Goal: Task Accomplishment & Management: Manage account settings

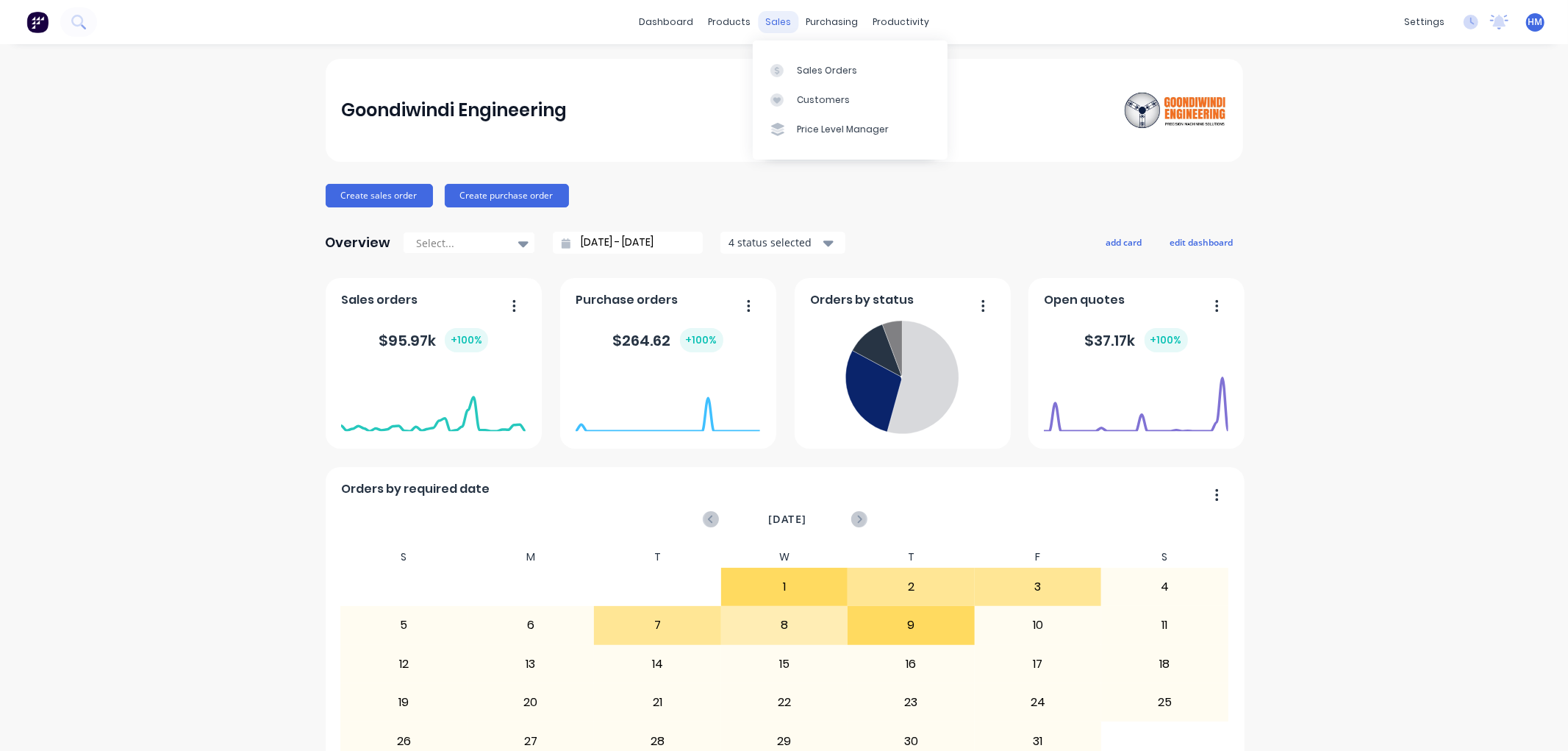
click at [780, 23] on div "sales" at bounding box center [778, 22] width 40 height 22
click at [810, 70] on div "Sales Orders" at bounding box center [827, 71] width 60 height 13
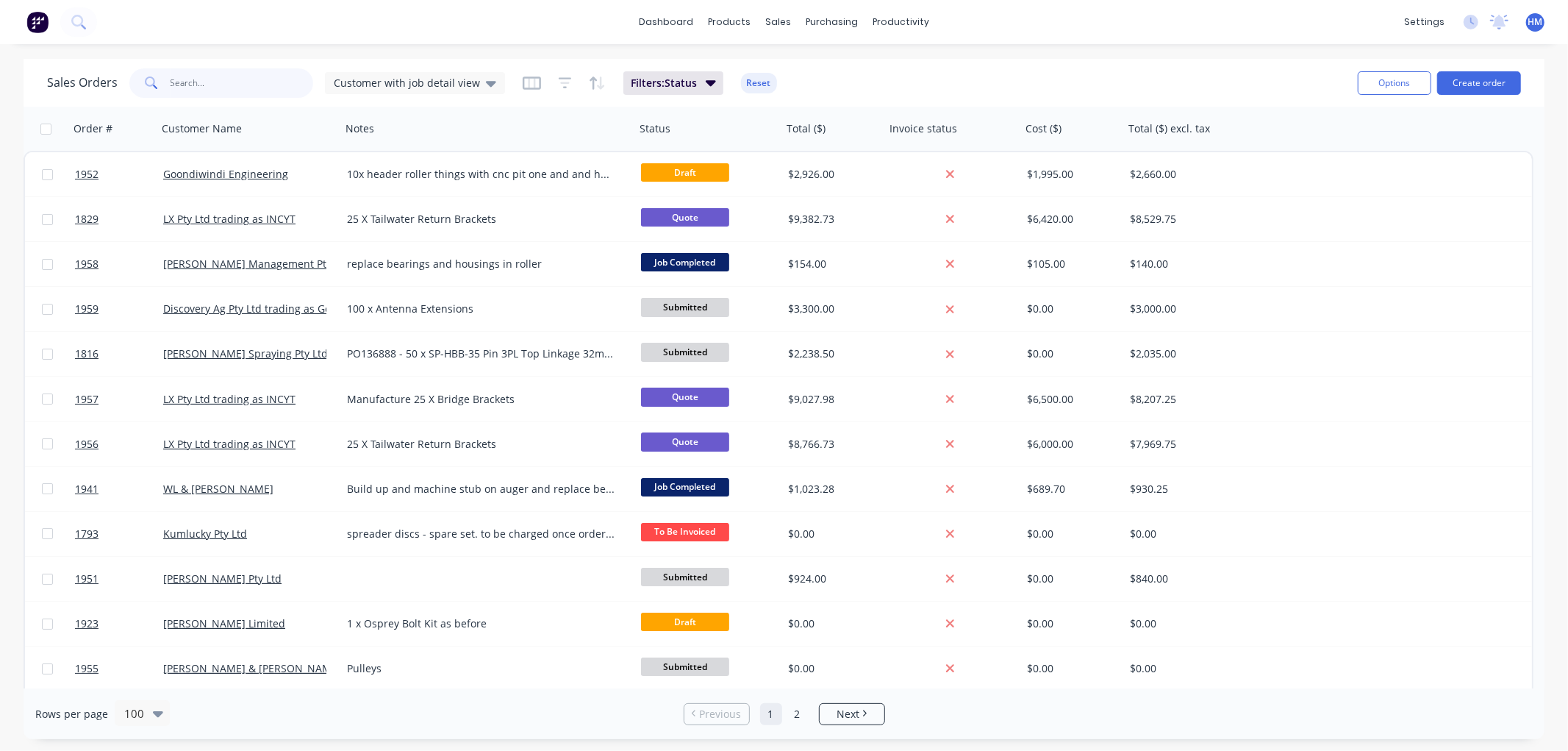
click at [223, 83] on input "text" at bounding box center [242, 83] width 143 height 29
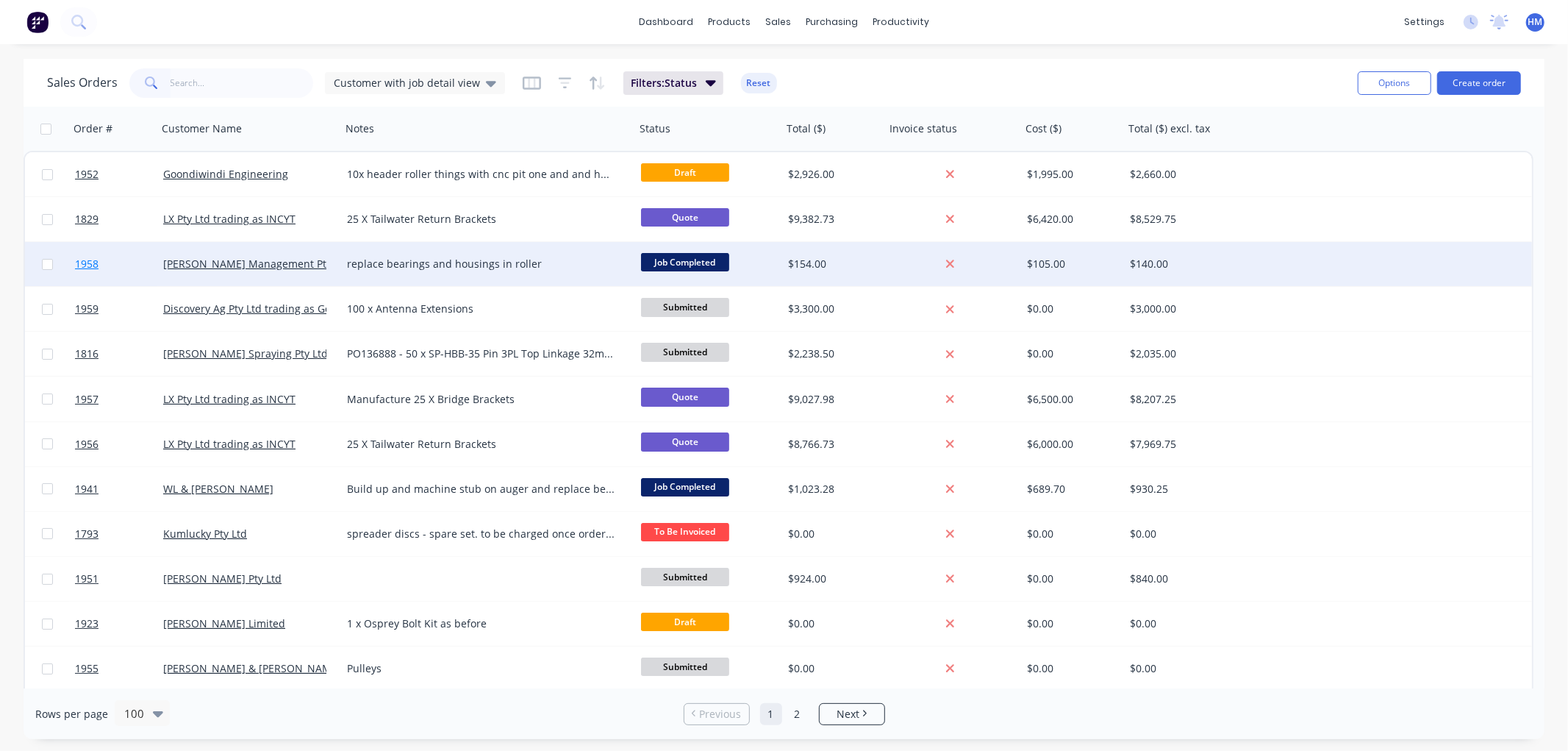
click at [127, 264] on link "1958" at bounding box center [119, 264] width 88 height 44
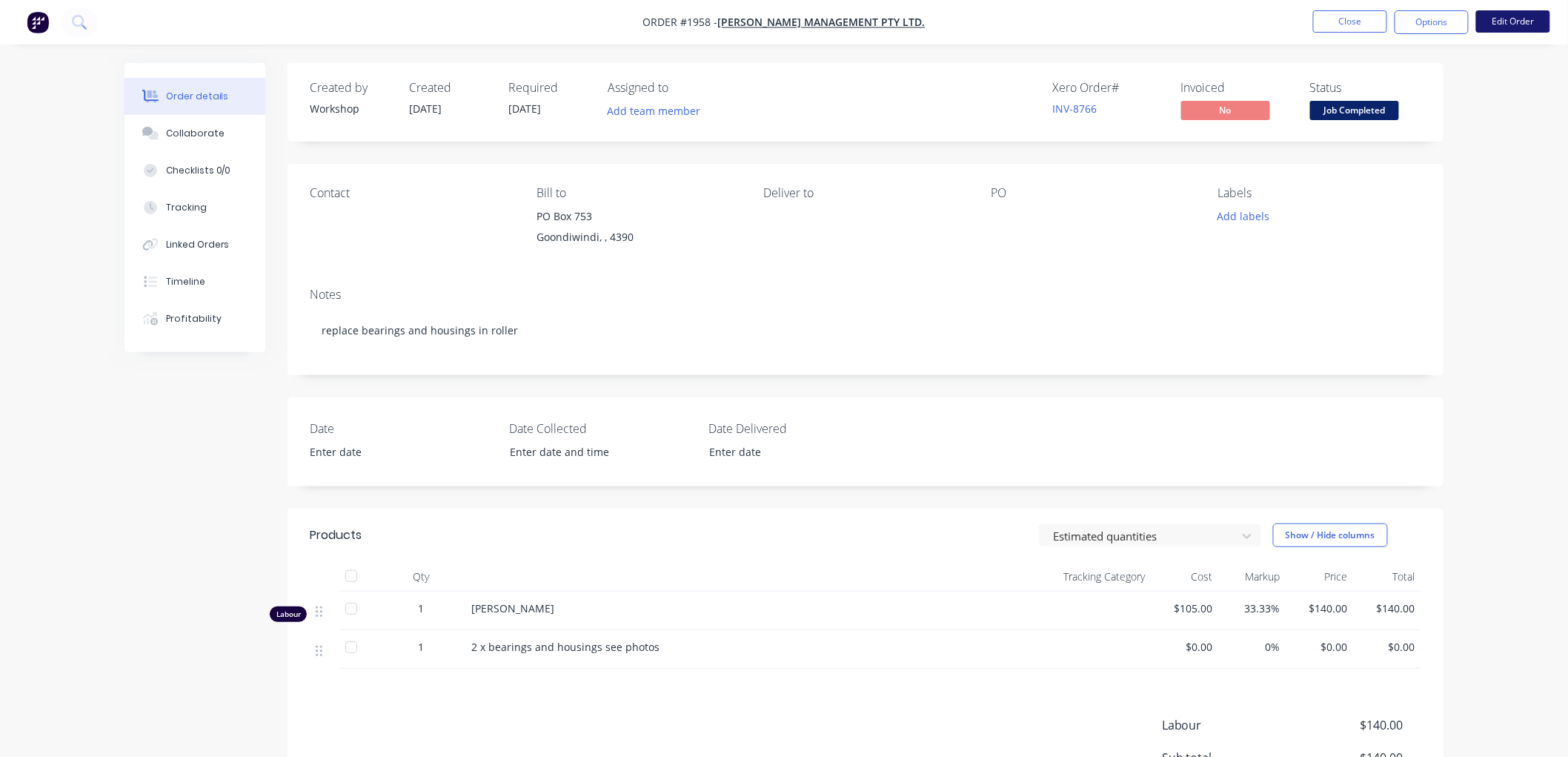
click at [1502, 13] on button "Edit Order" at bounding box center [1513, 21] width 74 height 22
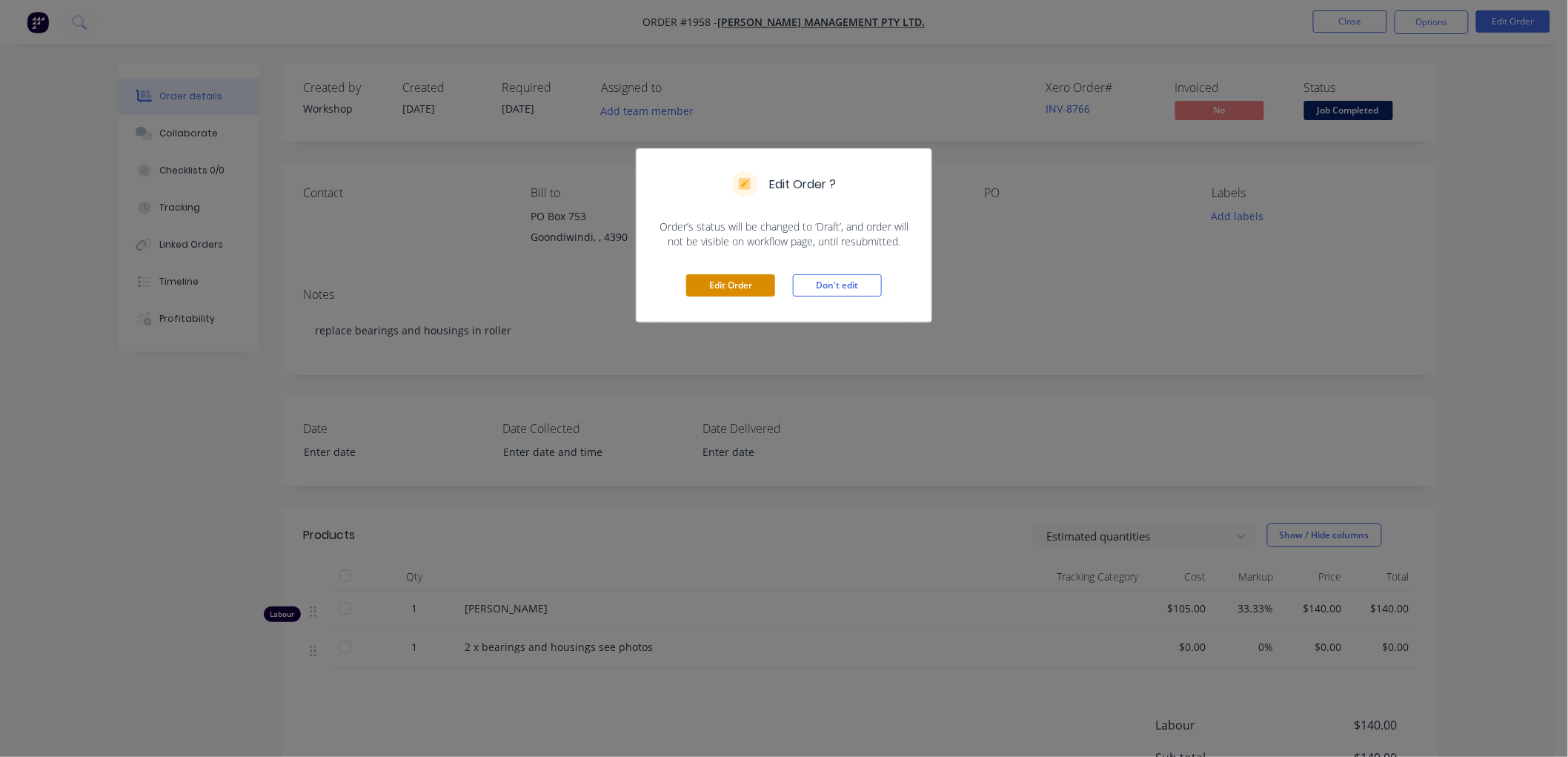
drag, startPoint x: 736, startPoint y: 289, endPoint x: 724, endPoint y: 284, distance: 13.0
click at [732, 289] on button "Edit Order" at bounding box center [731, 285] width 89 height 22
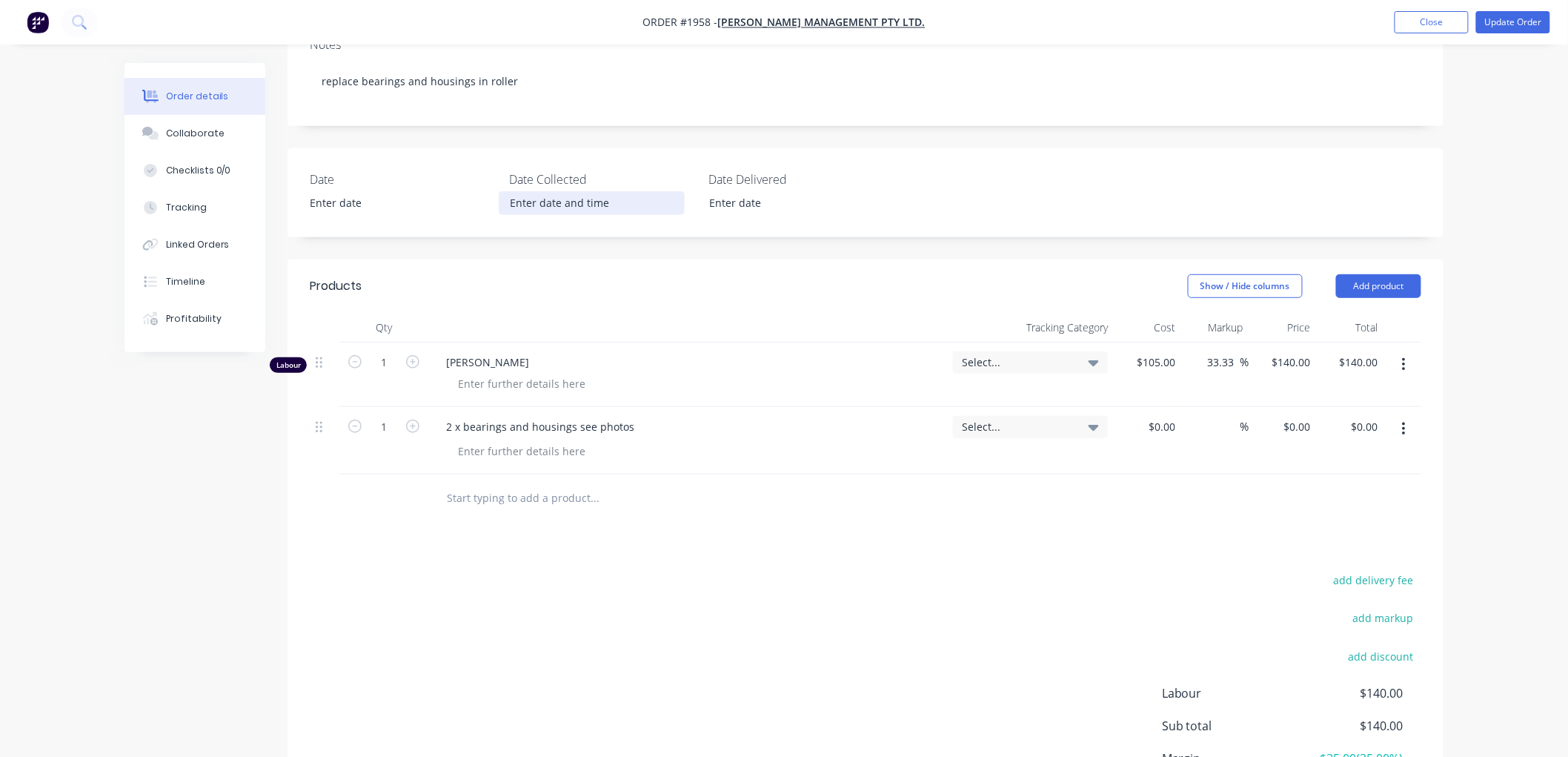
scroll to position [329, 0]
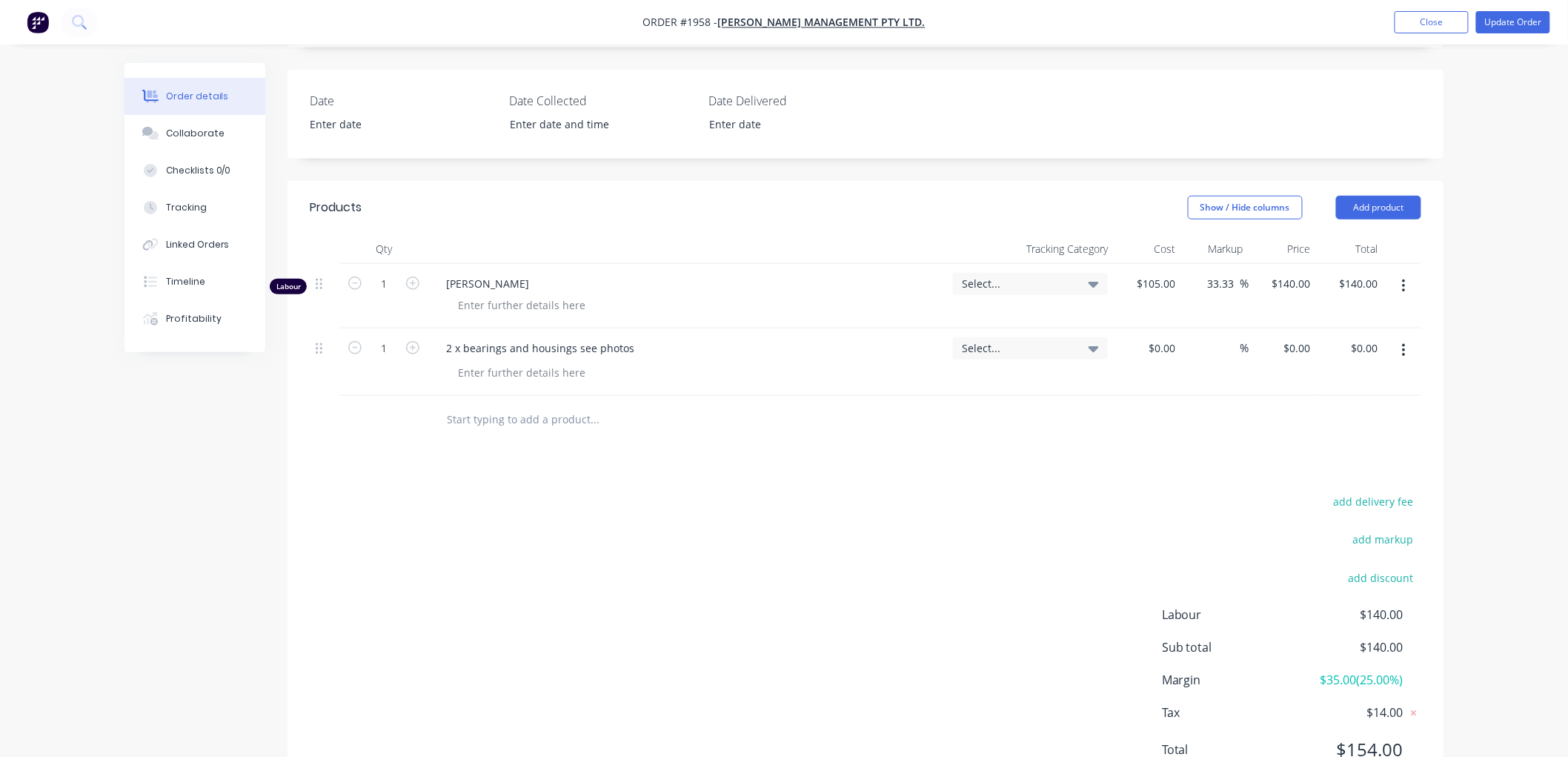
click at [494, 425] on input "text" at bounding box center [594, 419] width 297 height 29
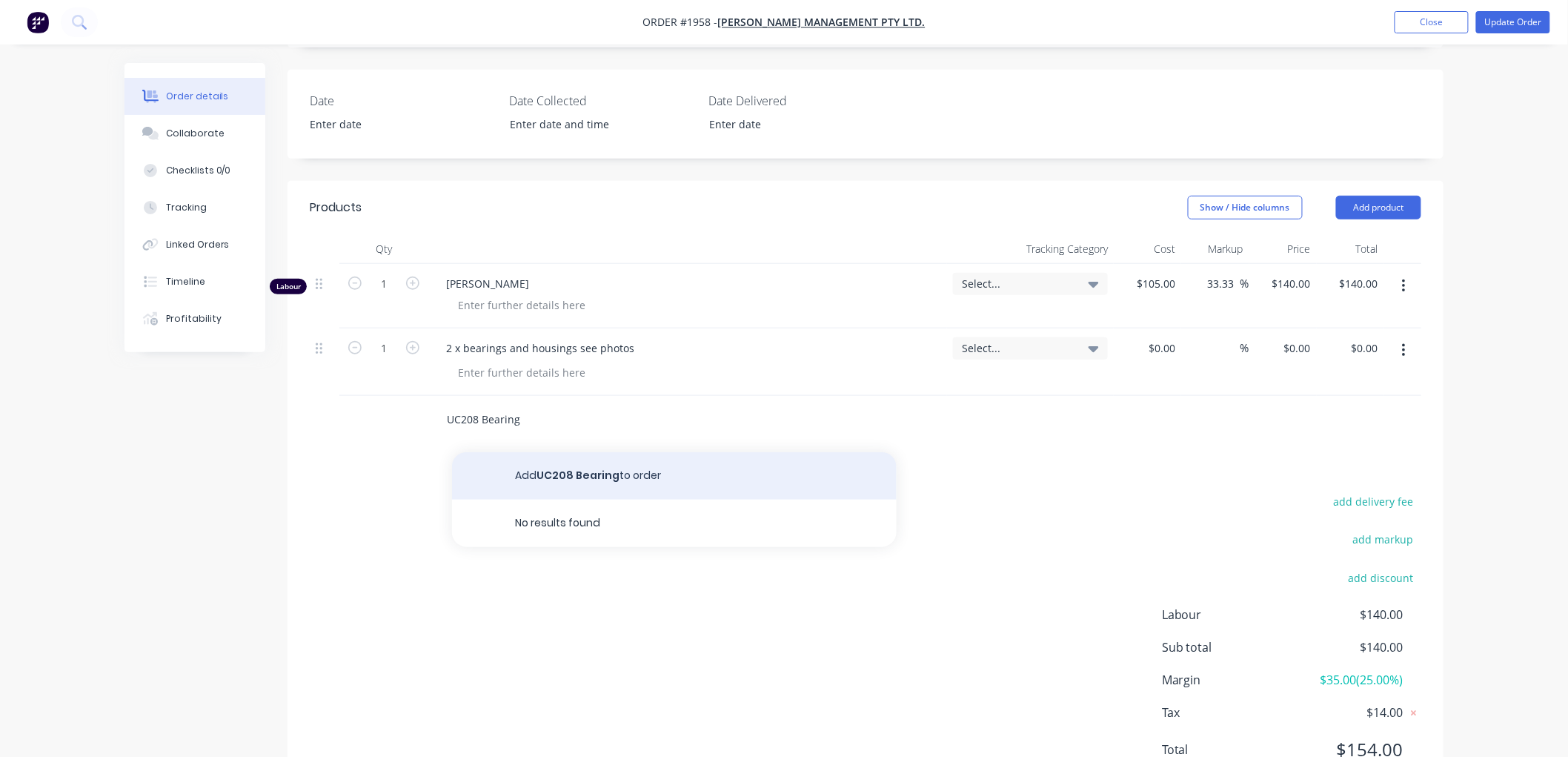
type input "UC208 Bearing"
click at [566, 475] on button "Add UC208 Bearing to order" at bounding box center [674, 476] width 445 height 47
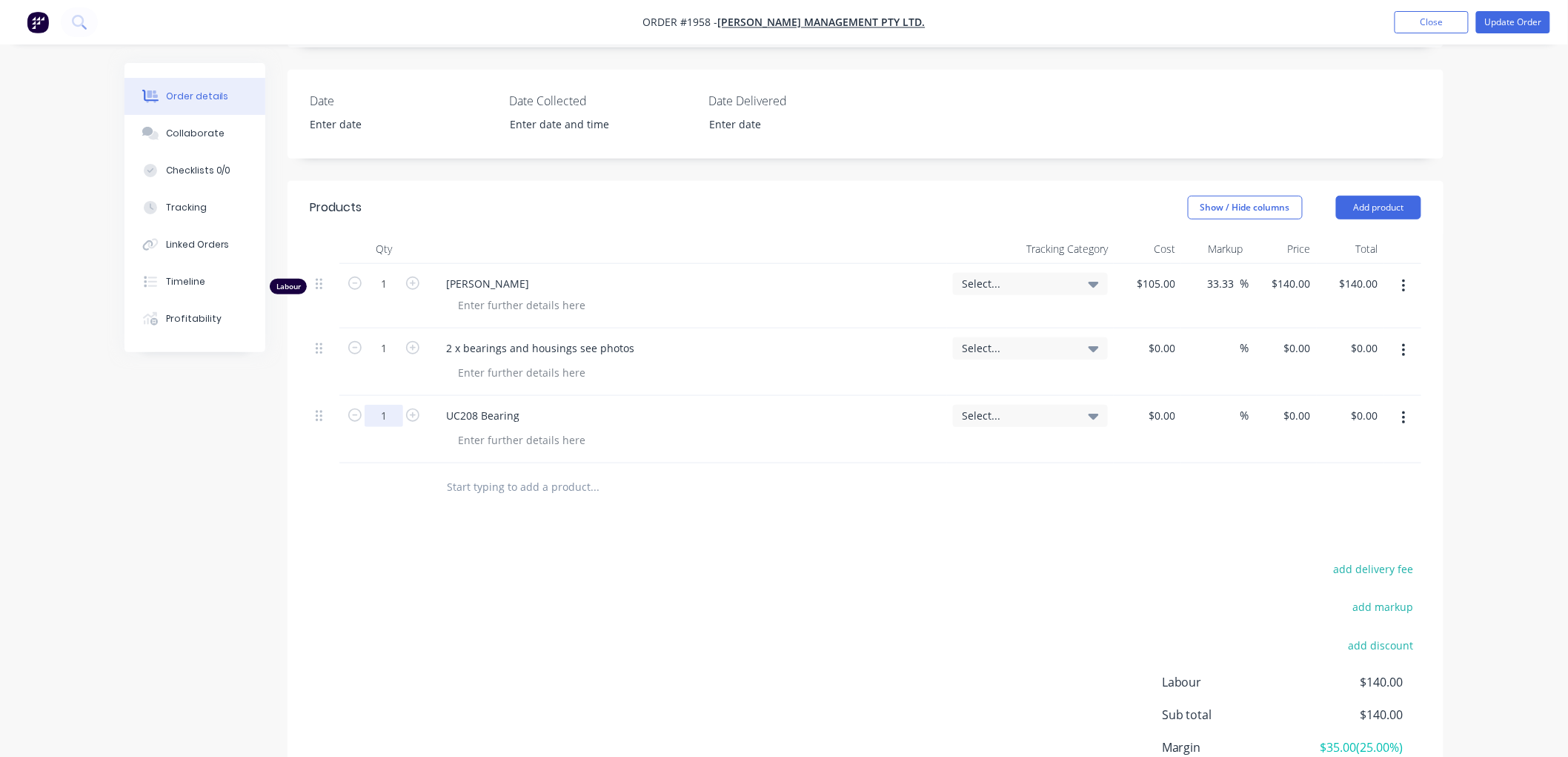
click at [390, 410] on input "1" at bounding box center [384, 416] width 39 height 22
type input "2"
click at [1168, 416] on input at bounding box center [1164, 416] width 34 height 22
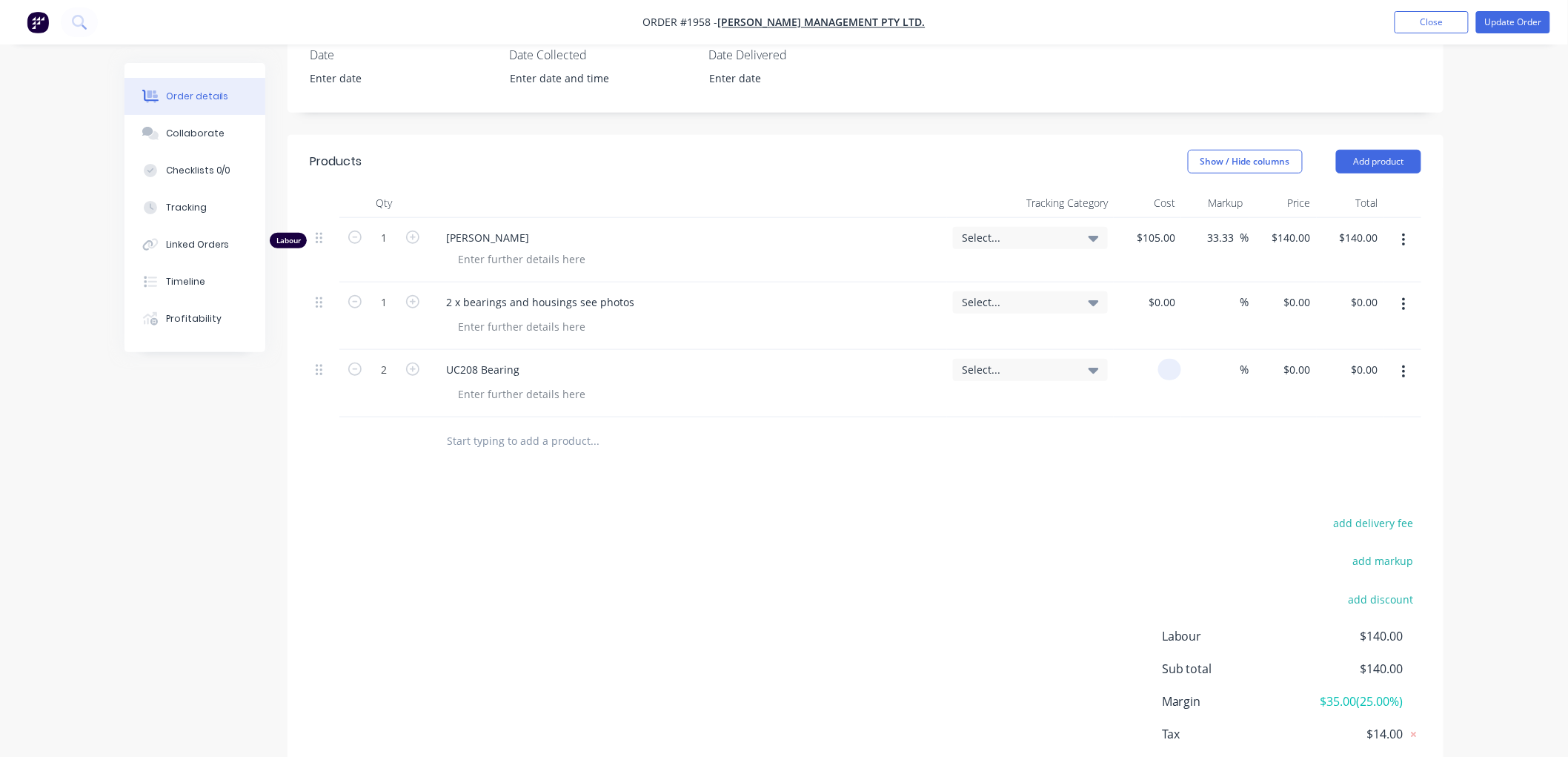
scroll to position [411, 0]
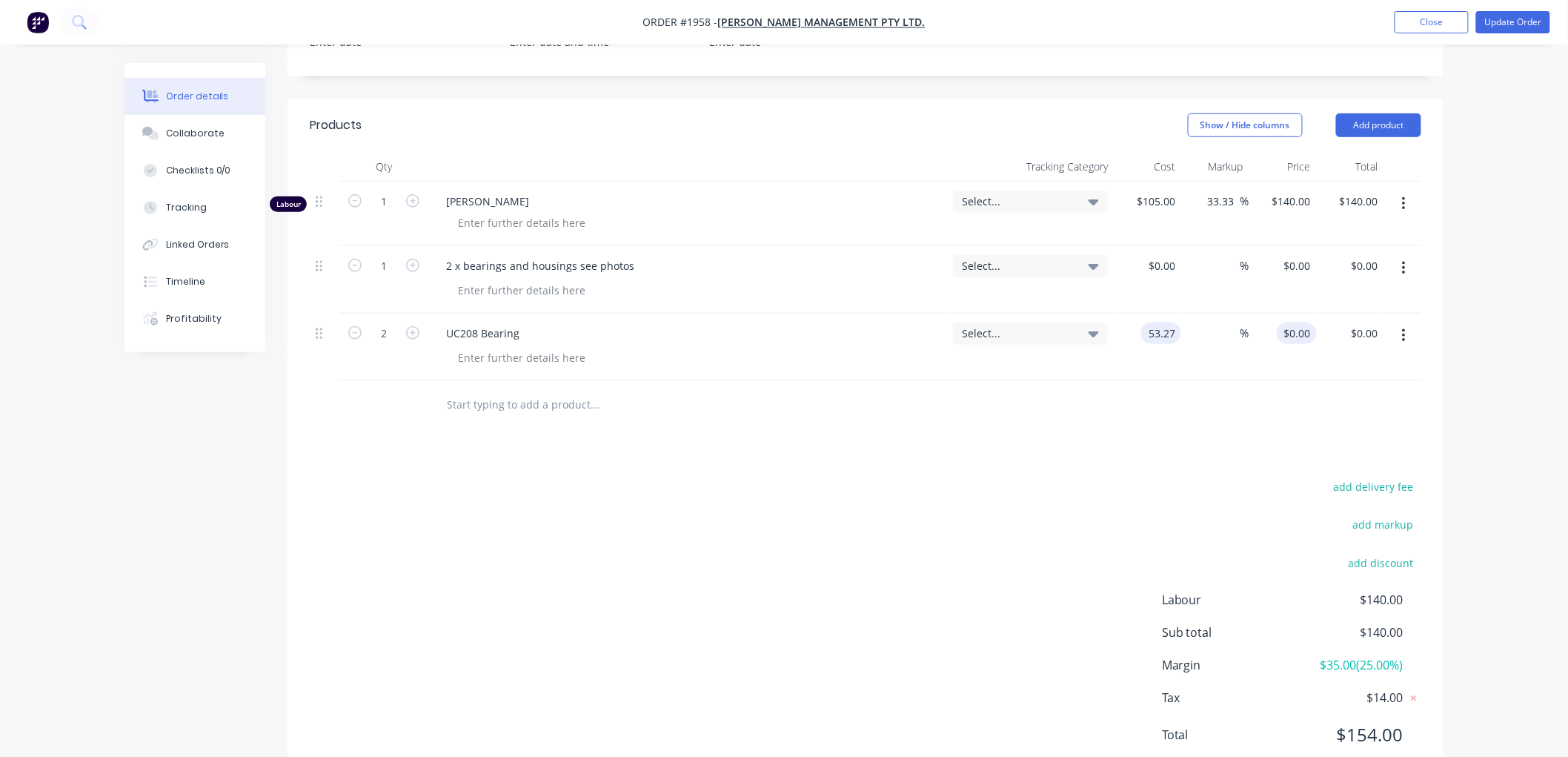
type input "$53.27"
type input "$106.54"
type input "20"
type input "63.924"
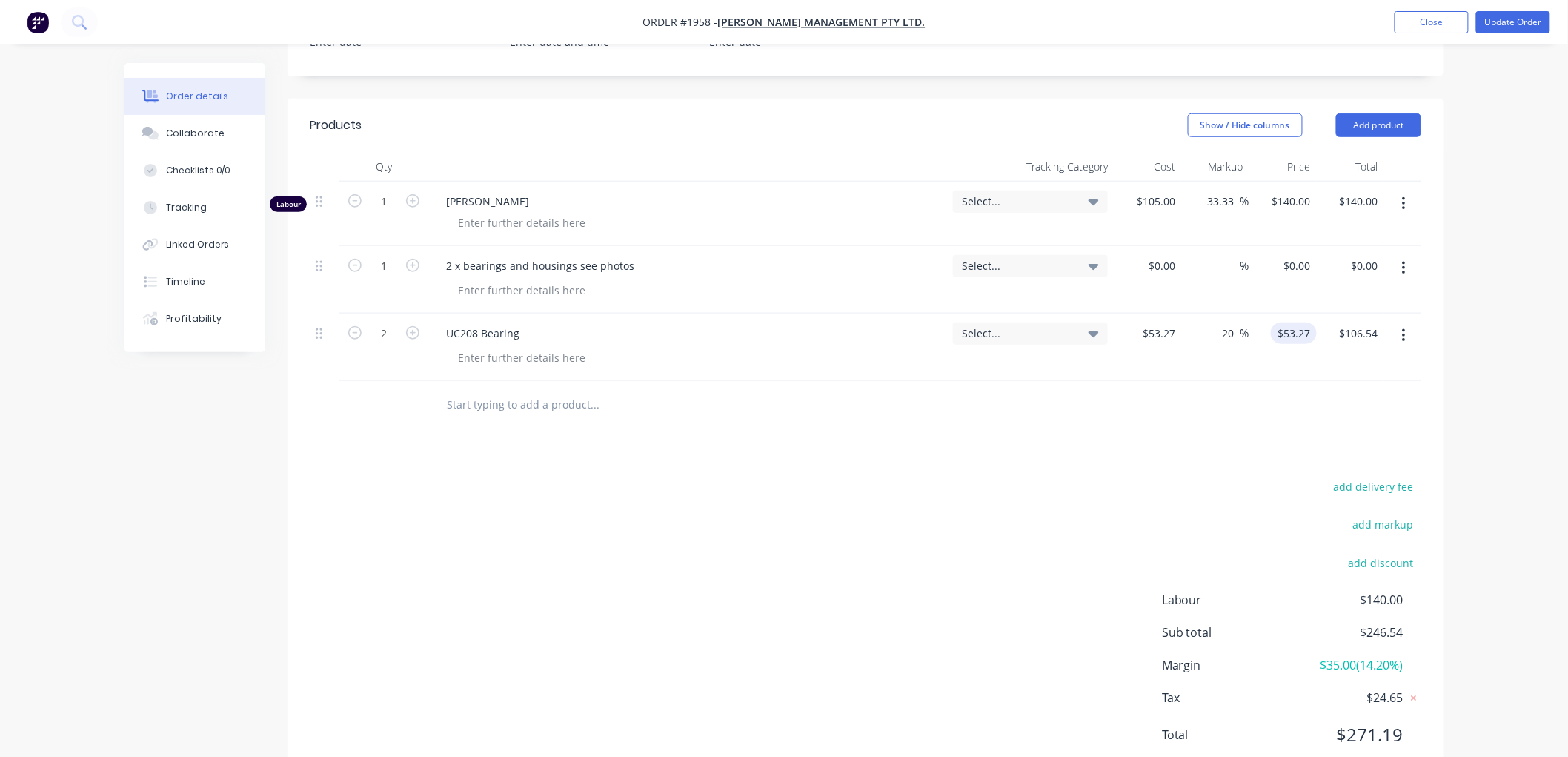
type input "$127.85"
type input "$63.924"
click at [1065, 484] on div "add delivery fee add markup add discount Labour $140.00 Sub total $267.85 Margi…" at bounding box center [865, 620] width 1111 height 286
click at [1222, 331] on input "20" at bounding box center [1230, 333] width 19 height 22
type input "30"
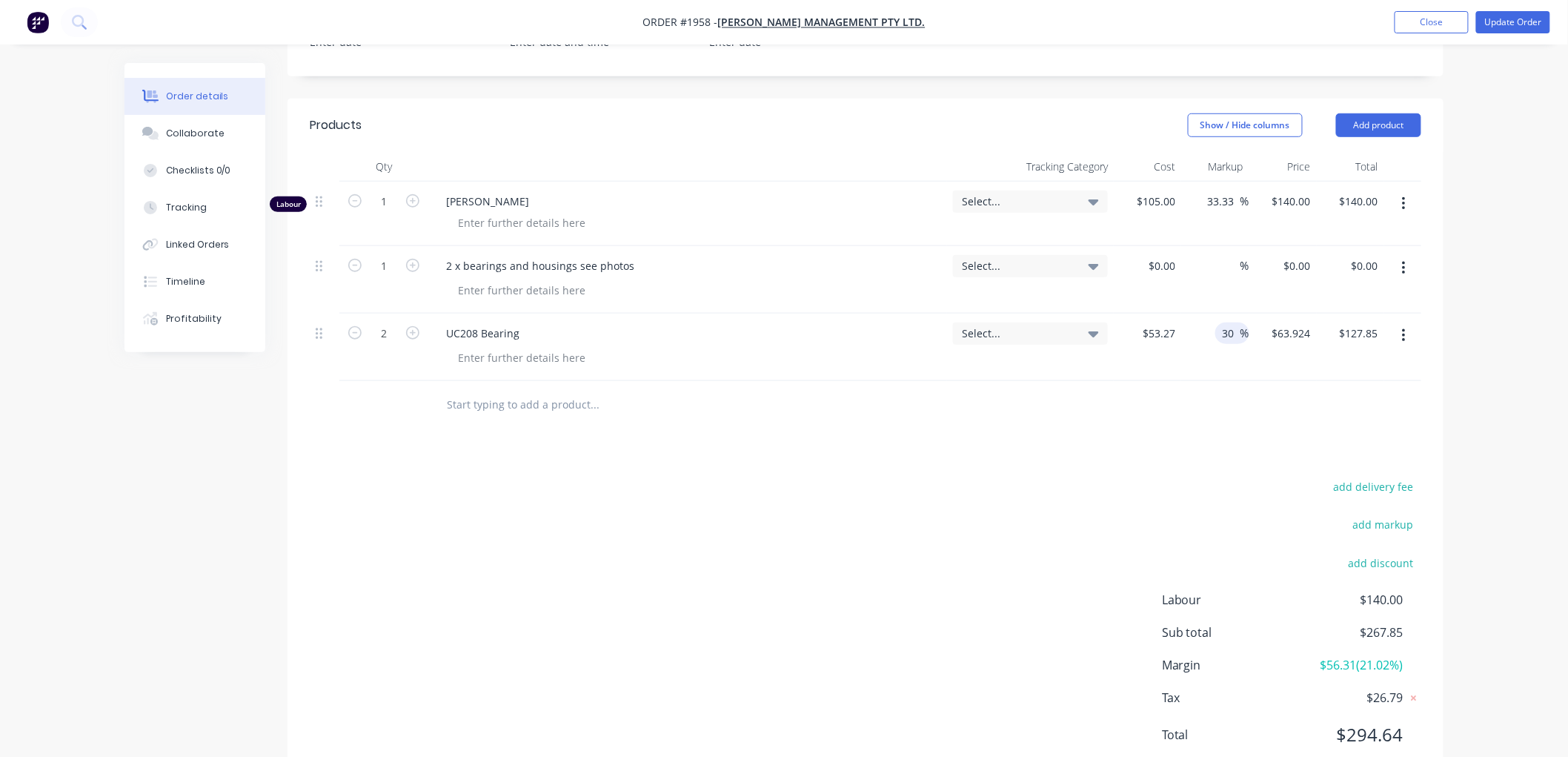
type input "$69.251"
type input "$138.50"
click at [1209, 408] on div at bounding box center [865, 405] width 1111 height 48
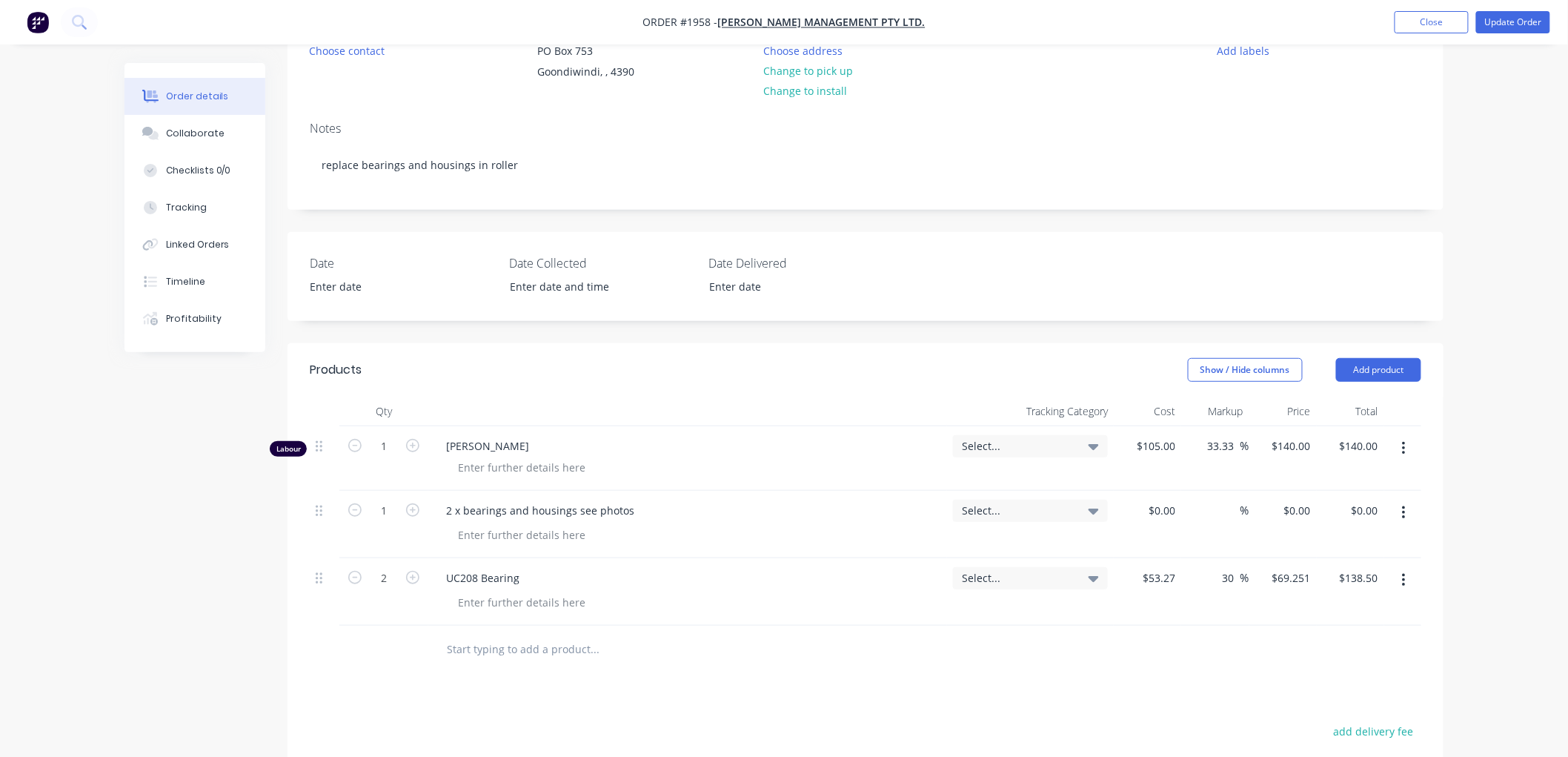
scroll to position [165, 0]
click at [1520, 22] on button "Update Order" at bounding box center [1513, 22] width 74 height 22
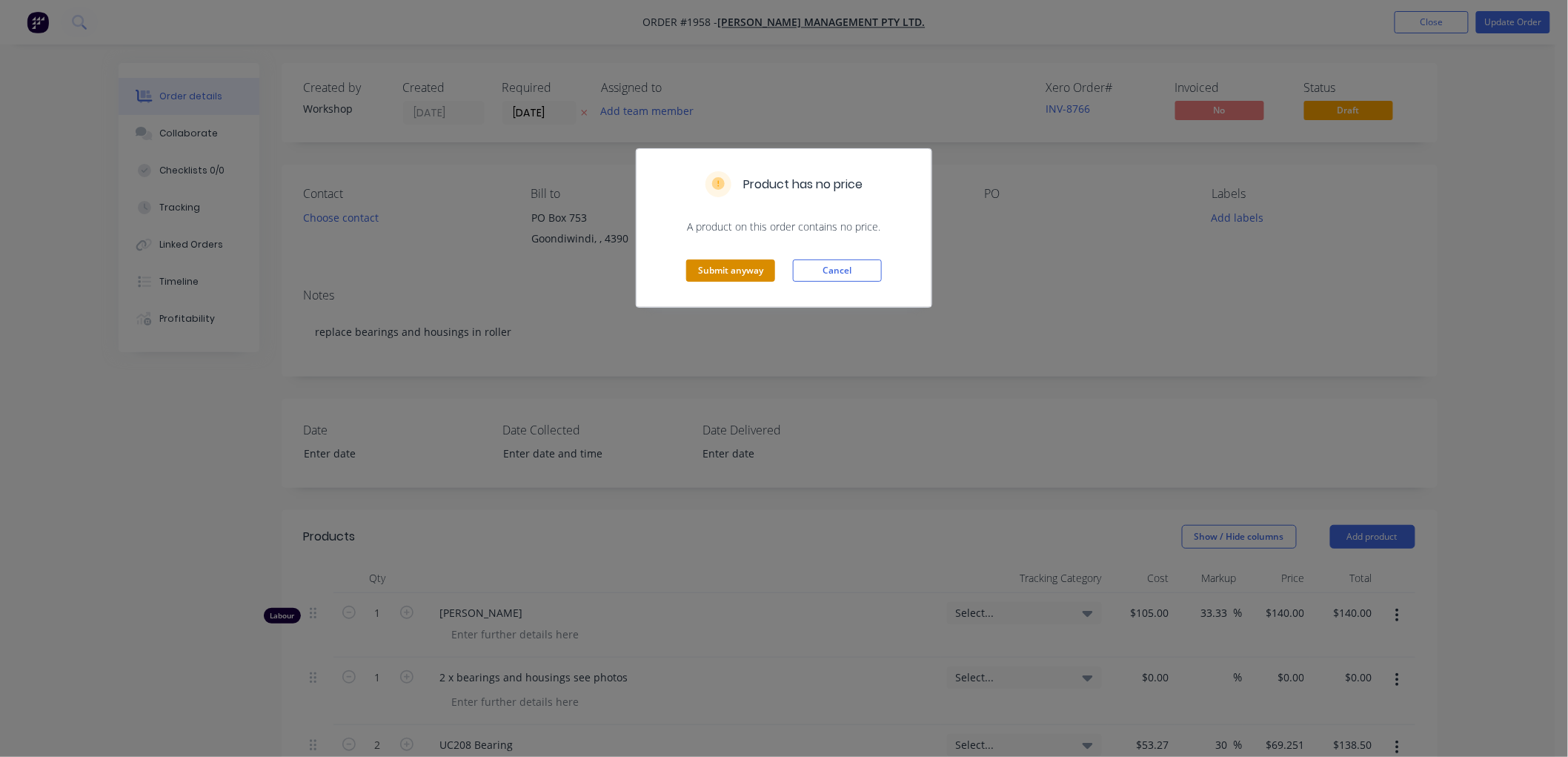
click at [715, 265] on button "Submit anyway" at bounding box center [731, 270] width 89 height 22
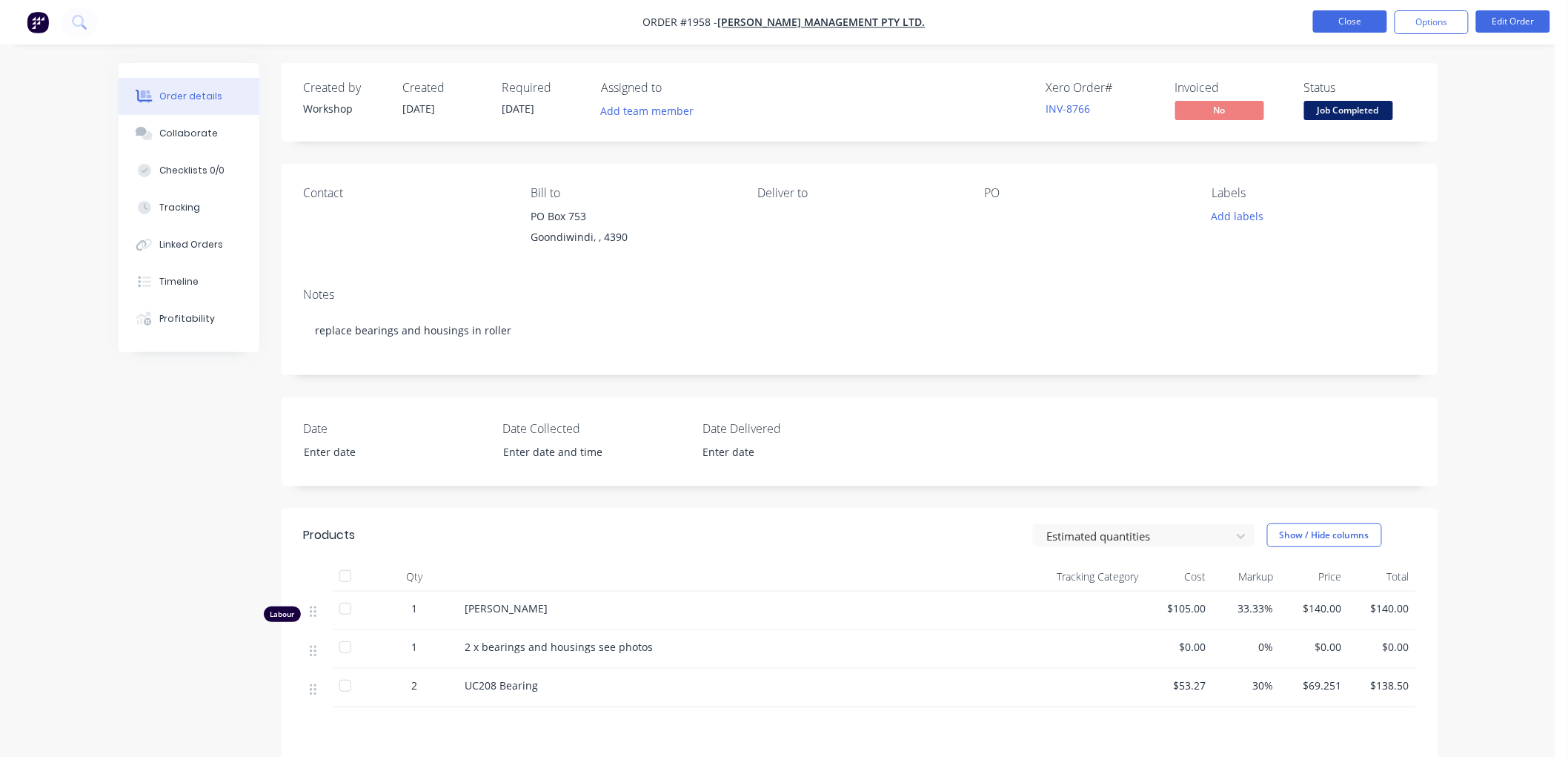
click at [1339, 17] on button "Close" at bounding box center [1350, 21] width 74 height 22
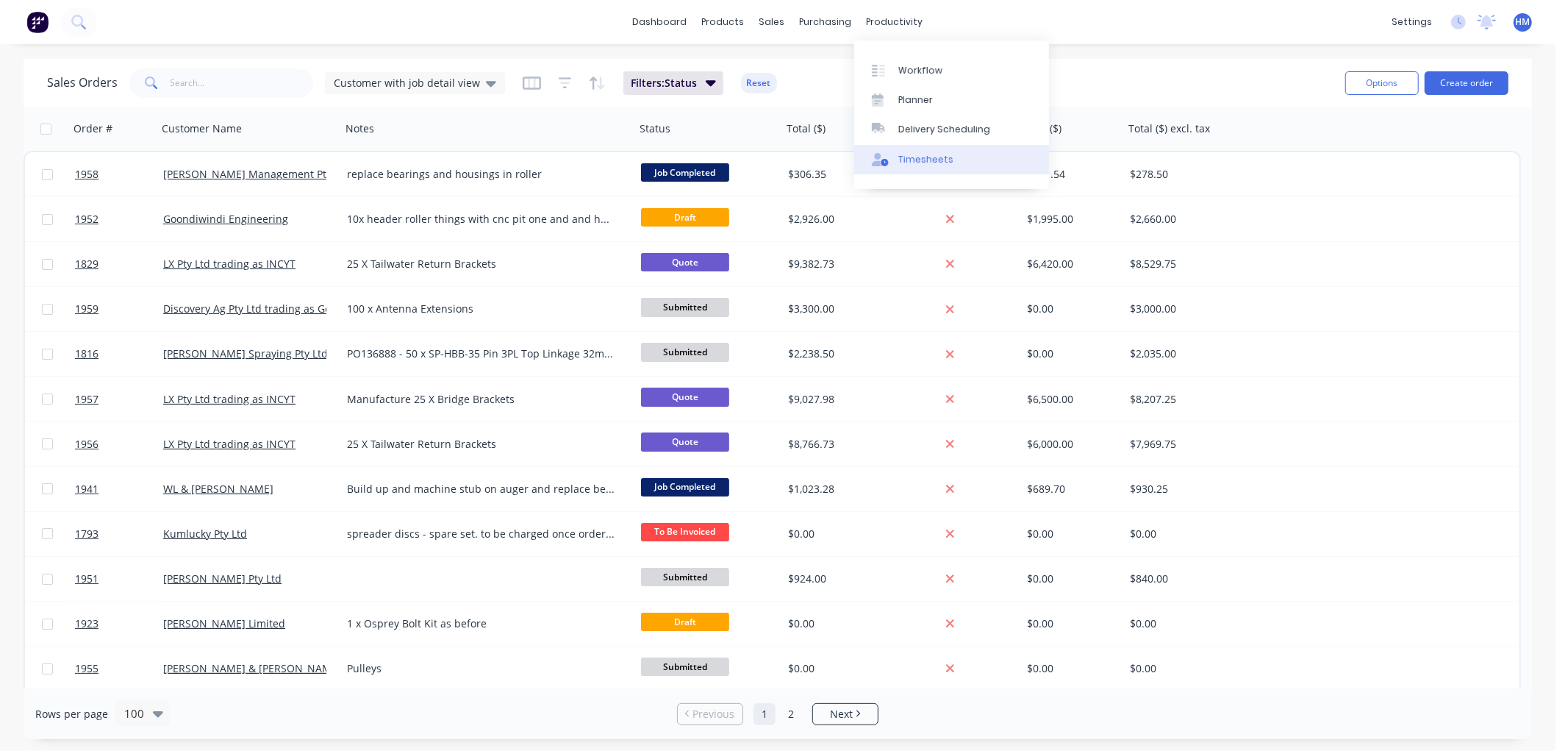
click at [932, 158] on div "Timesheets" at bounding box center [926, 159] width 55 height 13
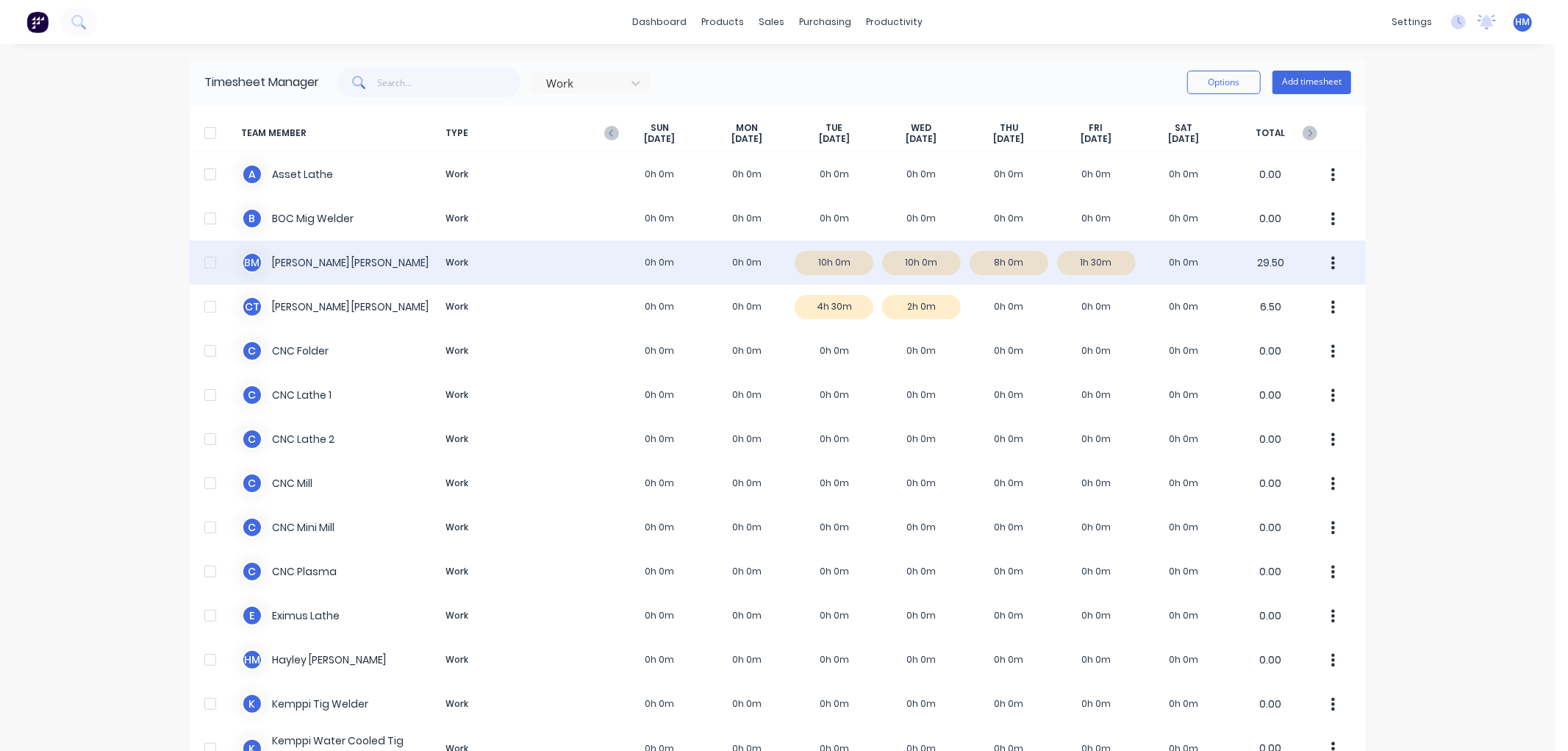
click at [800, 261] on div "B M Brendan McCormick Work 0h 0m 0h 0m 10h 0m 10h 0m 8h 0m 1h 30m 0h 0m 29.50" at bounding box center [777, 262] width 1176 height 44
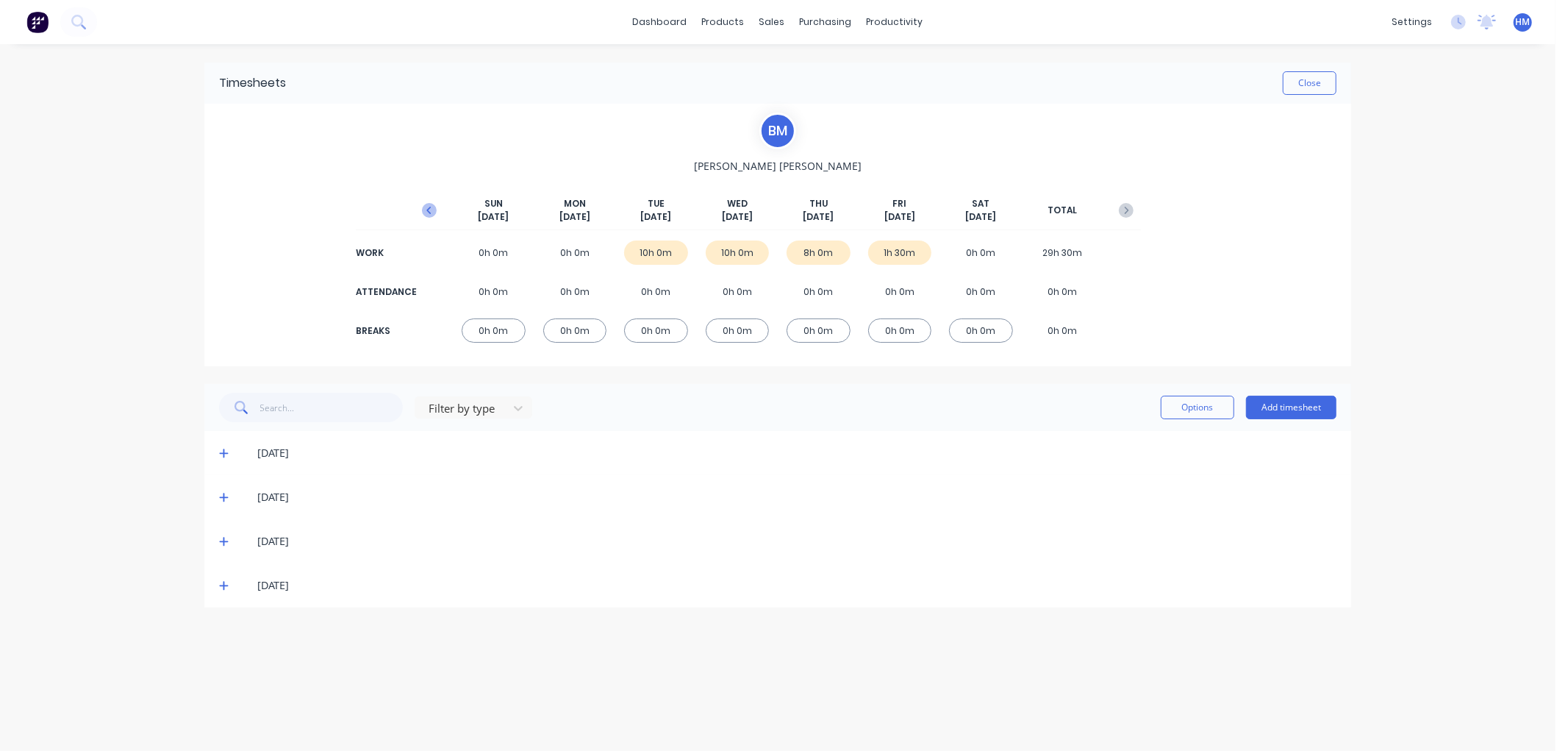
click at [435, 208] on icon "button" at bounding box center [430, 210] width 15 height 15
click at [805, 251] on div "10h 0m" at bounding box center [818, 252] width 64 height 24
click at [224, 583] on icon at bounding box center [224, 585] width 9 height 10
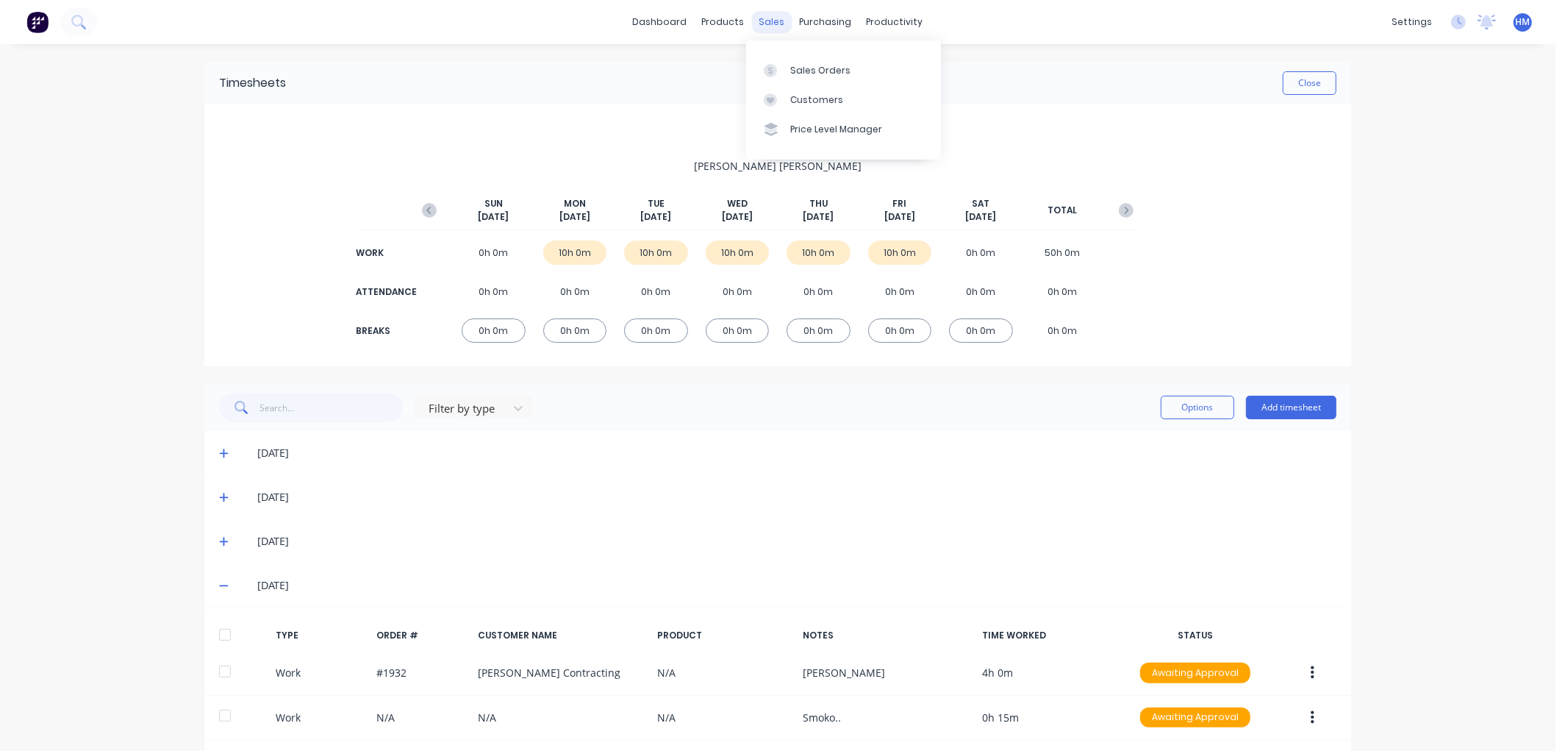
click at [752, 23] on div "sales" at bounding box center [772, 22] width 40 height 22
click at [797, 75] on div "Sales Orders" at bounding box center [820, 71] width 60 height 13
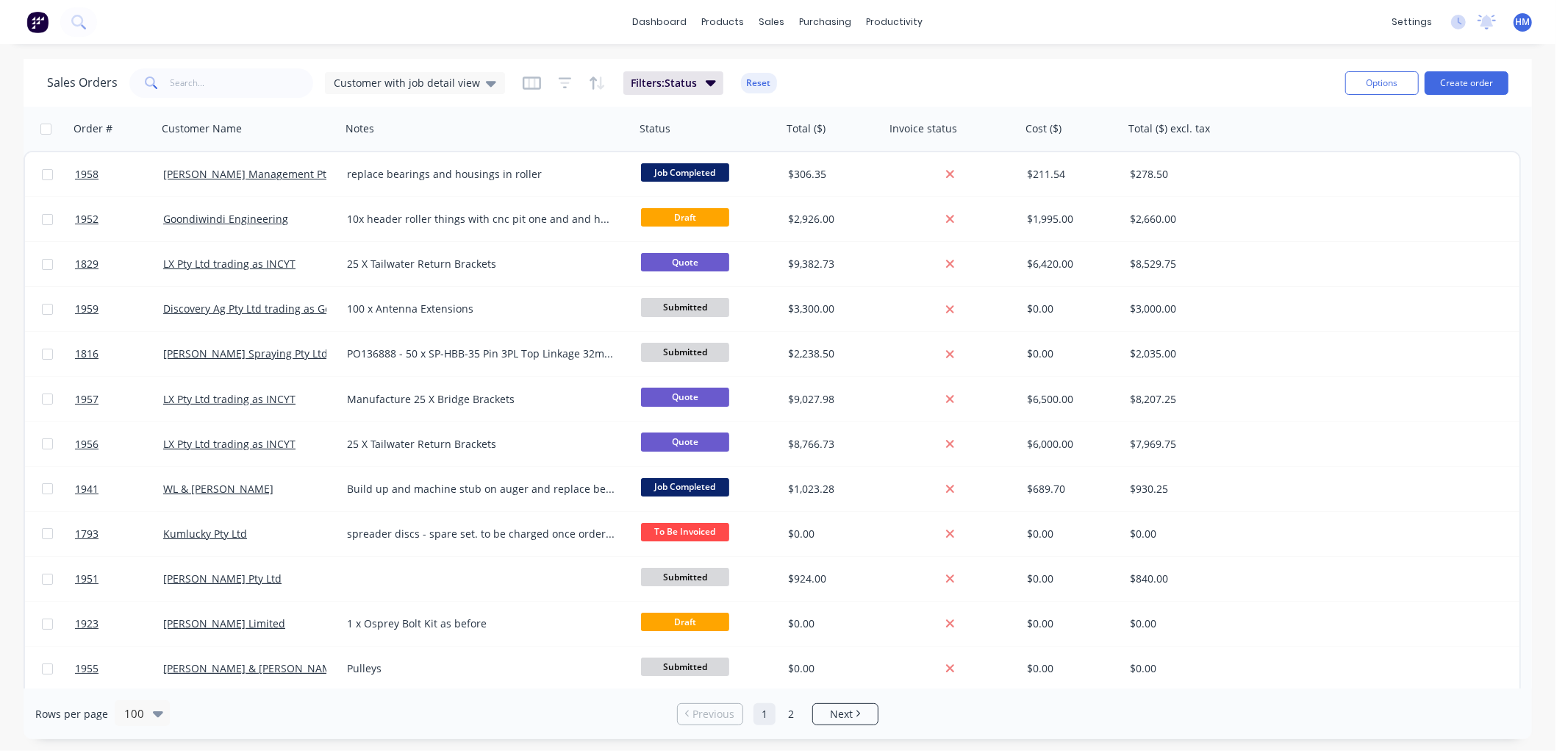
click at [188, 65] on div "Sales Orders Customer with job detail view Filters: Status Reset" at bounding box center [690, 83] width 1286 height 36
click at [209, 78] on input "text" at bounding box center [242, 83] width 143 height 29
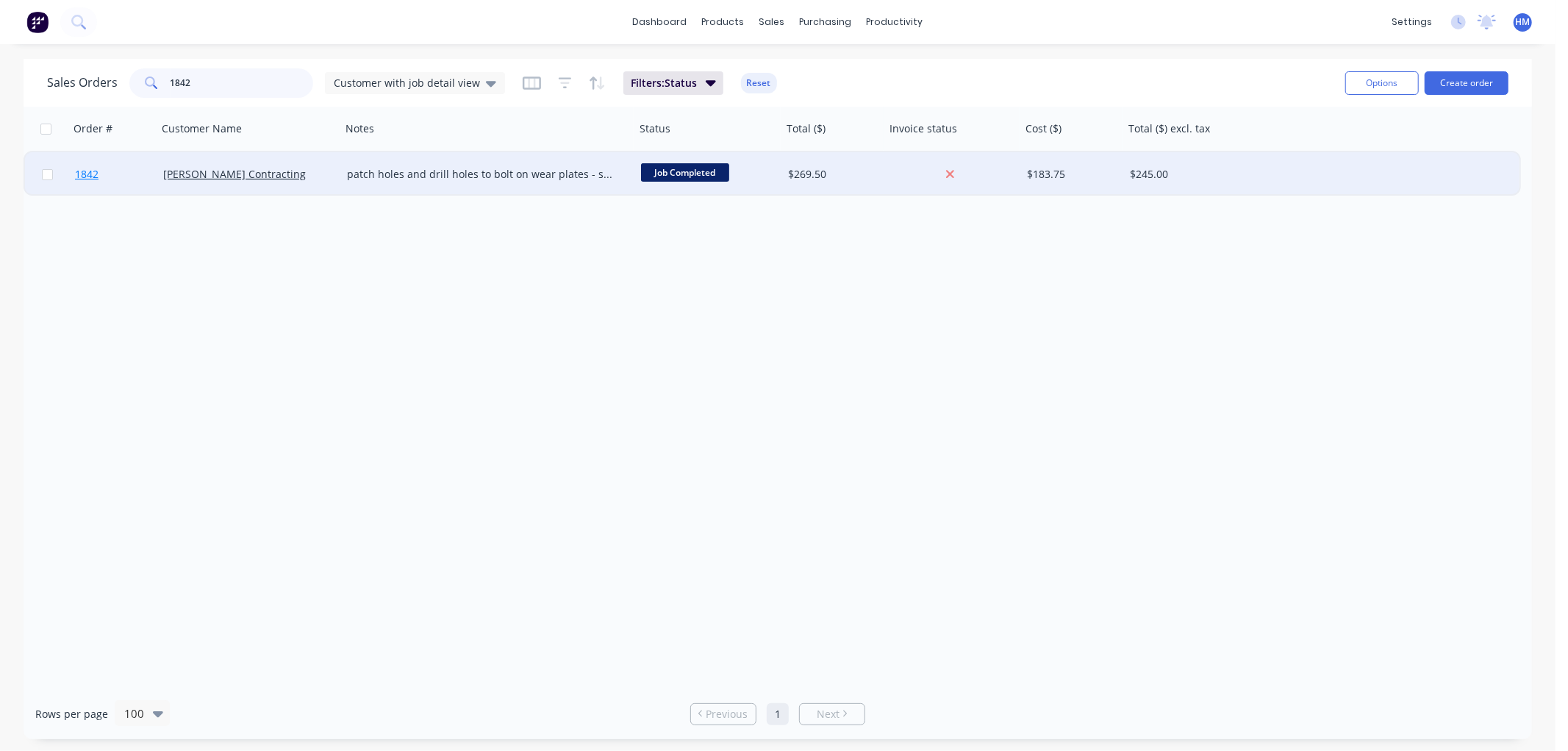
type input "1842"
click at [116, 174] on link "1842" at bounding box center [119, 174] width 88 height 44
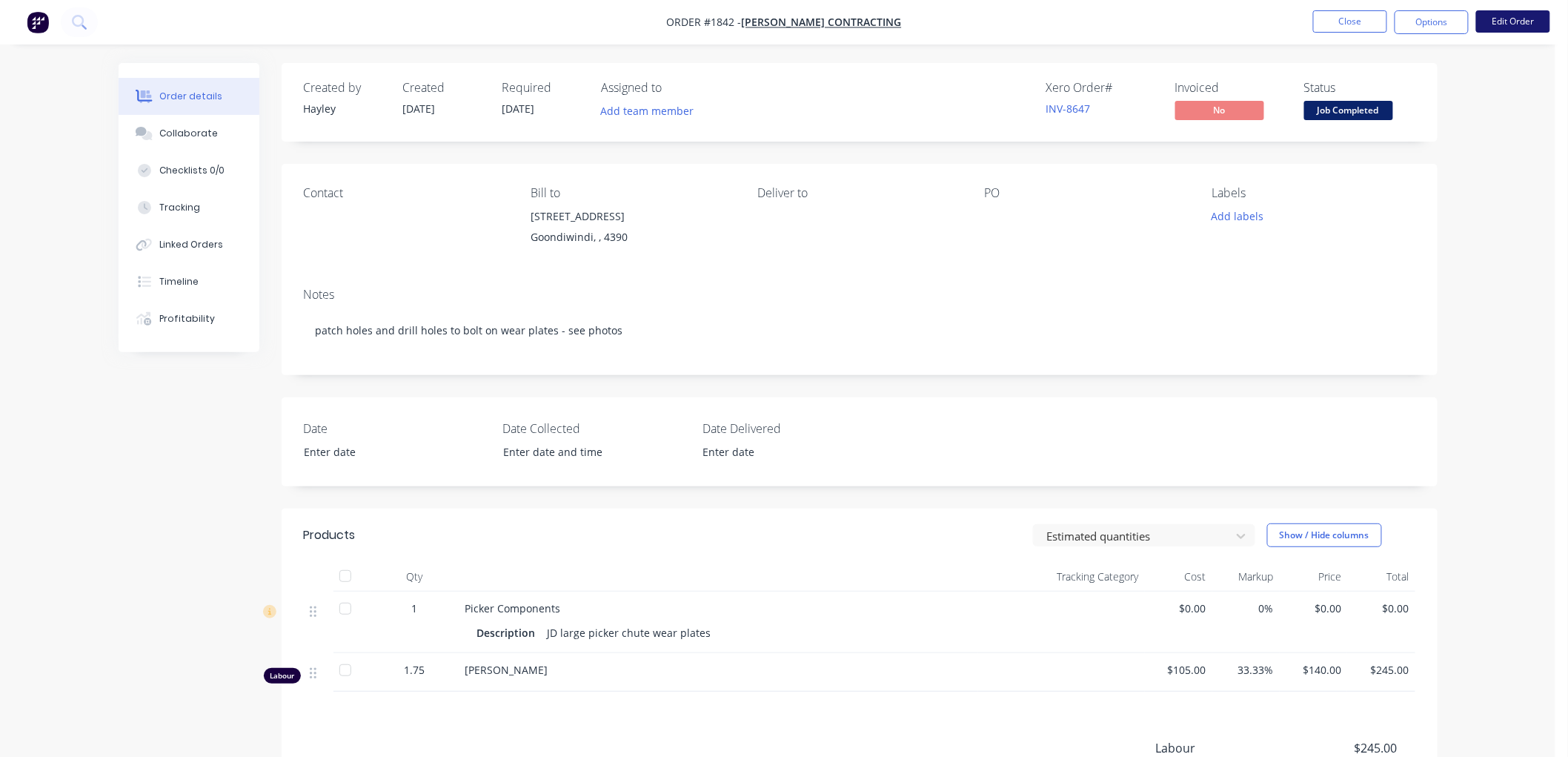
click at [1519, 18] on button "Edit Order" at bounding box center [1513, 21] width 74 height 22
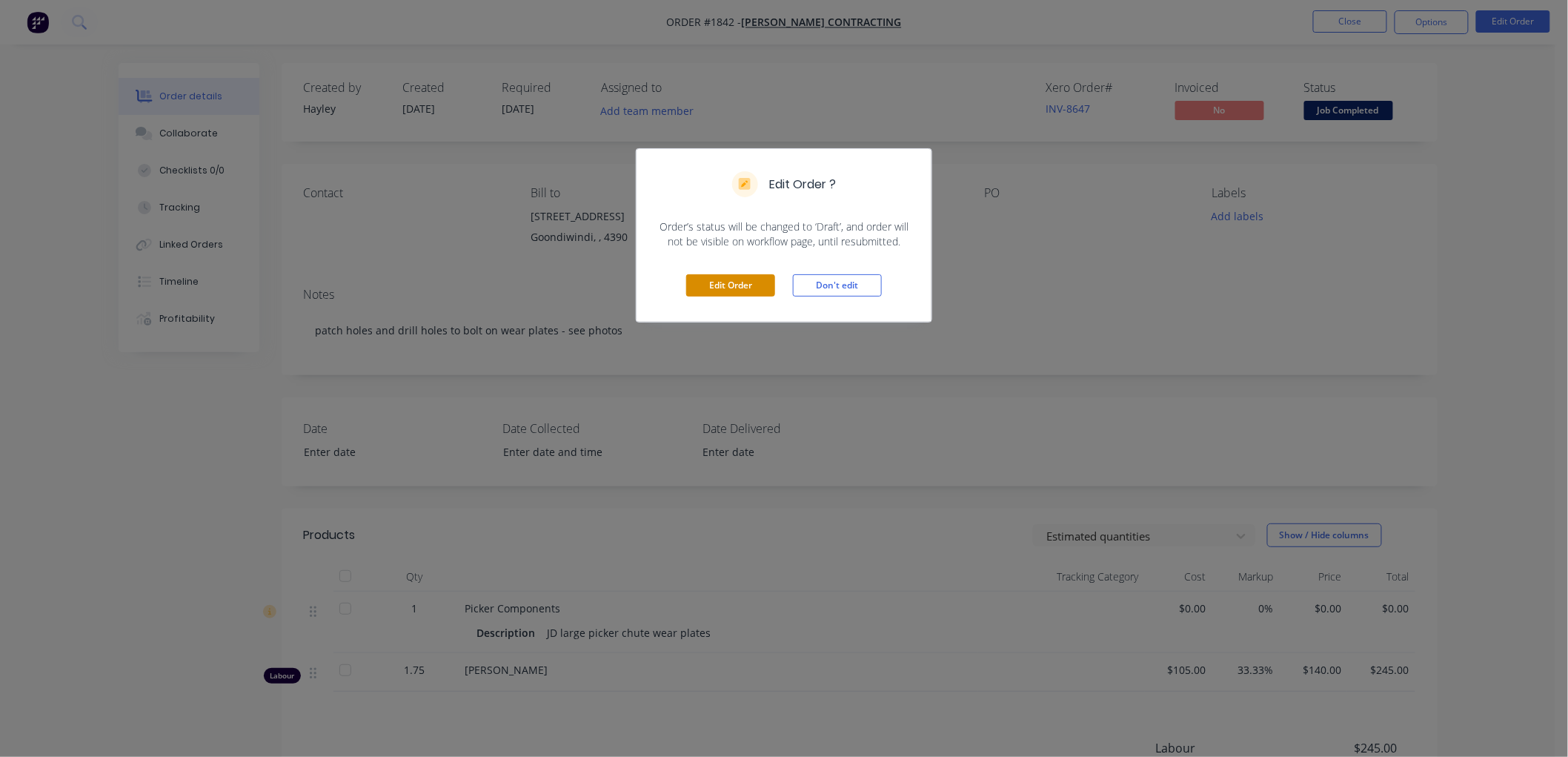
click at [727, 279] on button "Edit Order" at bounding box center [731, 285] width 89 height 22
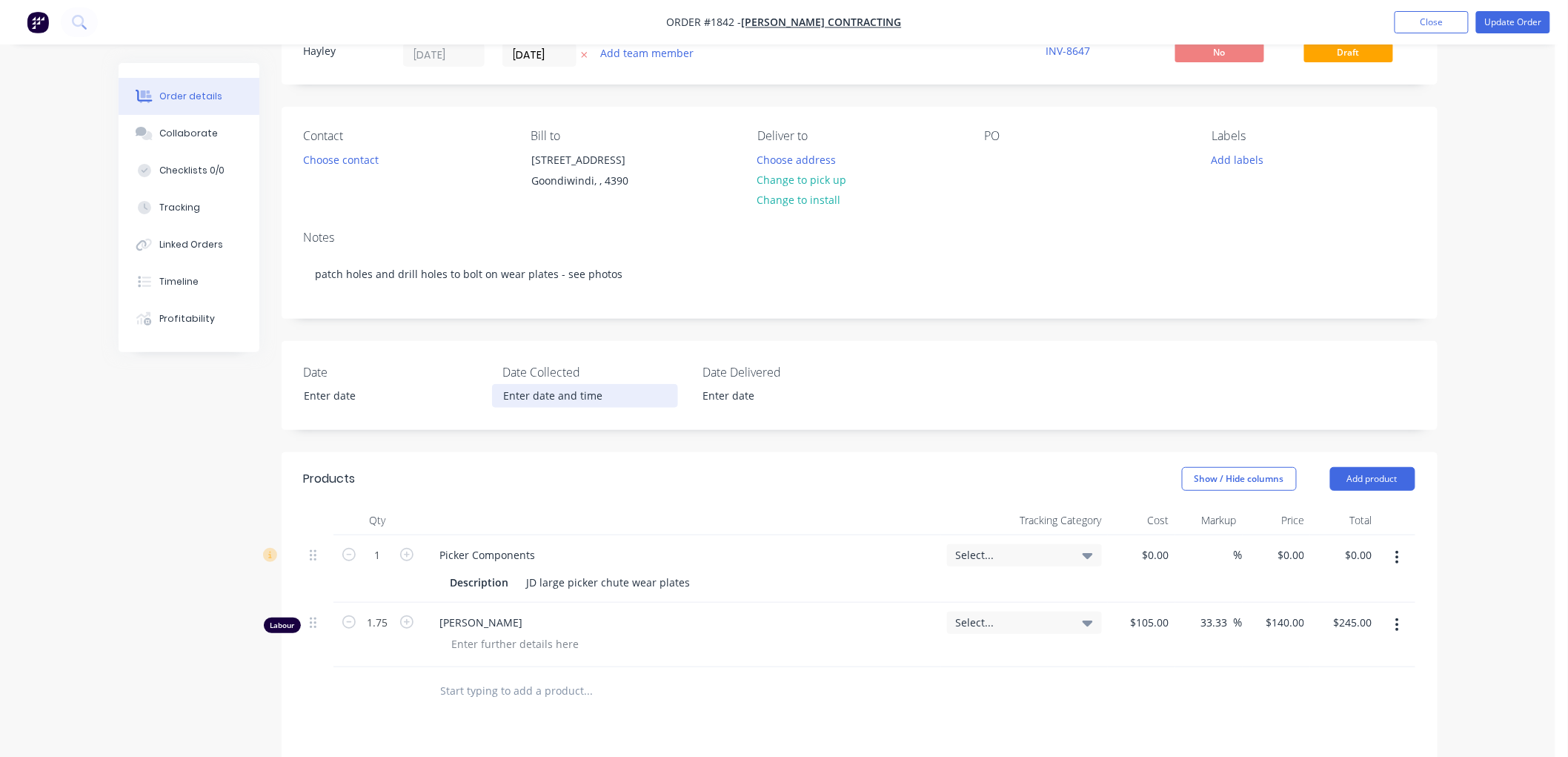
scroll to position [246, 0]
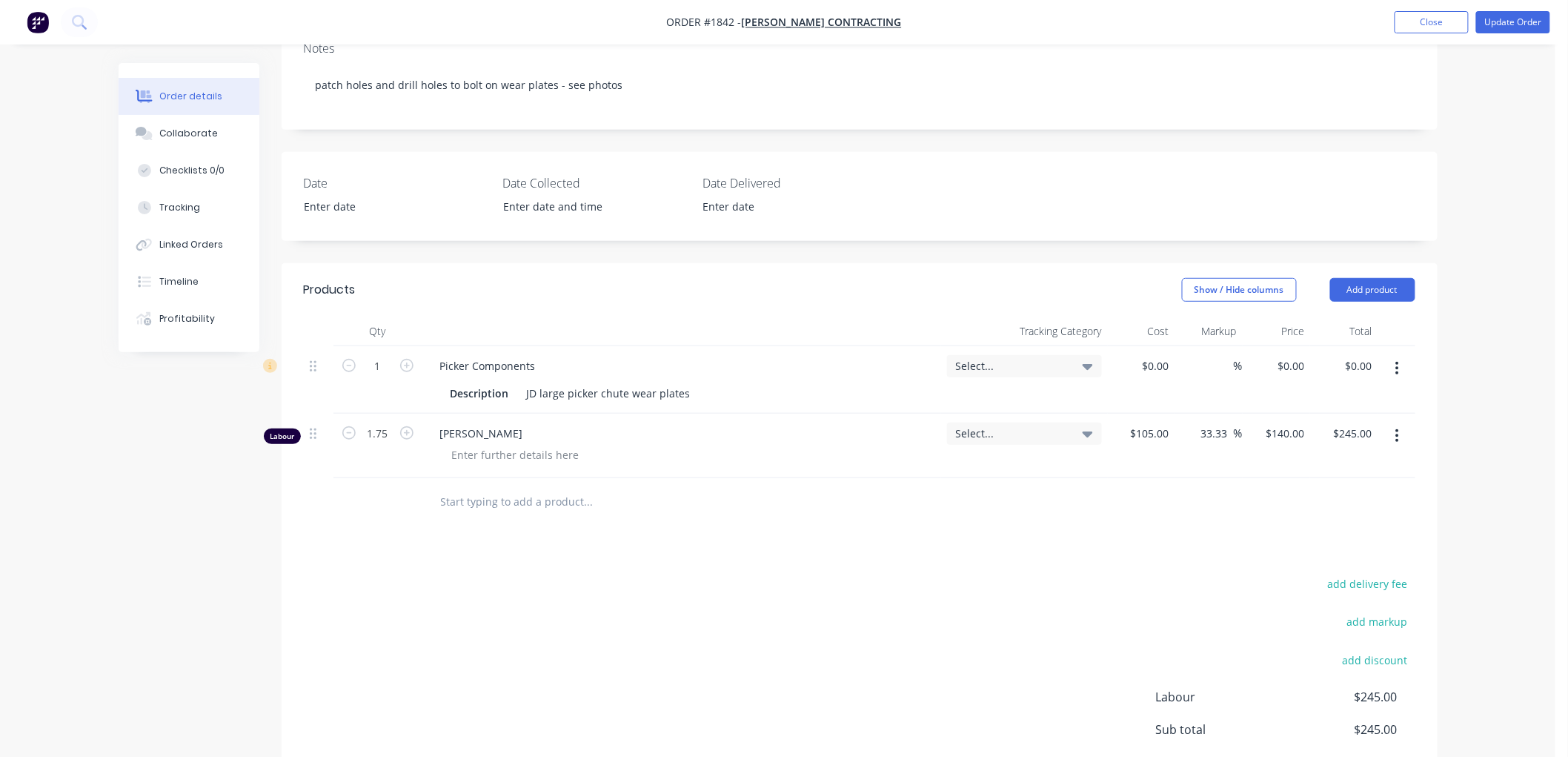
click at [461, 516] on input "text" at bounding box center [588, 501] width 297 height 29
click at [498, 516] on input "text" at bounding box center [588, 501] width 297 height 29
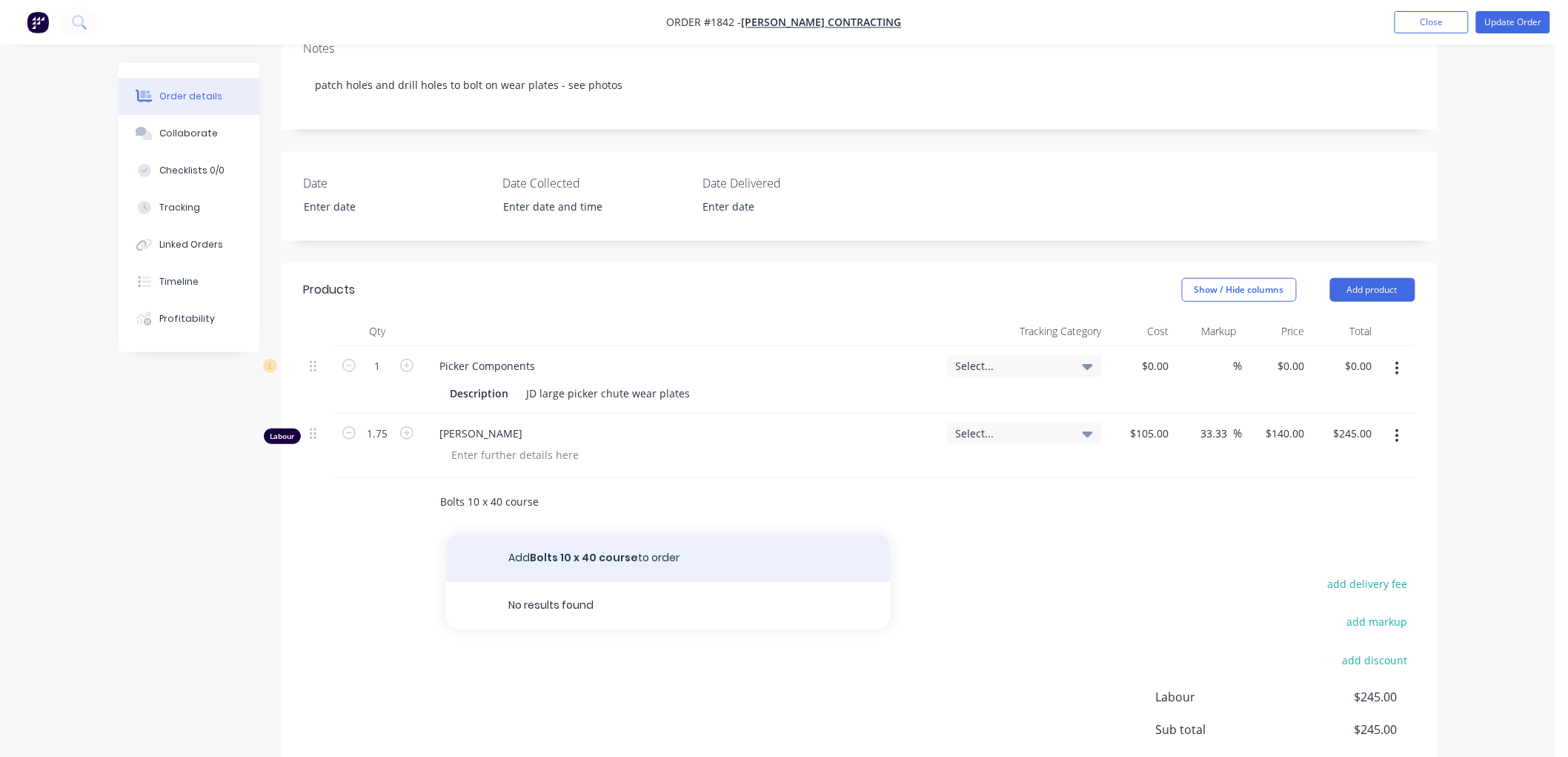
type input "Bolts 10 x 40 course"
click at [574, 574] on button "Add Bolts 10 x 40 course to order" at bounding box center [668, 558] width 445 height 47
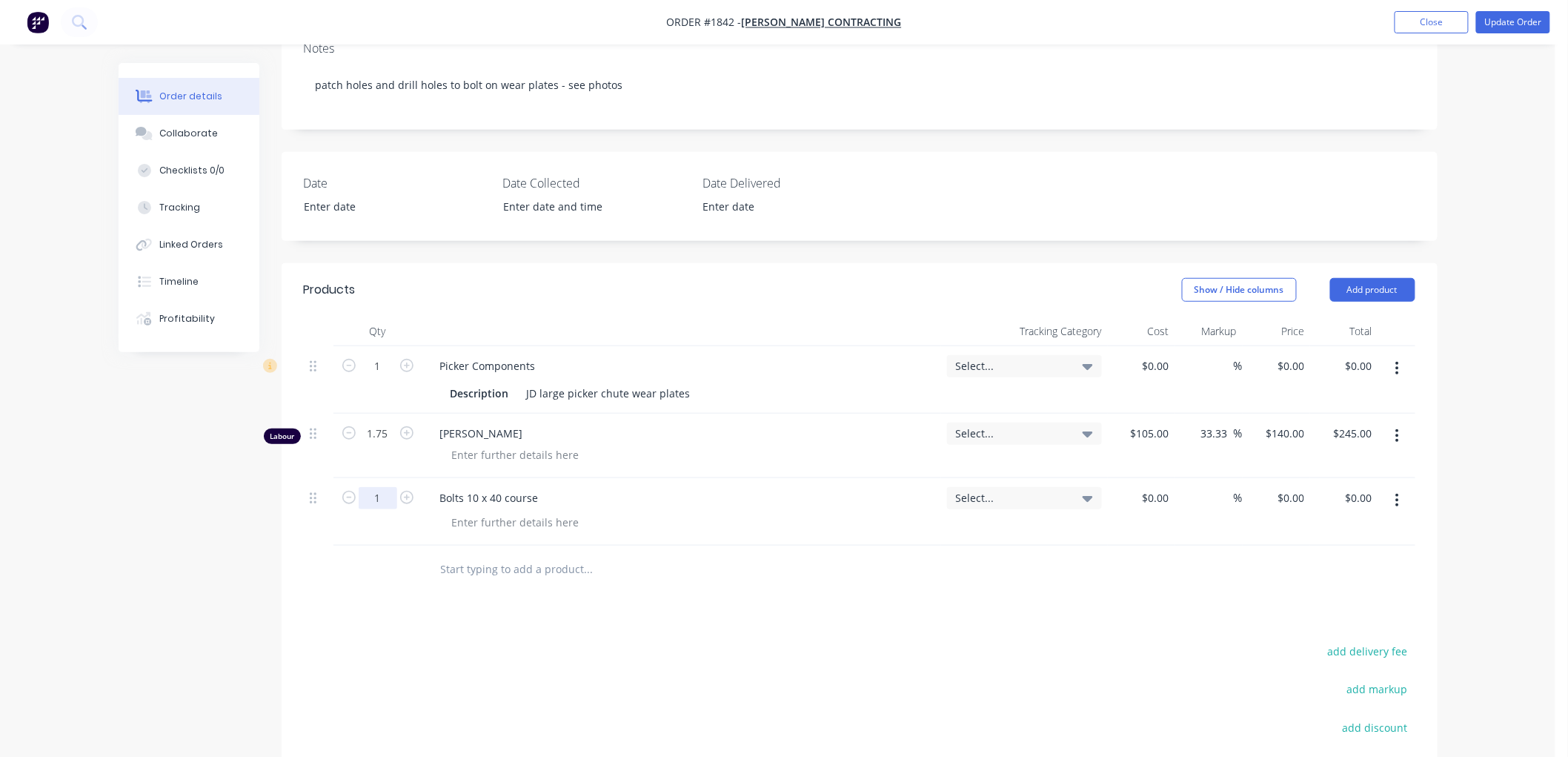
click at [388, 509] on input "1" at bounding box center [378, 498] width 39 height 22
type input "20"
click at [1139, 519] on div at bounding box center [1142, 511] width 67 height 67
type input "$0.545"
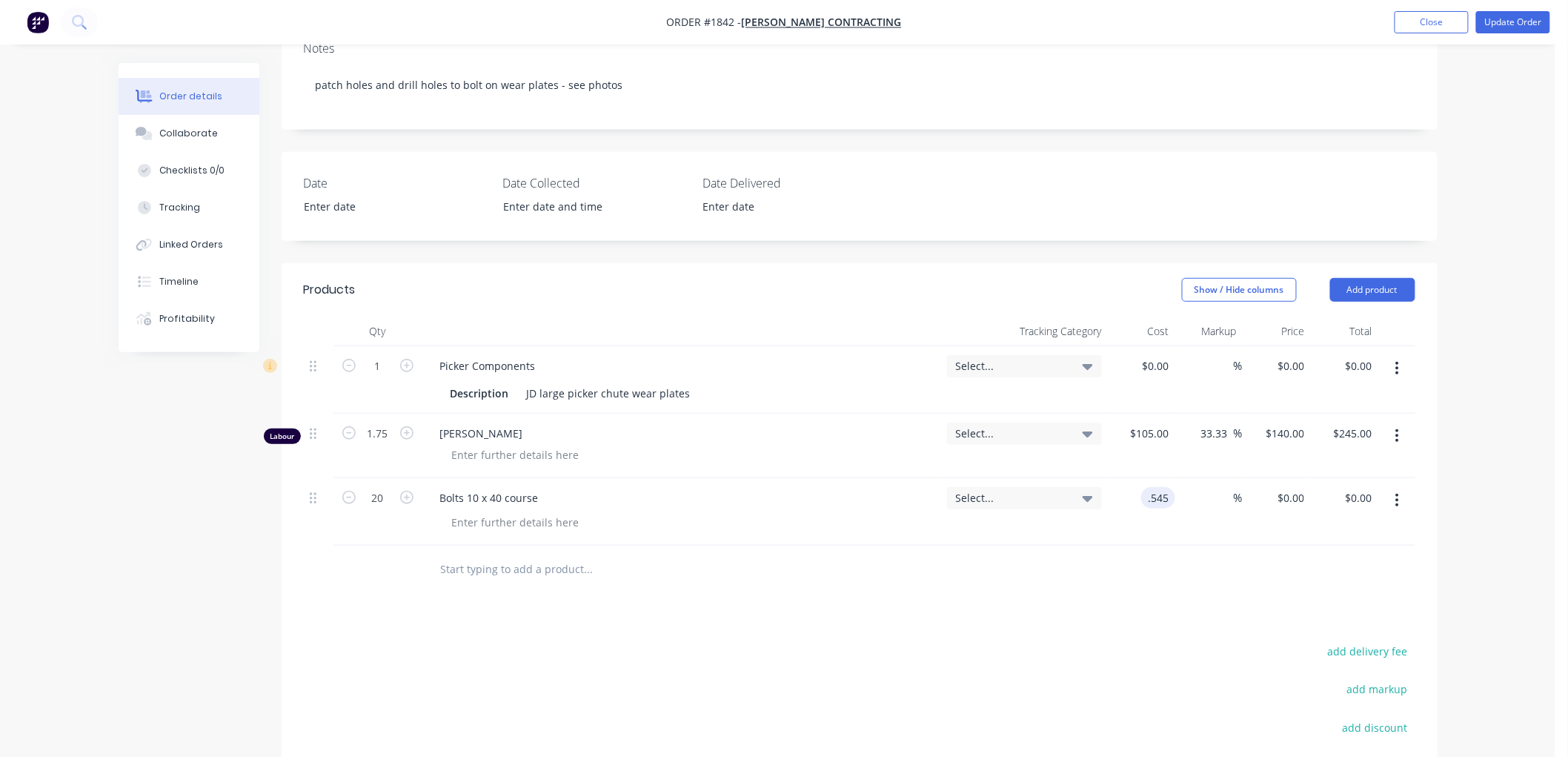
type input "$10.90"
type input "30"
type input "0.7085"
type input "$14.17"
type input "$0.7085"
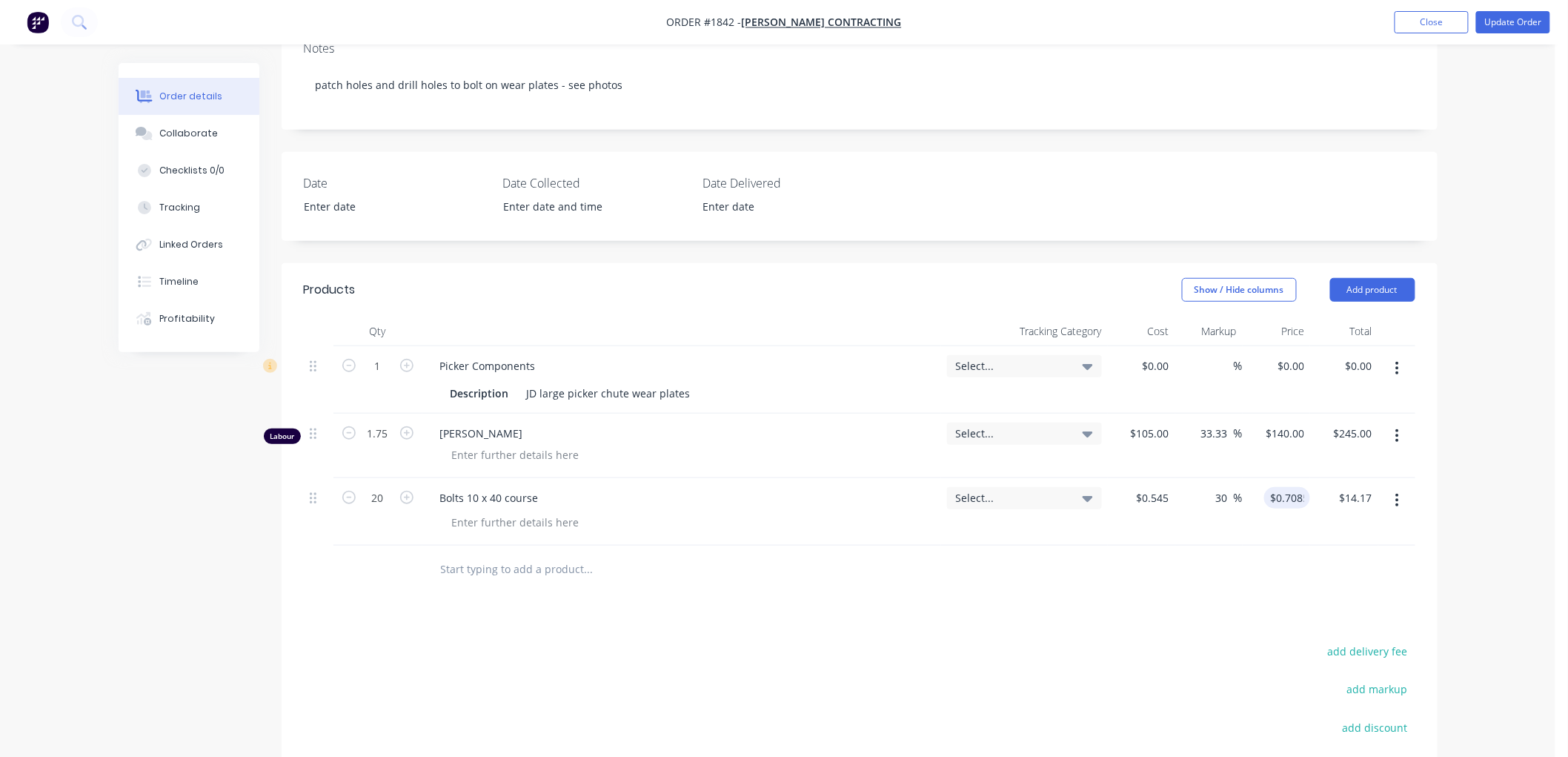
click at [802, 594] on div at bounding box center [689, 569] width 534 height 48
click at [478, 584] on input "text" at bounding box center [588, 569] width 297 height 29
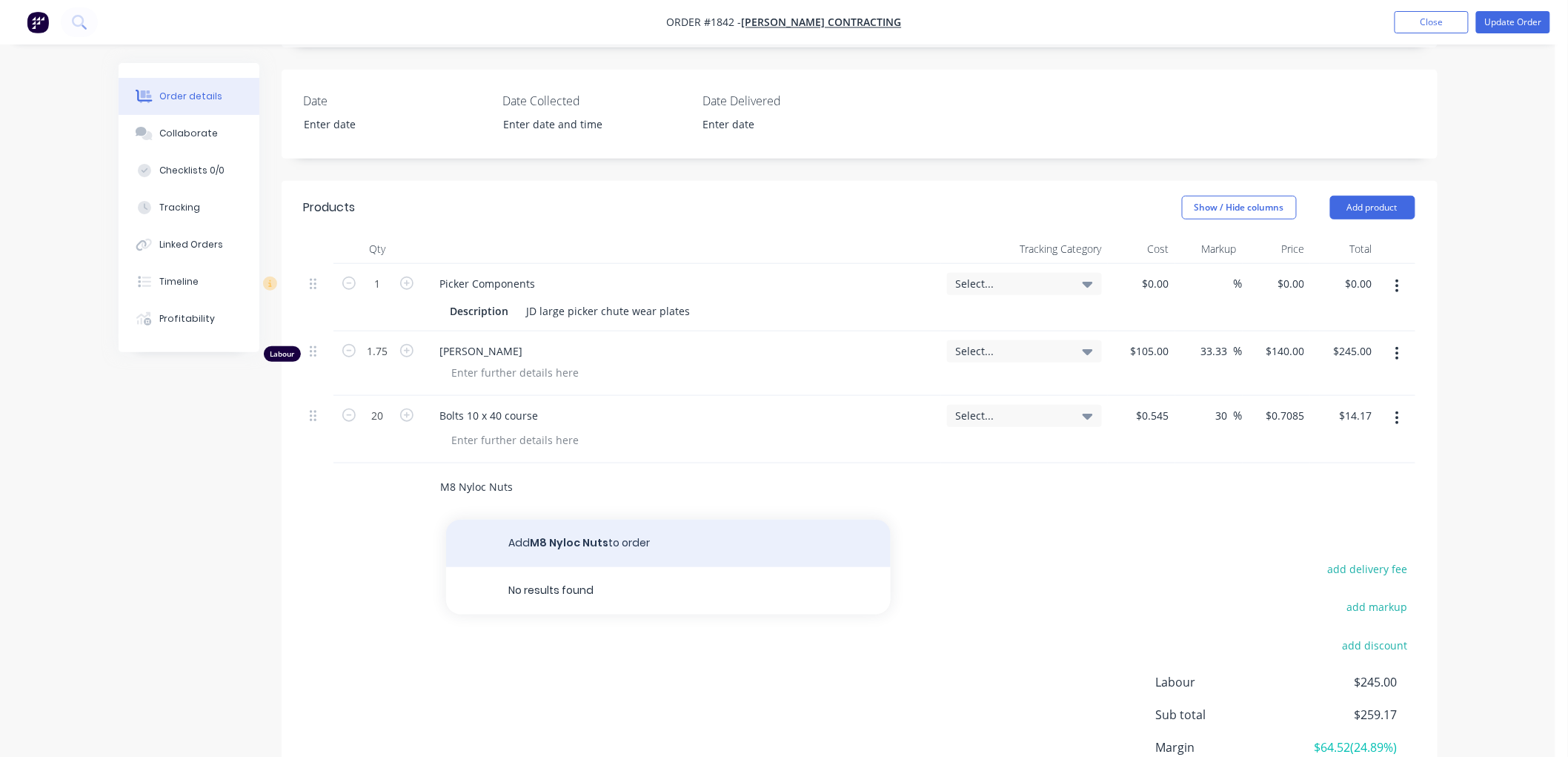
type input "M8 Nyloc Nuts"
click at [565, 558] on button "Add M8 Nyloc Nuts to order" at bounding box center [668, 543] width 445 height 47
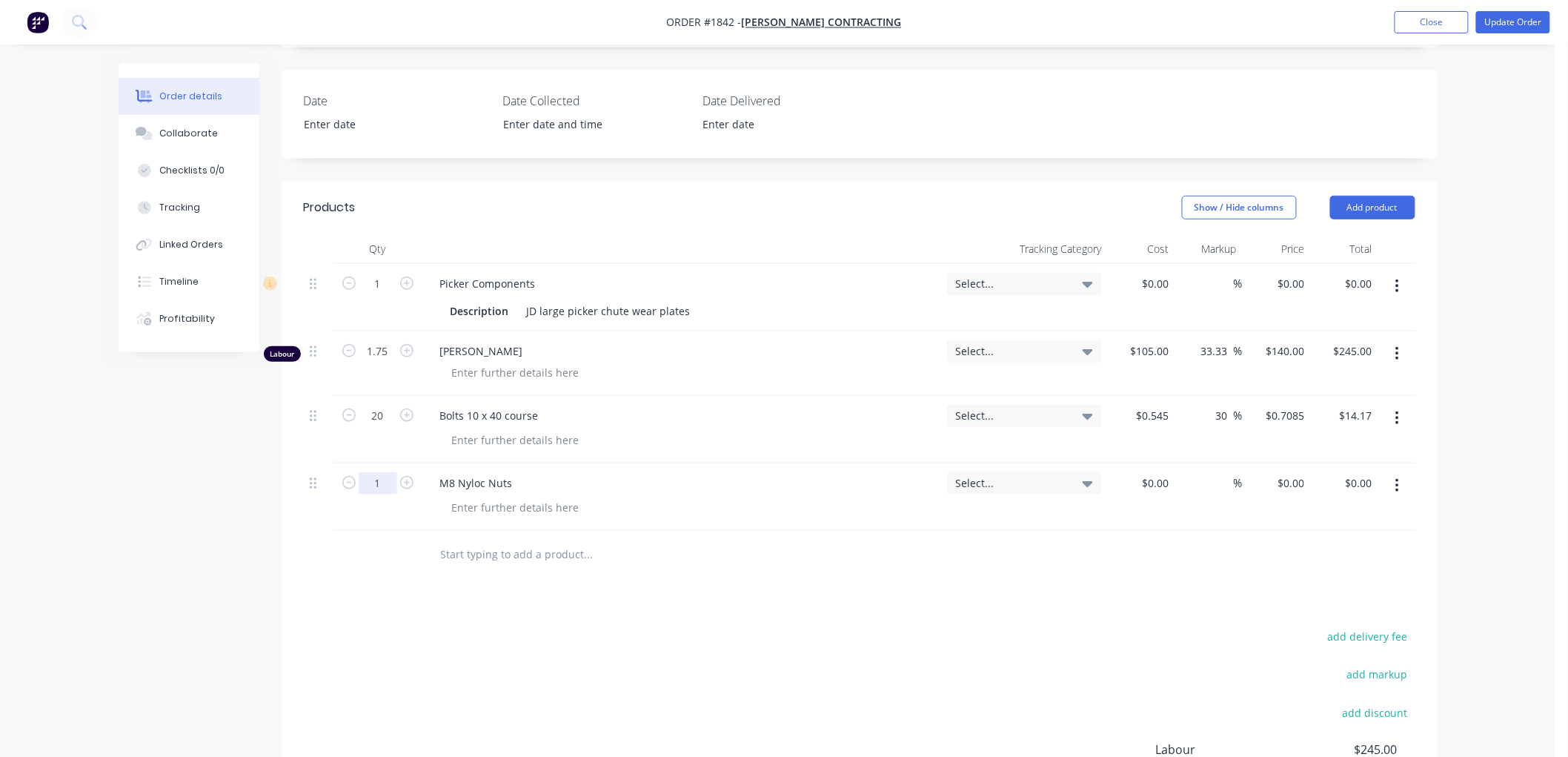
click at [378, 495] on input "1" at bounding box center [378, 483] width 39 height 22
type input "25"
click at [1167, 494] on input at bounding box center [1158, 483] width 34 height 22
type input "$0.164"
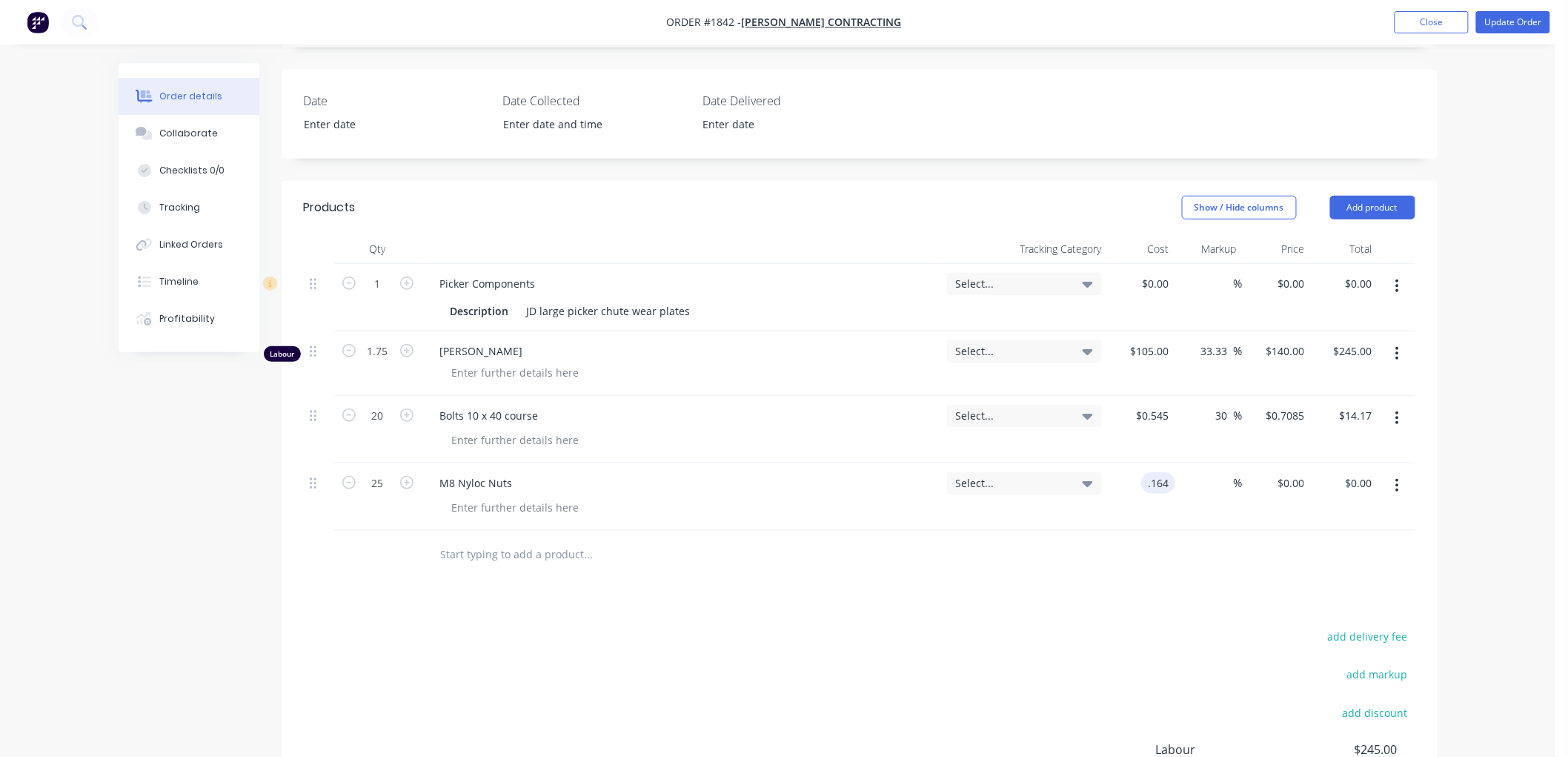
type input "$4.10"
type input "30"
type input "0.2132"
type input "$5.33"
type input "$0.2132"
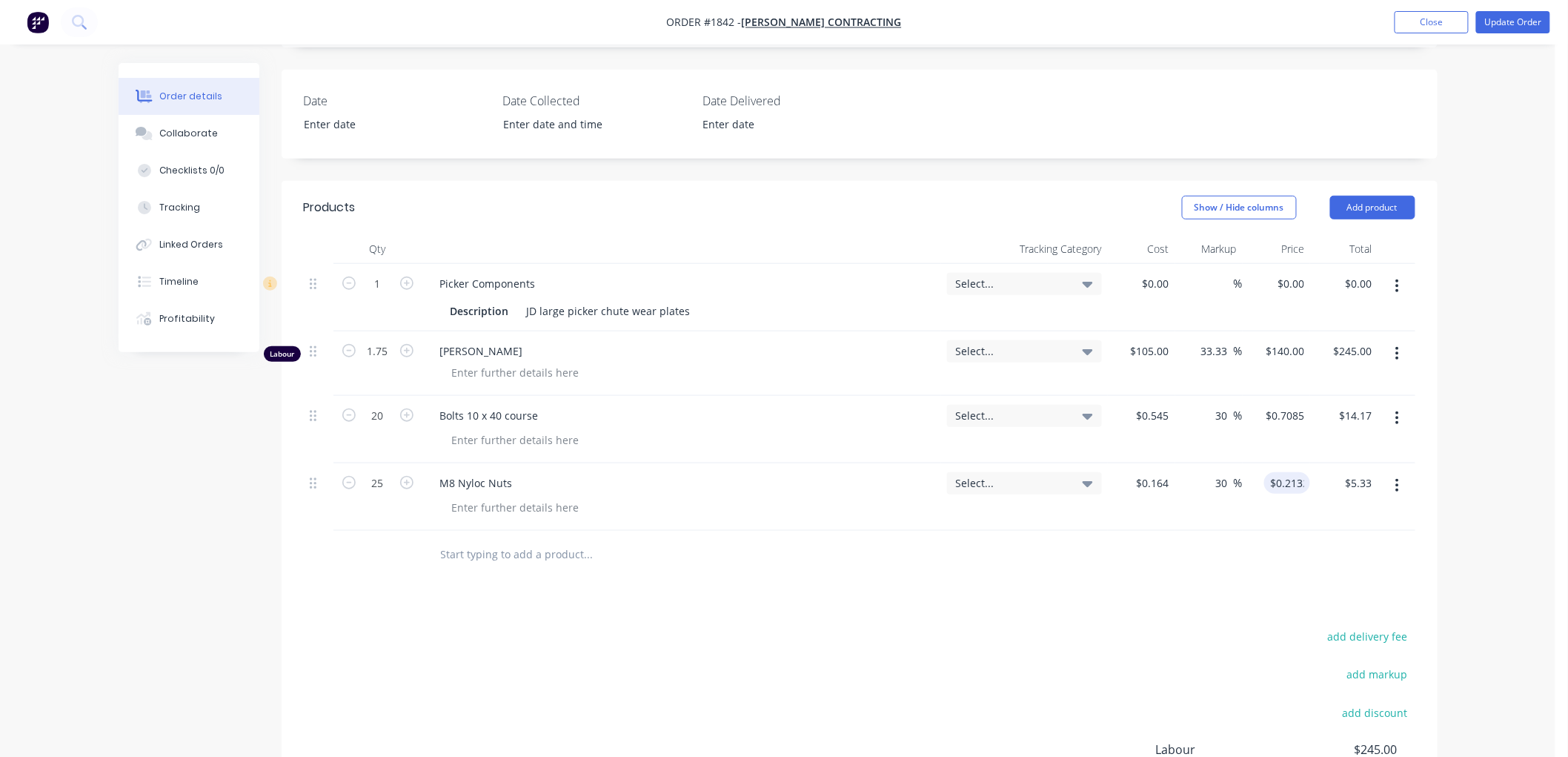
click at [490, 569] on input "text" at bounding box center [588, 554] width 297 height 29
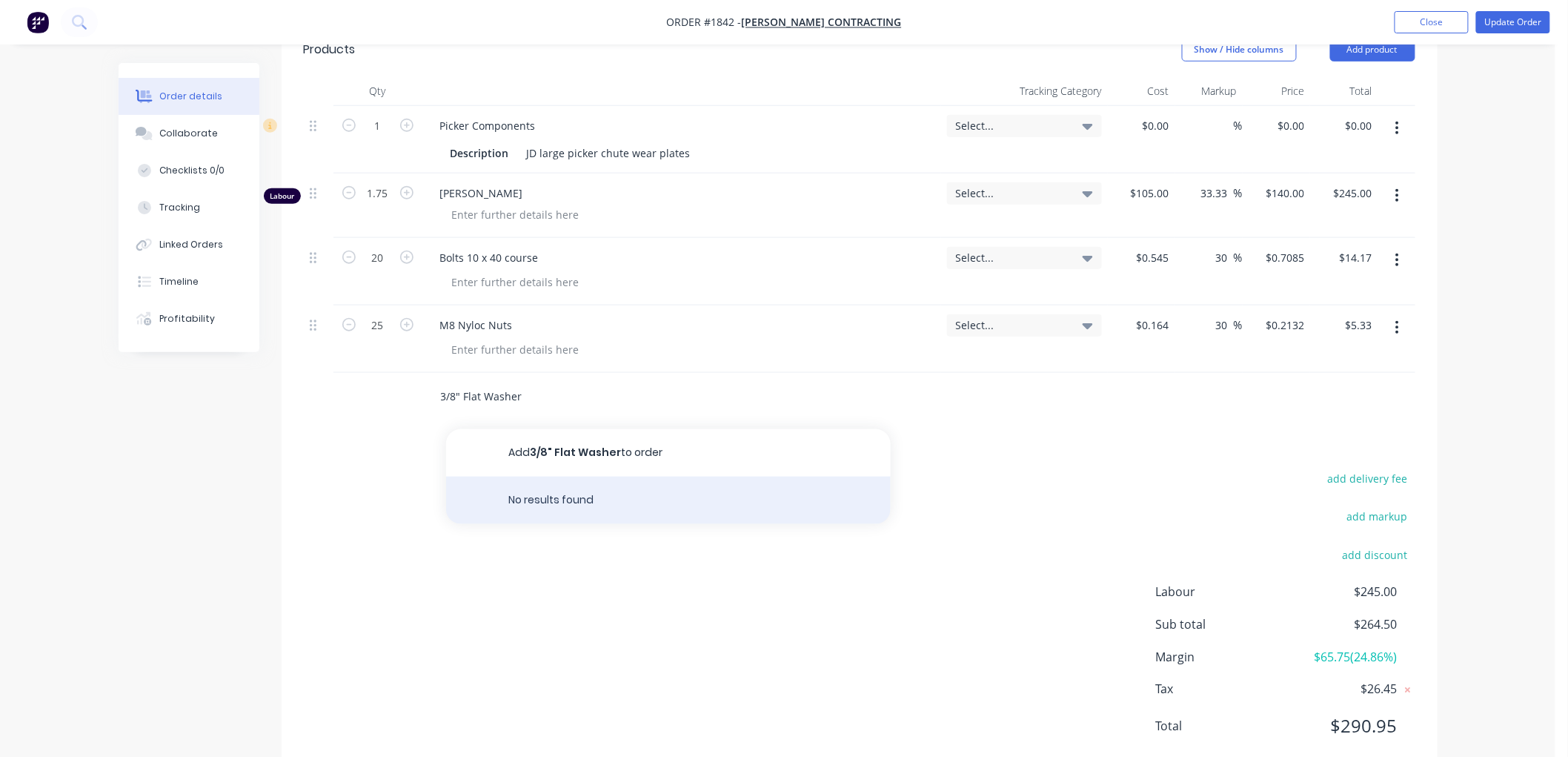
scroll to position [494, 0]
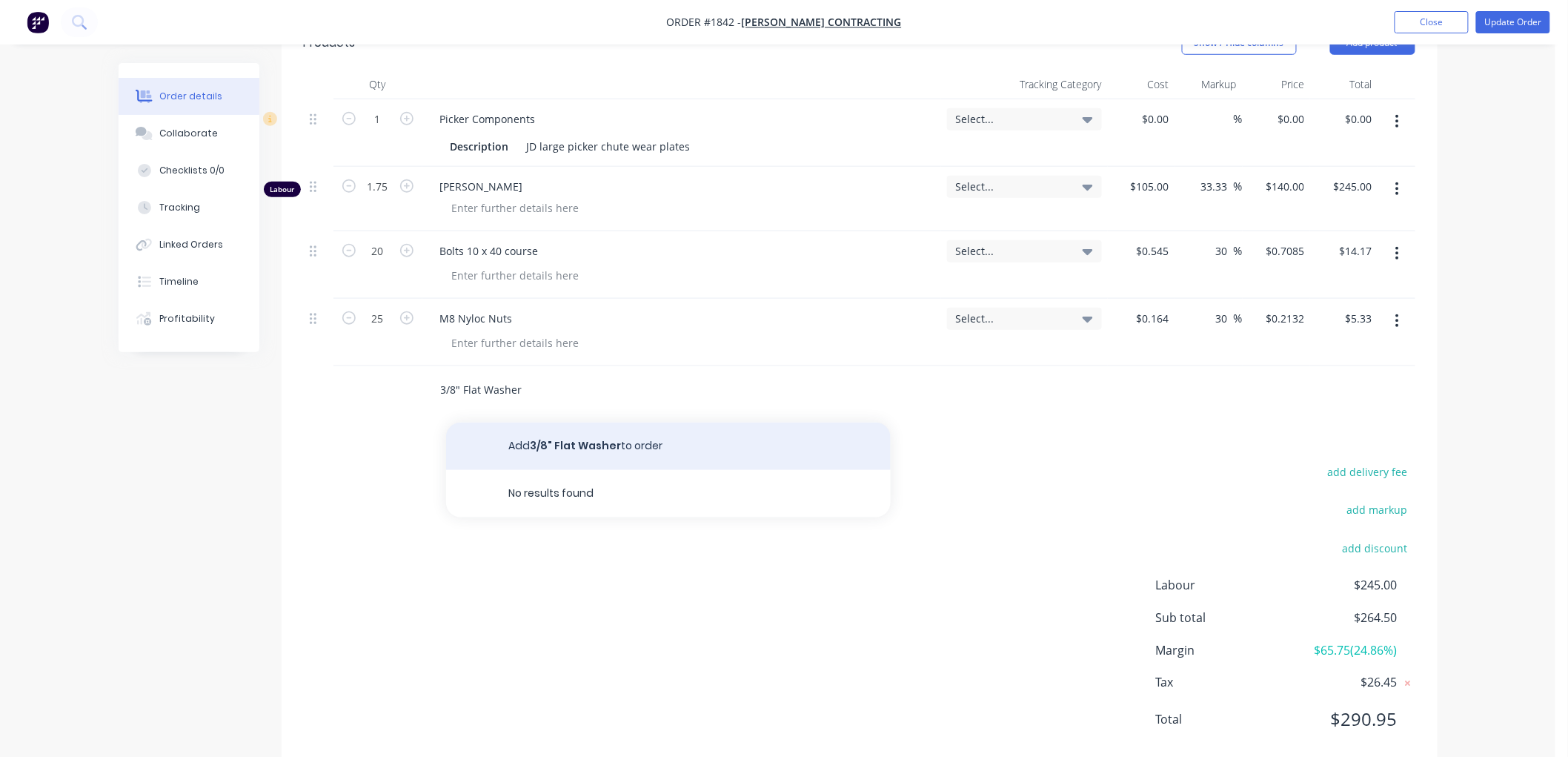
type input "3/8" Flat Washer"
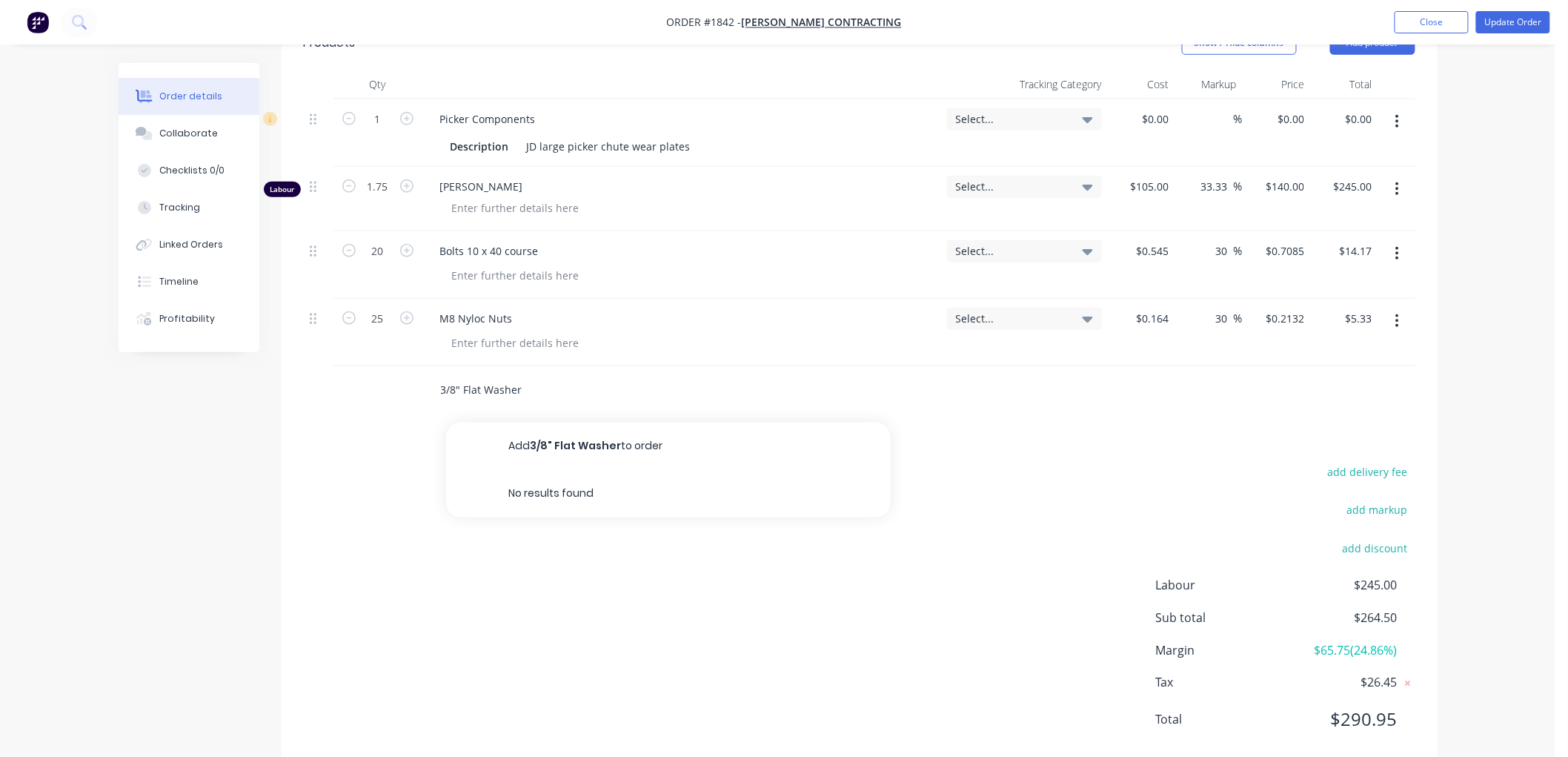
click at [560, 469] on button "Add 3/8" Flat Washer to order" at bounding box center [668, 446] width 445 height 47
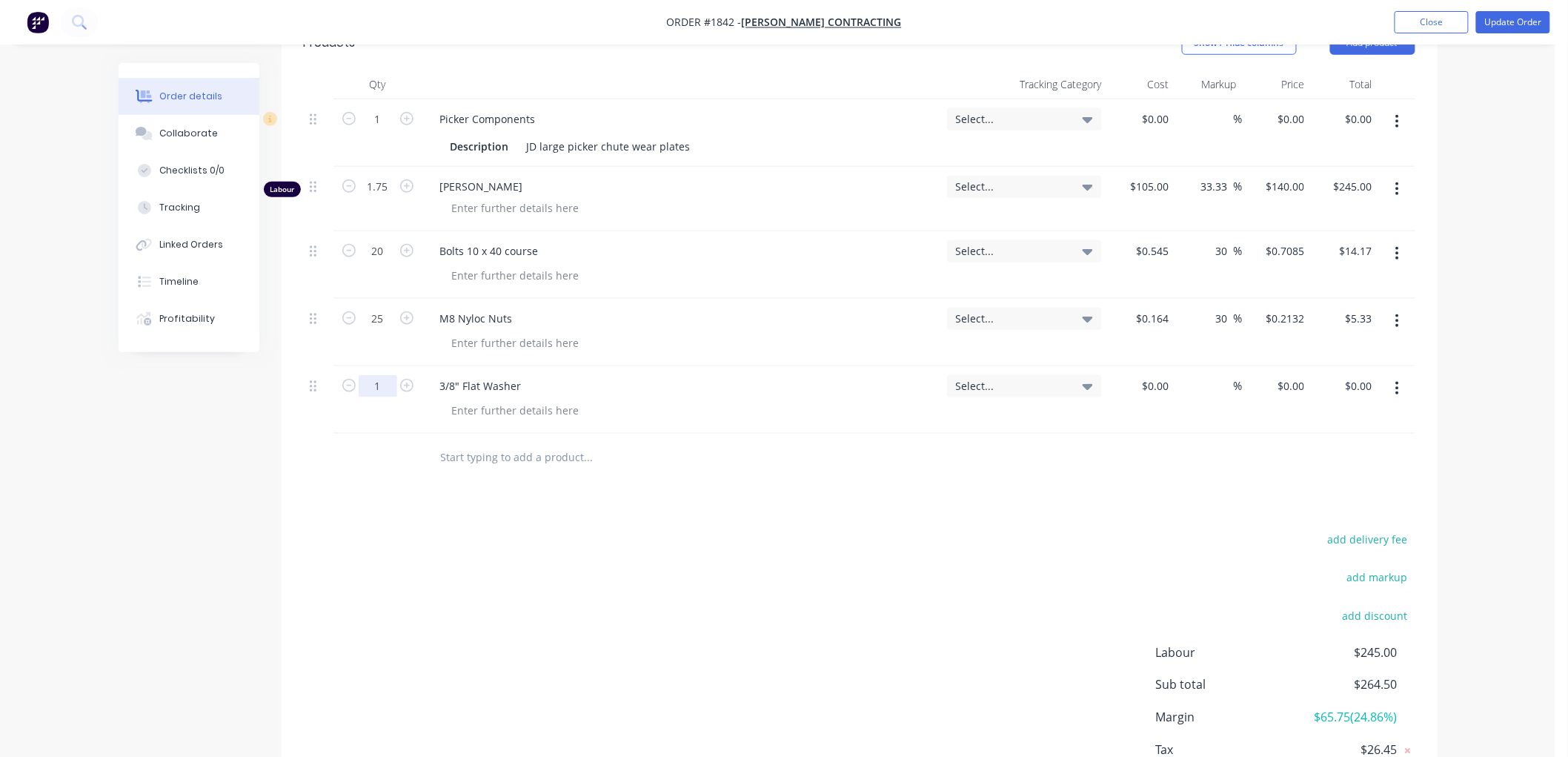
click at [380, 397] on input "1" at bounding box center [378, 386] width 39 height 22
type input "8"
click at [1152, 397] on div at bounding box center [1142, 400] width 67 height 67
type input "$0.136"
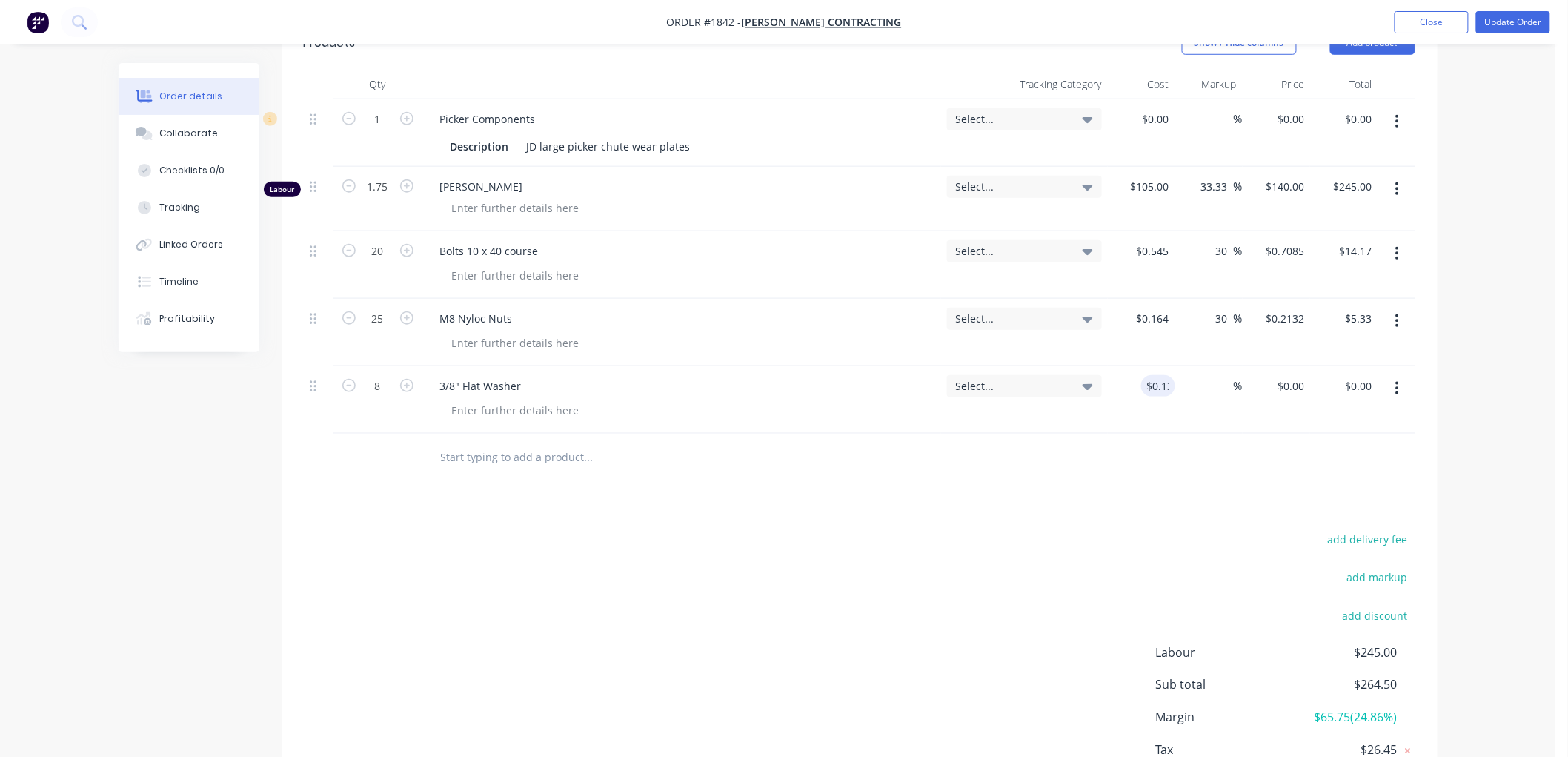
type input "$1.09"
type input "30"
type input "$0.1768"
type input "$1.41"
click at [493, 472] on input "text" at bounding box center [588, 457] width 297 height 29
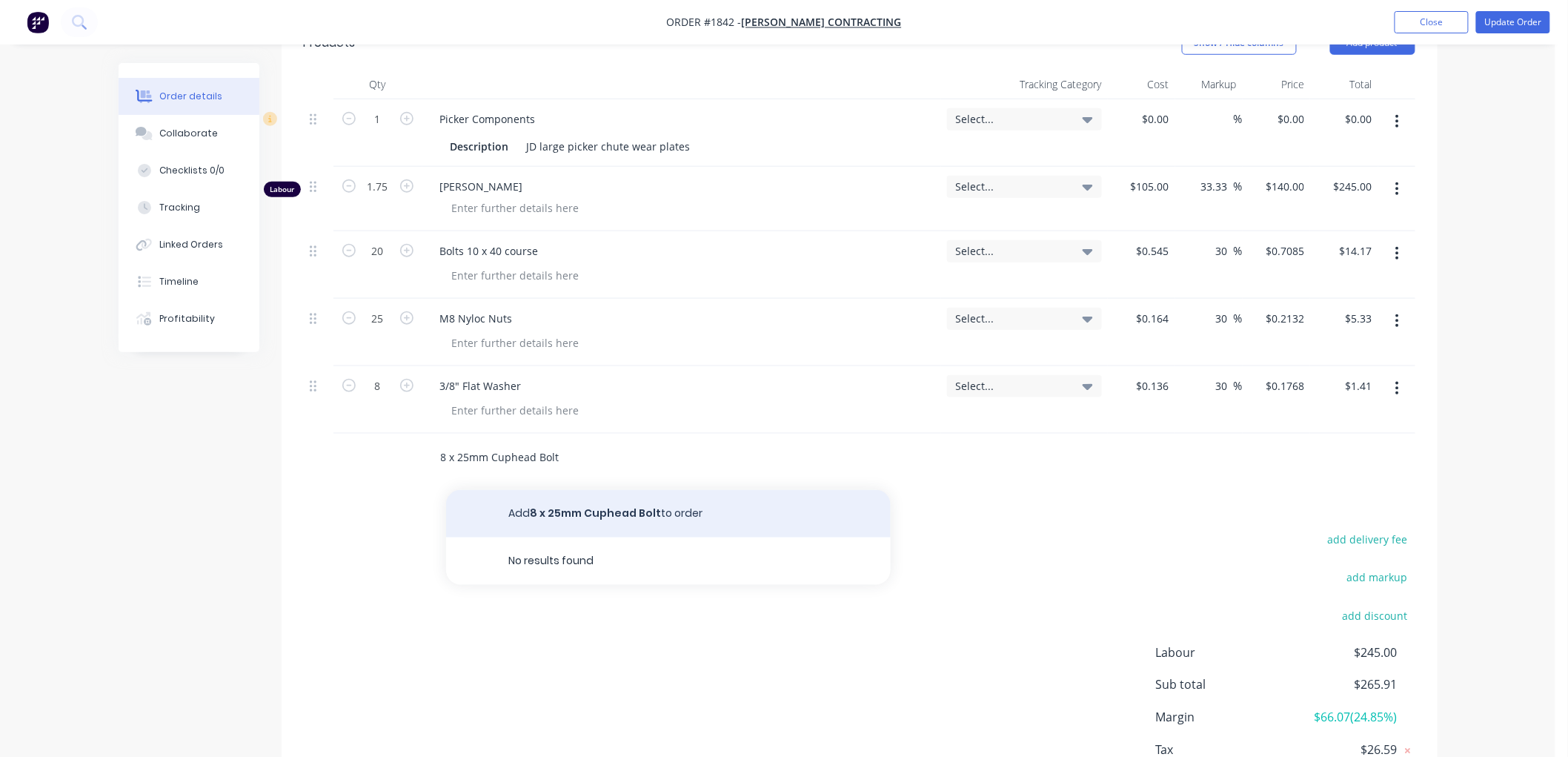
type input "8 x 25mm Cuphead Bolt"
click at [574, 537] on button "Add 8 x 25mm Cuphead Bolt to order" at bounding box center [668, 514] width 445 height 47
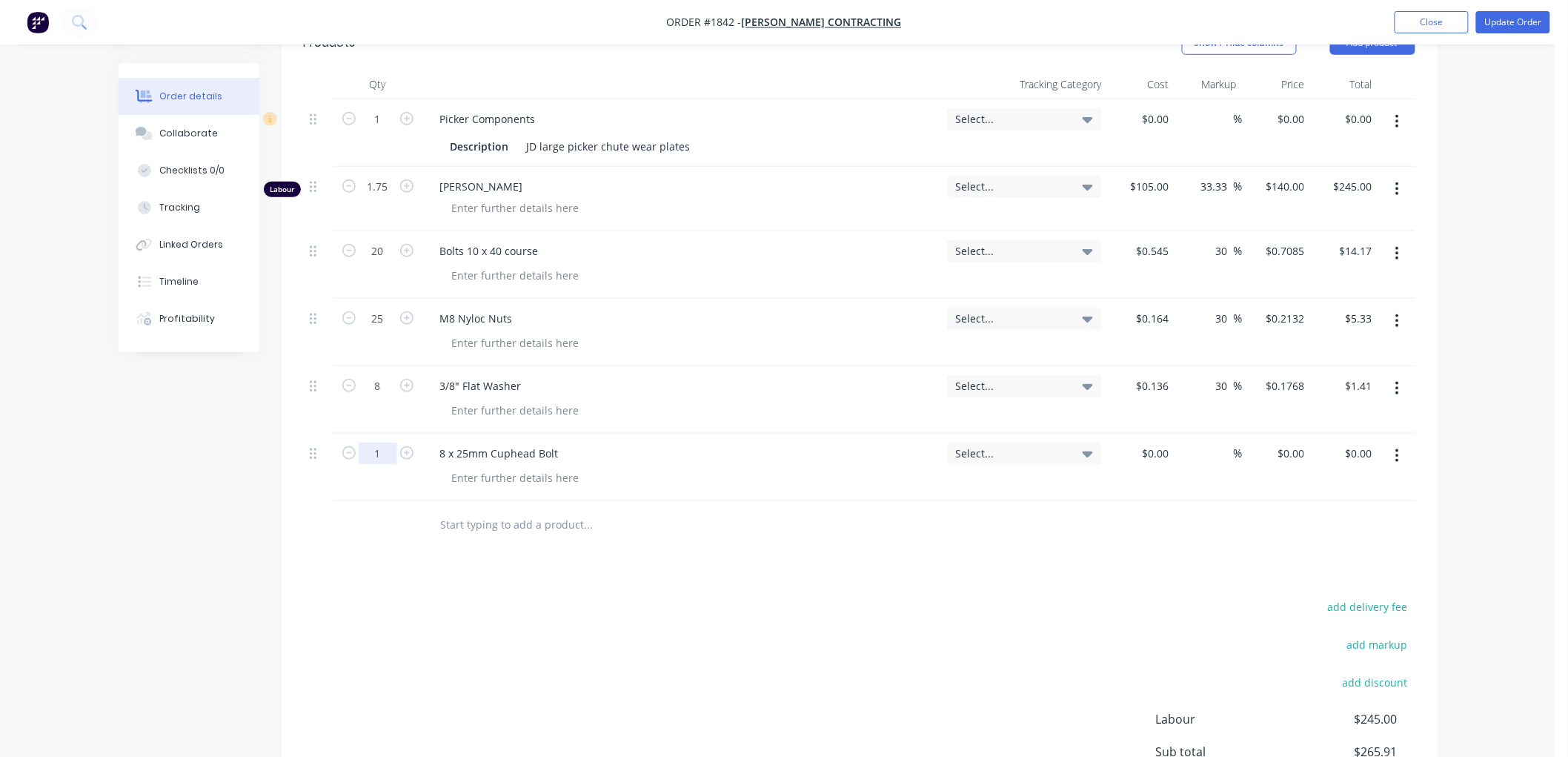
click at [380, 465] on input "1" at bounding box center [378, 453] width 39 height 22
type input "25"
click at [1159, 464] on input at bounding box center [1166, 453] width 17 height 22
type input "$0.327"
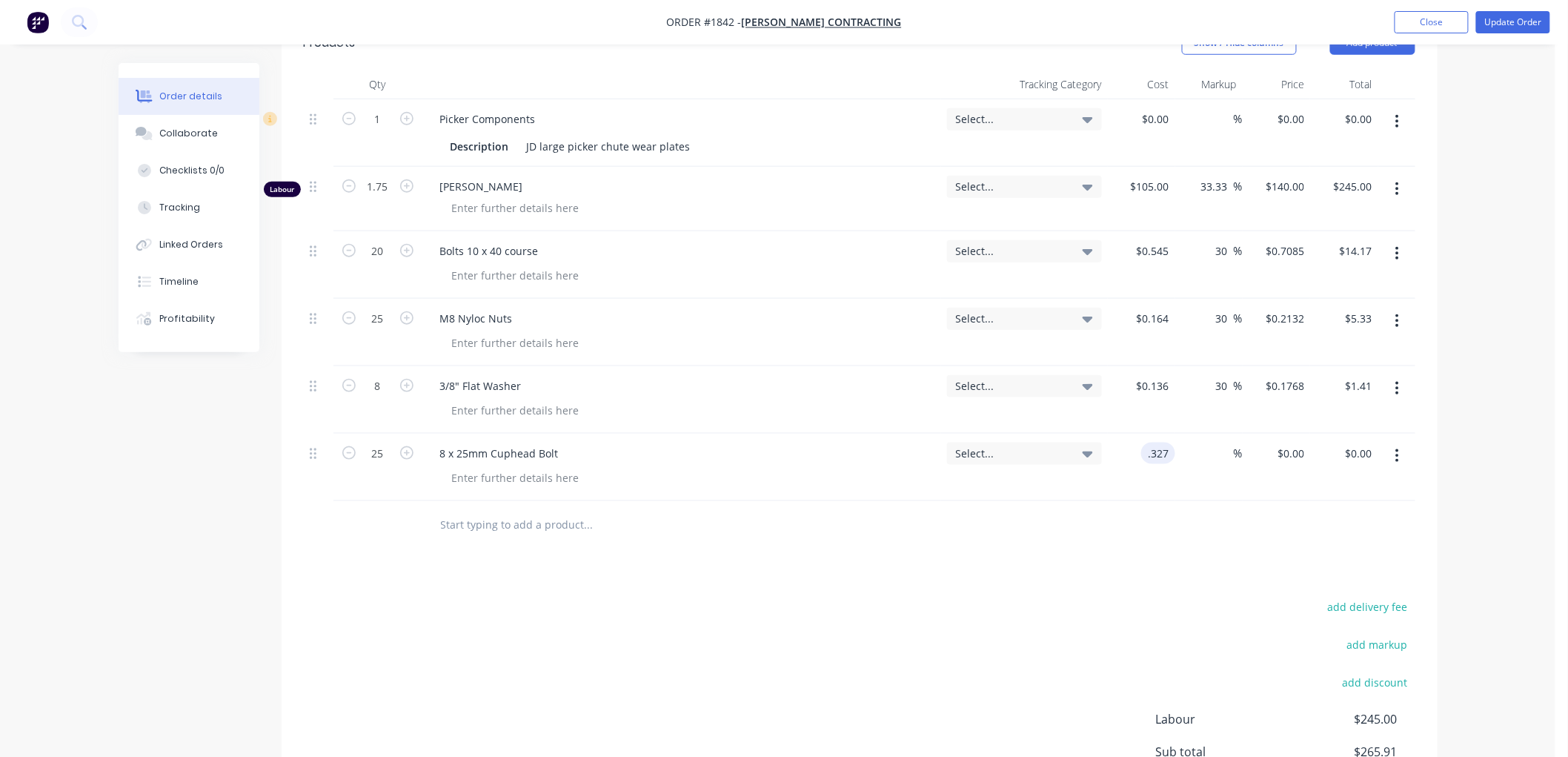
type input "$8.18"
type input "30"
type input "$0.4251"
type input "$10.63"
click at [998, 574] on div "Products Show / Hide columns Add product Qty Tracking Category Cost Markup Pric…" at bounding box center [859, 460] width 1156 height 889
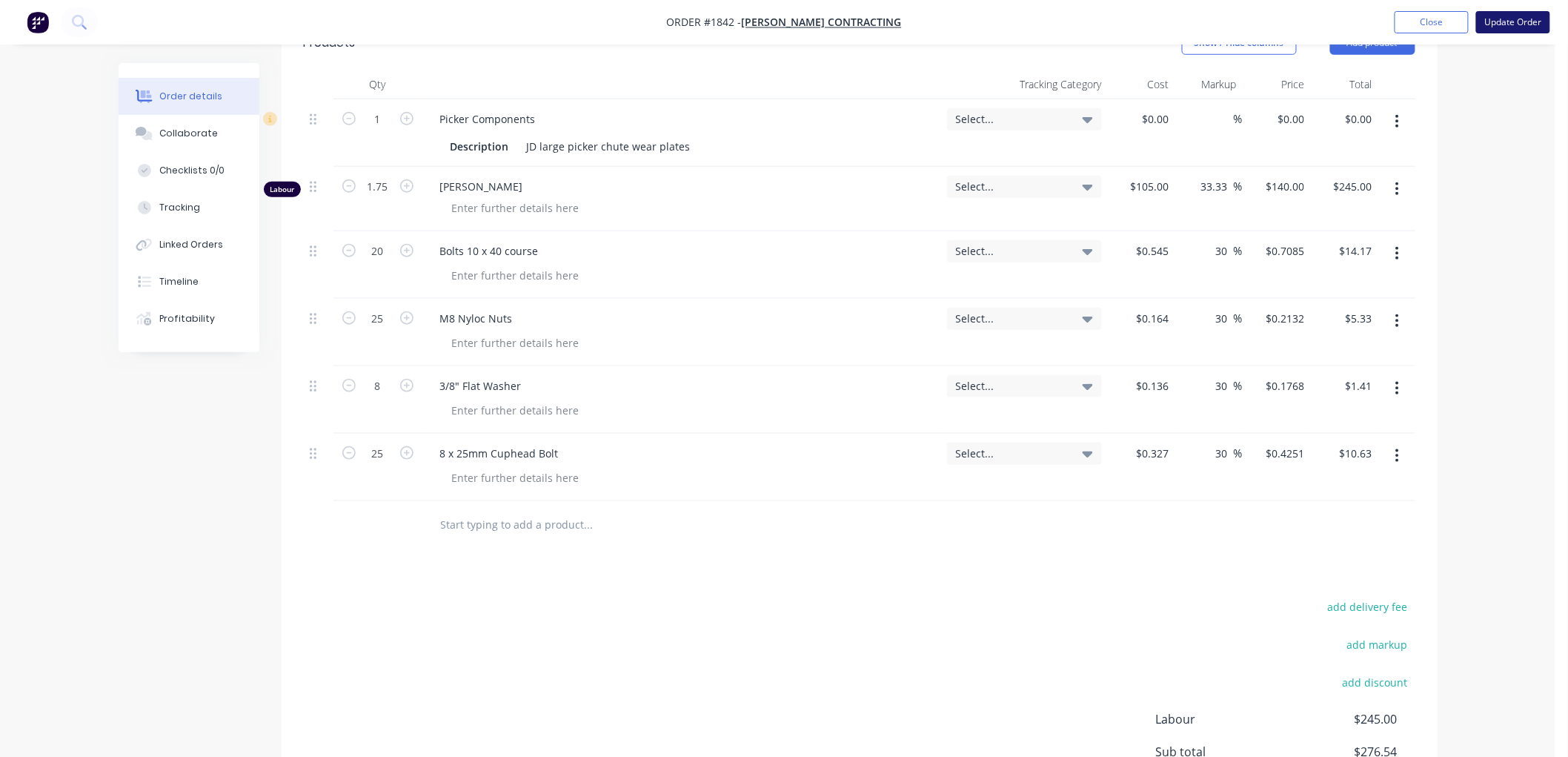
click at [1515, 18] on button "Update Order" at bounding box center [1513, 22] width 74 height 22
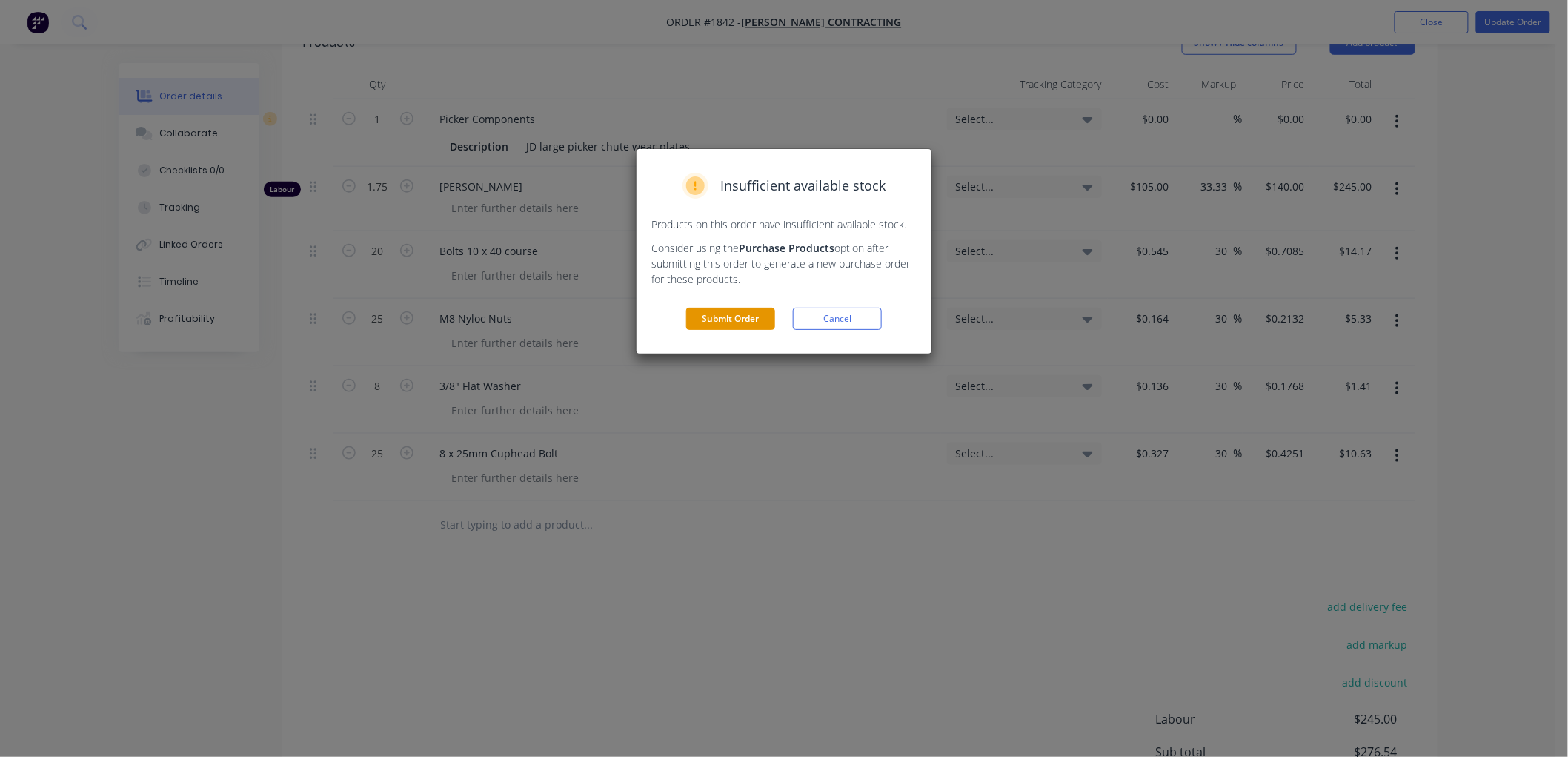
click at [719, 326] on button "Submit Order" at bounding box center [731, 319] width 89 height 22
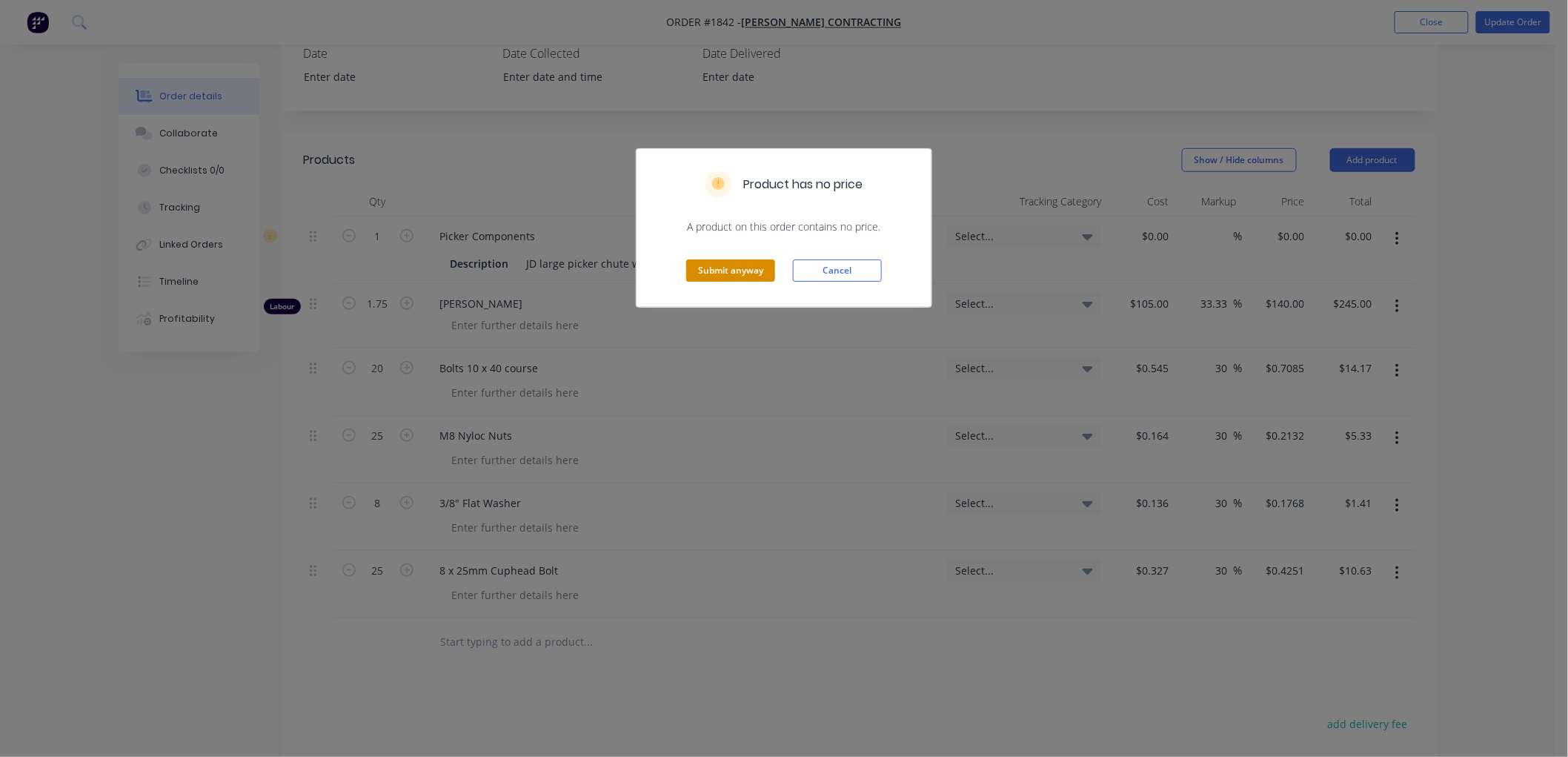
click at [715, 274] on button "Submit anyway" at bounding box center [731, 270] width 89 height 22
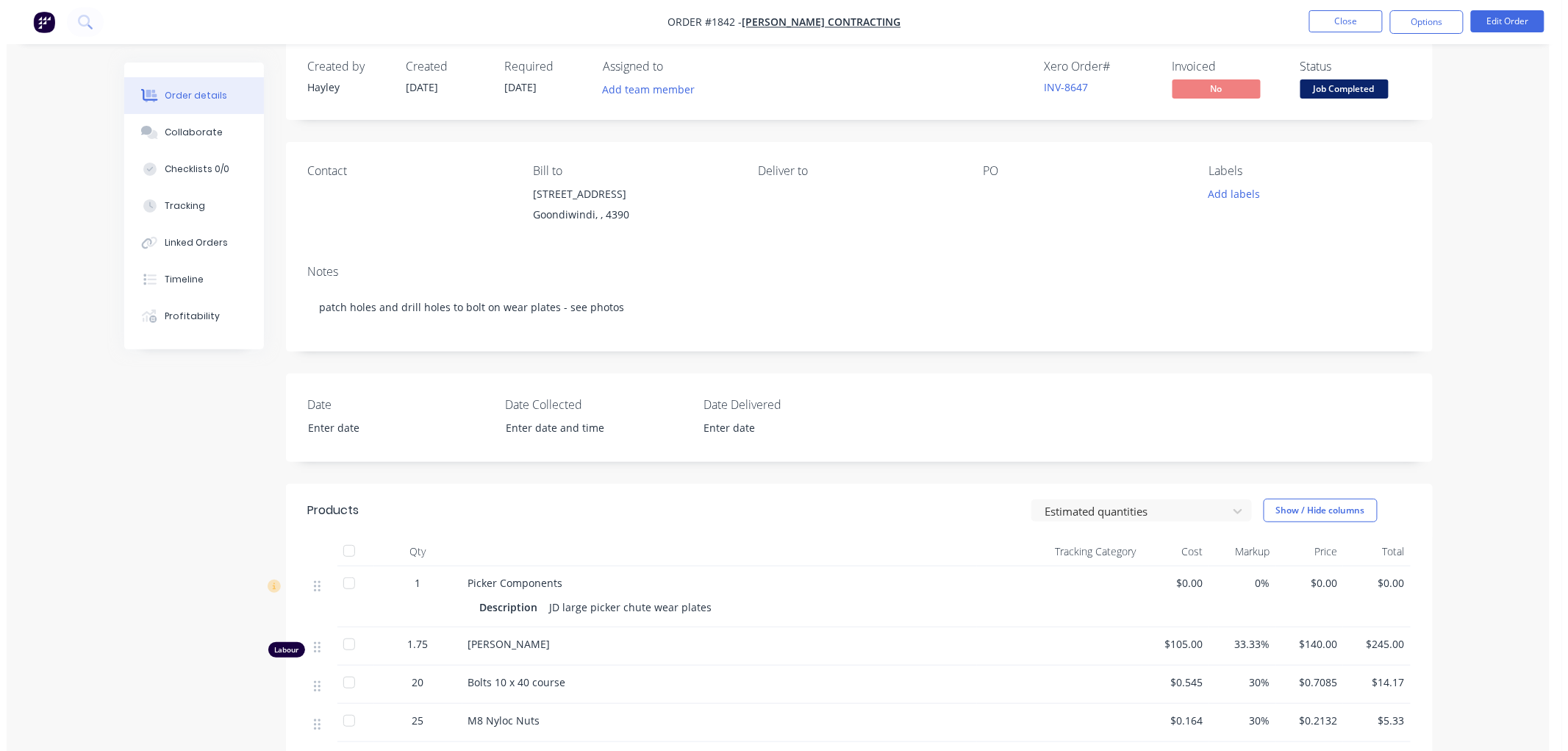
scroll to position [0, 0]
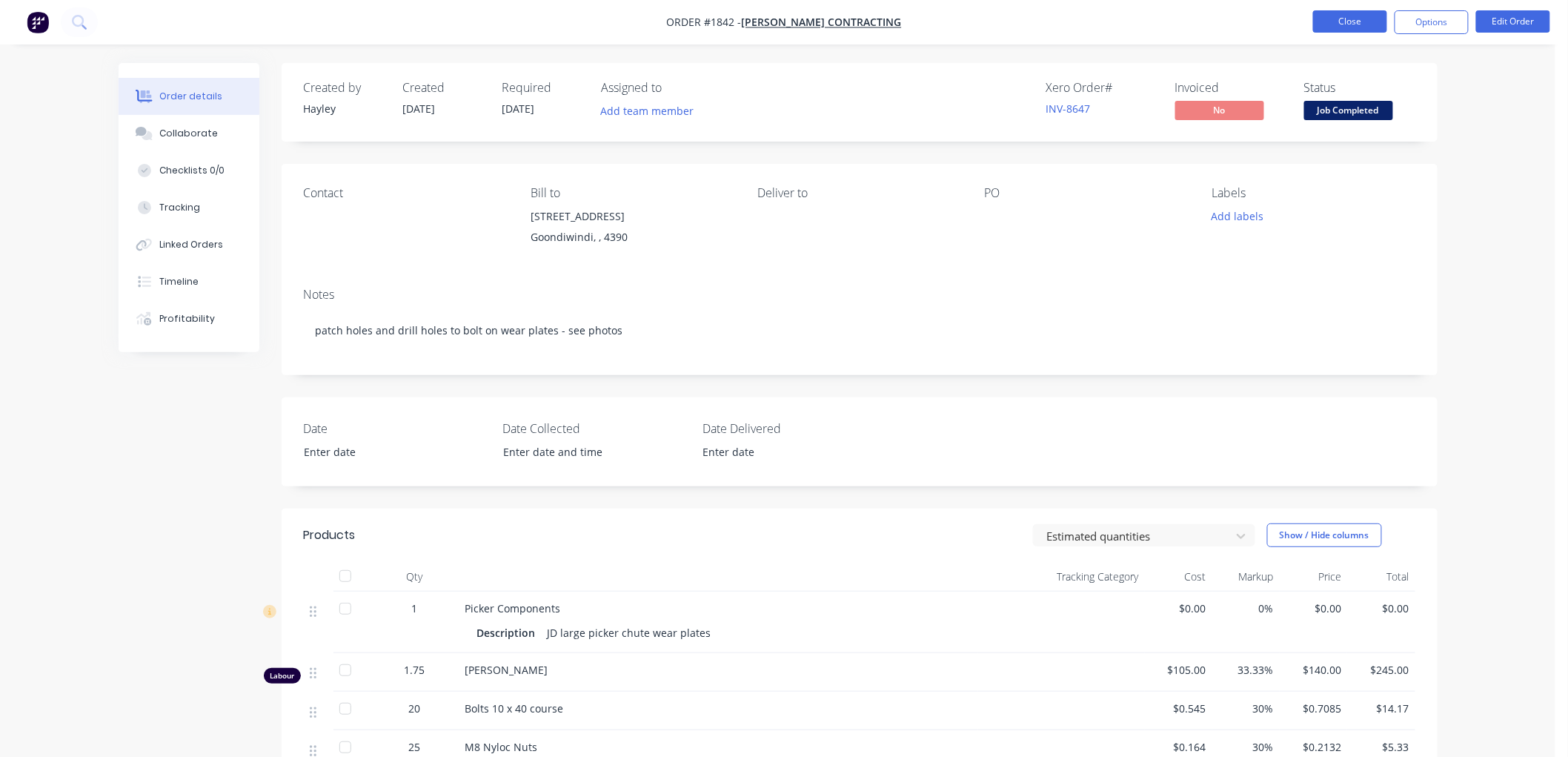
click at [1362, 23] on button "Close" at bounding box center [1350, 21] width 74 height 22
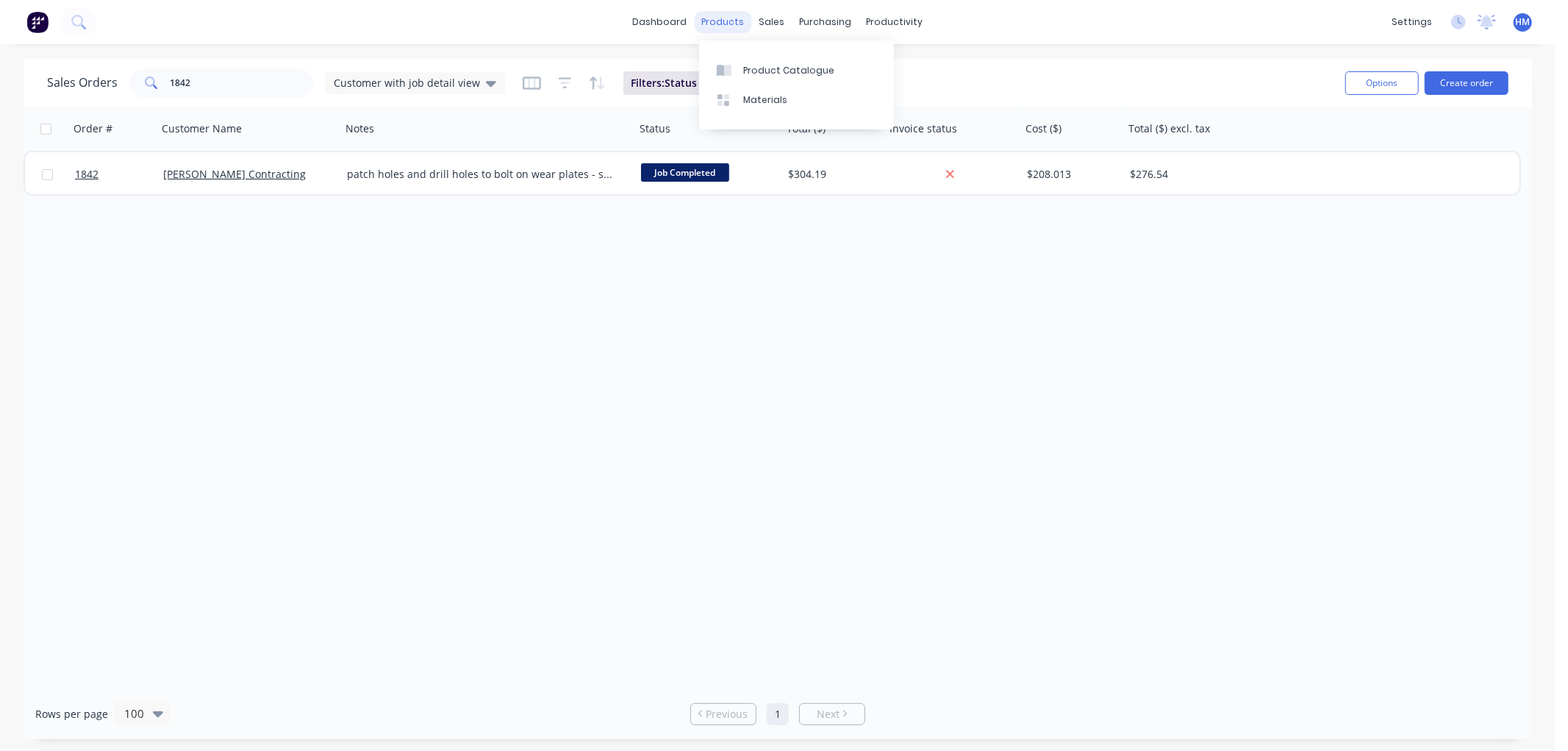
click at [730, 17] on div "products" at bounding box center [723, 22] width 58 height 22
click at [773, 62] on link "Product Catalogue" at bounding box center [797, 69] width 195 height 29
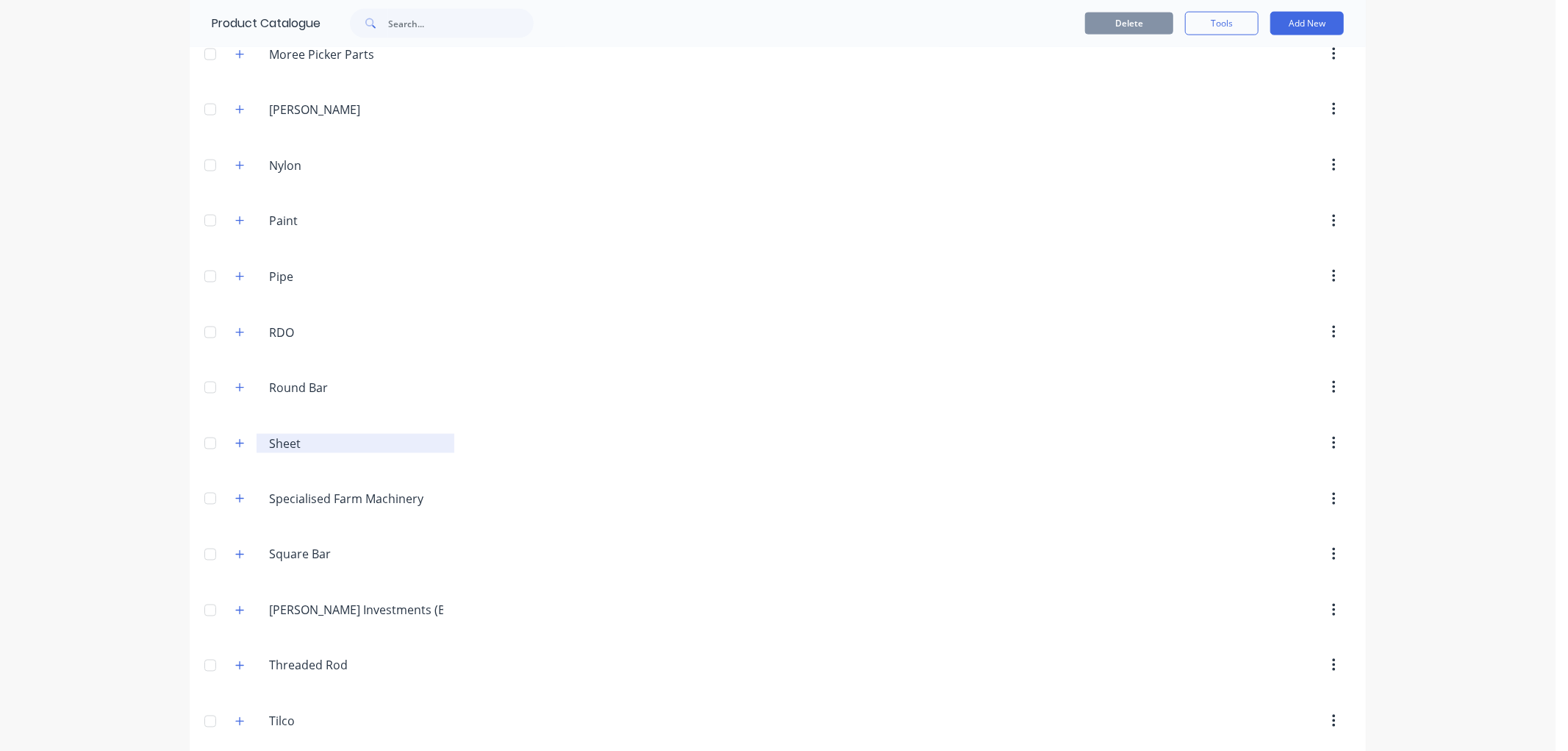
scroll to position [1797, 0]
click at [231, 384] on button "button" at bounding box center [240, 386] width 18 height 18
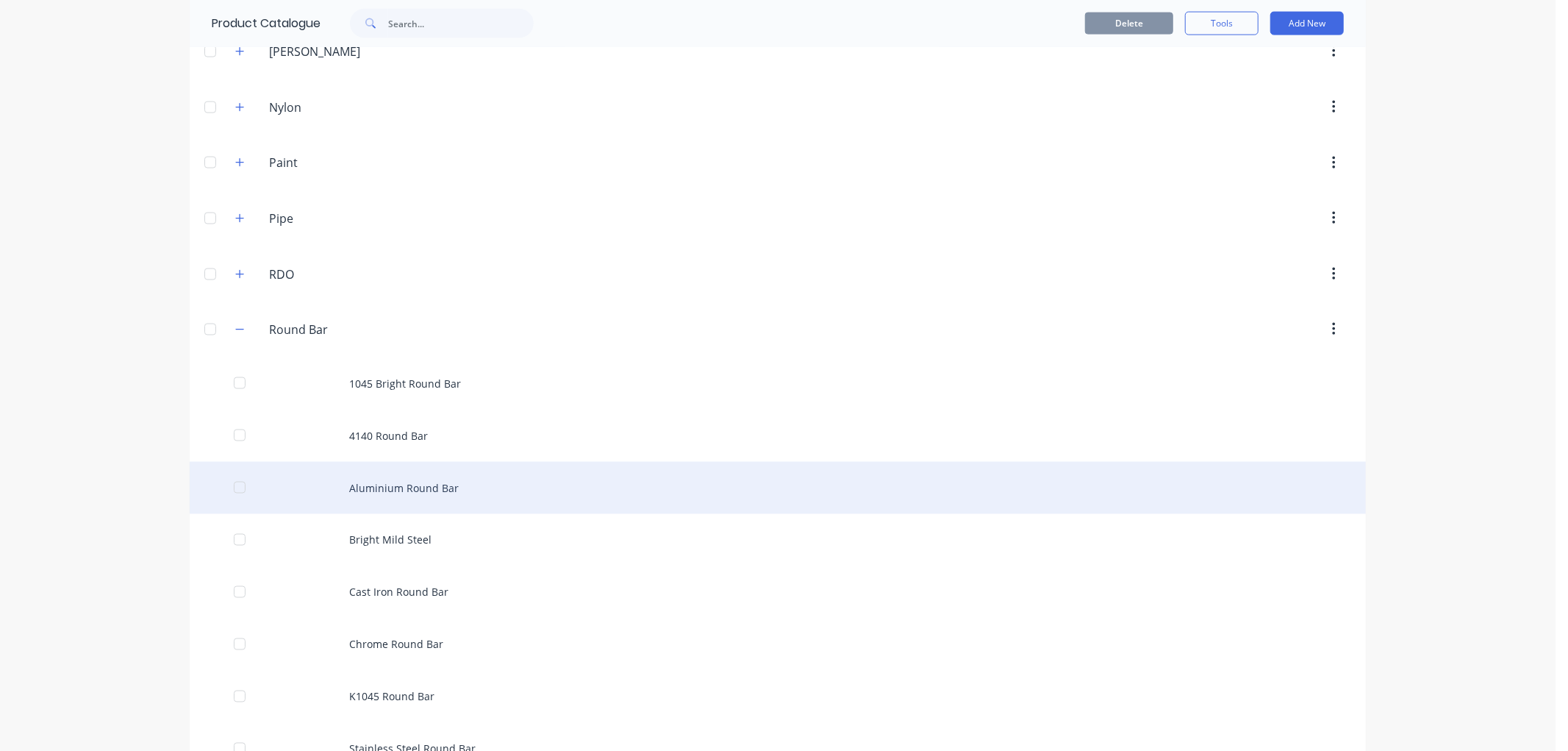
scroll to position [1879, 0]
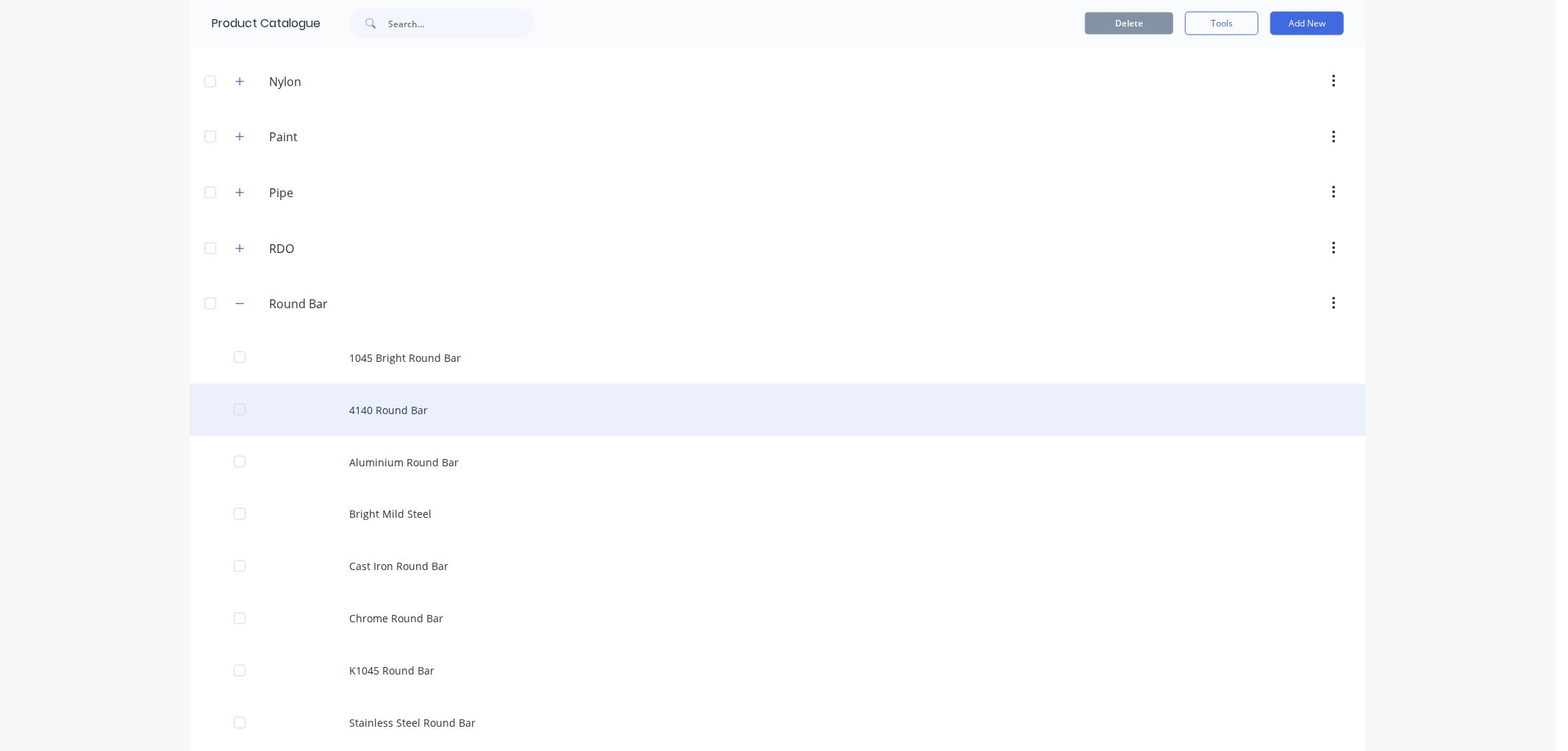
click at [371, 416] on div "4140 Round Bar" at bounding box center [777, 410] width 1176 height 53
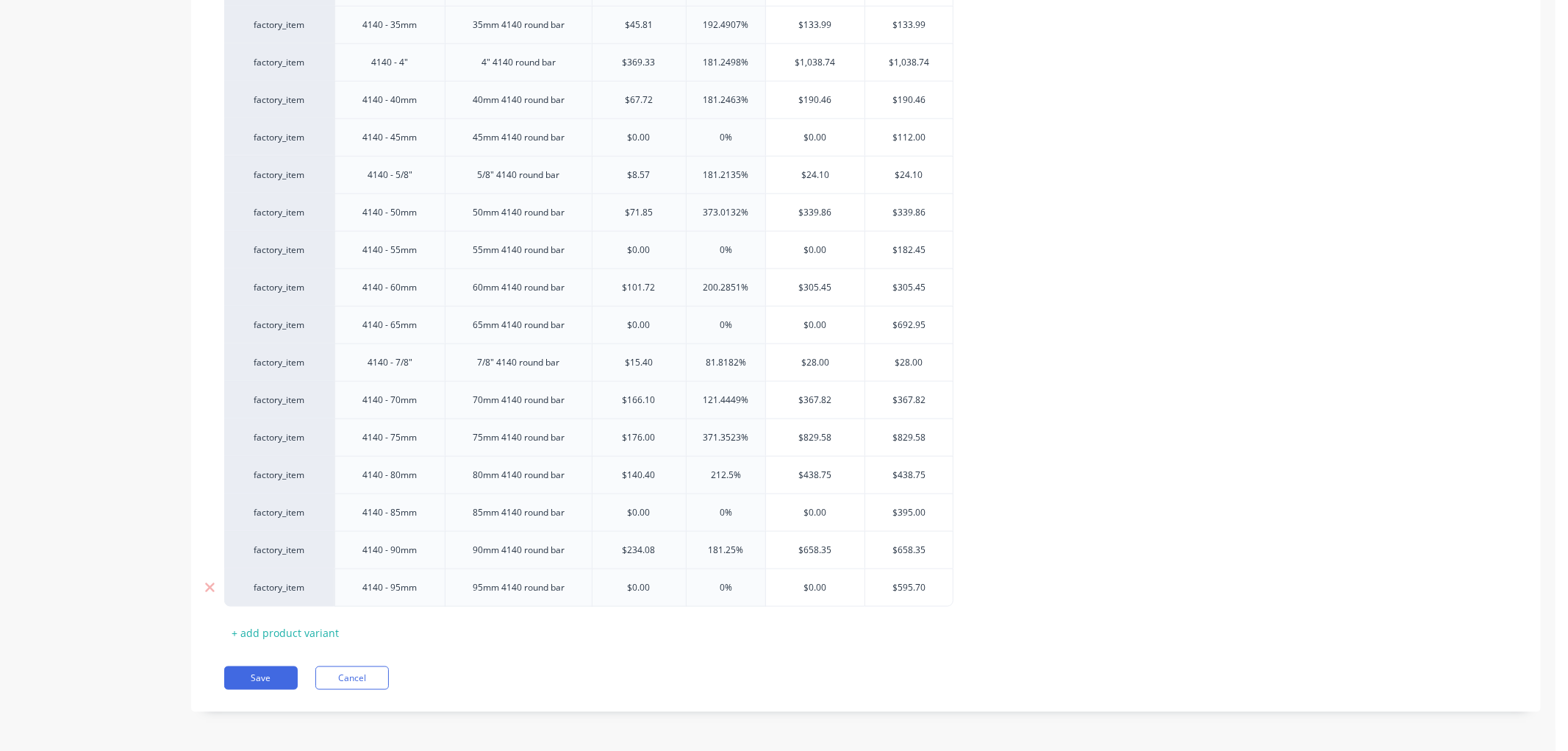
scroll to position [1518, 0]
click at [276, 630] on div "+ add product variant" at bounding box center [285, 631] width 122 height 23
type textarea "x"
click at [395, 621] on div at bounding box center [390, 619] width 73 height 19
click at [516, 622] on div at bounding box center [518, 619] width 73 height 19
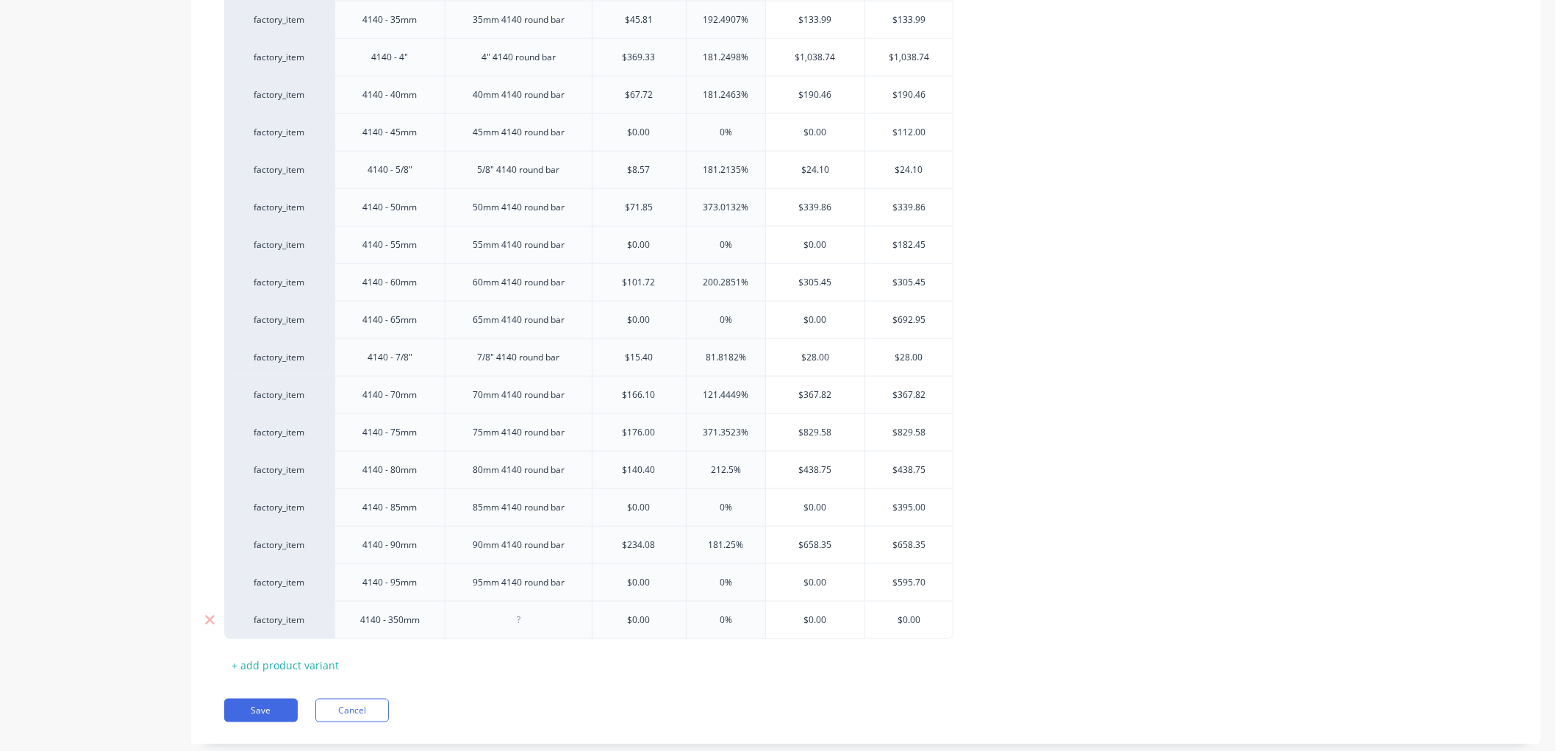
type textarea "x"
type input "$0.00"
type textarea "x"
drag, startPoint x: 651, startPoint y: 623, endPoint x: 604, endPoint y: 623, distance: 47.0
click at [604, 623] on input "$0.00" at bounding box center [639, 620] width 93 height 13
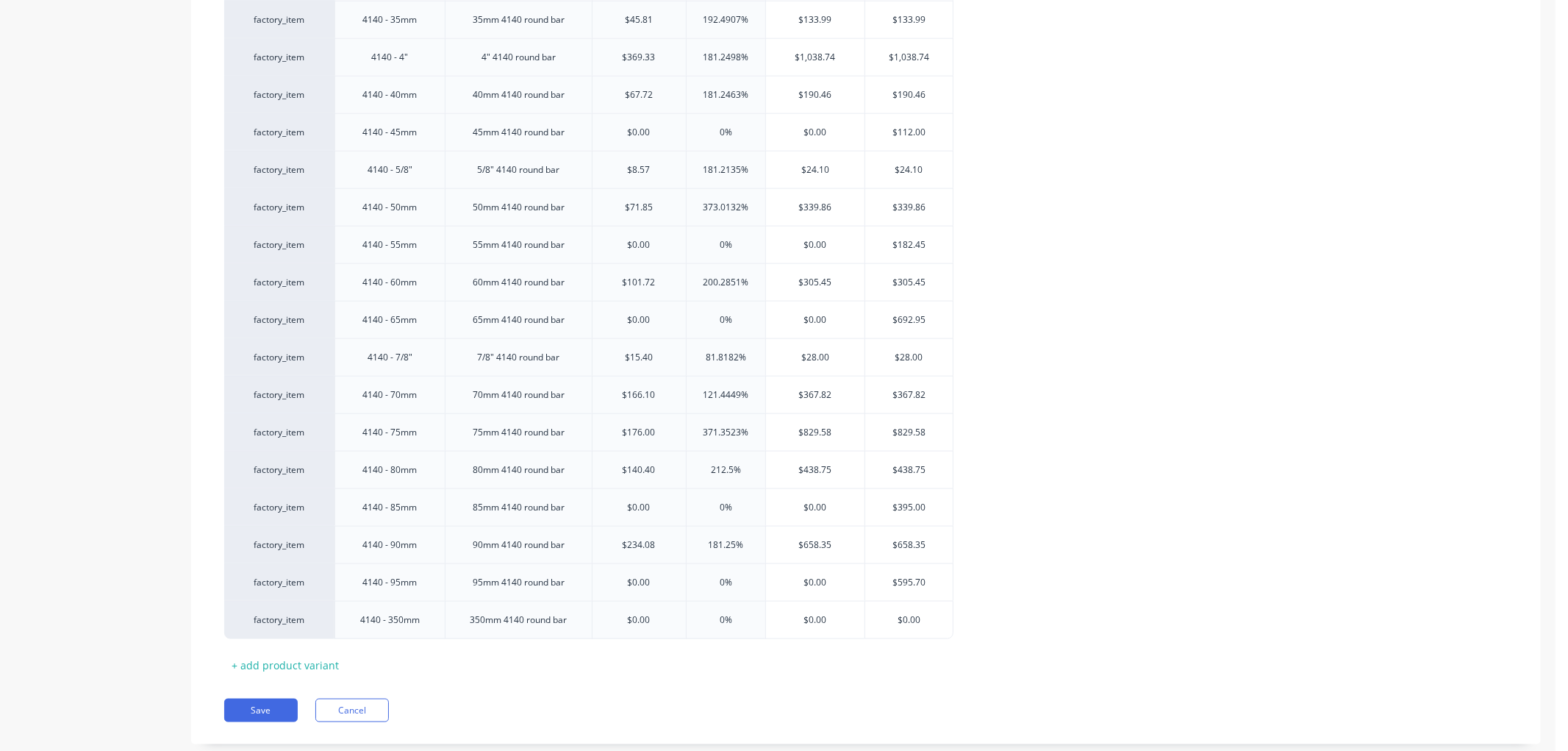
type input "3"
type textarea "x"
type input "3065"
type textarea "x"
type input "3065"
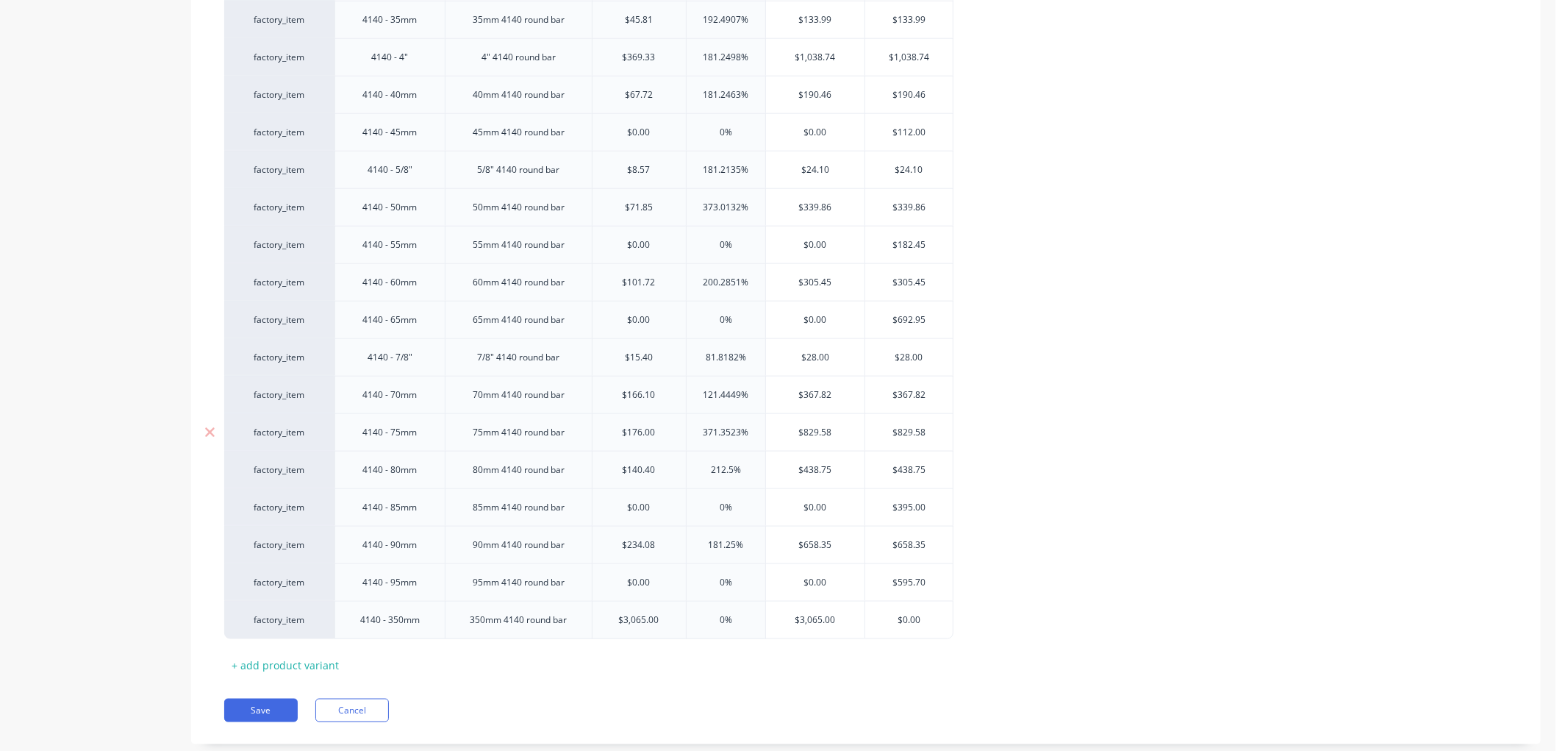
type input "0"
type input "2"
type textarea "x"
type input "200"
type textarea "x"
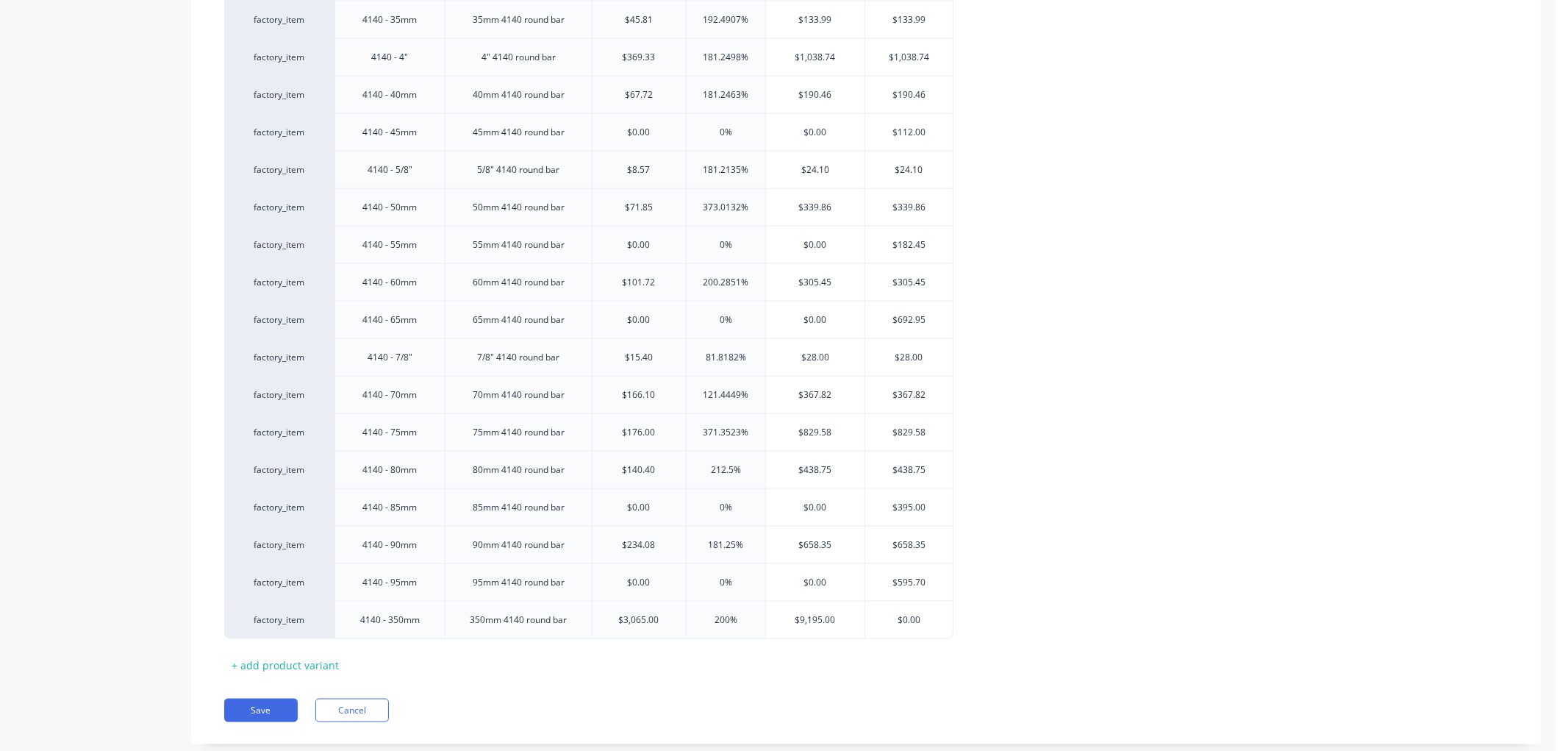
drag, startPoint x: 739, startPoint y: 630, endPoint x: 684, endPoint y: 628, distance: 55.0
click at [737, 623] on input "200%" at bounding box center [726, 620] width 79 height 13
click at [707, 623] on input "200%" at bounding box center [726, 620] width 79 height 13
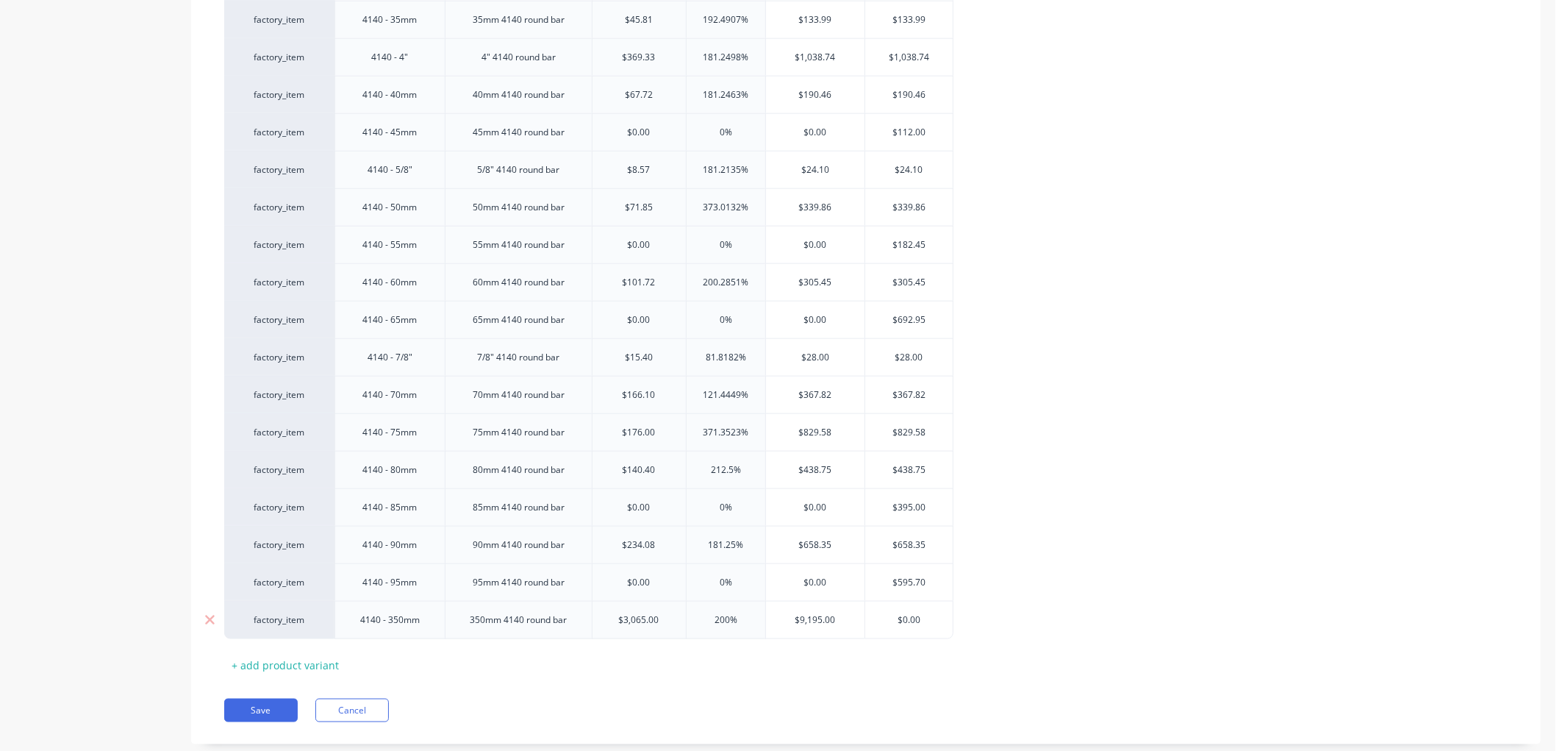
type input "1"
type textarea "x"
type input "15"
type textarea "x"
type input "150"
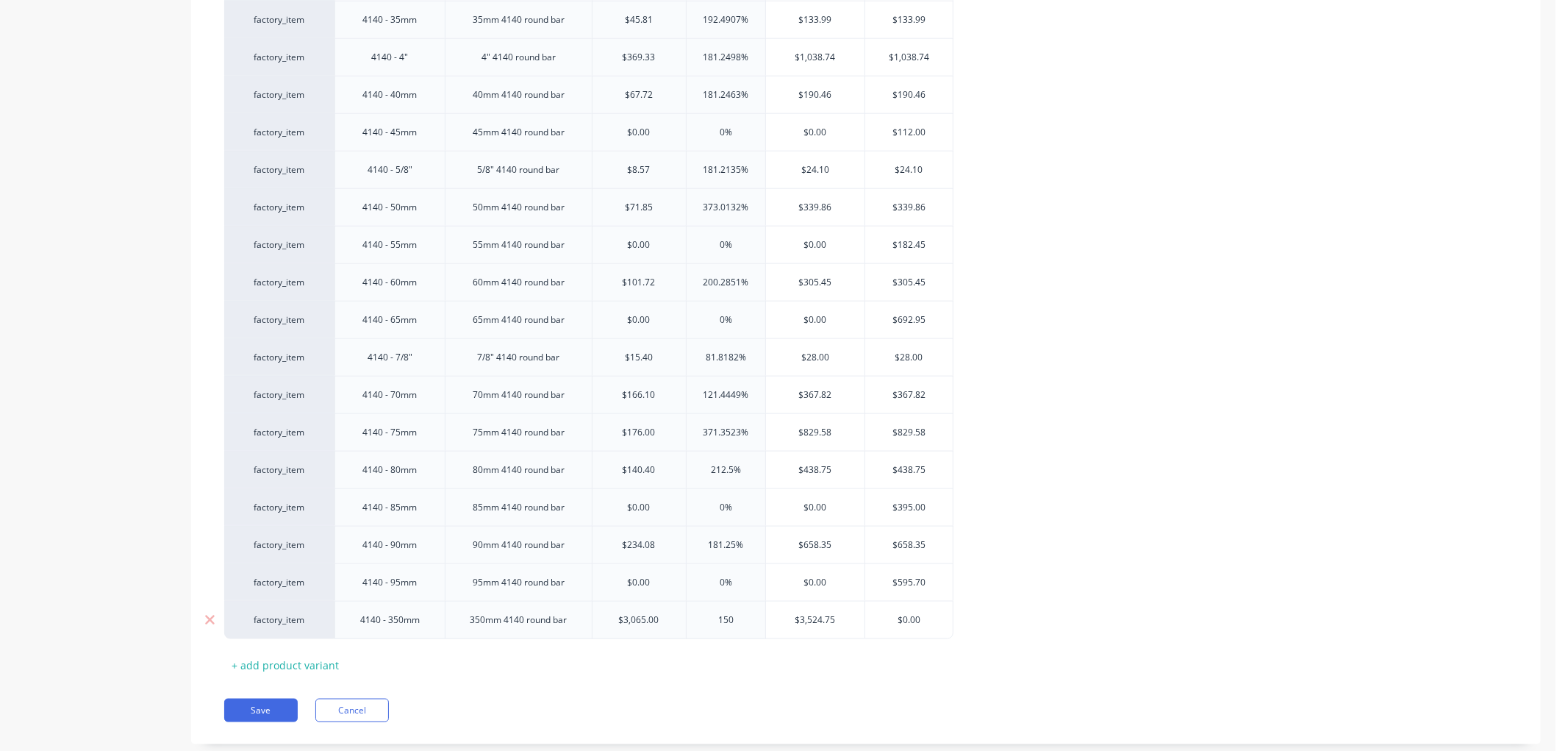
type textarea "x"
type input "150"
drag, startPoint x: 926, startPoint y: 629, endPoint x: 885, endPoint y: 628, distance: 41.0
click at [885, 627] on input "$0.00" at bounding box center [909, 620] width 88 height 13
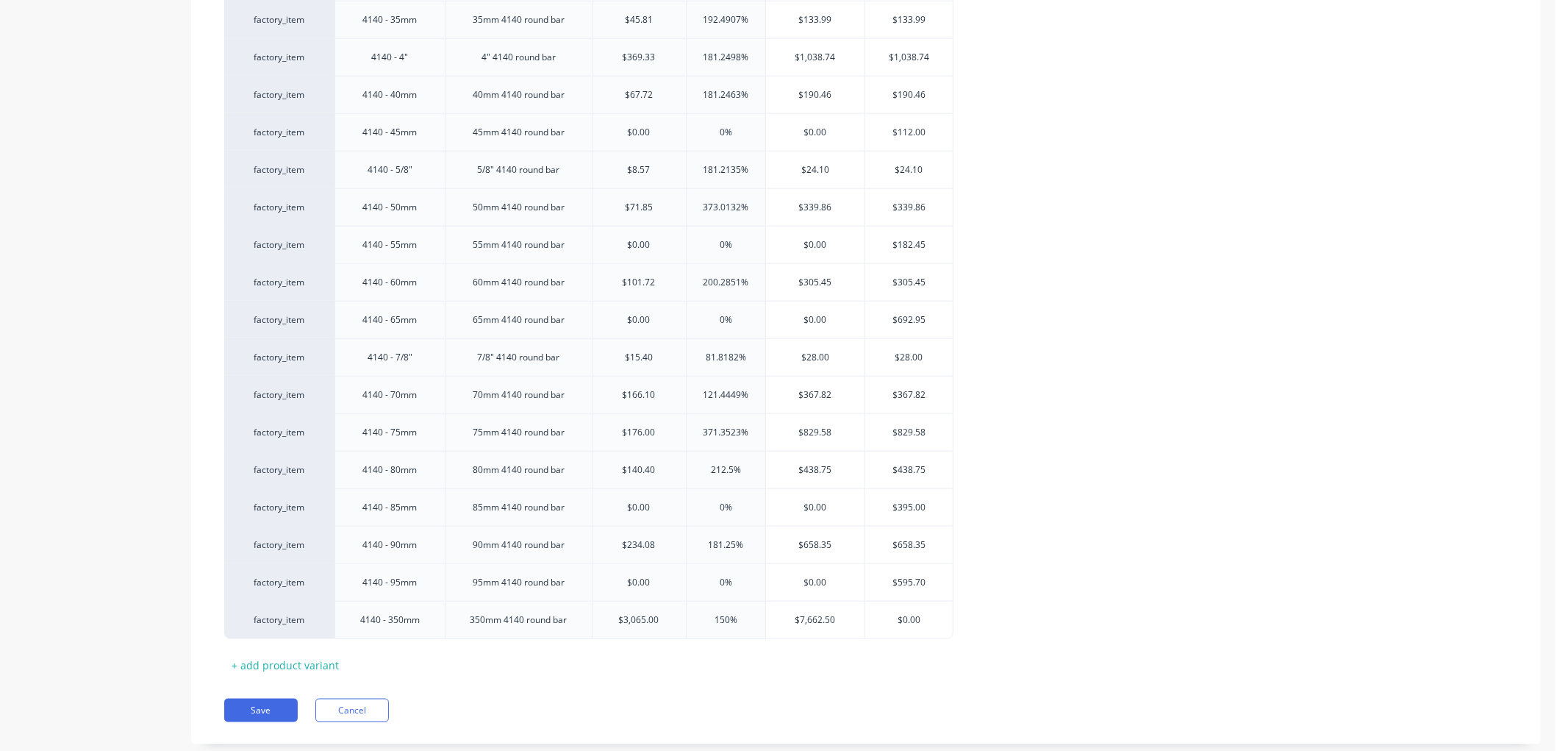
type input "7"
type textarea "x"
type input "76"
type textarea "x"
type input "766952"
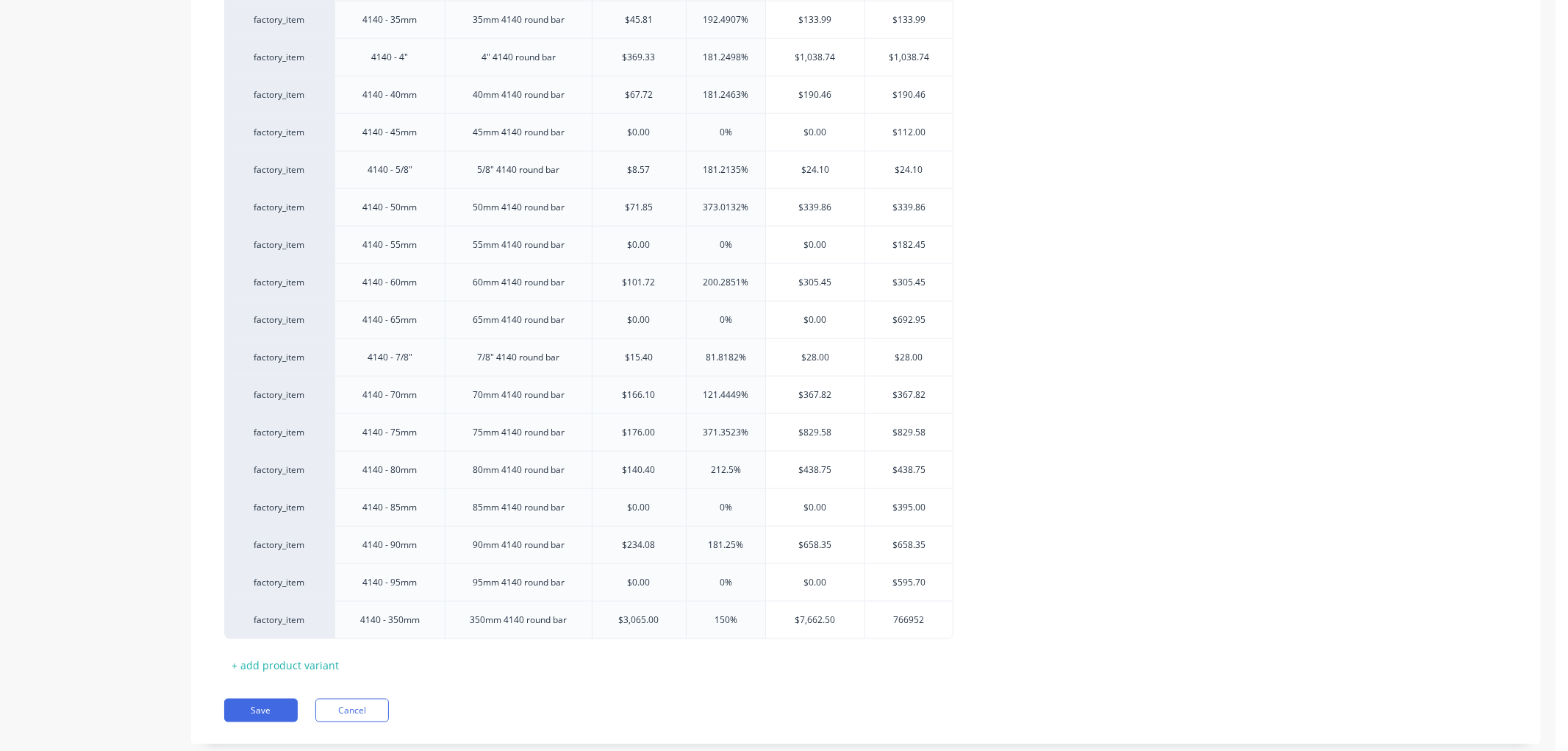
type textarea "x"
type input "76695"
type textarea "x"
type input "7669"
type textarea "x"
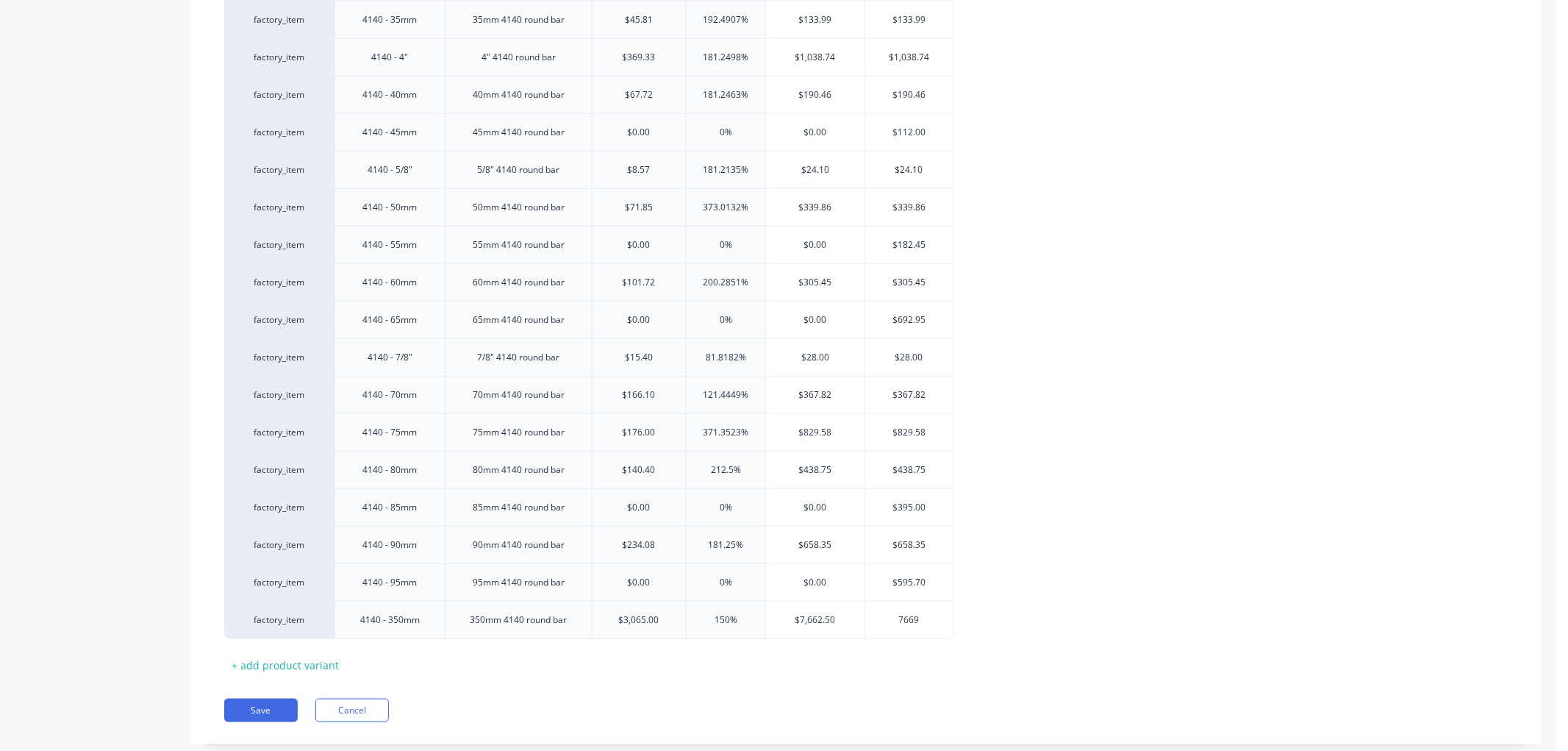
type input "766"
type textarea "x"
type input "7662"
type textarea "x"
type input "7662.5"
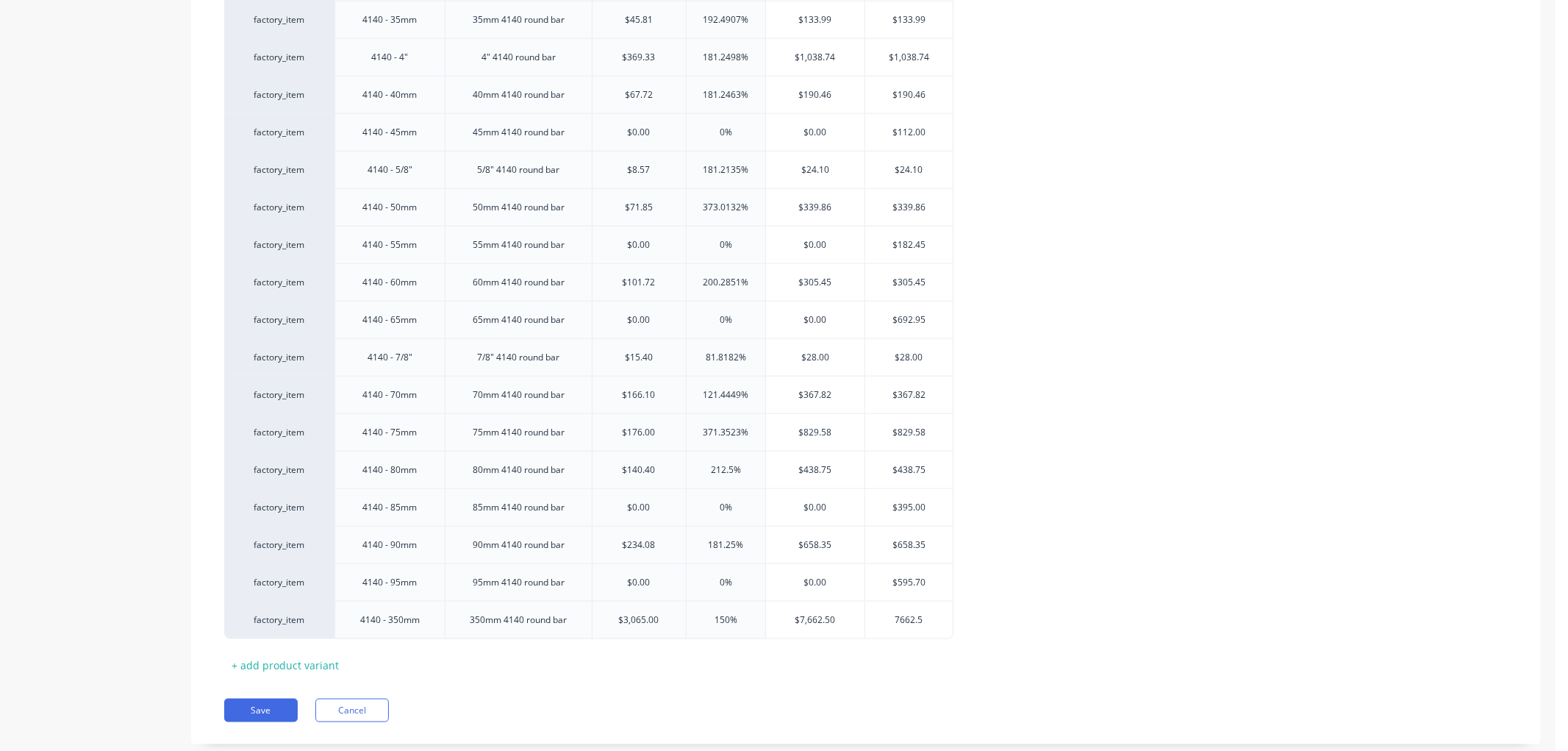
type textarea "x"
type input "7662.50"
click at [251, 722] on button "Save" at bounding box center [261, 710] width 73 height 23
type textarea "x"
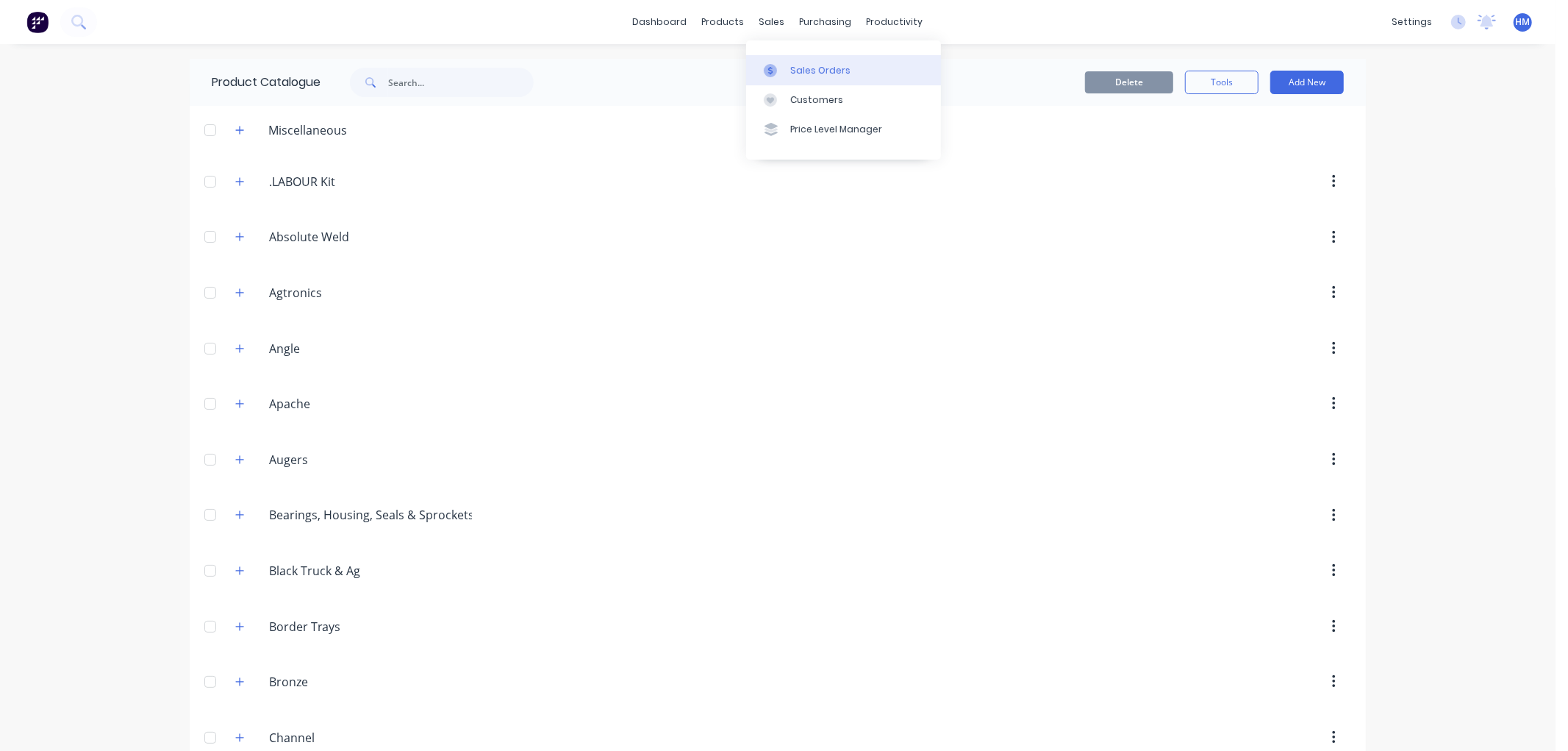
click at [799, 69] on div "Sales Orders" at bounding box center [820, 71] width 60 height 13
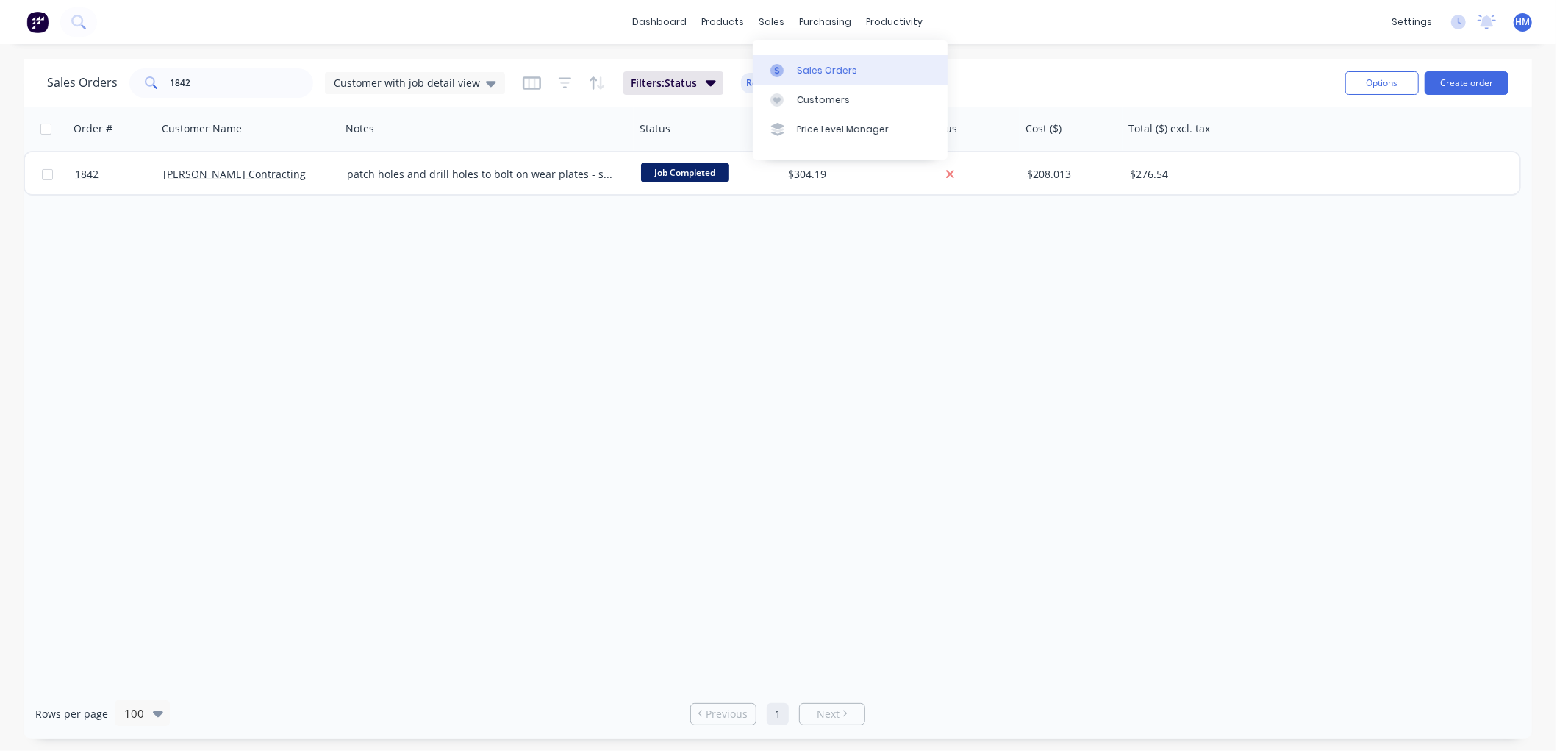
click at [817, 68] on div "Sales Orders" at bounding box center [827, 71] width 60 height 13
click at [1452, 83] on button "Create order" at bounding box center [1466, 83] width 83 height 23
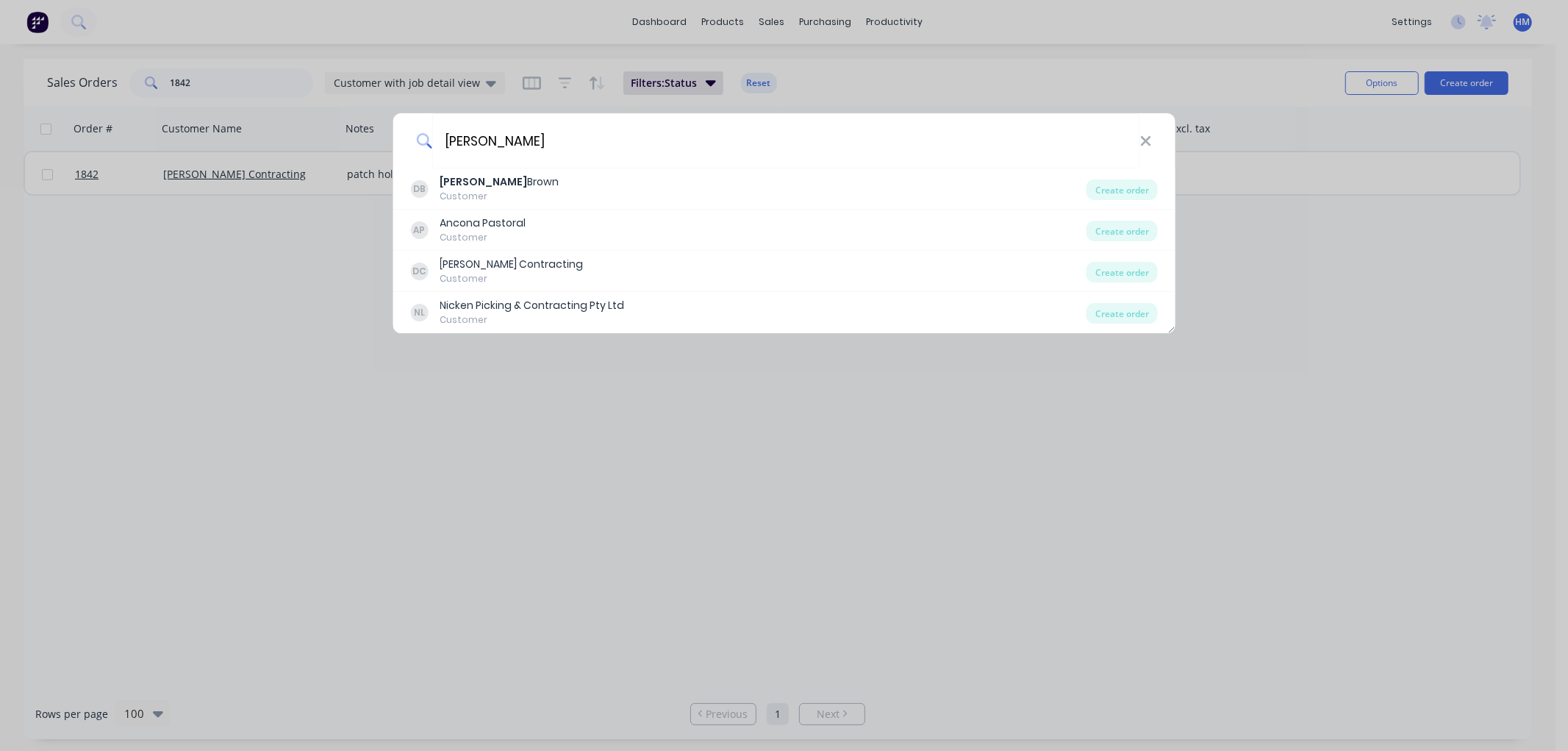
drag, startPoint x: 499, startPoint y: 140, endPoint x: 304, endPoint y: 140, distance: 195.0
click at [304, 140] on div "dave DB Dave Brown Customer Create order AP Ancona Pastoral Customer Create ord…" at bounding box center [784, 376] width 1568 height 751
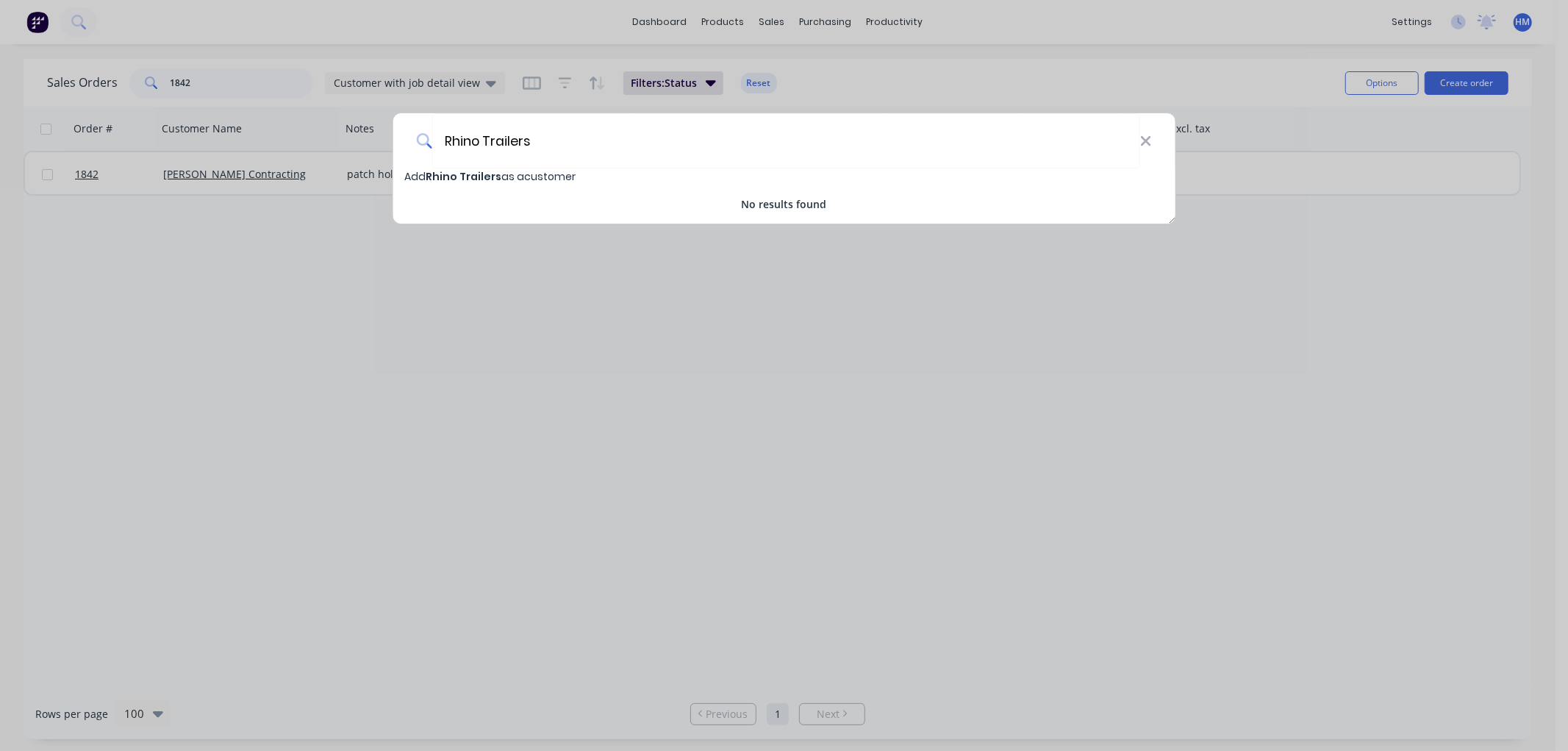
type input "Rhino Trailers"
click at [456, 174] on span "Rhino Trailers" at bounding box center [463, 177] width 76 height 15
select select "AU"
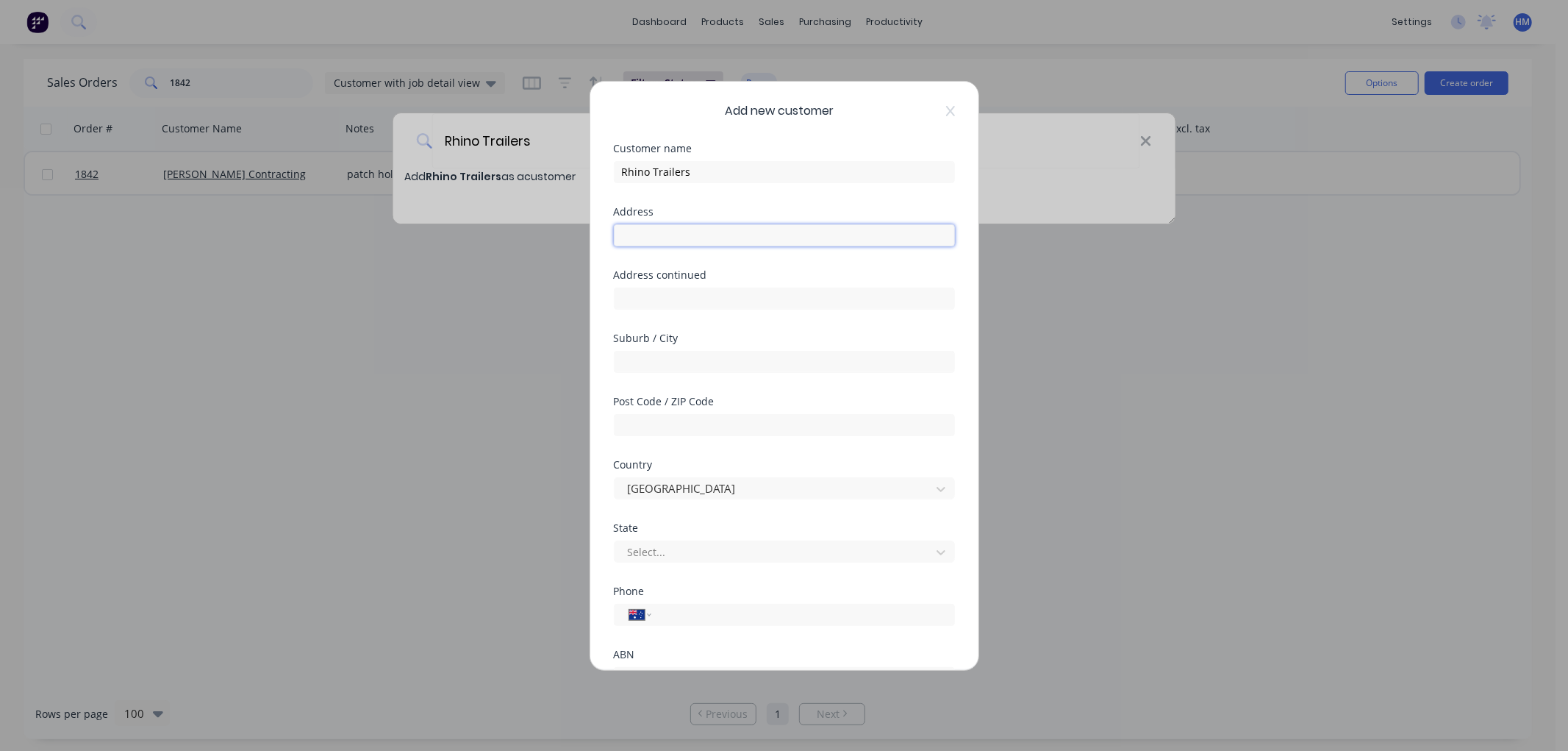
click at [647, 226] on input "text" at bounding box center [784, 235] width 341 height 22
click at [747, 165] on input "Rhino Trailers" at bounding box center [784, 172] width 341 height 22
type input "Rhino Trailers - The Davey Group"
click at [661, 232] on input "text" at bounding box center [784, 235] width 341 height 22
click at [660, 234] on input "text" at bounding box center [784, 235] width 341 height 22
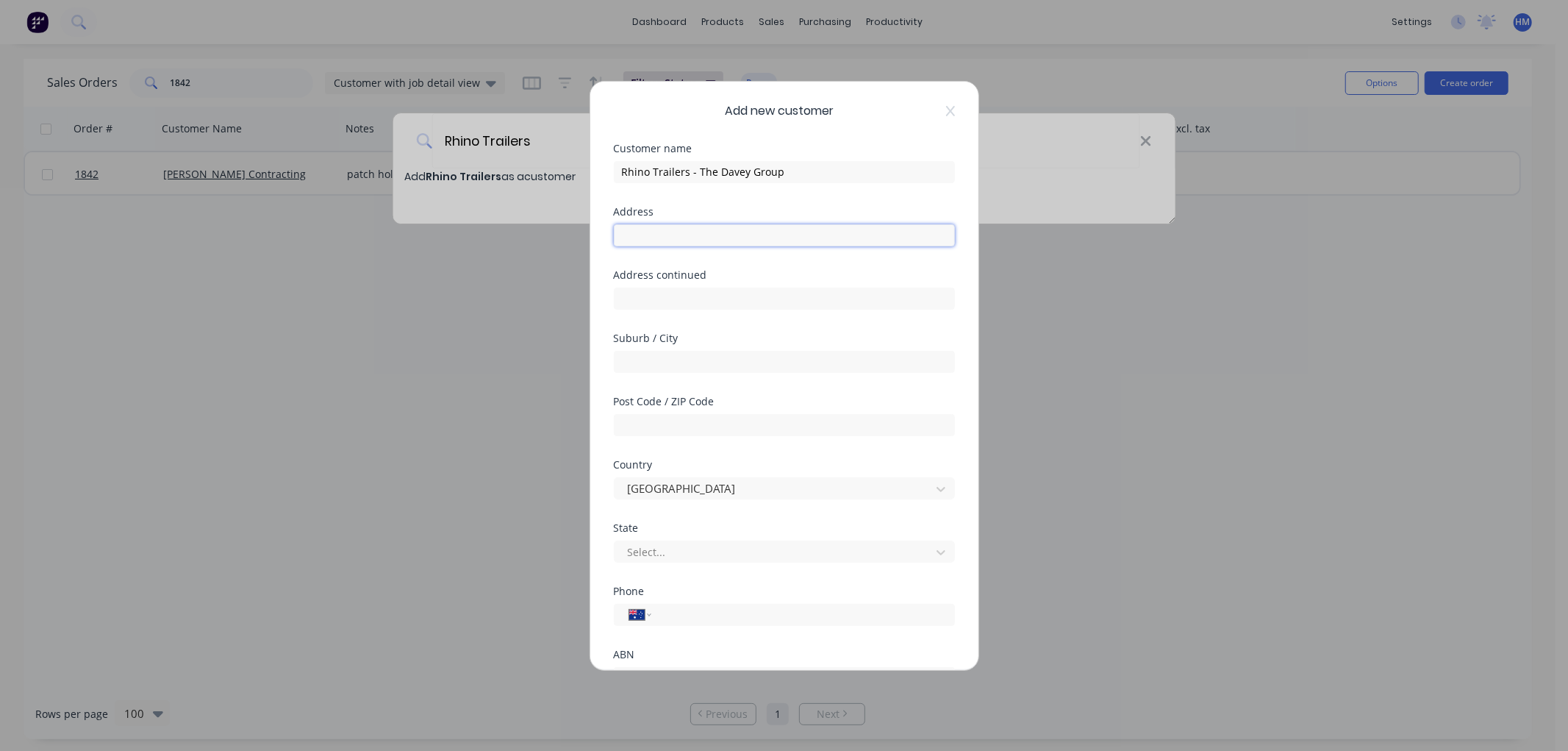
paste input "57-75 Industrial Avenue"
type input "57-75 Industrial Avenue"
click at [650, 296] on input "text" at bounding box center [784, 299] width 341 height 22
click at [664, 361] on input "text" at bounding box center [784, 361] width 341 height 22
paste input "Toowoomba West"
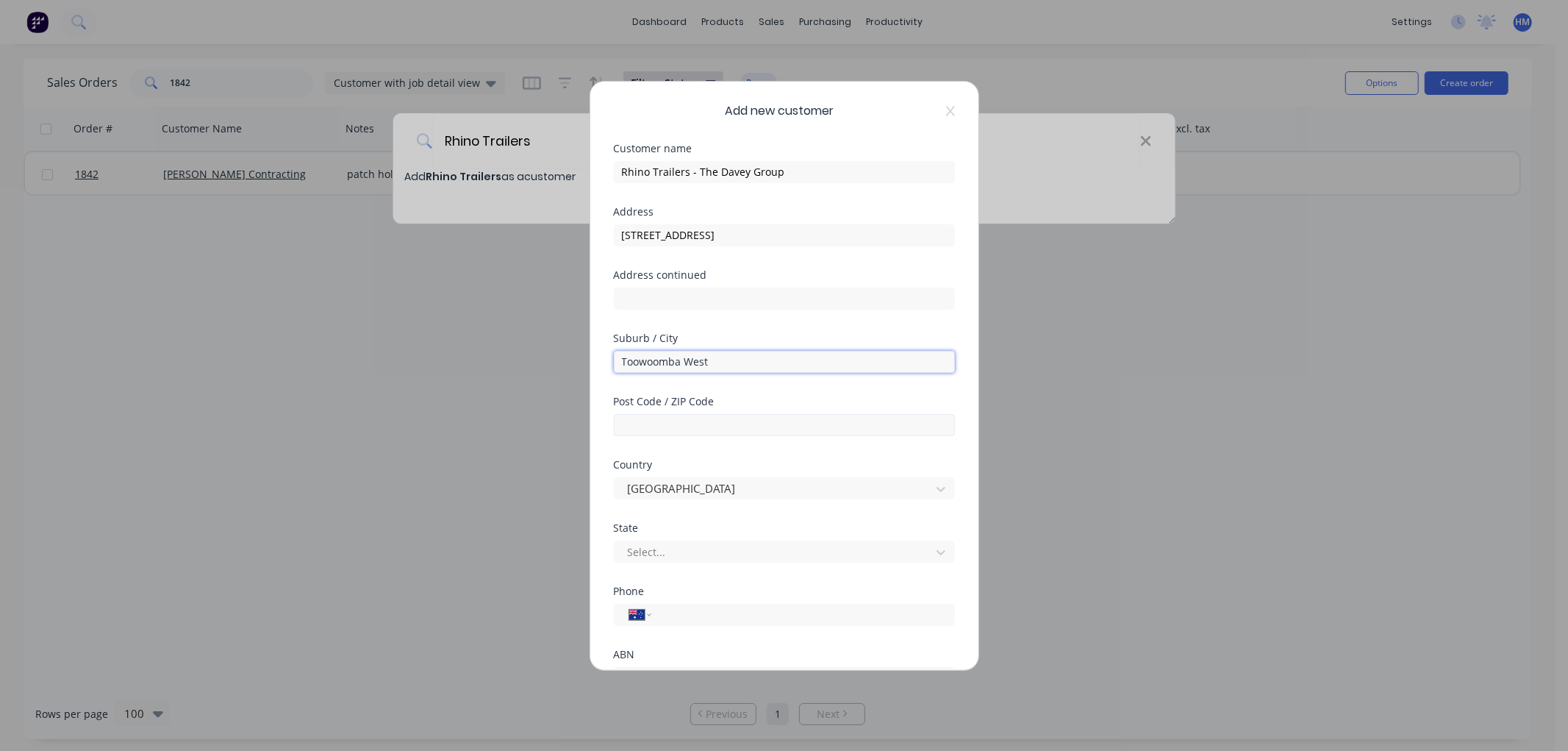
type input "Toowoomba West"
click at [629, 418] on input "text" at bounding box center [784, 425] width 341 height 22
type input "4350"
click at [672, 556] on div at bounding box center [775, 552] width 297 height 18
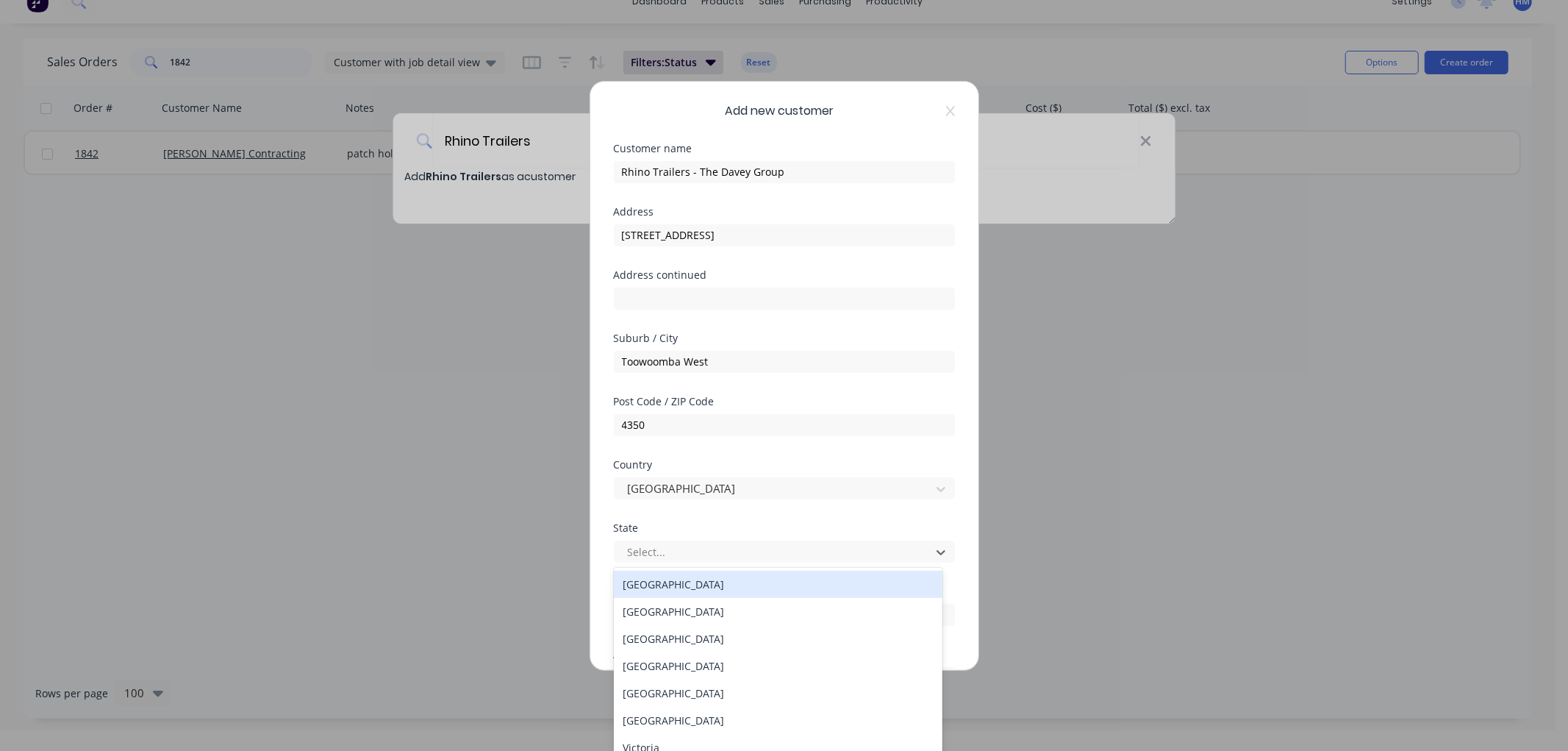
scroll to position [22, 0]
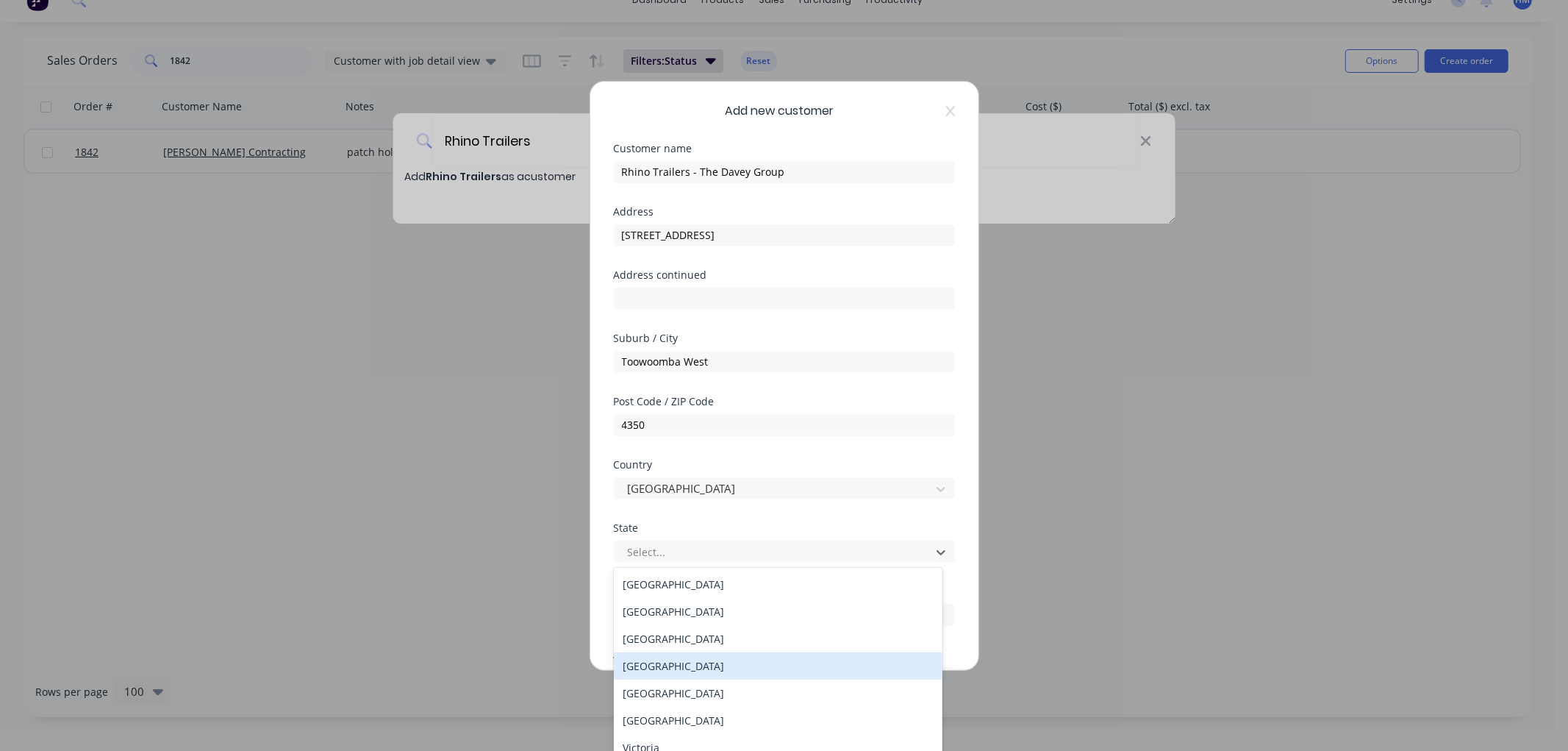
click at [658, 668] on div "Queensland" at bounding box center [778, 666] width 329 height 28
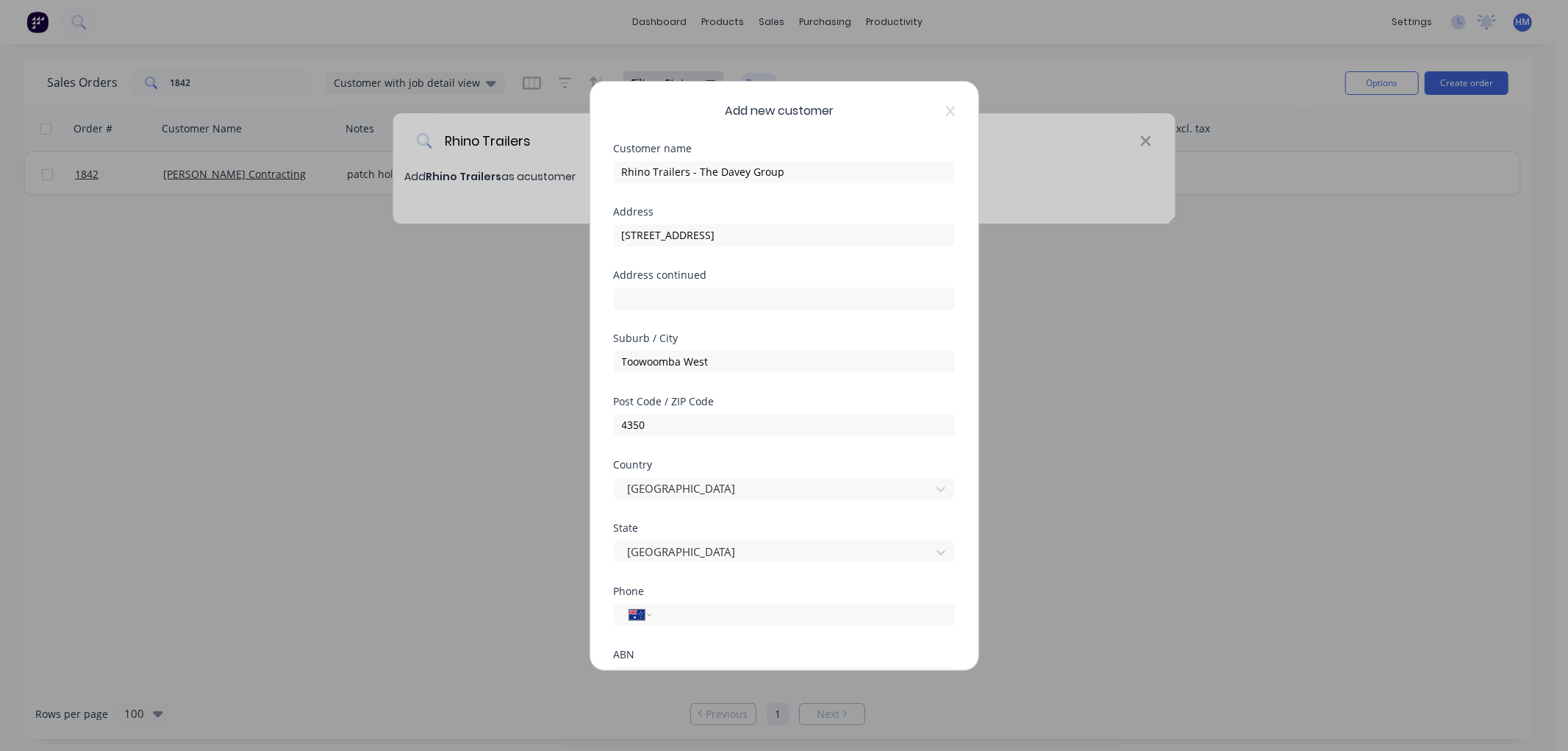
scroll to position [82, 0]
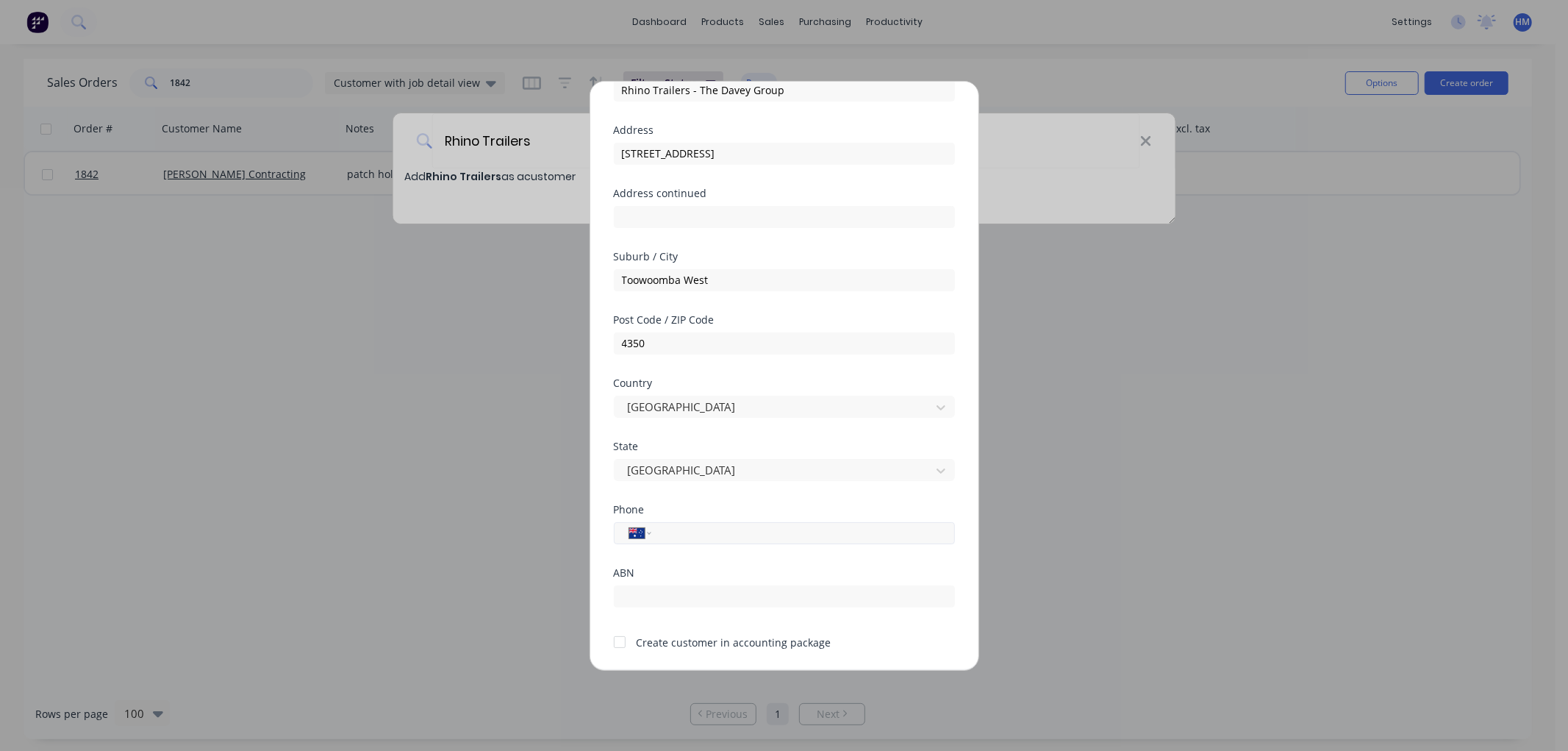
click at [737, 536] on input "tel" at bounding box center [800, 532] width 277 height 17
type input "0"
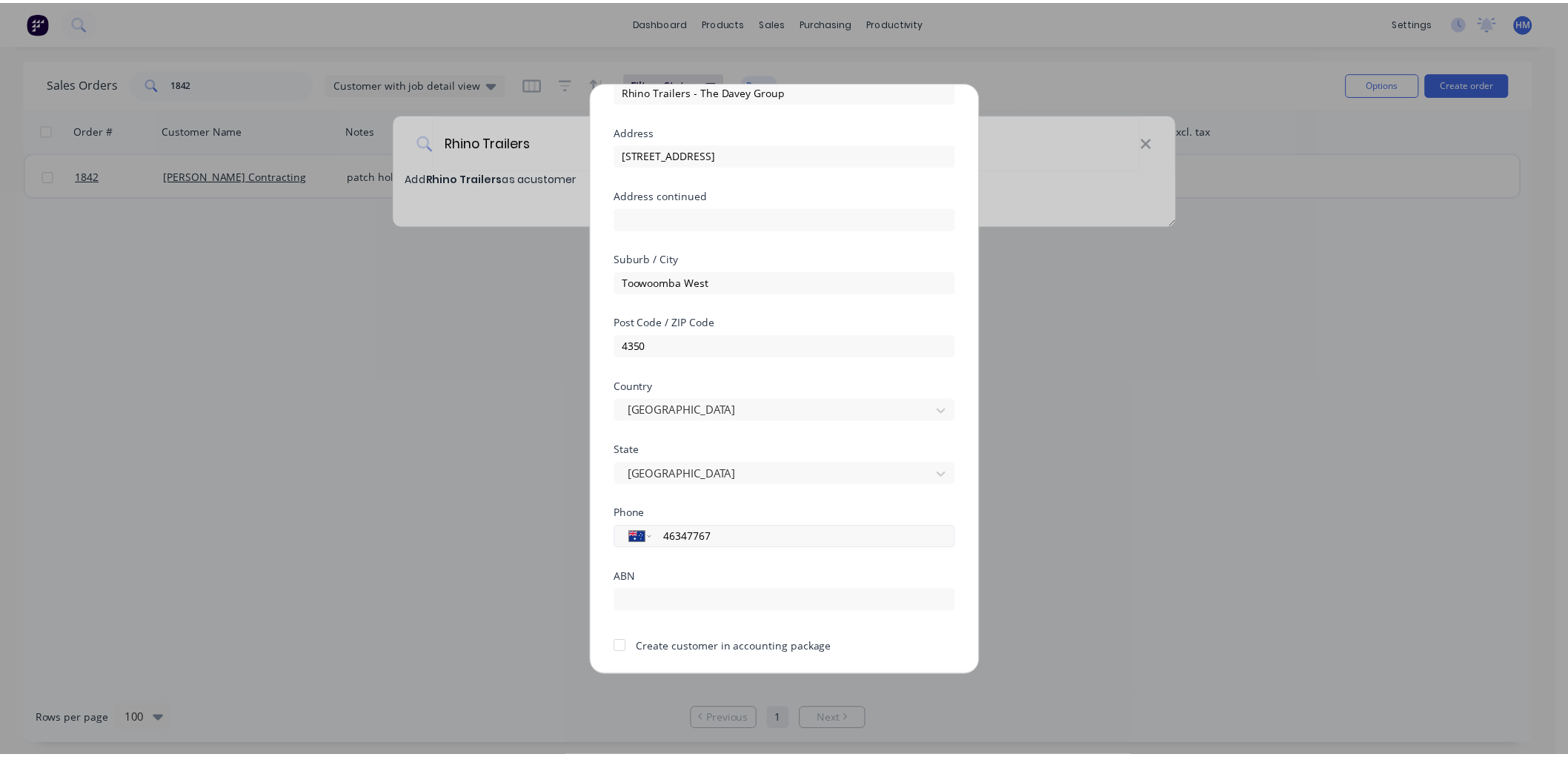
scroll to position [130, 0]
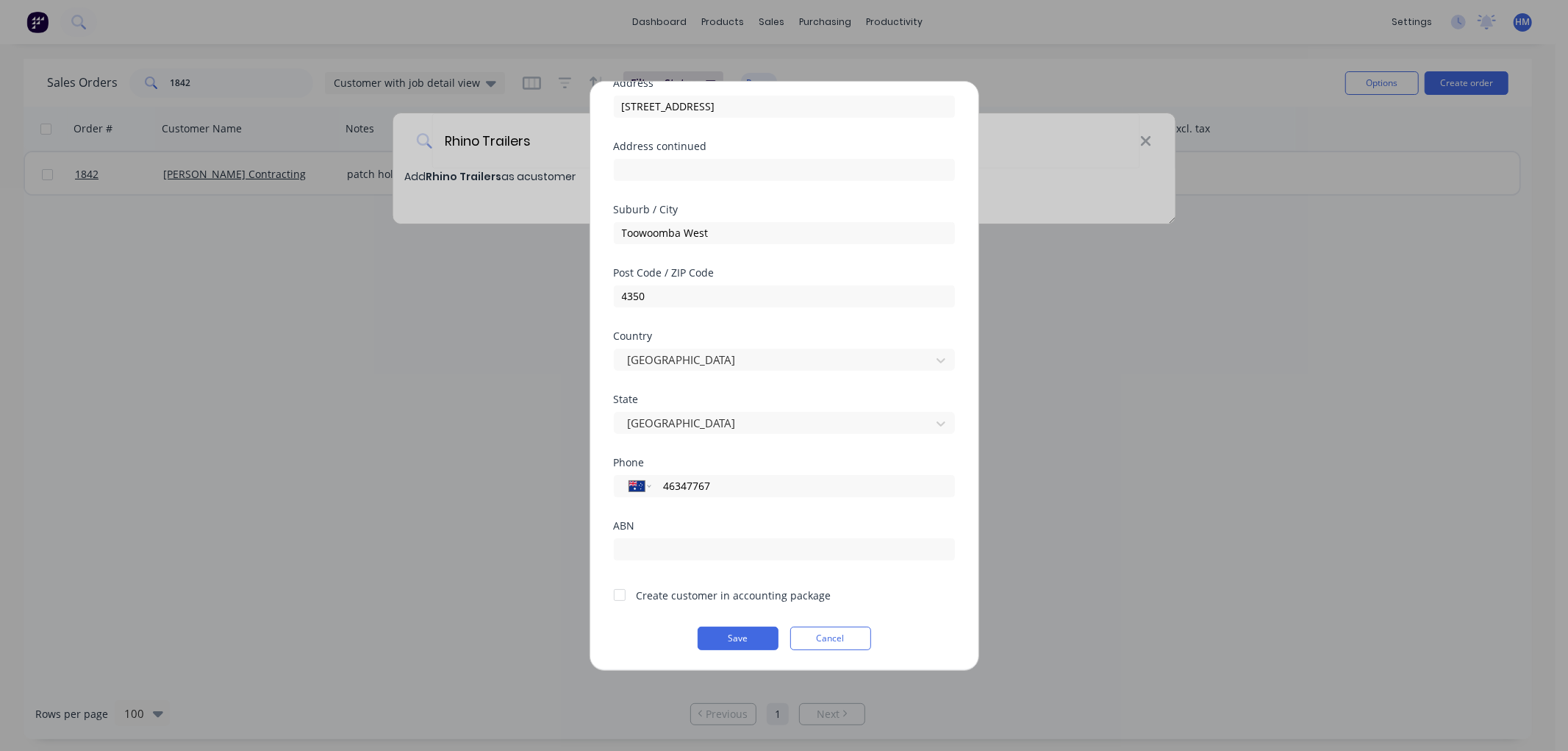
click at [618, 596] on div at bounding box center [619, 594] width 29 height 29
click at [734, 638] on button "Save" at bounding box center [737, 638] width 81 height 23
click at [666, 480] on input "46347767" at bounding box center [800, 486] width 277 height 17
click at [766, 480] on input "(07) 4634 7767" at bounding box center [800, 486] width 277 height 17
type input "(07) 4634 7767"
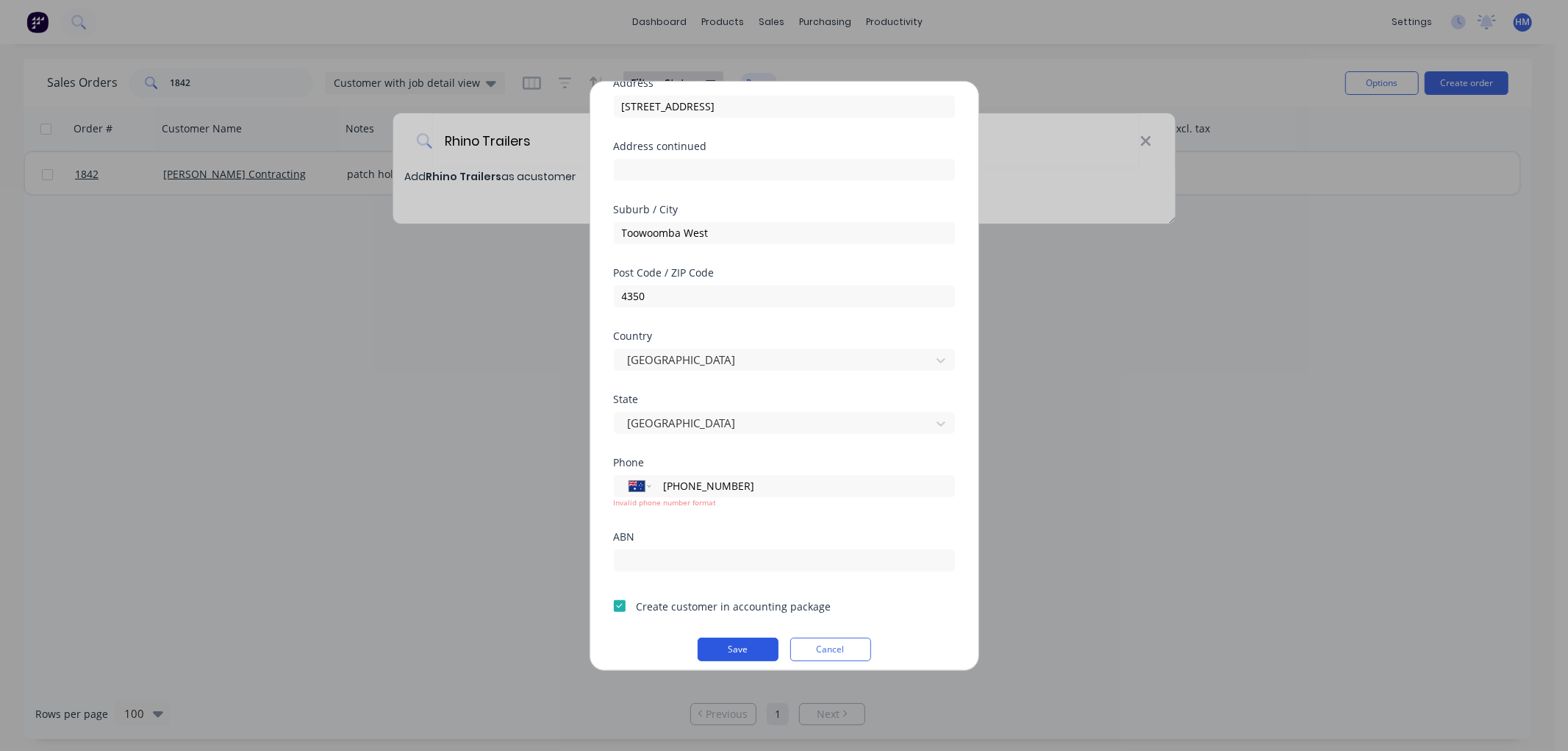
click at [721, 650] on button "Save" at bounding box center [737, 649] width 81 height 23
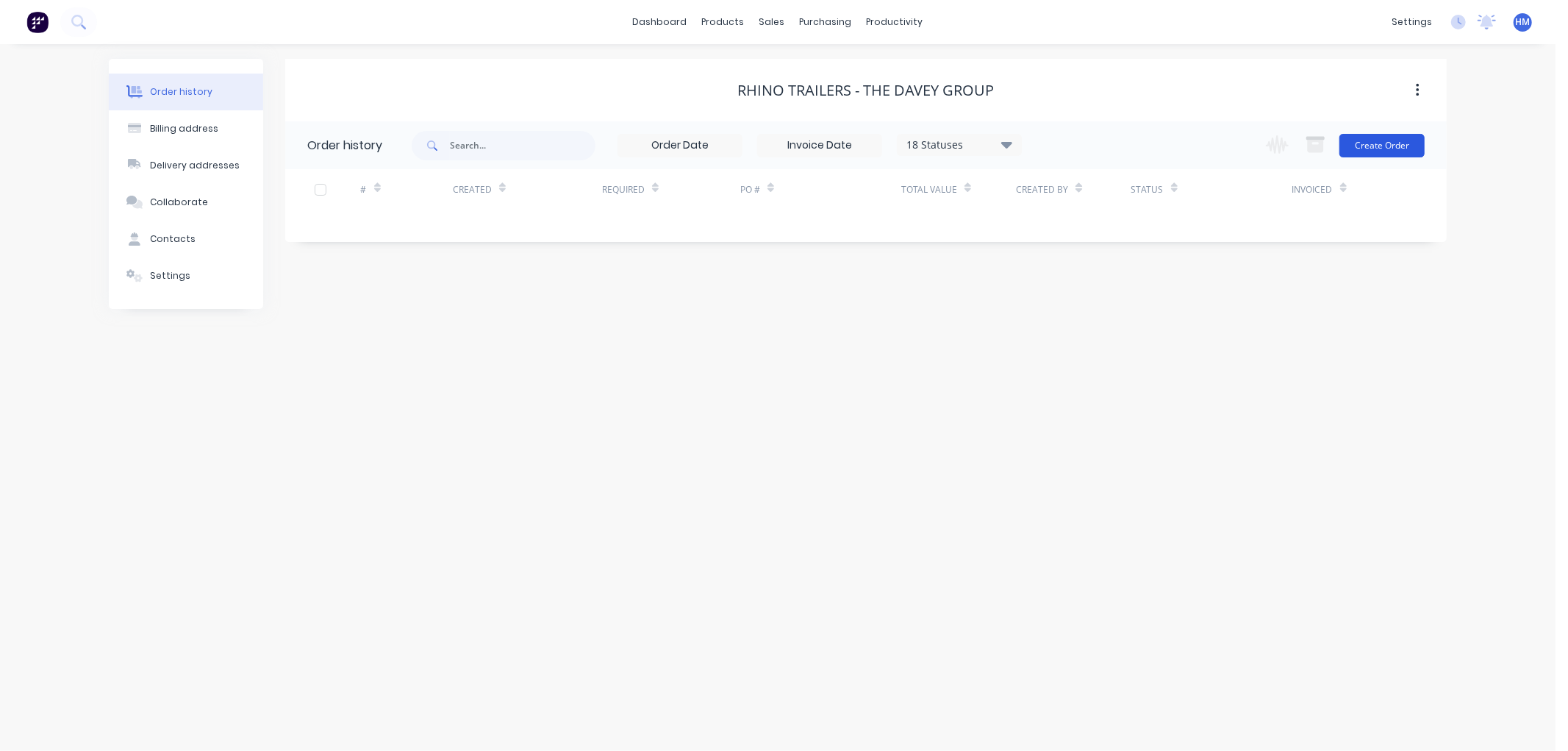
click at [1393, 140] on button "Create Order" at bounding box center [1382, 145] width 85 height 23
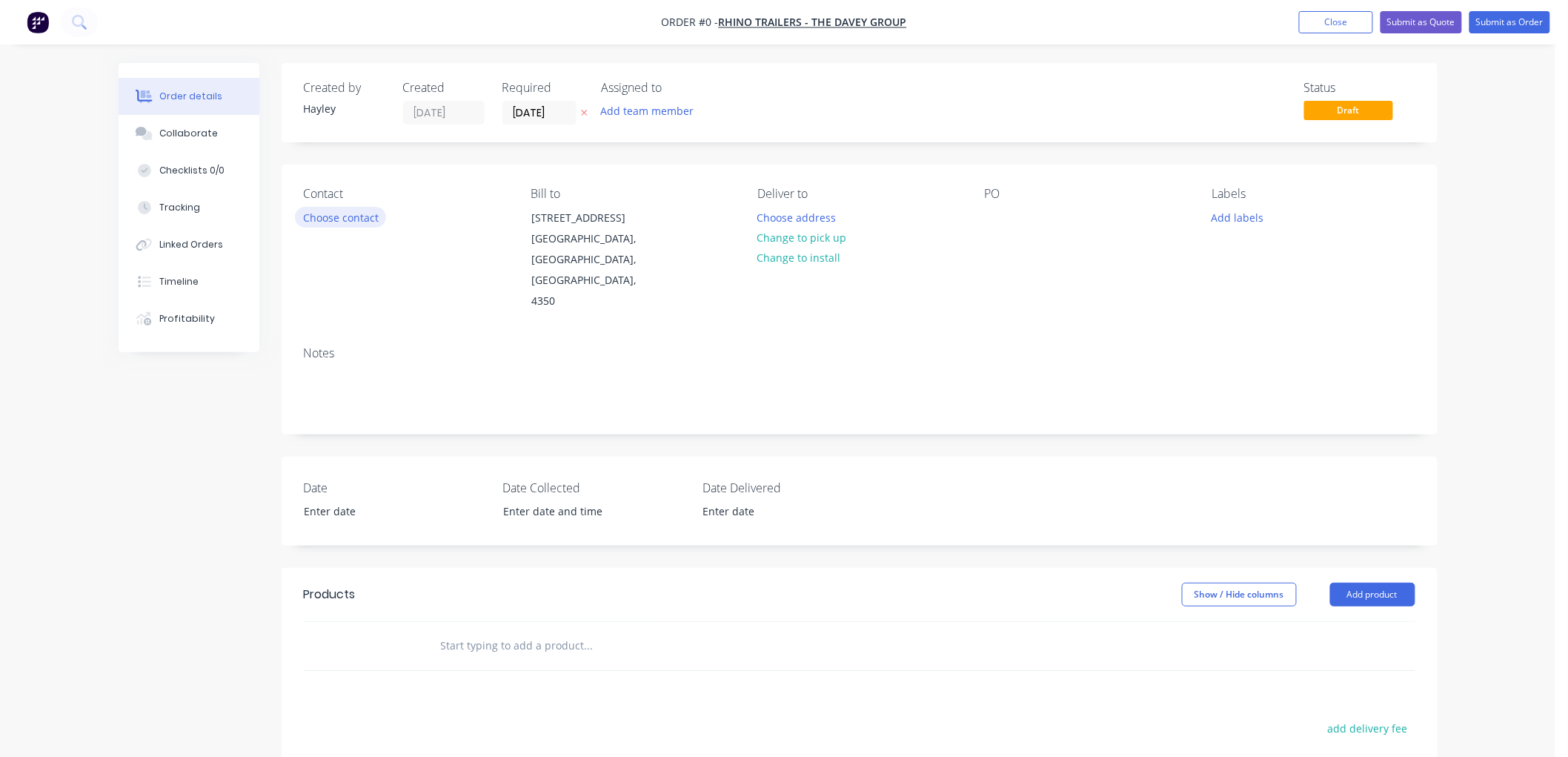
click at [343, 219] on button "Choose contact" at bounding box center [341, 217] width 91 height 20
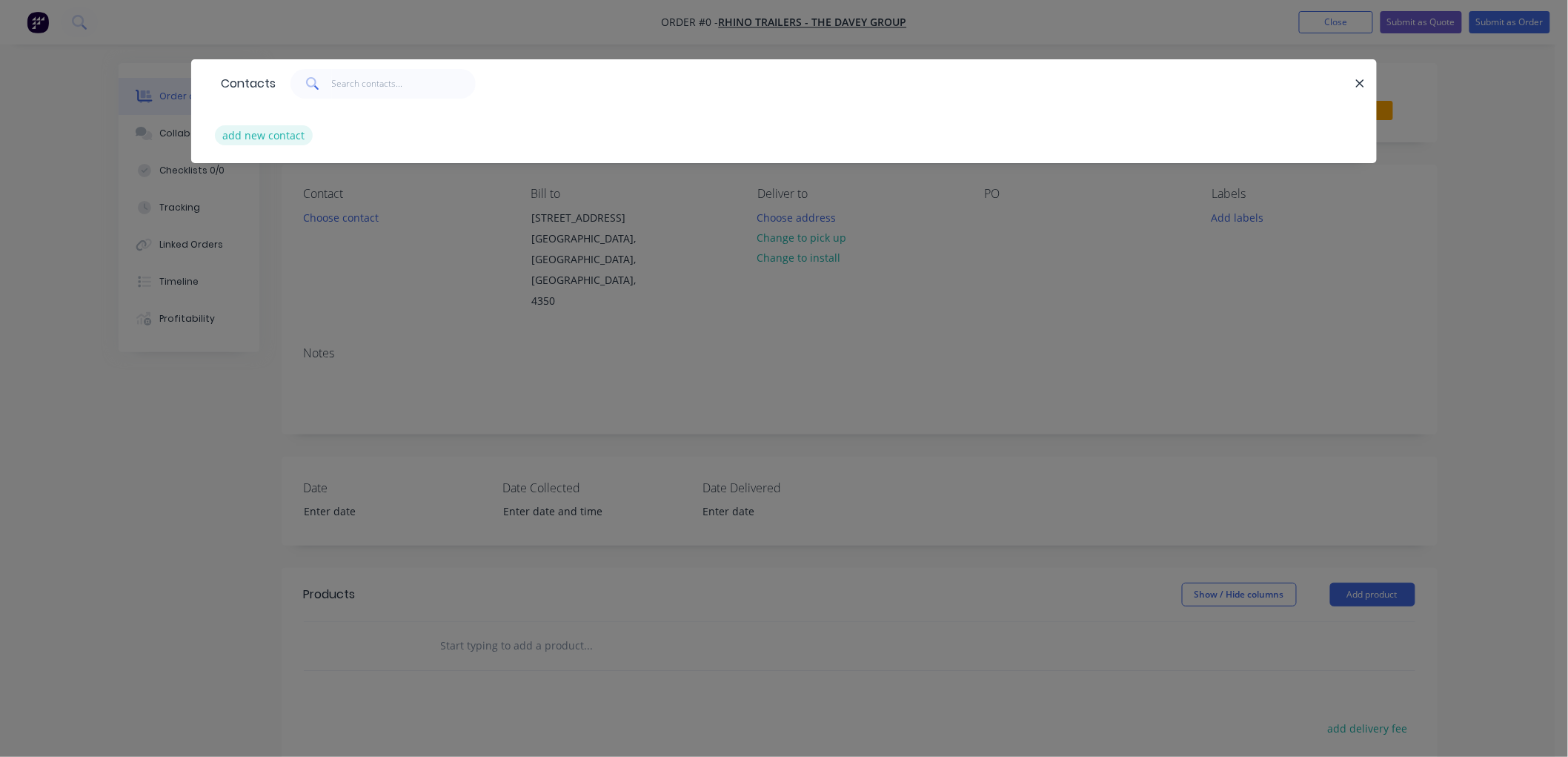
click at [274, 135] on button "add new contact" at bounding box center [264, 135] width 98 height 20
select select "AU"
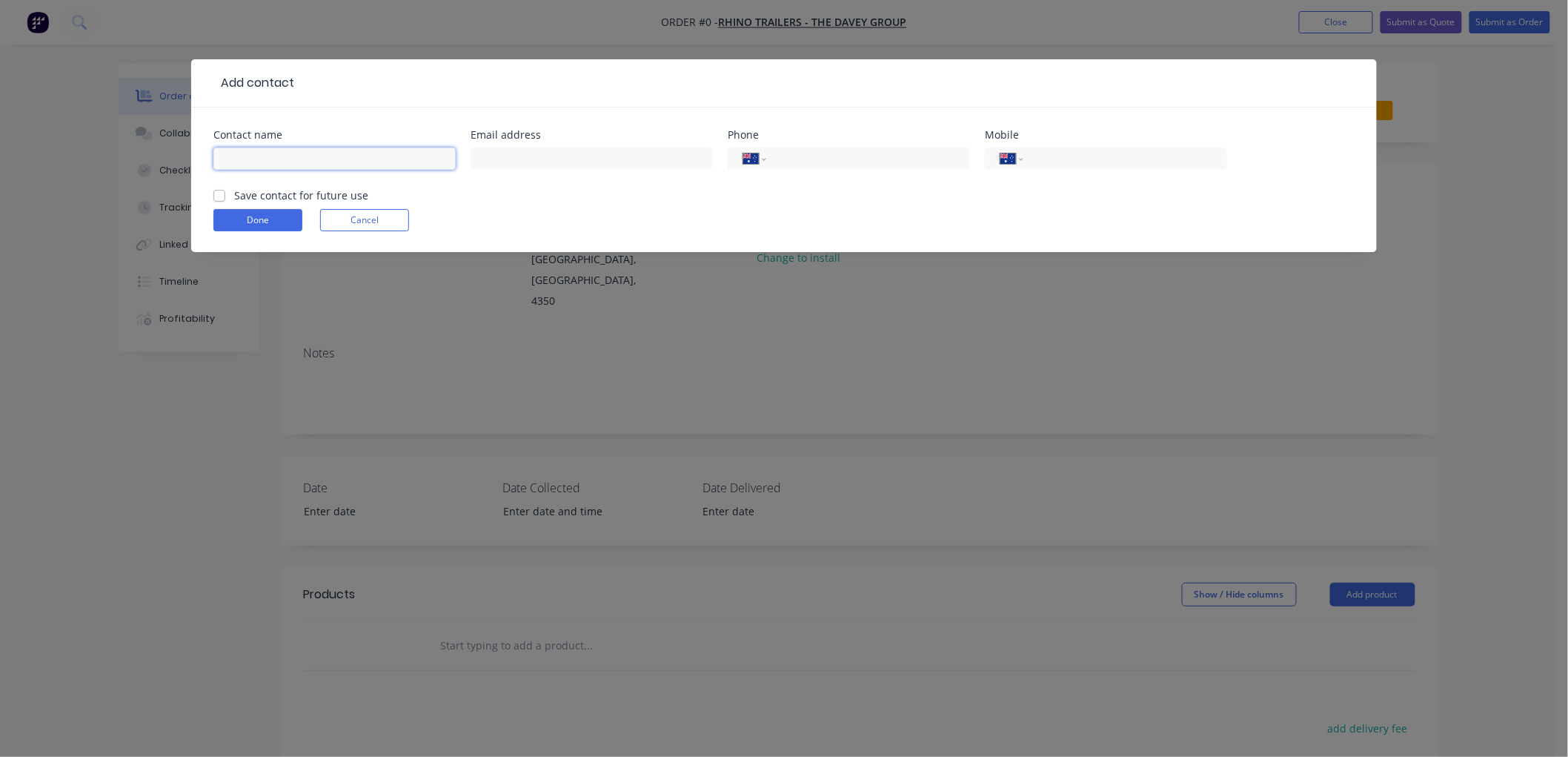
click at [276, 157] on input "text" at bounding box center [335, 158] width 242 height 22
type input "Brad Hayward"
click at [234, 198] on label "Save contact for future use" at bounding box center [301, 195] width 135 height 16
click at [217, 198] on input "Save contact for future use" at bounding box center [219, 194] width 12 height 14
checkbox input "true"
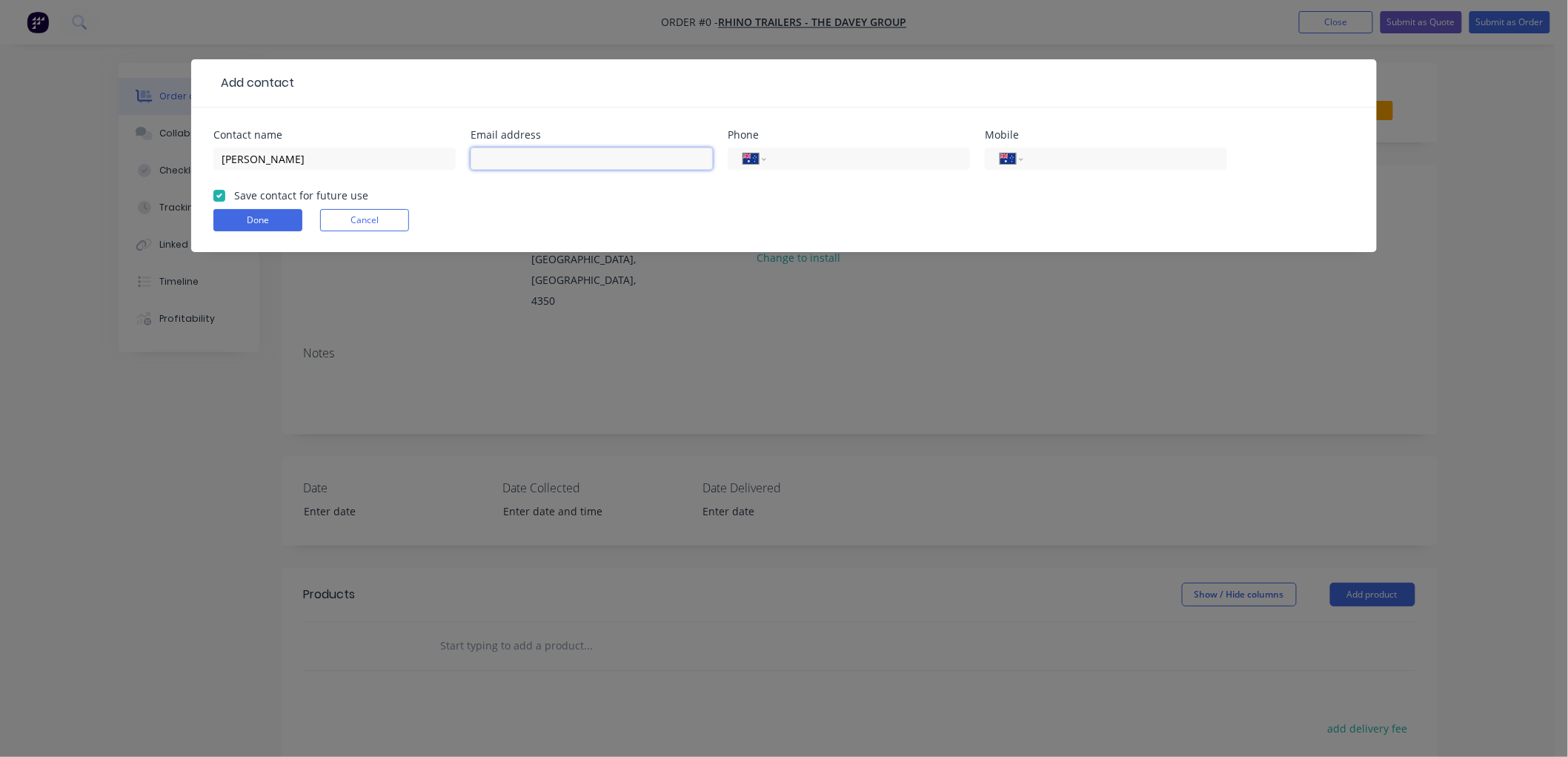
click at [502, 165] on input "text" at bounding box center [592, 158] width 242 height 22
click at [564, 157] on input "text" at bounding box center [592, 158] width 242 height 22
type input "brad@rhinotrailers.com.au"
drag, startPoint x: 1160, startPoint y: 158, endPoint x: 970, endPoint y: 166, distance: 190.2
click at [1147, 159] on input "tel" at bounding box center [1122, 159] width 178 height 17
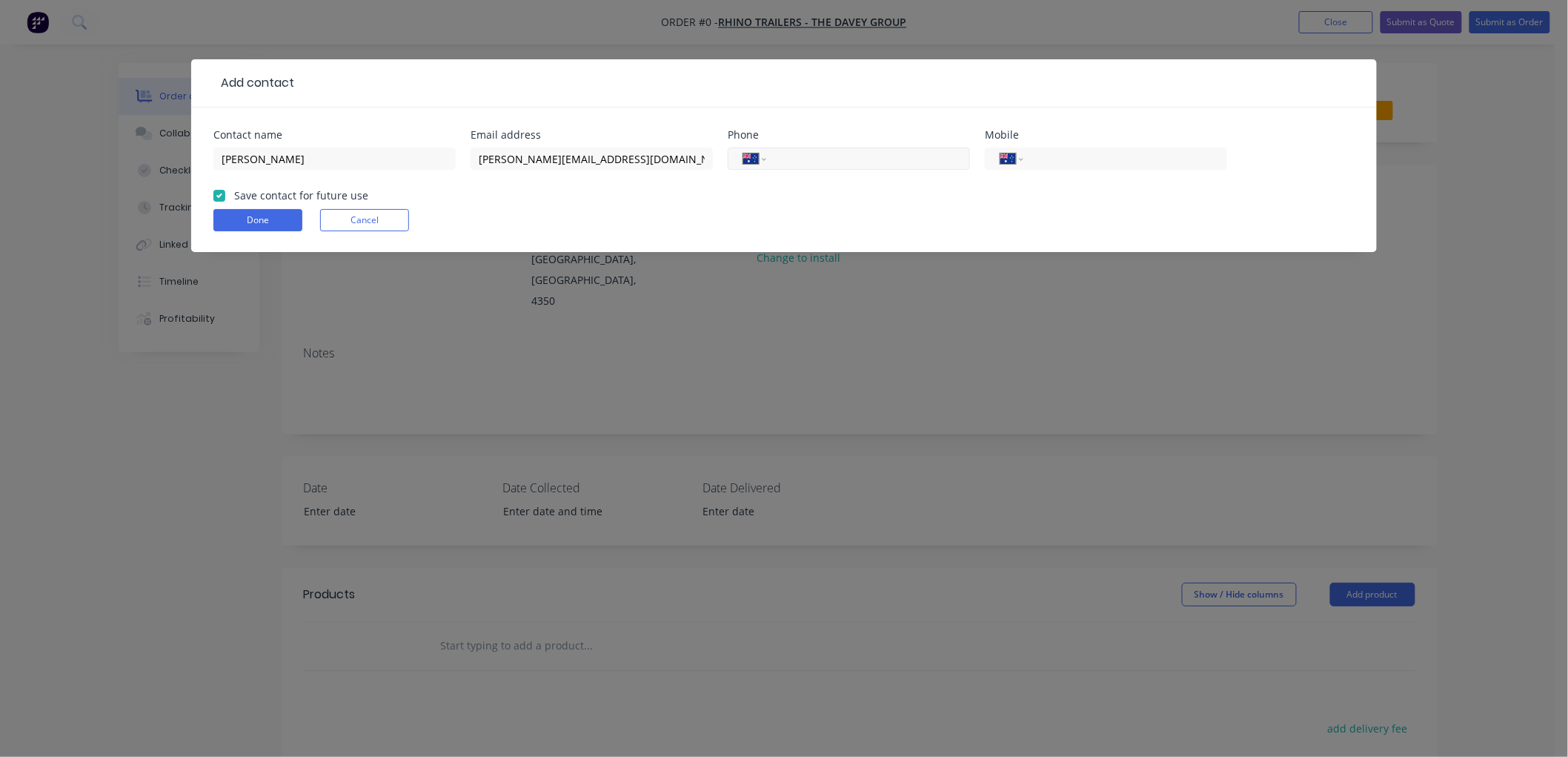
click at [797, 156] on input "tel" at bounding box center [866, 159] width 178 height 17
type input "(07) 4634 7767"
click at [1106, 148] on div "International Afghanistan Åland Islands Albania Algeria American Samoa Andorra …" at bounding box center [1106, 158] width 242 height 22
click at [1119, 151] on input "tel" at bounding box center [1122, 159] width 178 height 17
type input "0475 458 575"
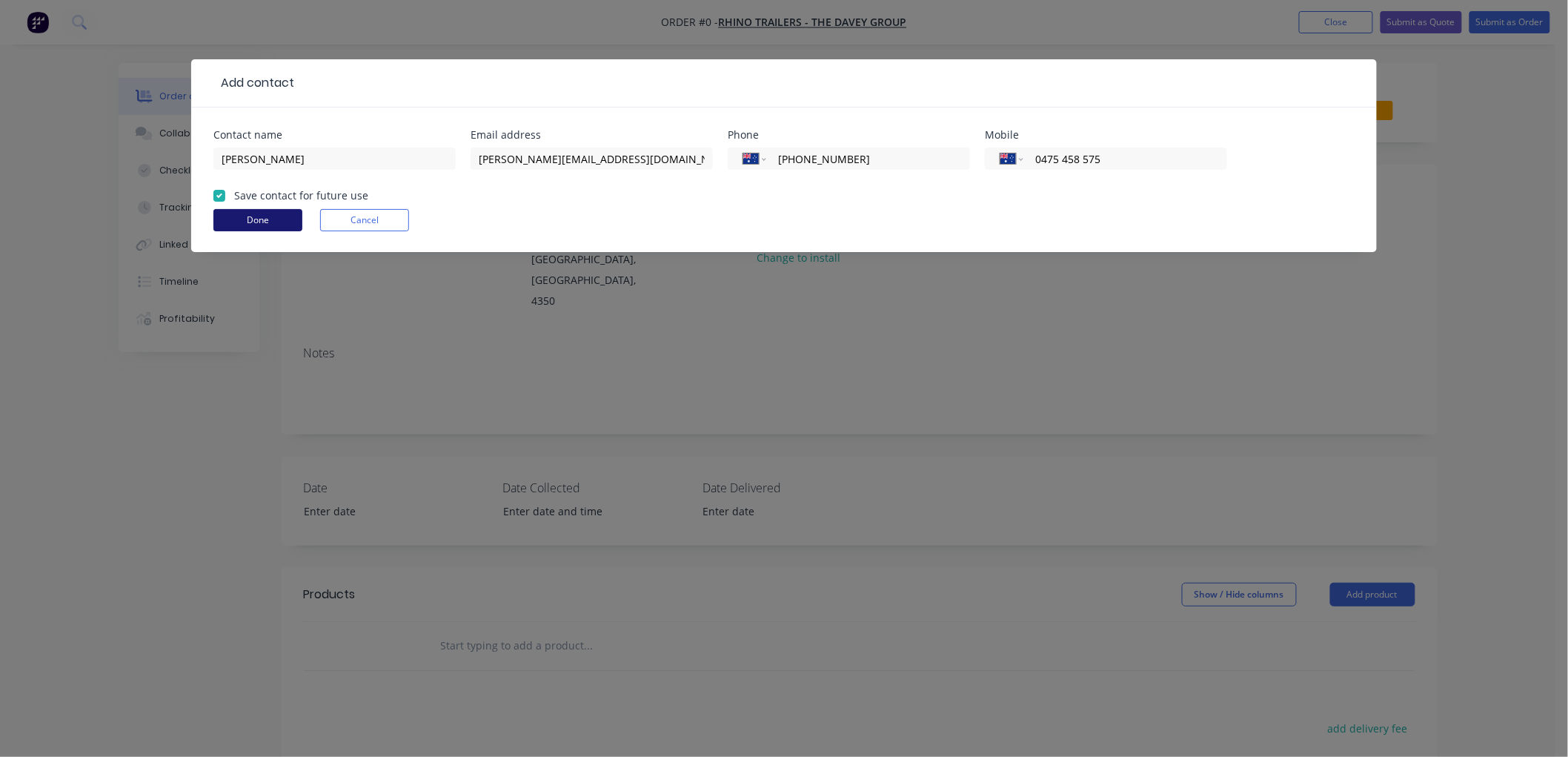
click at [238, 215] on button "Done" at bounding box center [258, 220] width 89 height 22
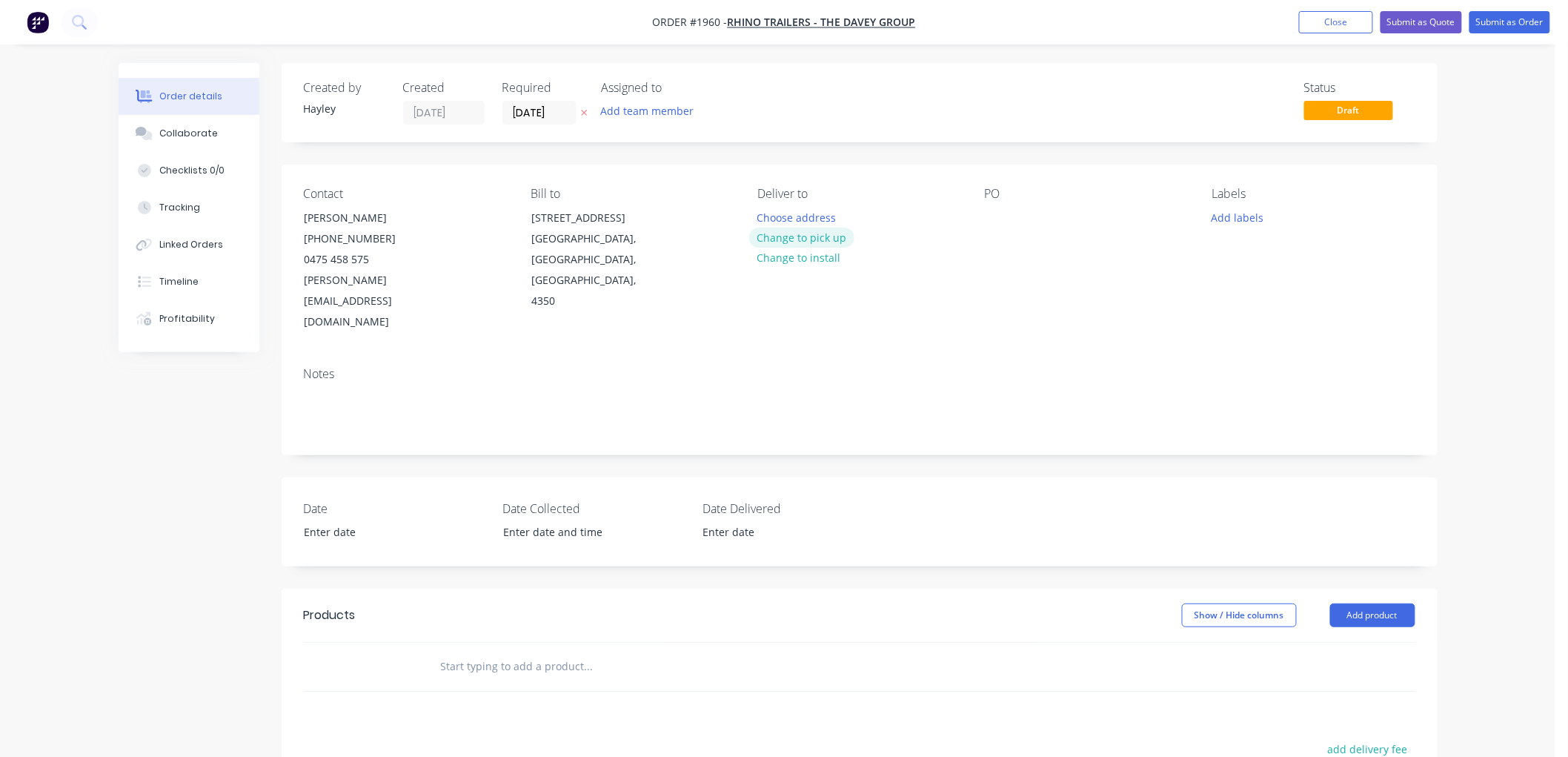
click at [808, 237] on button "Change to pick up" at bounding box center [801, 238] width 105 height 20
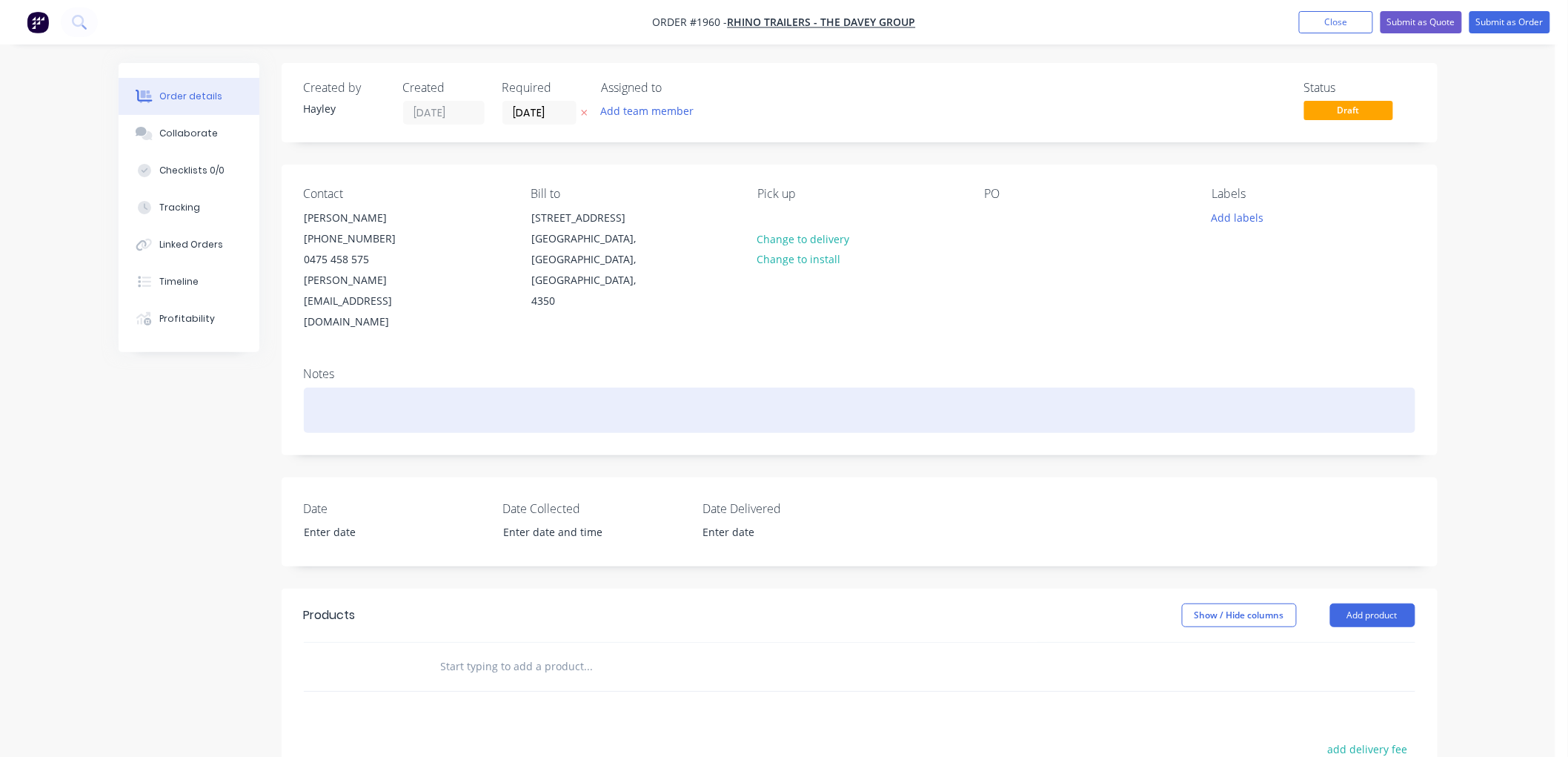
click at [440, 388] on div at bounding box center [859, 410] width 1111 height 45
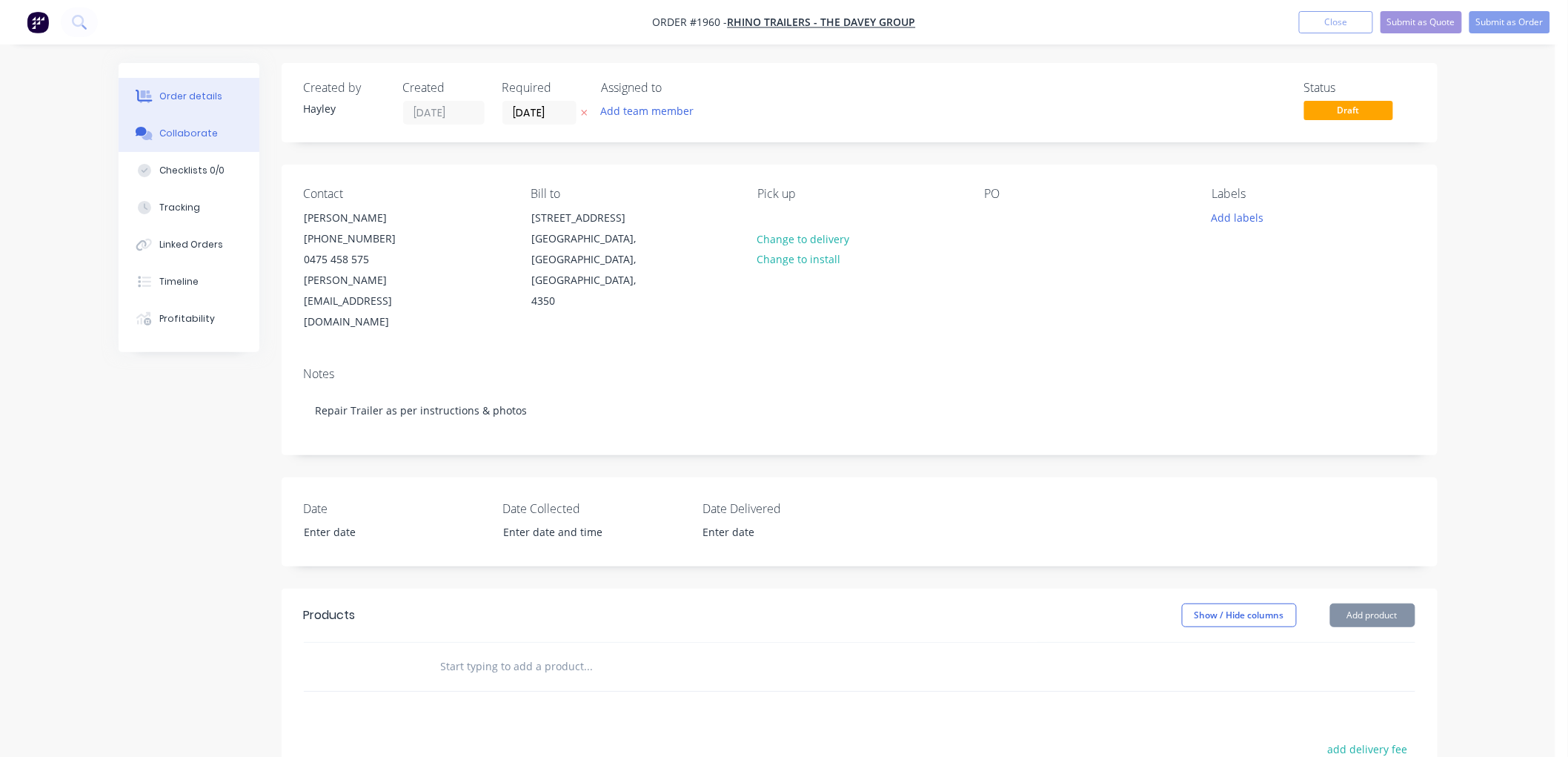
click at [217, 138] on button "Collaborate" at bounding box center [188, 134] width 140 height 37
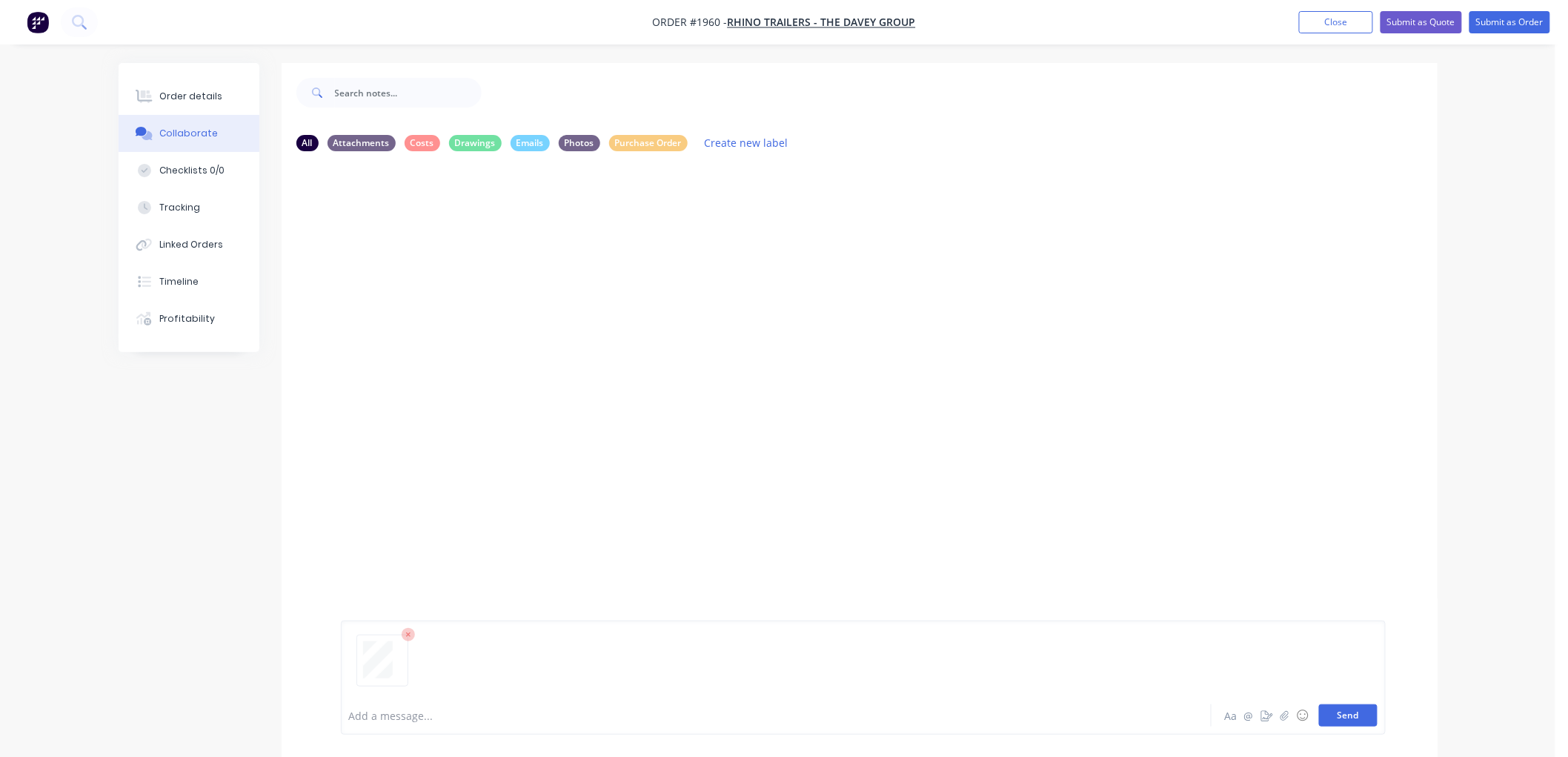
click at [1353, 716] on button "Send" at bounding box center [1349, 715] width 59 height 22
click at [1344, 720] on button "Send" at bounding box center [1349, 715] width 59 height 22
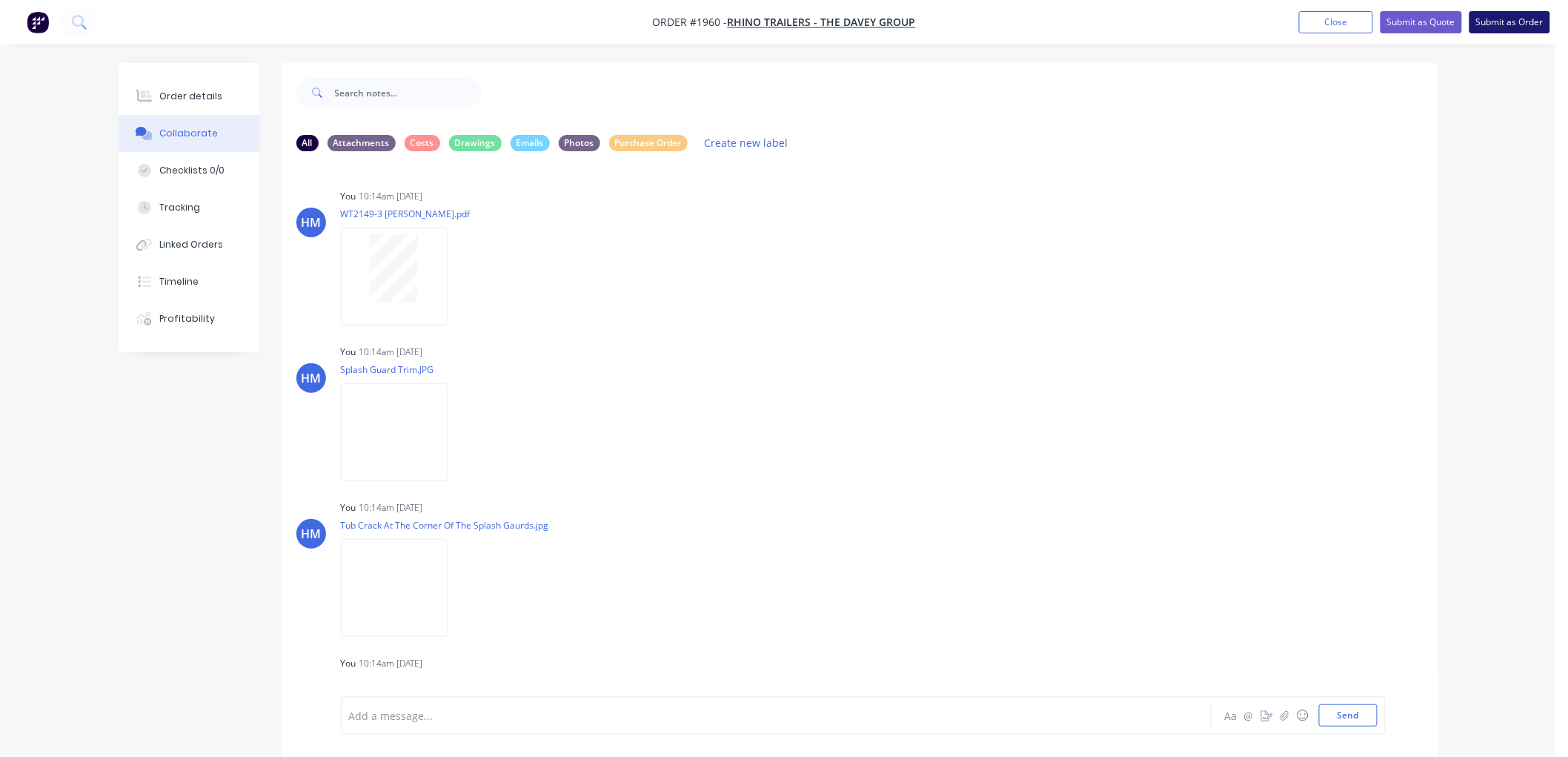
click at [1530, 24] on button "Submit as Order" at bounding box center [1510, 22] width 81 height 22
click at [1332, 20] on button "Close" at bounding box center [1350, 21] width 74 height 22
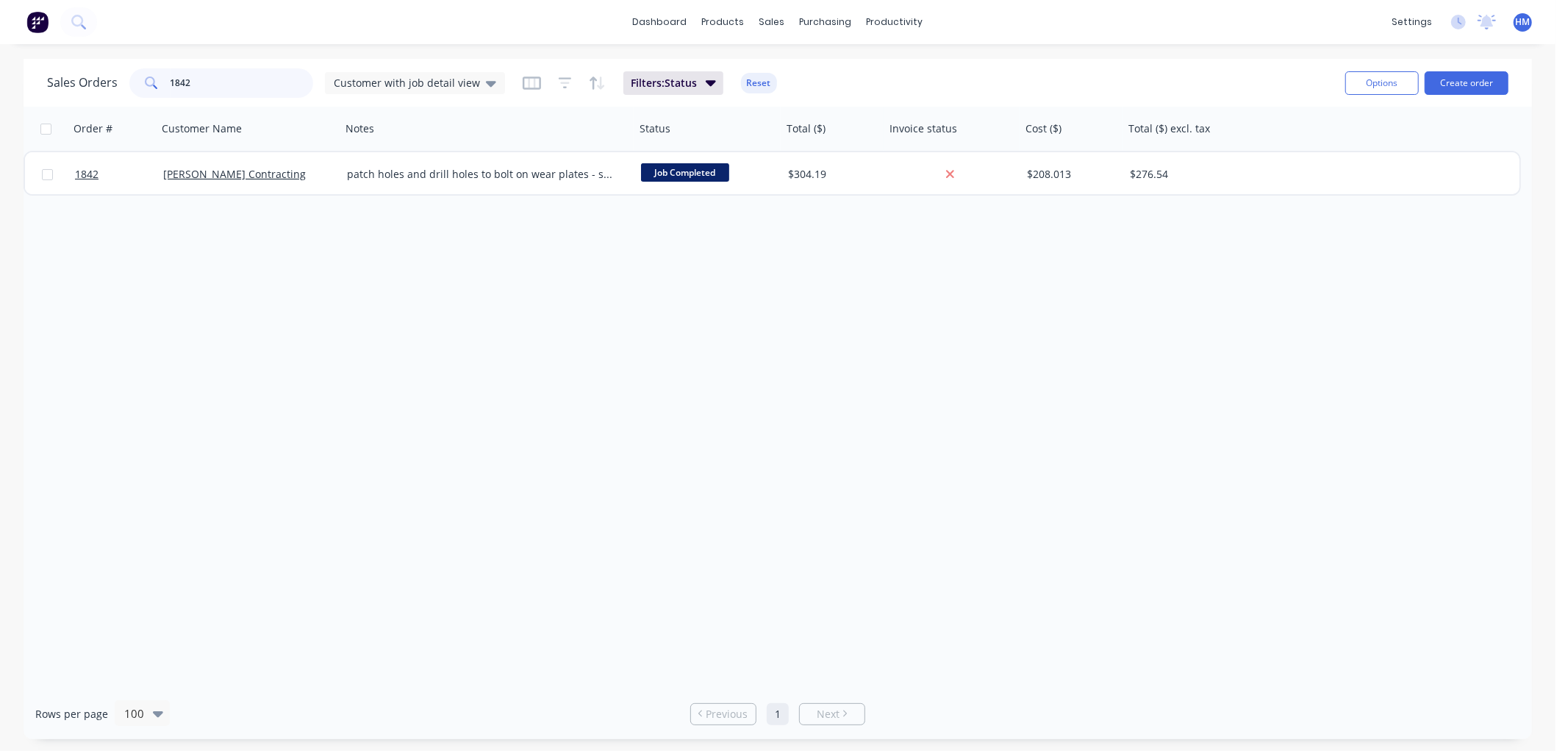
drag, startPoint x: 244, startPoint y: 82, endPoint x: 133, endPoint y: 82, distance: 111.0
click at [133, 82] on div "1842" at bounding box center [221, 83] width 183 height 29
click at [193, 94] on input "1842" at bounding box center [242, 83] width 143 height 29
drag, startPoint x: 219, startPoint y: 93, endPoint x: 234, endPoint y: 91, distance: 15.1
click at [218, 93] on input "1842" at bounding box center [242, 83] width 143 height 29
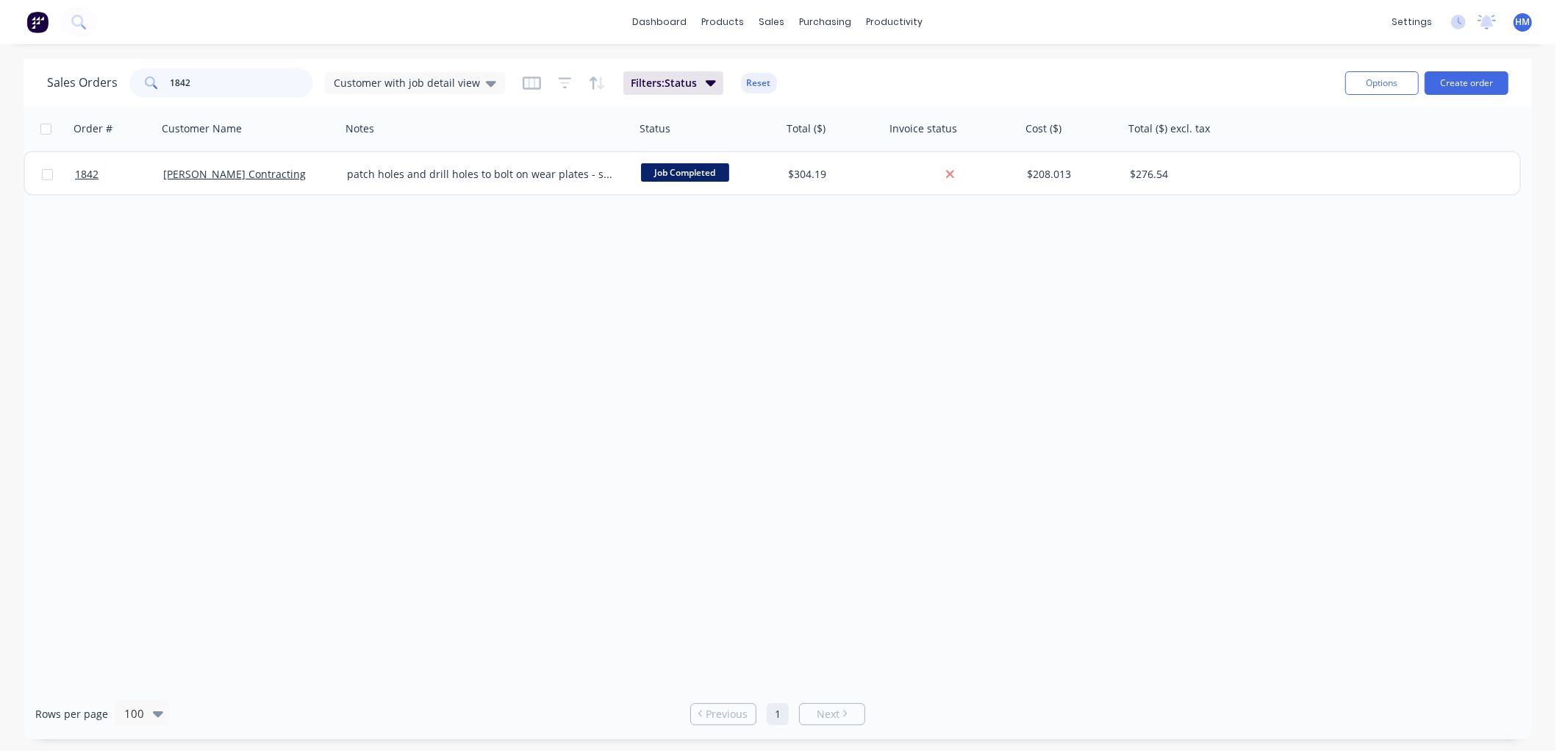
drag, startPoint x: 133, startPoint y: 86, endPoint x: 126, endPoint y: 86, distance: 7.0
click at [126, 86] on div "Sales Orders 1842 Customer with job detail view" at bounding box center [275, 83] width 458 height 29
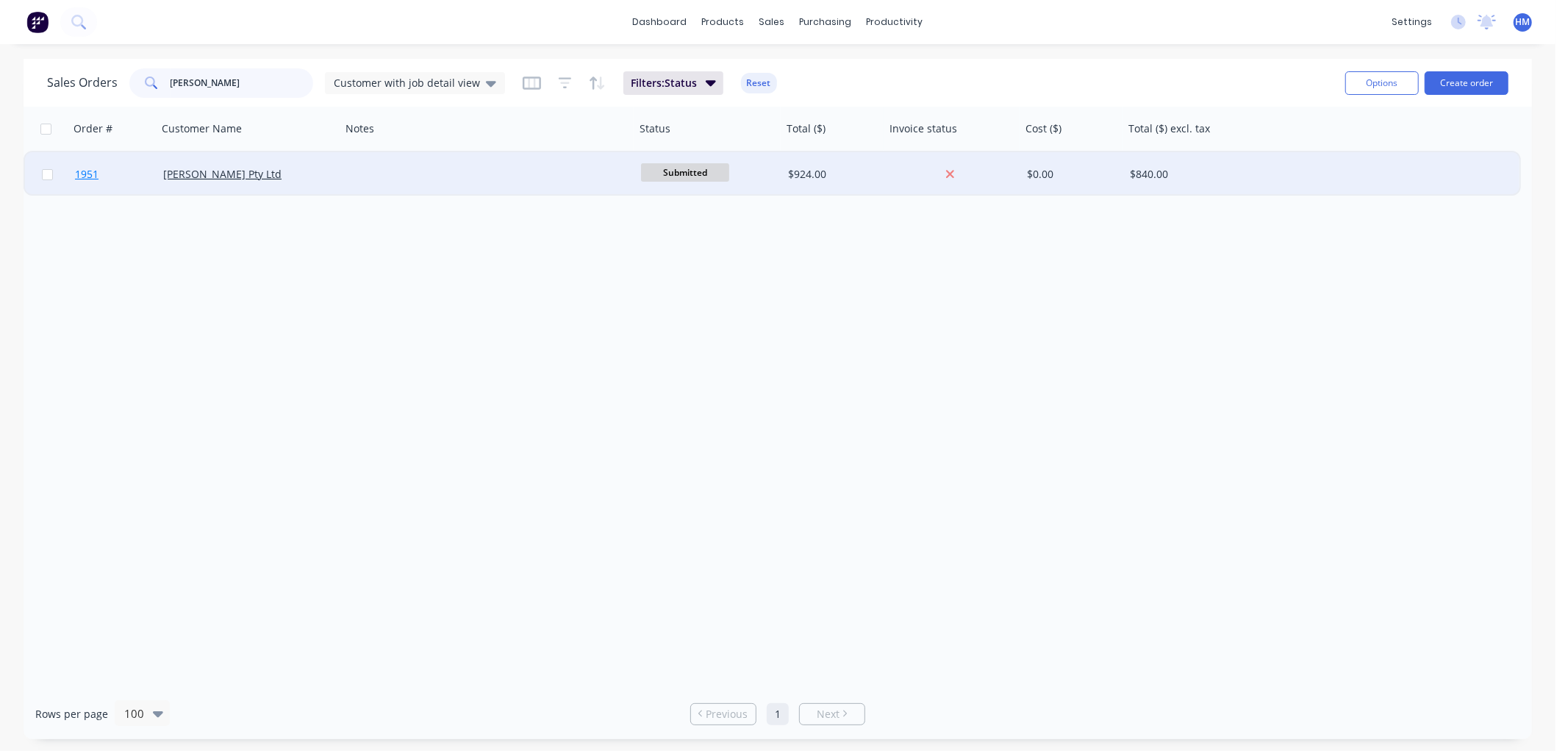
type input "blask"
click at [125, 179] on link "1951" at bounding box center [119, 174] width 88 height 44
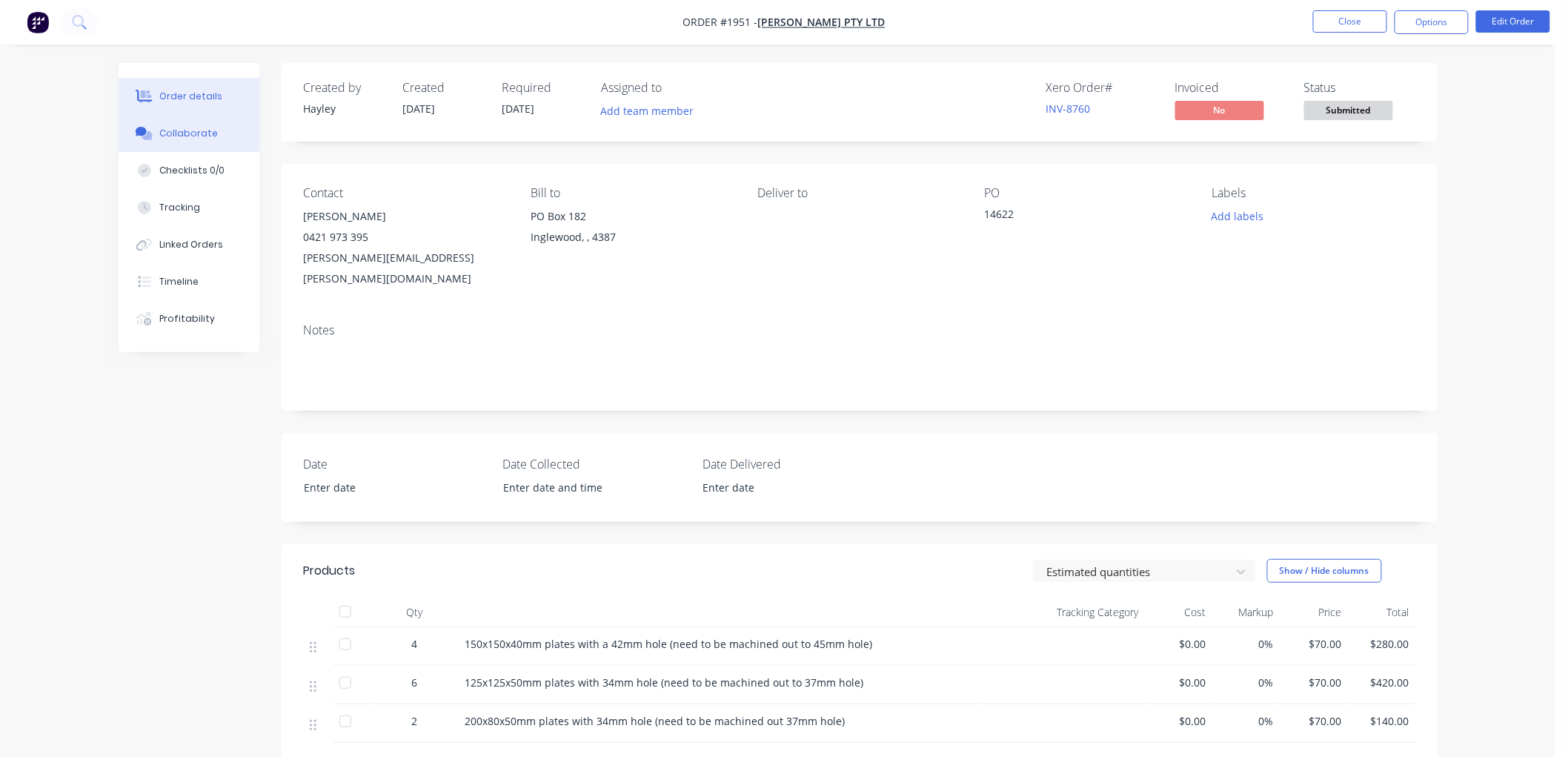
click at [186, 128] on div "Collaborate" at bounding box center [188, 134] width 59 height 13
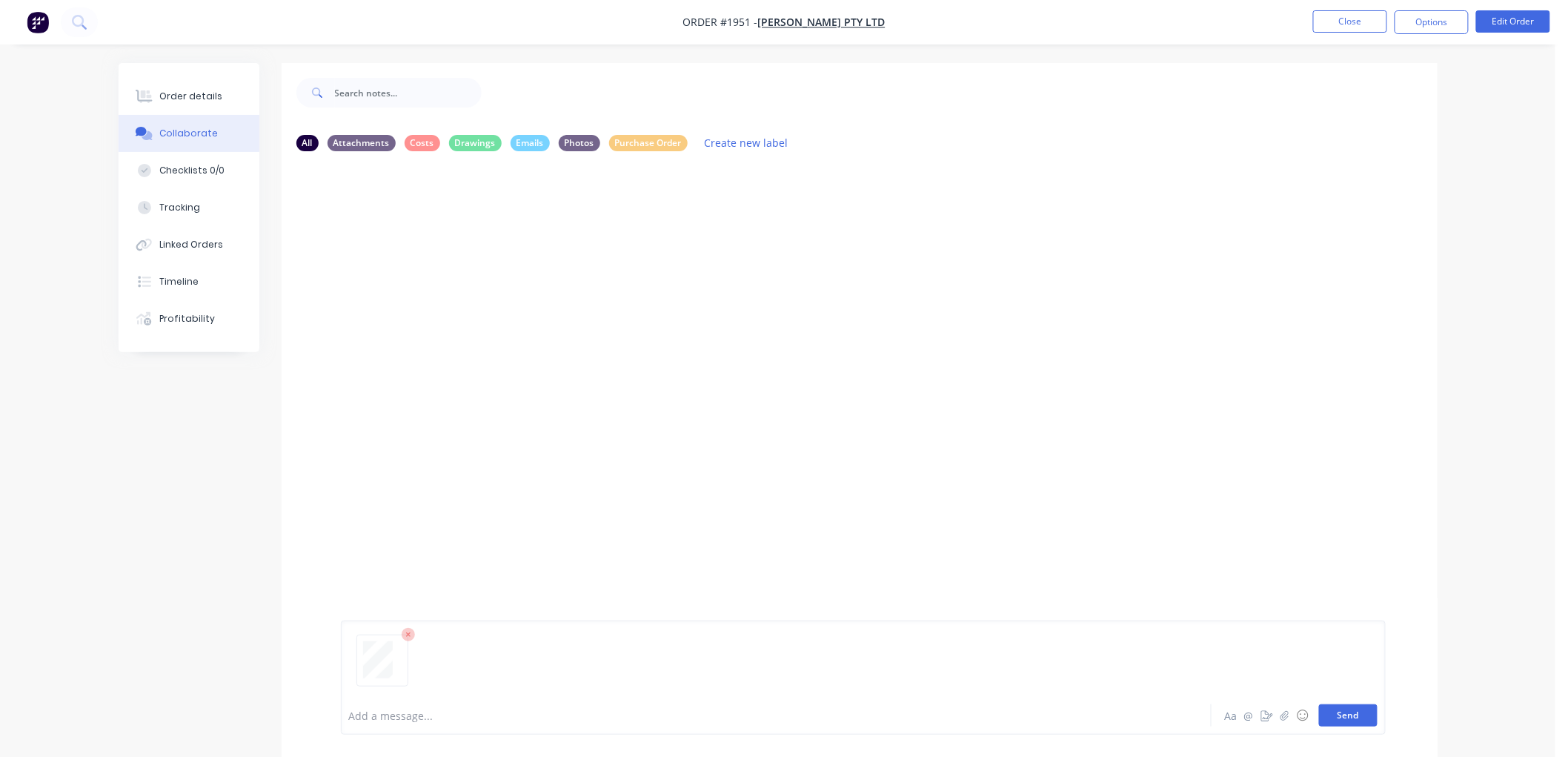
click at [1364, 715] on button "Send" at bounding box center [1349, 715] width 59 height 22
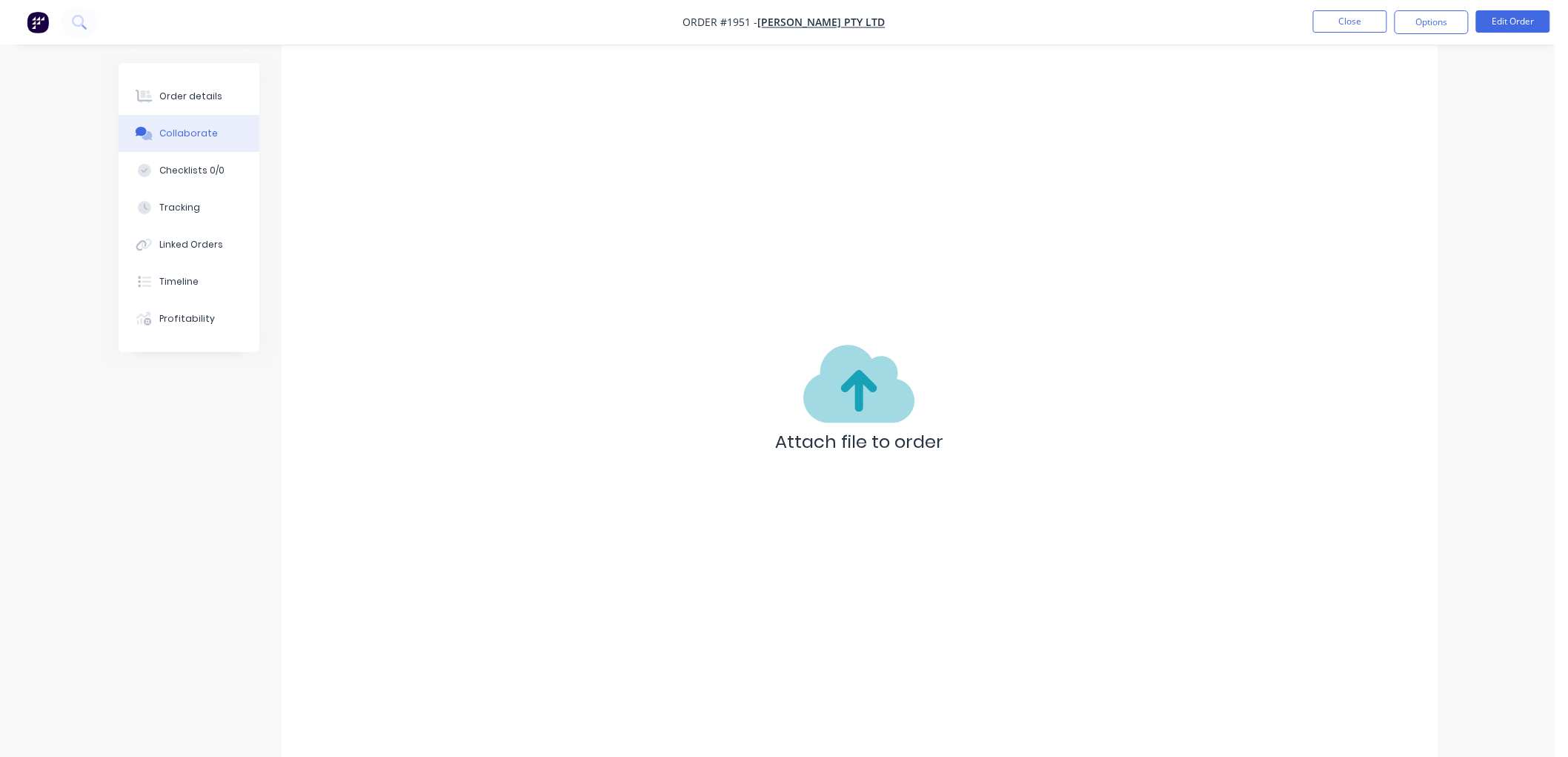
scroll to position [23, 0]
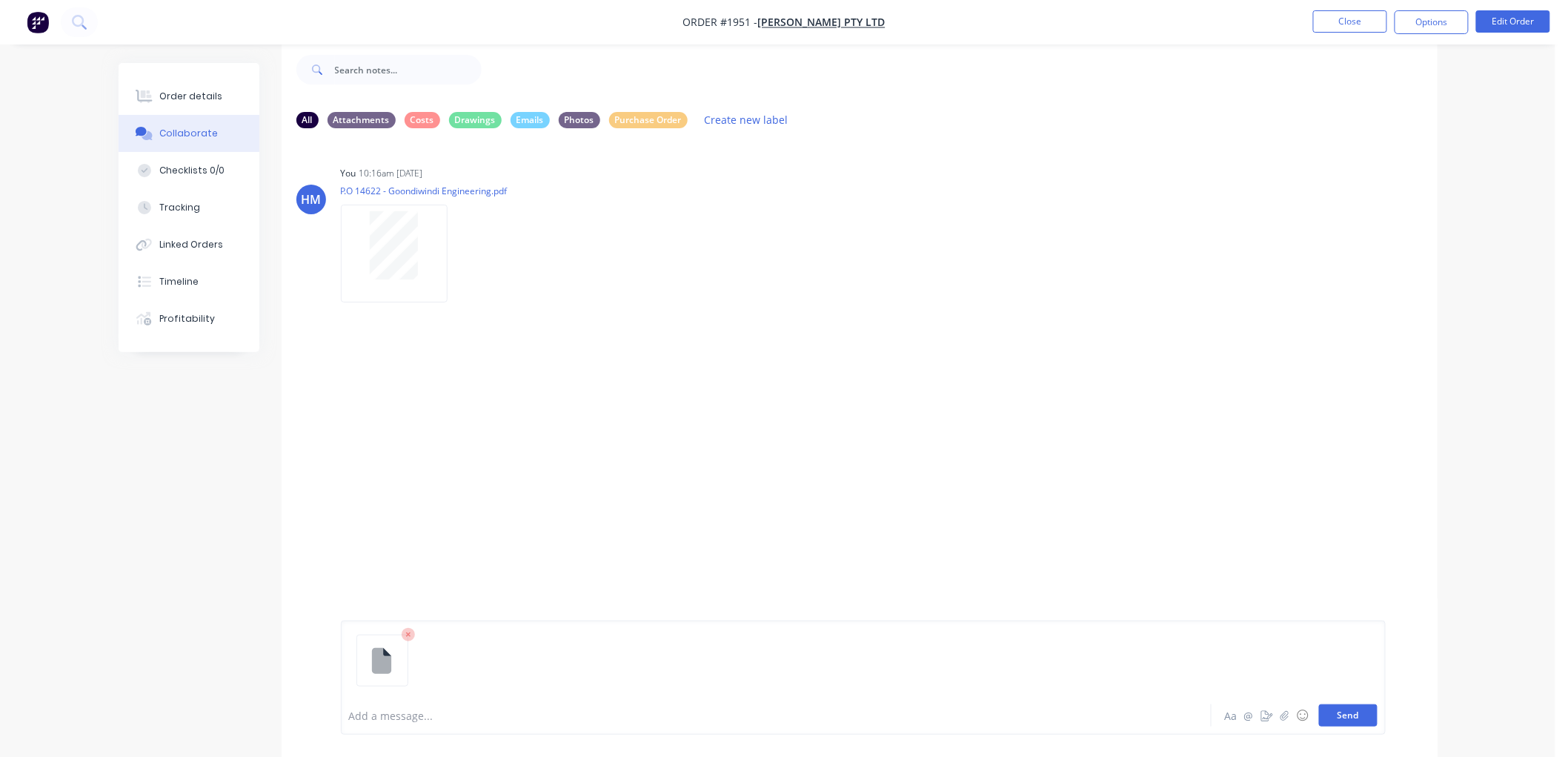
click at [1349, 717] on button "Send" at bounding box center [1349, 715] width 59 height 22
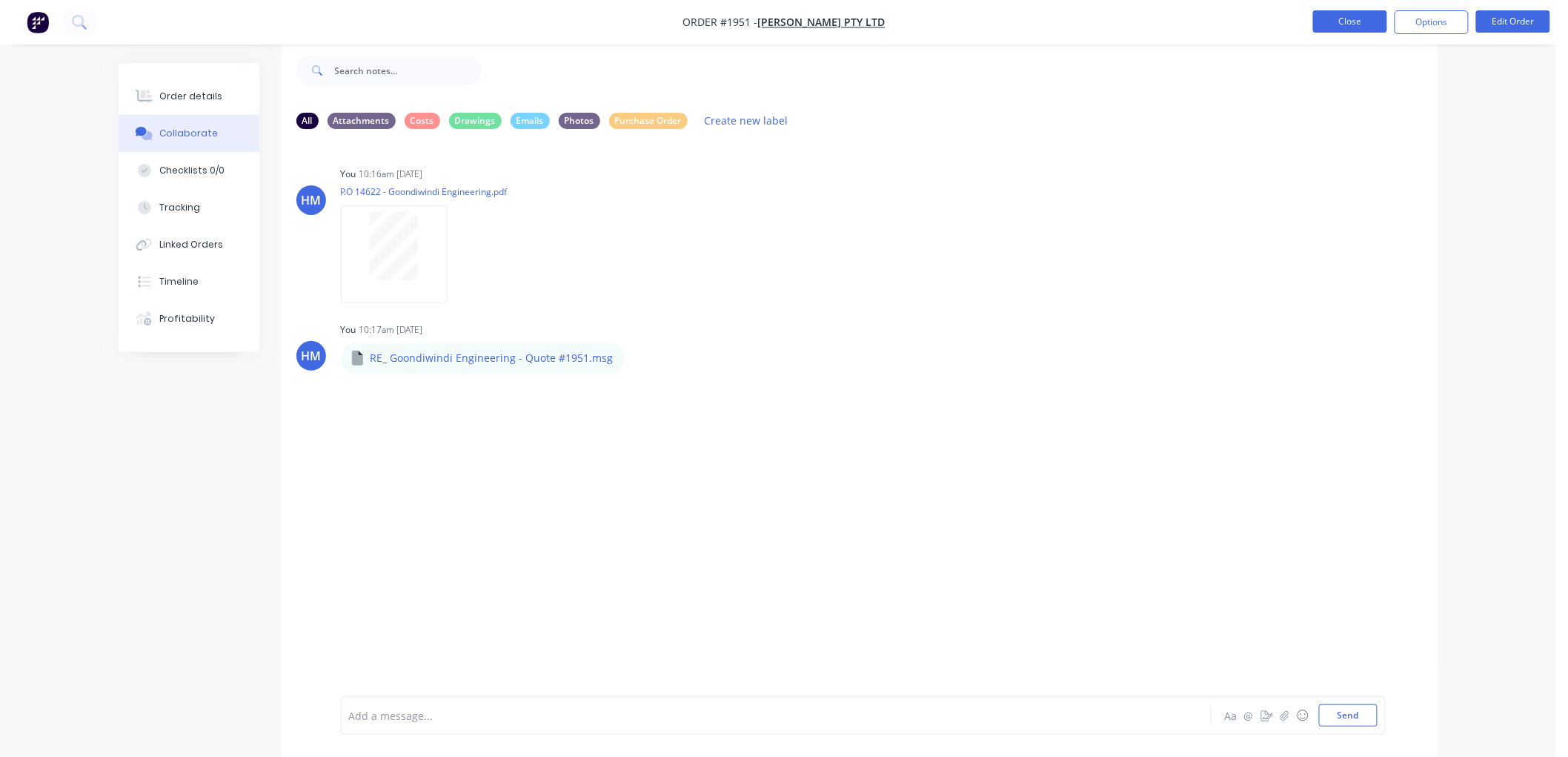
click at [1346, 19] on button "Close" at bounding box center [1350, 21] width 74 height 22
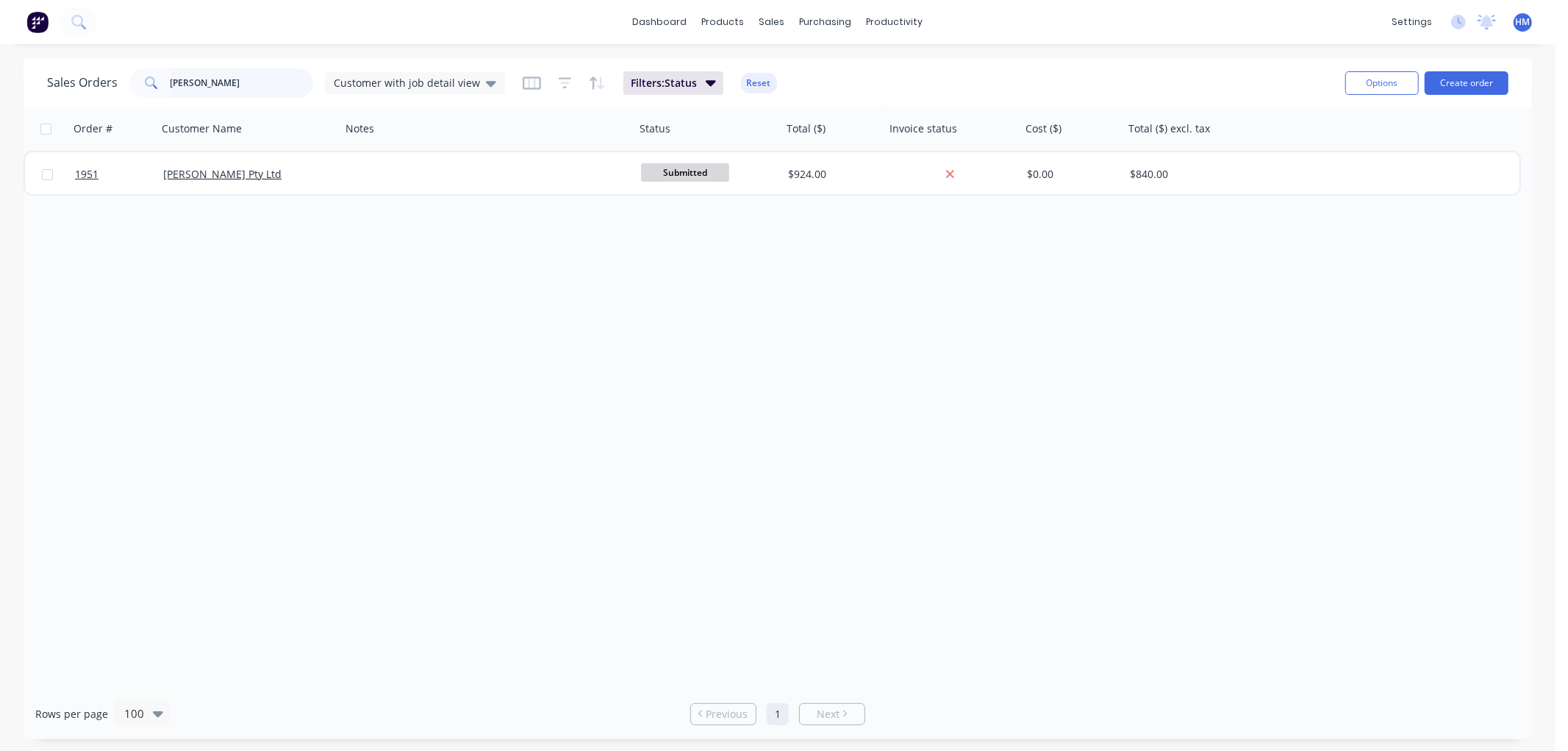
click at [210, 78] on input "blask" at bounding box center [242, 83] width 143 height 29
drag, startPoint x: 235, startPoint y: 78, endPoint x: 133, endPoint y: 78, distance: 102.0
click at [133, 78] on div "blask" at bounding box center [221, 83] width 183 height 29
click at [842, 106] on div "Suppliers" at bounding box center [856, 100] width 44 height 13
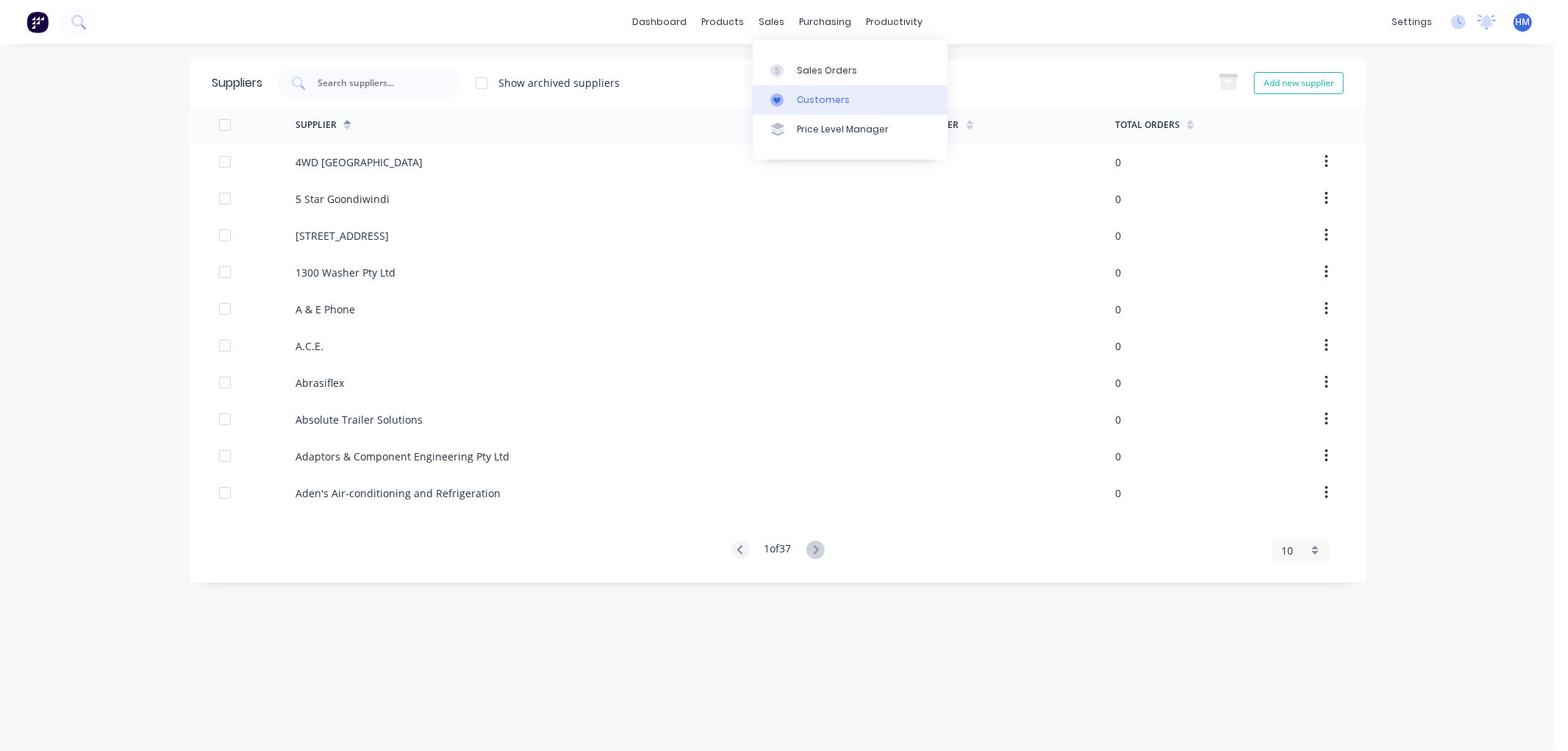
click at [814, 105] on div "Customers" at bounding box center [822, 100] width 53 height 13
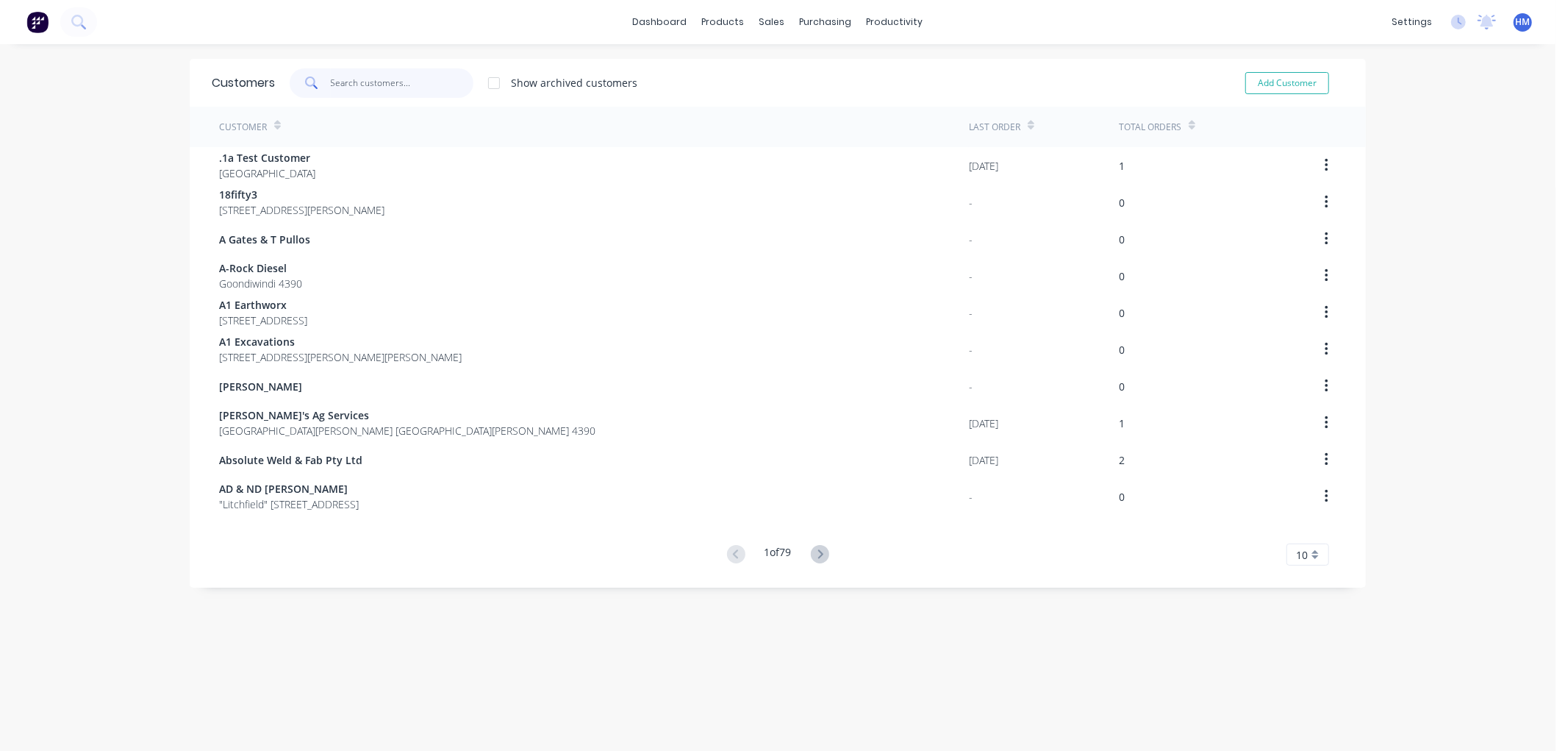
click at [377, 78] on input "text" at bounding box center [403, 83] width 143 height 29
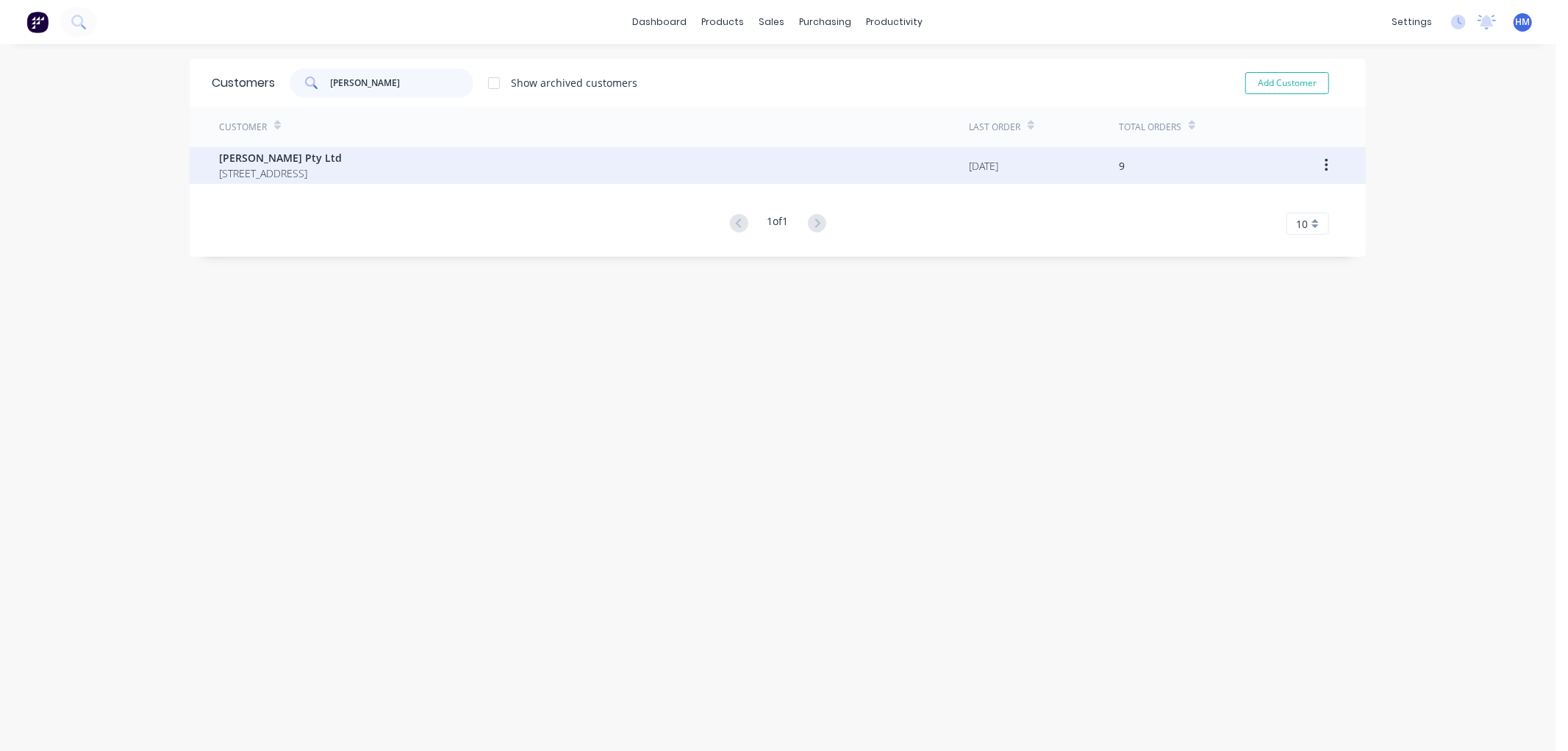
type input "blask"
click at [335, 155] on span "[PERSON_NAME] Pty Ltd" at bounding box center [280, 158] width 123 height 16
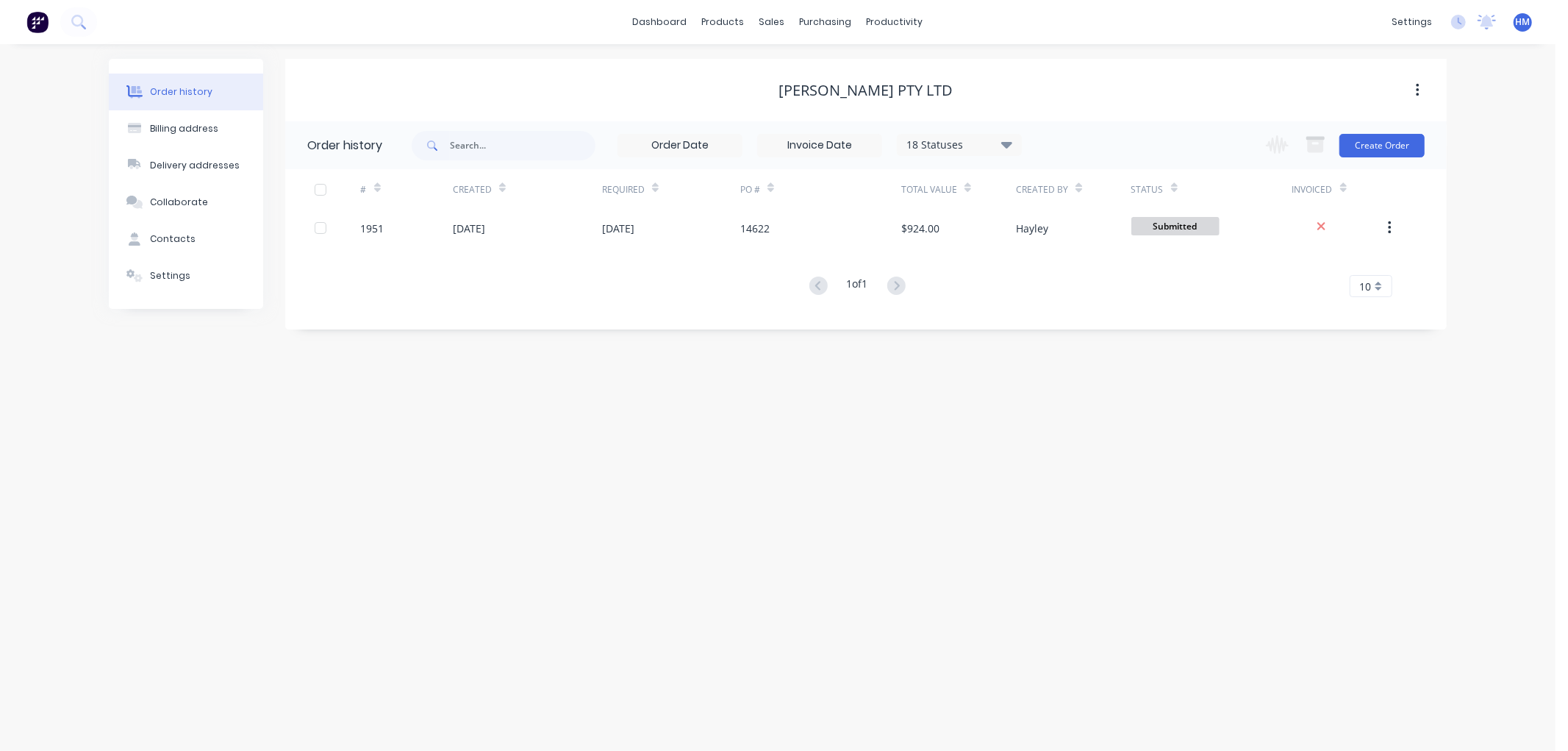
click at [948, 144] on div "18 Statuses" at bounding box center [959, 144] width 123 height 16
click at [1081, 314] on label at bounding box center [1081, 314] width 0 height 0
click at [1081, 319] on input "checkbox" at bounding box center [1087, 320] width 12 height 14
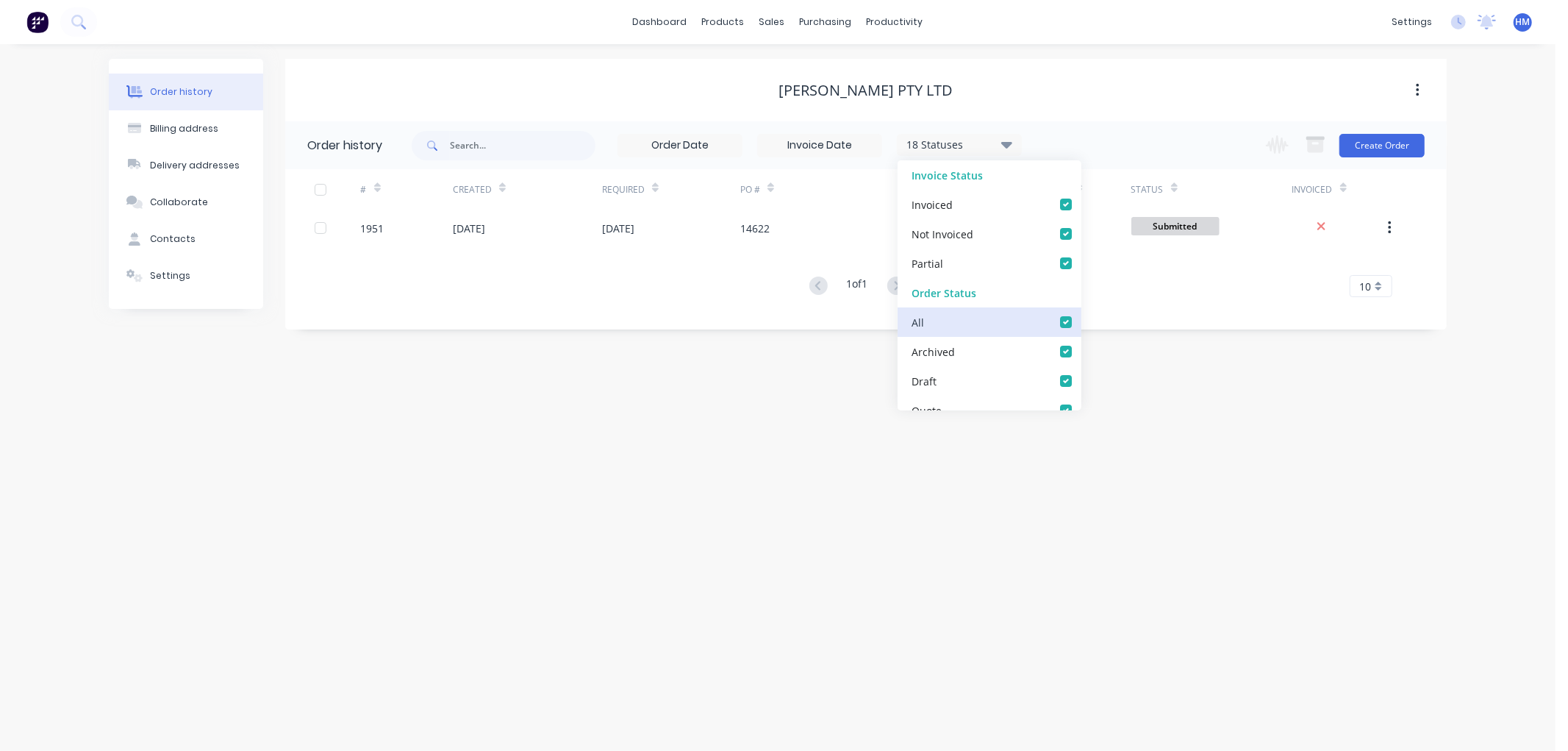
checkbox input "true"
click at [1184, 145] on div "19 Statuses Invoice Status Invoiced Not Invoiced Partial Order Status All Archi…" at bounding box center [929, 144] width 1035 height 48
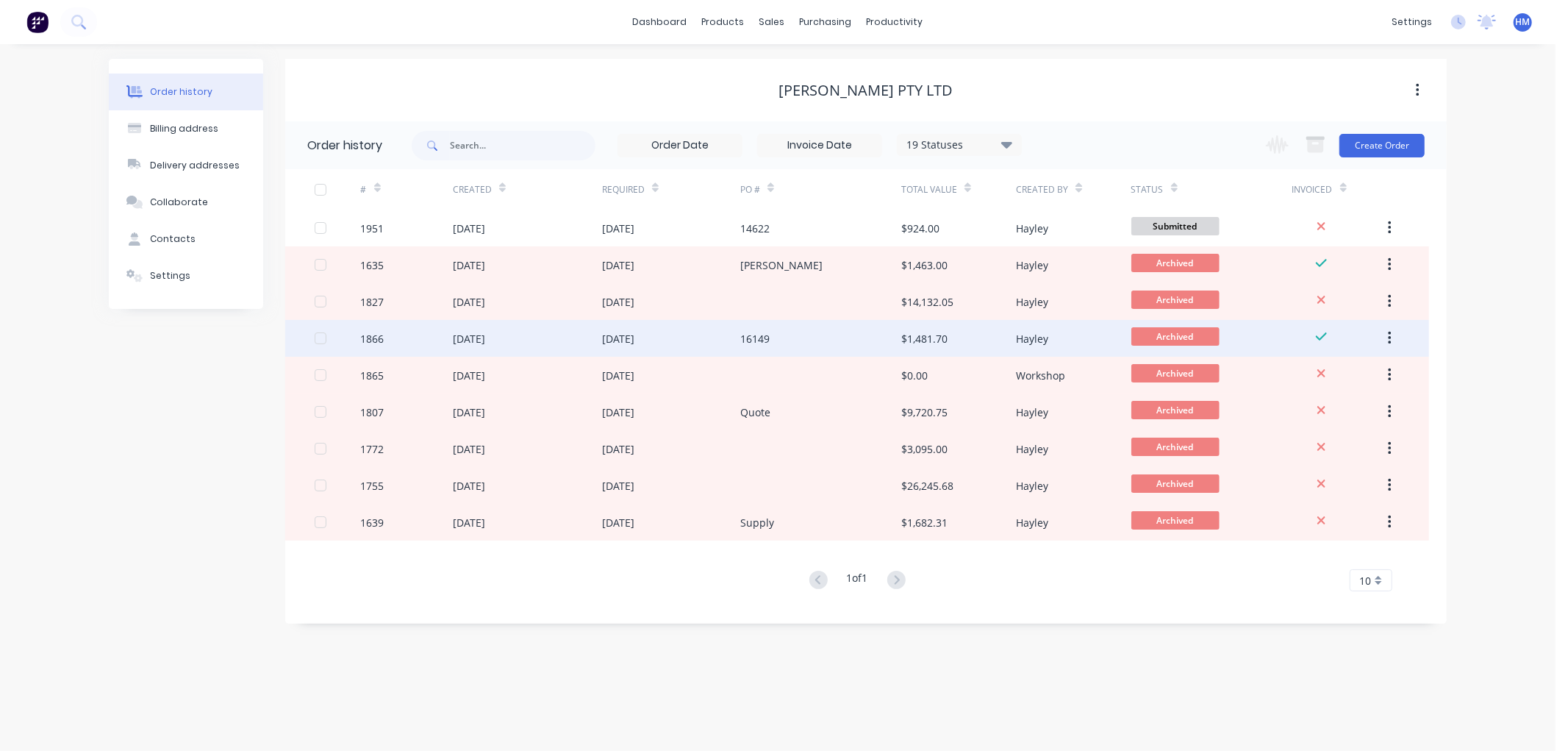
click at [402, 337] on div "1866" at bounding box center [407, 338] width 92 height 37
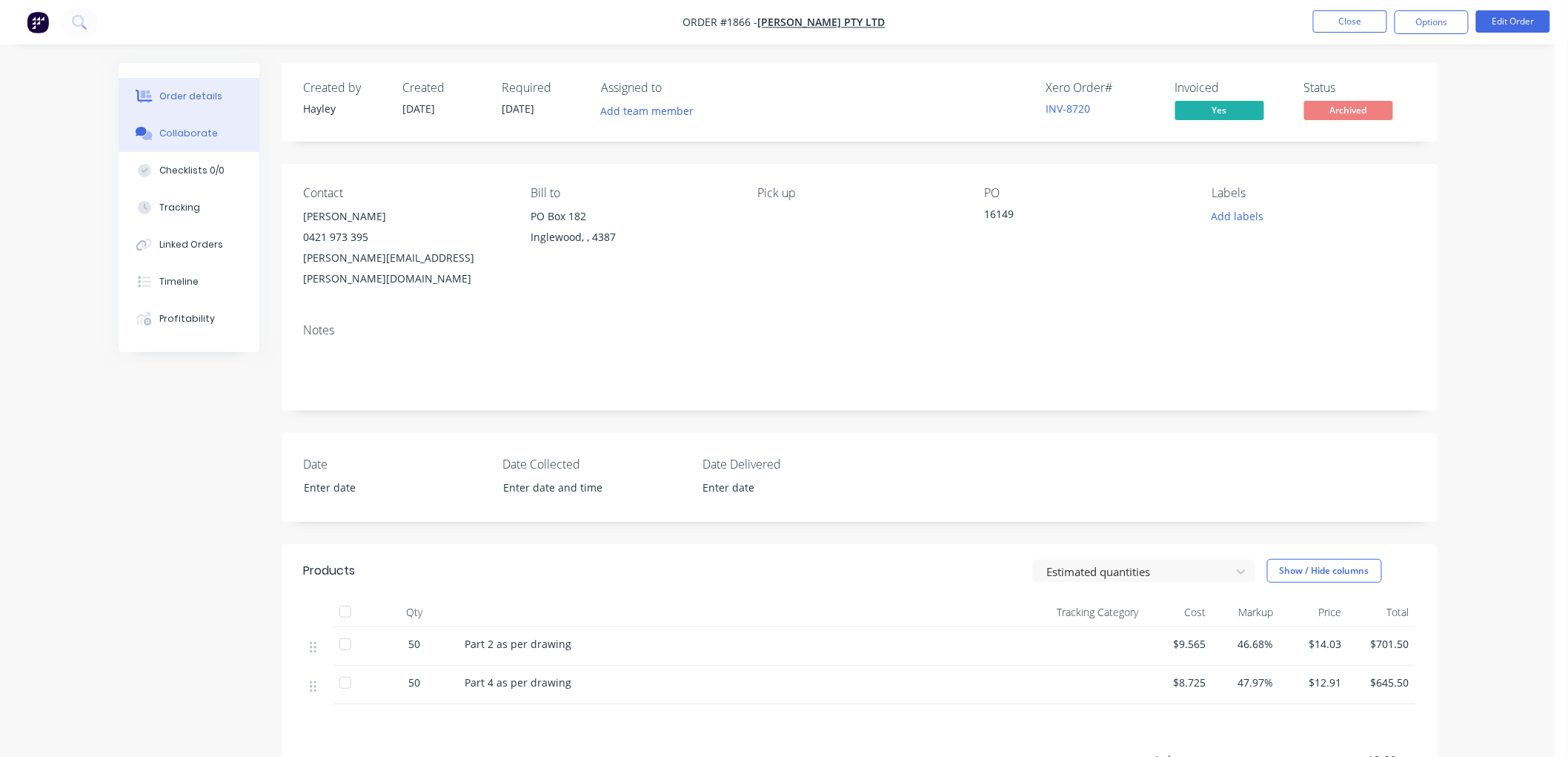
click at [191, 134] on div "Collaborate" at bounding box center [188, 134] width 59 height 13
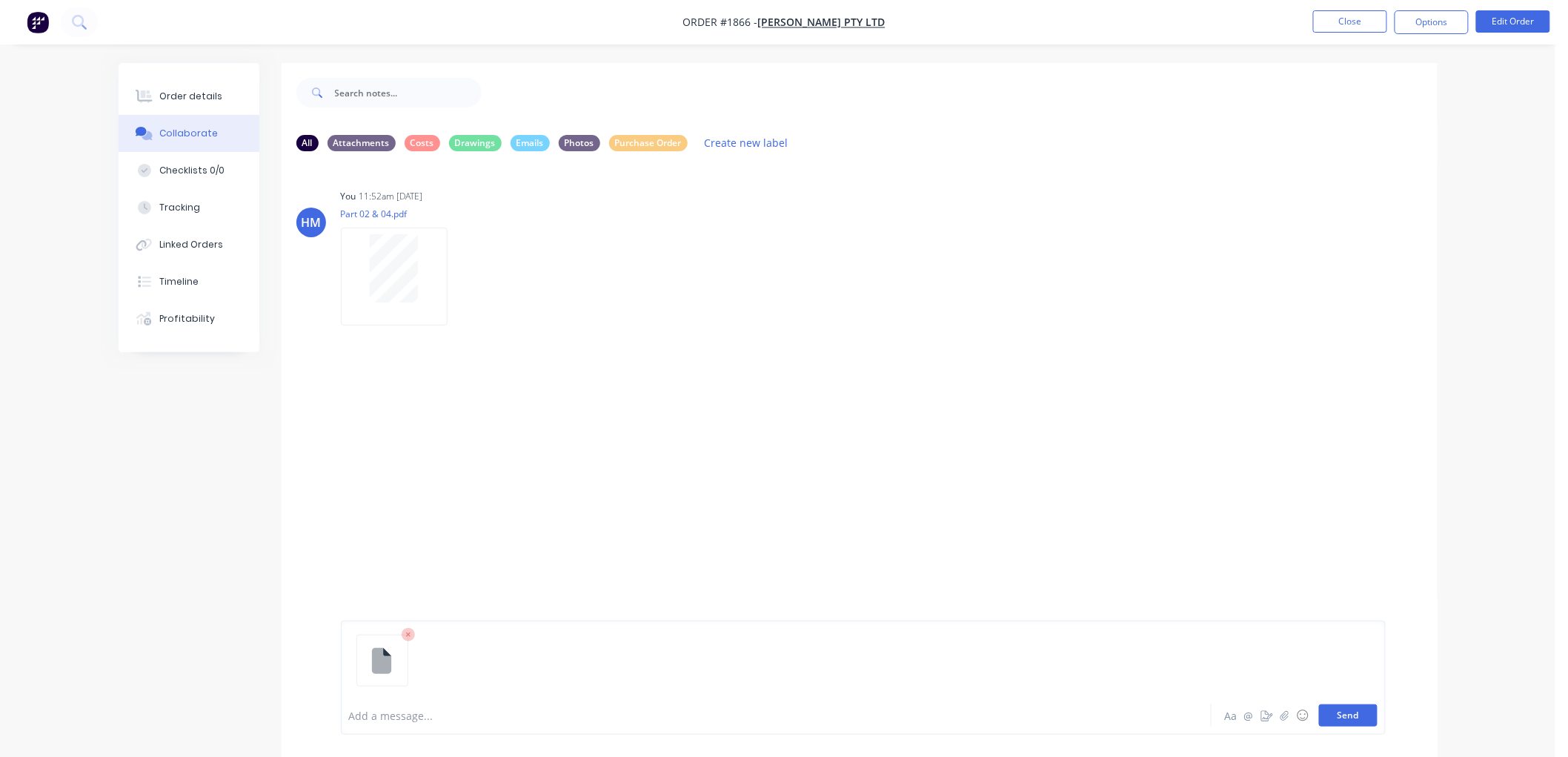
click at [1350, 714] on button "Send" at bounding box center [1349, 715] width 59 height 22
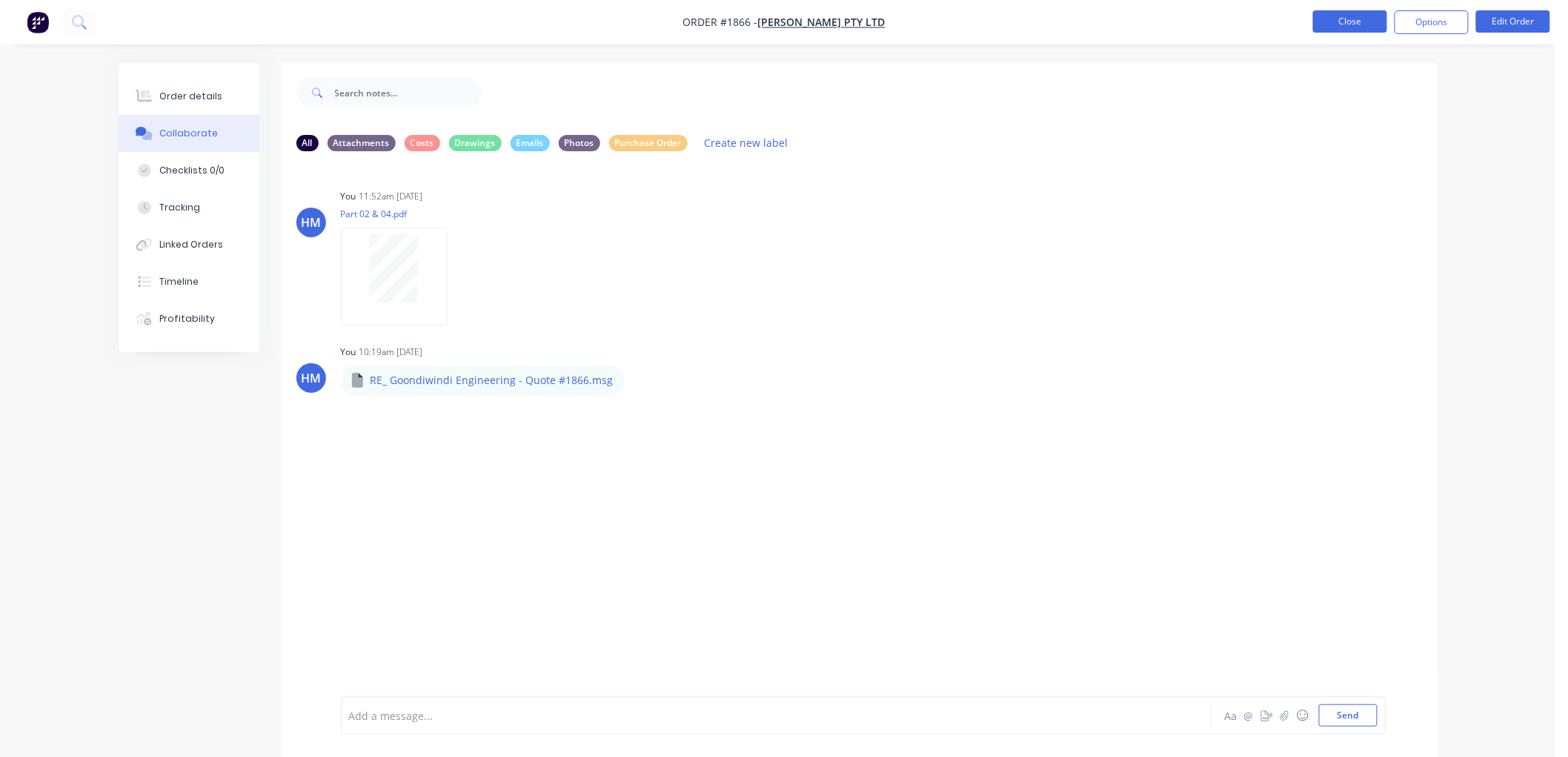
click at [1360, 25] on button "Close" at bounding box center [1350, 21] width 74 height 22
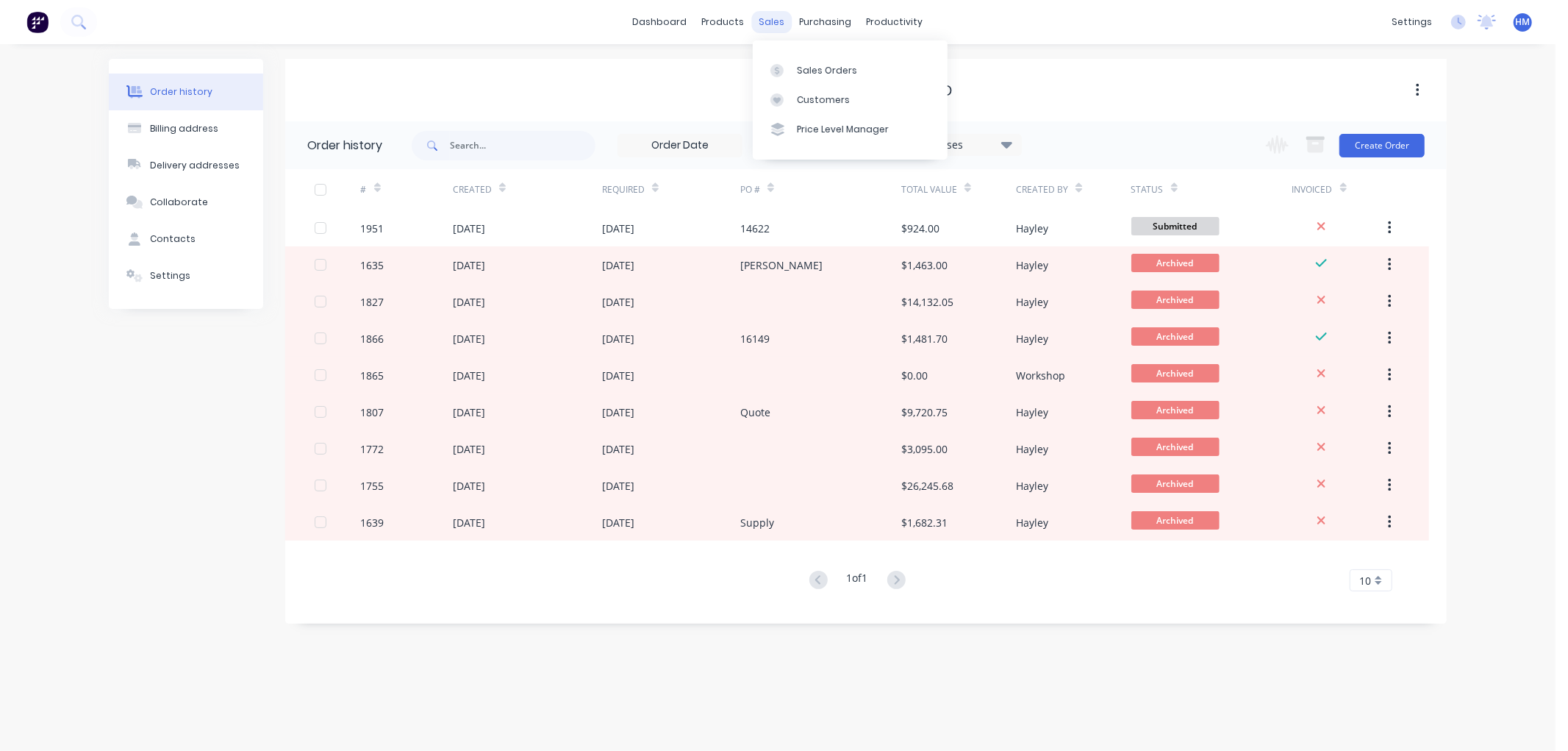
click at [774, 18] on div "sales" at bounding box center [772, 22] width 40 height 22
click at [831, 103] on div "Customers" at bounding box center [822, 100] width 53 height 13
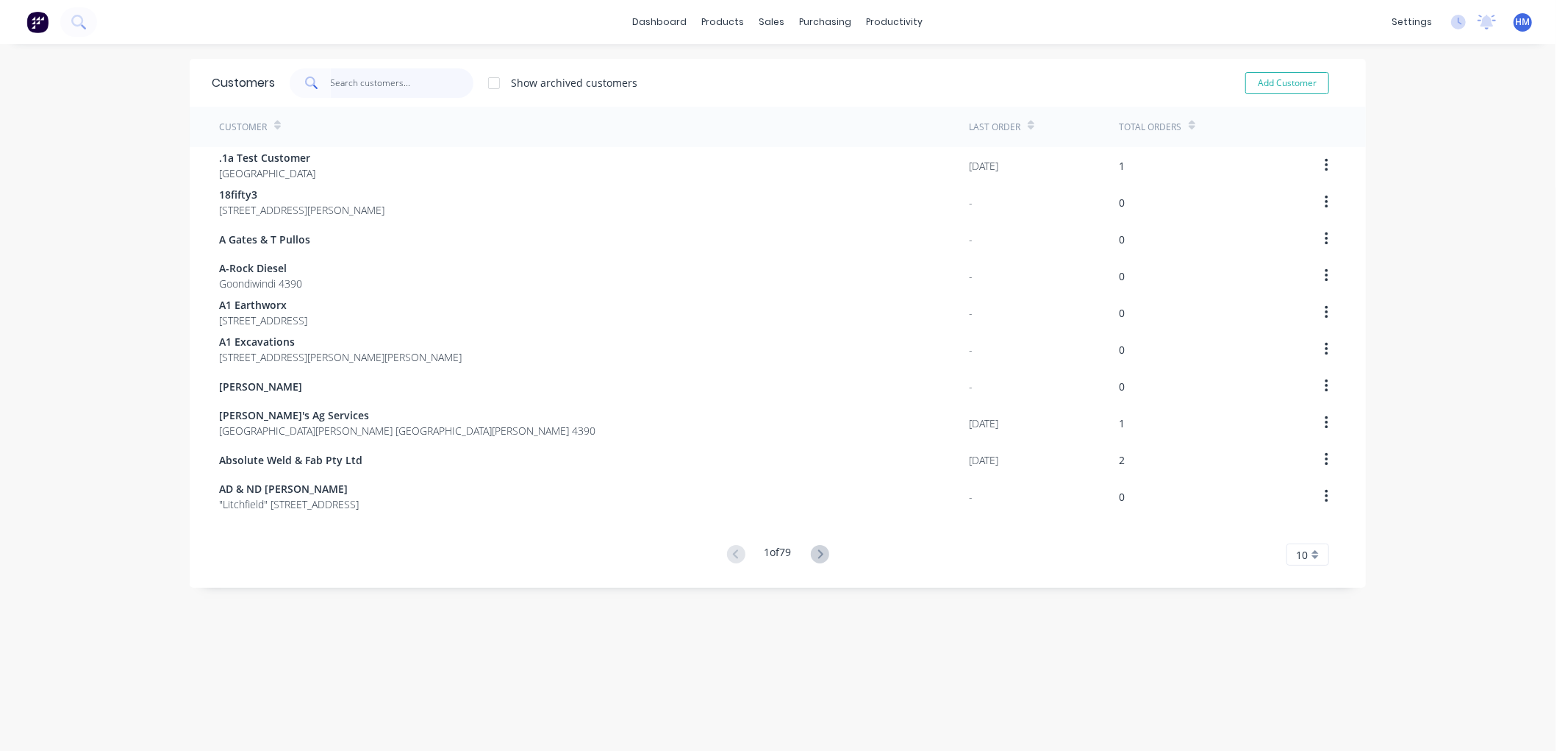
click at [344, 93] on input "text" at bounding box center [403, 83] width 143 height 29
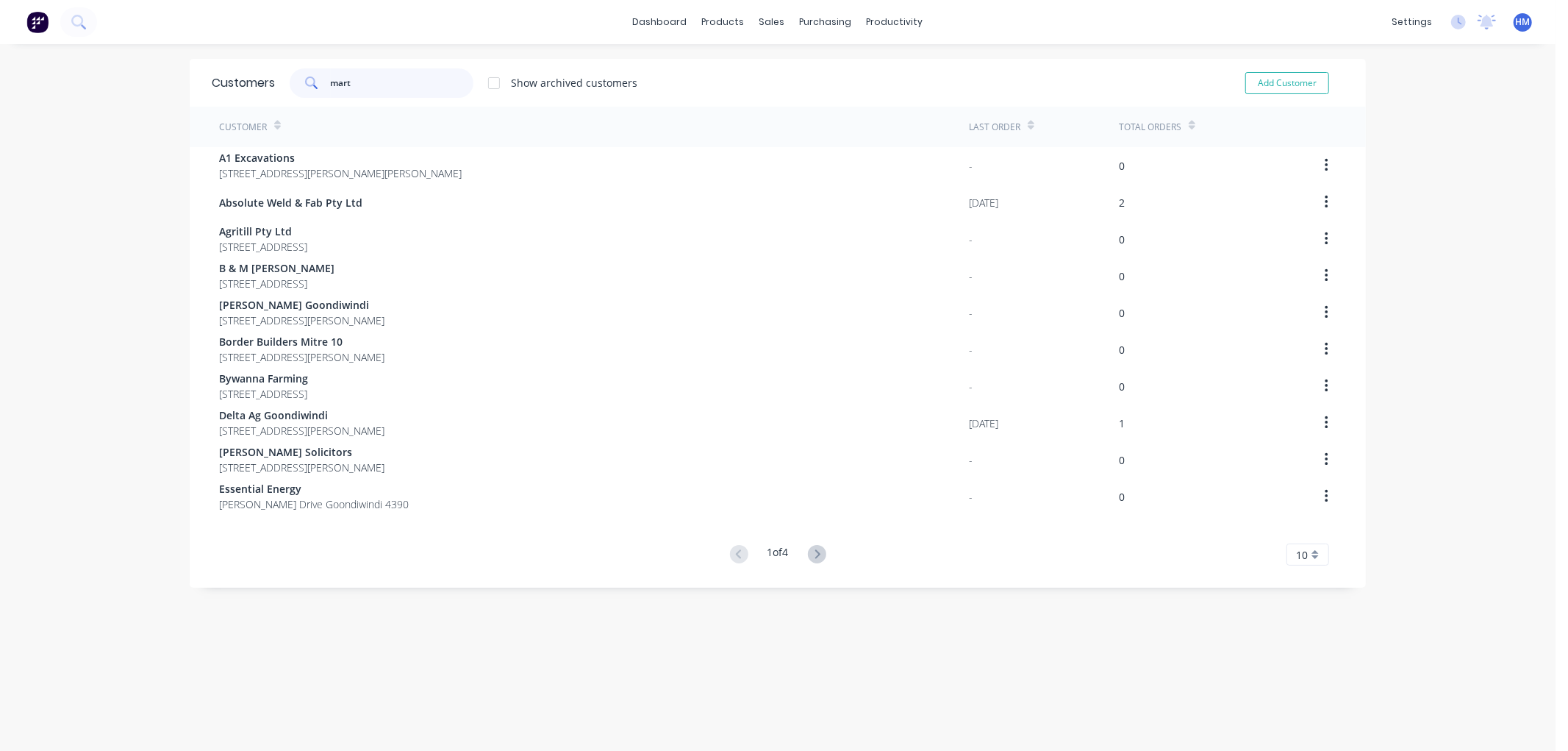
type input "[PERSON_NAME]"
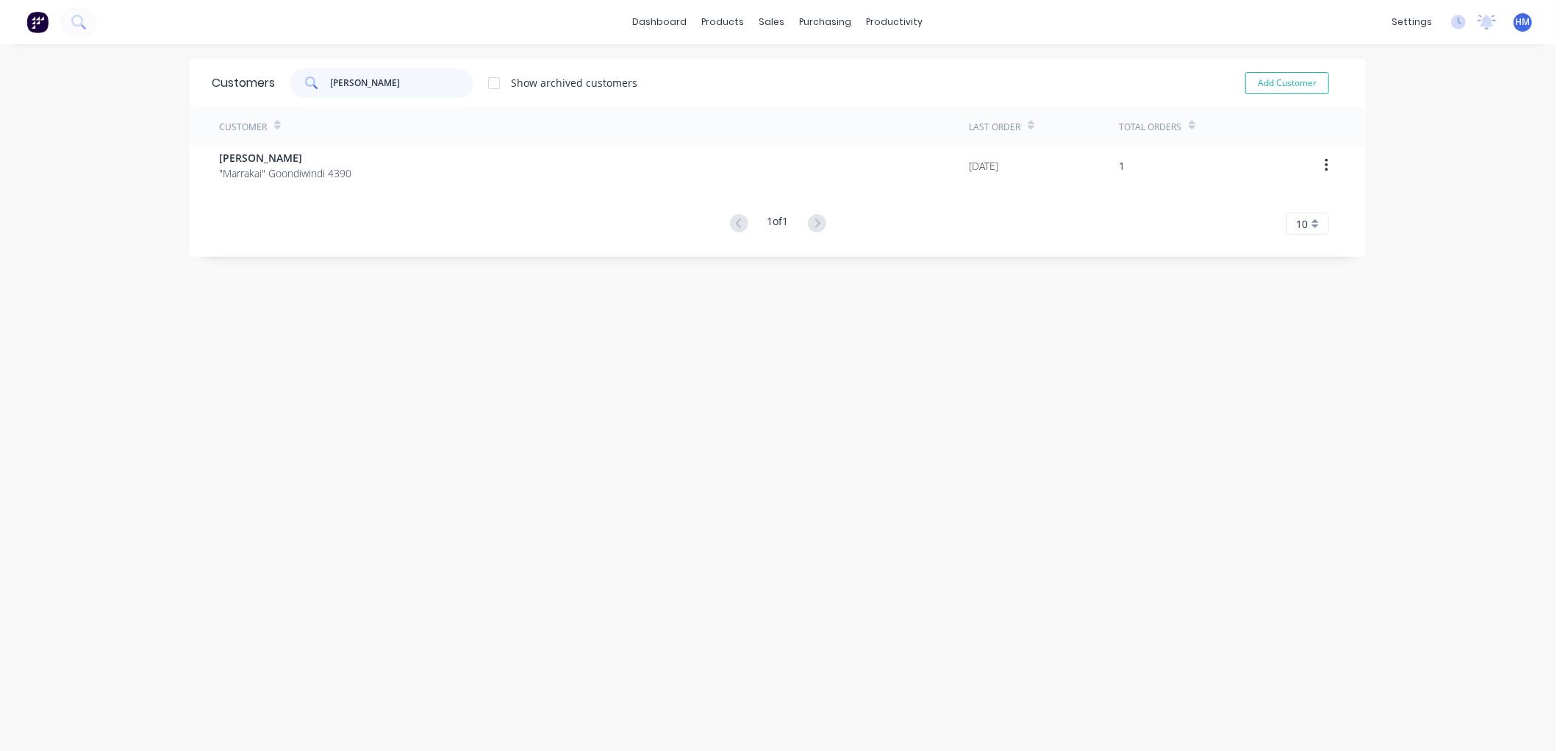
drag, startPoint x: 364, startPoint y: 83, endPoint x: 245, endPoint y: 83, distance: 119.0
click at [245, 83] on div "Customers marti Show archived customers Add Customer" at bounding box center [777, 83] width 1176 height 48
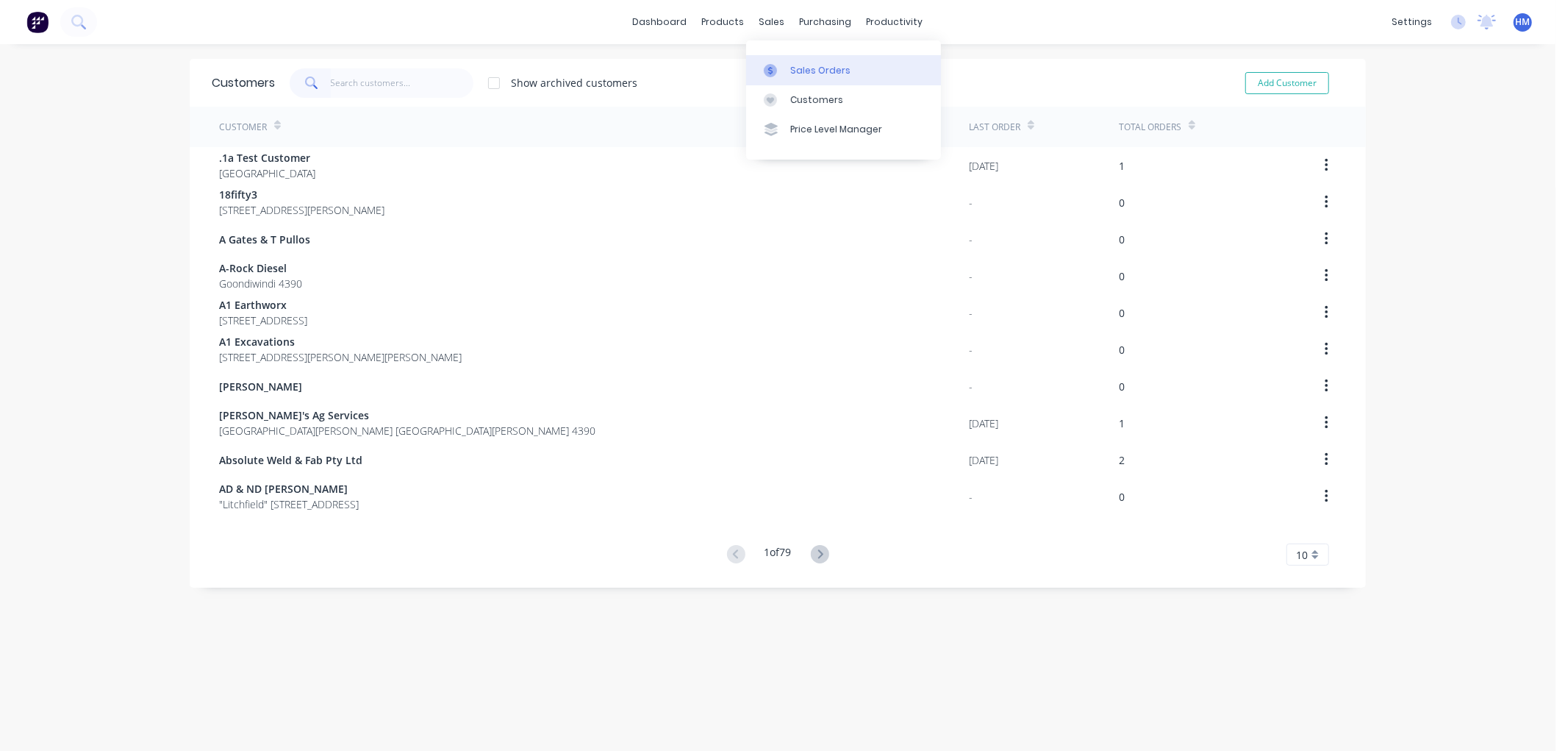
click at [817, 64] on div "Sales Orders" at bounding box center [820, 71] width 60 height 13
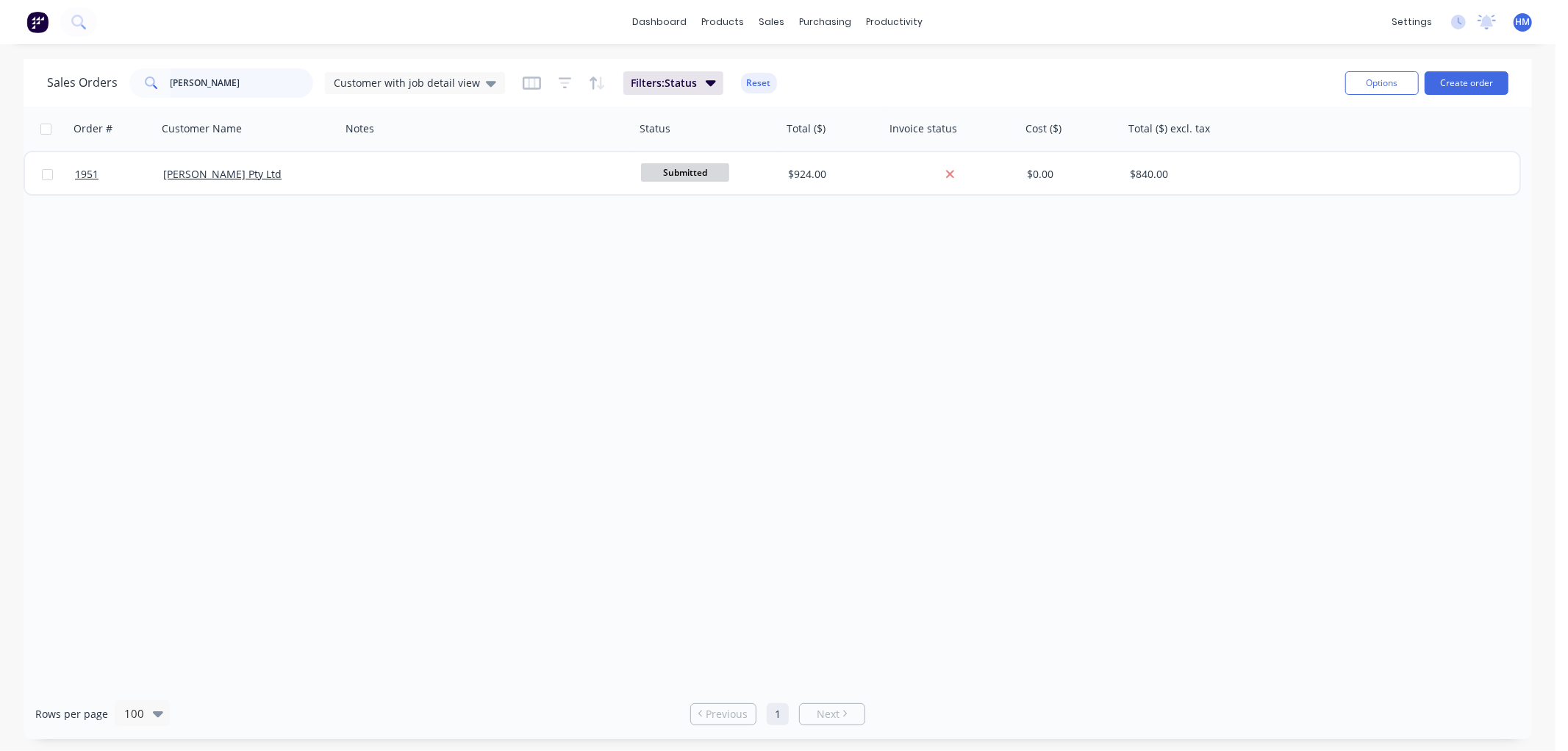
click at [216, 94] on input "blask" at bounding box center [242, 83] width 143 height 29
click at [129, 78] on div "blask" at bounding box center [221, 83] width 183 height 29
type input "m"
click at [1468, 78] on button "Create order" at bounding box center [1466, 83] width 83 height 23
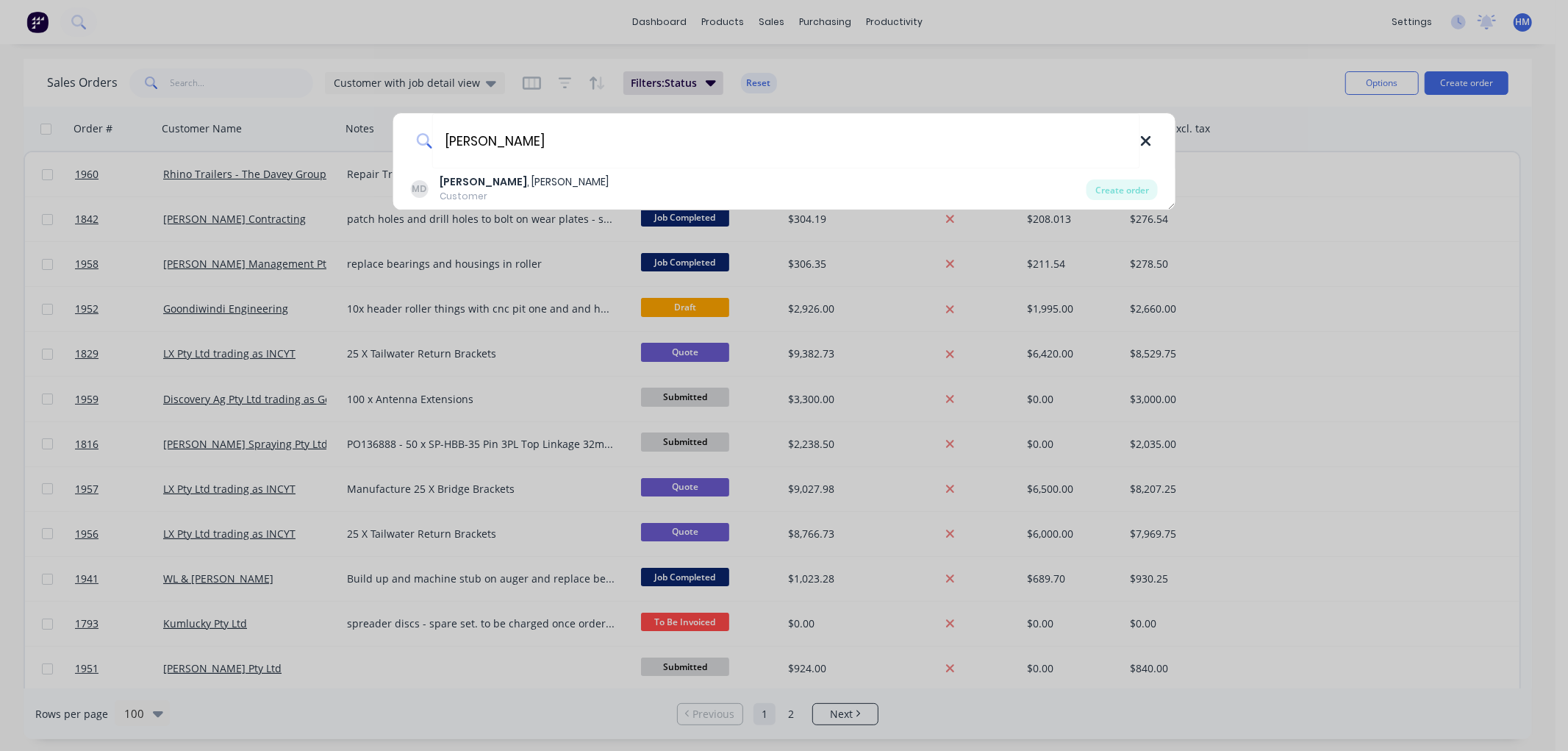
type input "martin"
click at [1147, 141] on icon at bounding box center [1145, 140] width 9 height 9
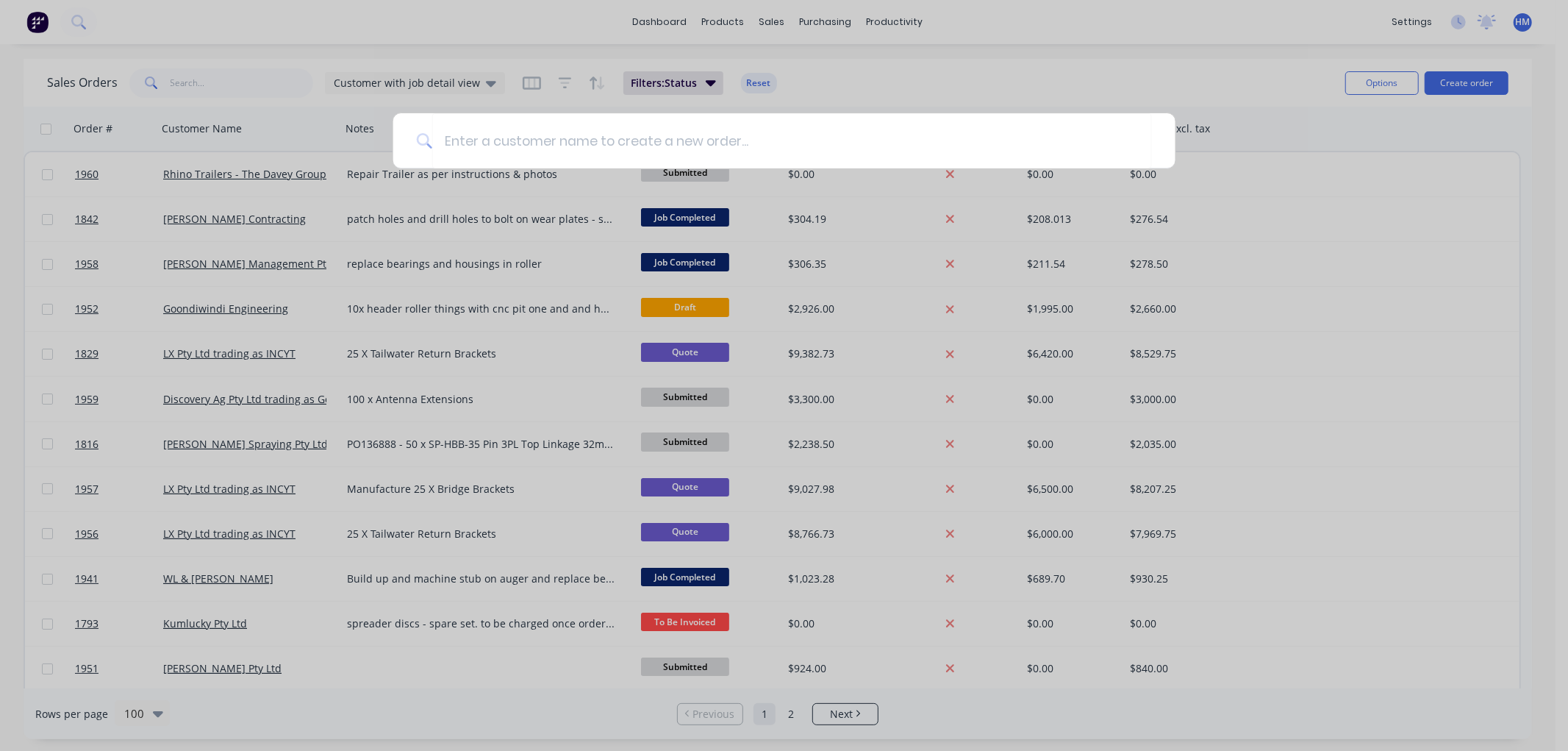
drag, startPoint x: 777, startPoint y: 18, endPoint x: 1349, endPoint y: 68, distance: 574.2
click at [832, 23] on div at bounding box center [784, 376] width 1568 height 751
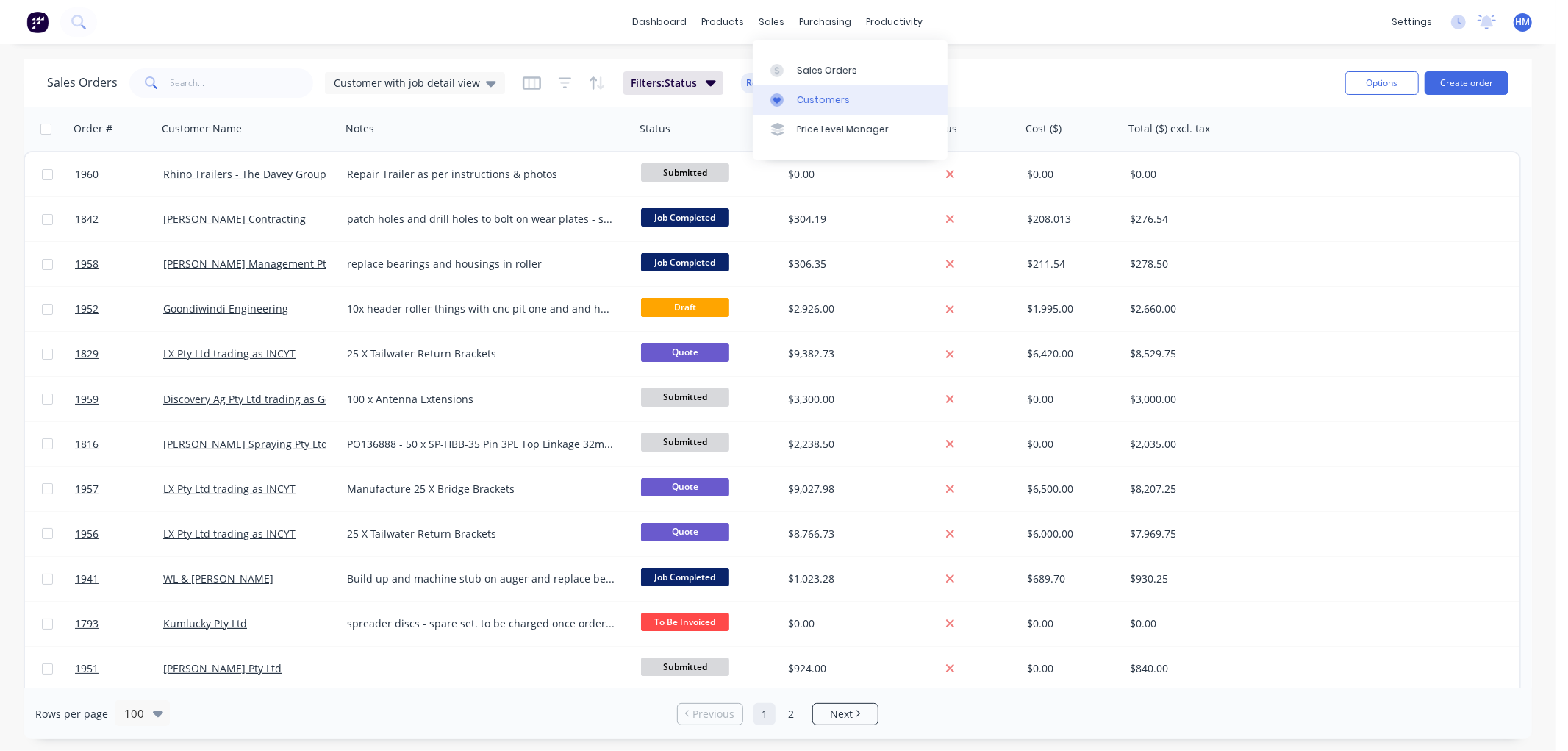
click at [858, 102] on link "Customers" at bounding box center [850, 99] width 195 height 29
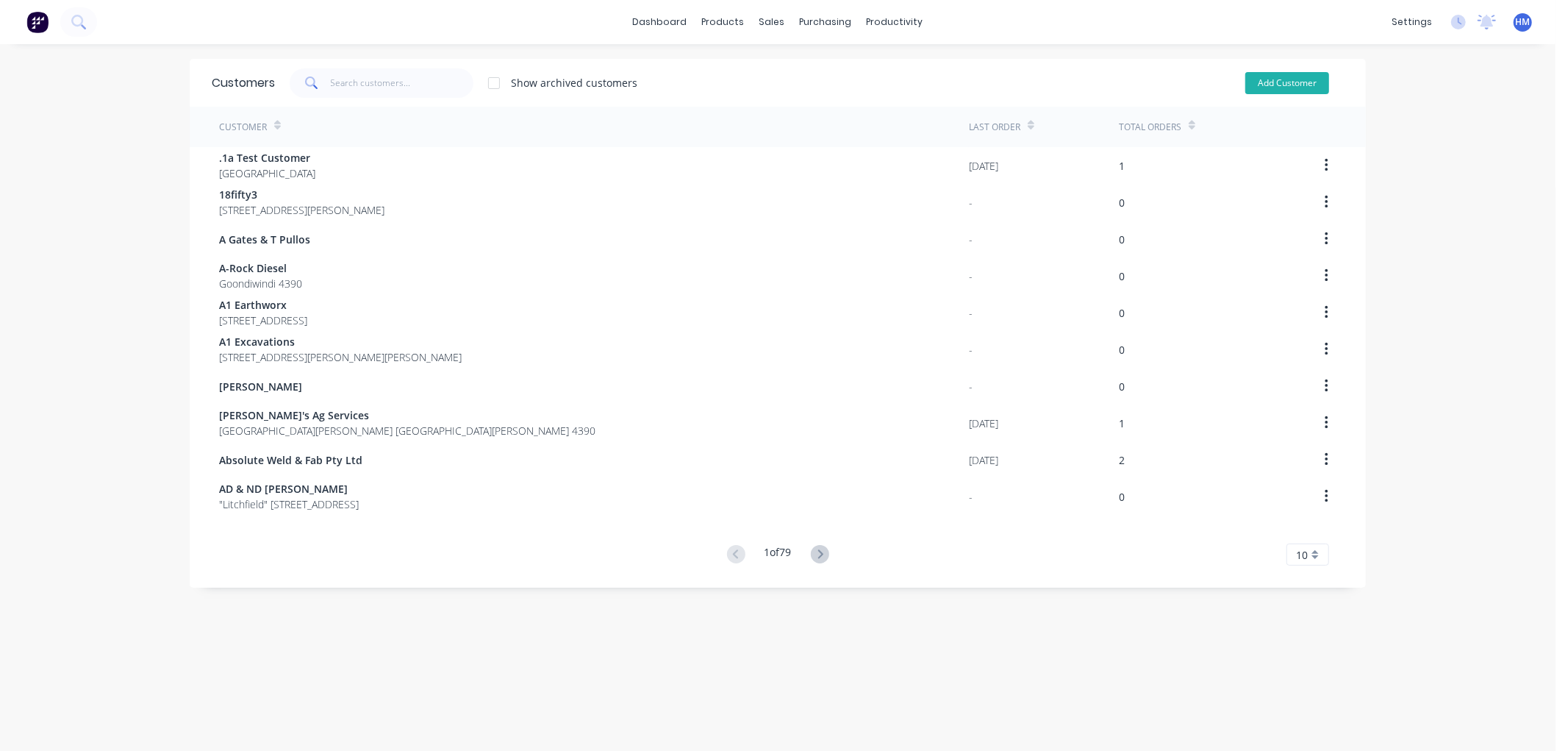
click at [1264, 83] on button "Add Customer" at bounding box center [1287, 83] width 83 height 22
select select "AU"
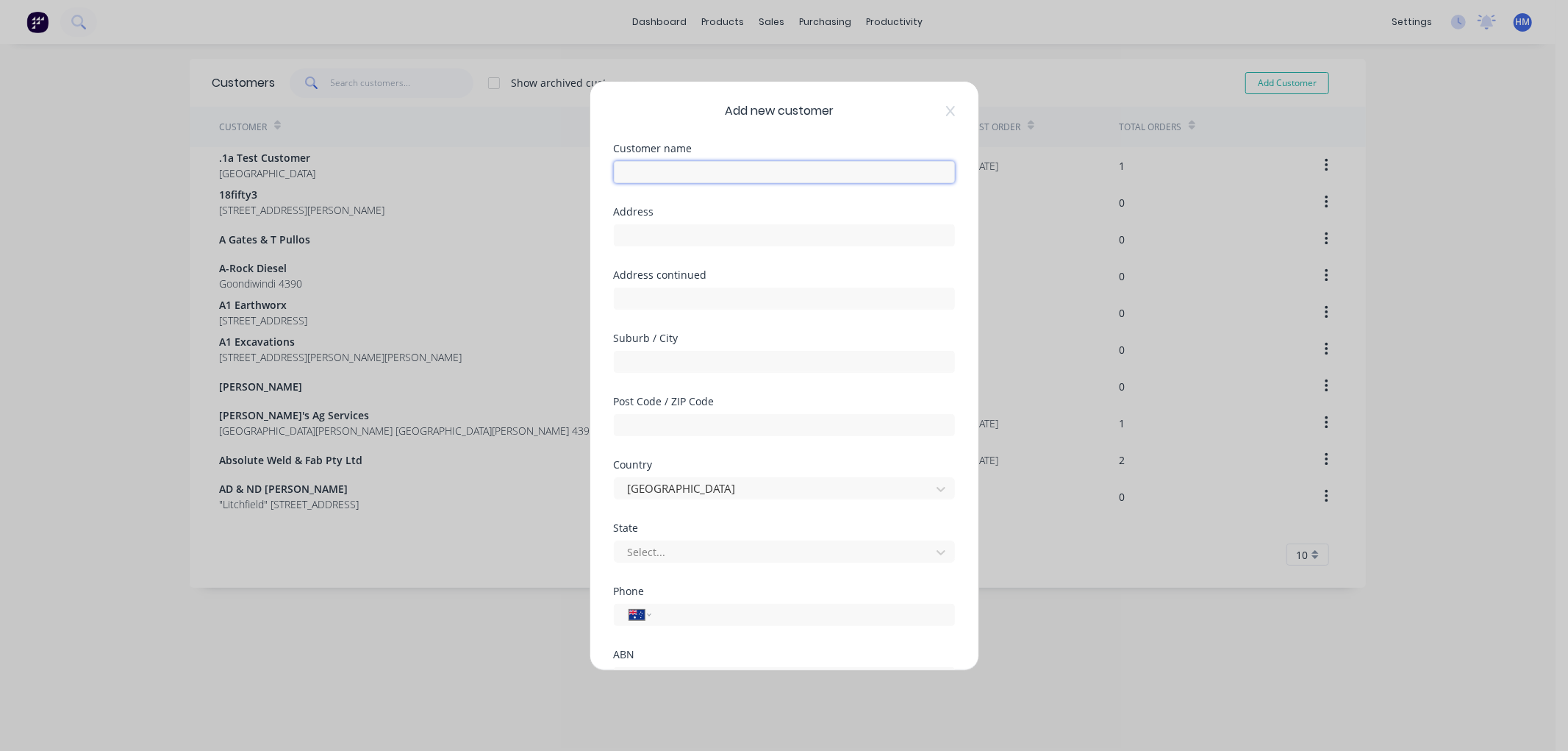
click at [689, 165] on input "text" at bounding box center [784, 172] width 341 height 22
type input "[PERSON_NAME], [GEOGRAPHIC_DATA] & FL"
click at [665, 237] on input "text" at bounding box center [784, 235] width 341 height 22
paste input ""Glengower North""
type input ""Glengower North""
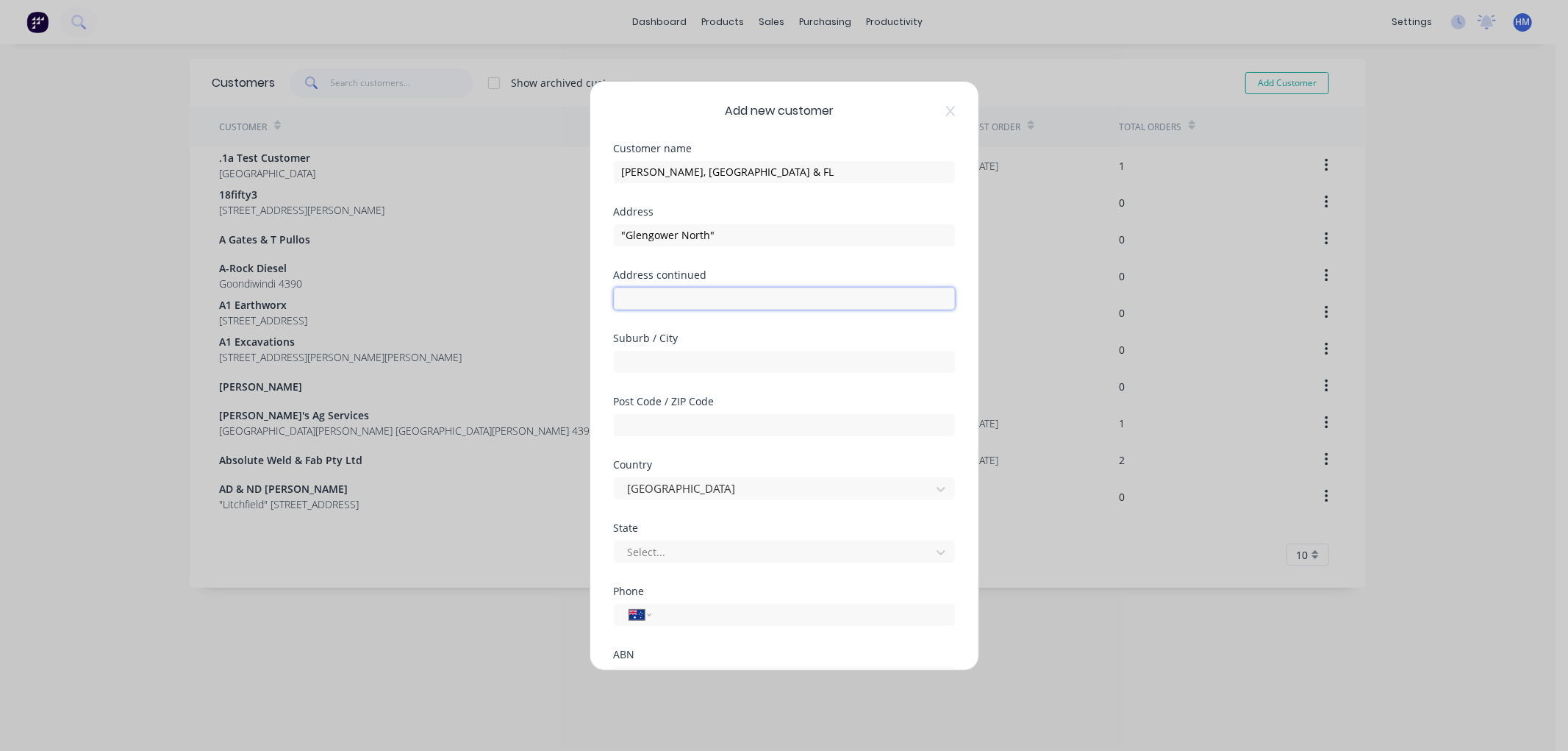
click at [706, 297] on input "text" at bounding box center [784, 299] width 341 height 22
paste input "1864 Molinda Road"
type input "1864 Molinda Road"
click at [672, 350] on input "text" at bounding box center [784, 361] width 341 height 22
type input "Toobeah"
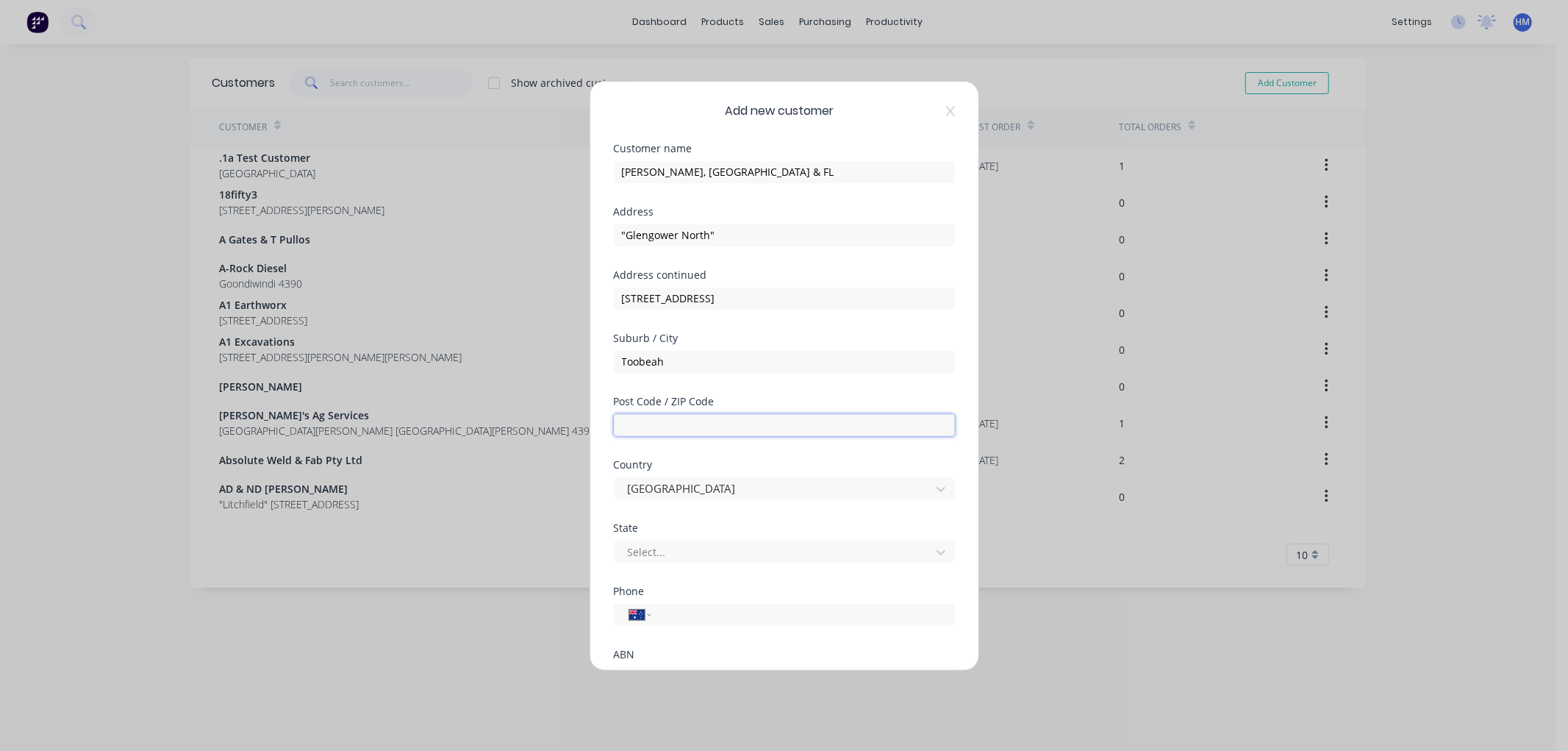
click at [669, 421] on input "text" at bounding box center [784, 425] width 341 height 22
type input "4498"
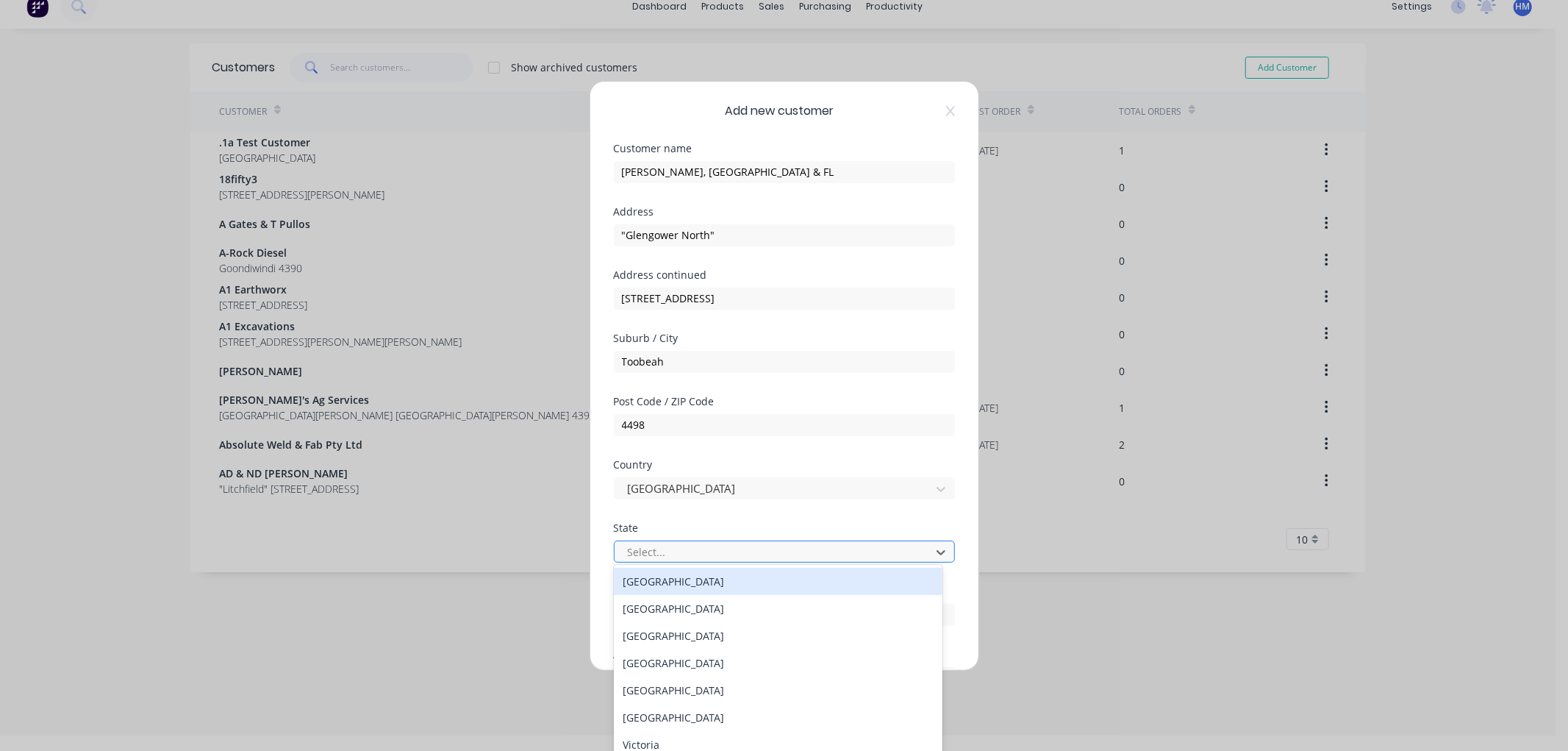
click at [660, 556] on div at bounding box center [775, 552] width 297 height 18
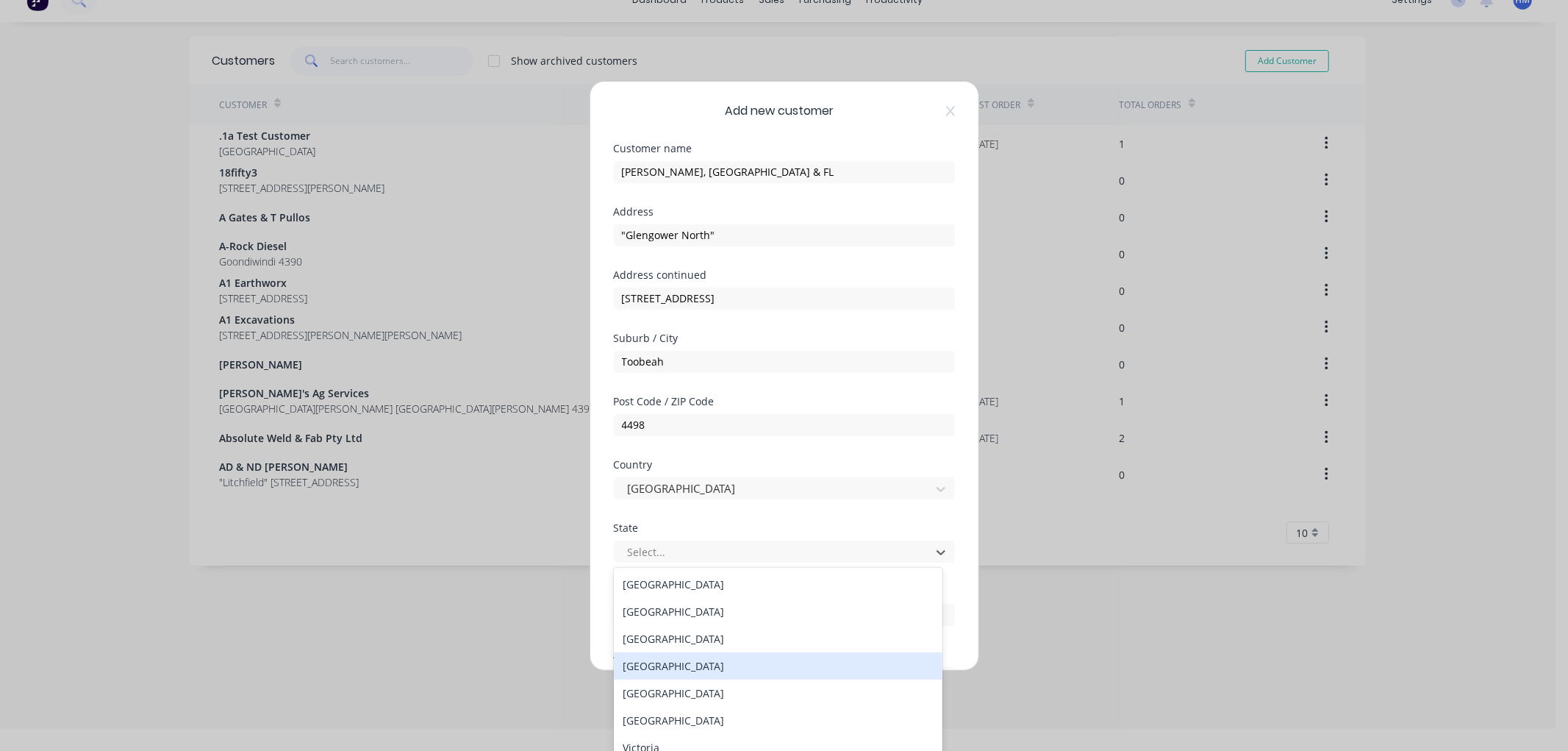
click at [678, 666] on div "Queensland" at bounding box center [778, 666] width 329 height 28
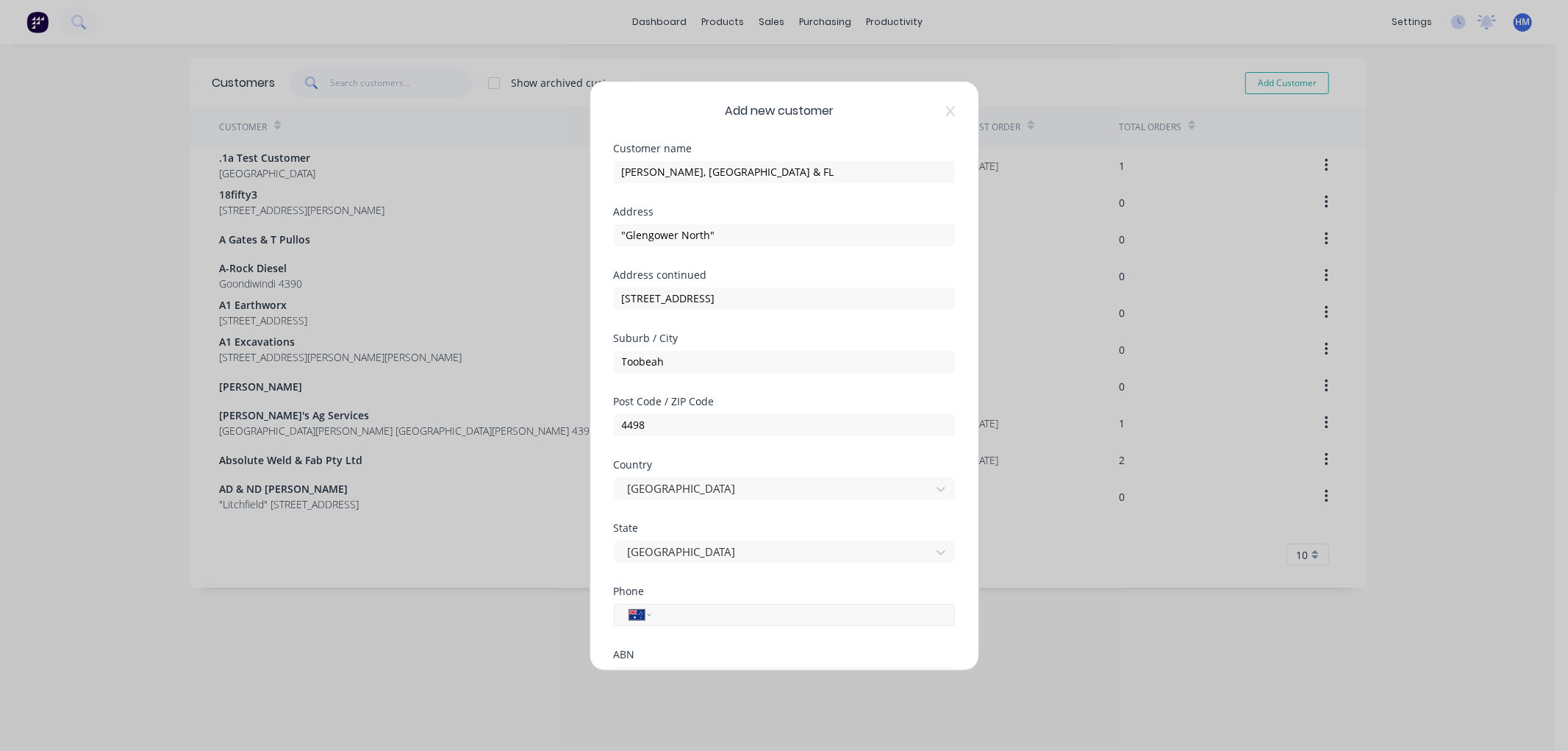
click at [704, 608] on input "tel" at bounding box center [800, 614] width 277 height 17
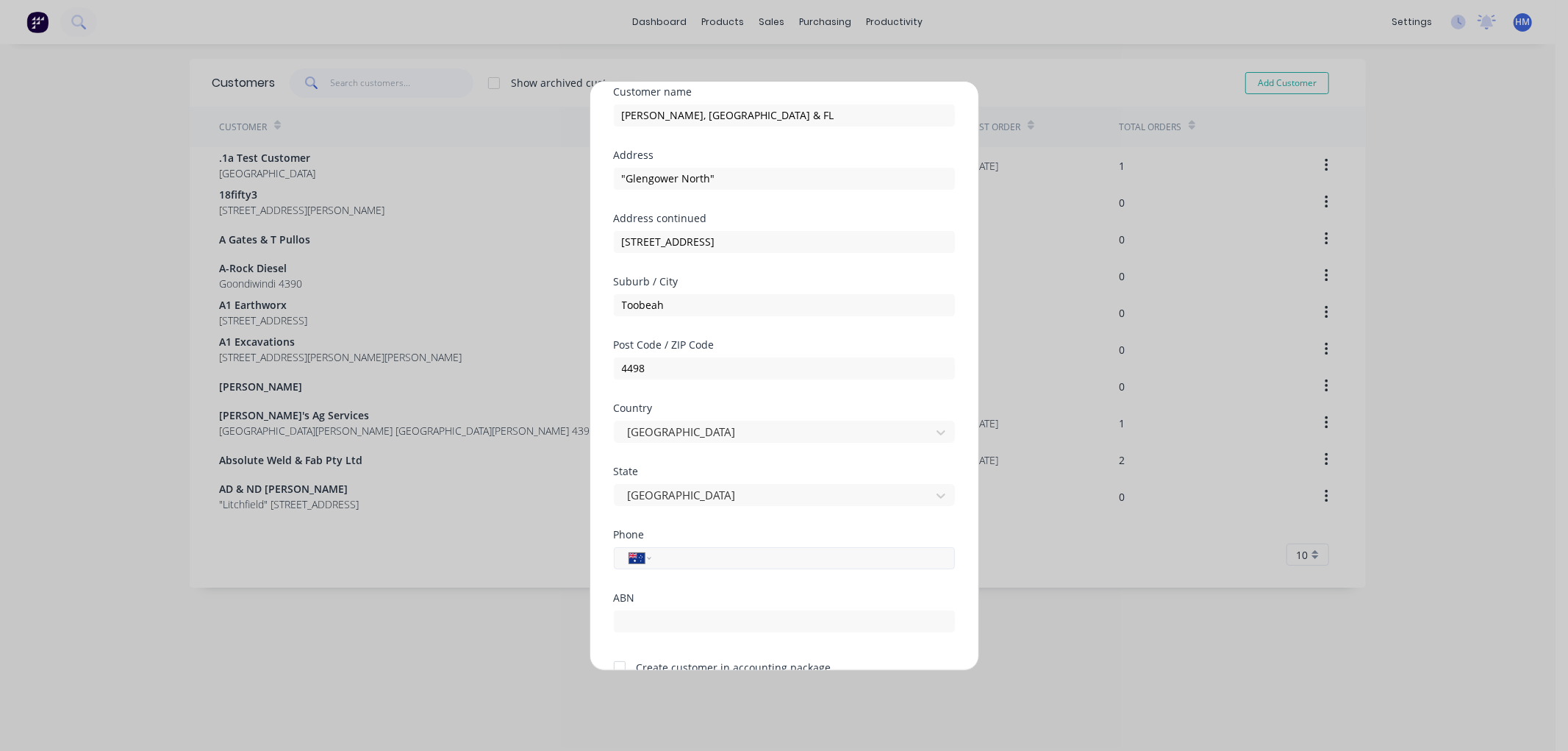
scroll to position [129, 0]
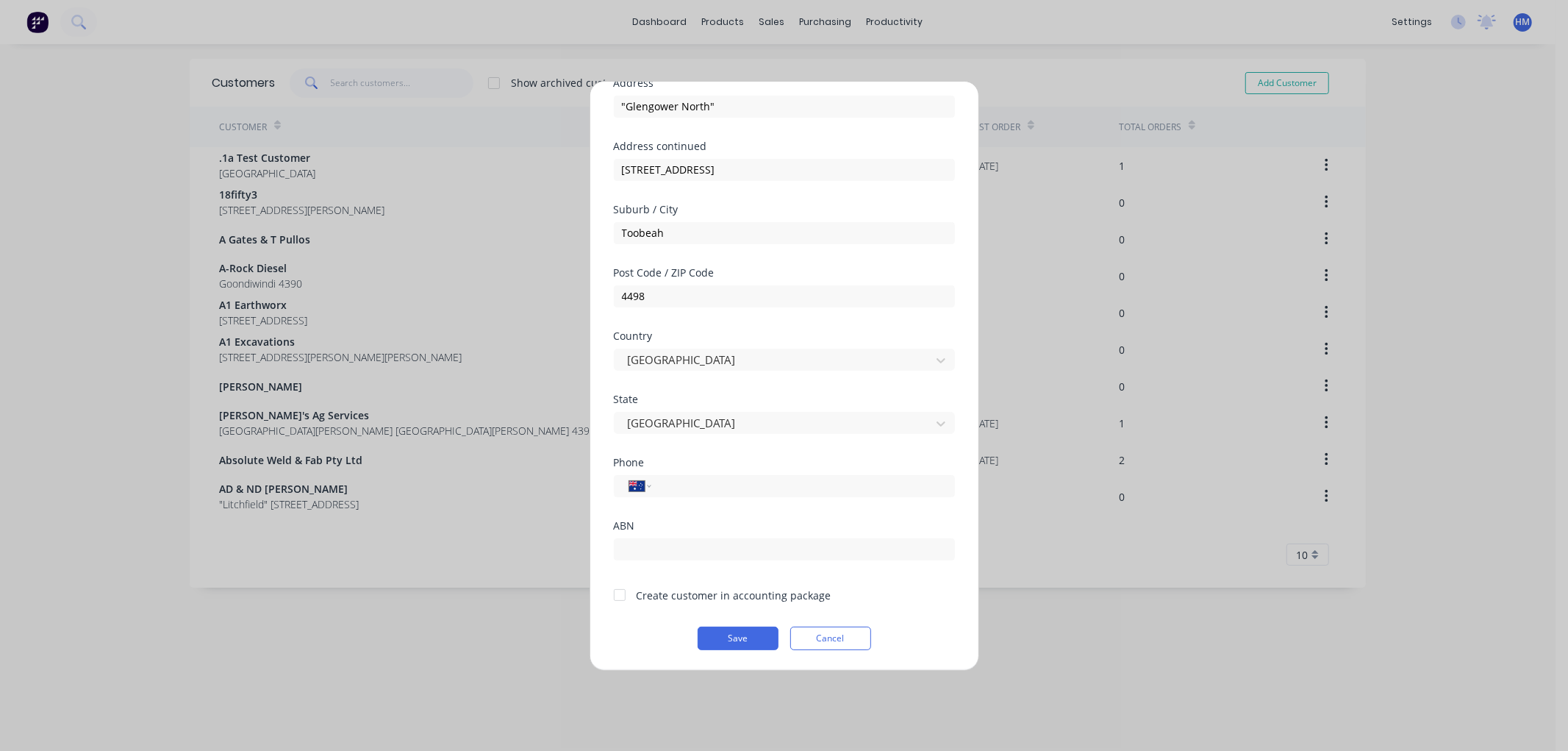
click at [667, 577] on div "ABN" at bounding box center [784, 552] width 341 height 63
click at [666, 553] on input "text" at bounding box center [784, 549] width 341 height 22
click at [648, 552] on input "text" at bounding box center [784, 549] width 341 height 22
click at [505, 620] on div "Add new customer Customer name Rae, WA & FL Address "Glengower North" Address c…" at bounding box center [784, 376] width 1568 height 751
click at [727, 633] on button "Save" at bounding box center [737, 638] width 81 height 23
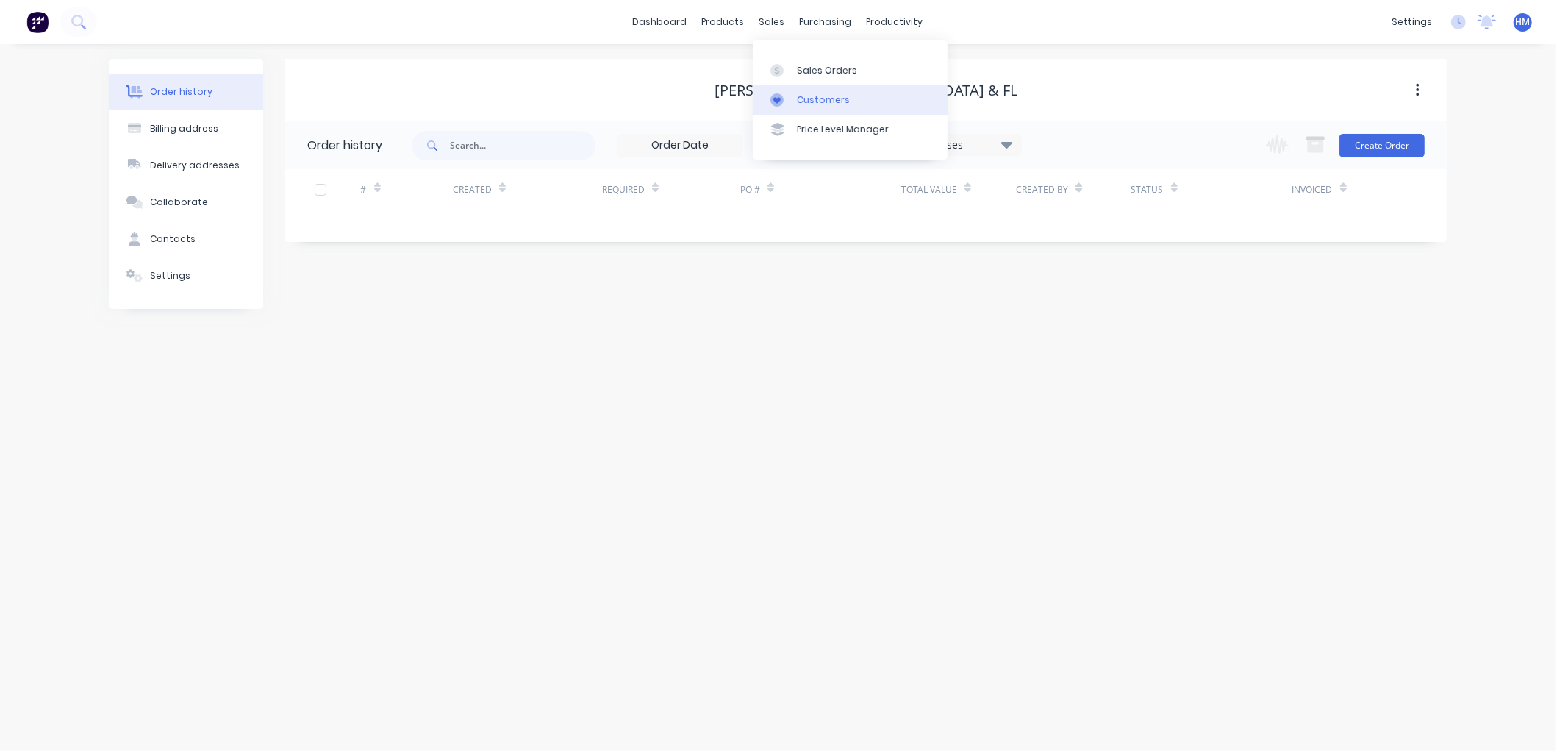
click at [803, 97] on div "Customers" at bounding box center [822, 100] width 53 height 13
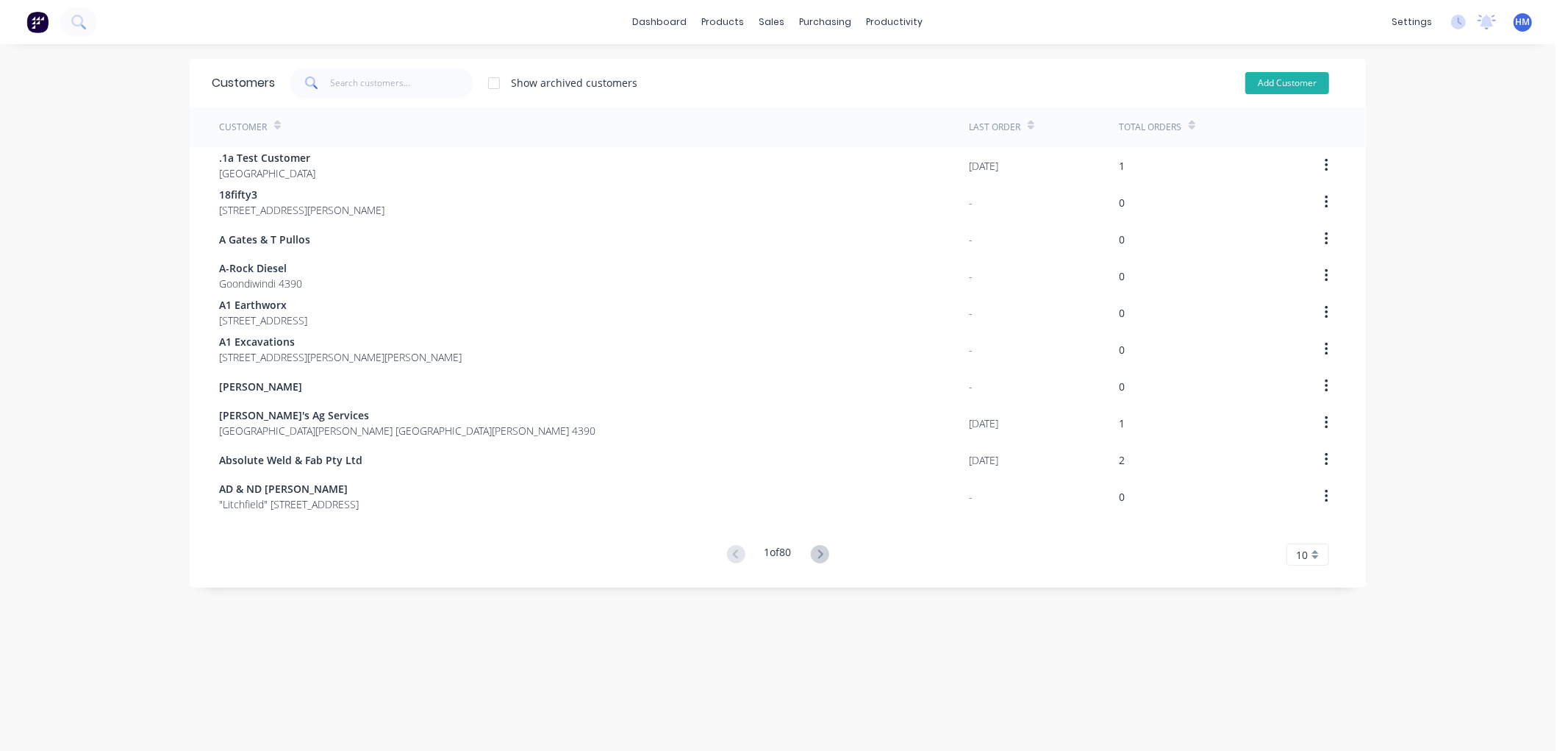
click at [1280, 78] on button "Add Customer" at bounding box center [1287, 83] width 83 height 22
select select "AU"
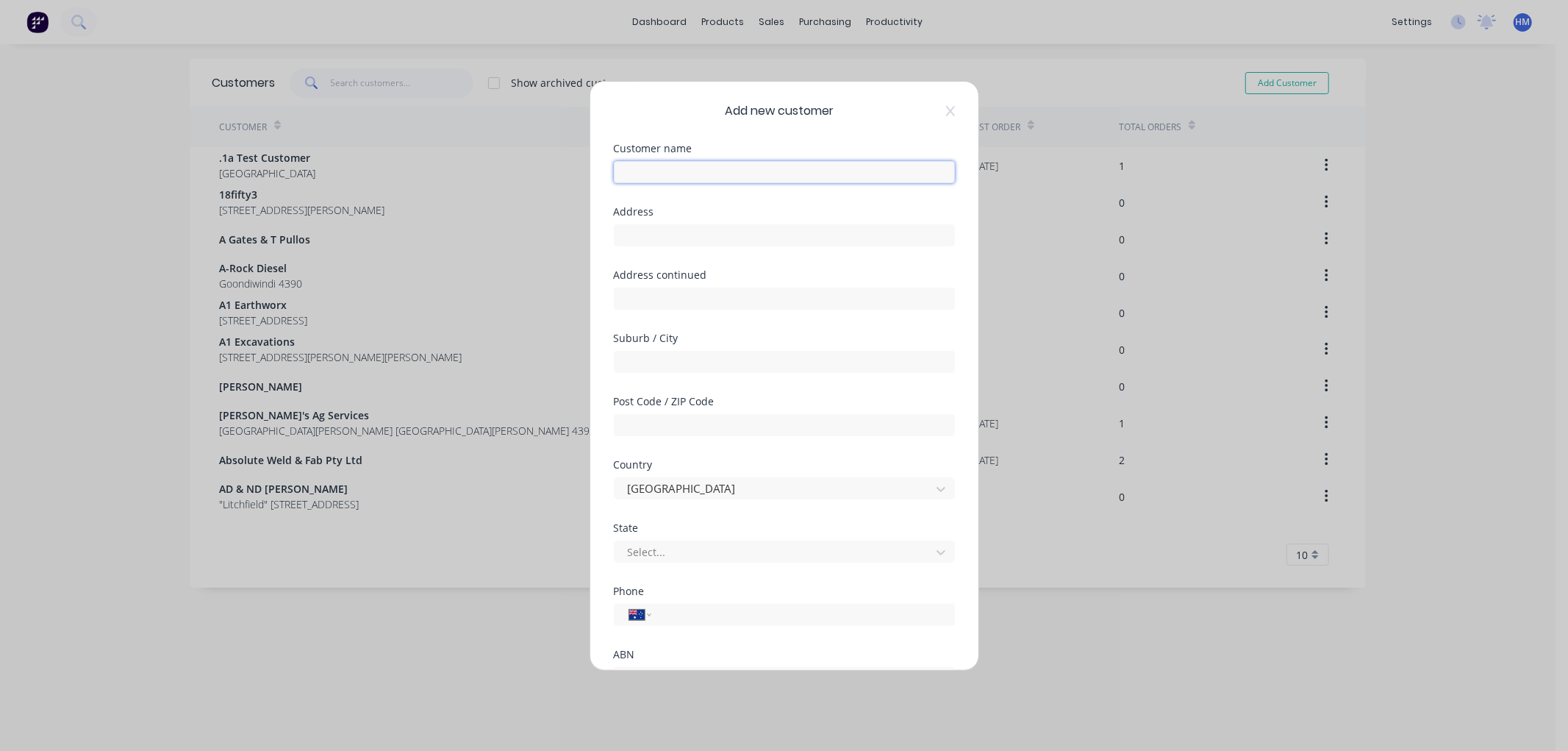
click at [696, 164] on input "text" at bounding box center [784, 172] width 341 height 22
click at [660, 178] on input "text" at bounding box center [784, 172] width 341 height 22
click at [710, 168] on input "text" at bounding box center [784, 172] width 341 height 22
paste input "[PERSON_NAME]"
type input "[PERSON_NAME]"
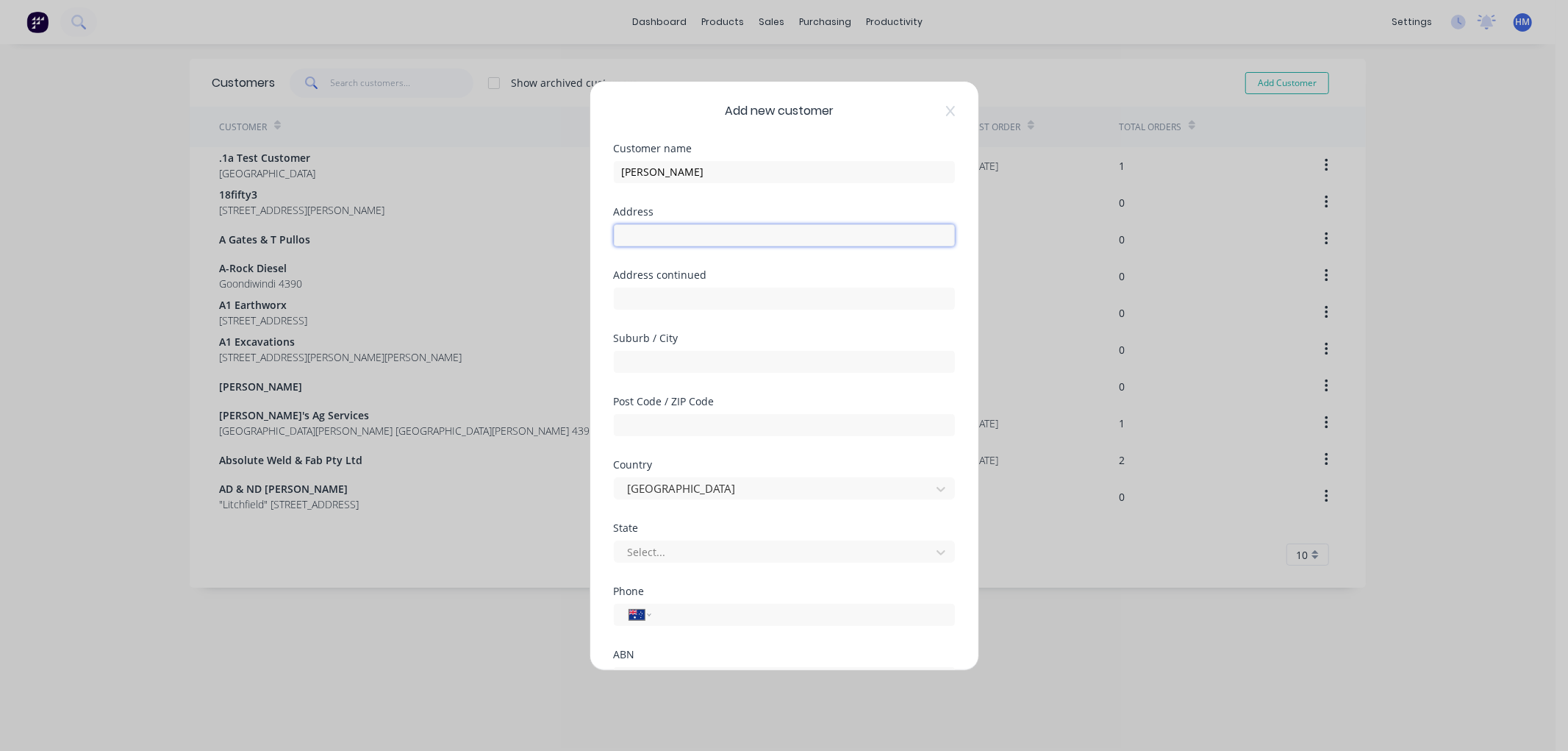
click at [651, 233] on input "text" at bounding box center [784, 235] width 341 height 22
paste input ""Tariaro""
type input ""Tariaro""
click at [658, 295] on input "text" at bounding box center [784, 299] width 341 height 22
paste input "2970 Wyaga Road"
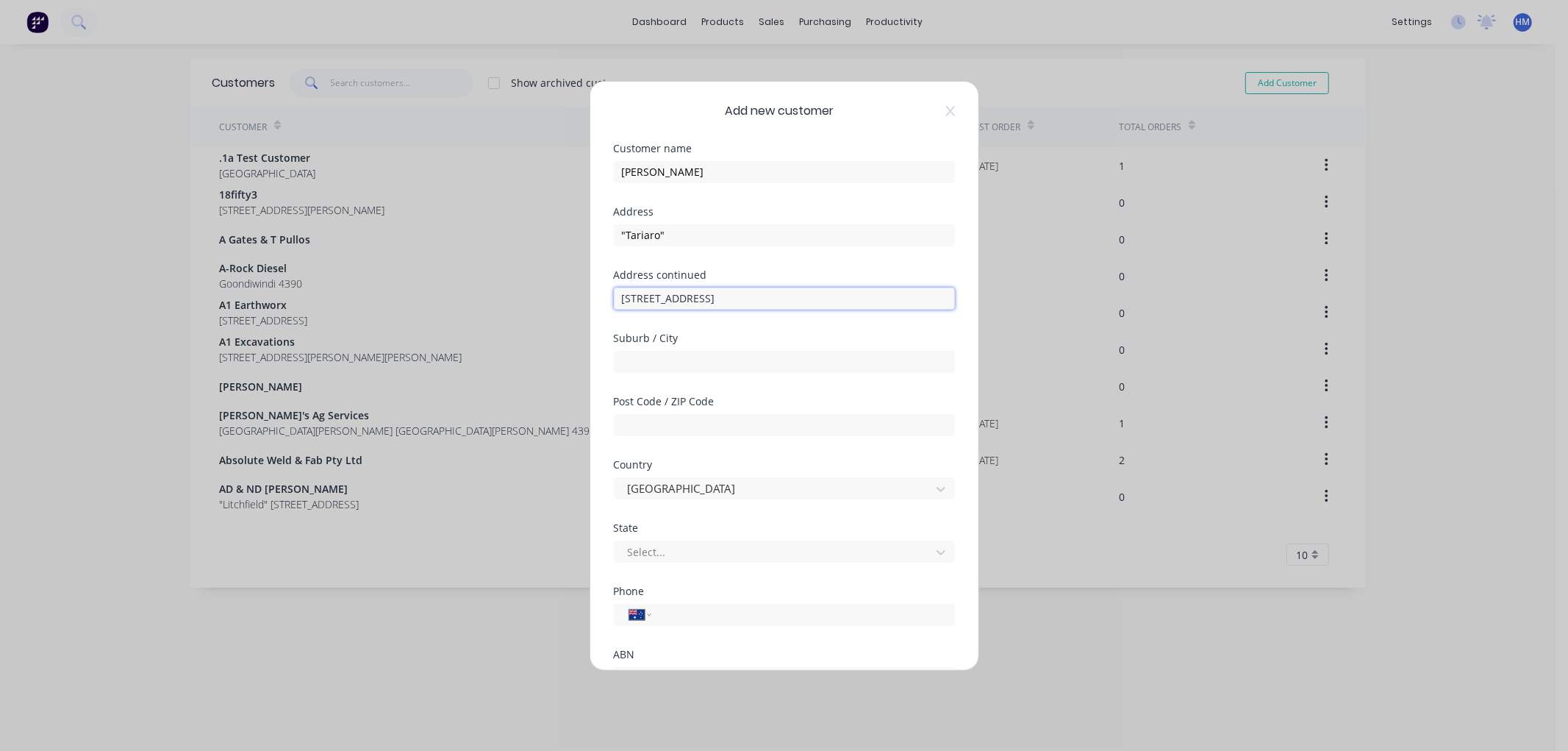
type input "2970 Wyaga Road"
click at [711, 362] on input "text" at bounding box center [784, 361] width 341 height 22
paste input "Goondiwindi"
type input "Goondiwindi"
click at [657, 428] on input "text" at bounding box center [784, 425] width 341 height 22
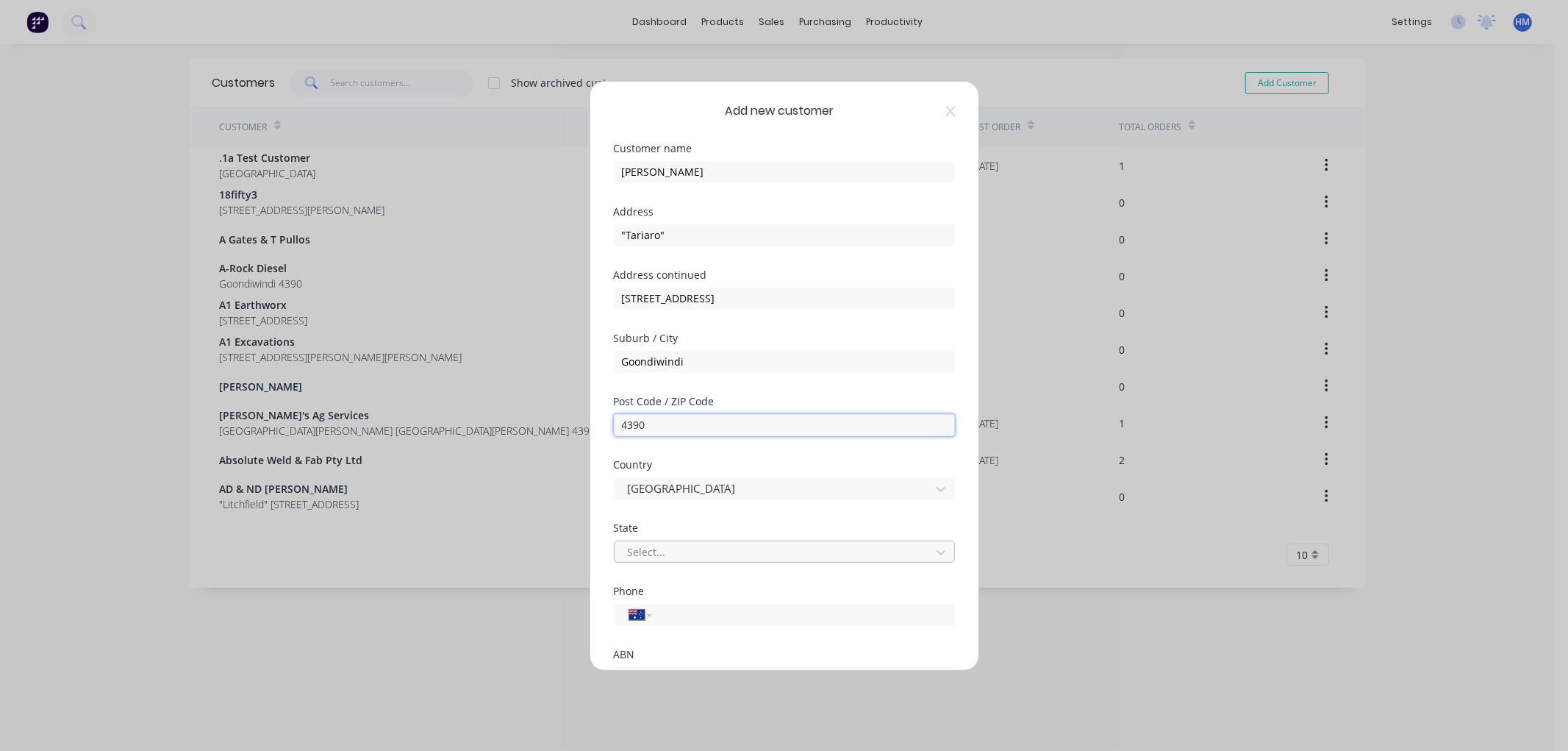
type input "4390"
click at [647, 547] on div at bounding box center [775, 552] width 297 height 18
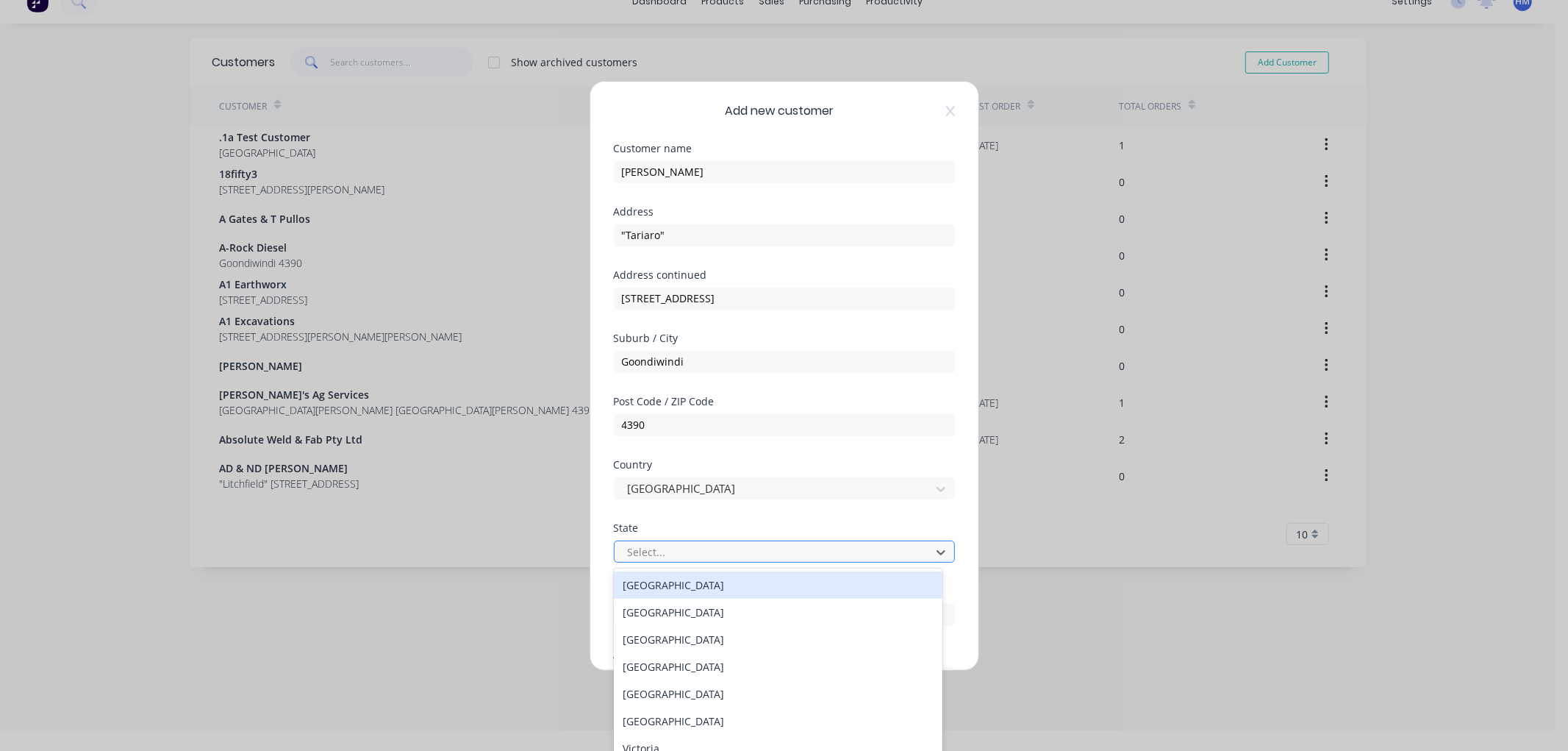
scroll to position [22, 0]
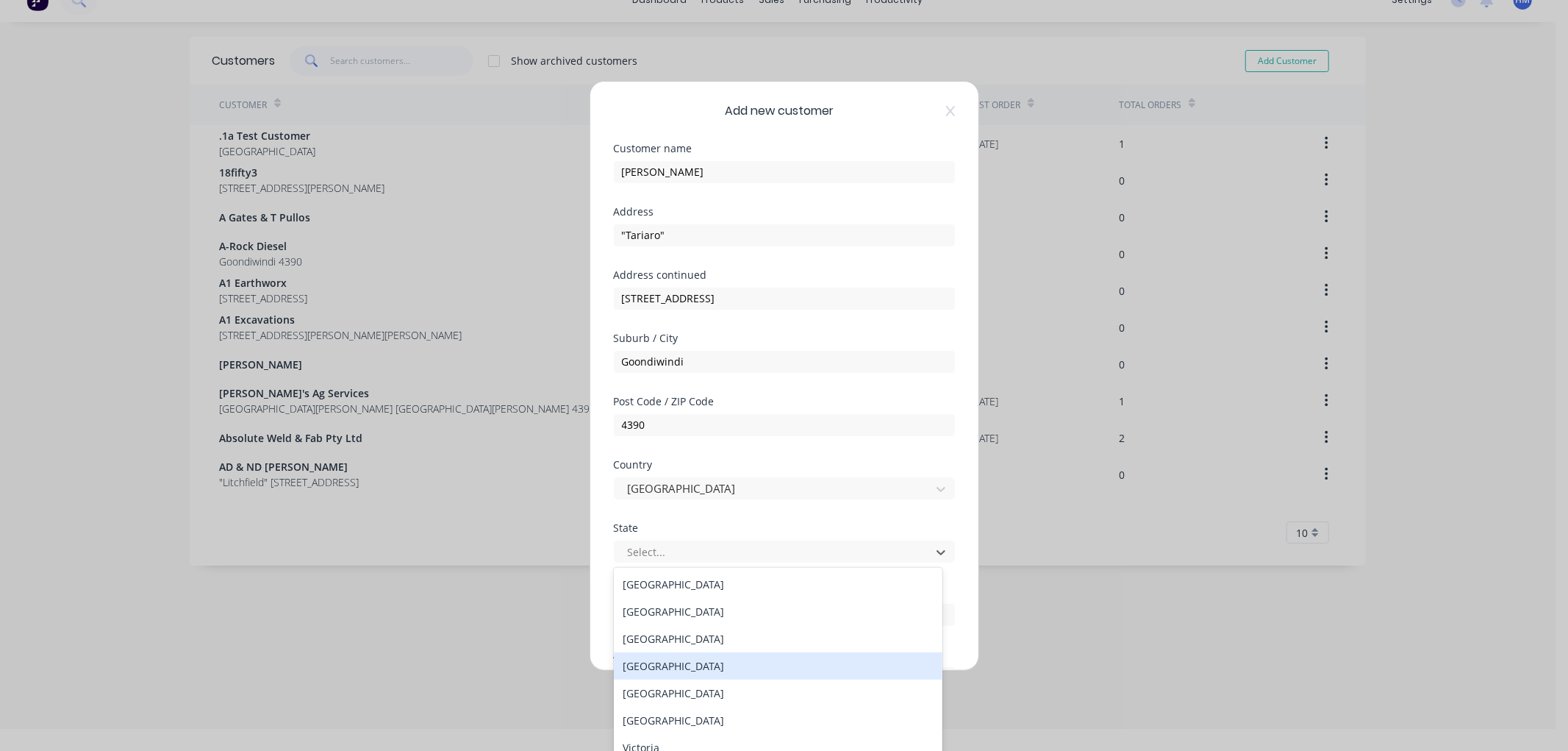
click at [678, 654] on div "Queensland" at bounding box center [778, 666] width 329 height 28
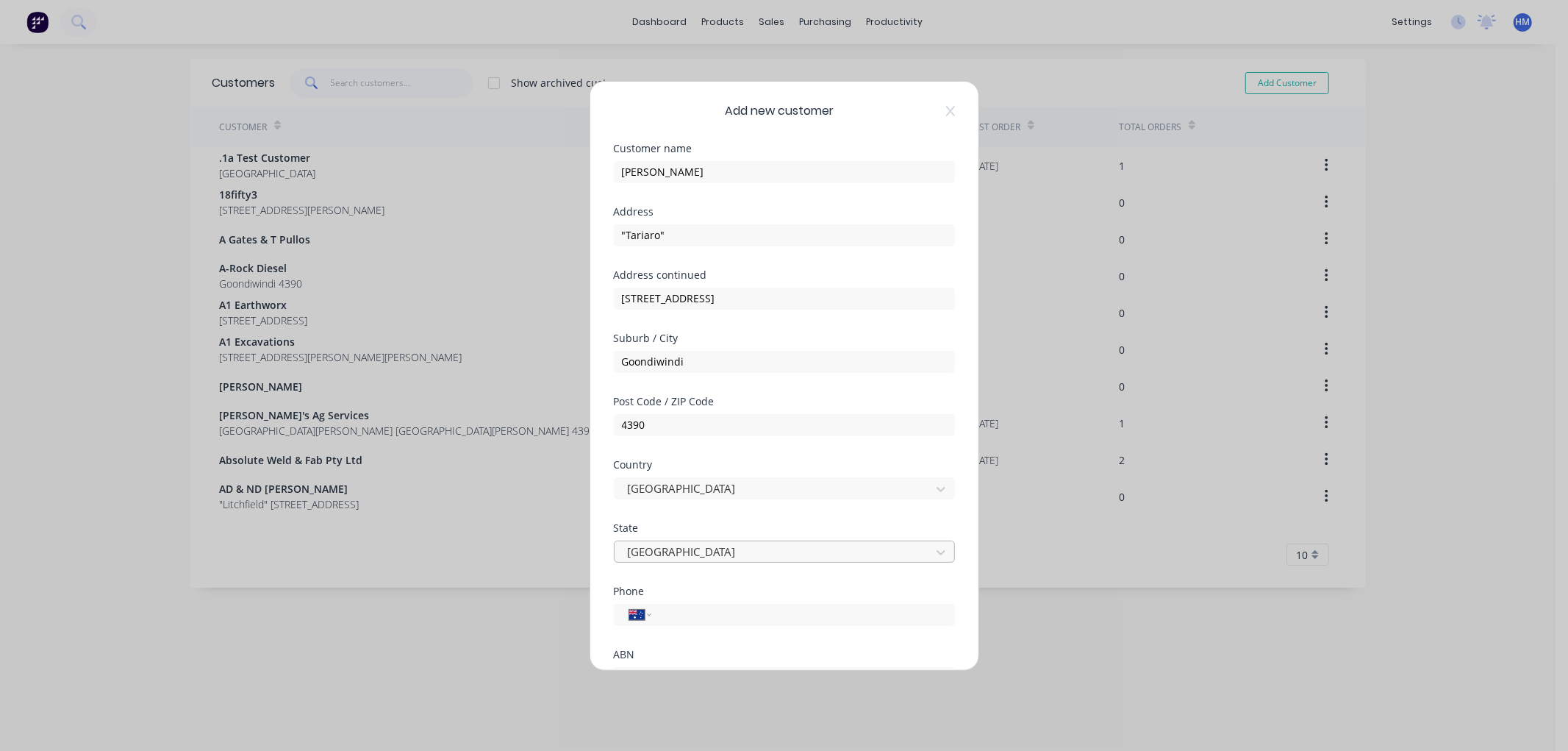
scroll to position [82, 0]
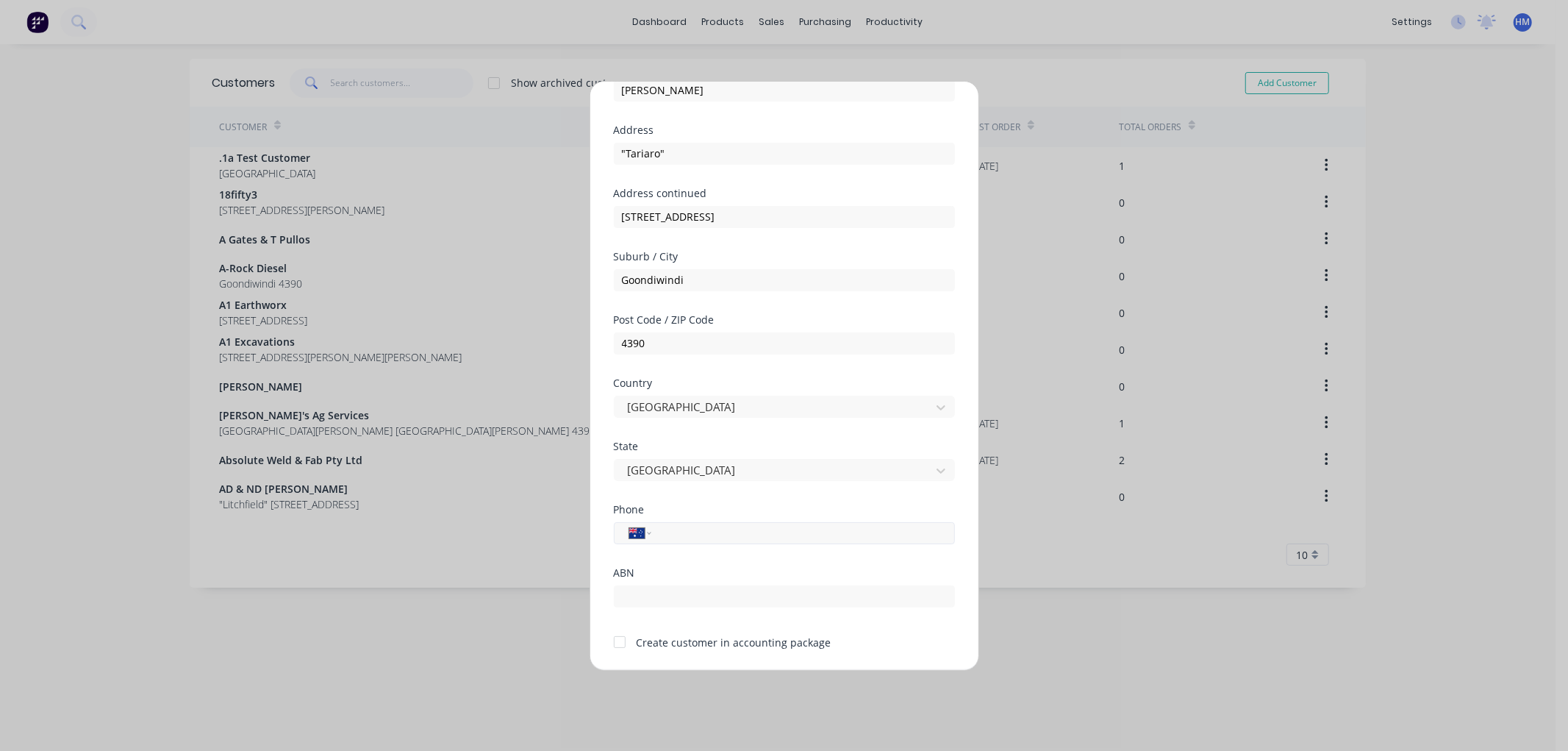
click at [746, 535] on input "tel" at bounding box center [800, 532] width 277 height 17
paste input "0400 754 654"
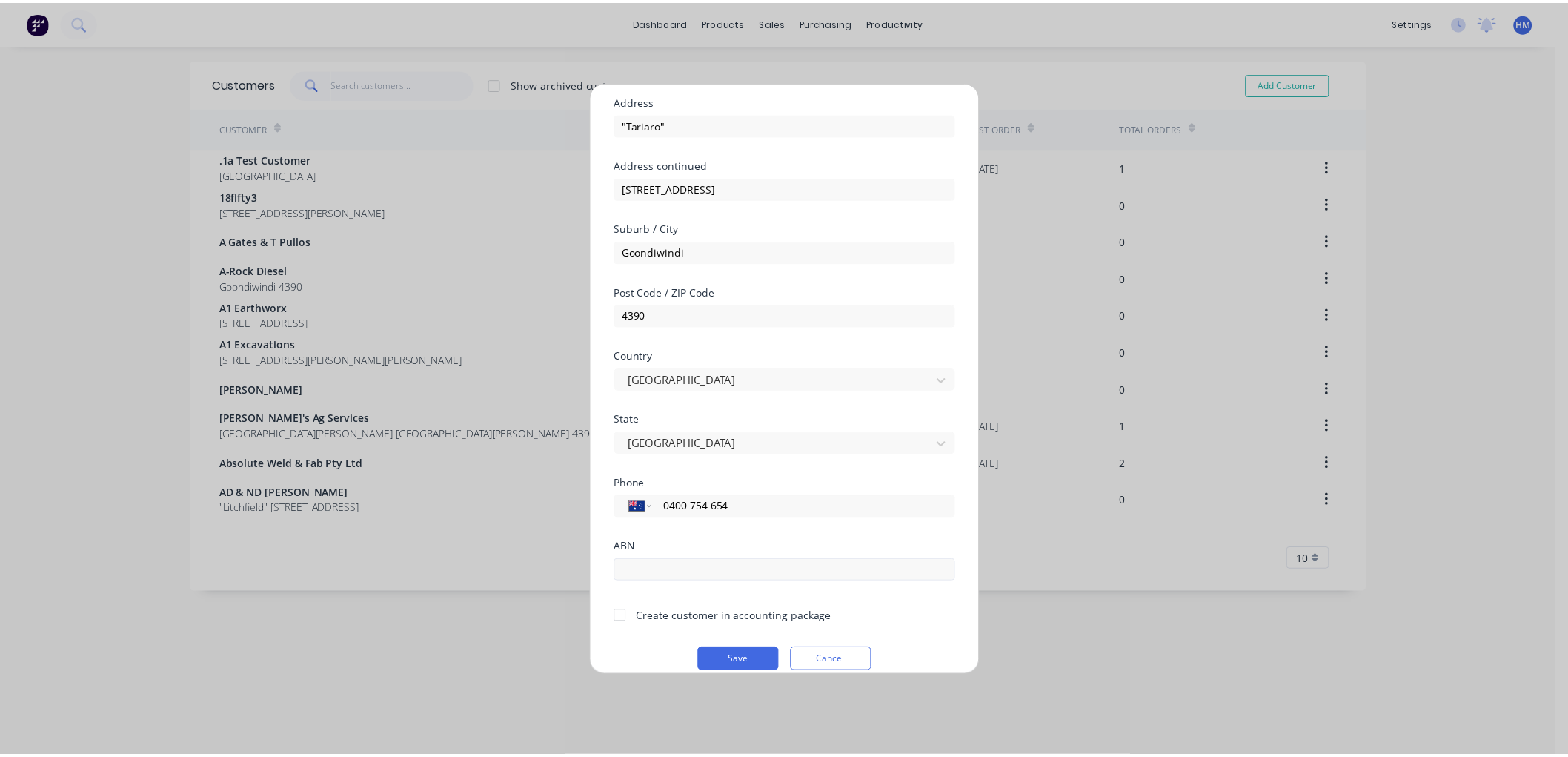
scroll to position [130, 0]
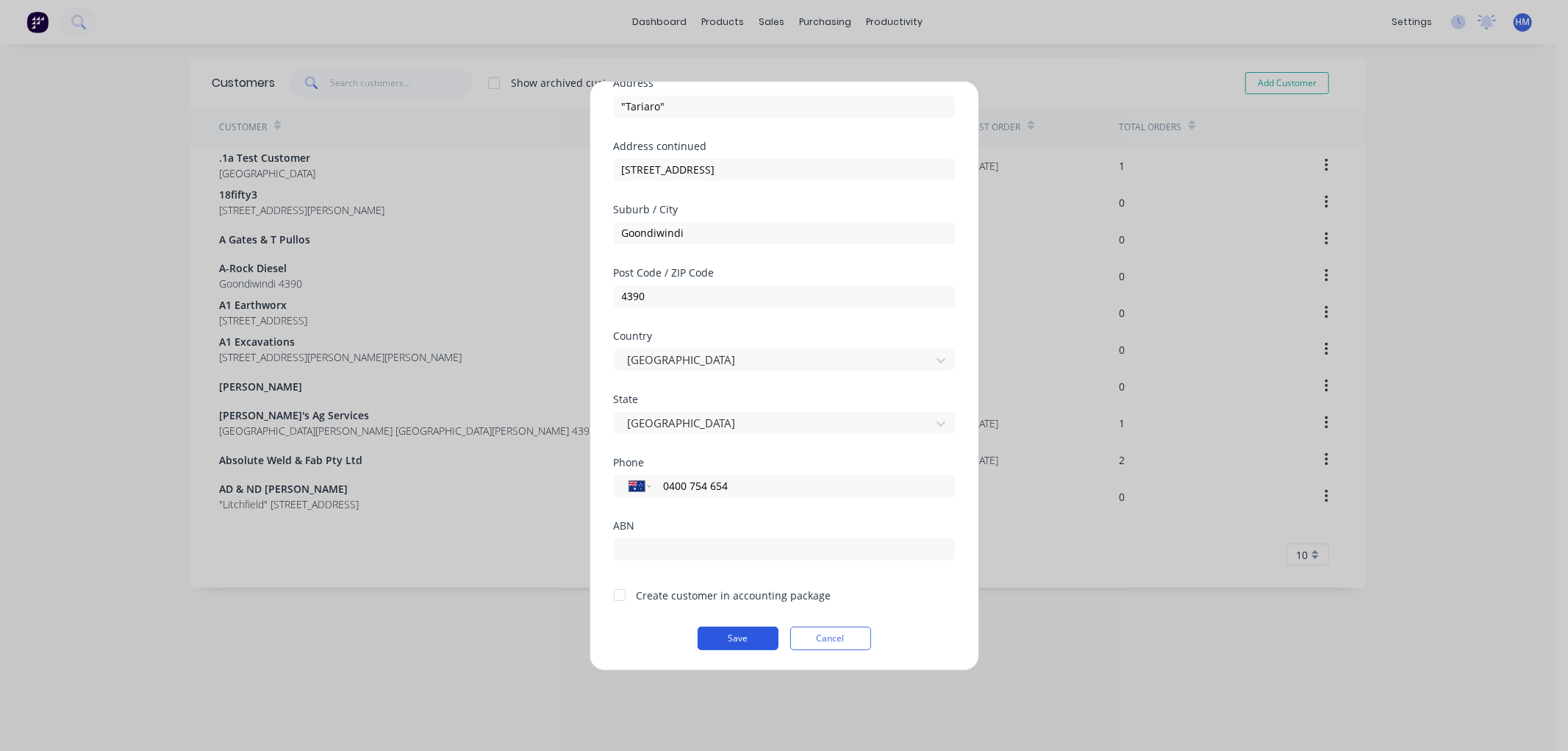
type input "0400 754 654"
click at [722, 635] on button "Save" at bounding box center [737, 638] width 81 height 23
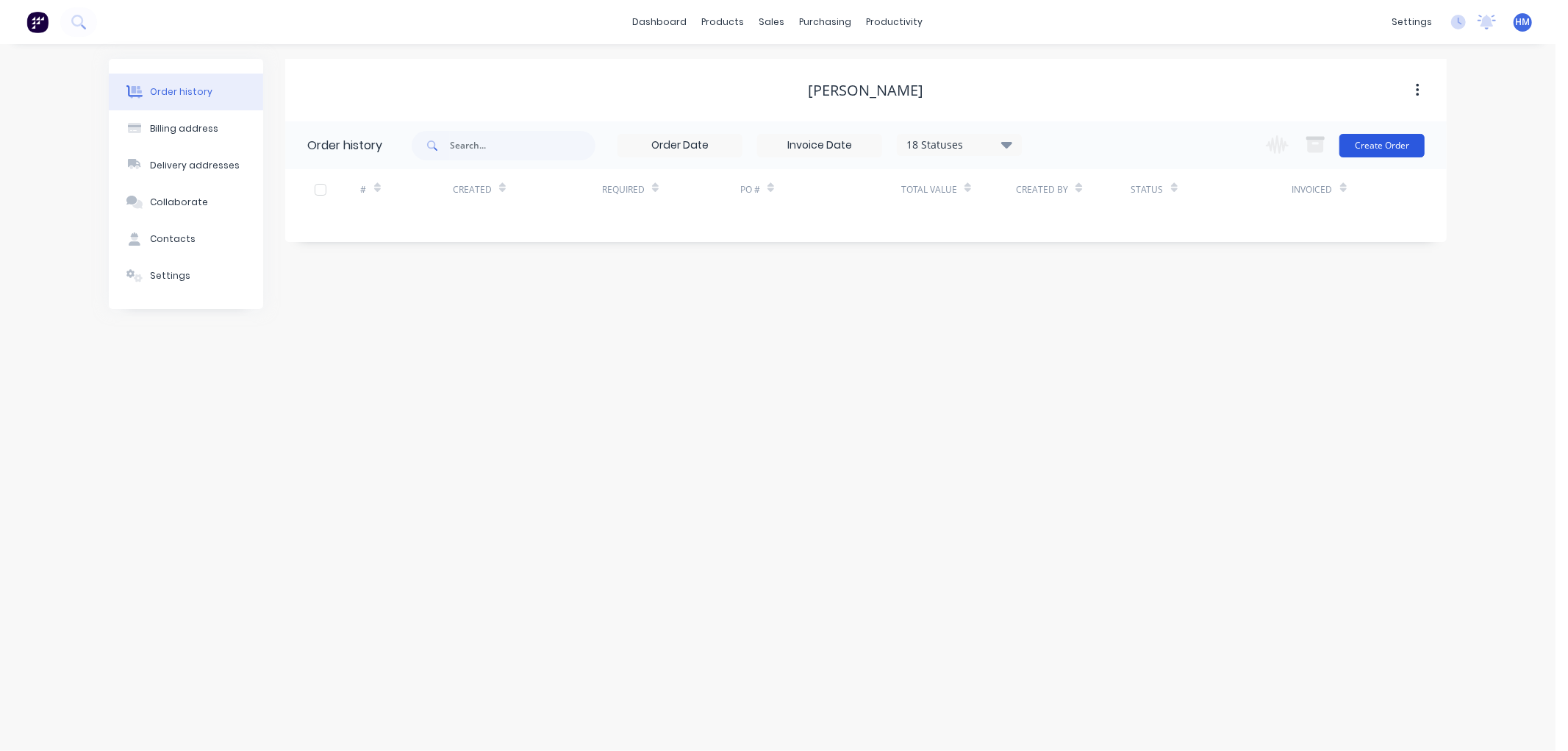
click at [1394, 145] on button "Create Order" at bounding box center [1382, 145] width 85 height 23
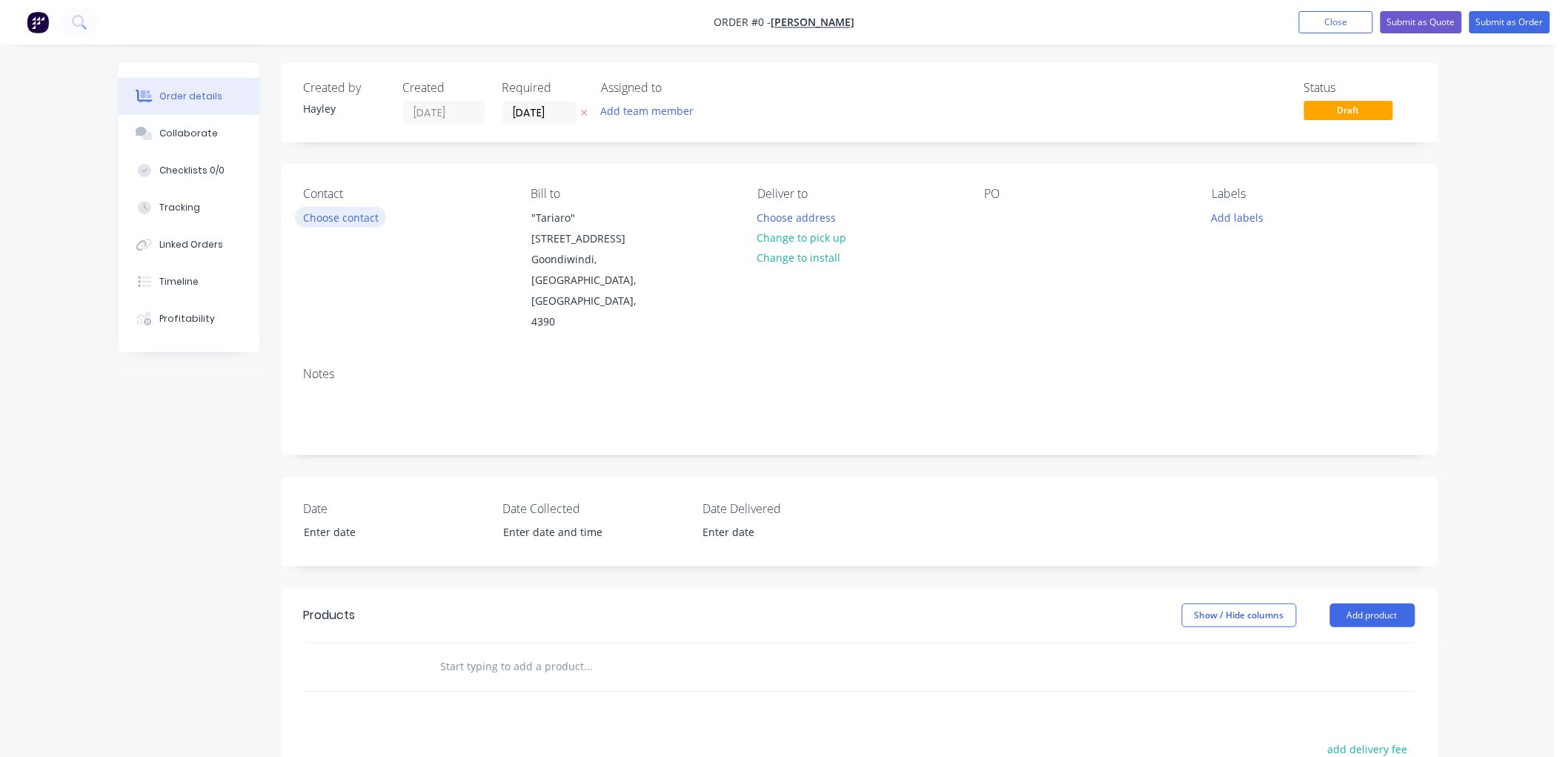
click at [354, 216] on button "Choose contact" at bounding box center [341, 217] width 91 height 20
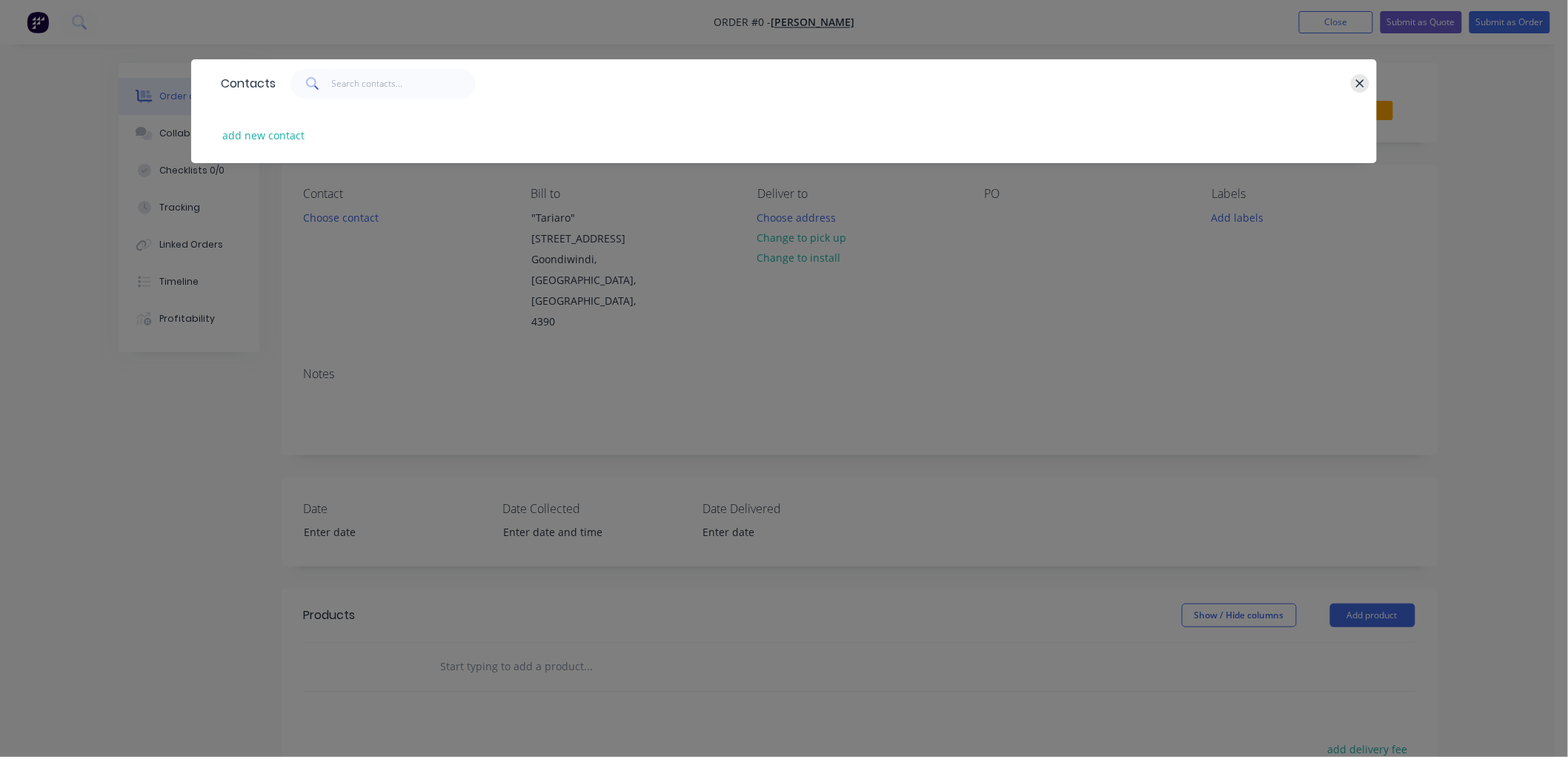
click at [1361, 87] on icon "button" at bounding box center [1359, 84] width 9 height 13
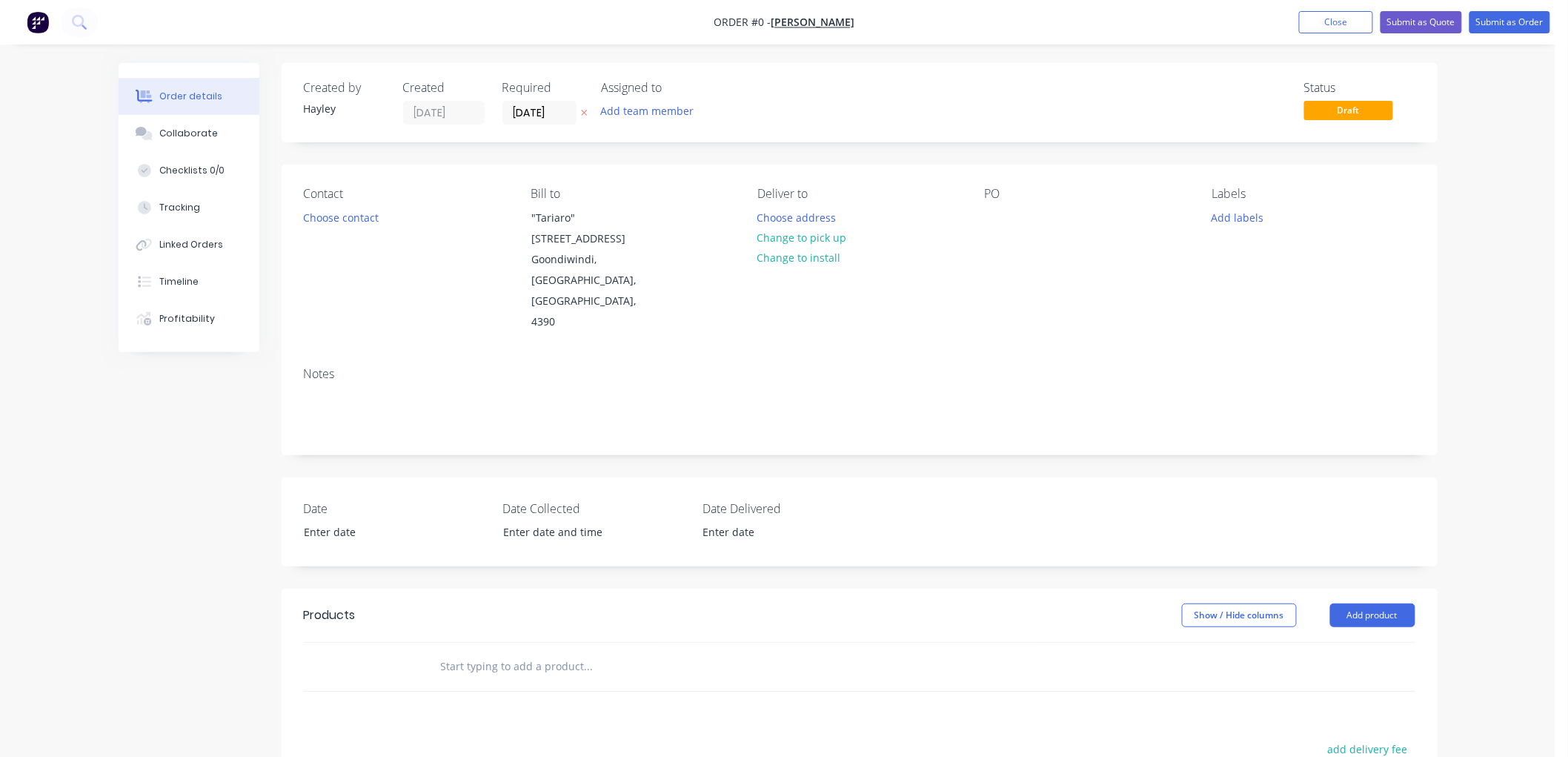
click at [418, 423] on div "Notes" at bounding box center [859, 405] width 1156 height 99
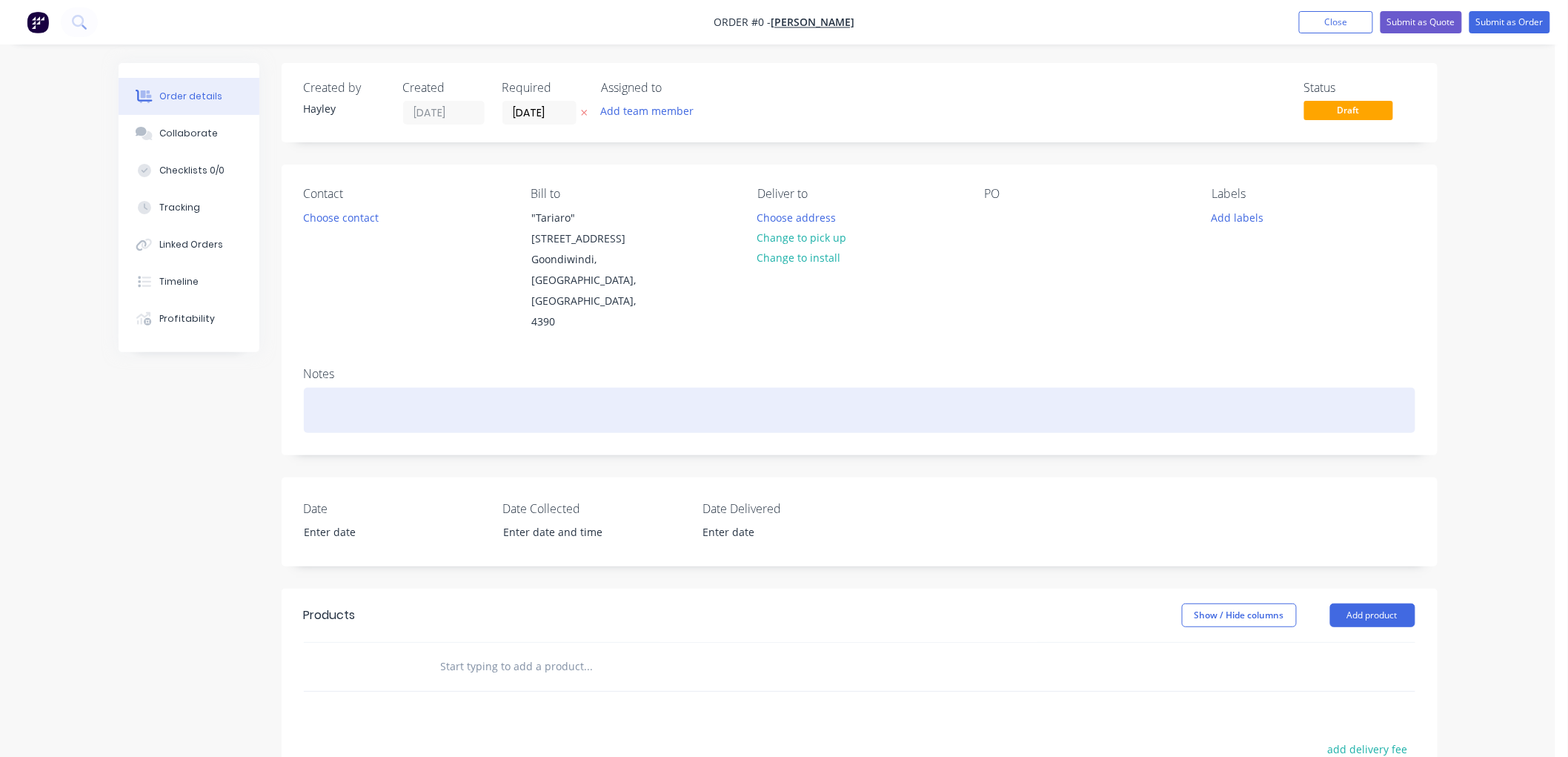
click at [420, 404] on div at bounding box center [859, 410] width 1111 height 45
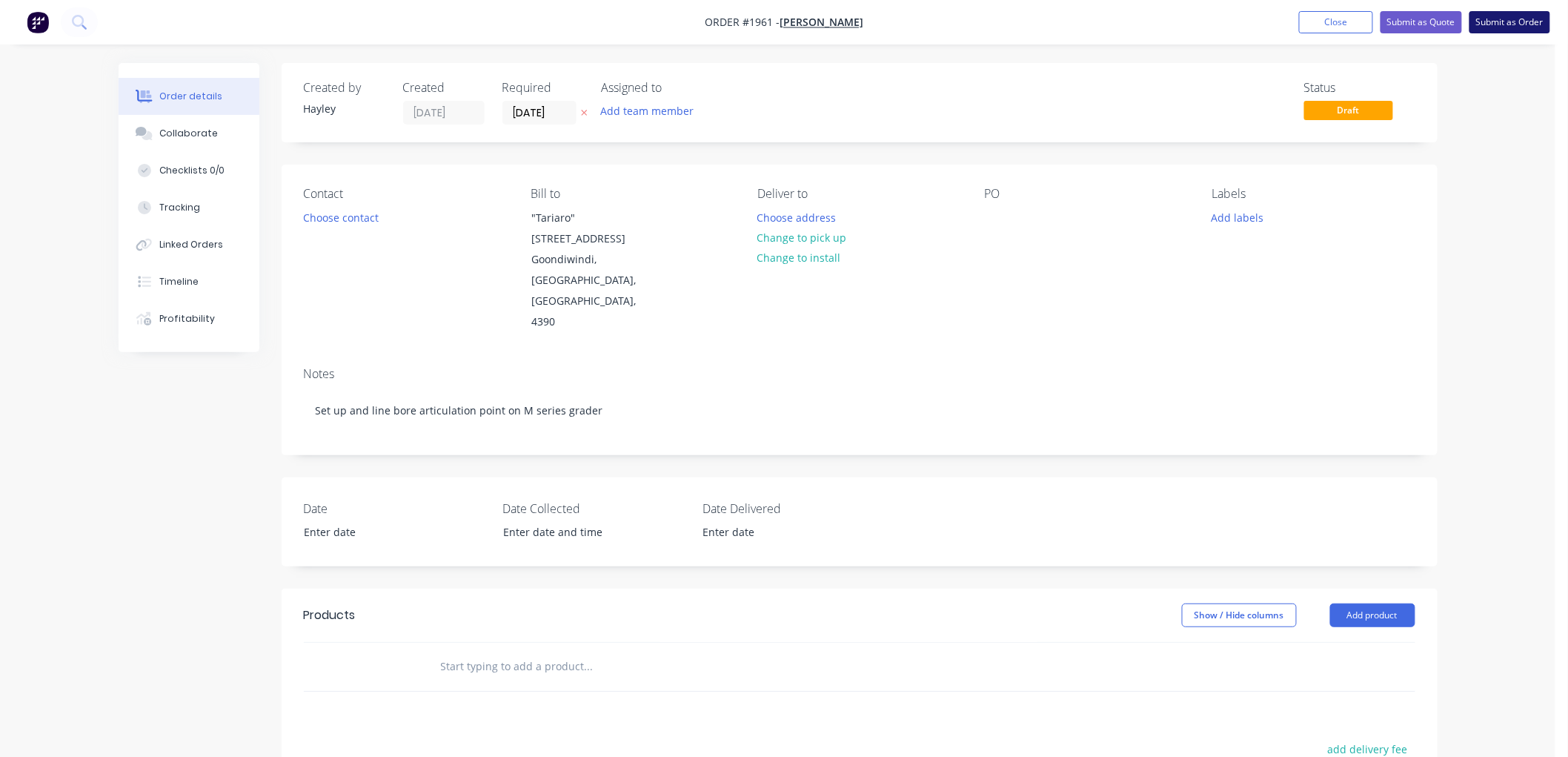
click at [1535, 21] on button "Submit as Order" at bounding box center [1510, 22] width 81 height 22
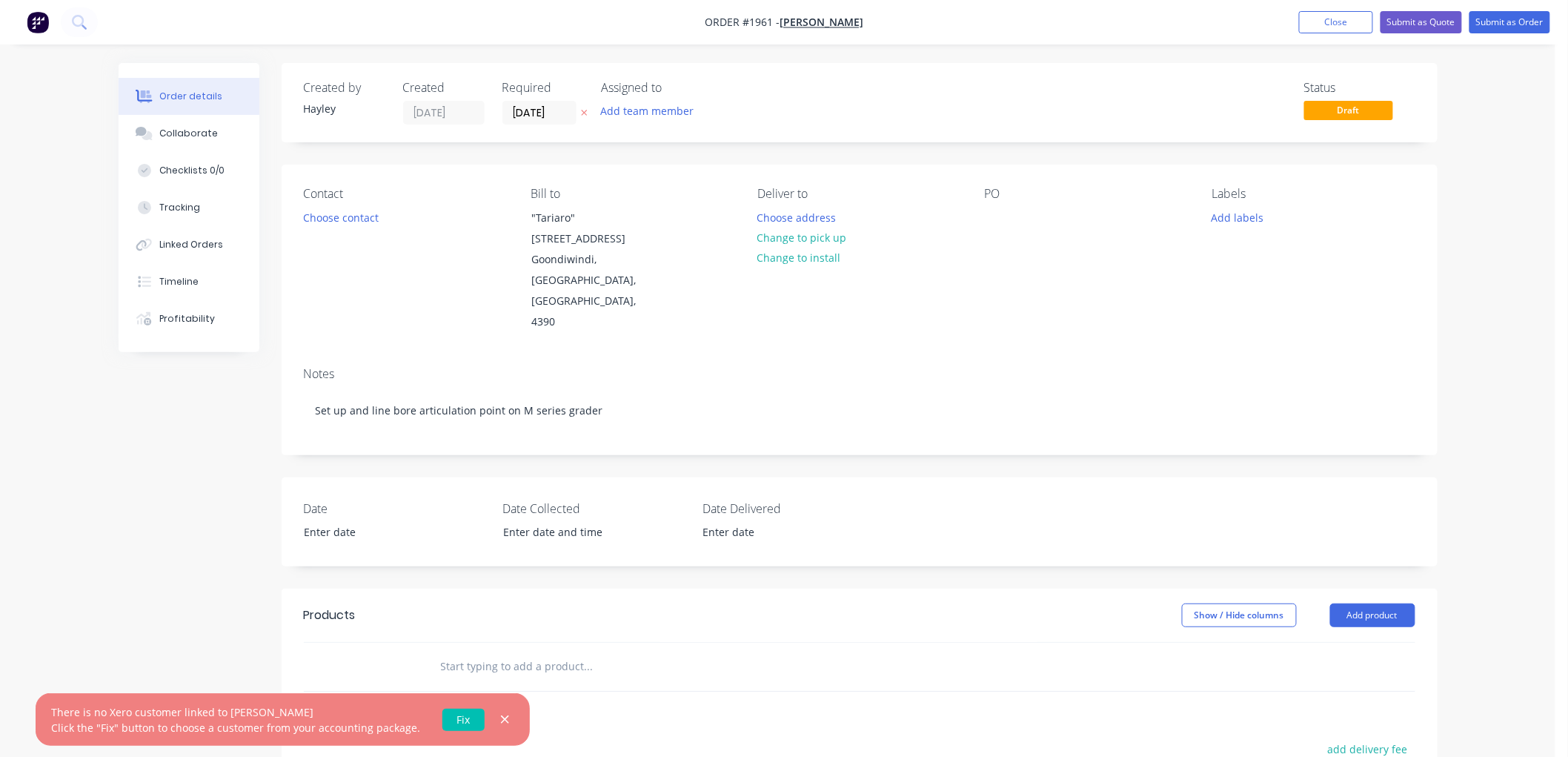
click at [458, 717] on link "Fix" at bounding box center [463, 720] width 42 height 22
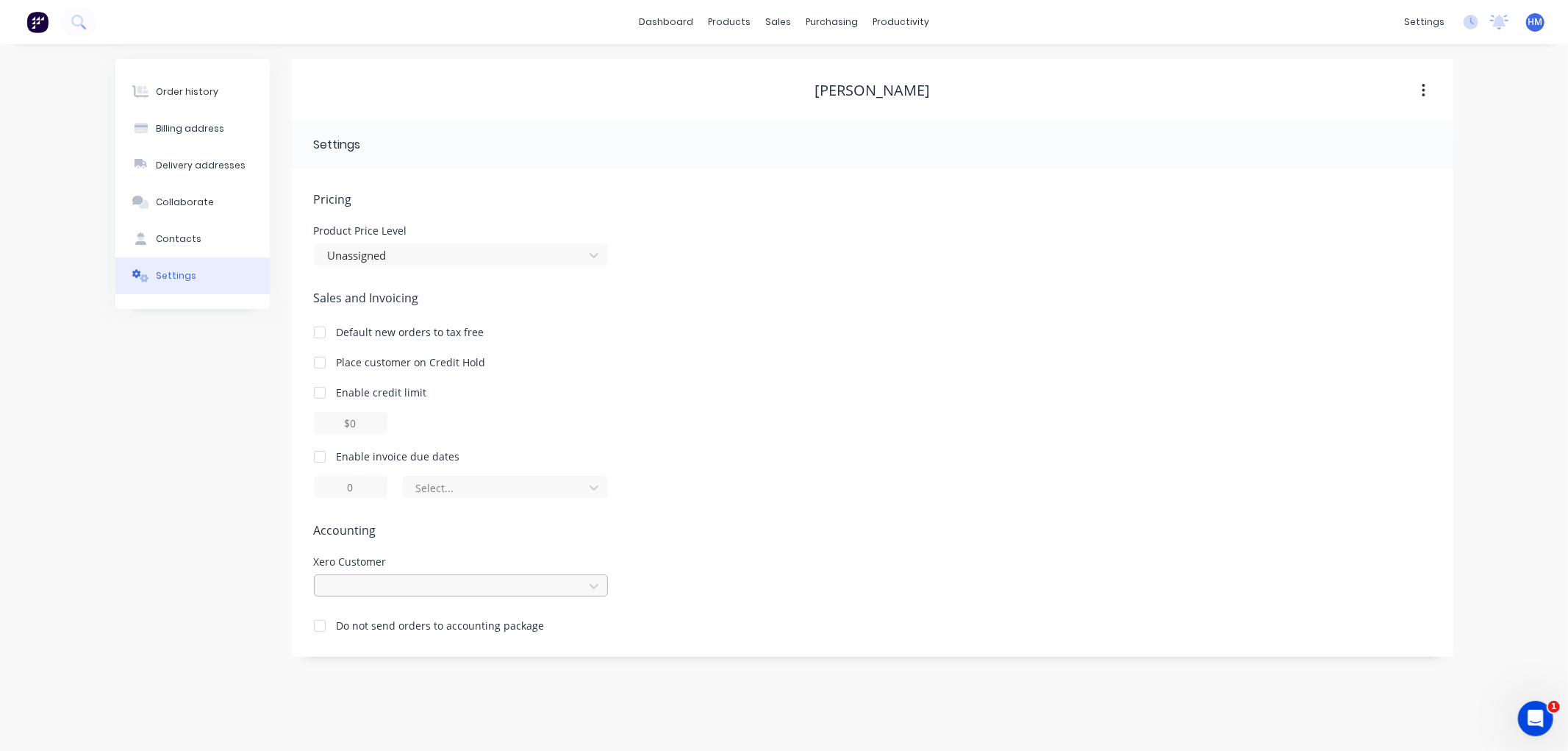
click at [379, 588] on div at bounding box center [451, 587] width 250 height 18
type input "[PERSON_NAME]"
click at [390, 643] on div "[PERSON_NAME]" at bounding box center [460, 646] width 294 height 28
click at [319, 456] on div at bounding box center [319, 456] width 29 height 29
click at [363, 487] on input "1" at bounding box center [350, 486] width 73 height 22
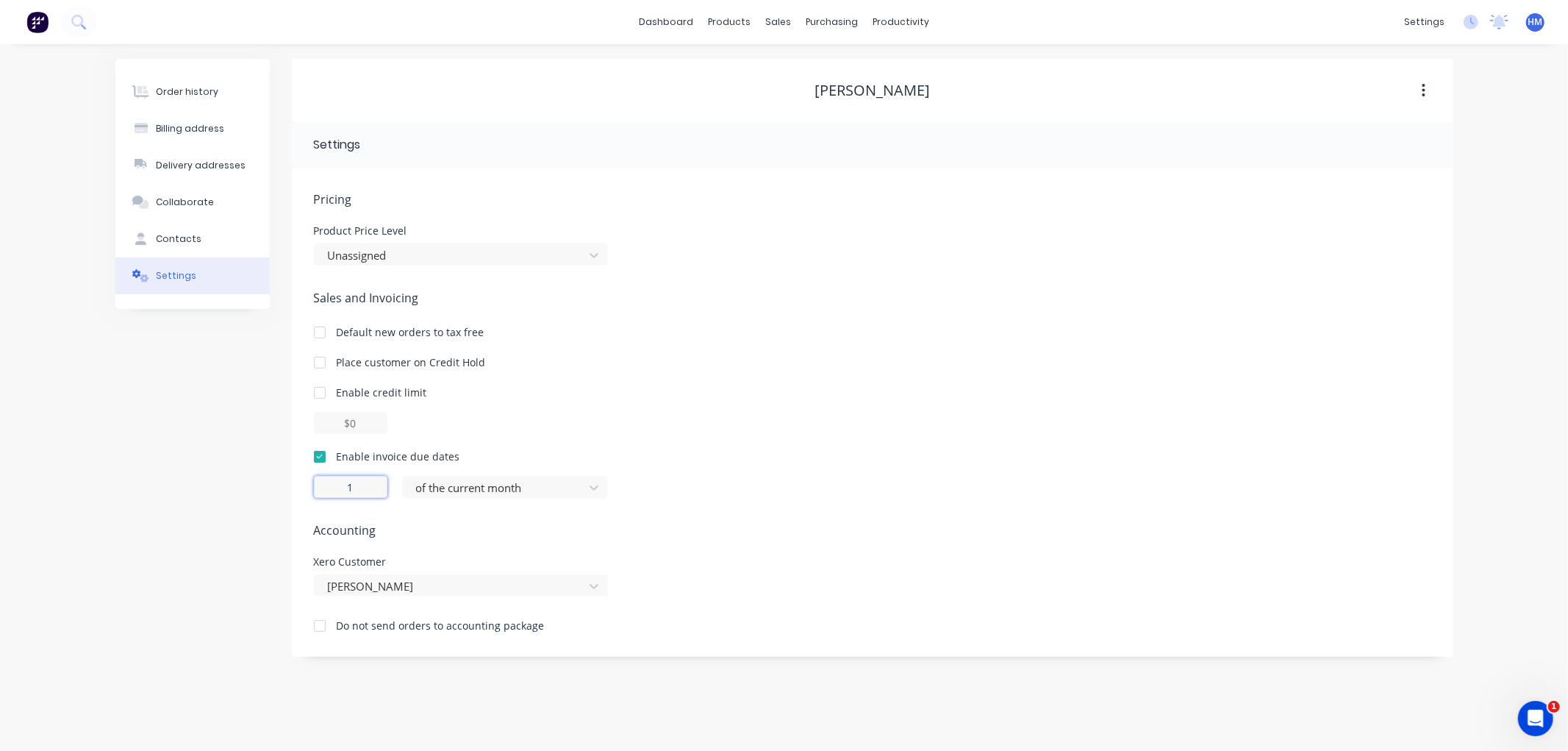
drag, startPoint x: 356, startPoint y: 483, endPoint x: 298, endPoint y: 489, distance: 58.3
click at [299, 488] on div "Pricing Product Price Level Unassigned Sales and Invoicing Default new orders t…" at bounding box center [872, 412] width 1161 height 488
type input "14"
click at [501, 491] on div at bounding box center [495, 488] width 162 height 18
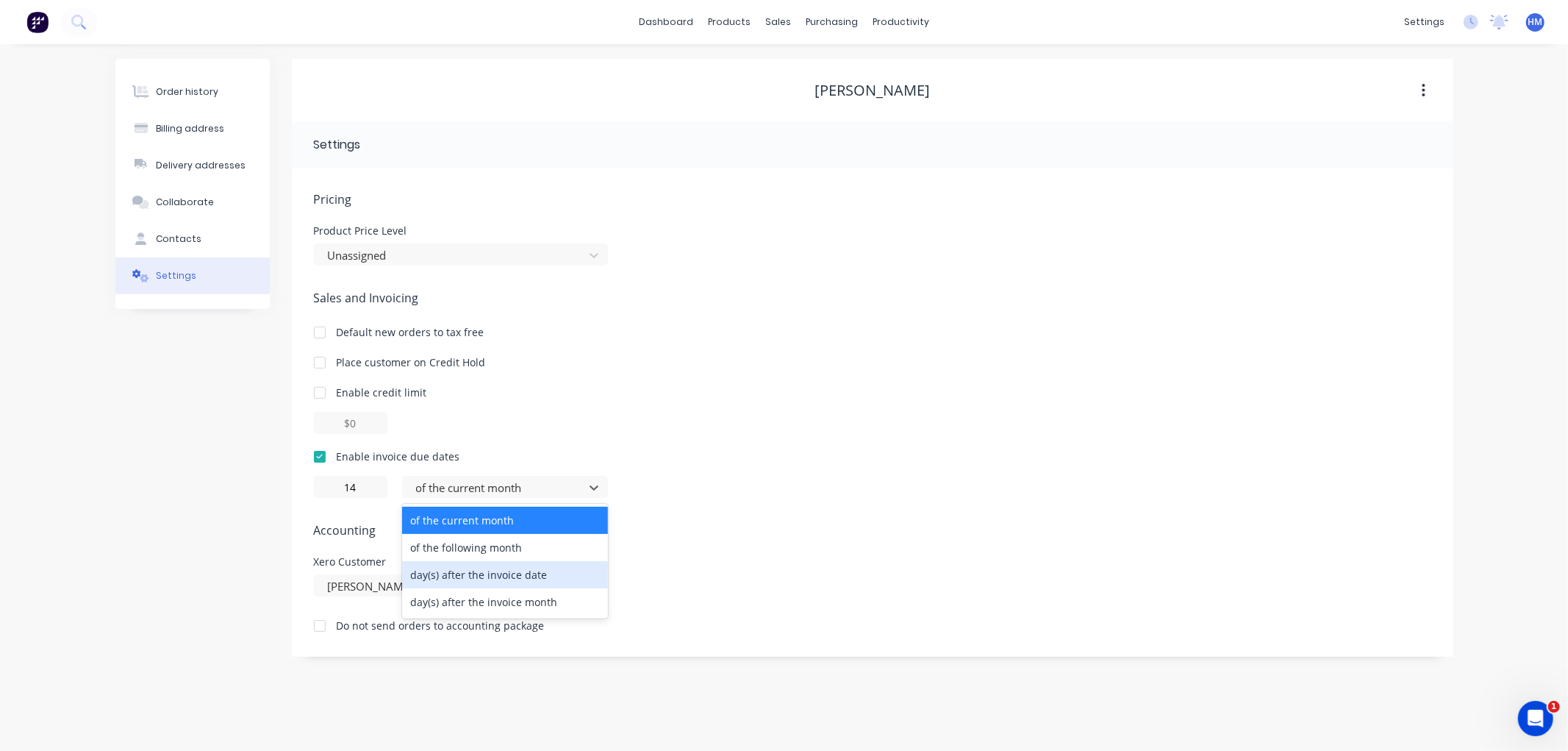
click at [505, 583] on div "day(s) after the invoice date" at bounding box center [505, 574] width 206 height 28
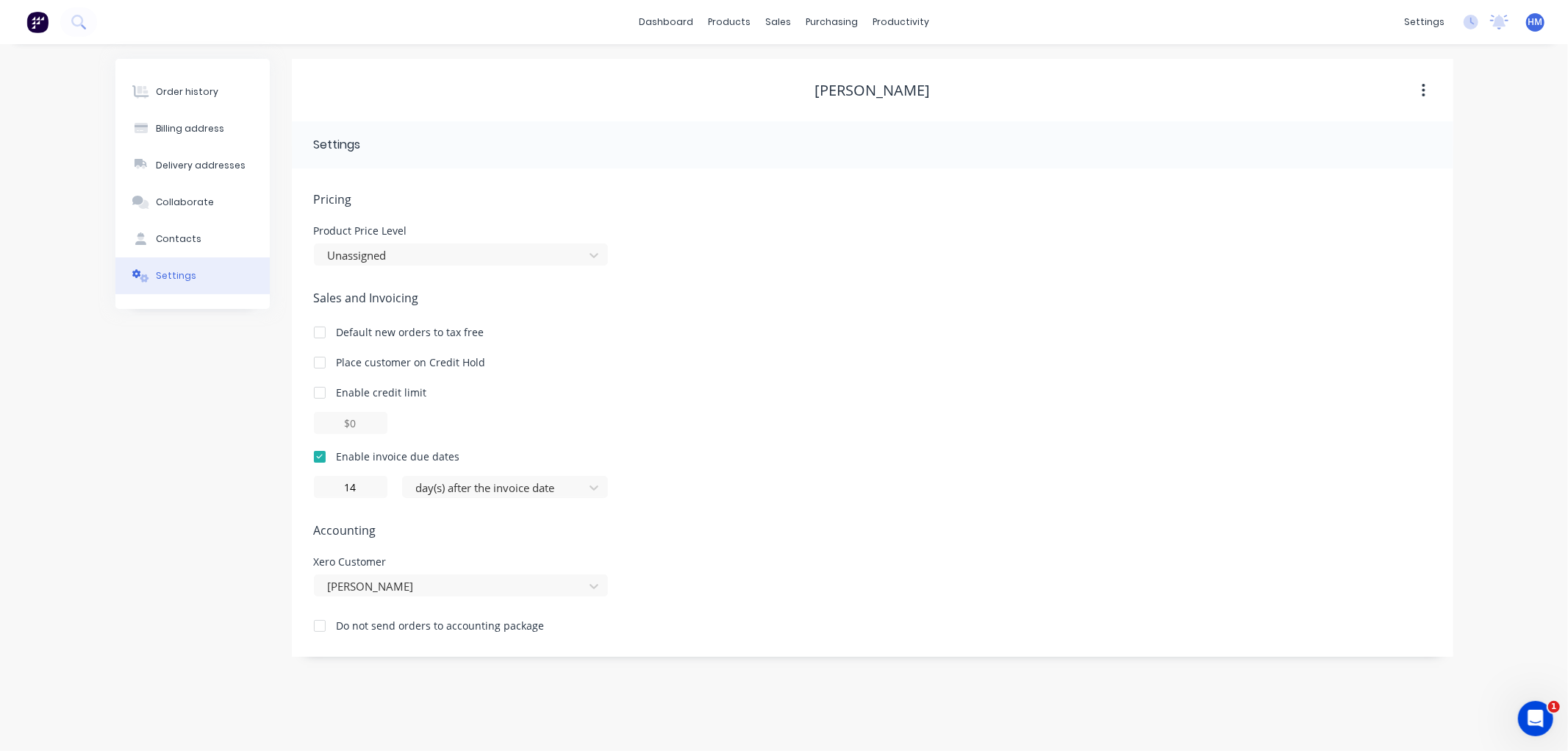
click at [745, 487] on div "14 day(s) after the invoice date" at bounding box center [872, 486] width 1118 height 22
click at [188, 97] on div "Order history" at bounding box center [187, 92] width 63 height 13
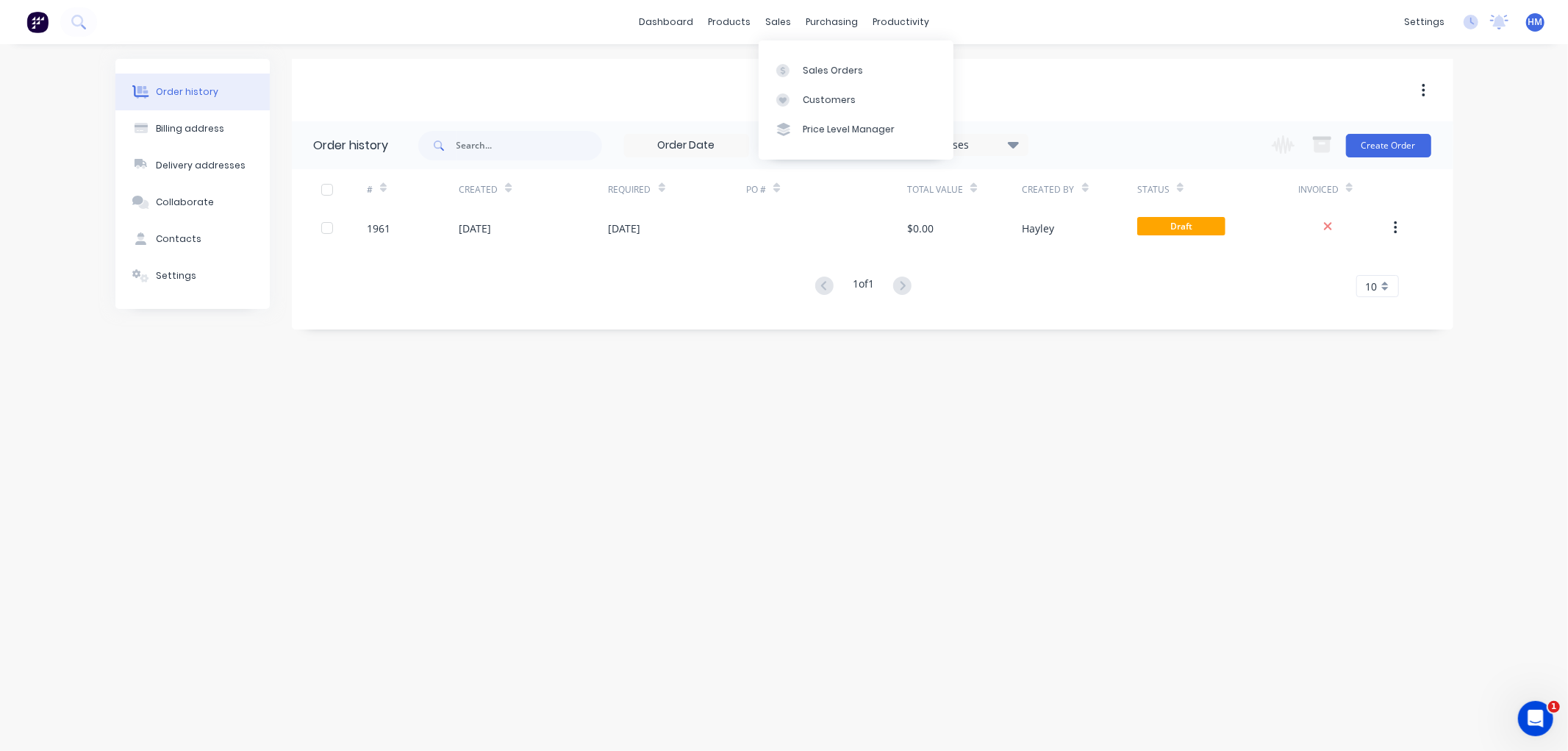
click at [701, 432] on div "Order history Billing address Delivery addresses Collaborate Contacts Settings …" at bounding box center [784, 397] width 1568 height 707
click at [782, 29] on div "sales" at bounding box center [778, 22] width 40 height 22
click at [819, 69] on div "Sales Orders" at bounding box center [832, 71] width 60 height 13
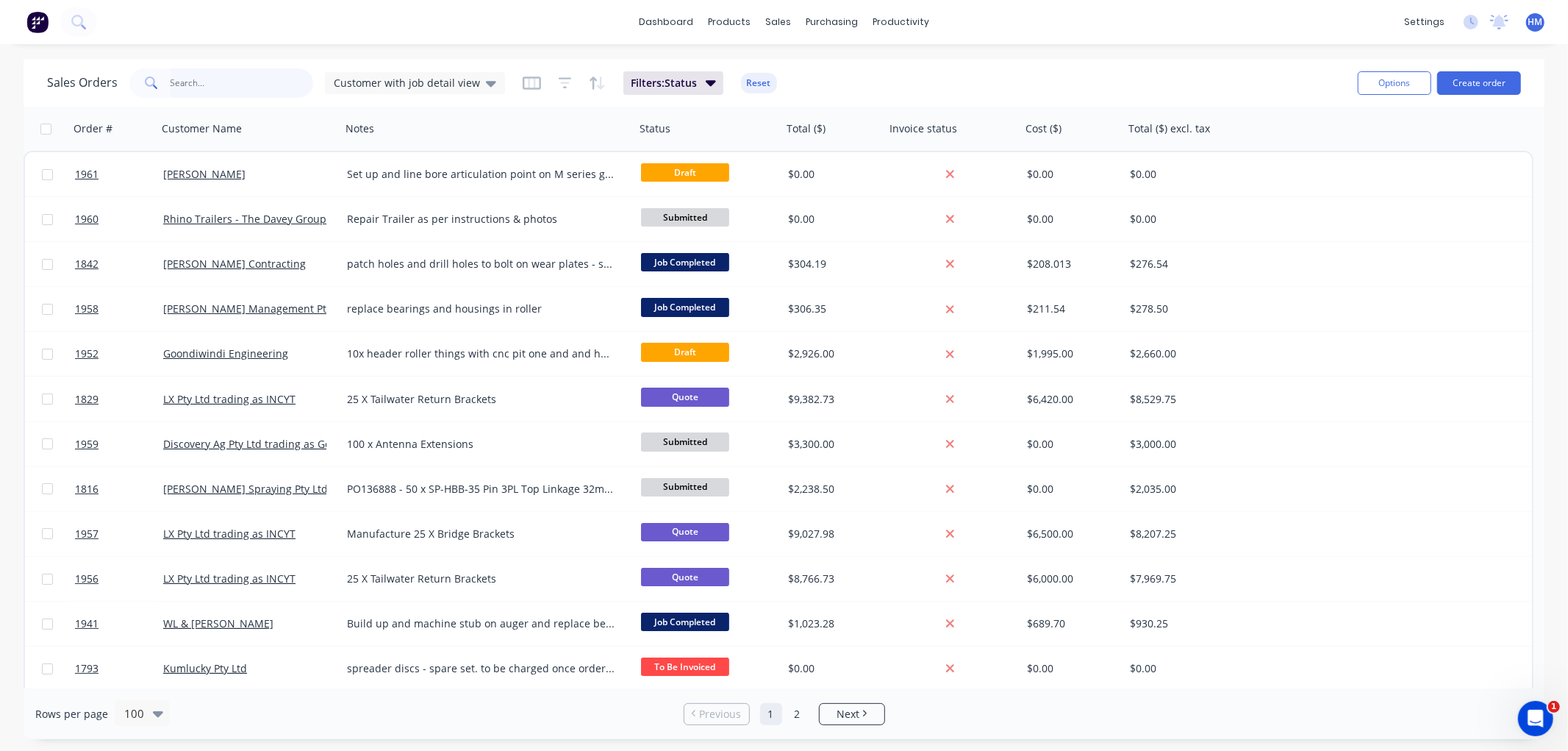
click at [208, 96] on input "text" at bounding box center [242, 83] width 143 height 29
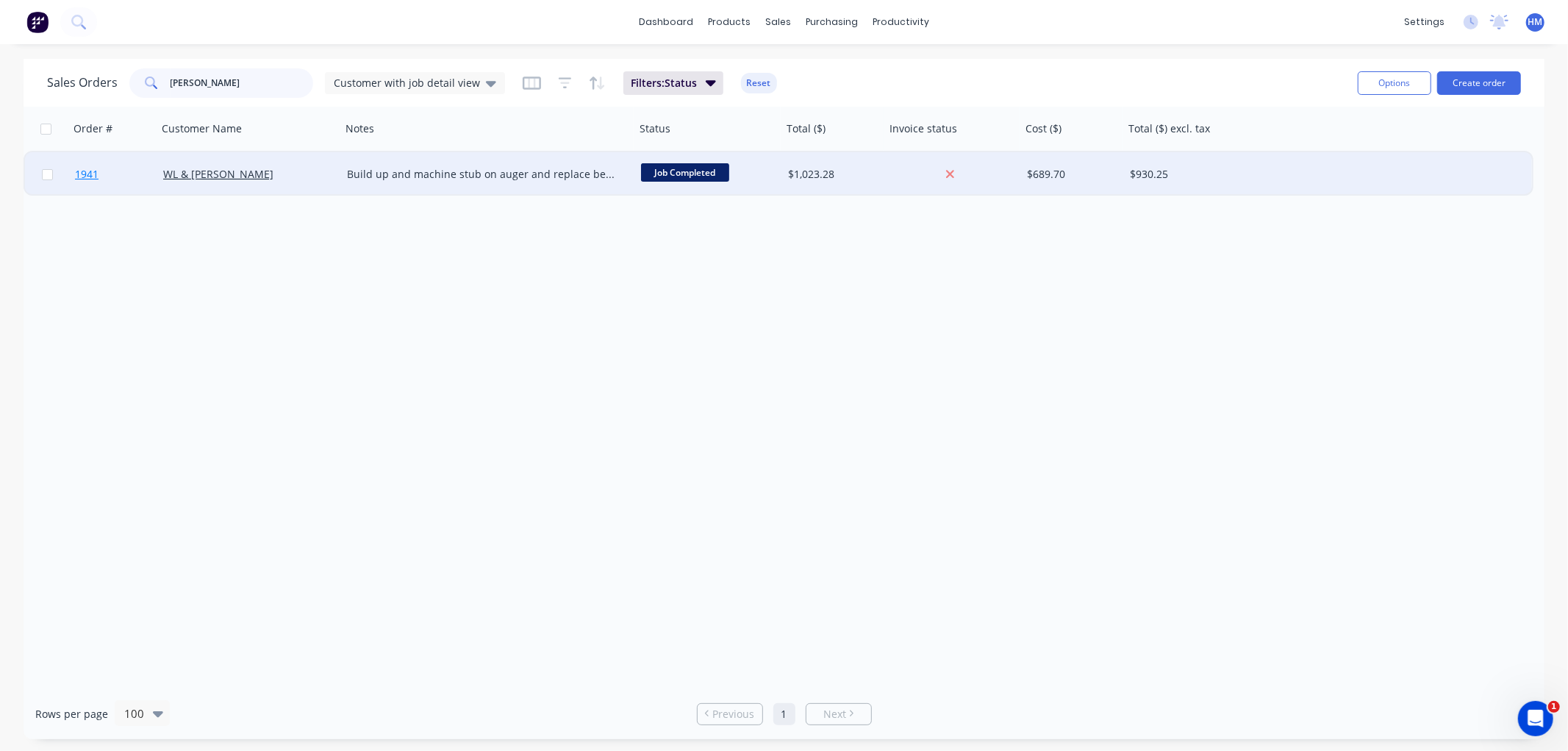
type input "[PERSON_NAME]"
click at [120, 167] on link "1941" at bounding box center [119, 174] width 88 height 44
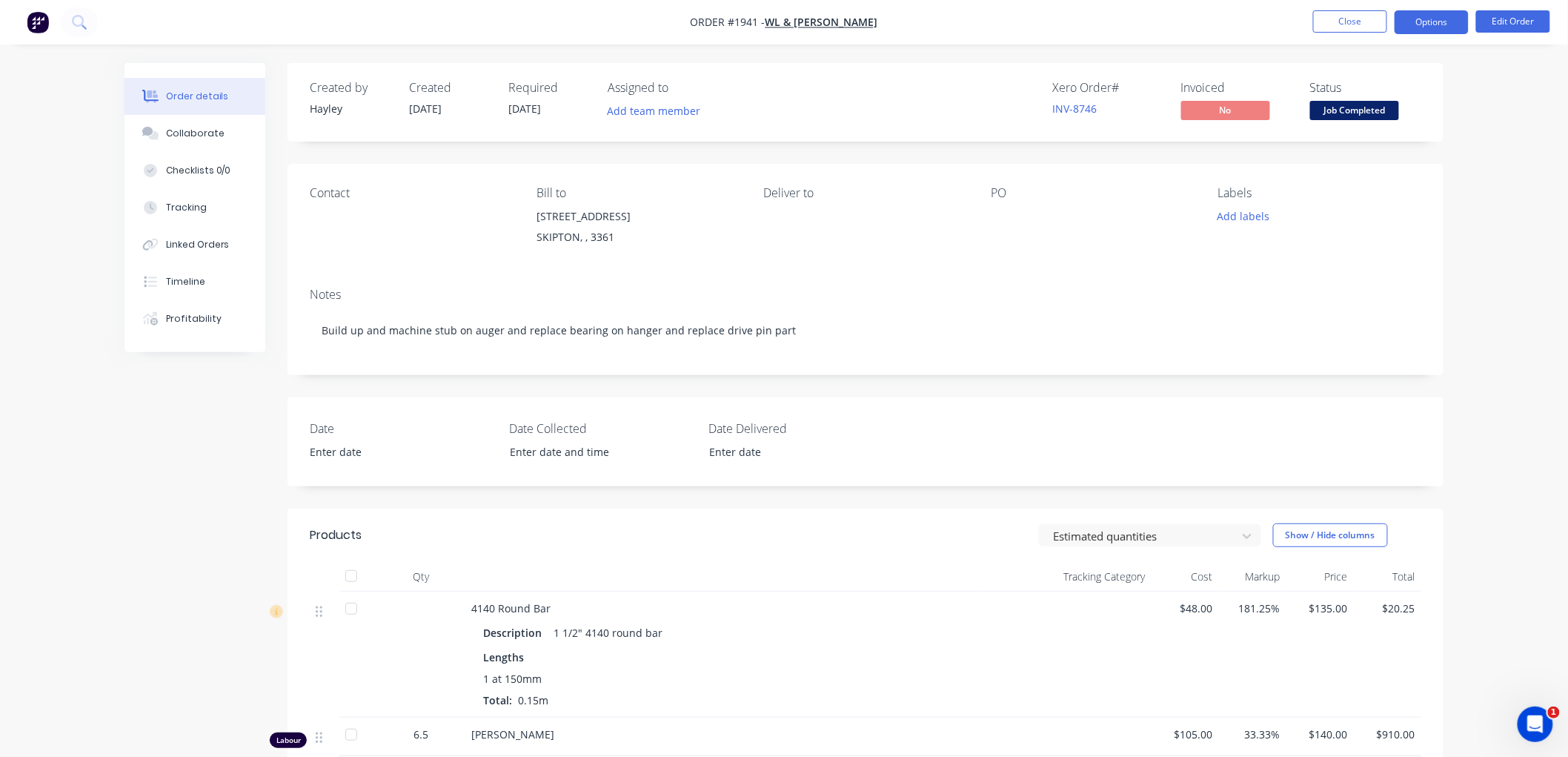
click at [1446, 19] on button "Options" at bounding box center [1432, 22] width 74 height 24
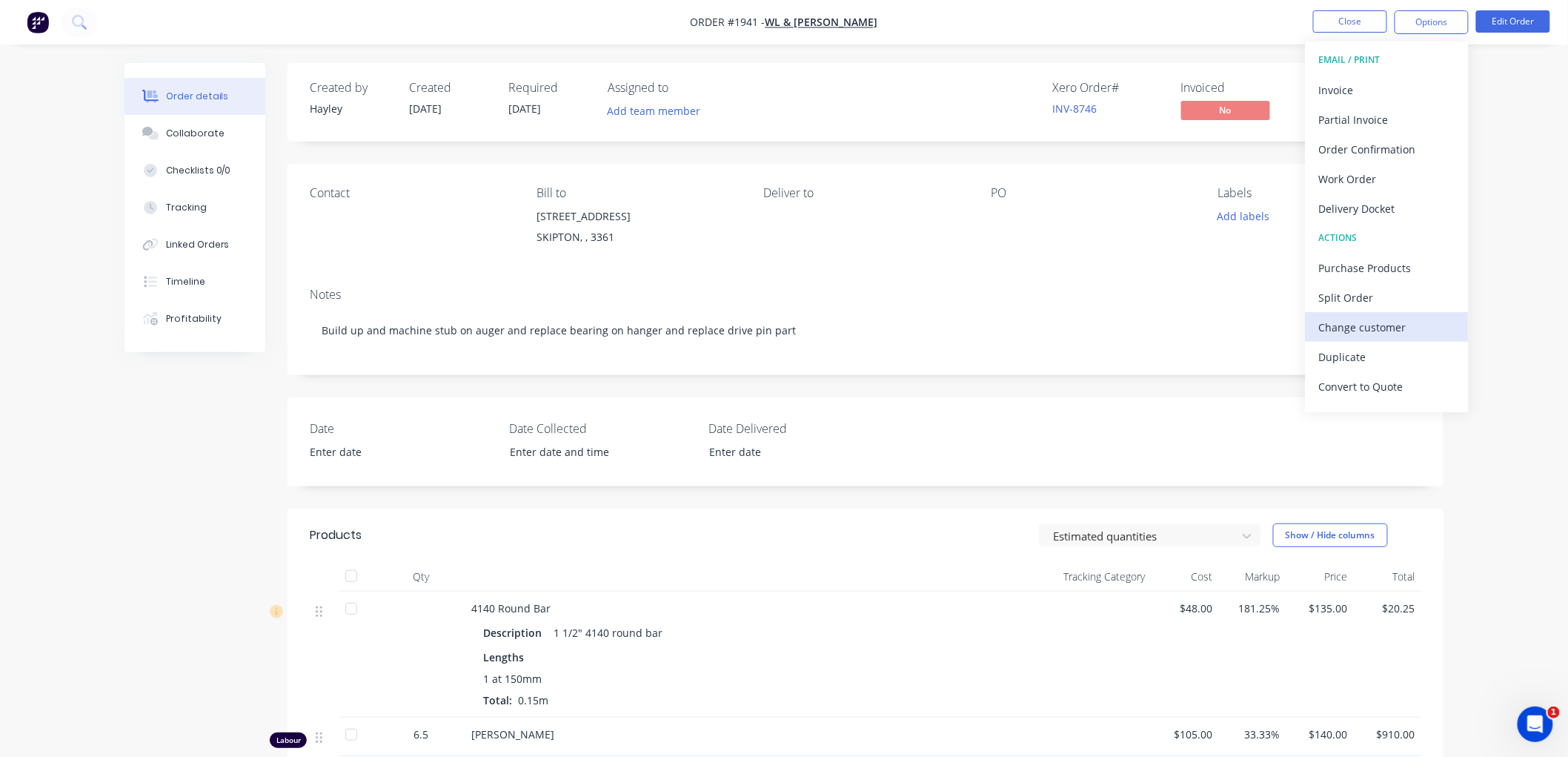
click at [1373, 328] on div "Change customer" at bounding box center [1387, 327] width 136 height 22
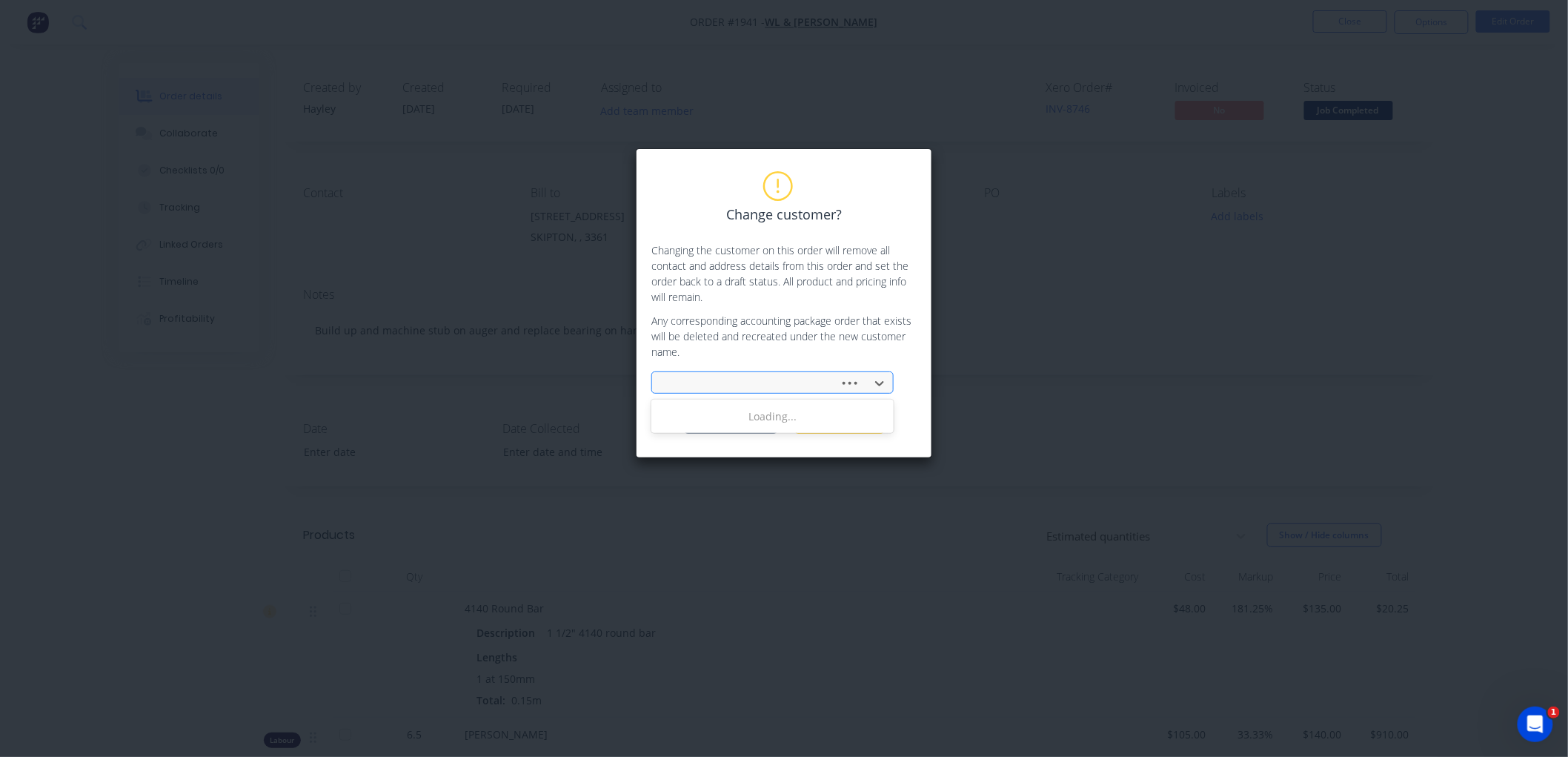
click at [683, 380] on div at bounding box center [748, 384] width 168 height 19
type input "rae"
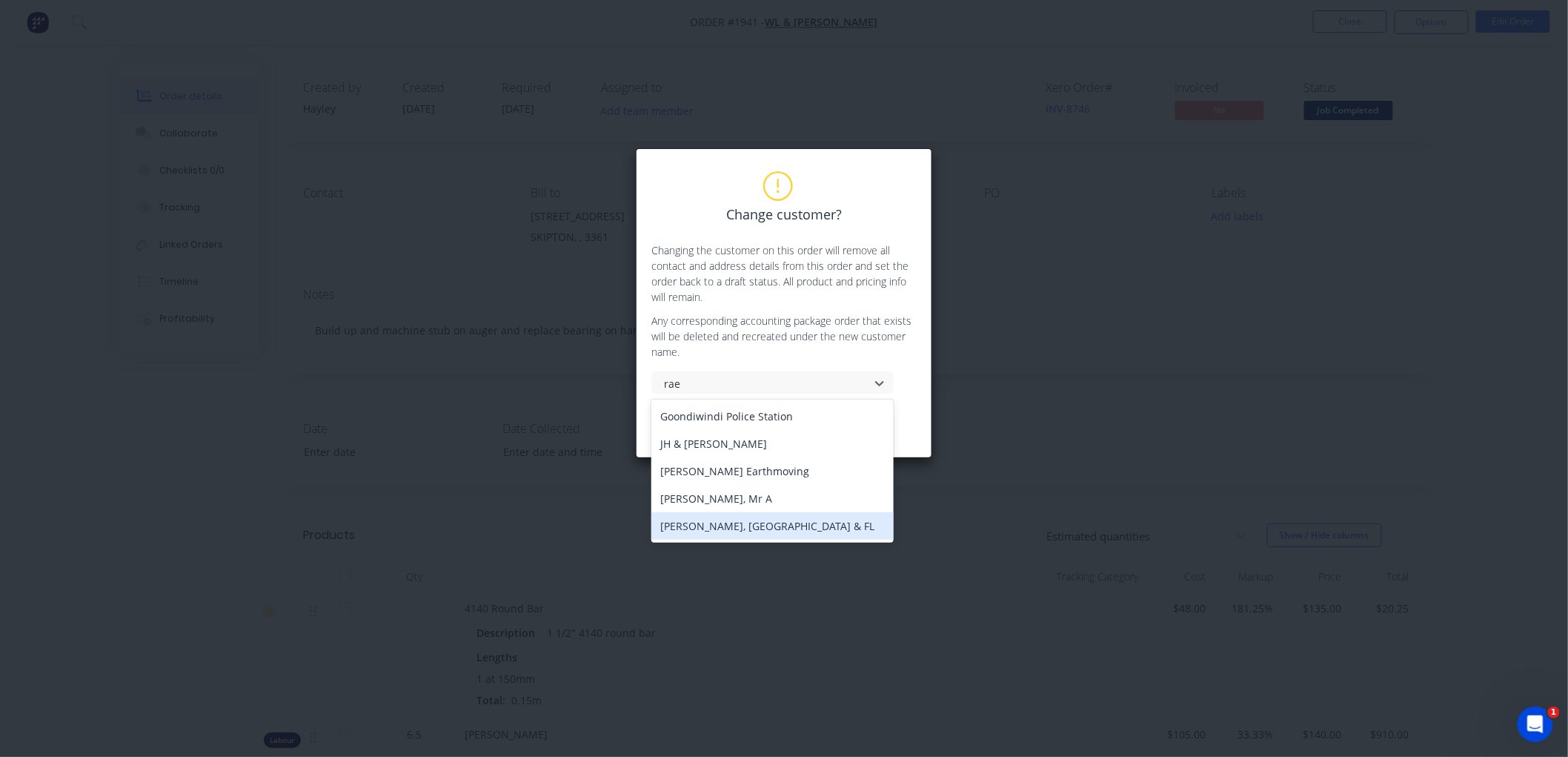
click at [715, 521] on div "[PERSON_NAME], [GEOGRAPHIC_DATA] & FL" at bounding box center [773, 526] width 242 height 28
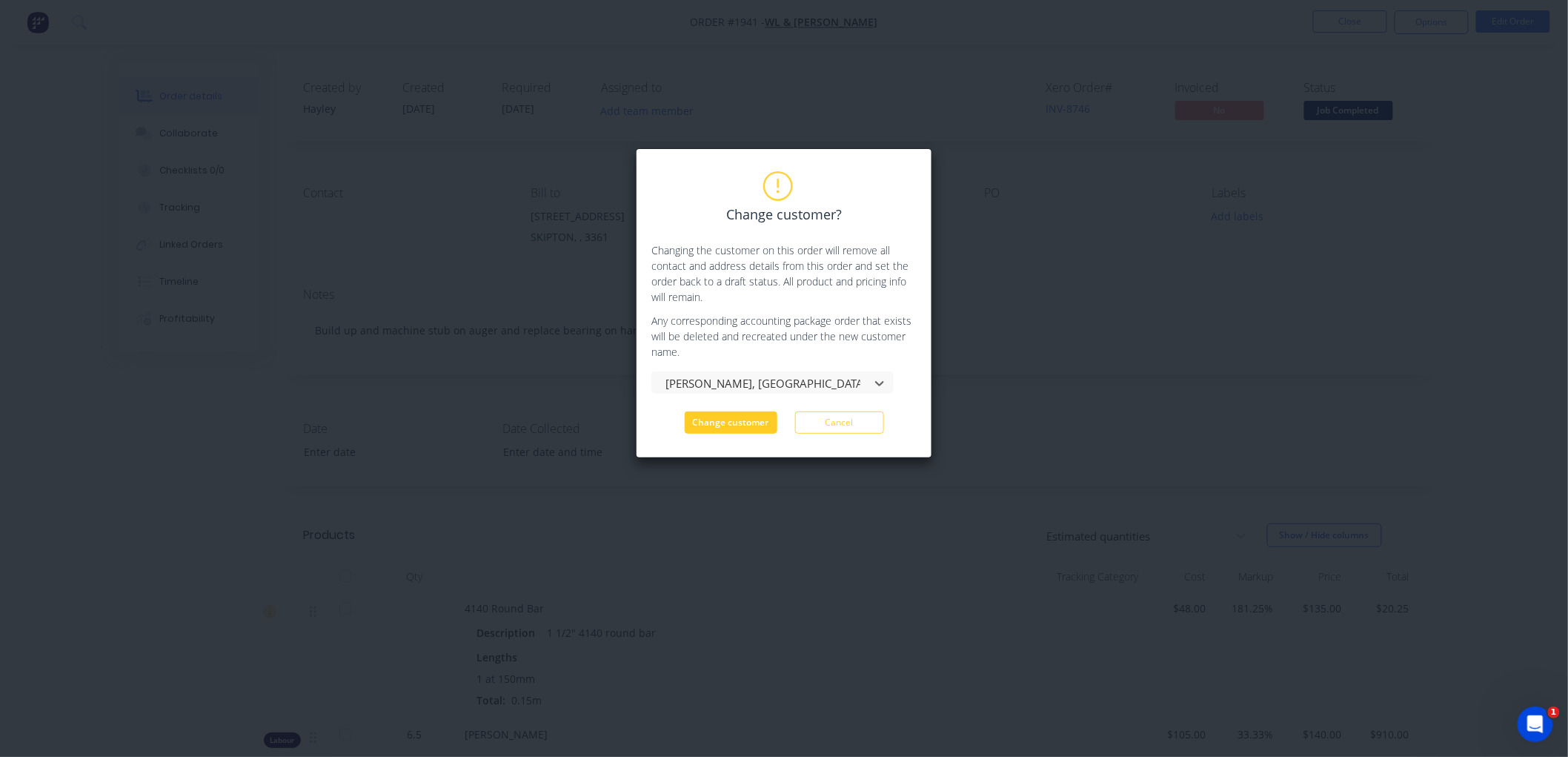
click at [731, 427] on button "Change customer" at bounding box center [731, 422] width 92 height 22
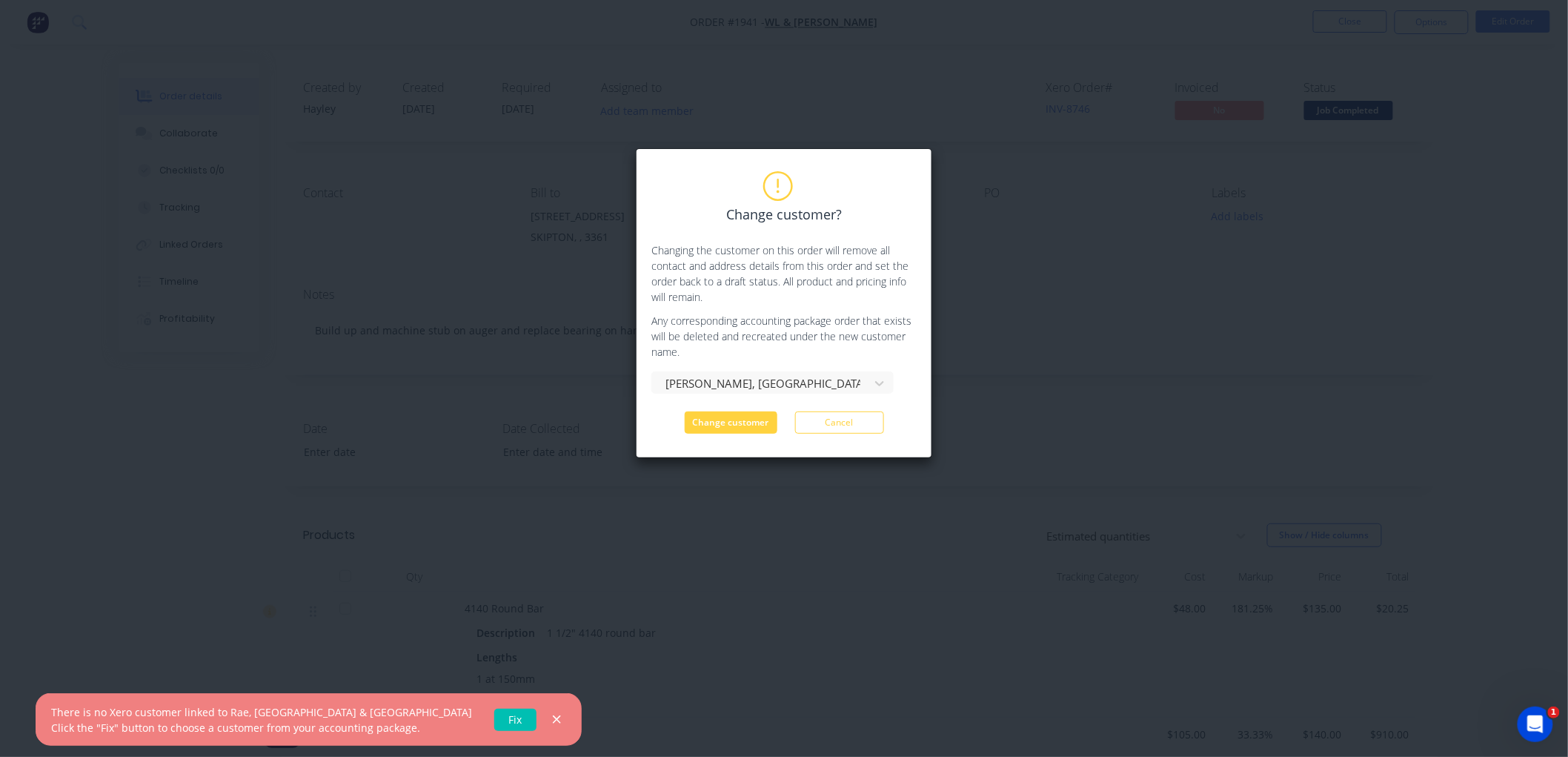
click at [494, 709] on link "Fix" at bounding box center [515, 720] width 42 height 22
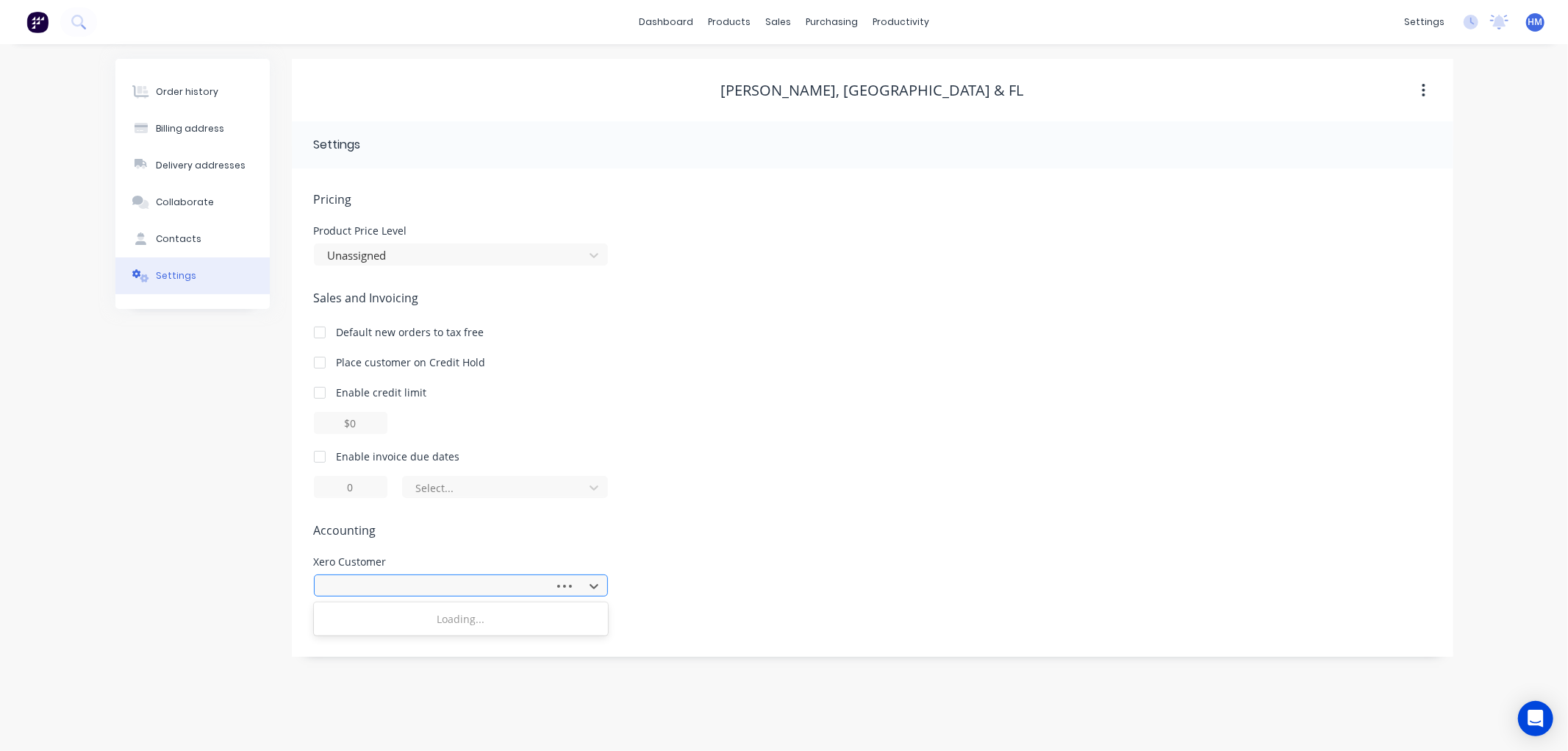
click at [405, 590] on div at bounding box center [436, 587] width 220 height 18
type input "rae"
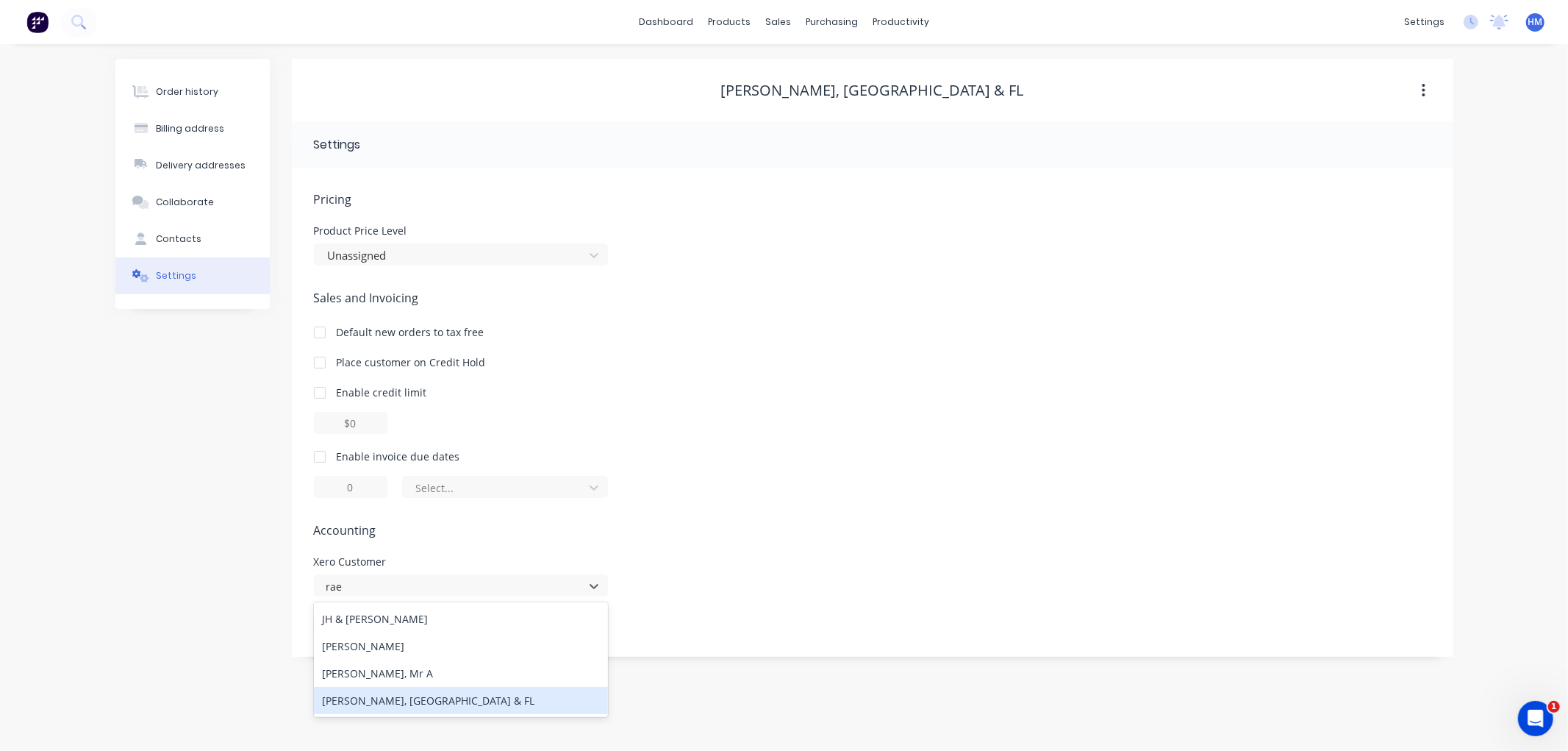
click at [379, 699] on div "[PERSON_NAME], [GEOGRAPHIC_DATA] & FL" at bounding box center [460, 700] width 294 height 28
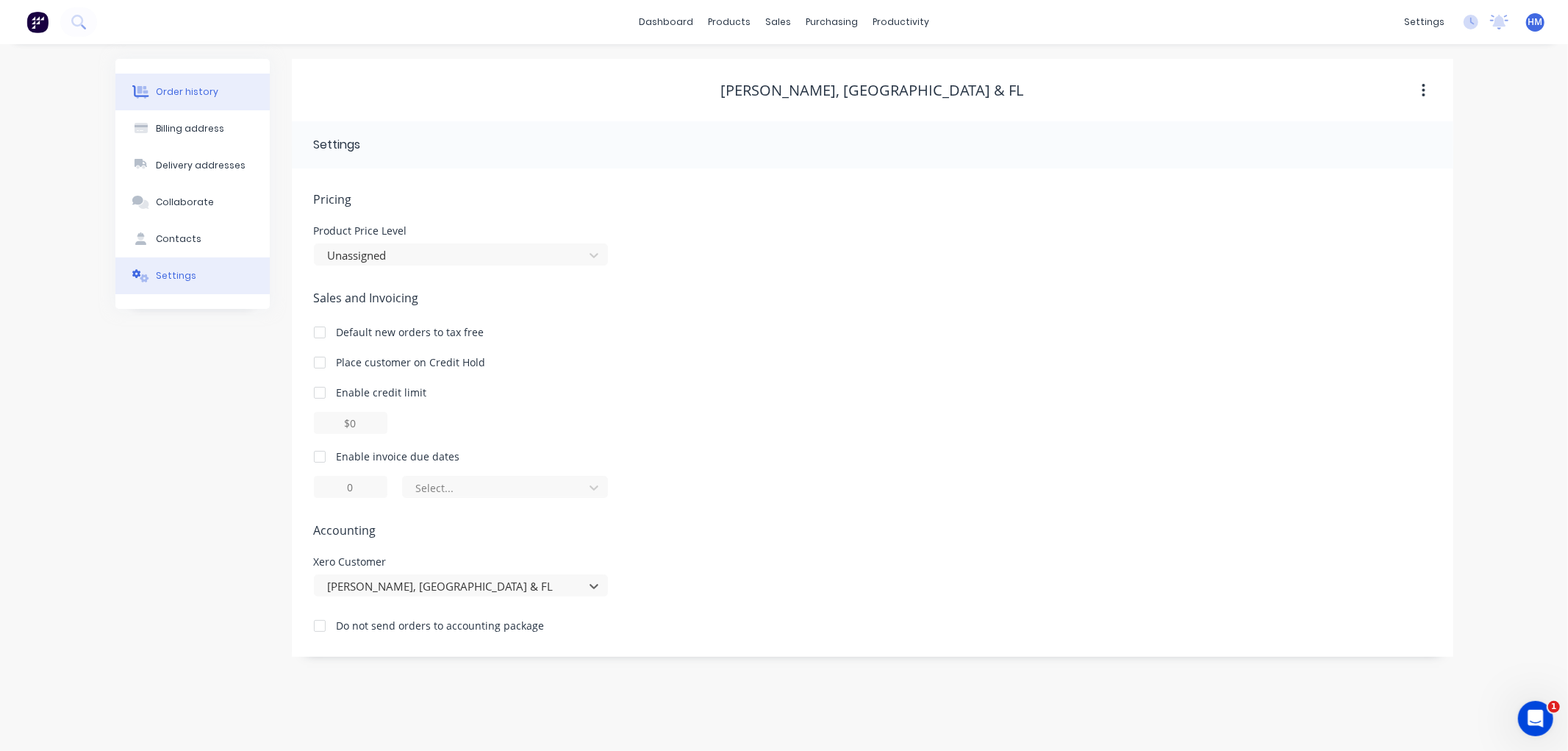
click at [163, 93] on div "Order history" at bounding box center [187, 92] width 63 height 13
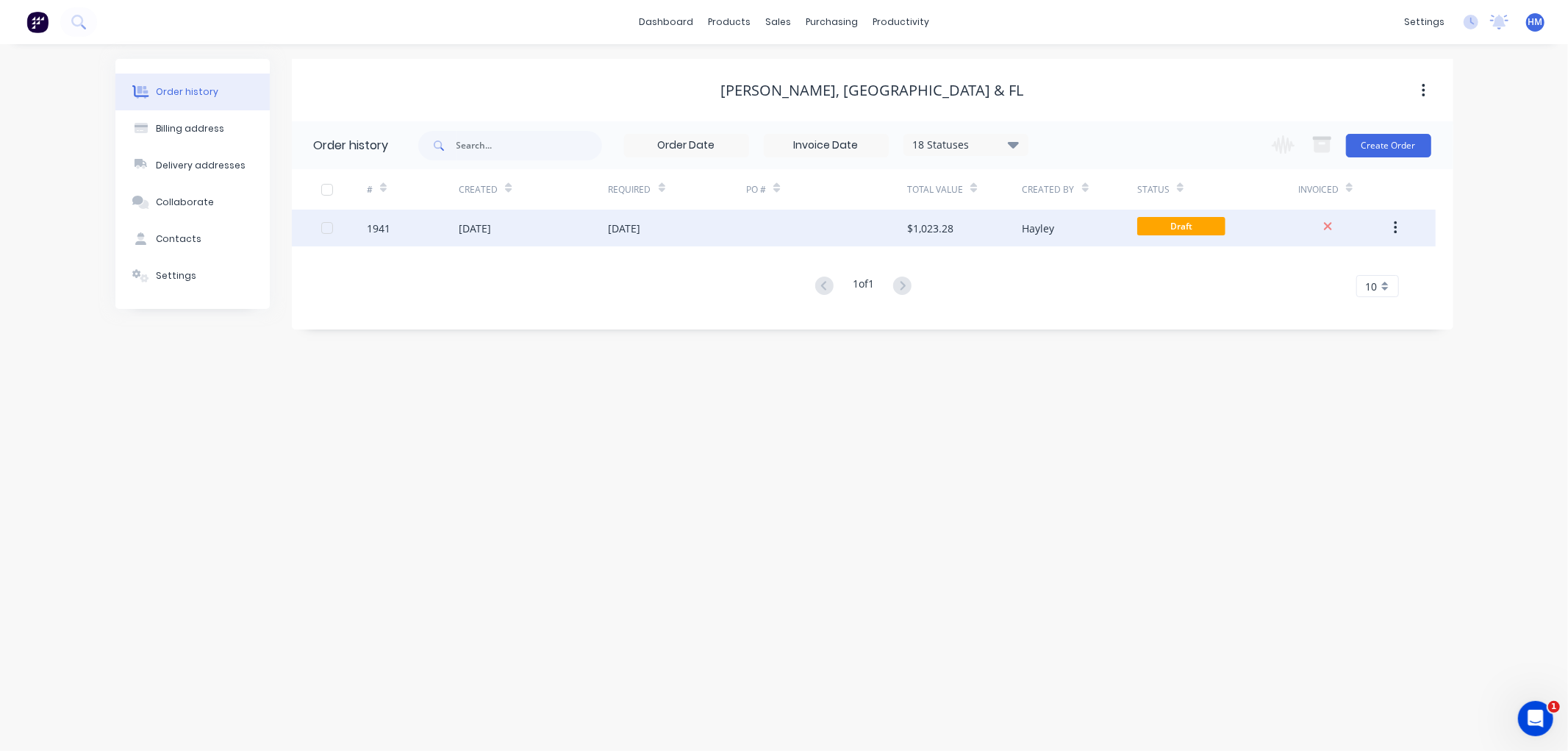
click at [434, 226] on div "1941" at bounding box center [413, 228] width 92 height 37
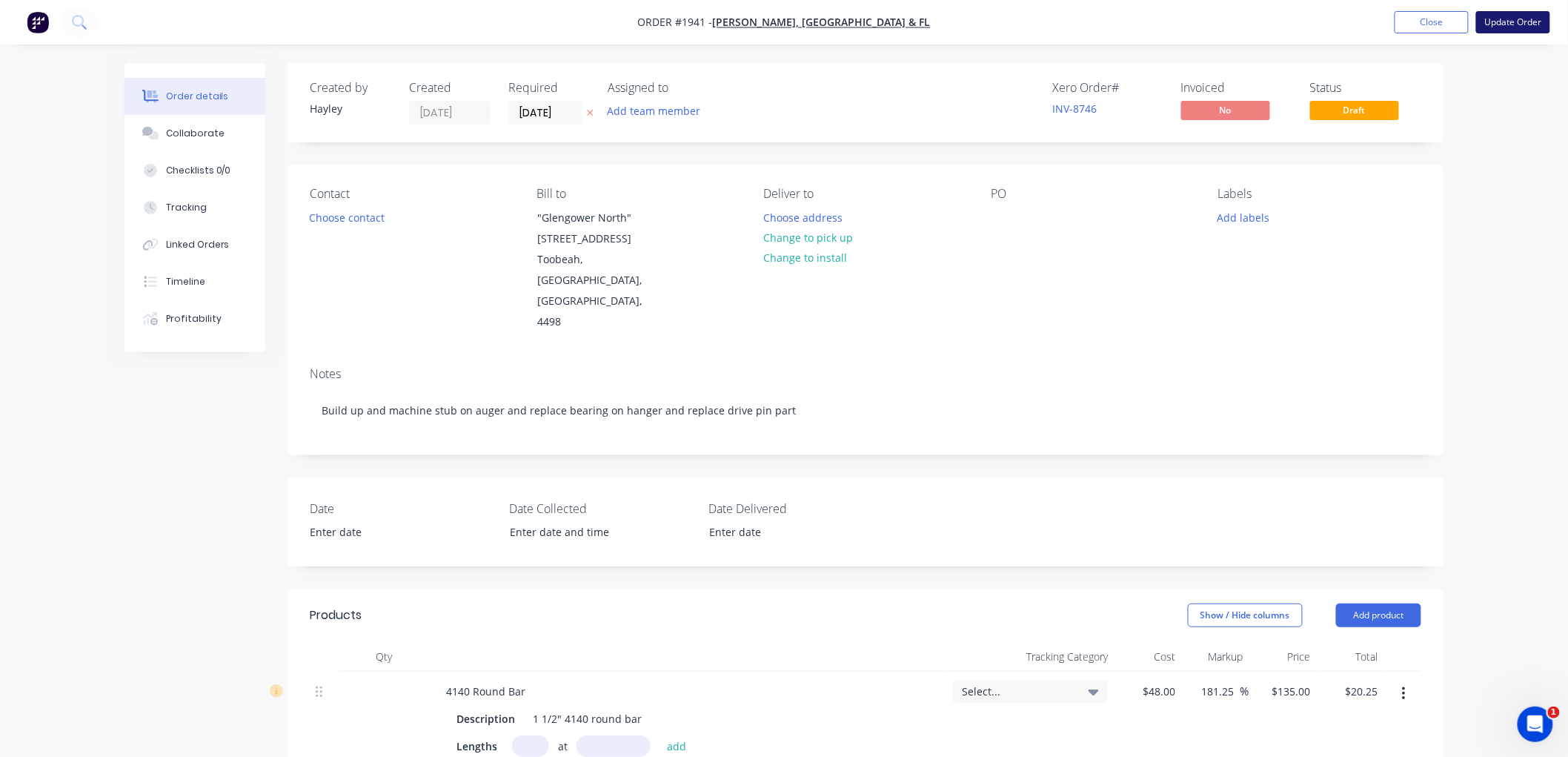
click at [1501, 27] on button "Update Order" at bounding box center [1513, 22] width 74 height 22
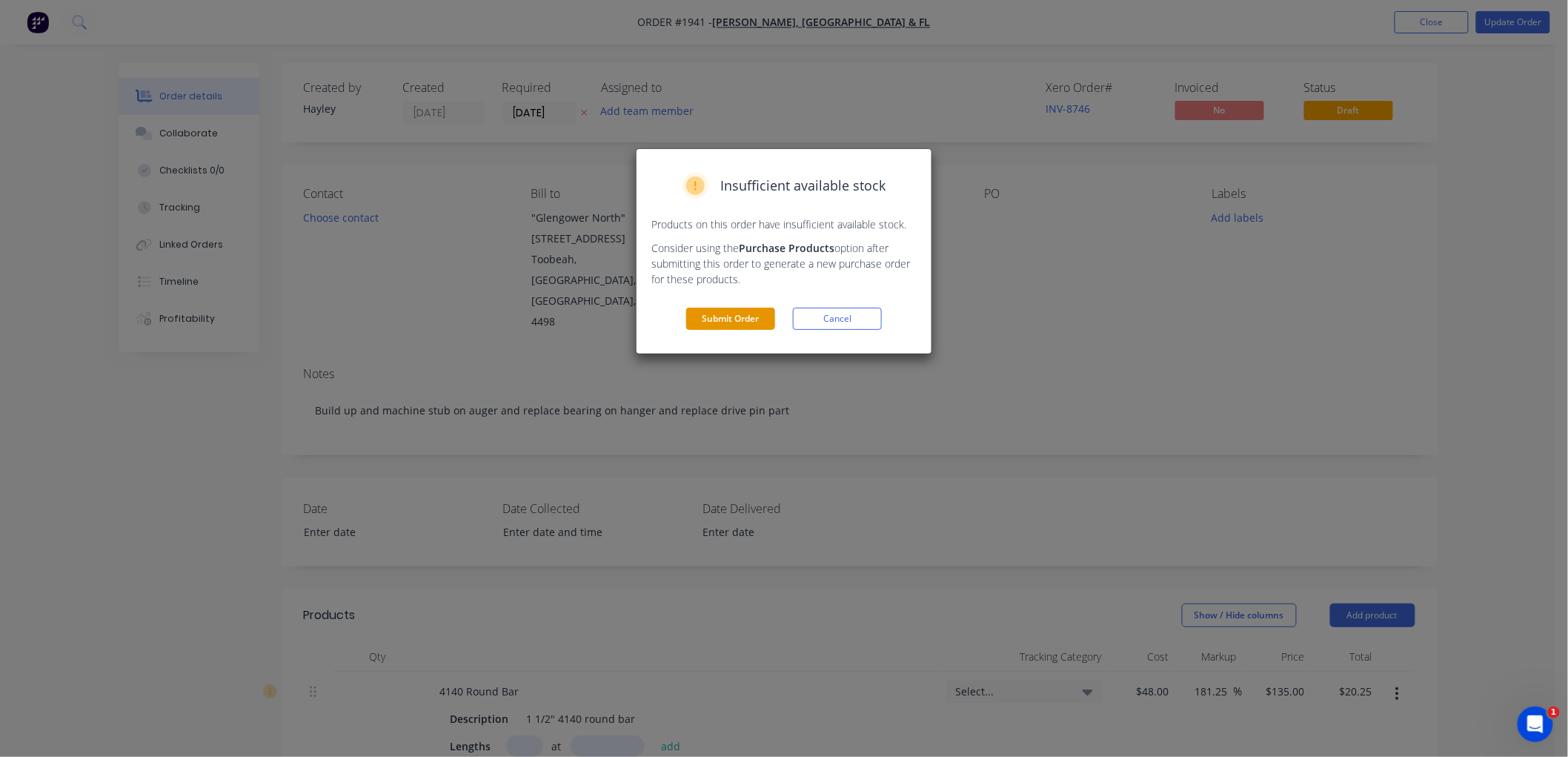
click at [743, 329] on button "Submit Order" at bounding box center [731, 319] width 89 height 22
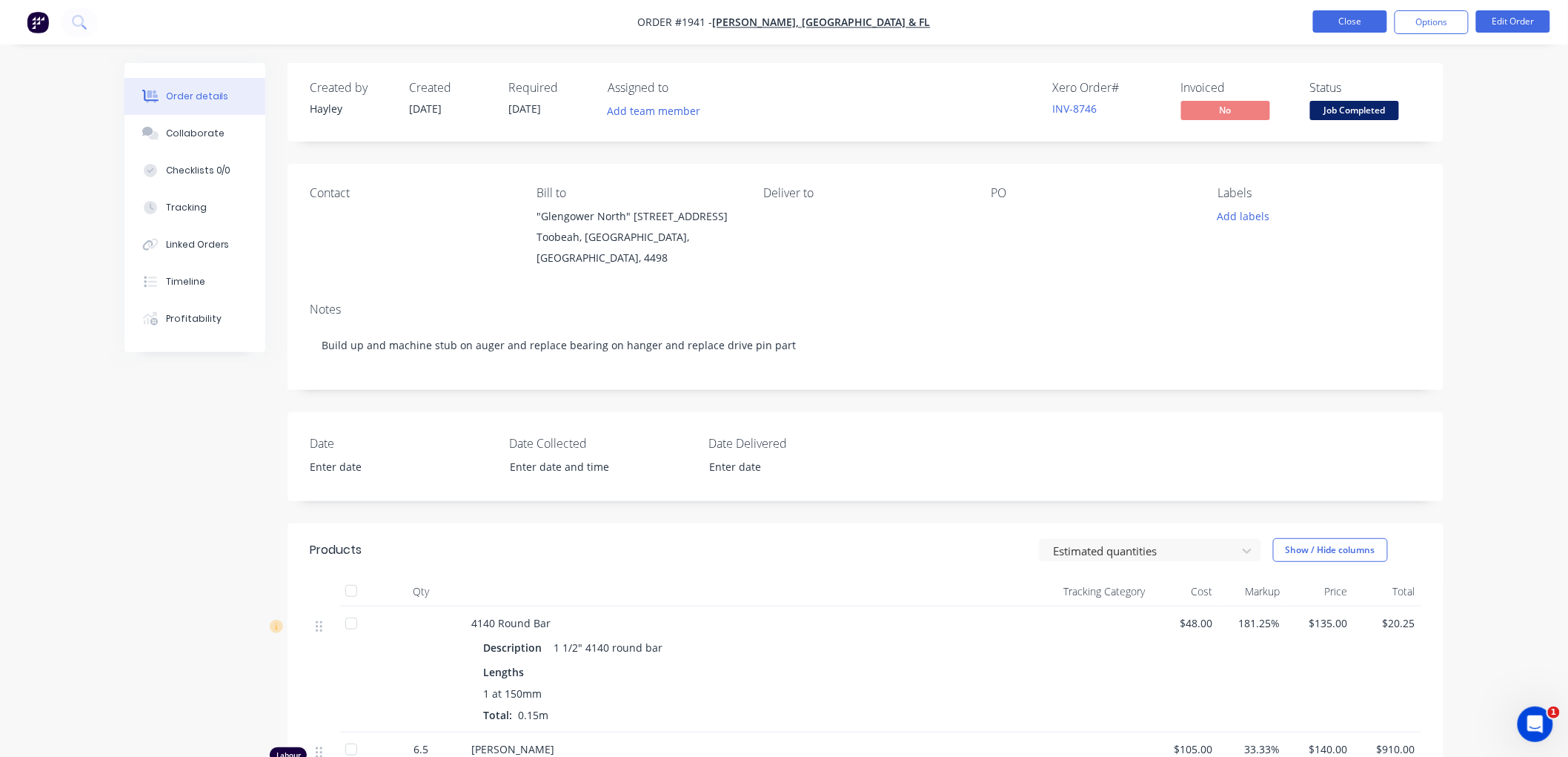
click at [1356, 19] on button "Close" at bounding box center [1350, 21] width 74 height 22
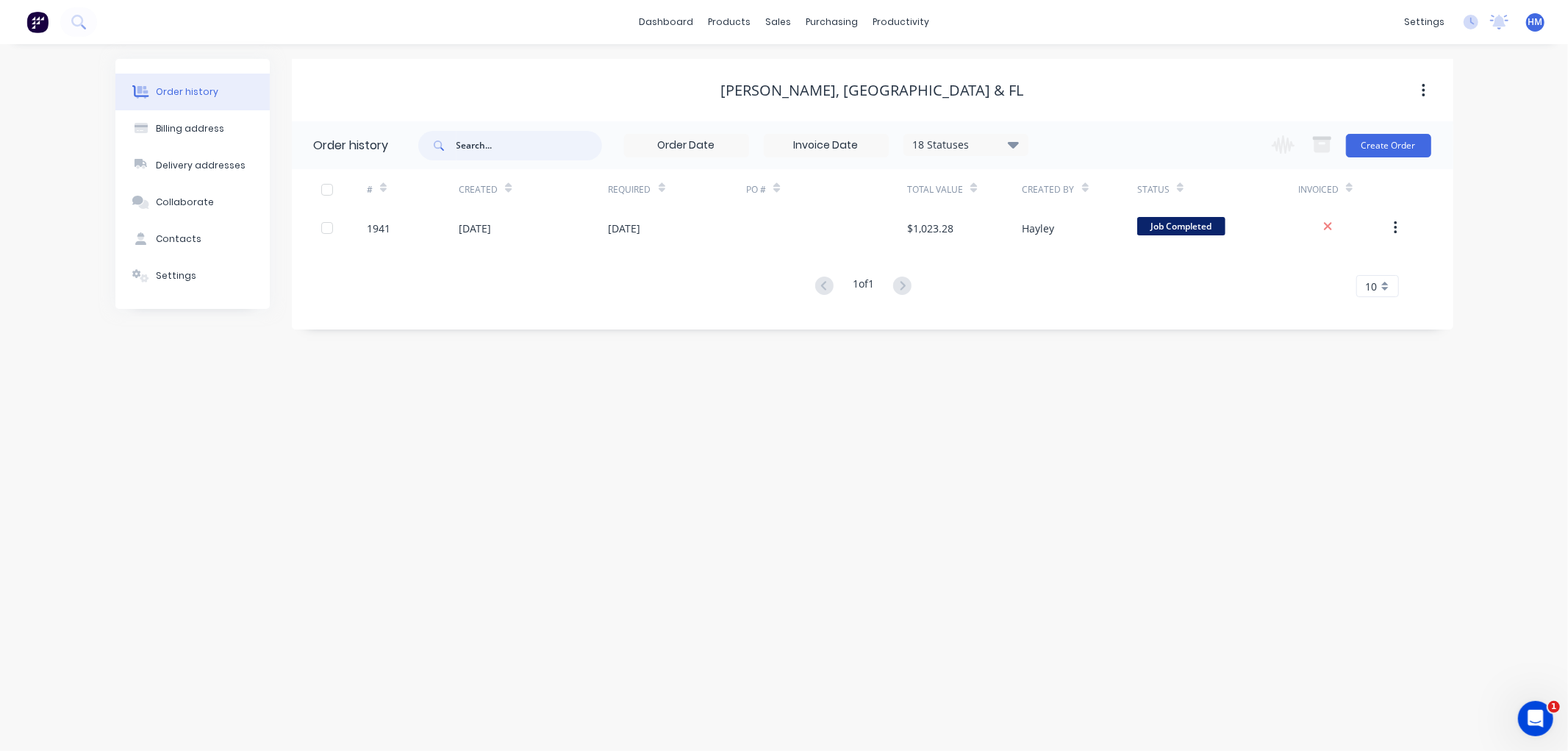
click at [488, 139] on input "text" at bounding box center [529, 145] width 145 height 29
type input "perry"
click at [783, 21] on div "sales" at bounding box center [778, 22] width 40 height 22
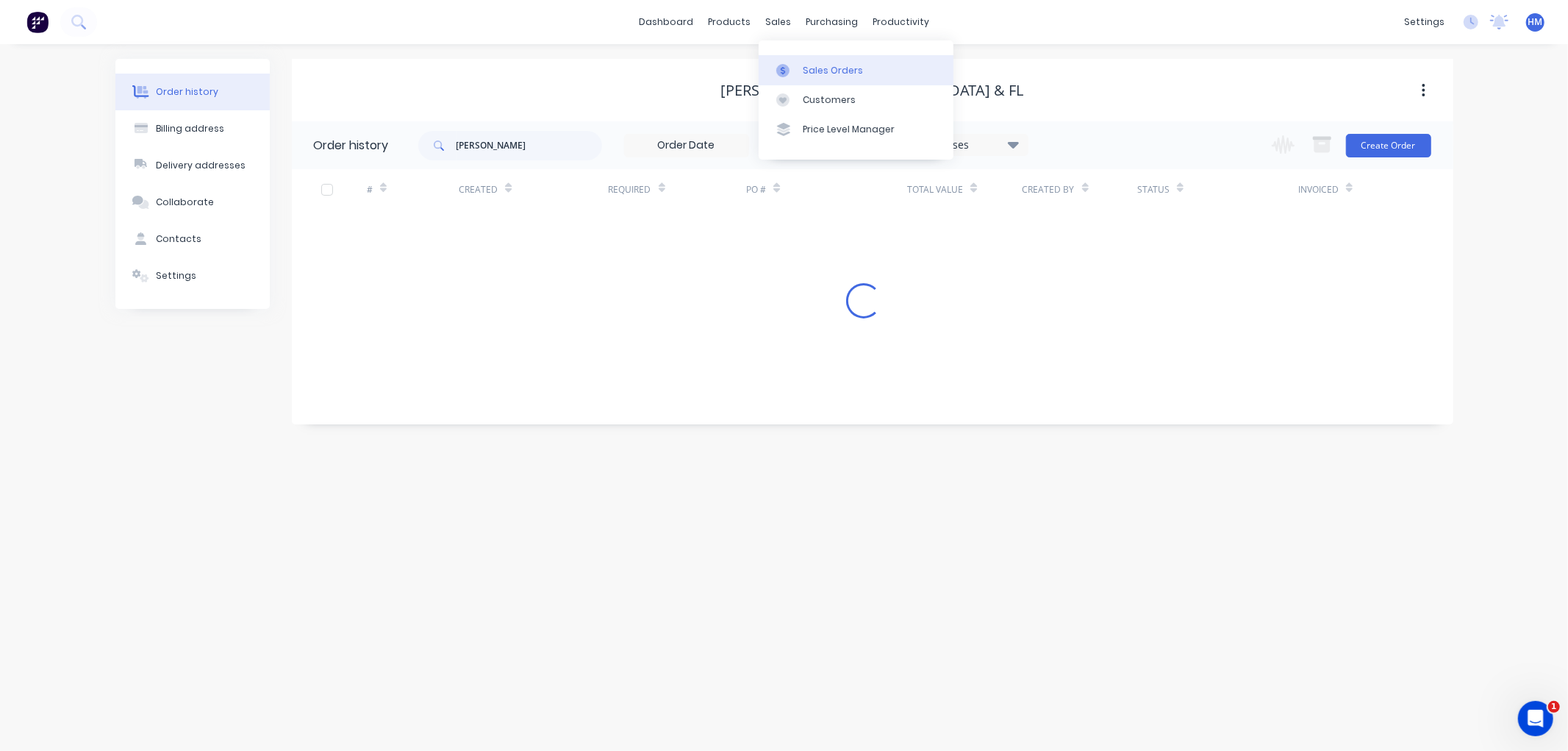
click at [831, 70] on div "Sales Orders" at bounding box center [832, 71] width 60 height 13
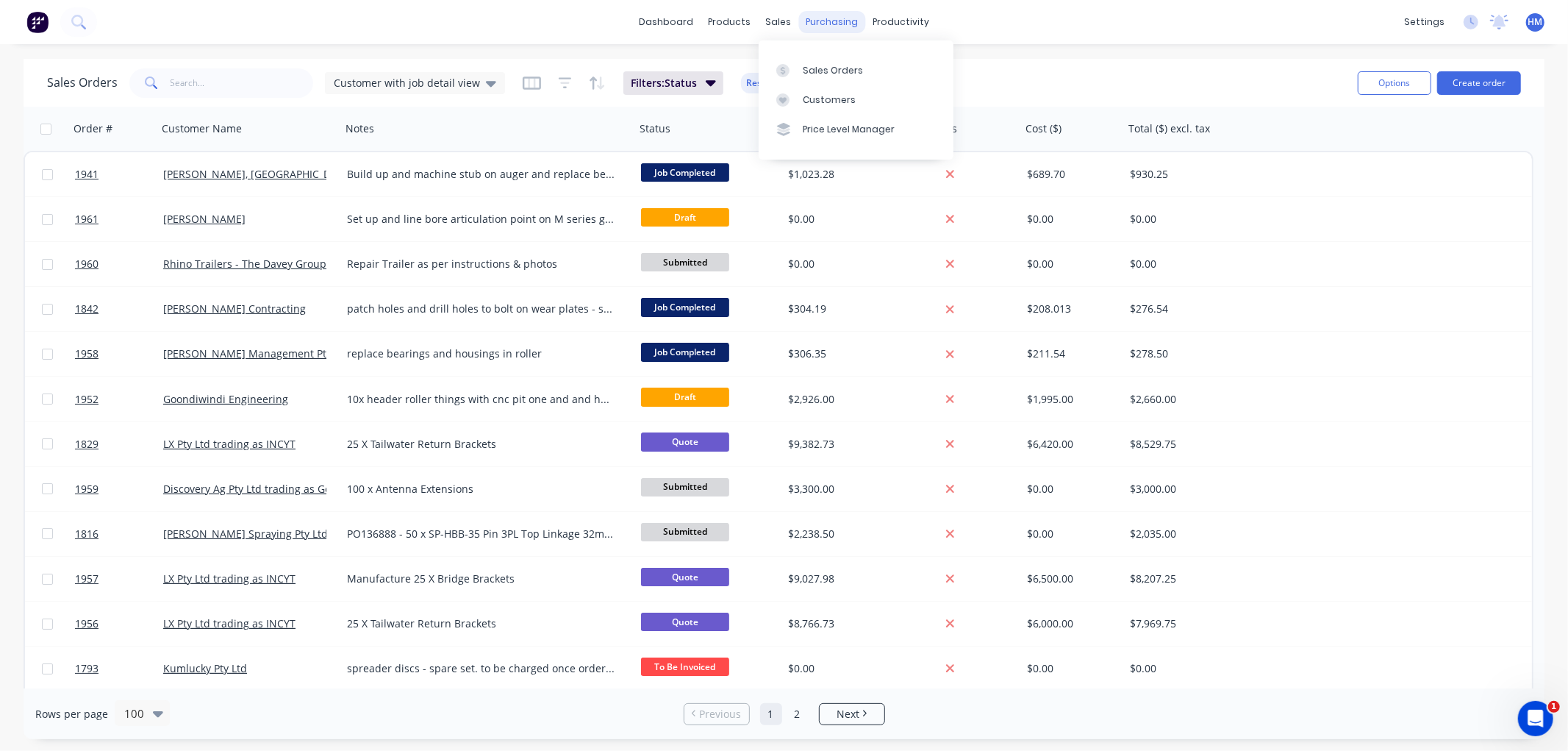
drag, startPoint x: 788, startPoint y: 19, endPoint x: 806, endPoint y: 31, distance: 21.6
click at [792, 19] on div "sales" at bounding box center [778, 22] width 40 height 22
click at [817, 65] on div "Sales Orders" at bounding box center [832, 71] width 60 height 13
click at [880, 65] on div "Purchase Orders" at bounding box center [879, 71] width 78 height 13
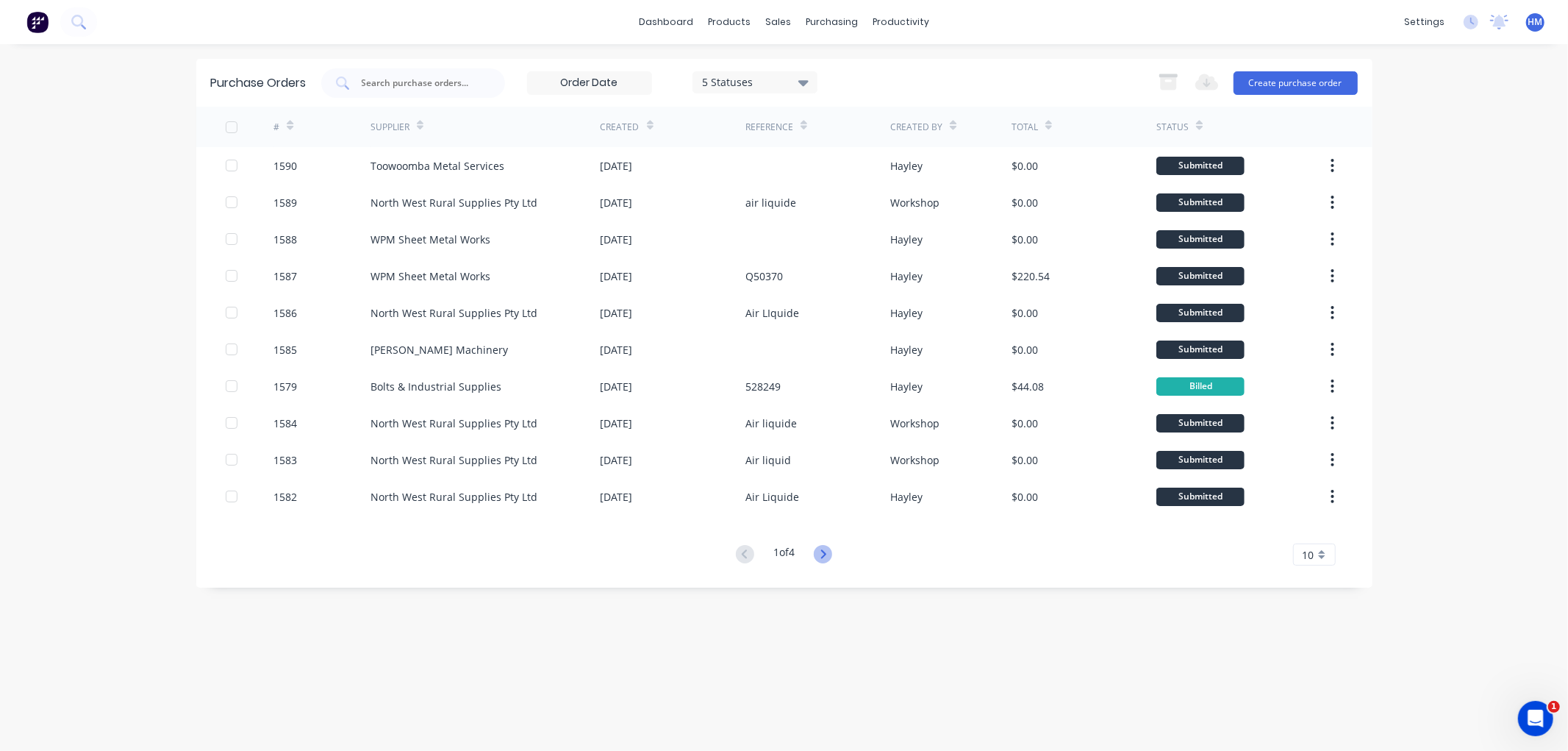
click at [827, 553] on icon at bounding box center [823, 553] width 5 height 9
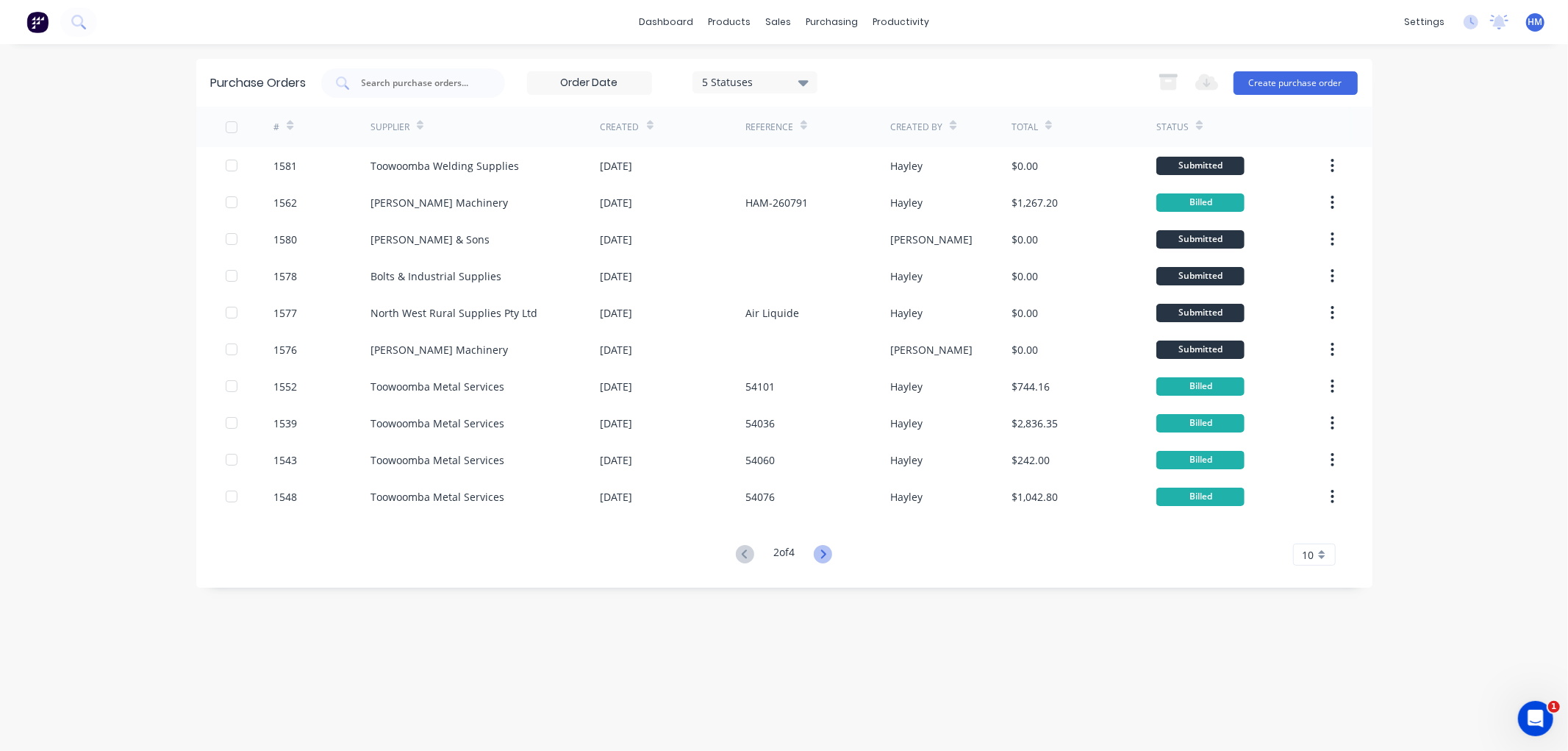
click at [823, 550] on icon at bounding box center [823, 554] width 18 height 18
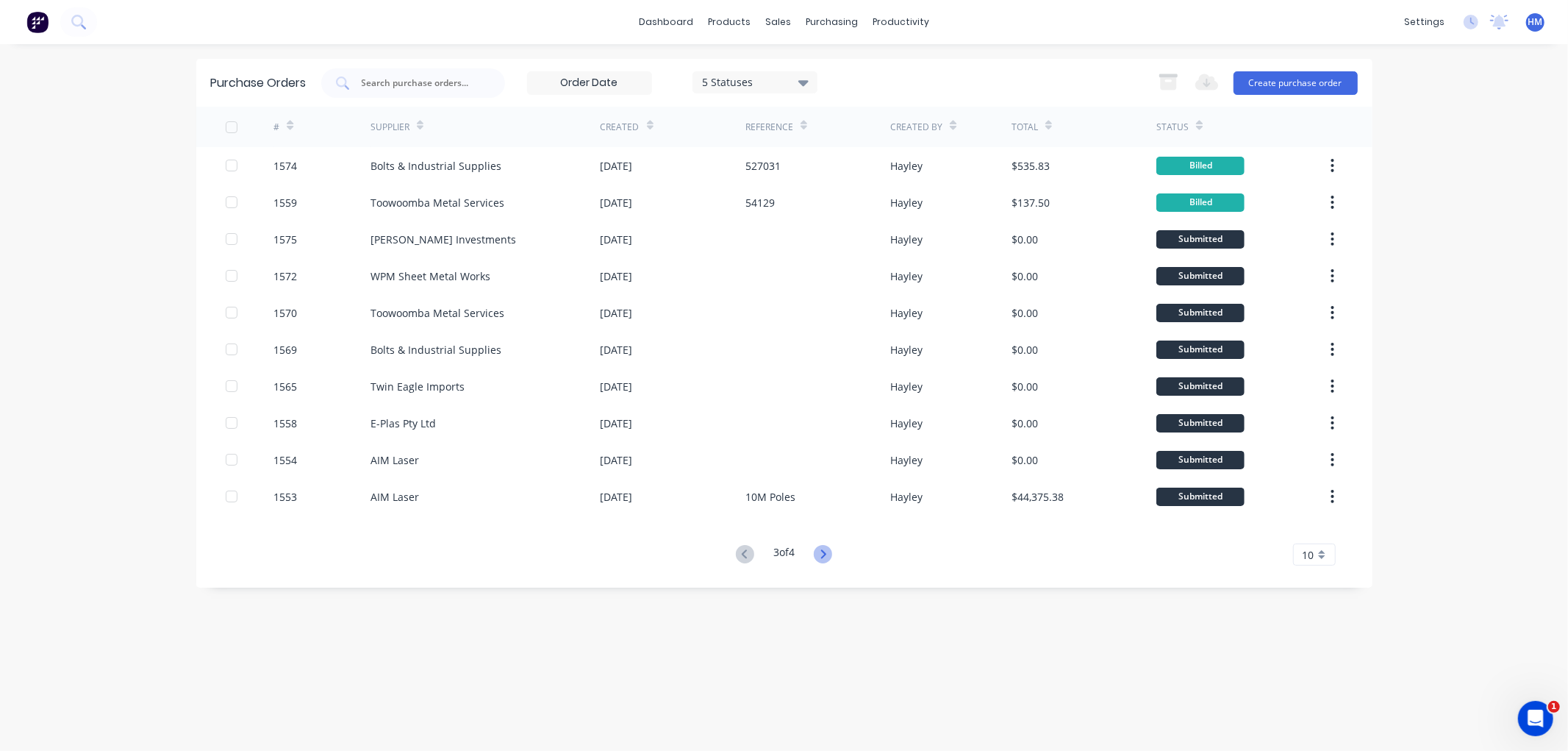
click at [819, 549] on icon at bounding box center [823, 554] width 18 height 18
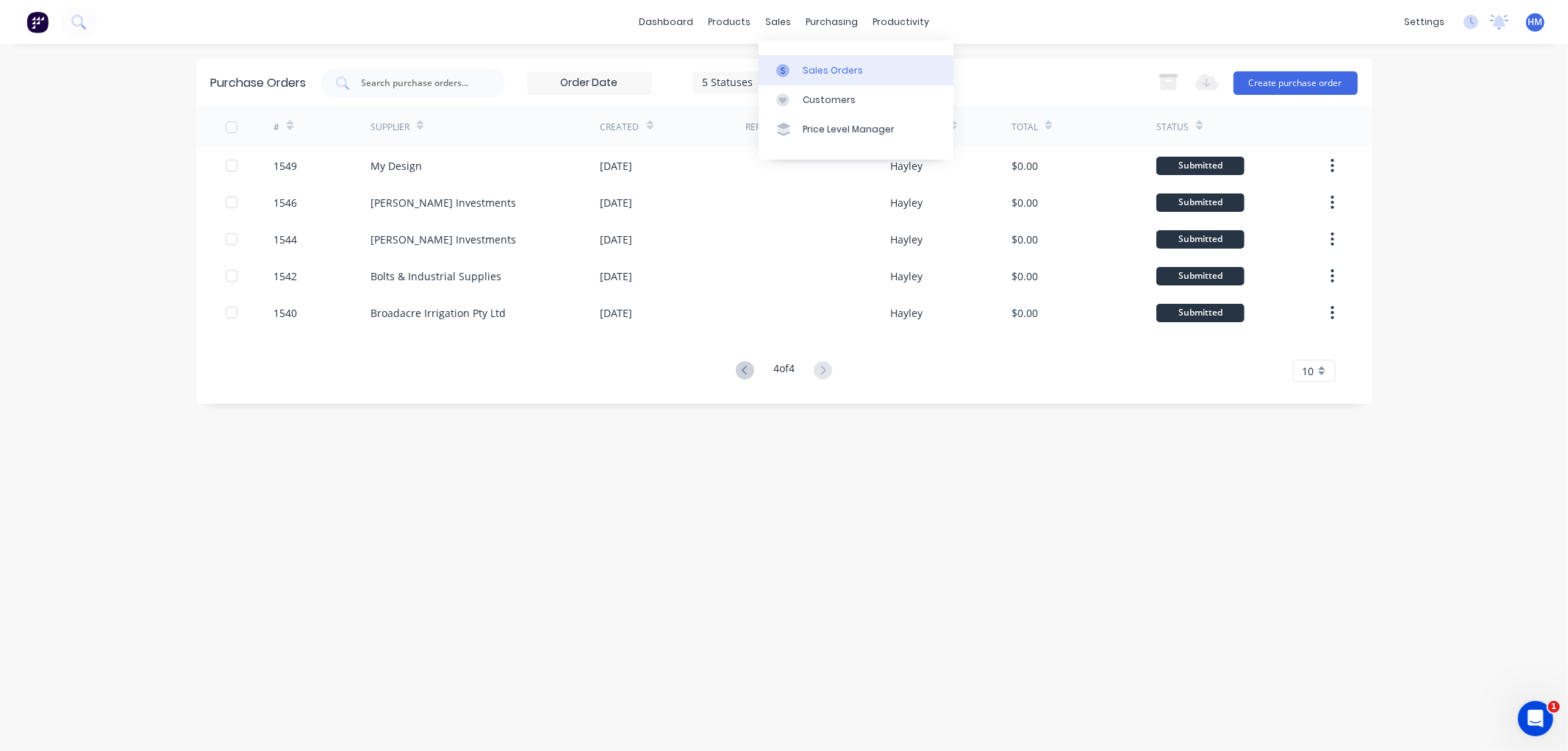
click at [813, 75] on div "Sales Orders" at bounding box center [832, 71] width 60 height 13
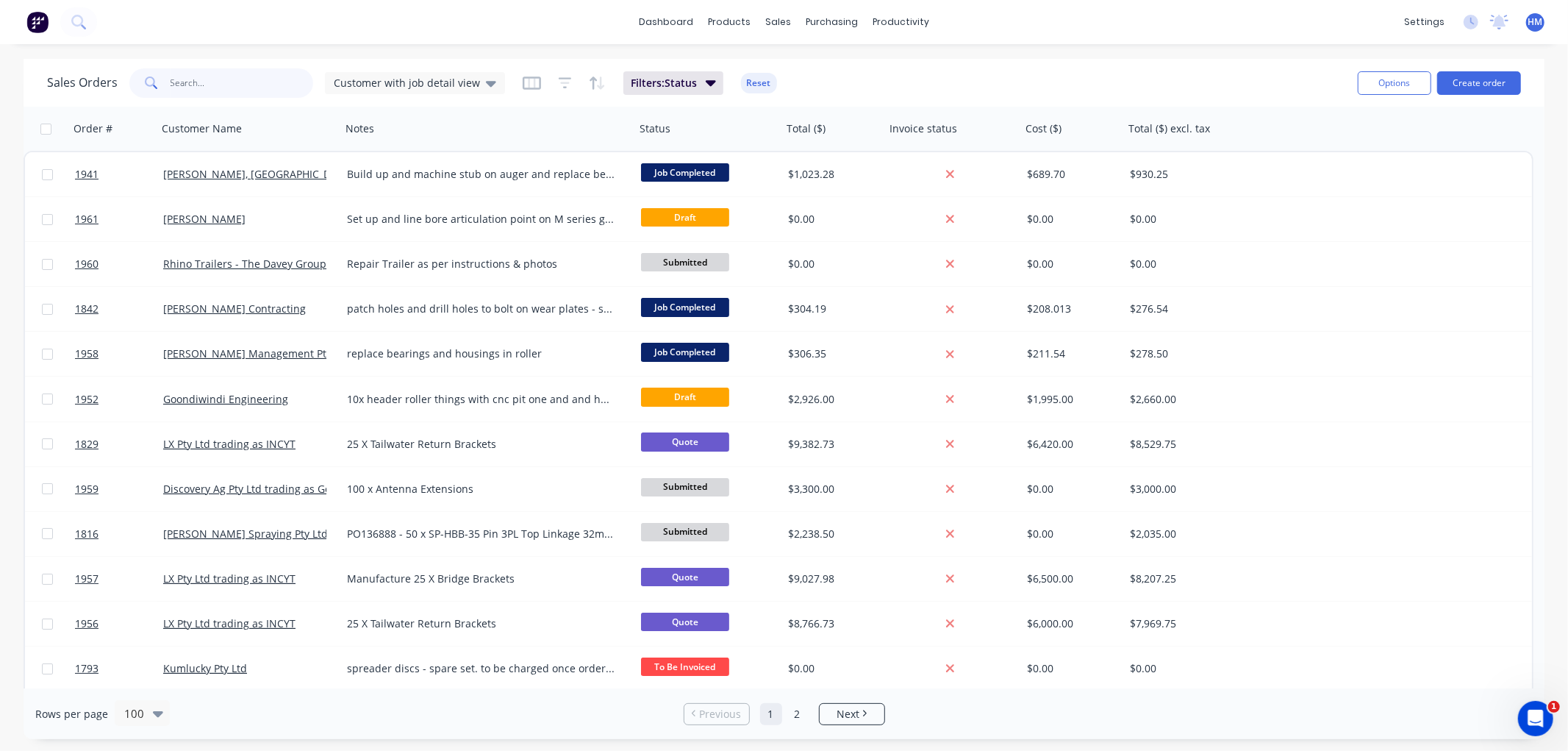
click at [230, 91] on input "text" at bounding box center [242, 83] width 143 height 29
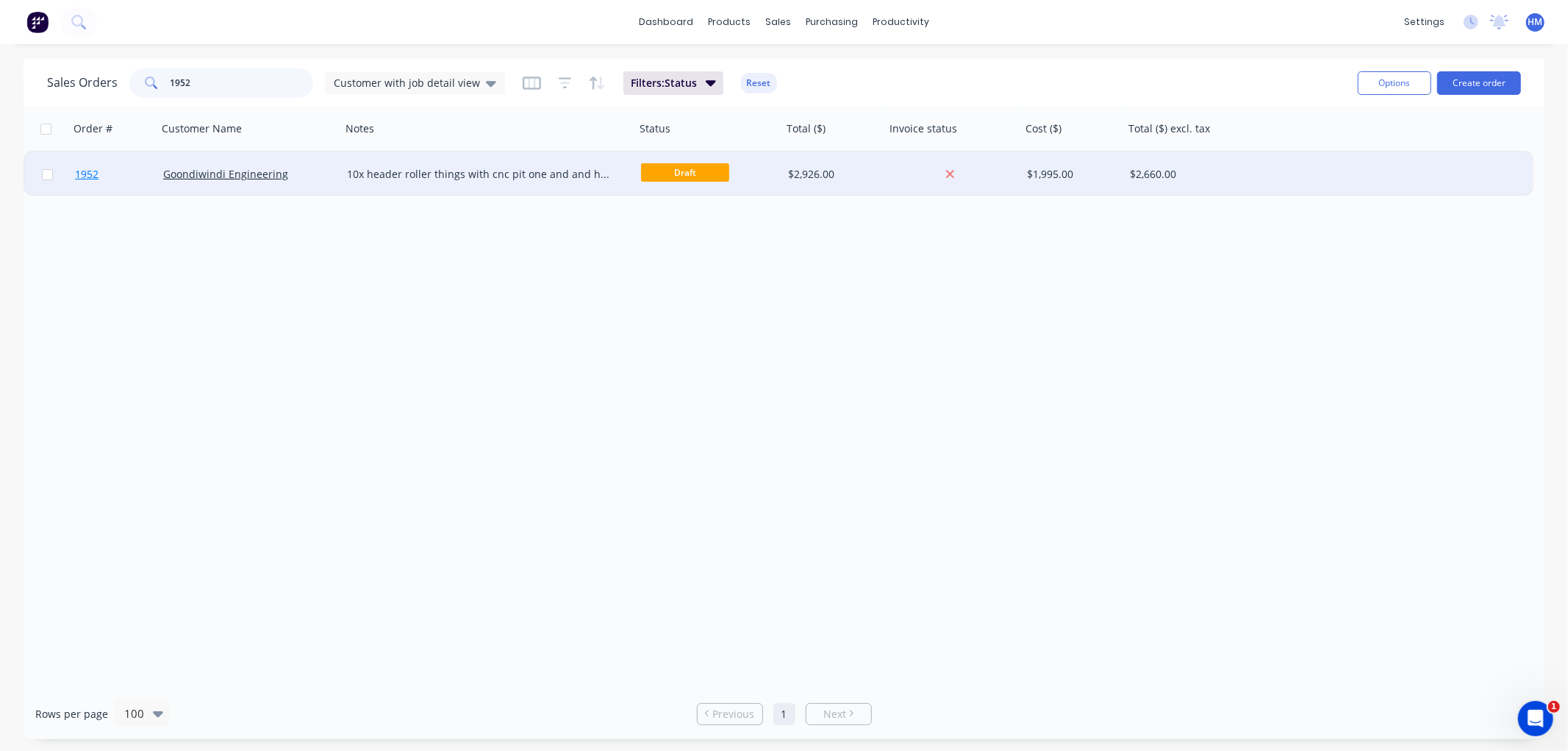
type input "1952"
click at [133, 174] on link "1952" at bounding box center [119, 174] width 88 height 44
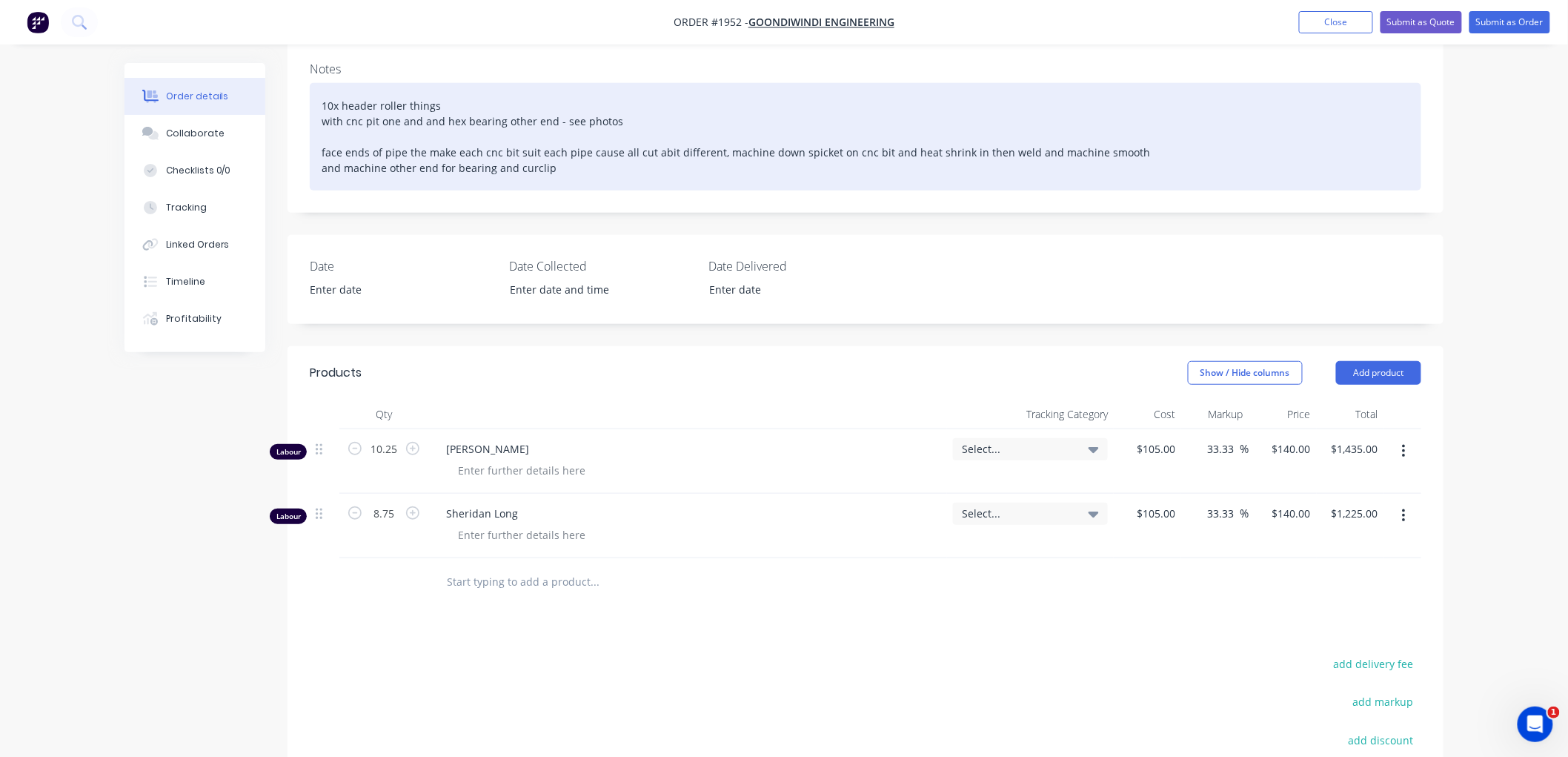
scroll to position [246, 0]
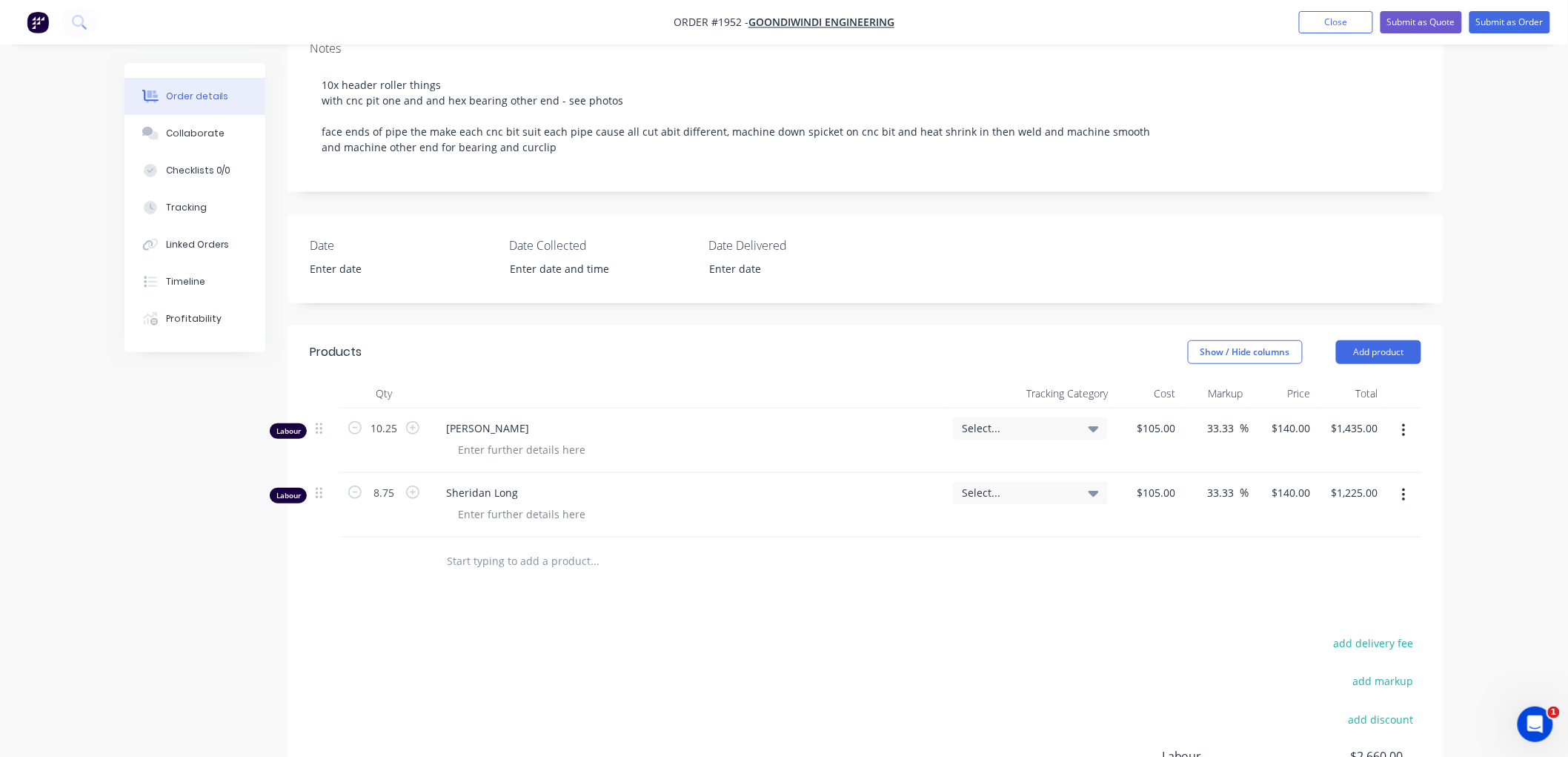
click at [493, 565] on input "text" at bounding box center [594, 561] width 297 height 29
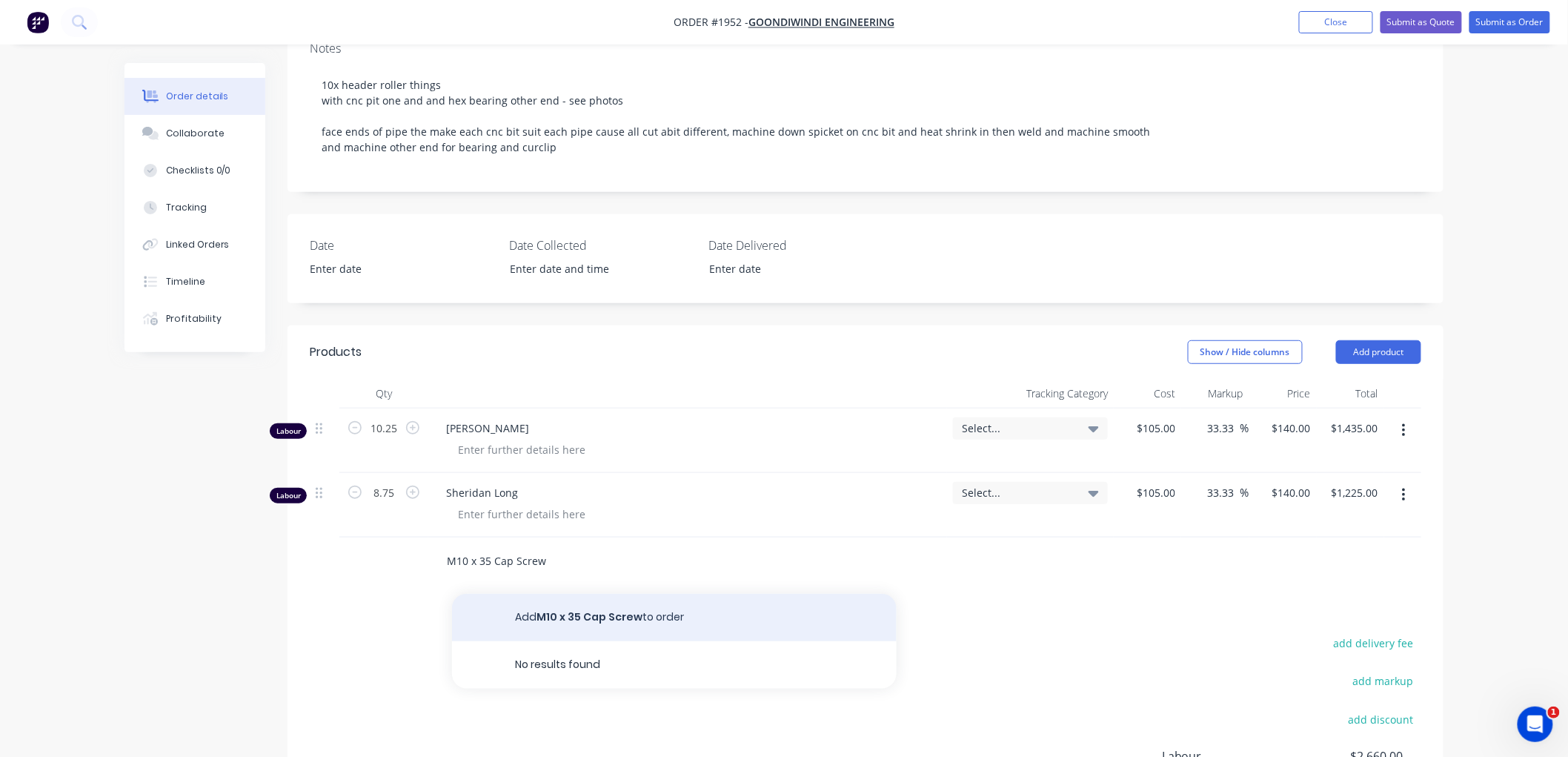
type input "M10 x 35 Cap Screw"
click at [576, 617] on button "Add M10 x 35 Cap Screw to order" at bounding box center [674, 617] width 445 height 47
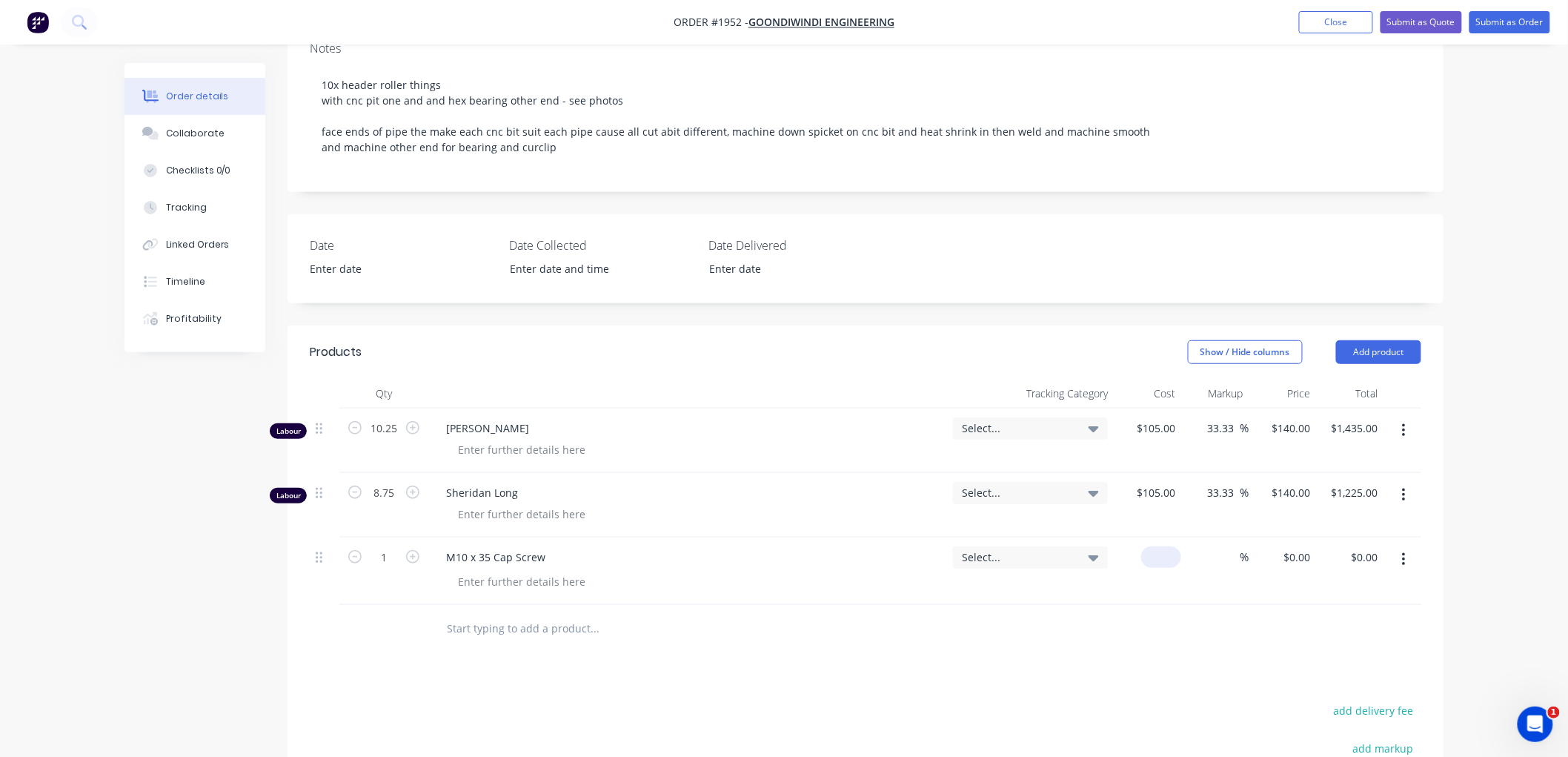
click at [1158, 558] on div "$0.00" at bounding box center [1161, 558] width 40 height 22
type input "$2.05"
click at [1225, 560] on input at bounding box center [1232, 558] width 17 height 22
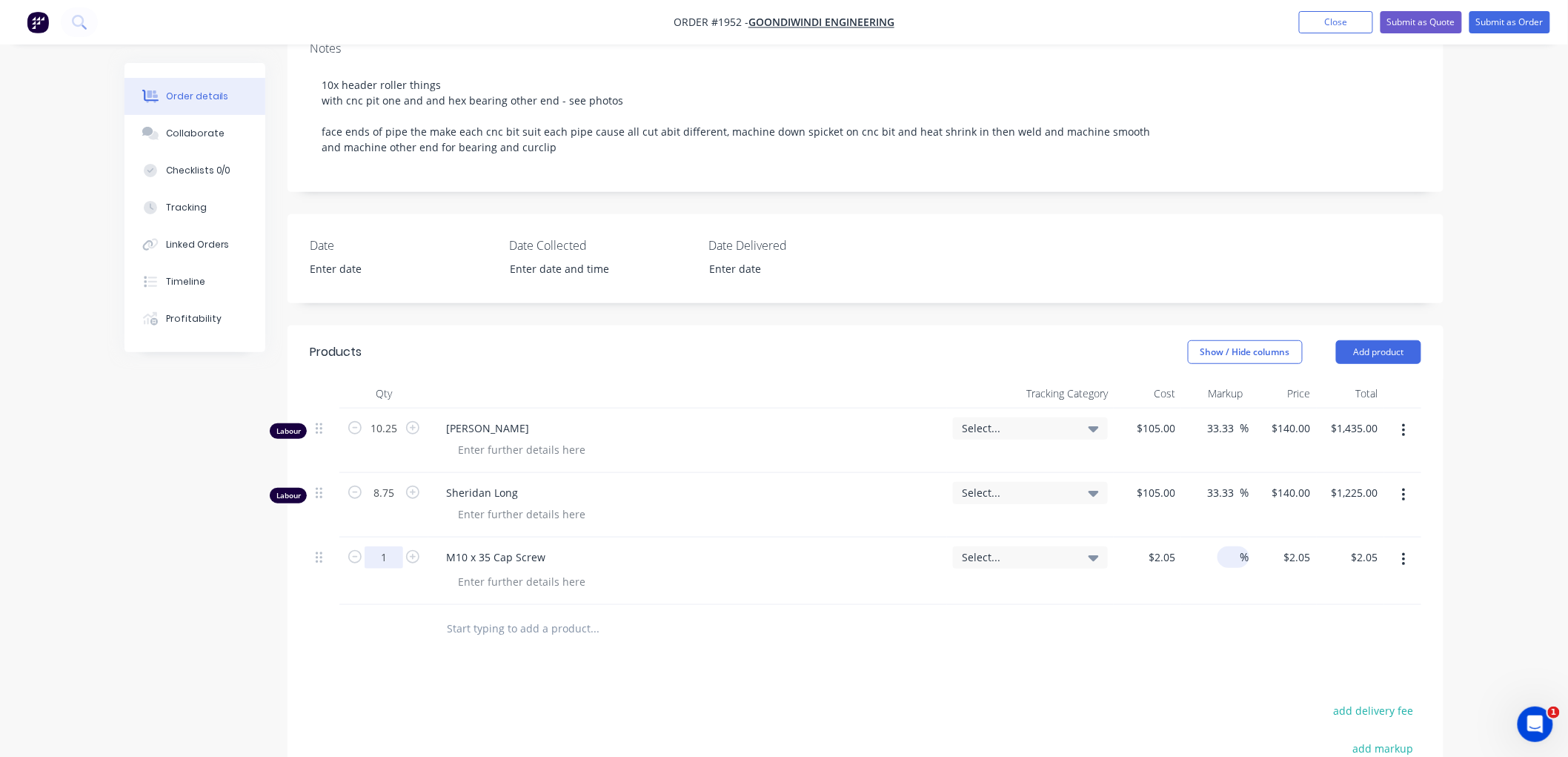
click at [398, 551] on input "1" at bounding box center [384, 558] width 39 height 22
type input "10"
type input "2.05"
type input "$20.50"
click at [1158, 561] on input "2.05" at bounding box center [1164, 558] width 34 height 22
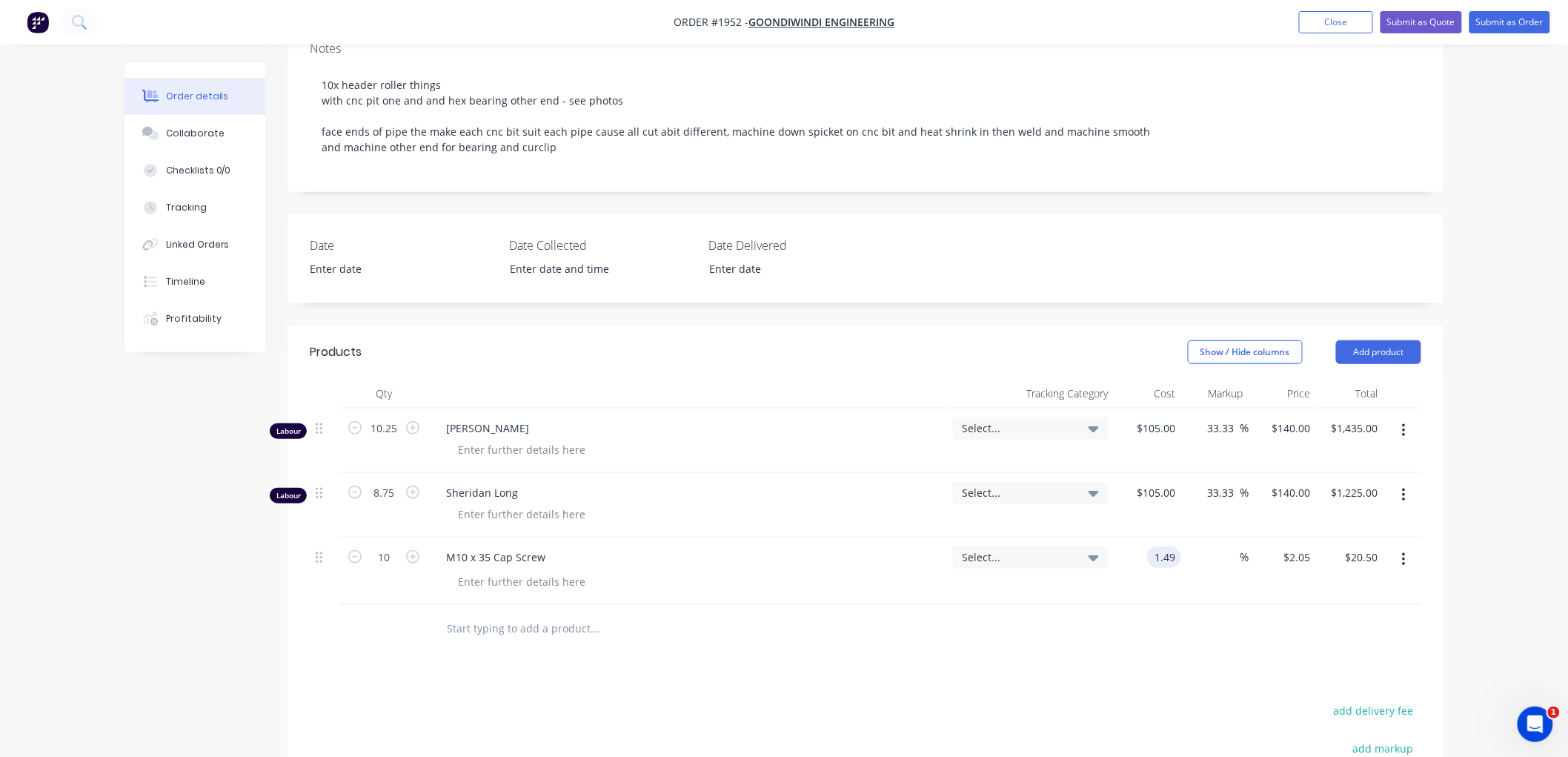
type input "$1.49"
type input "$14.90"
type input "30"
type input "$1.937"
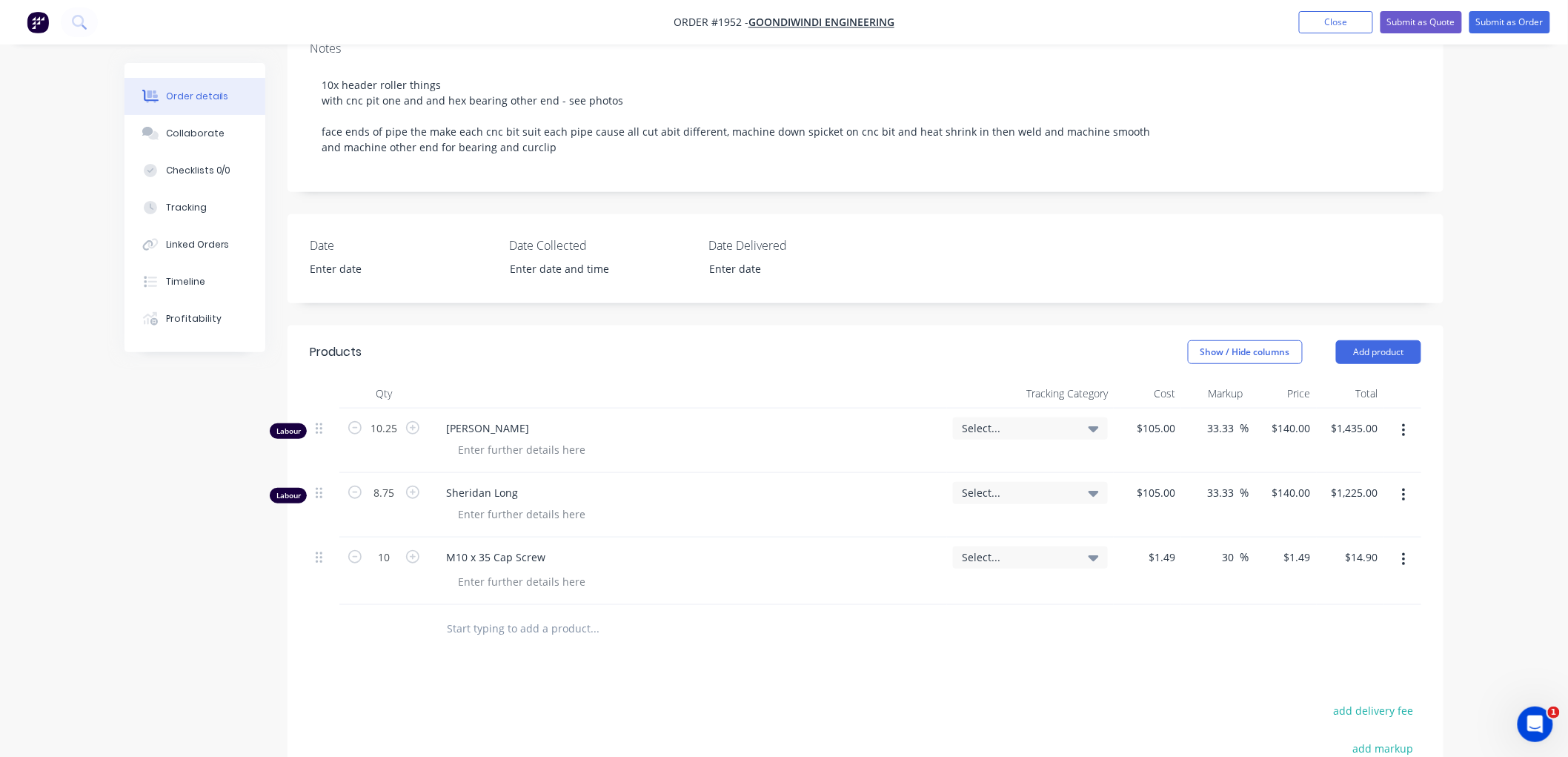
type input "$19.37"
click at [1124, 676] on div "Products Show / Hide columns Add product Qty Tracking Category Cost Markup Pric…" at bounding box center [865, 667] width 1156 height 684
click at [1353, 15] on button "Close" at bounding box center [1336, 22] width 74 height 22
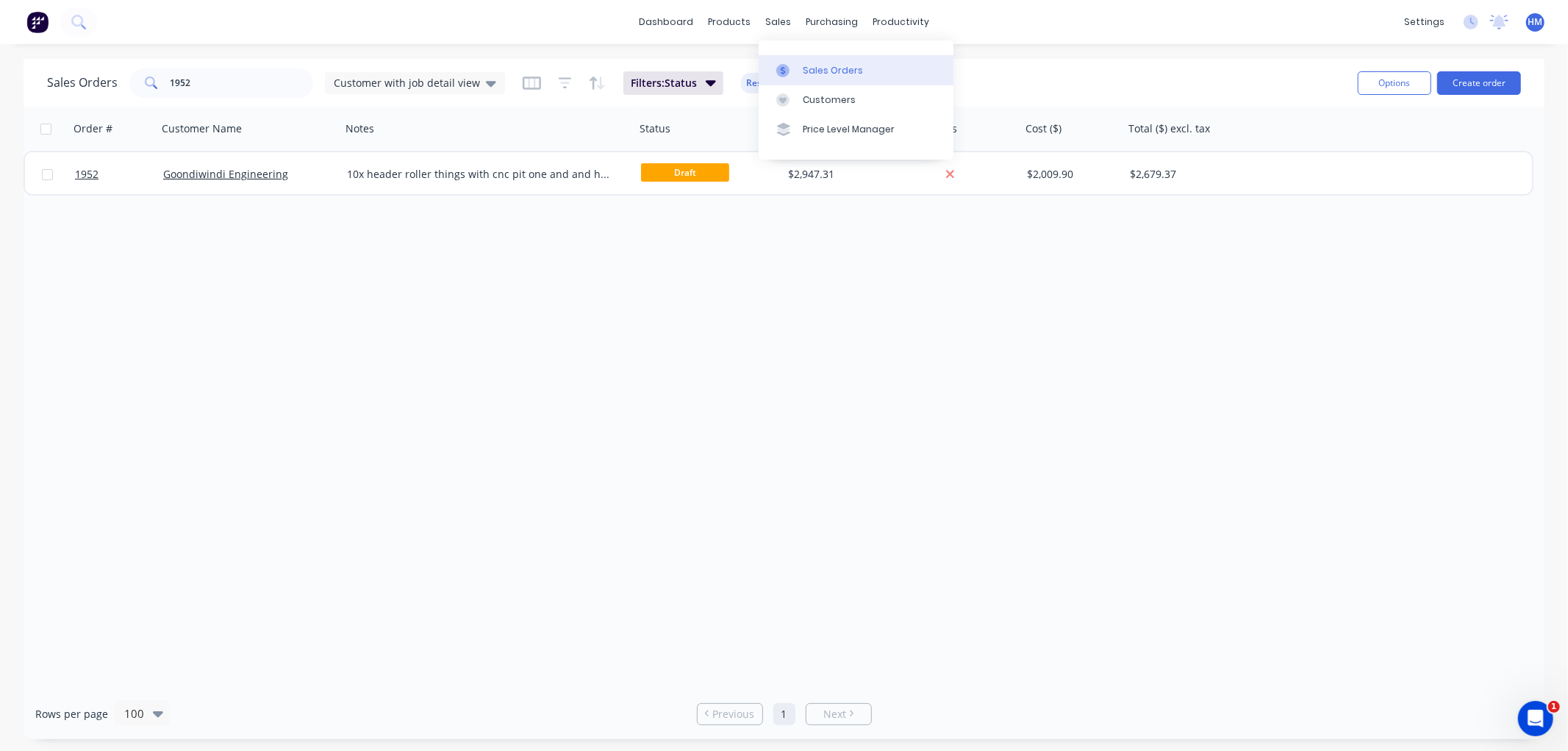
click at [806, 64] on div "Sales Orders" at bounding box center [832, 71] width 60 height 13
click at [214, 92] on input "1952" at bounding box center [242, 83] width 143 height 29
click at [129, 81] on div "1952" at bounding box center [221, 83] width 183 height 29
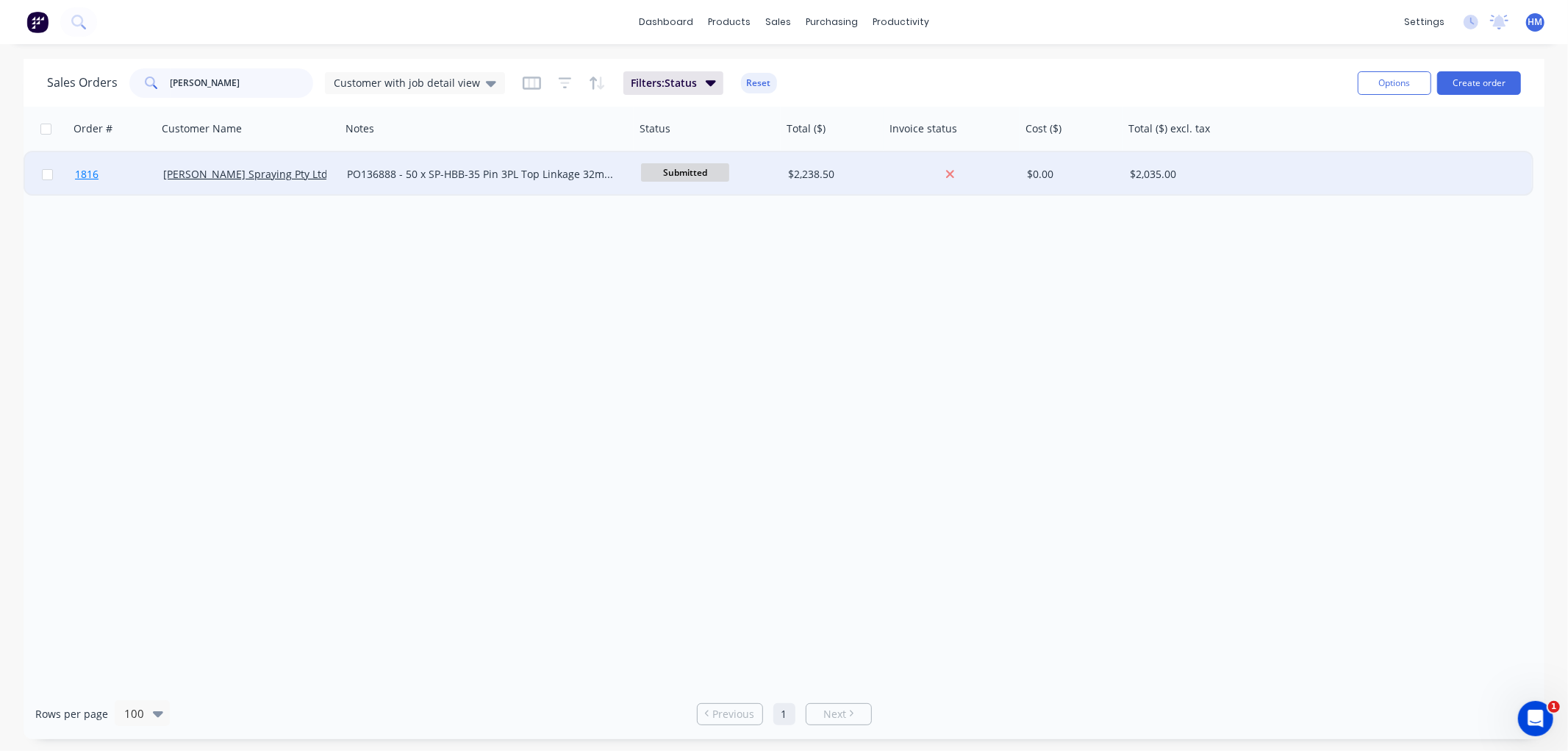
type input "hayes"
click at [137, 181] on link "1816" at bounding box center [119, 174] width 88 height 44
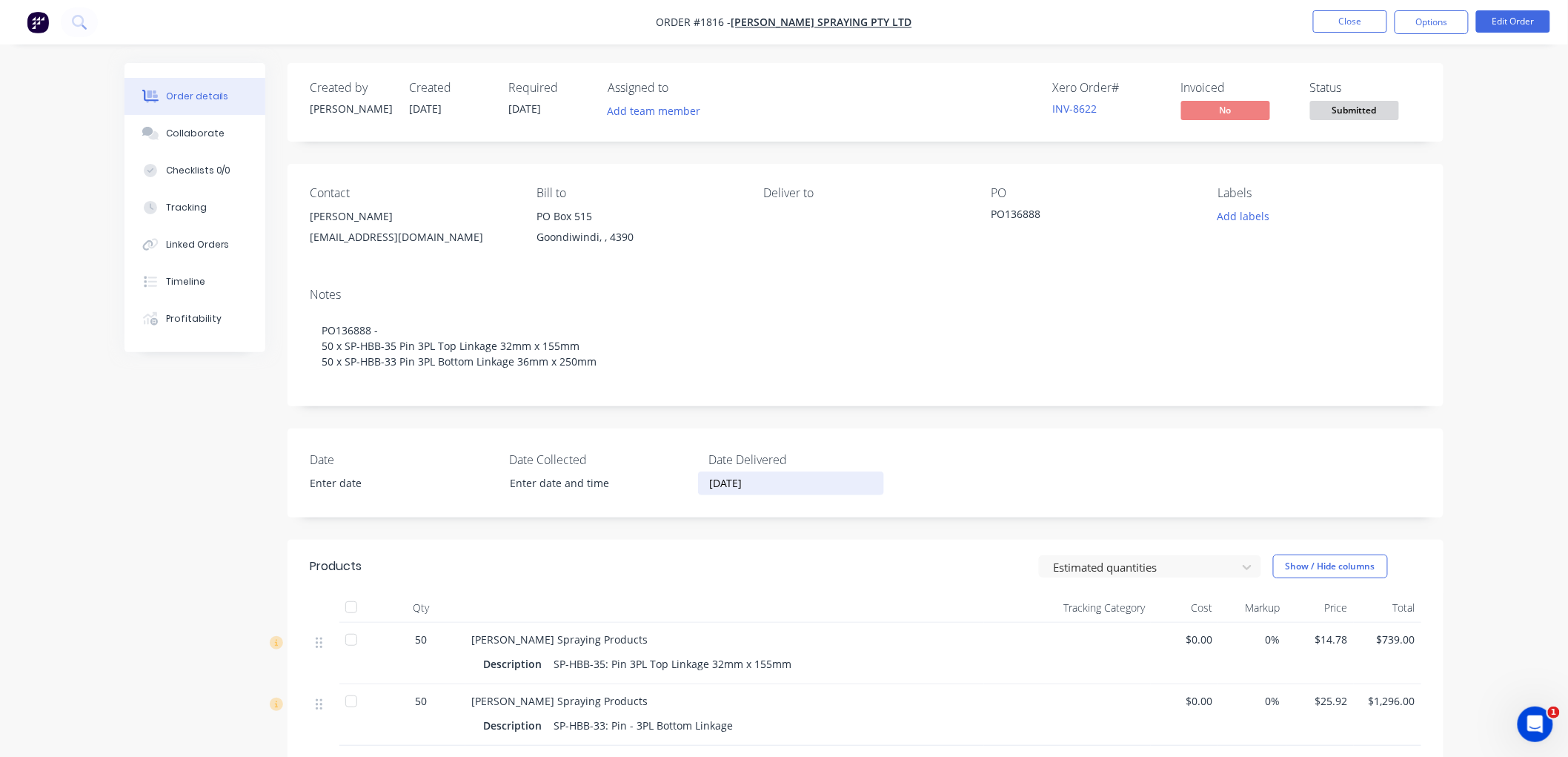
click at [746, 477] on input "09/10/2025" at bounding box center [790, 483] width 184 height 22
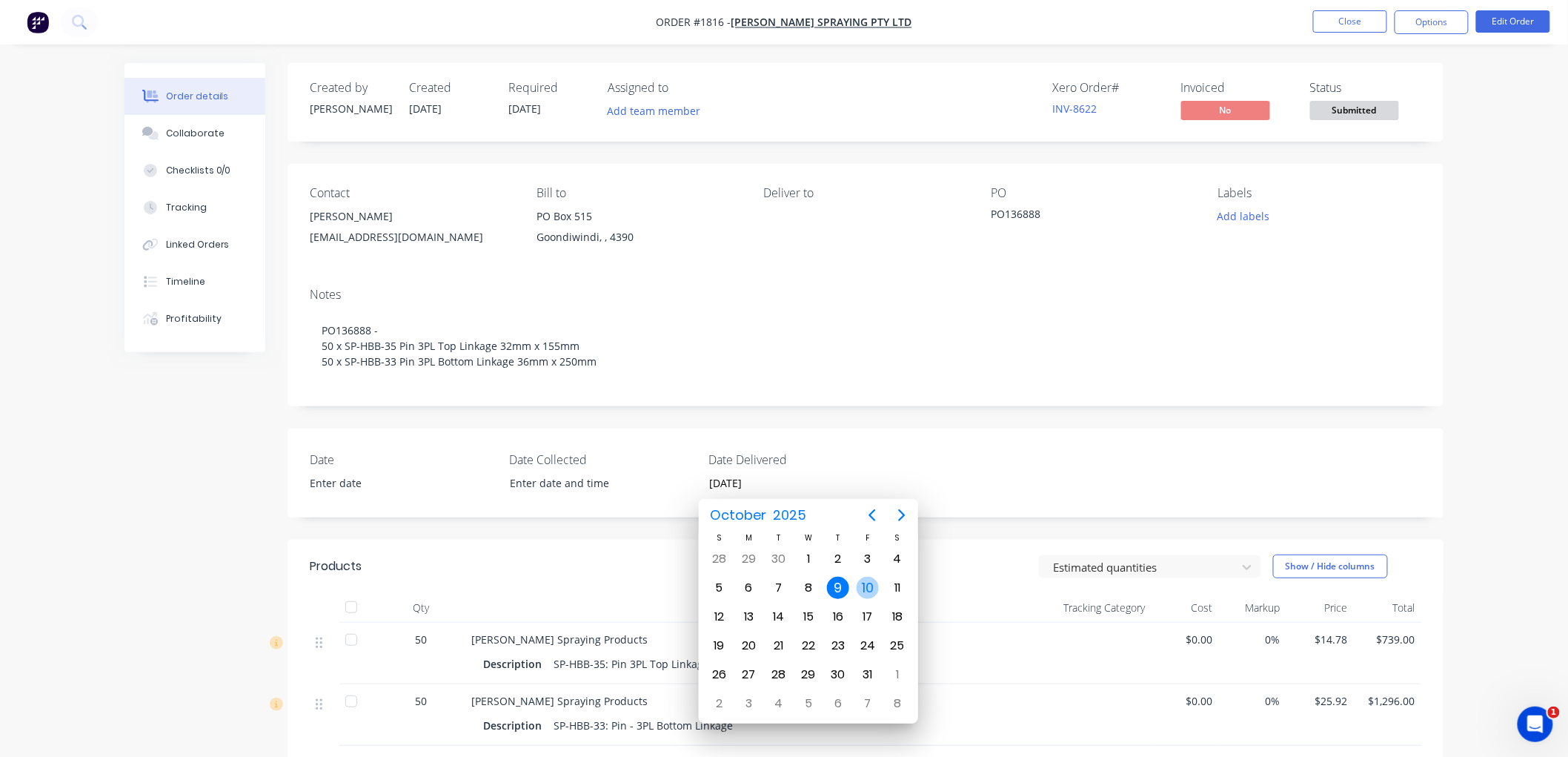
click at [877, 584] on div "10" at bounding box center [868, 588] width 22 height 22
type input "10/10/2025"
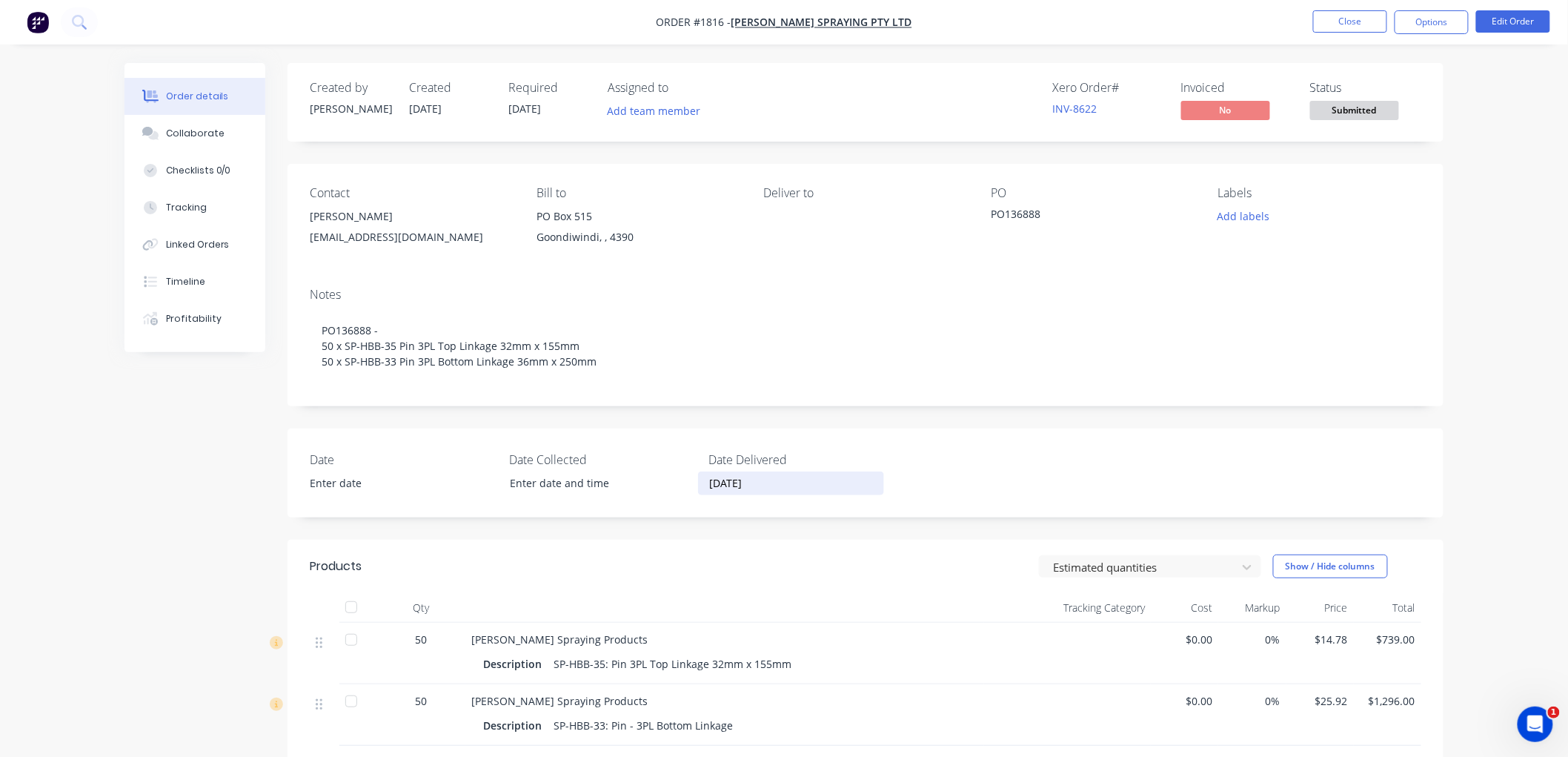
click at [962, 479] on div "Date Date Collected Date Delivered 10/10/2025" at bounding box center [865, 473] width 1156 height 89
click at [1431, 20] on button "Options" at bounding box center [1432, 22] width 74 height 24
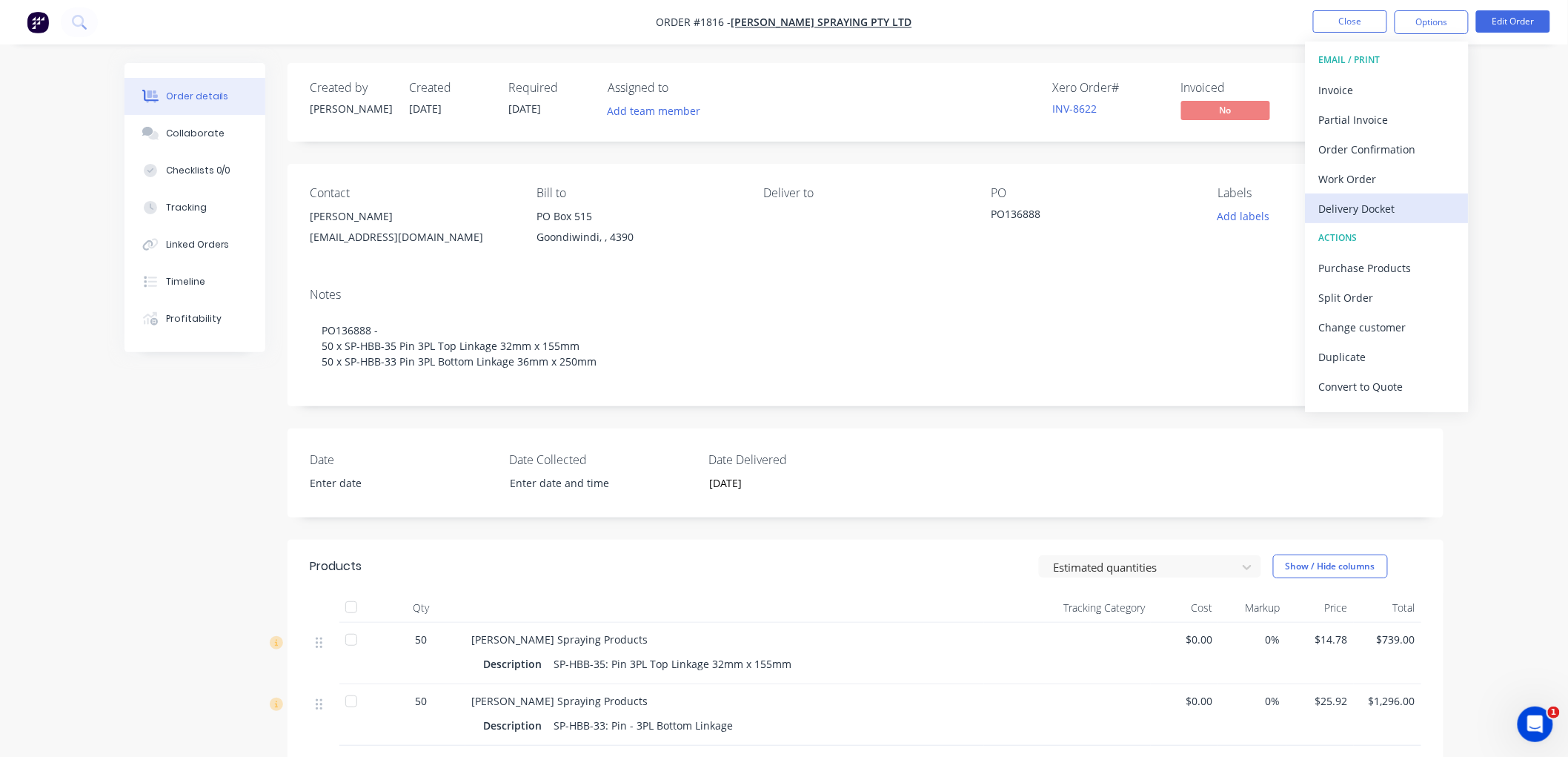
click at [1361, 210] on div "Delivery Docket" at bounding box center [1387, 209] width 136 height 22
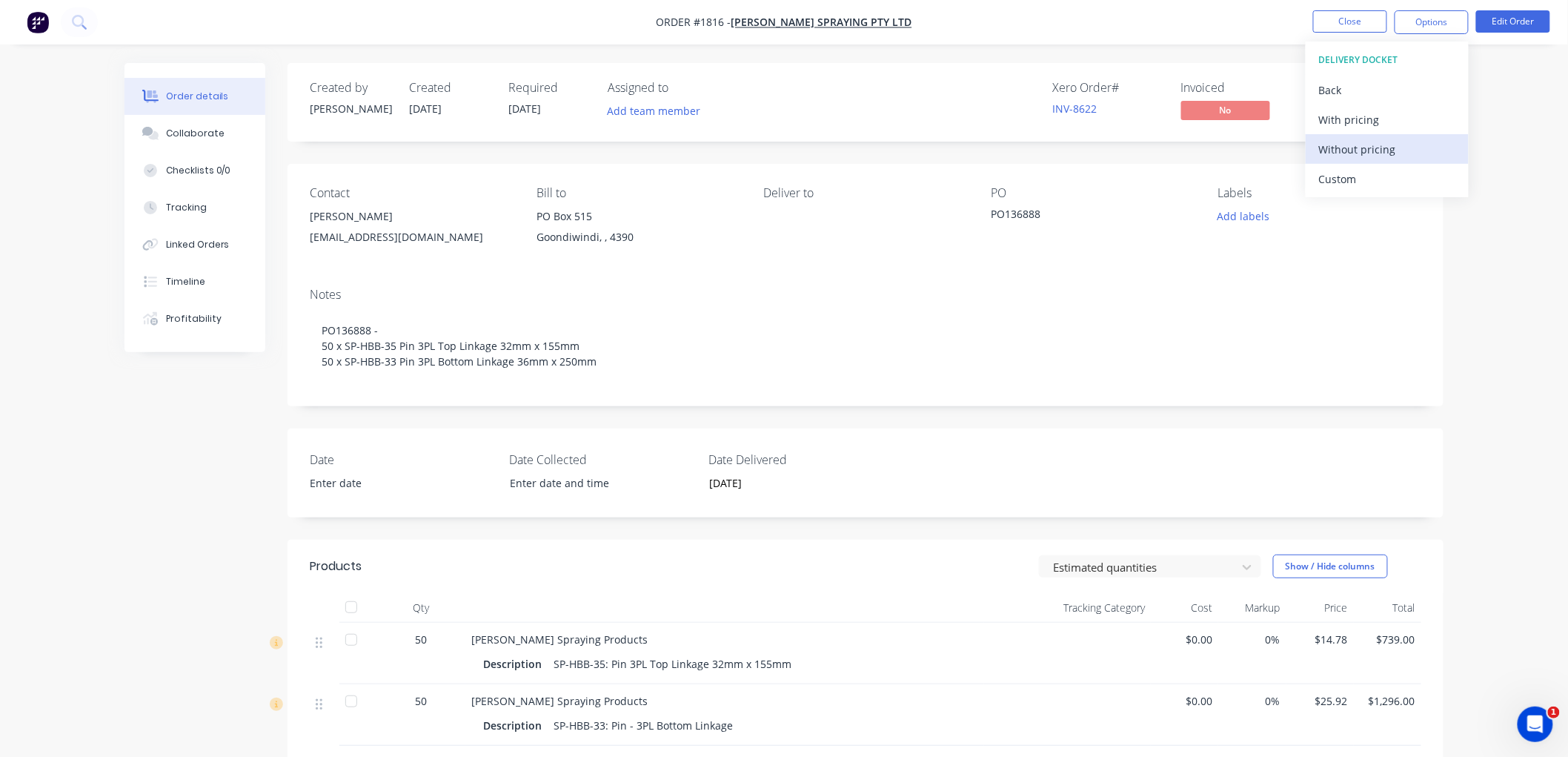
click at [1369, 144] on div "Without pricing" at bounding box center [1387, 150] width 136 height 22
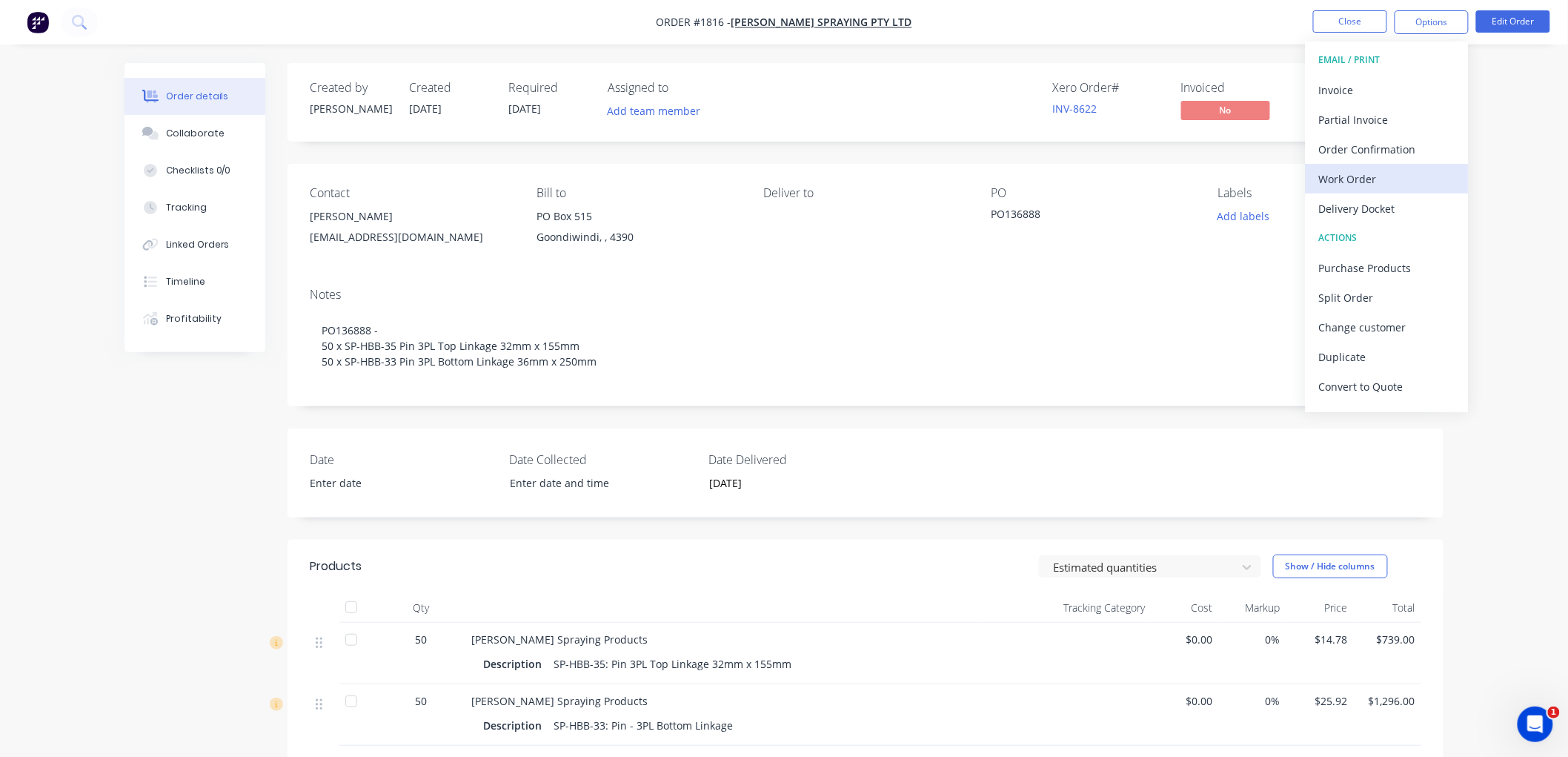
click at [1358, 175] on div "Work Order" at bounding box center [1387, 179] width 136 height 22
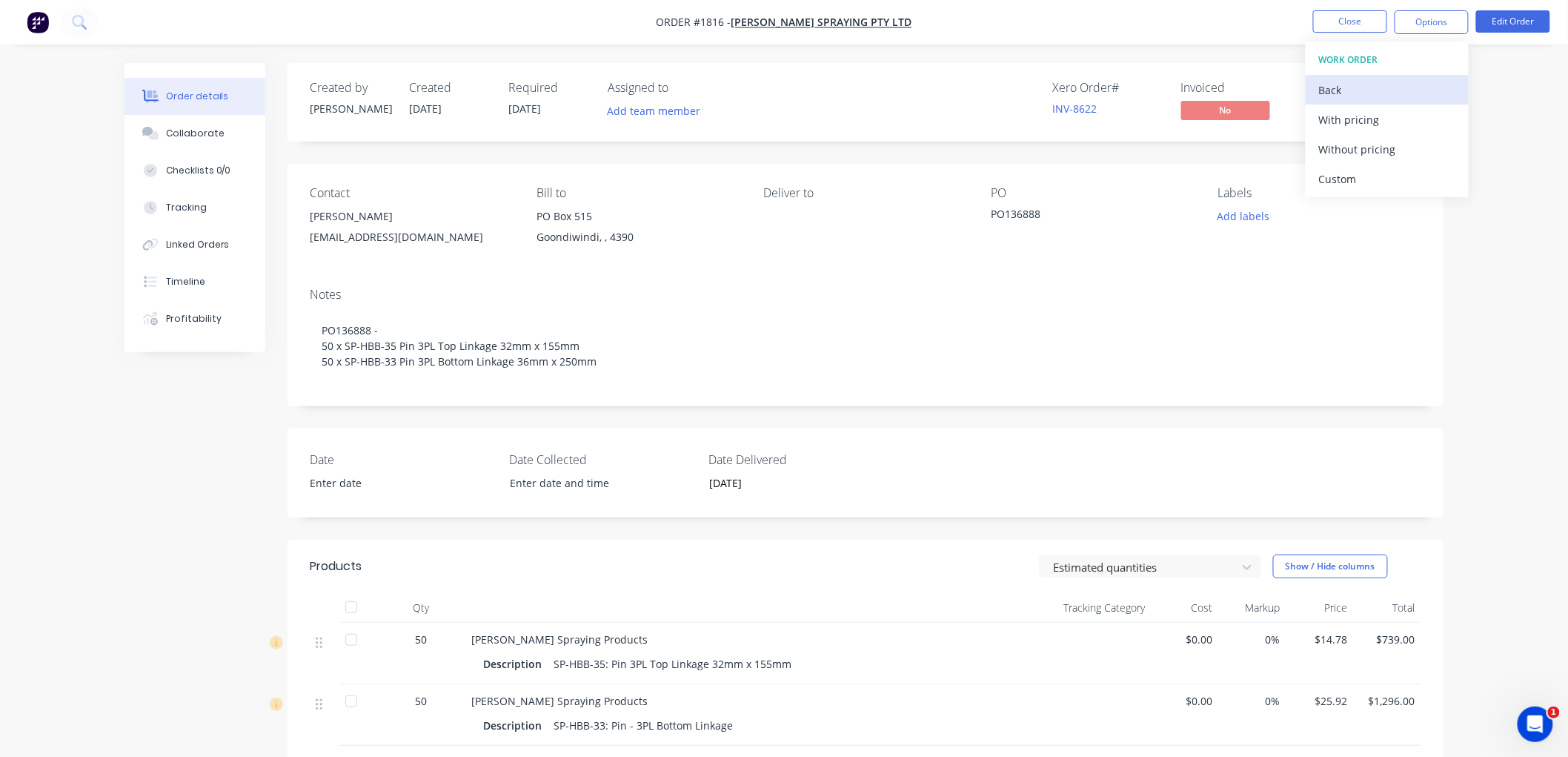
click at [1336, 85] on div "Back" at bounding box center [1387, 90] width 136 height 22
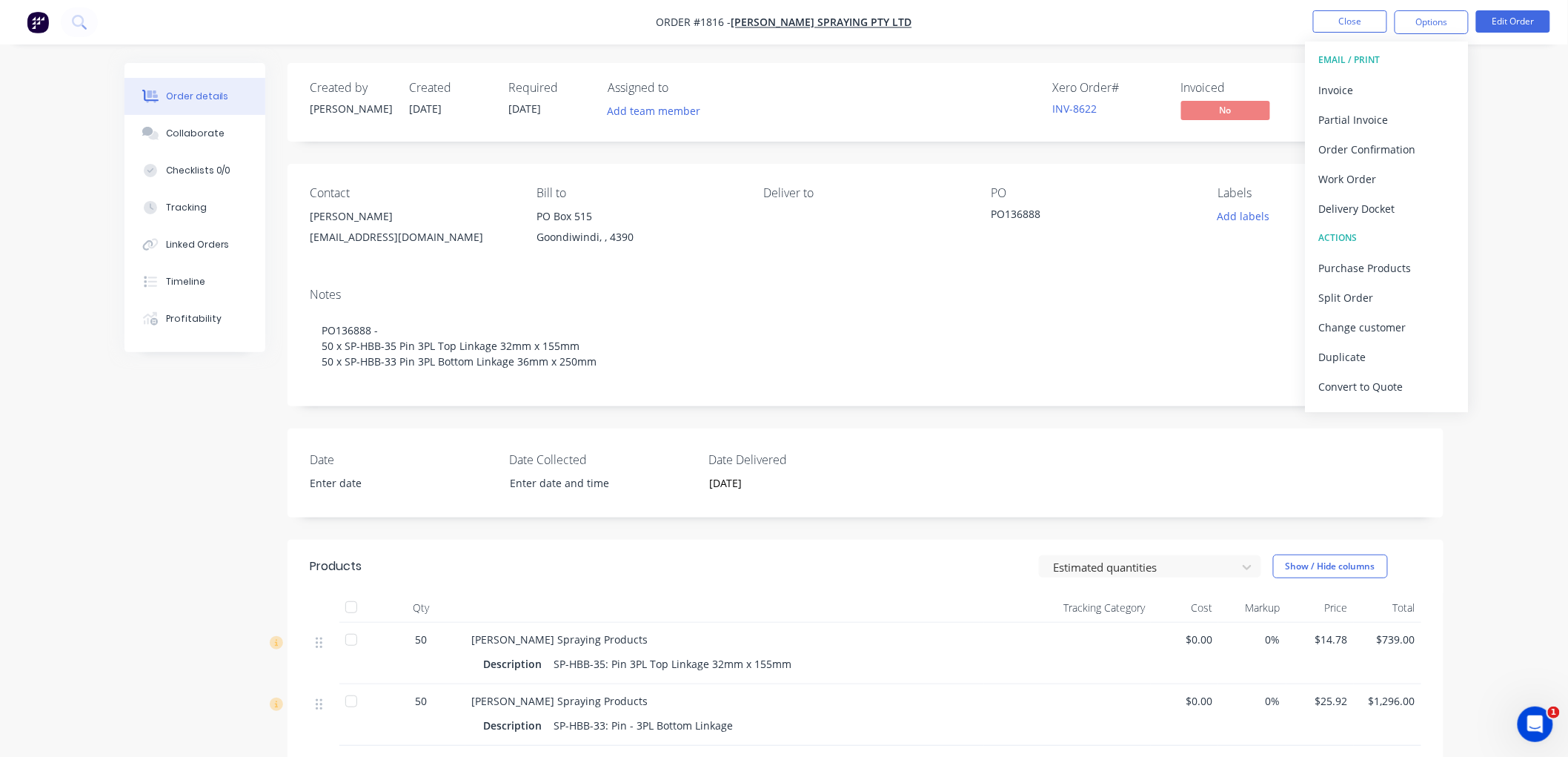
click at [1368, 204] on div "Delivery Docket" at bounding box center [1387, 209] width 136 height 22
click at [1375, 139] on div "Without pricing" at bounding box center [1387, 150] width 136 height 22
click at [1358, 22] on button "Close" at bounding box center [1350, 21] width 74 height 22
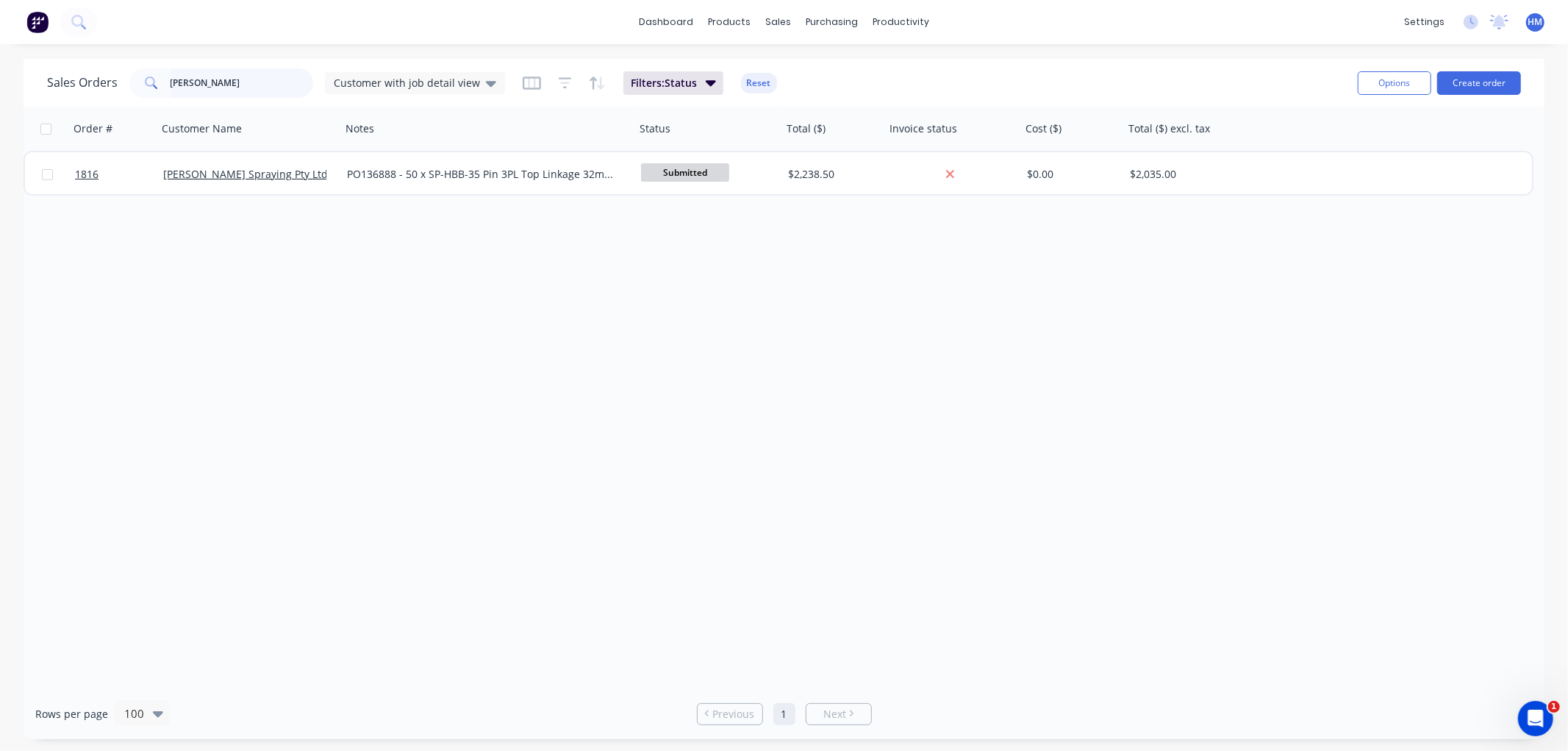
drag, startPoint x: 211, startPoint y: 74, endPoint x: 228, endPoint y: 77, distance: 17.3
click at [212, 75] on input "hayes" at bounding box center [242, 83] width 143 height 29
drag, startPoint x: 108, startPoint y: 77, endPoint x: 64, endPoint y: 77, distance: 44.0
click at [64, 77] on div "Sales Orders hayes Customer with job detail view" at bounding box center [275, 83] width 458 height 29
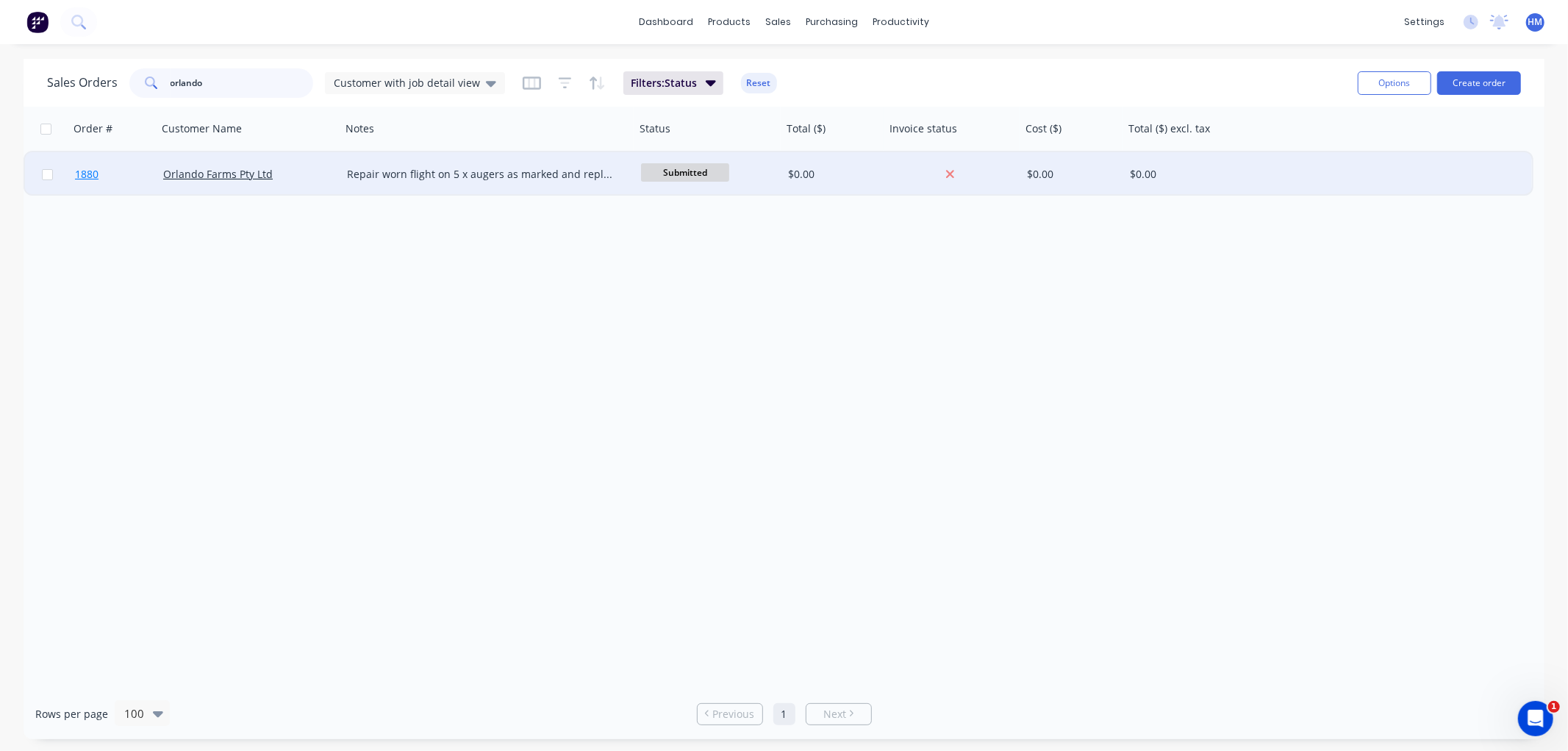
type input "orlando"
click at [122, 187] on link "1880" at bounding box center [119, 174] width 88 height 44
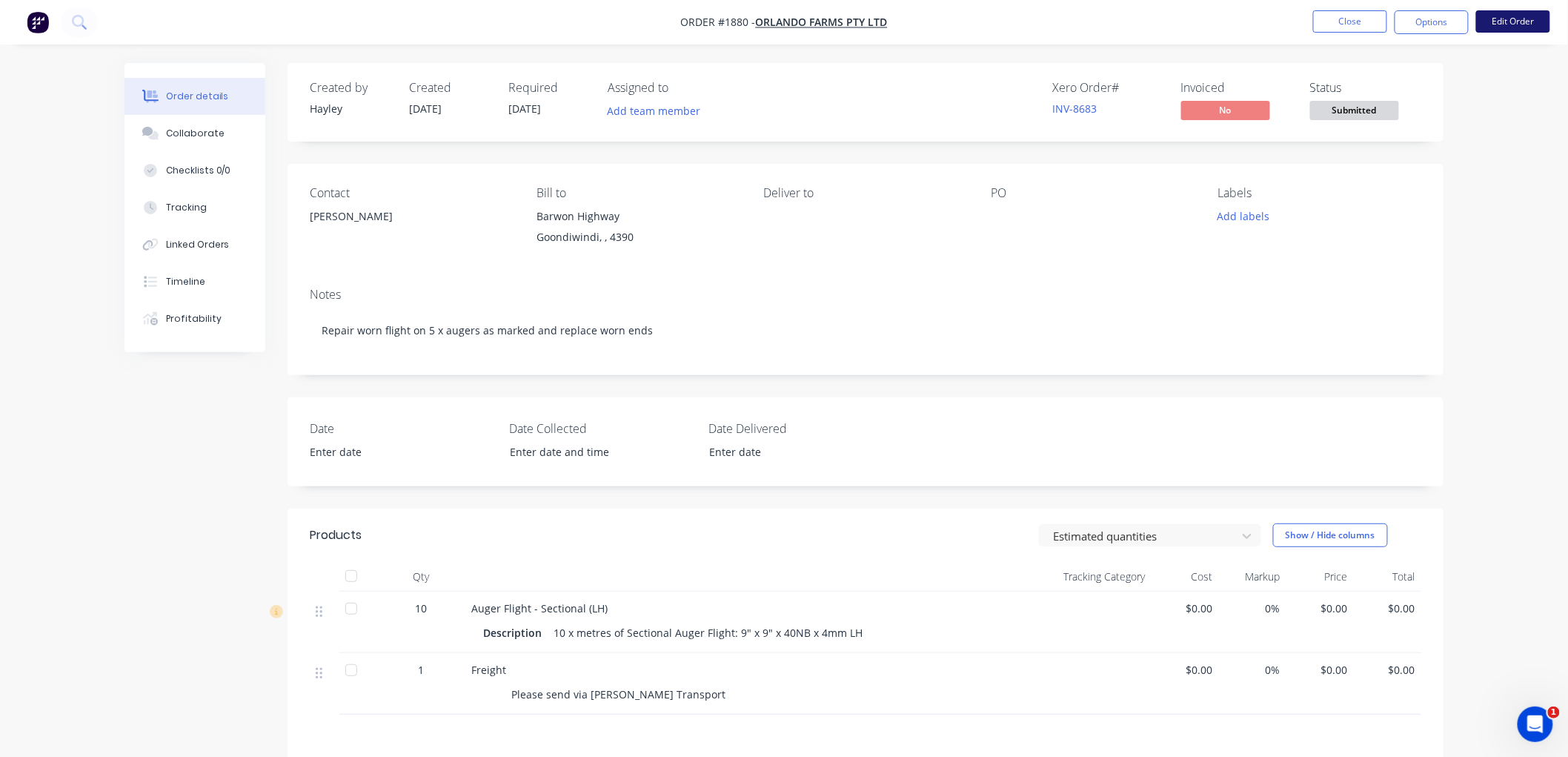
click at [1519, 21] on button "Edit Order" at bounding box center [1513, 21] width 74 height 22
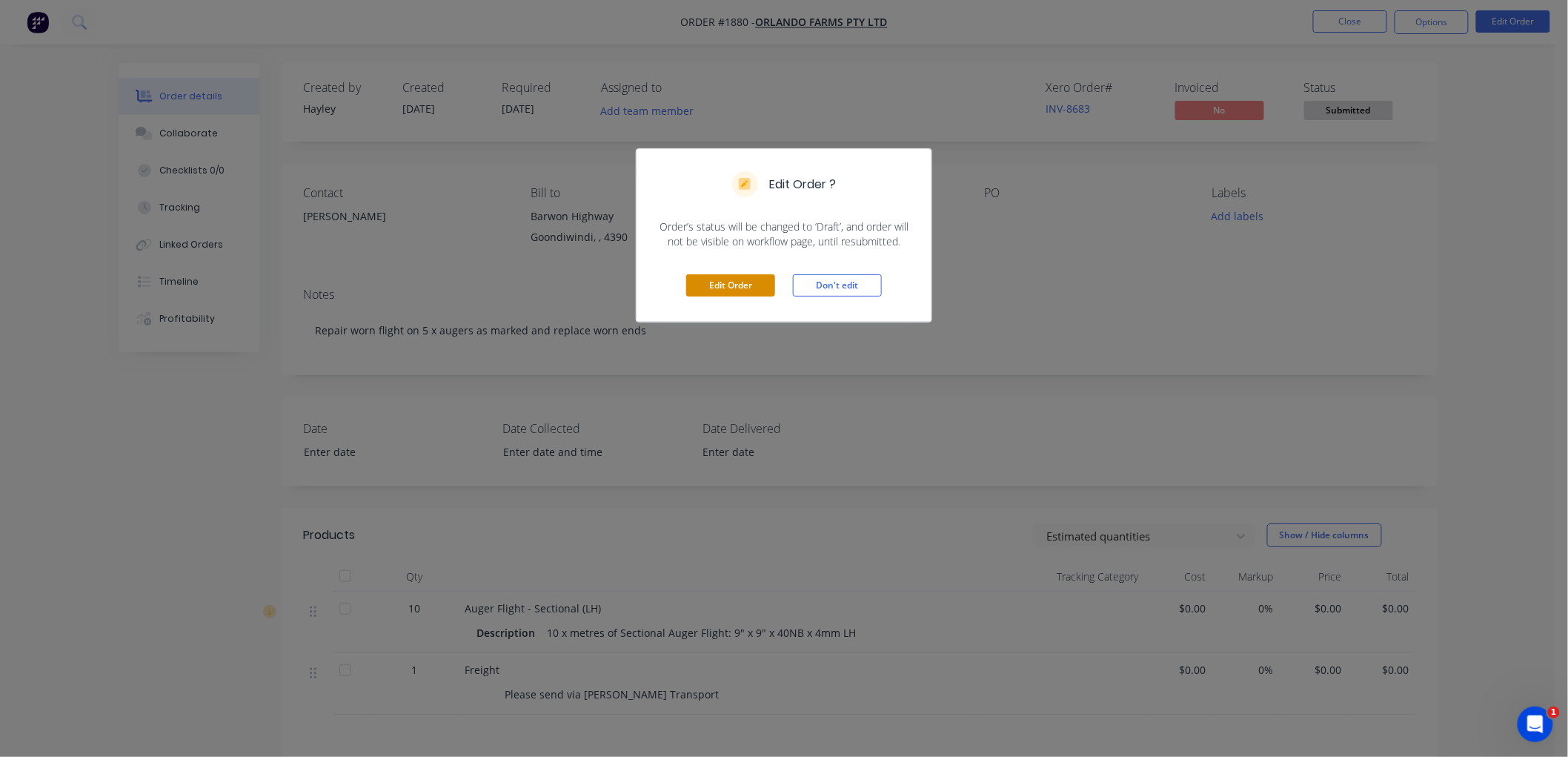
click at [705, 278] on button "Edit Order" at bounding box center [731, 285] width 89 height 22
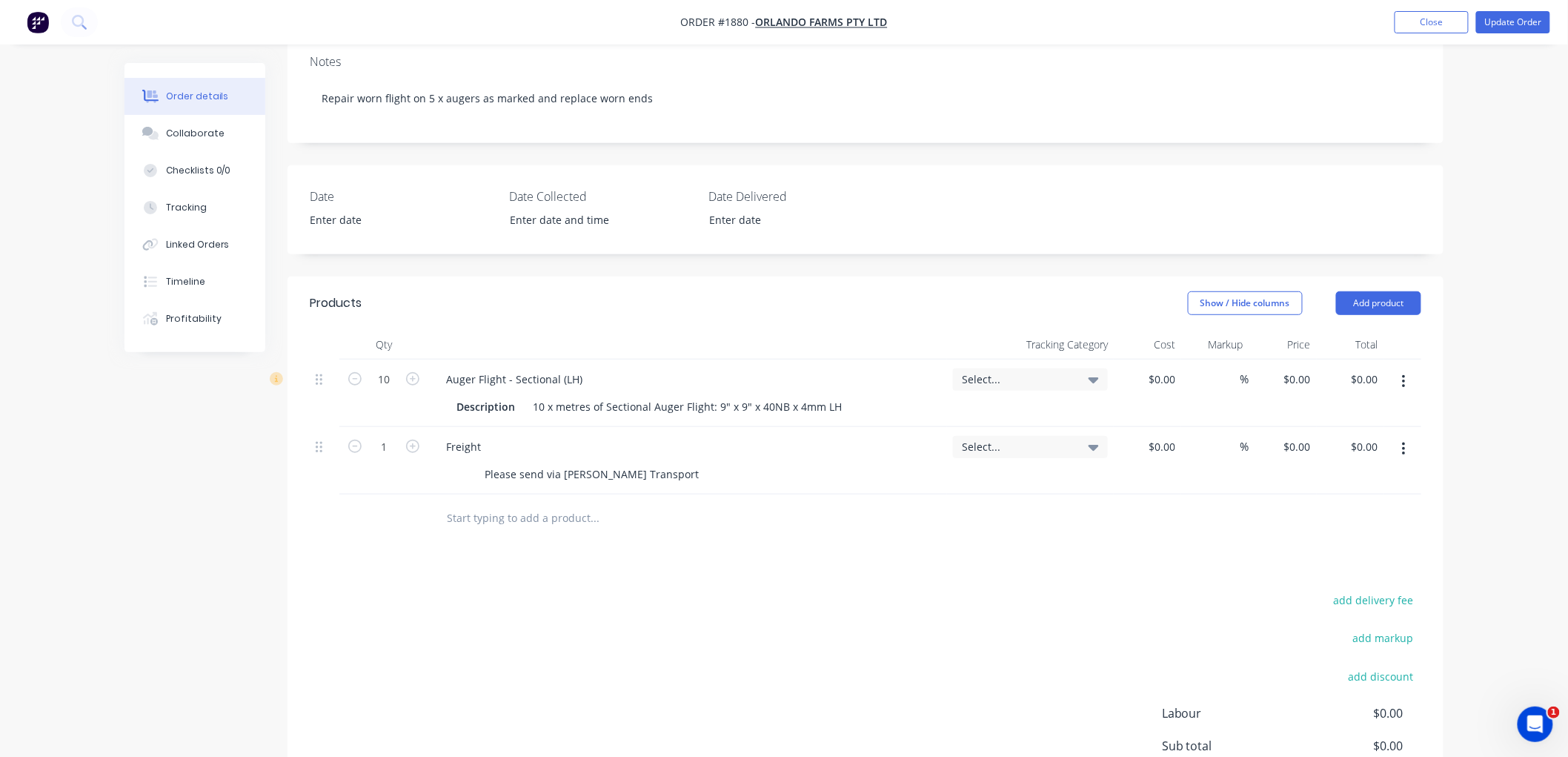
scroll to position [329, 0]
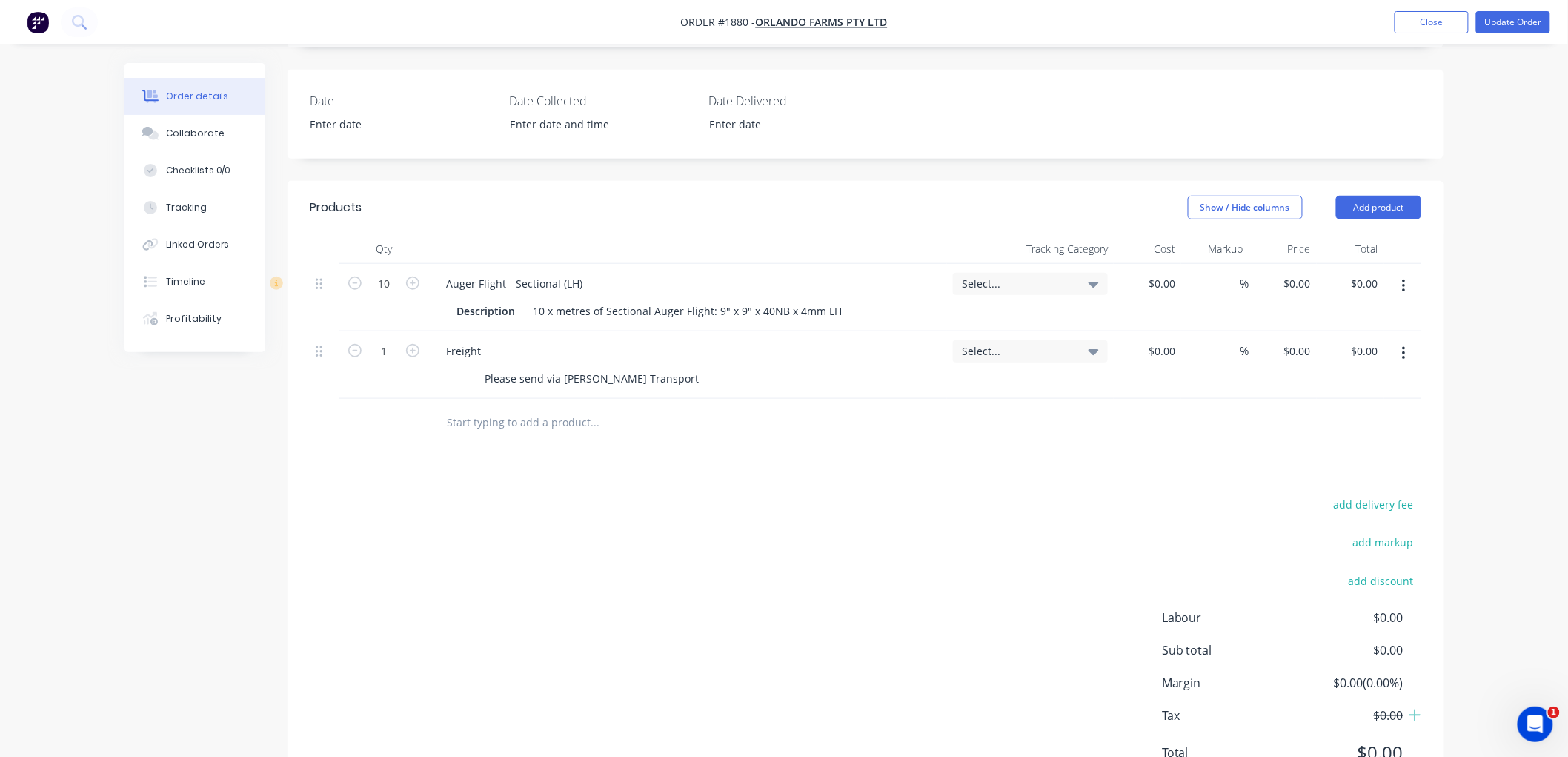
click at [492, 436] on input "text" at bounding box center [594, 422] width 297 height 29
click at [492, 424] on input "text" at bounding box center [594, 422] width 297 height 29
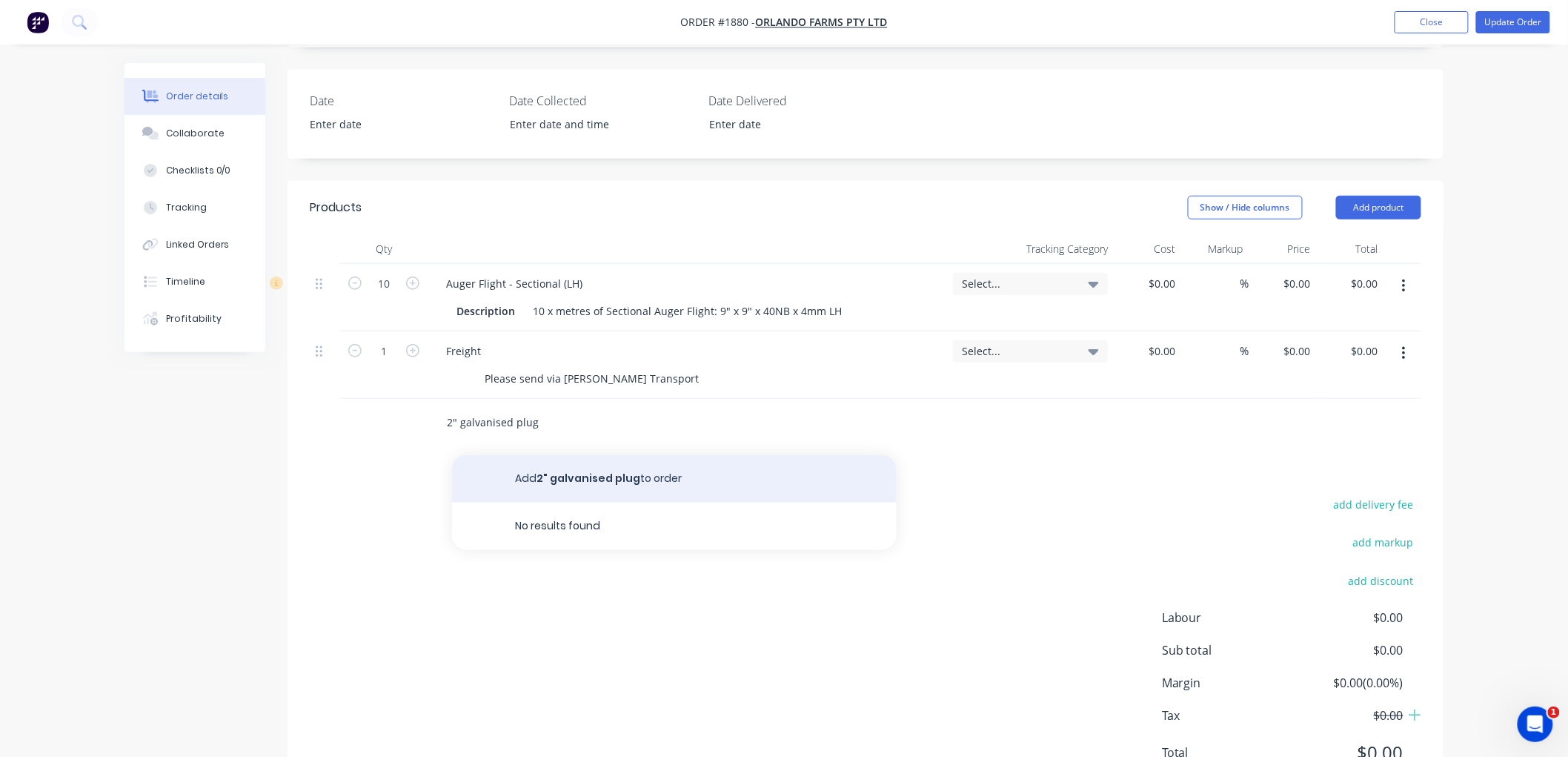
type input "2" galvanised plug"
click at [583, 480] on button "Add 2" galvanised plug to order" at bounding box center [674, 479] width 445 height 47
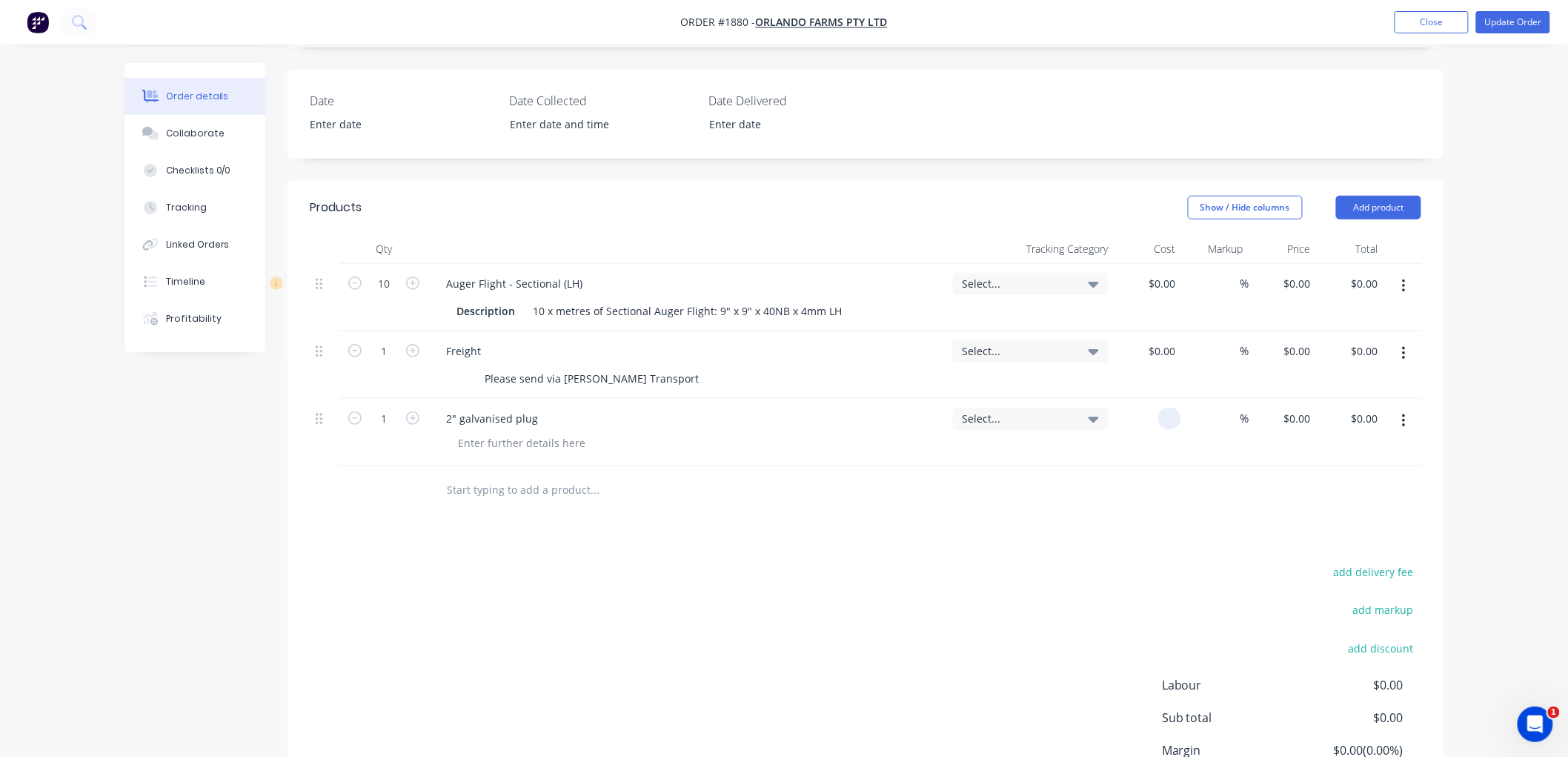
click at [1169, 419] on input at bounding box center [1173, 419] width 17 height 22
type input "$4.39"
type input "30"
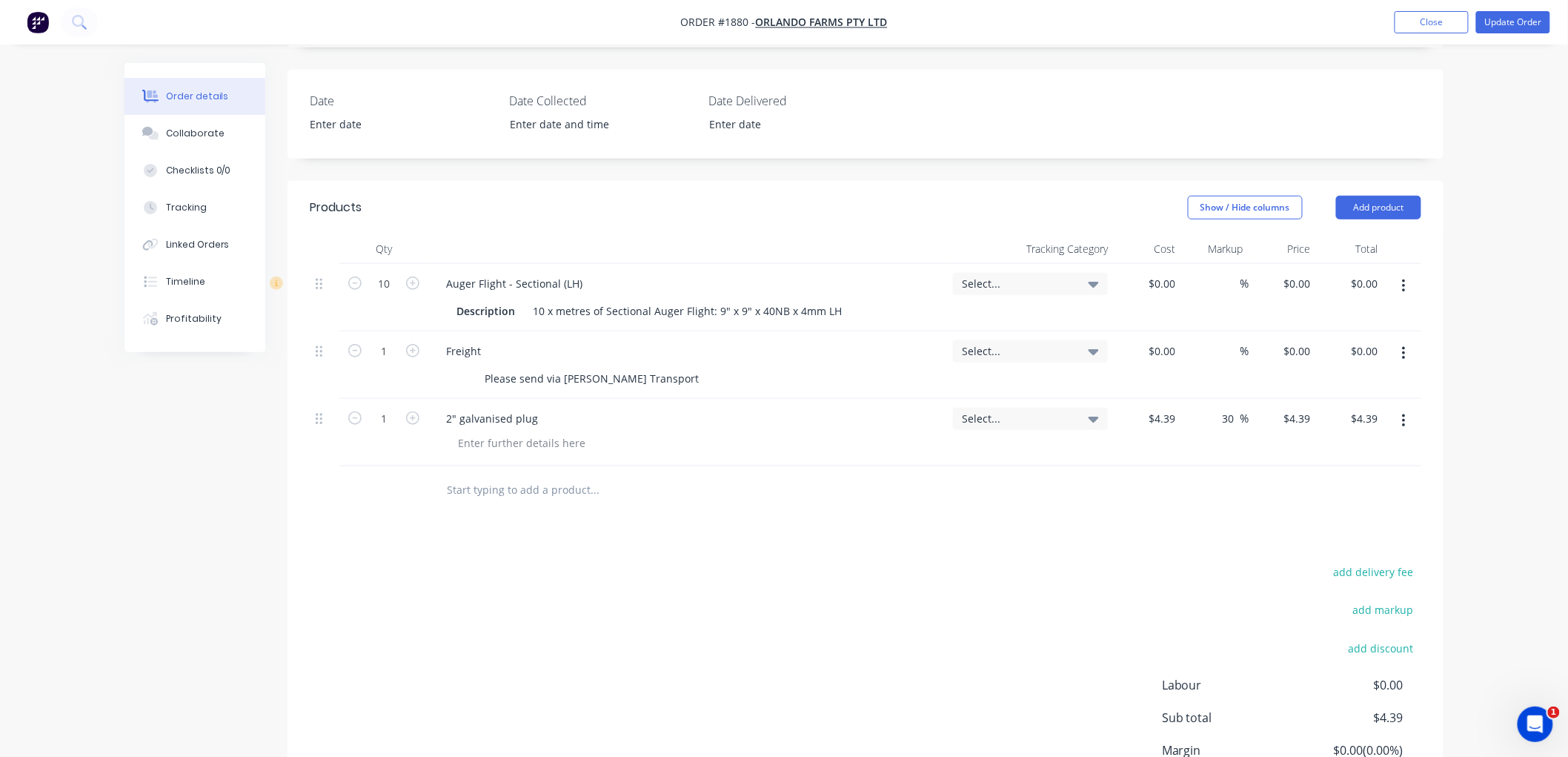
type input "$5.707"
type input "$5.71"
click at [962, 575] on div "add delivery fee add markup add discount Labour $0.00 Sub total $4.39 Margin $0…" at bounding box center [865, 705] width 1111 height 286
click at [506, 487] on input "text" at bounding box center [594, 490] width 297 height 29
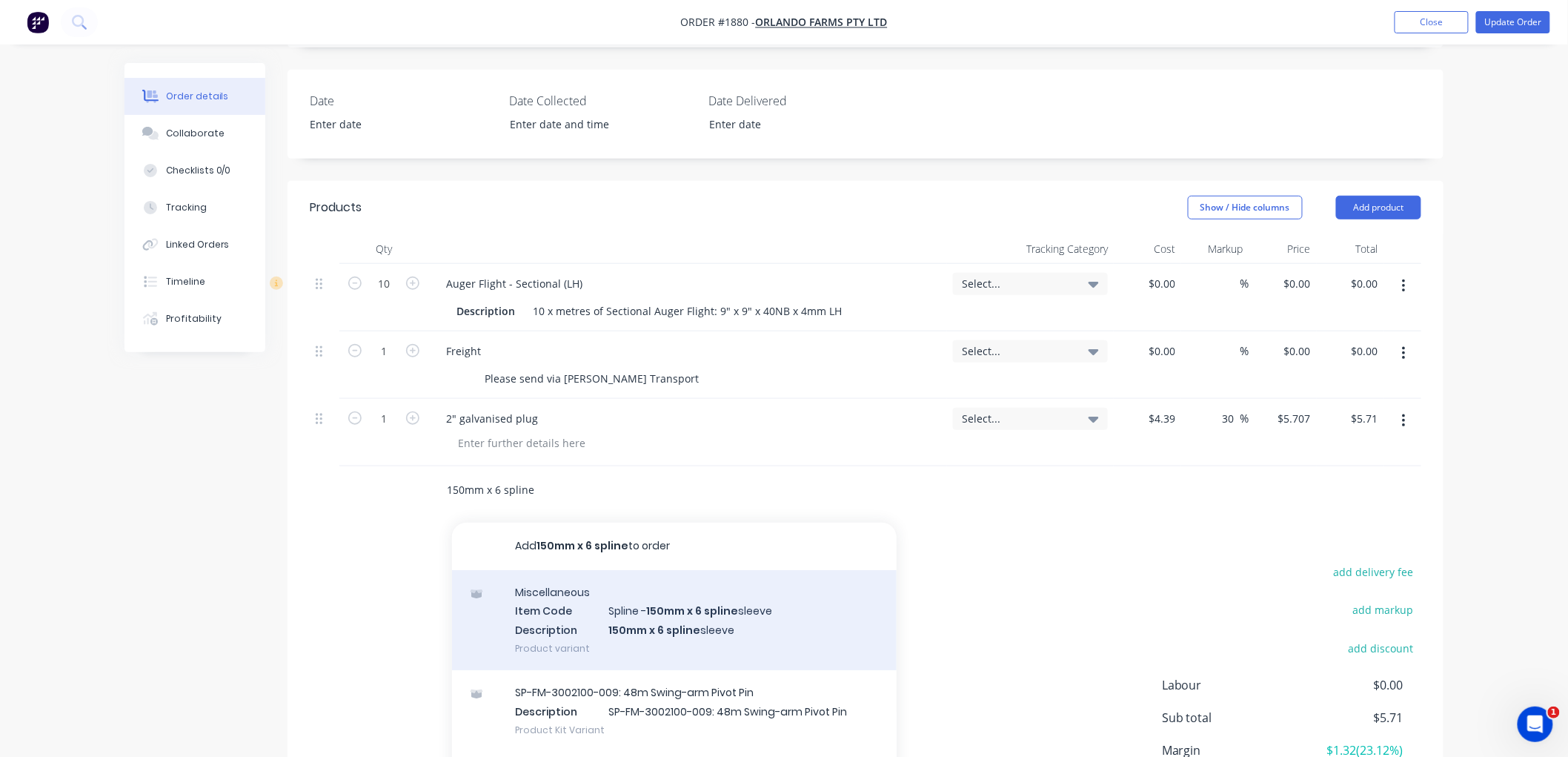
type input "150mm x 6 spline"
click at [741, 612] on div "Miscellaneous Item Code Spline - 150mm x 6 spline sleeve Description 150mm x 6 …" at bounding box center [674, 620] width 445 height 100
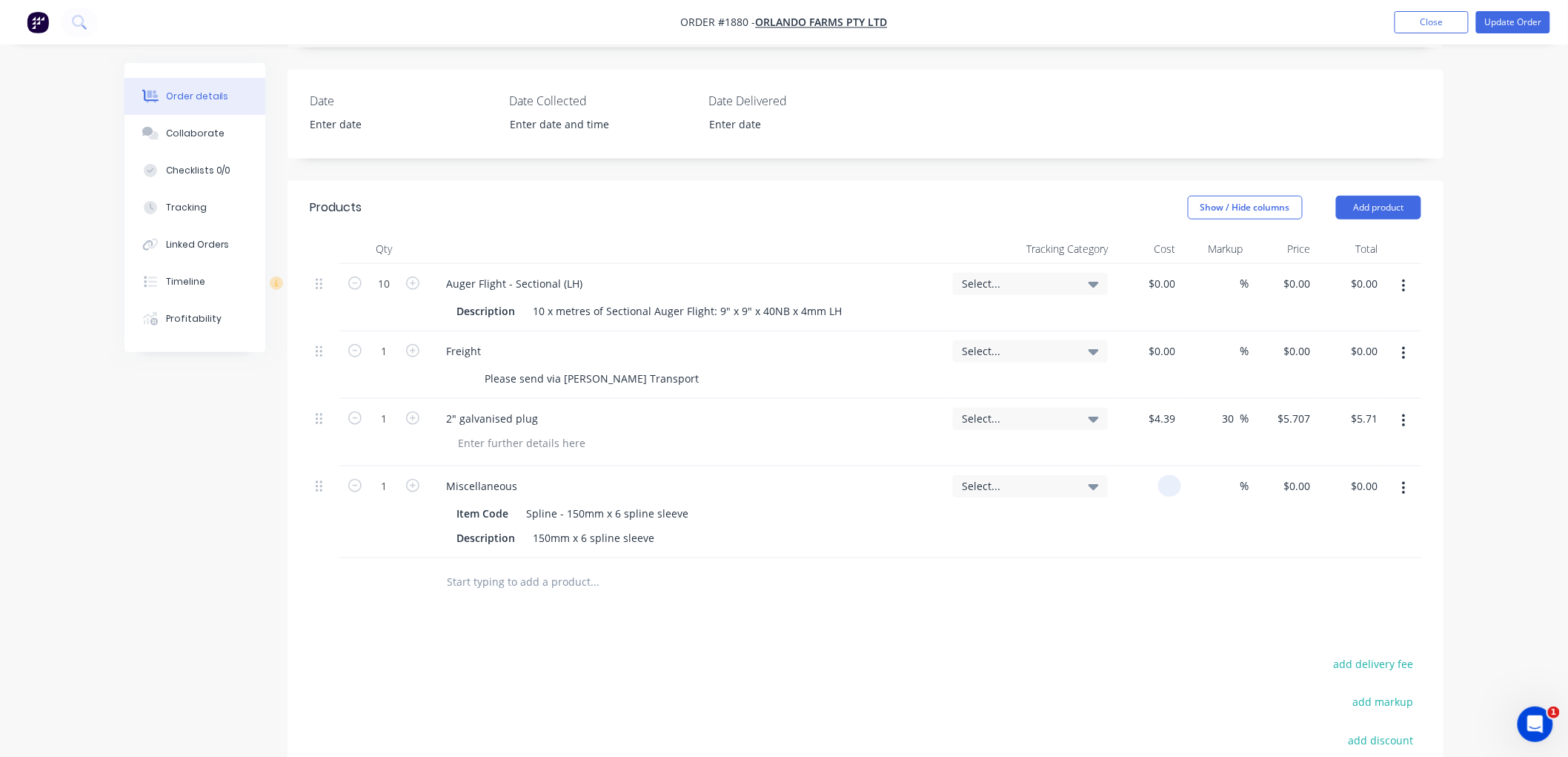
click at [1159, 483] on div at bounding box center [1169, 486] width 23 height 22
type input "5"
type input "$48.12"
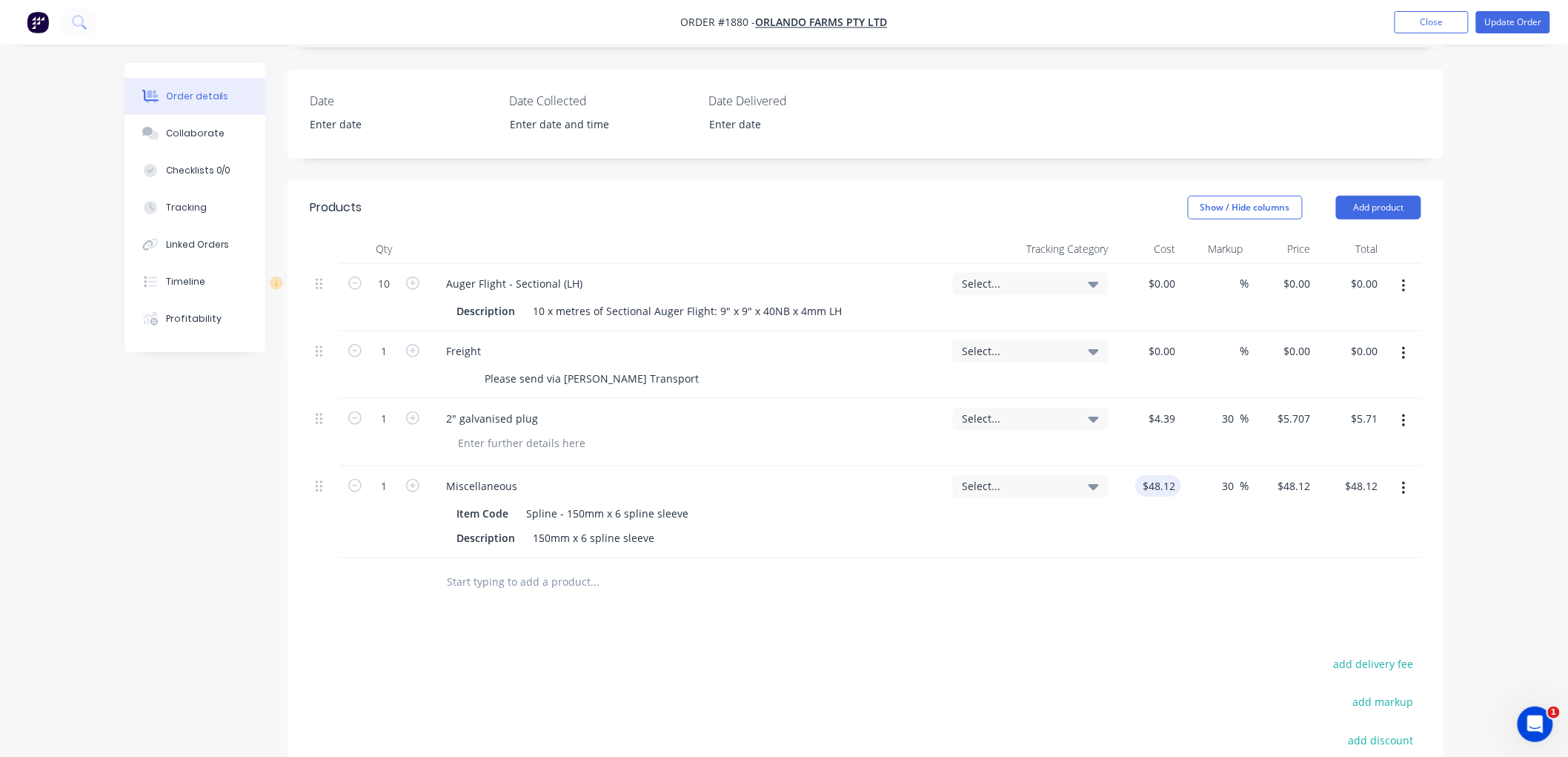
type input "30"
type input "62.556"
type input "$62.56"
type input "$62.556"
click at [1047, 602] on div at bounding box center [865, 582] width 1111 height 48
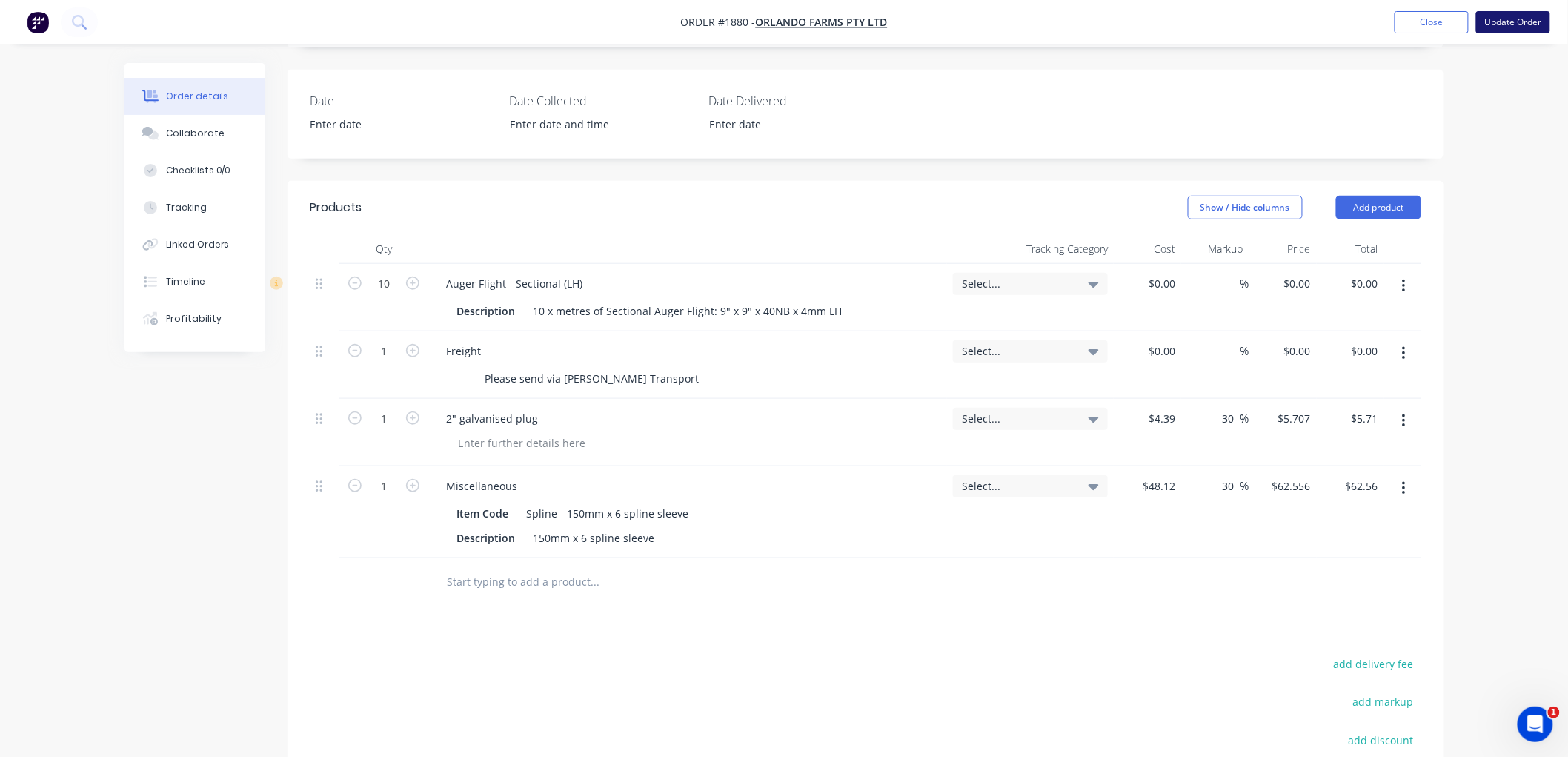
click at [1517, 15] on button "Update Order" at bounding box center [1513, 22] width 74 height 22
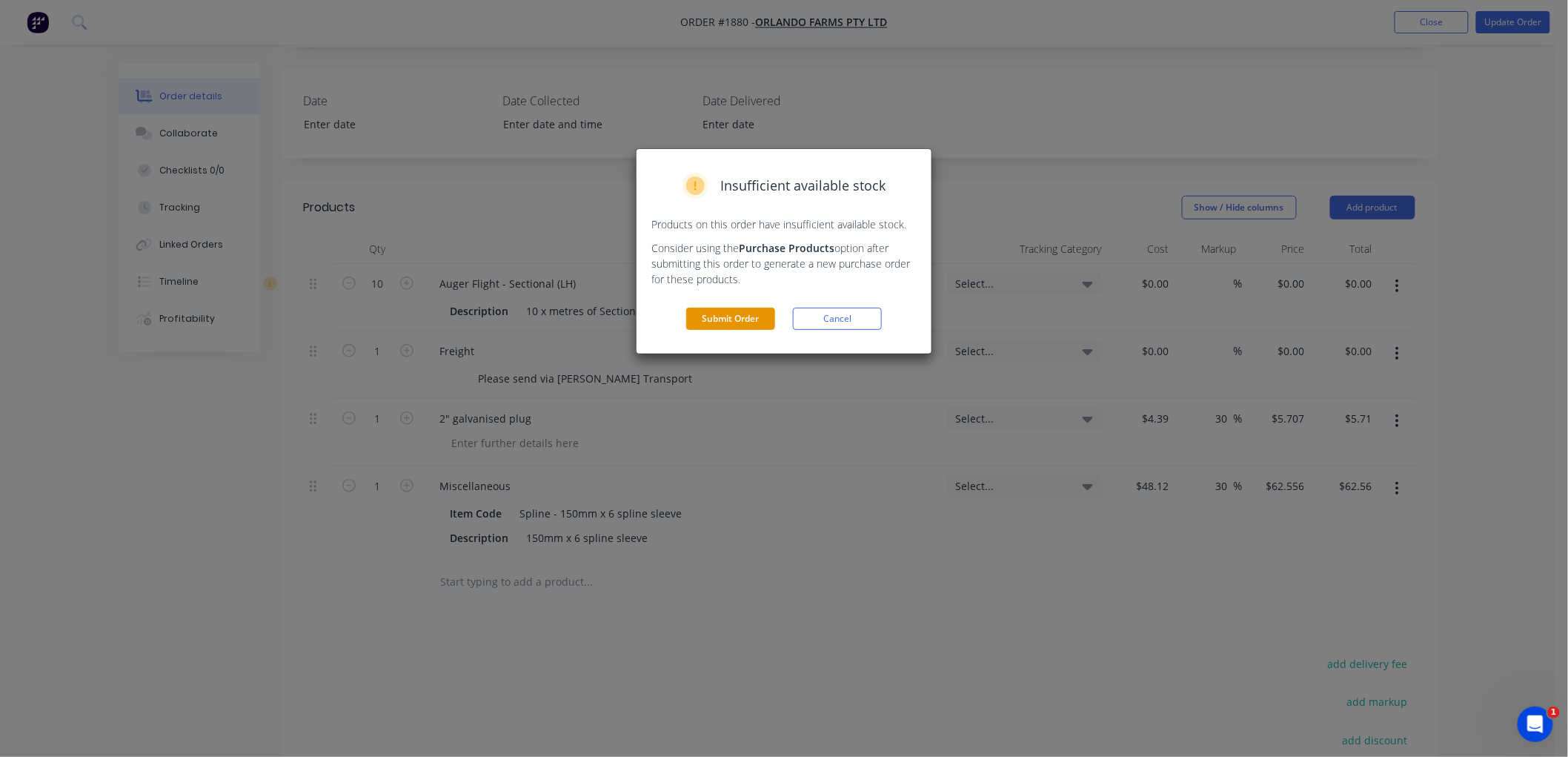
click at [746, 320] on button "Submit Order" at bounding box center [731, 319] width 89 height 22
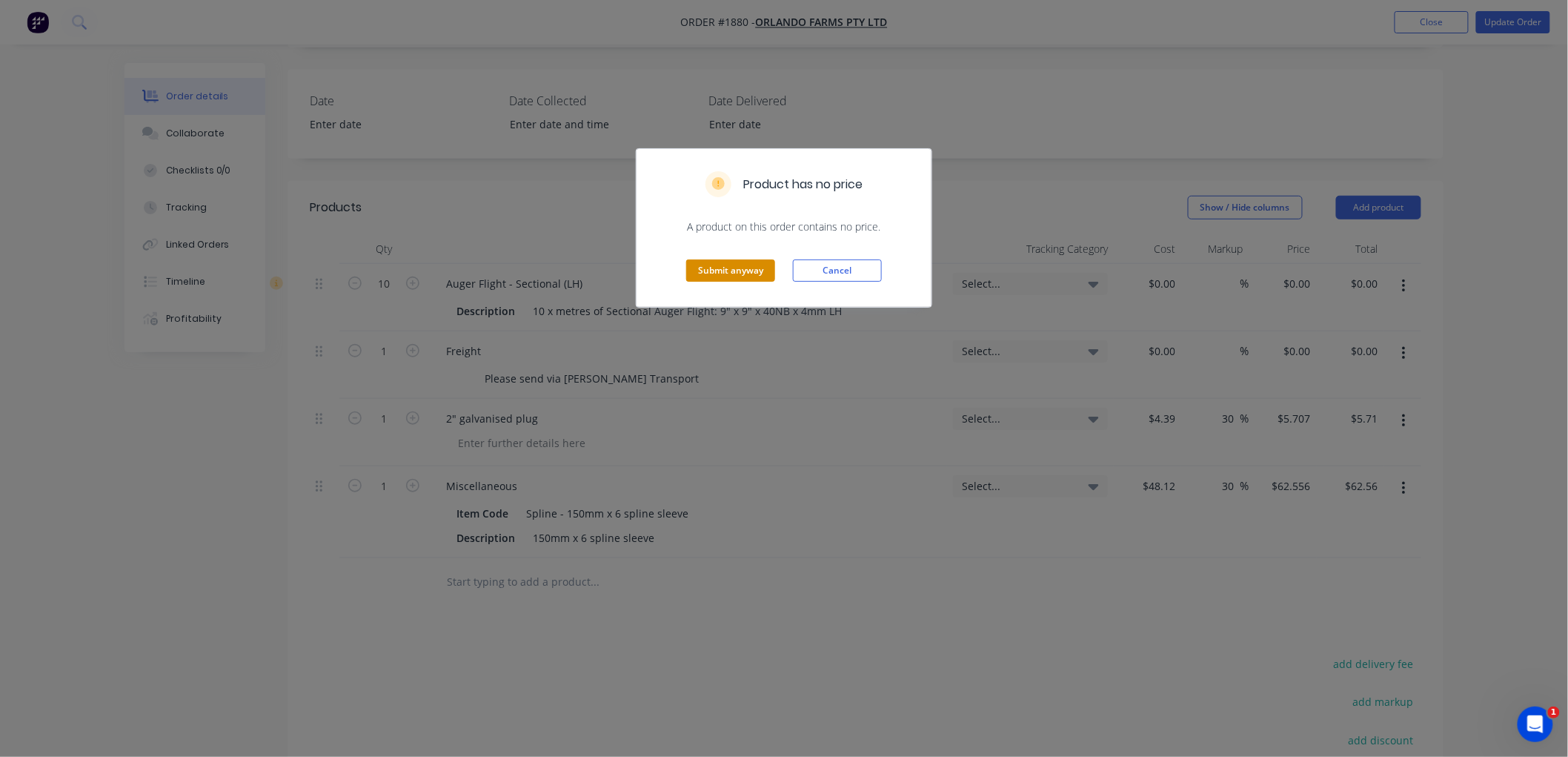
click at [729, 267] on button "Submit anyway" at bounding box center [731, 270] width 89 height 22
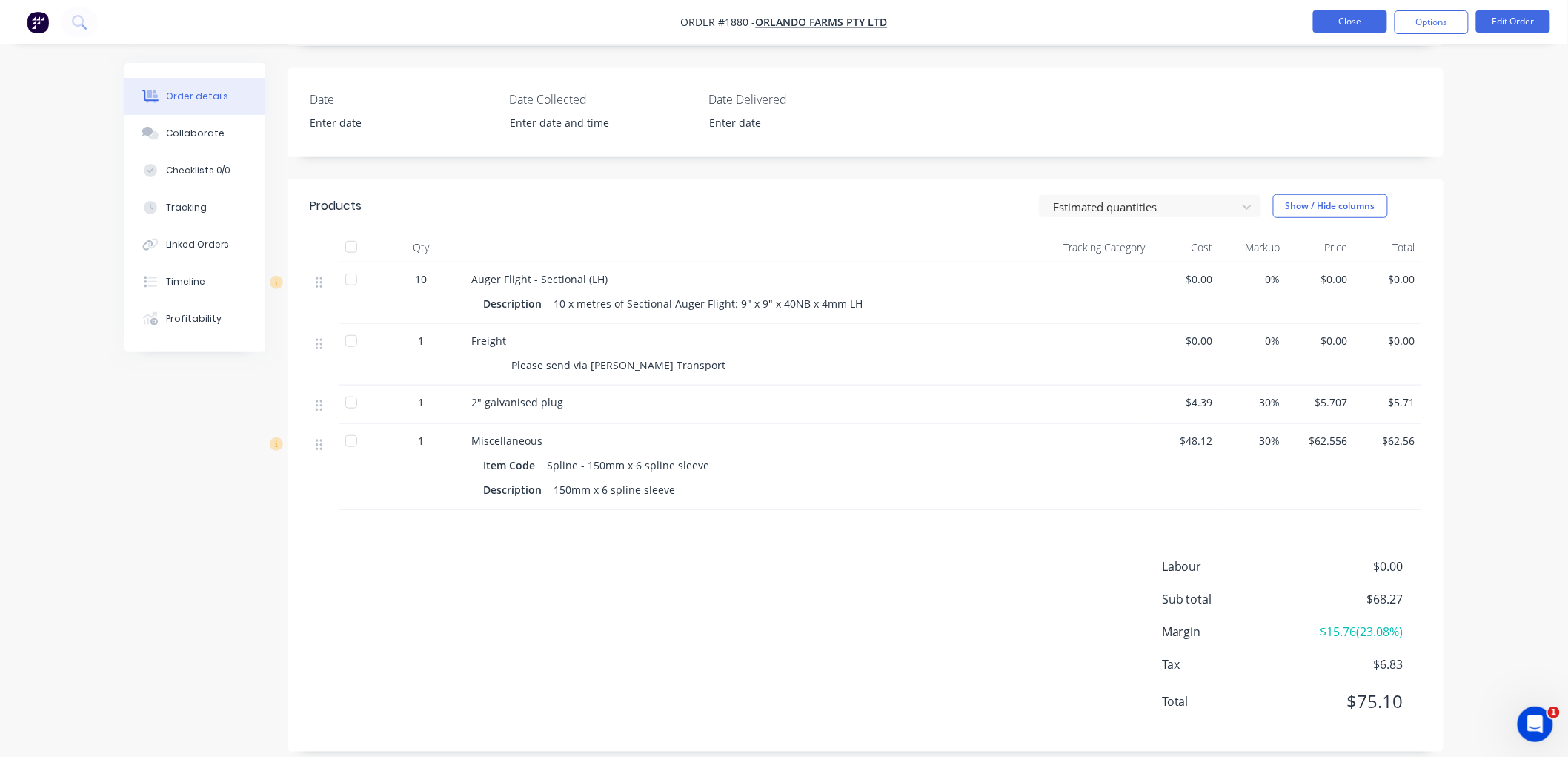
click at [1364, 10] on button "Close" at bounding box center [1350, 21] width 74 height 22
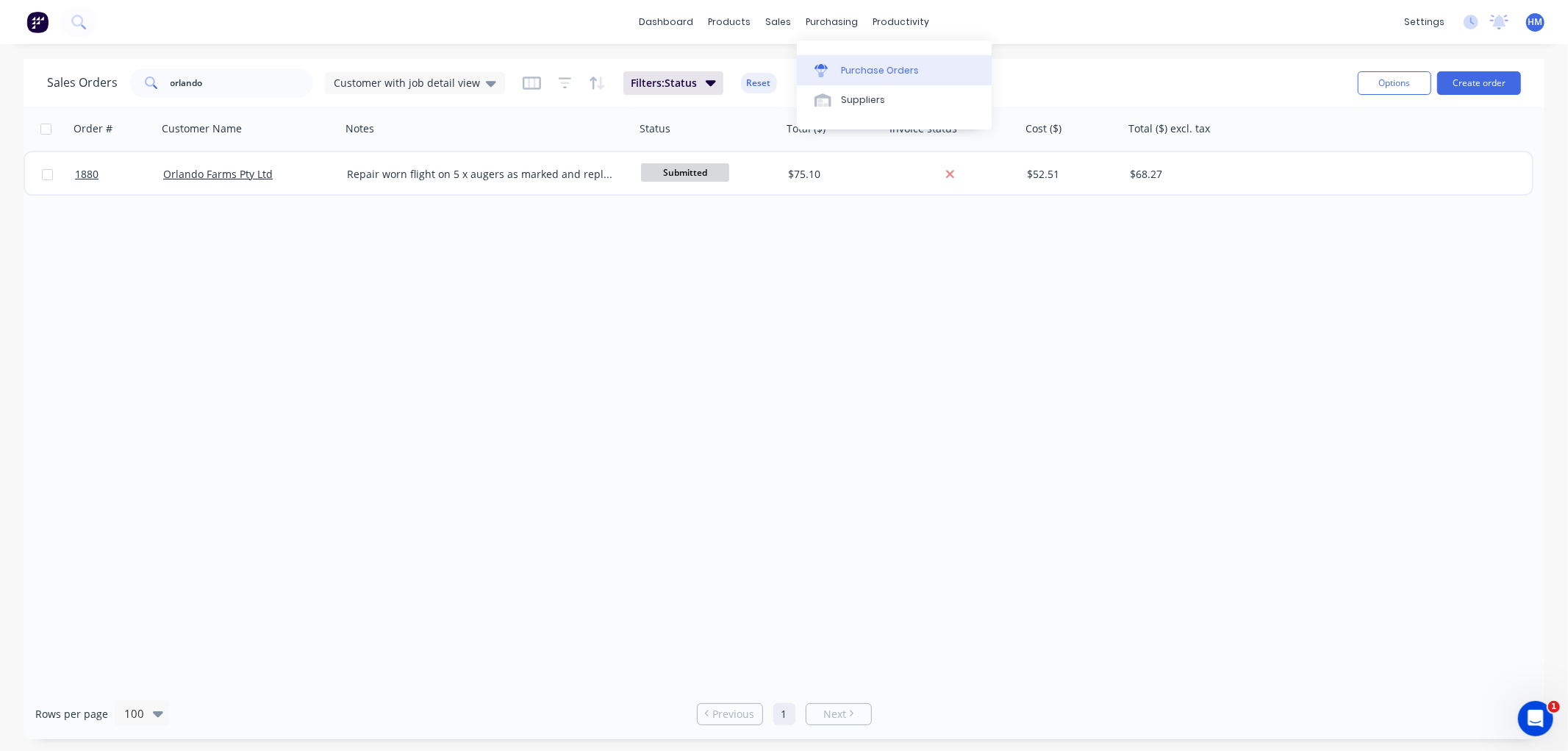
click at [855, 70] on div "Purchase Orders" at bounding box center [879, 71] width 78 height 13
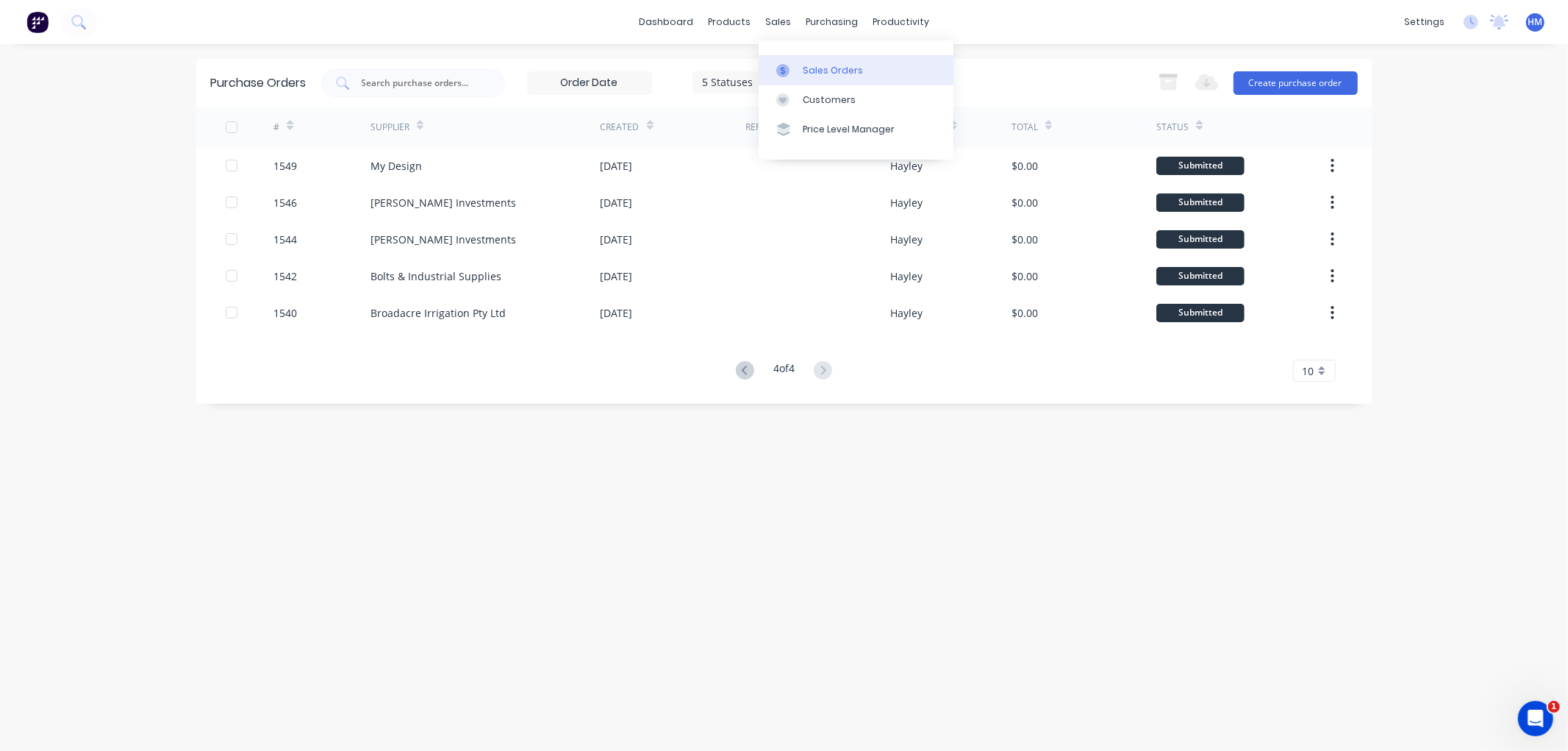
click at [814, 64] on div "Sales Orders" at bounding box center [832, 71] width 60 height 13
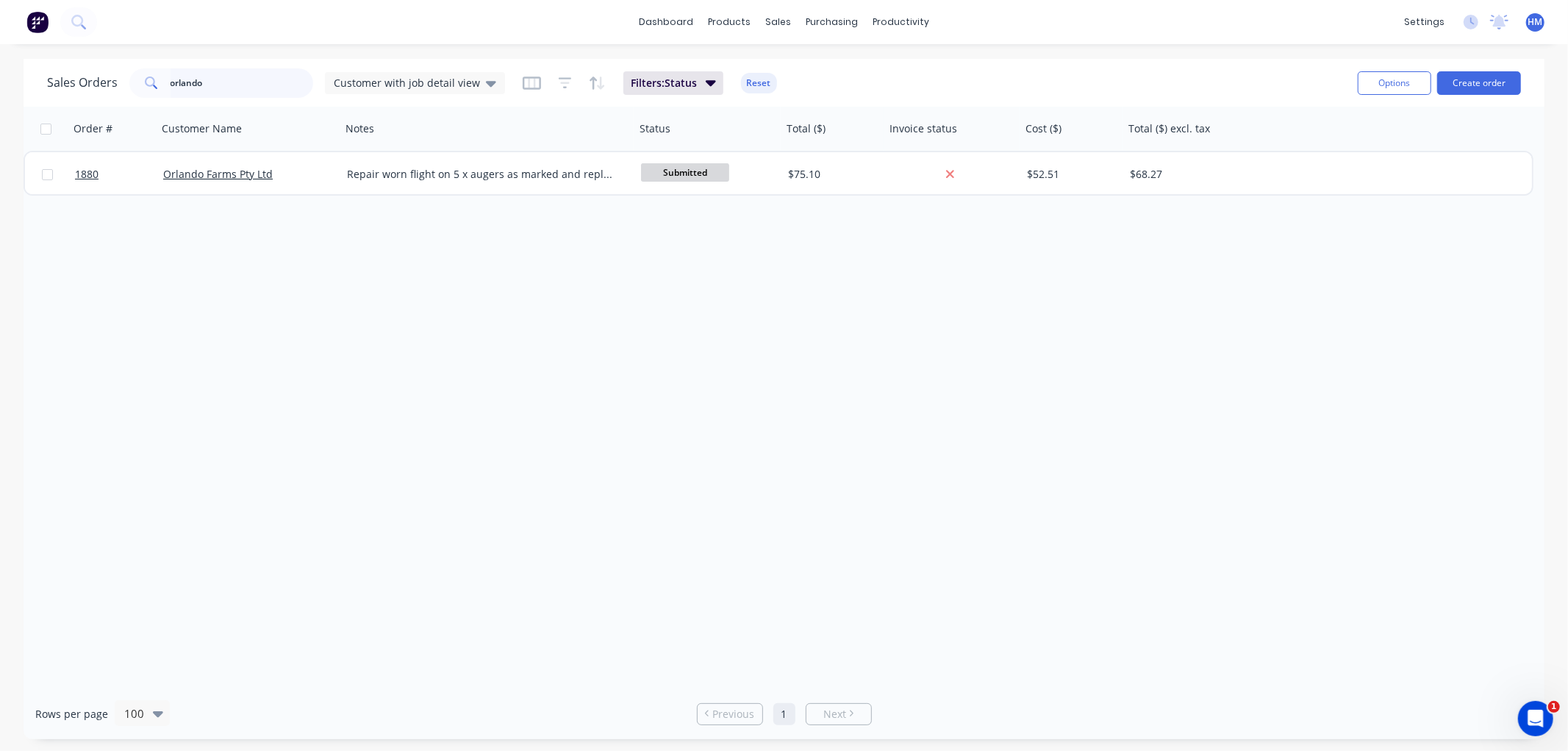
click at [256, 87] on input "orlando" at bounding box center [242, 83] width 143 height 29
drag, startPoint x: 290, startPoint y: 87, endPoint x: 31, endPoint y: 79, distance: 259.1
click at [31, 79] on div "Sales Orders orlando Customer with job detail view Filters: Status Reset Option…" at bounding box center [783, 83] width 1520 height 48
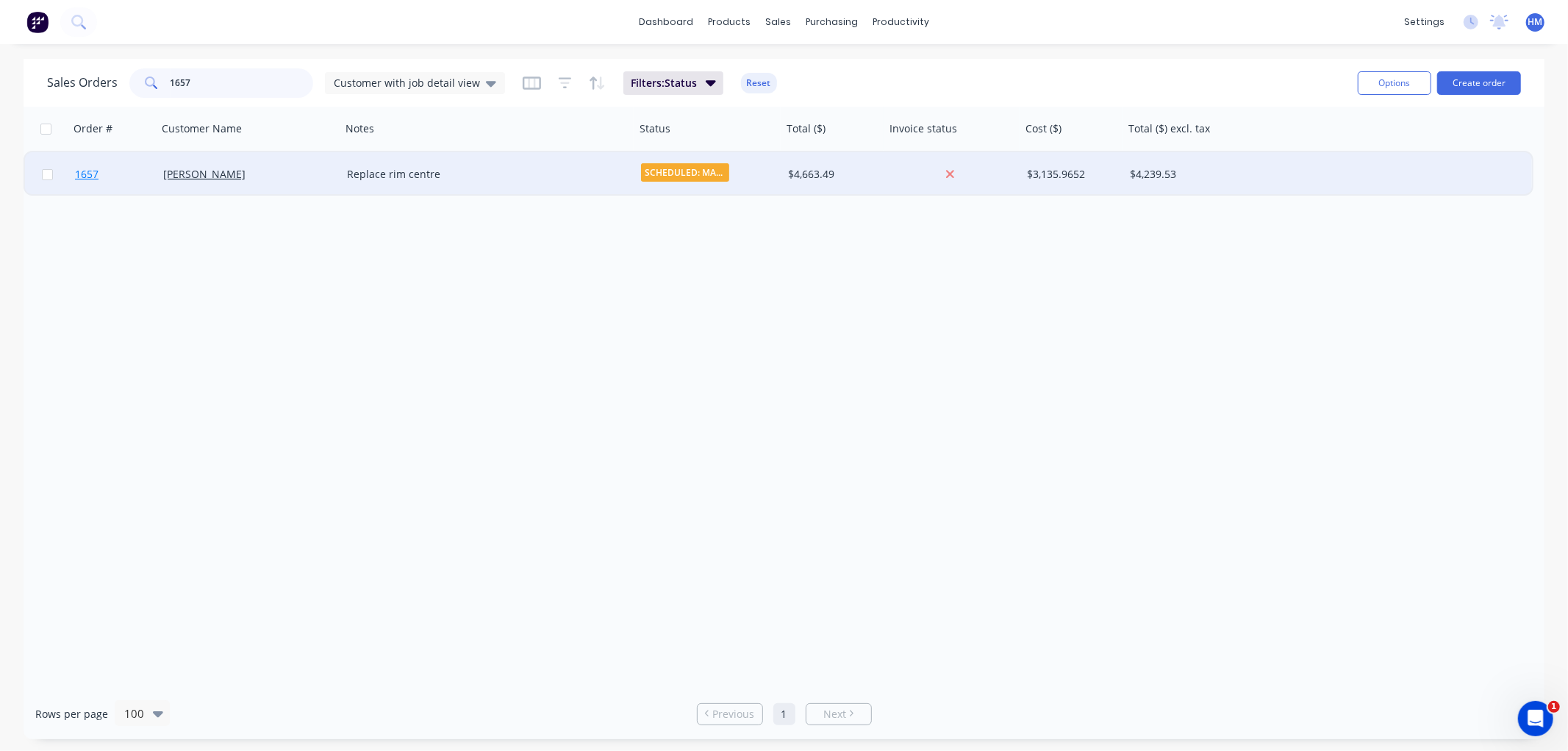
type input "1657"
click at [133, 167] on link "1657" at bounding box center [119, 174] width 88 height 44
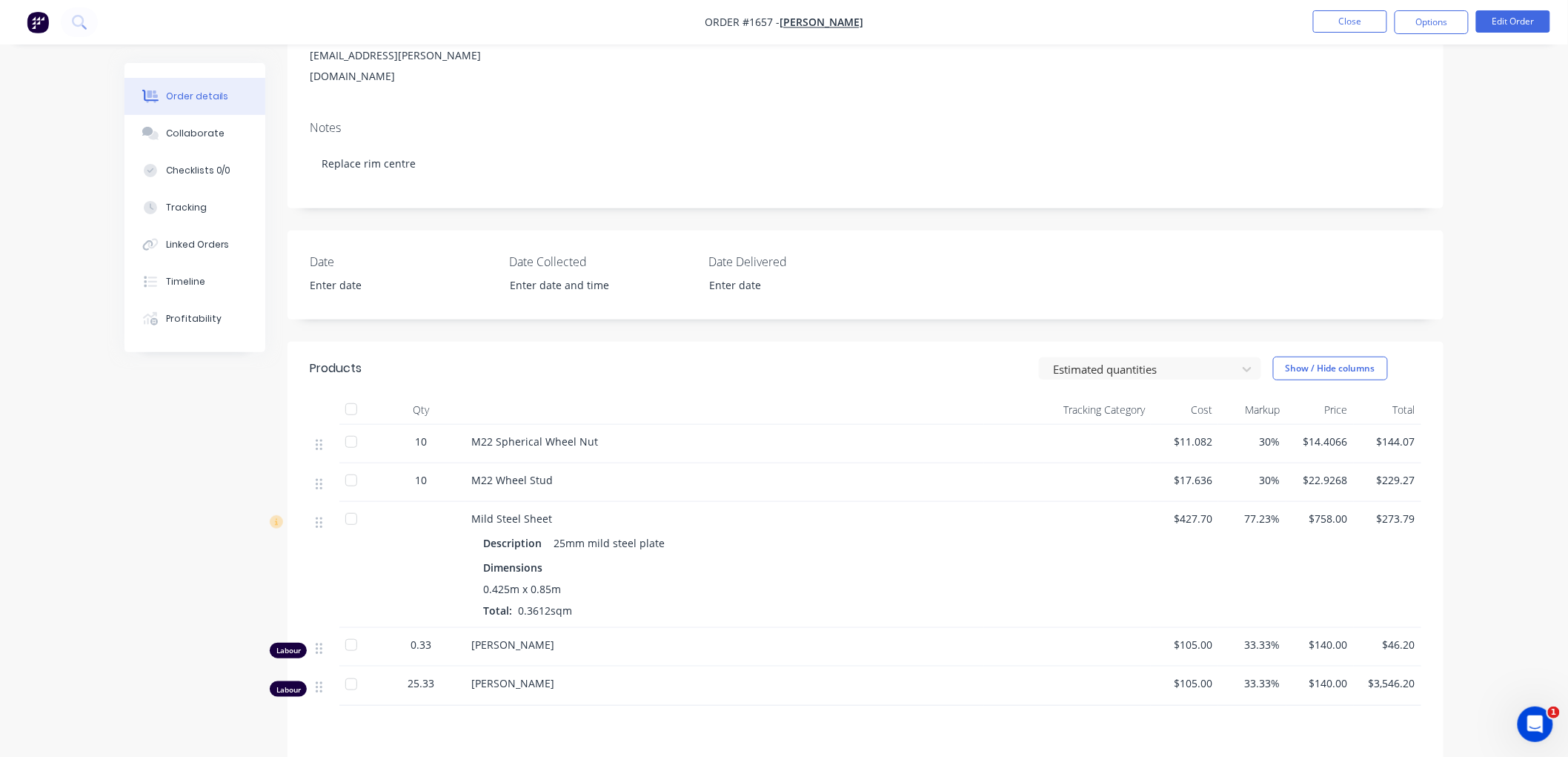
scroll to position [246, 0]
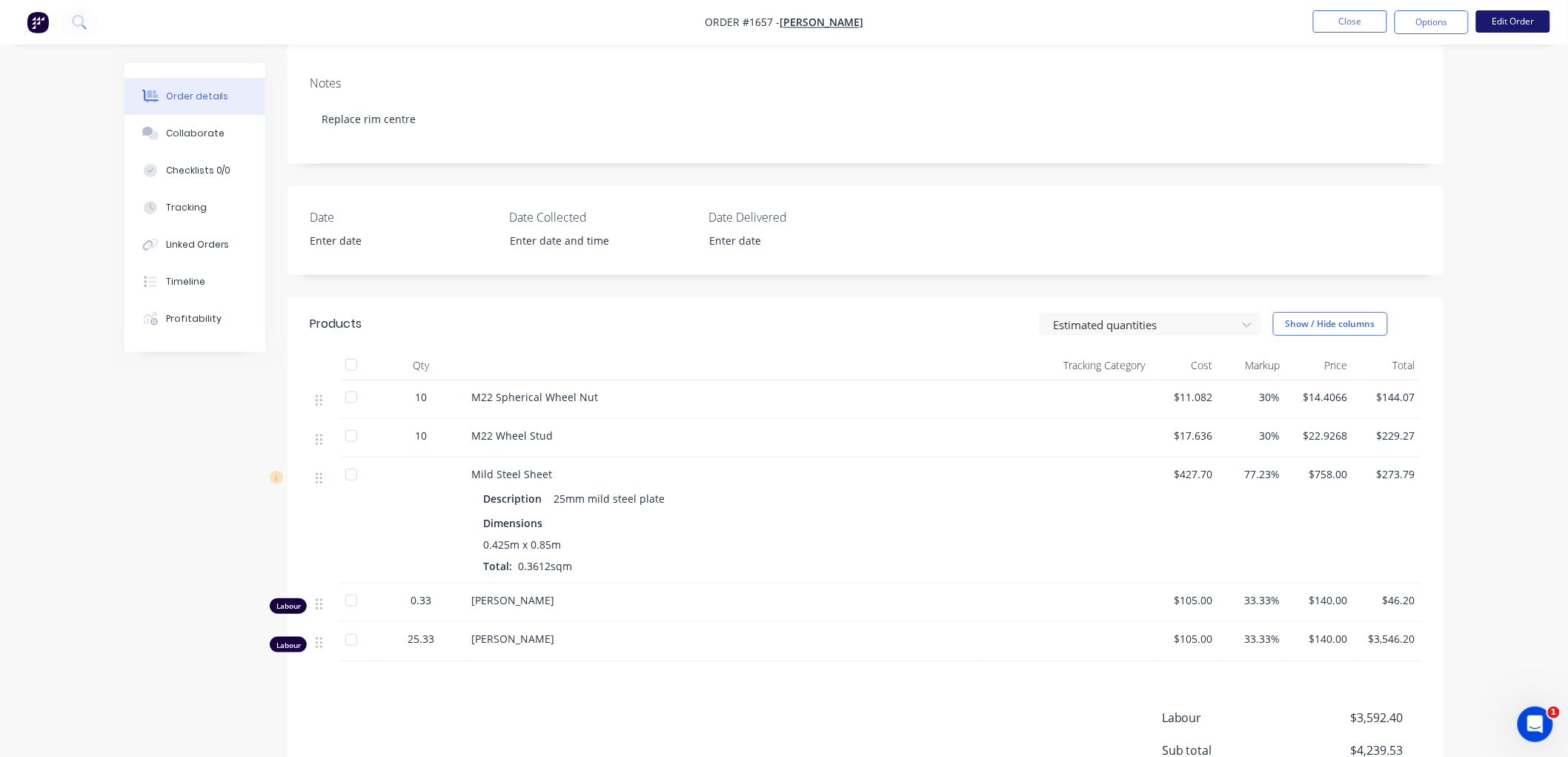
click at [1517, 17] on button "Edit Order" at bounding box center [1513, 21] width 74 height 22
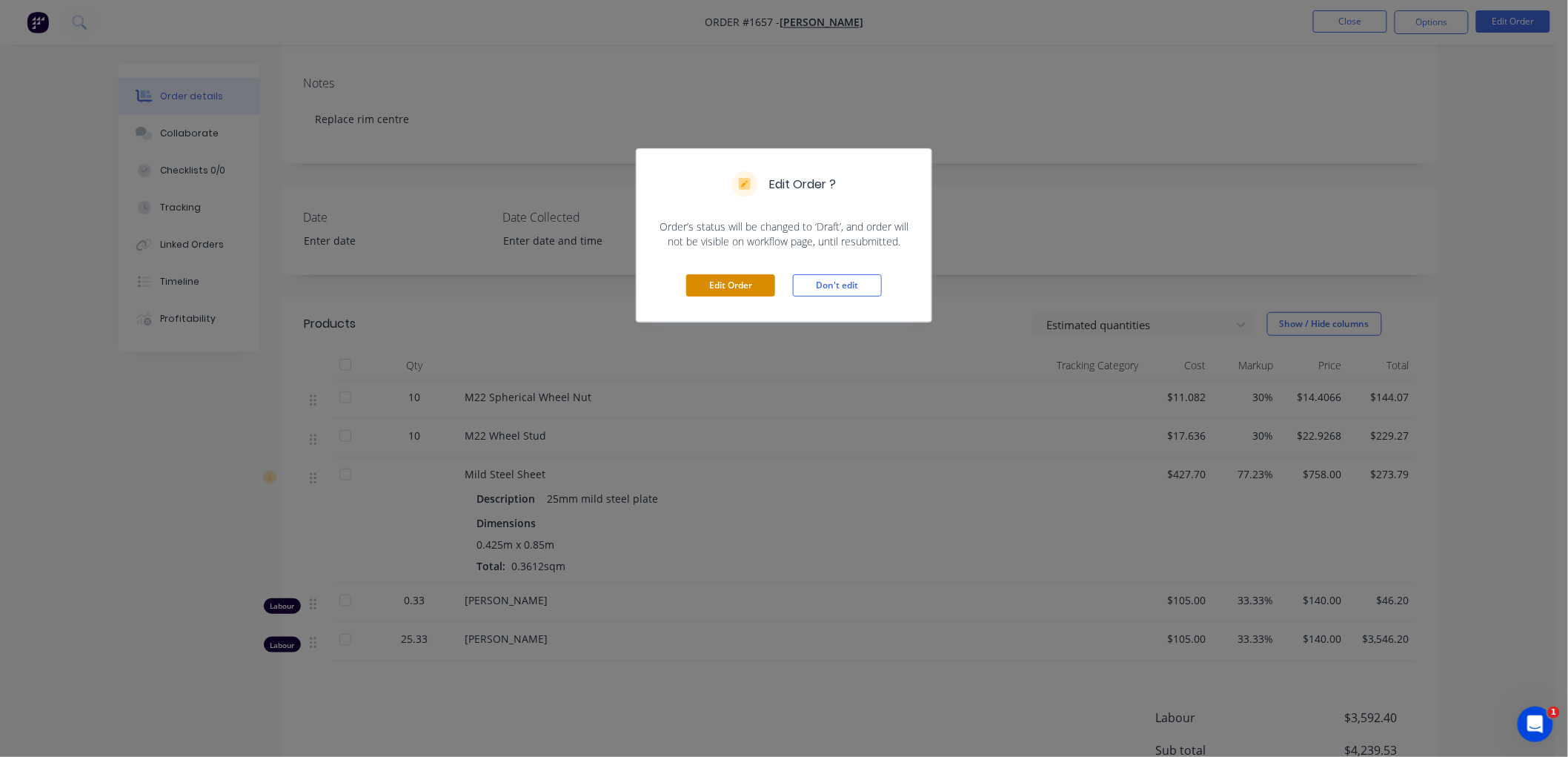
click at [694, 290] on button "Edit Order" at bounding box center [731, 285] width 89 height 22
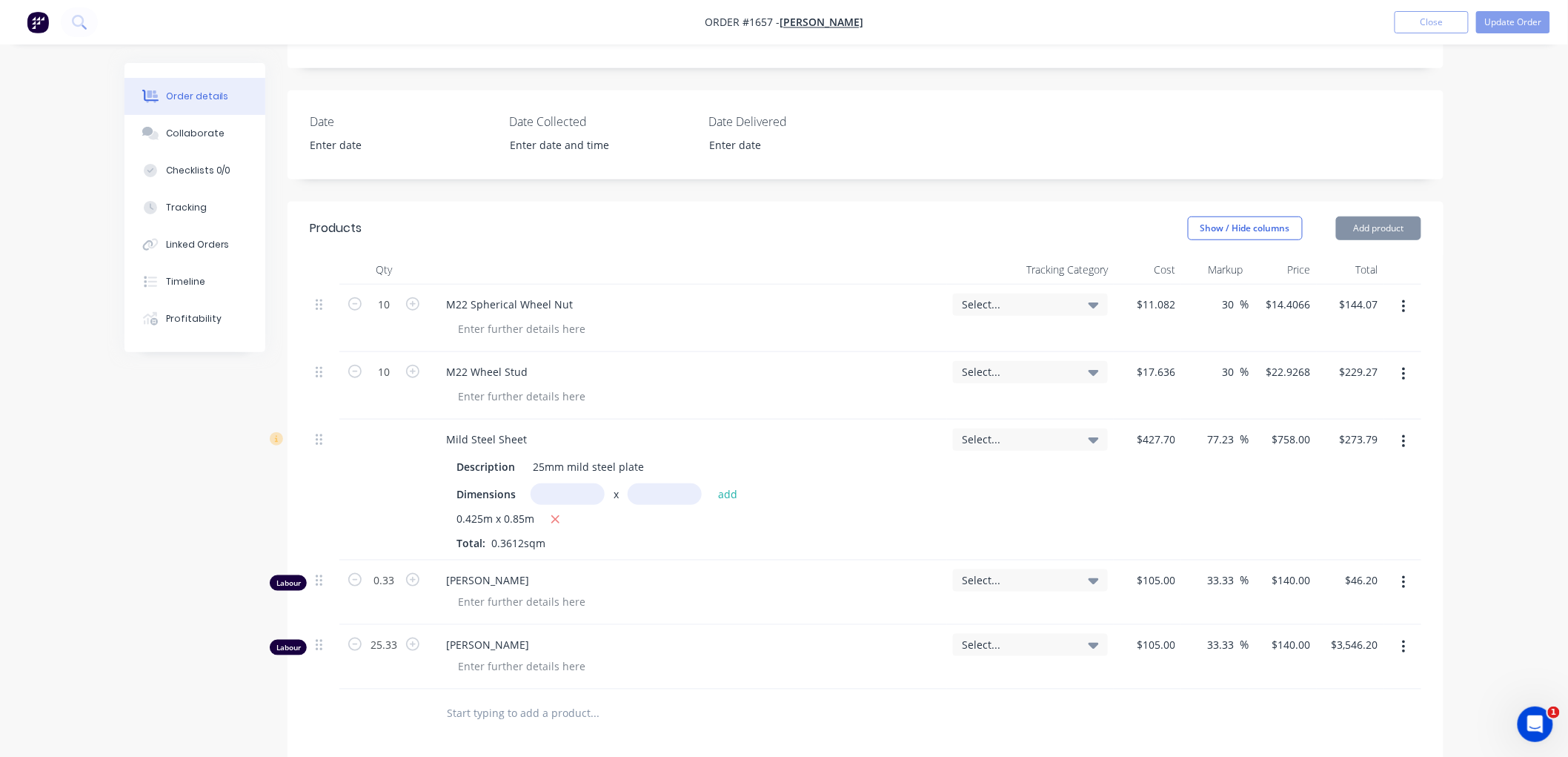
scroll to position [411, 0]
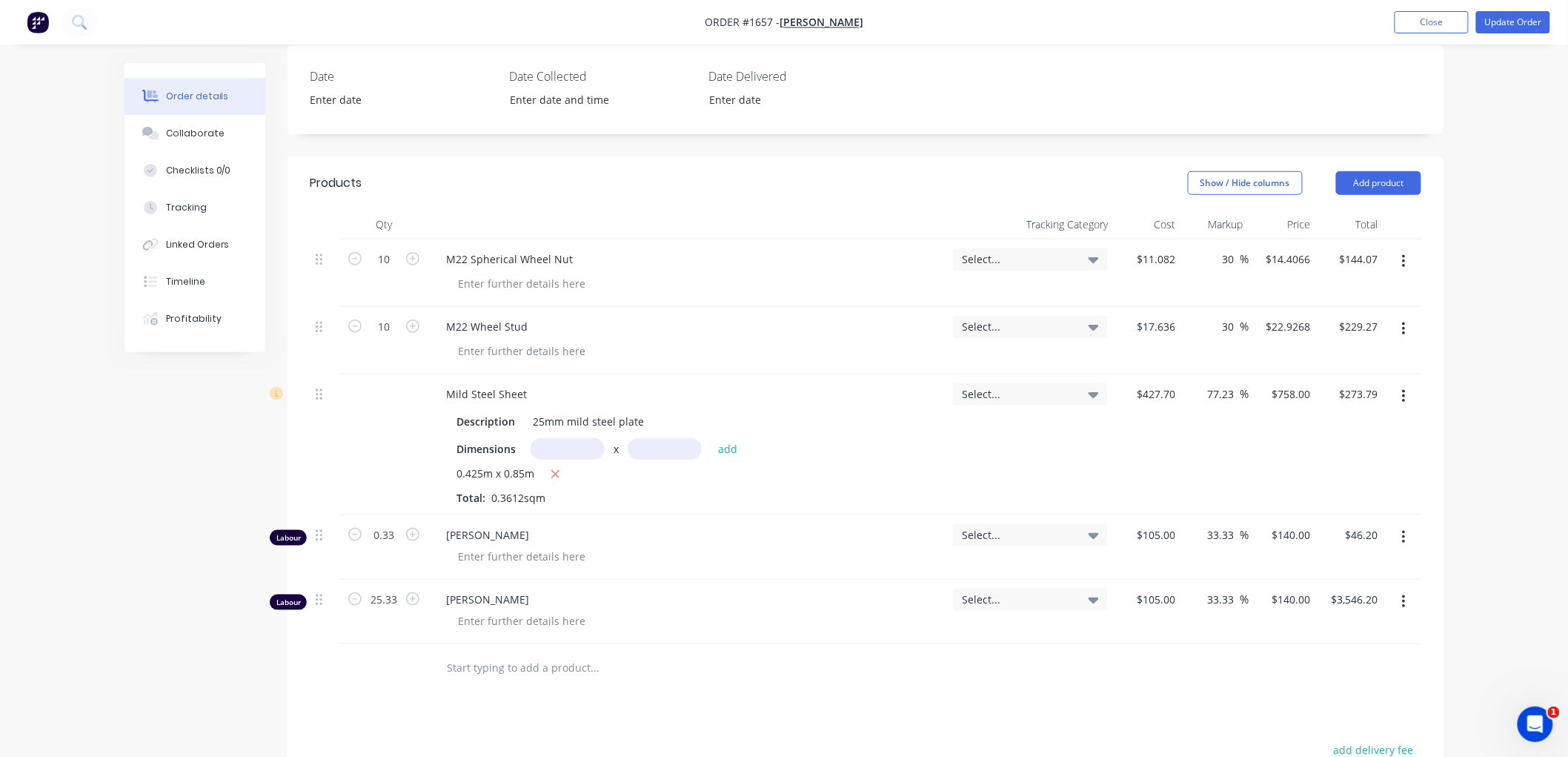
click at [482, 653] on input "text" at bounding box center [594, 667] width 297 height 29
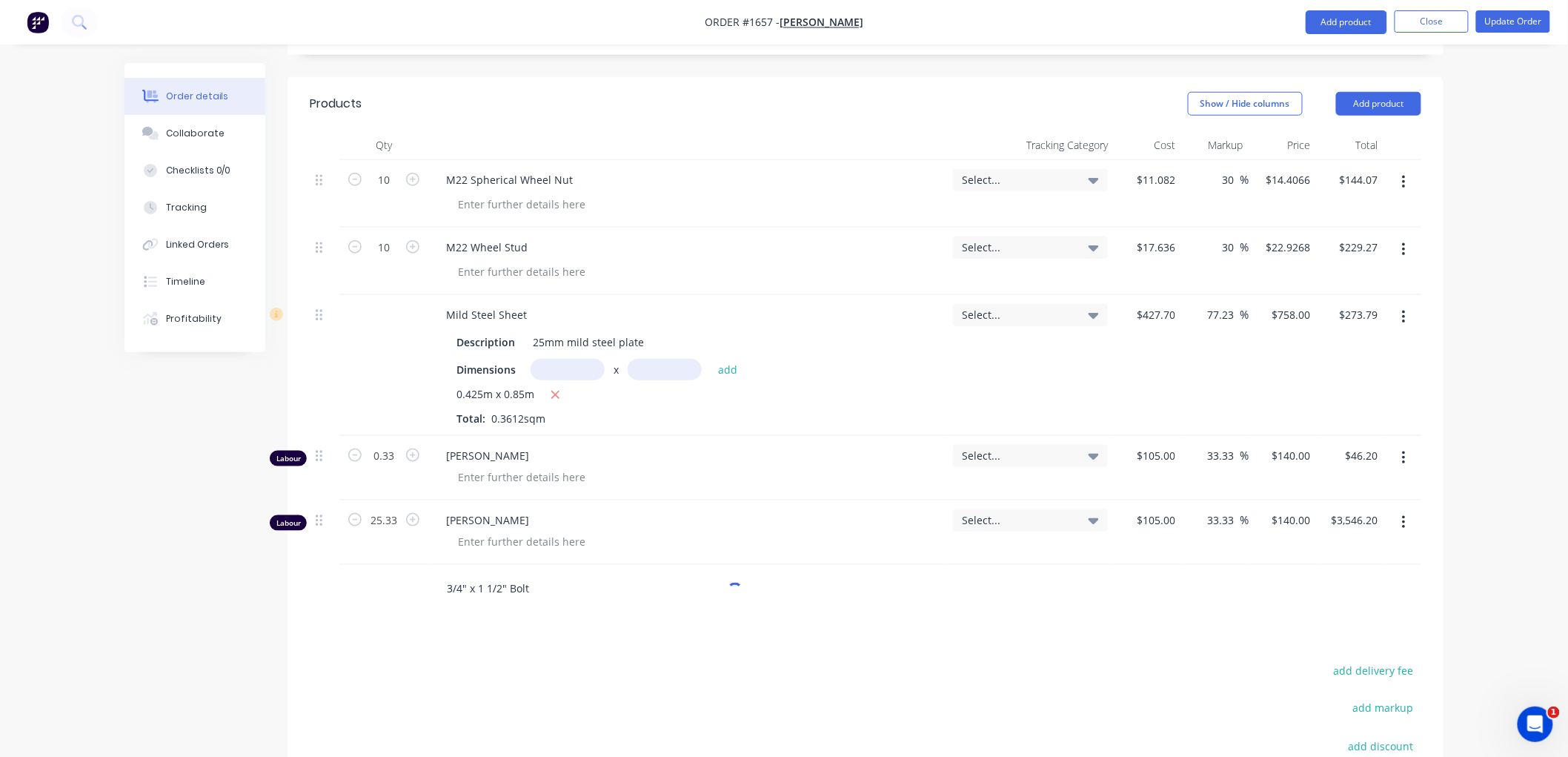
scroll to position [576, 0]
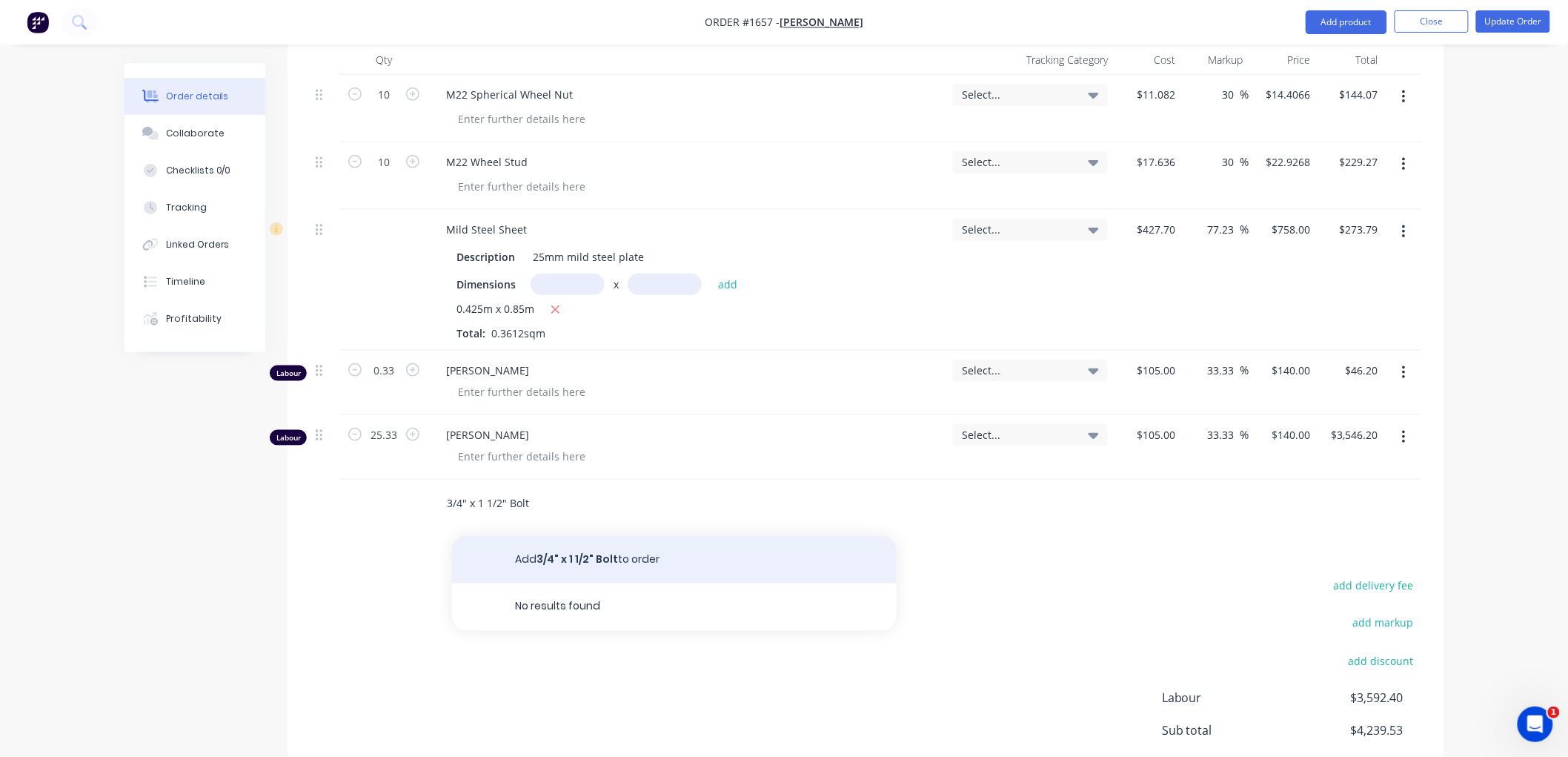
type input "3/4" x 1 1/2" Bolt"
click at [565, 536] on button "Add 3/4" x 1 1/2" Bolt to order" at bounding box center [674, 559] width 445 height 47
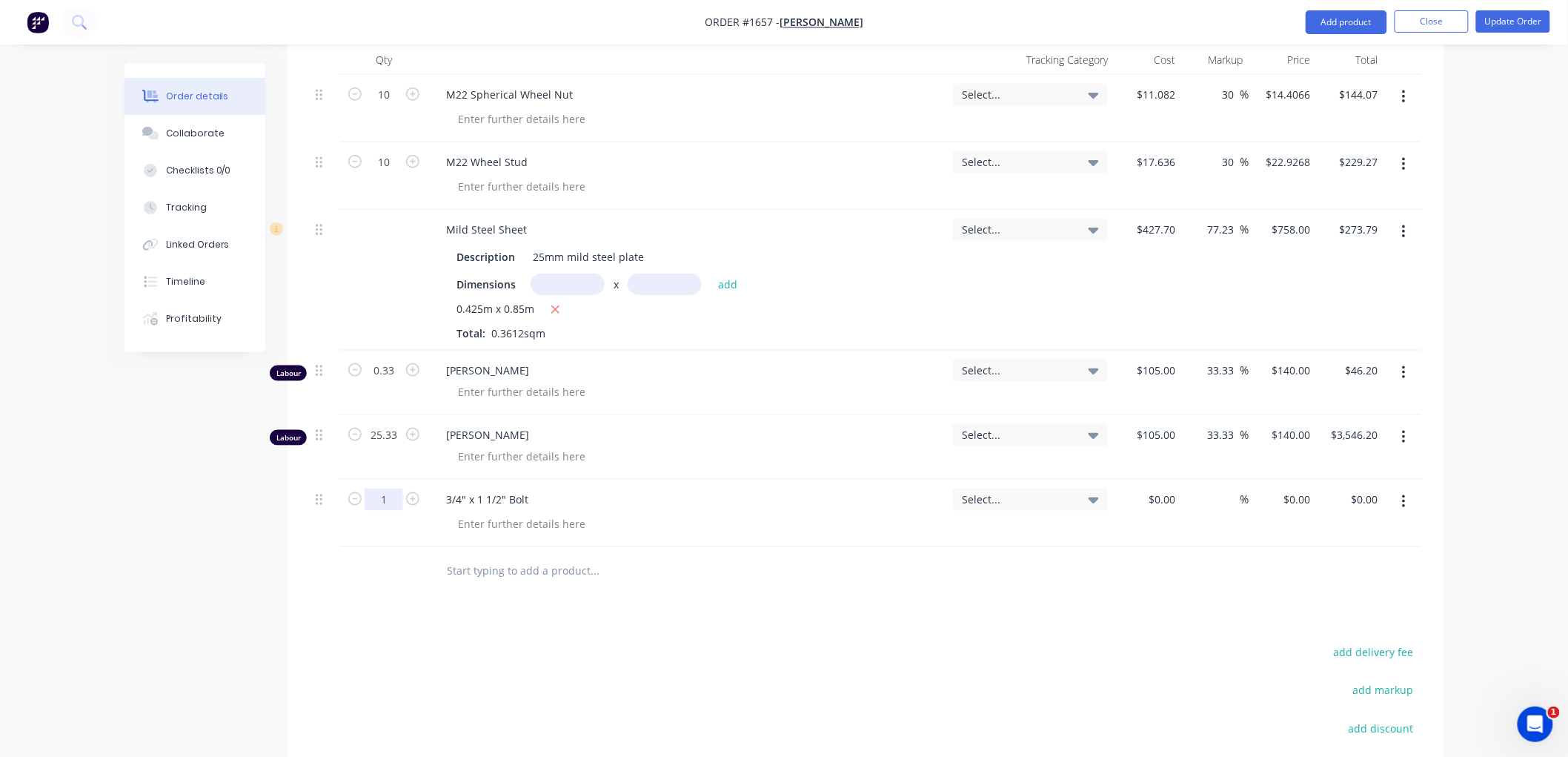
click at [386, 489] on input "1" at bounding box center [384, 500] width 39 height 22
type input "5"
click at [1147, 479] on div "$0.00" at bounding box center [1148, 513] width 67 height 67
type input "$1.63"
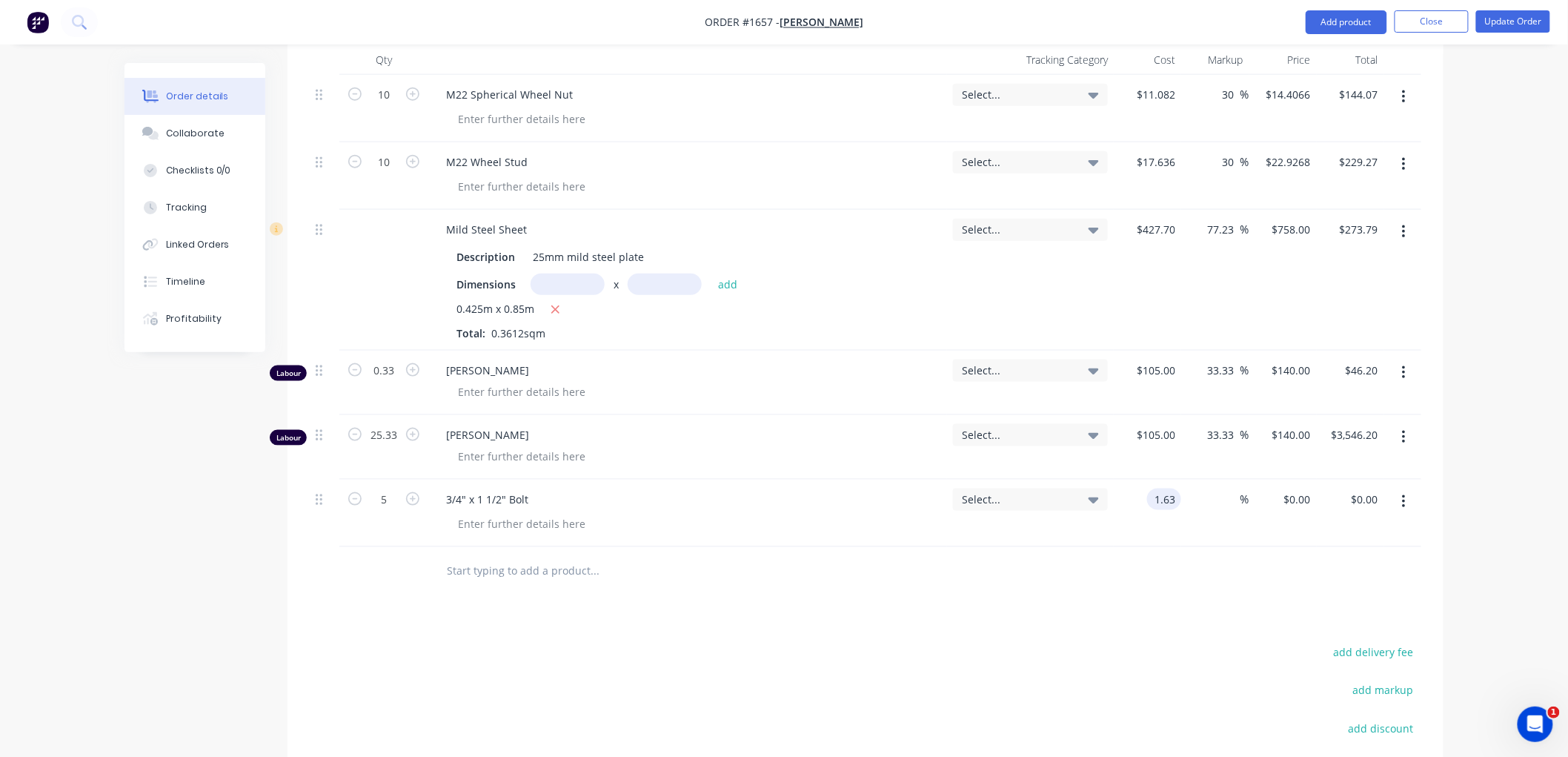
type input "$8.15"
type input "30"
type input "2.119"
type input "$10.60"
type input "$2.119"
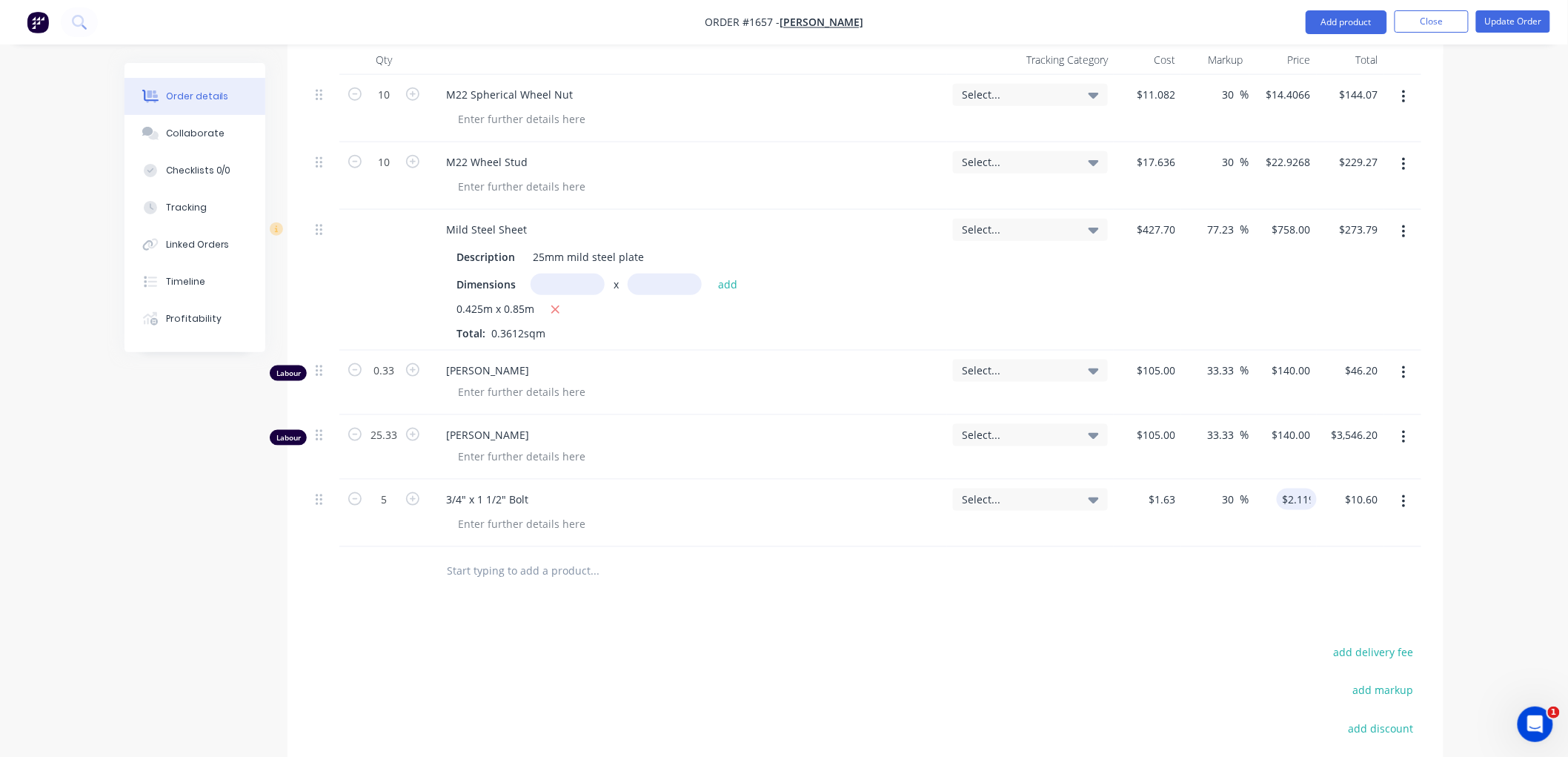
click at [484, 556] on input "text" at bounding box center [594, 570] width 297 height 29
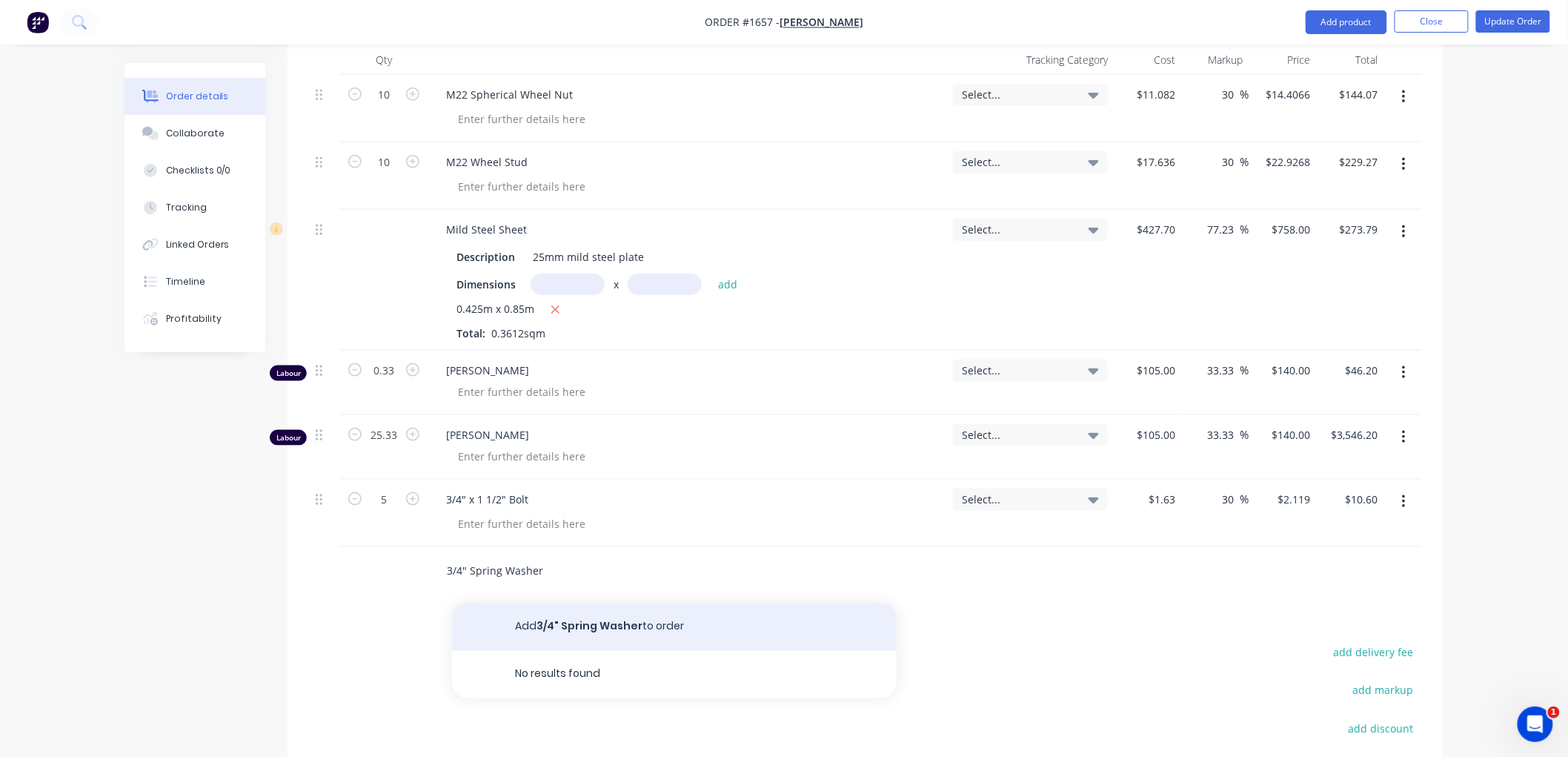
type input "3/4" Spring Washer"
click at [595, 603] on button "Add 3/4" Spring Washer to order" at bounding box center [674, 627] width 445 height 47
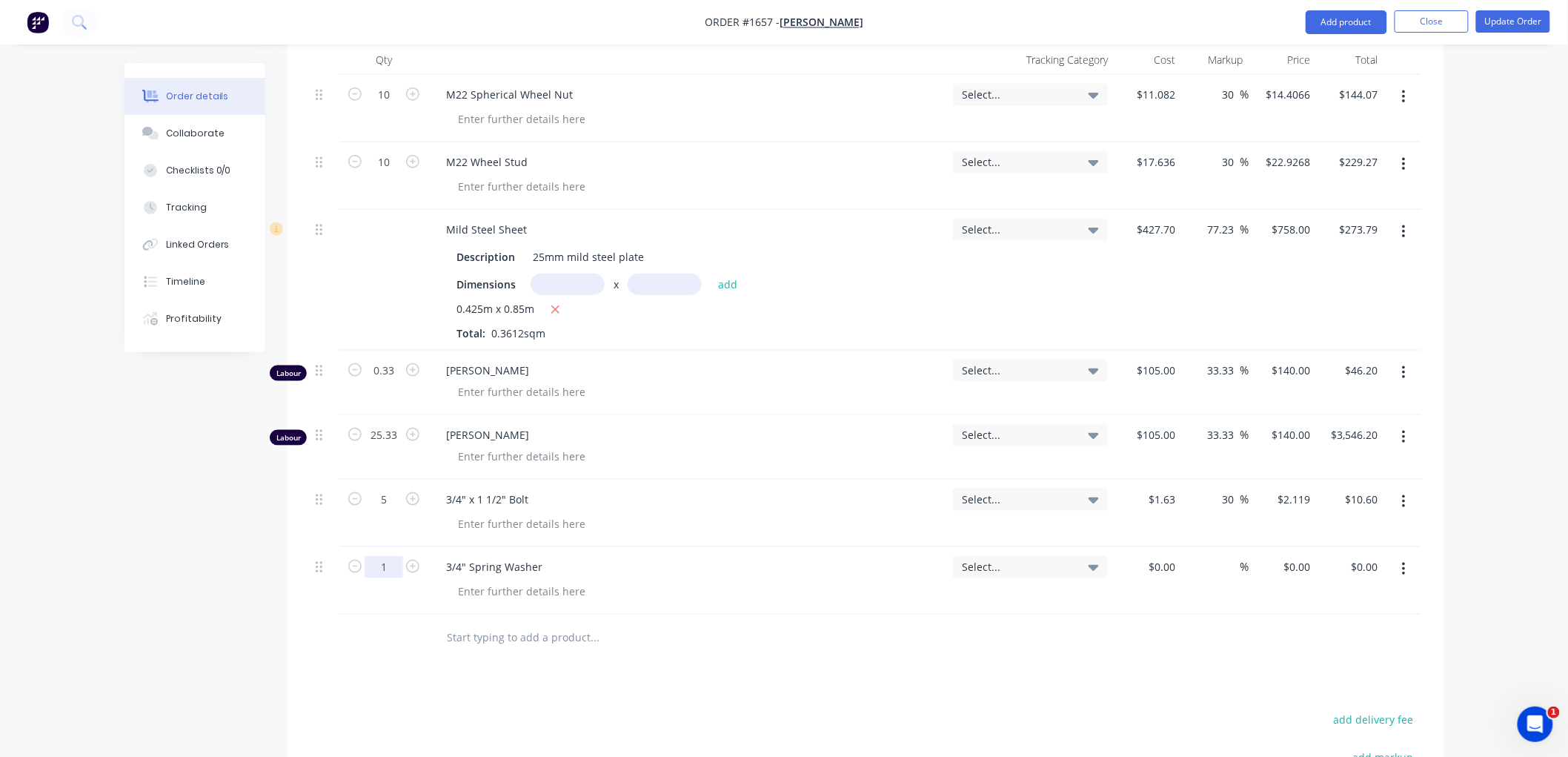
click at [390, 556] on input "1" at bounding box center [384, 567] width 39 height 22
type input "5"
type input "0"
click at [1301, 556] on input "0" at bounding box center [1300, 567] width 34 height 22
type input "$0.00"
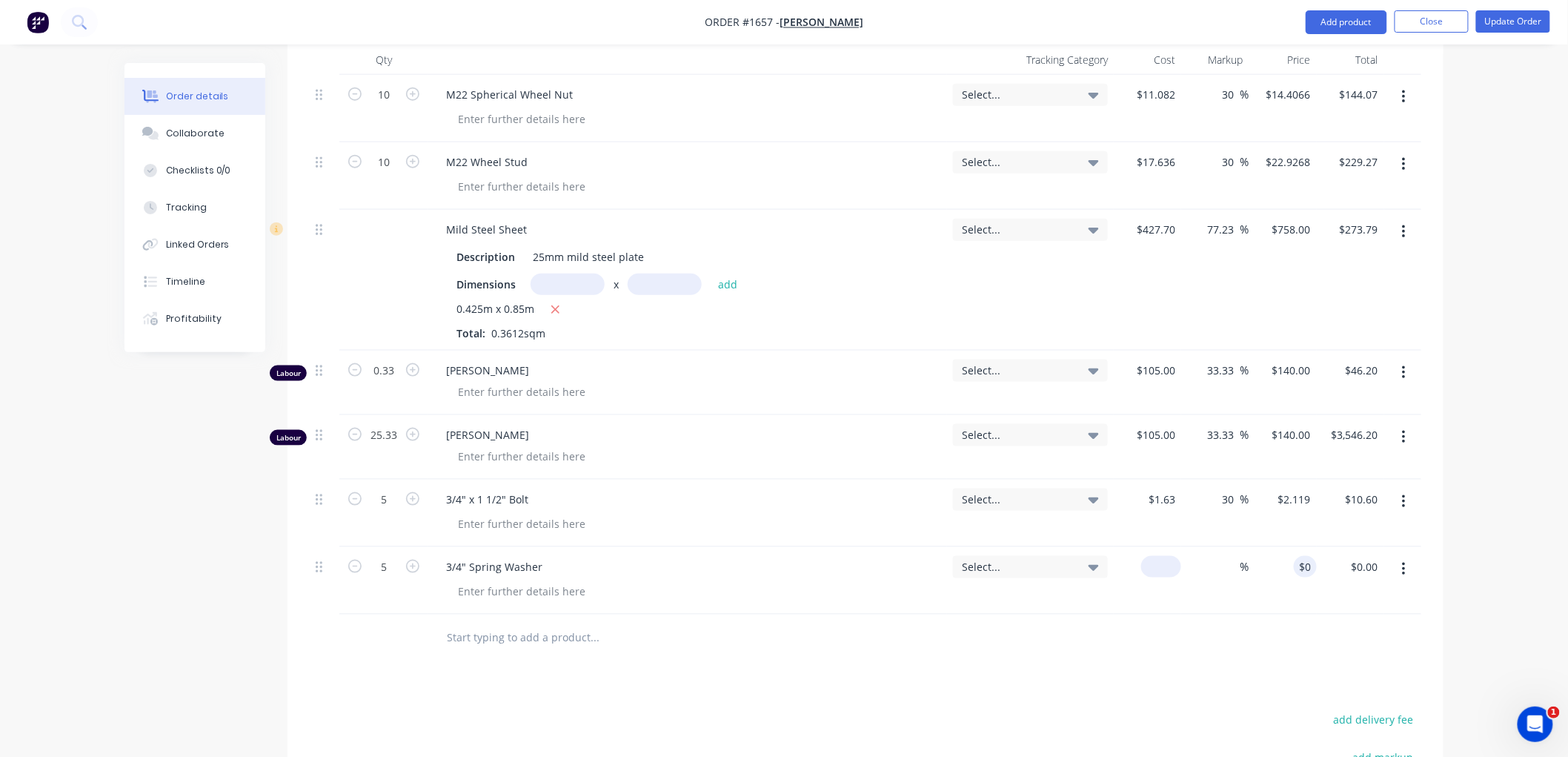
click at [1174, 556] on input at bounding box center [1164, 567] width 34 height 22
type input "$0.69"
type input "$3.45"
type input "30"
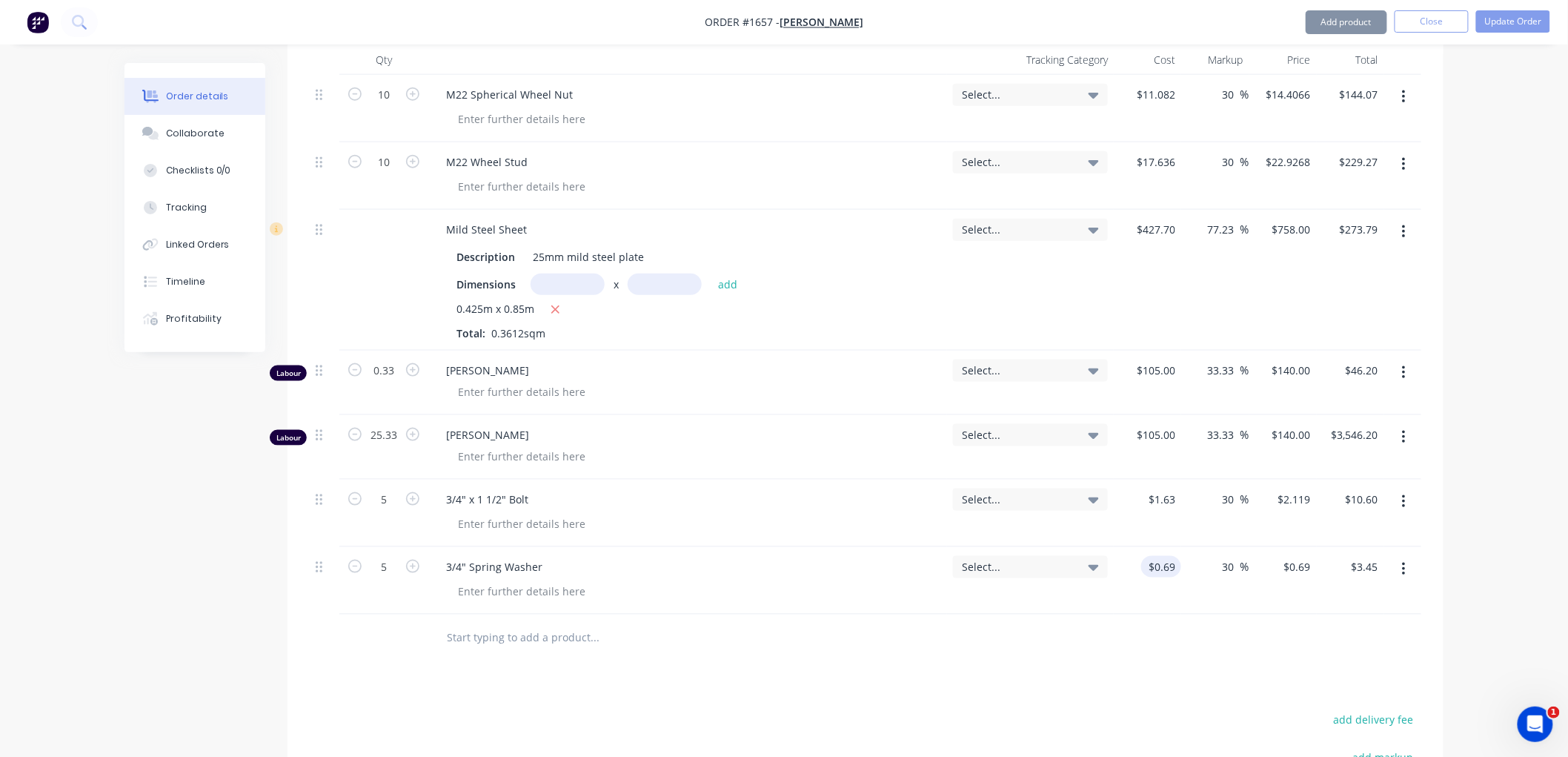
type input "0.897"
type input "$4.49"
type input "$0.897"
click at [500, 623] on input "text" at bounding box center [594, 638] width 297 height 29
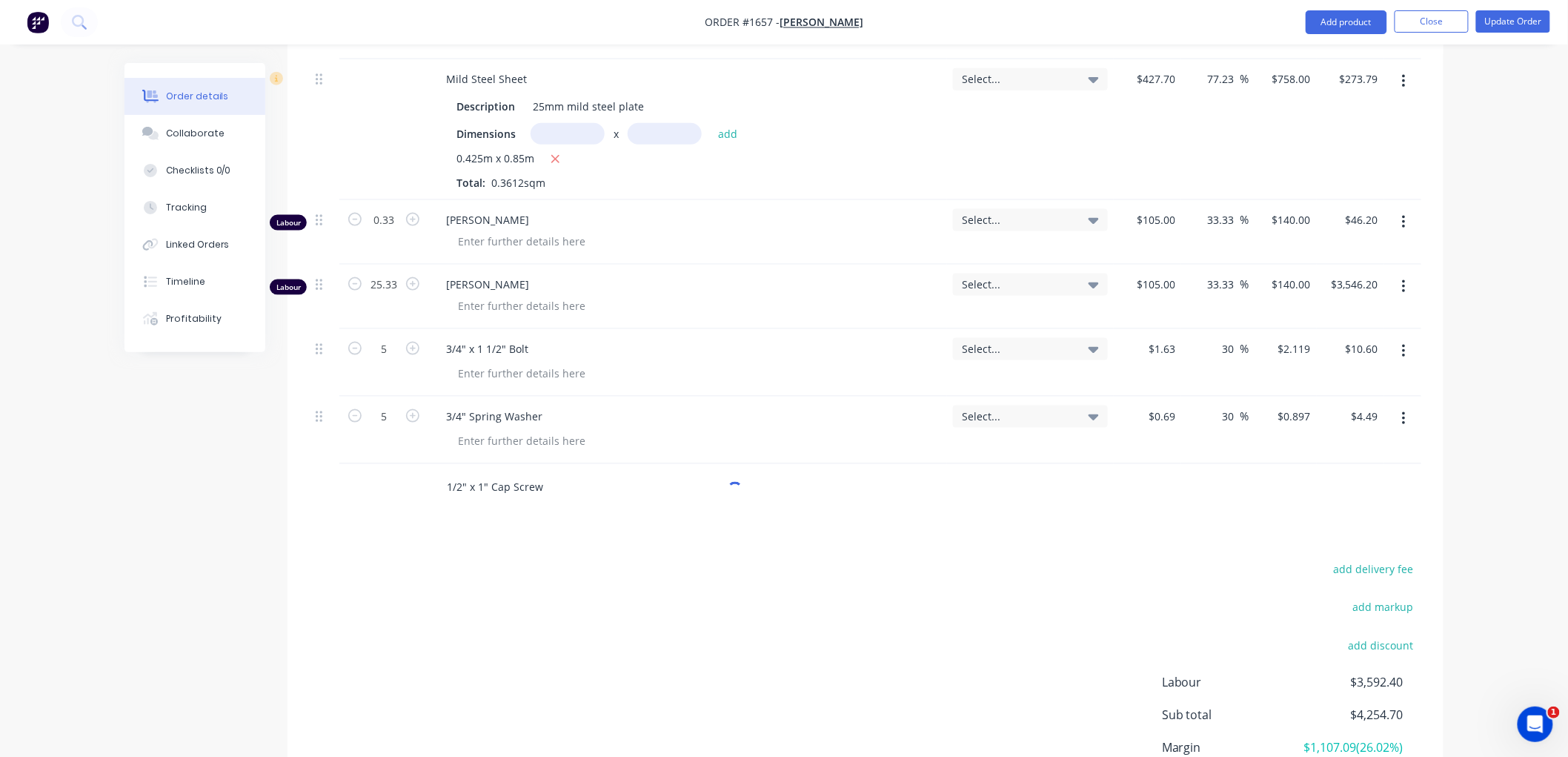
scroll to position [741, 0]
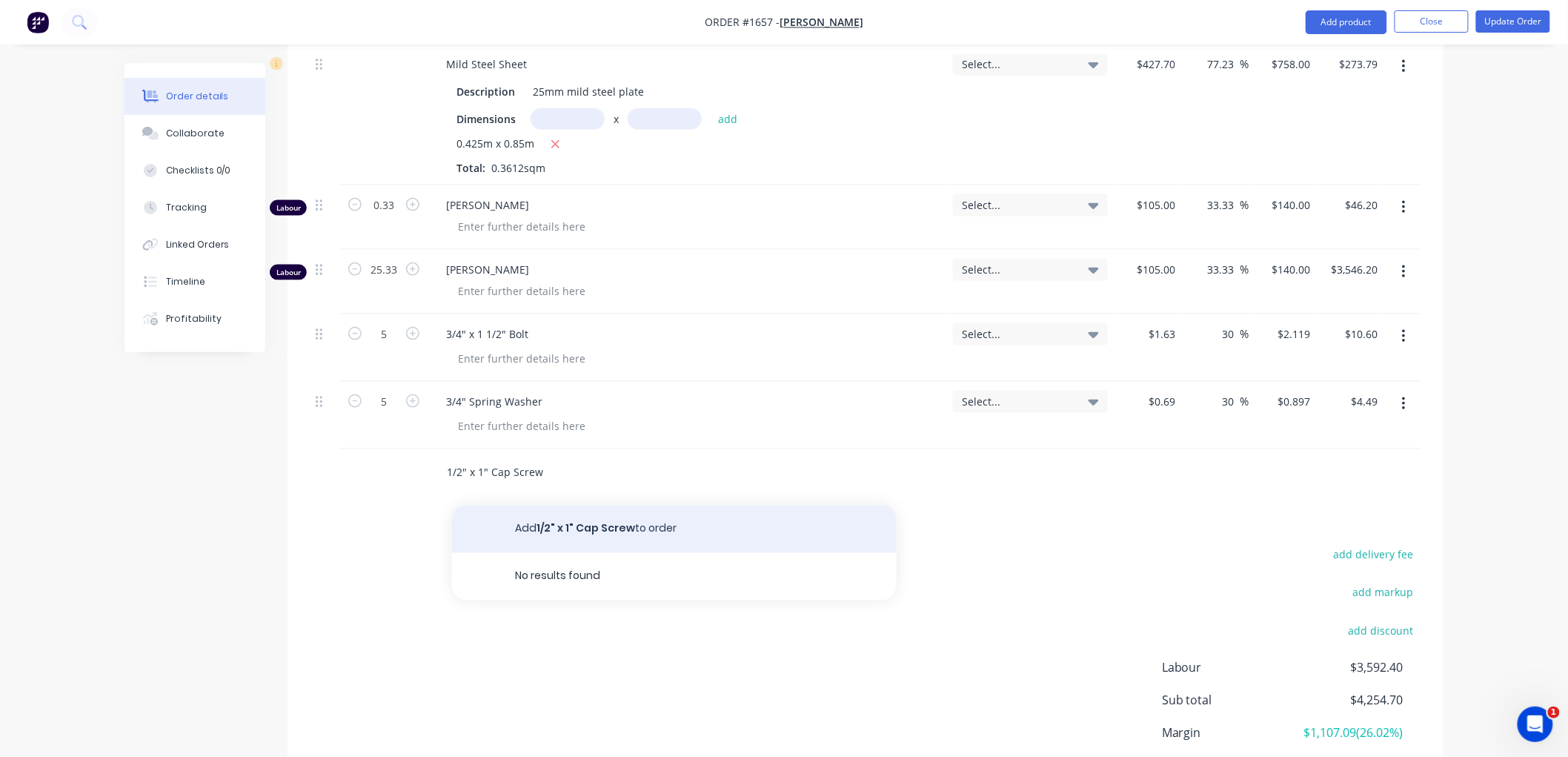
type input "1/2" x 1" Cap Screw"
click at [552, 506] on button "Add 1/2" x 1" Cap Screw to order" at bounding box center [674, 529] width 445 height 47
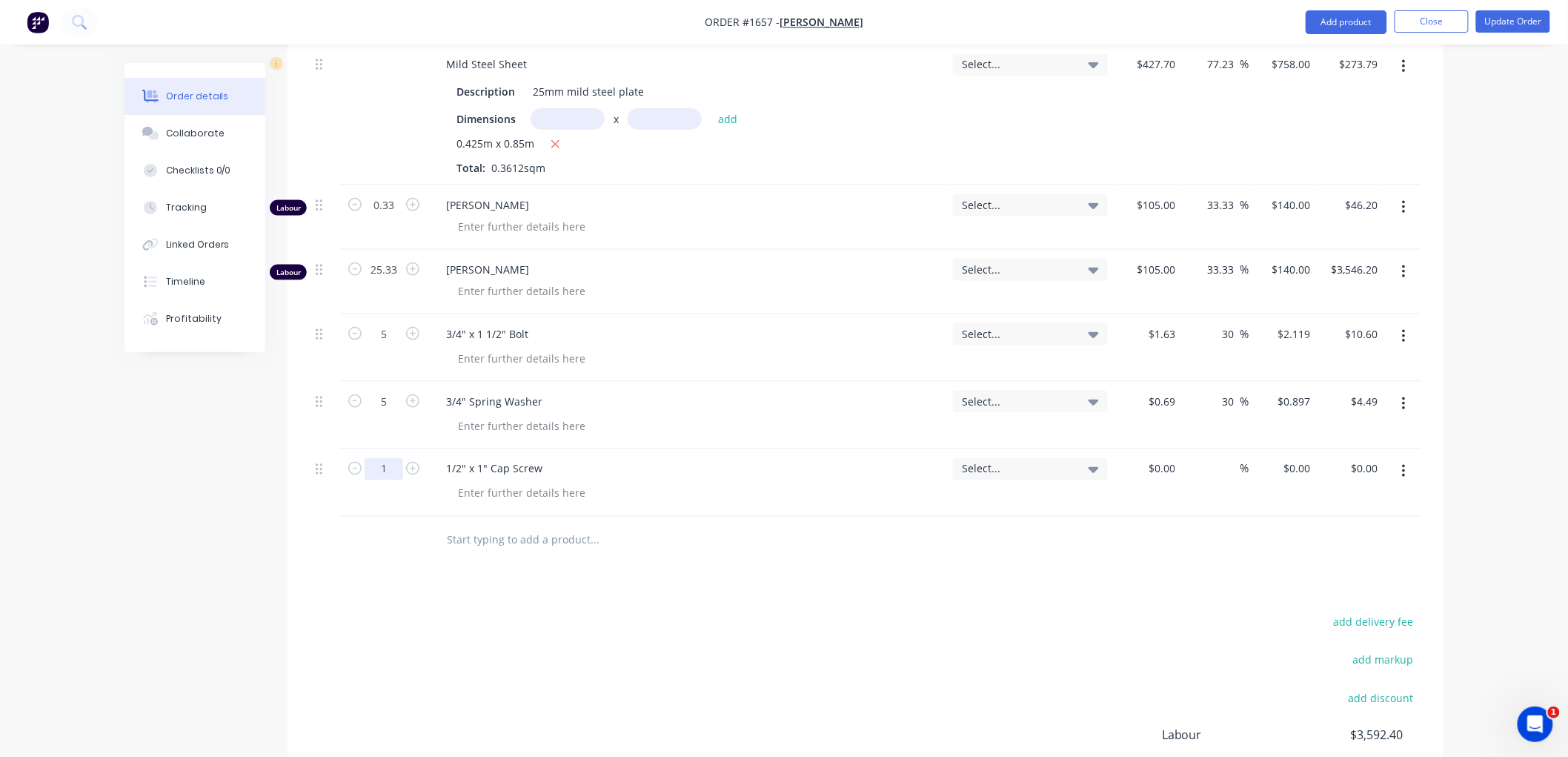
click at [393, 458] on input "1" at bounding box center [384, 469] width 39 height 22
type input "4"
click at [1156, 449] on div "$0.00" at bounding box center [1148, 483] width 67 height 67
type input "$1.62"
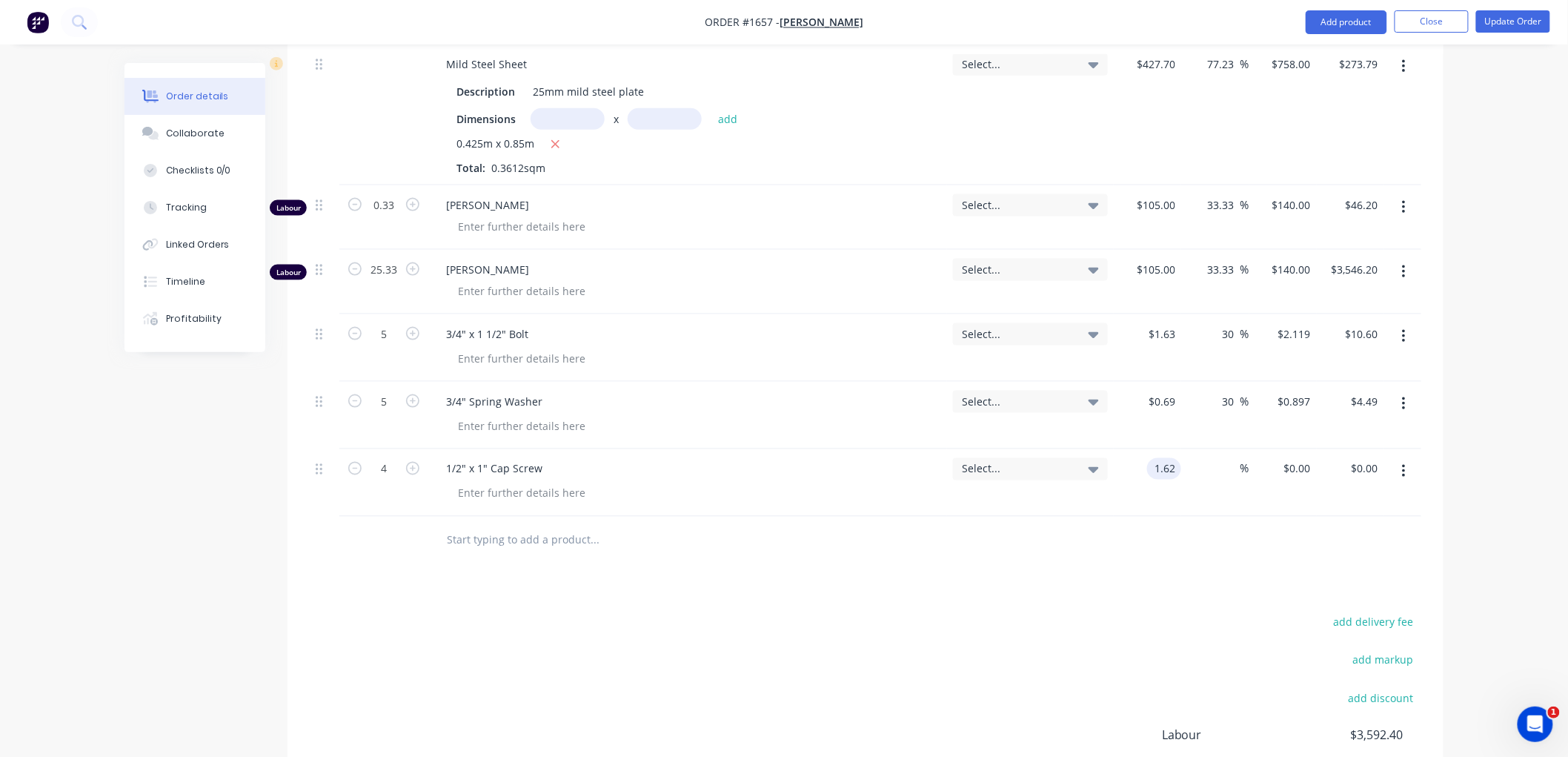
type input "$6.48"
type input "30"
type input "$2.106"
type input "$8.42"
click at [1083, 516] on div at bounding box center [865, 540] width 1111 height 48
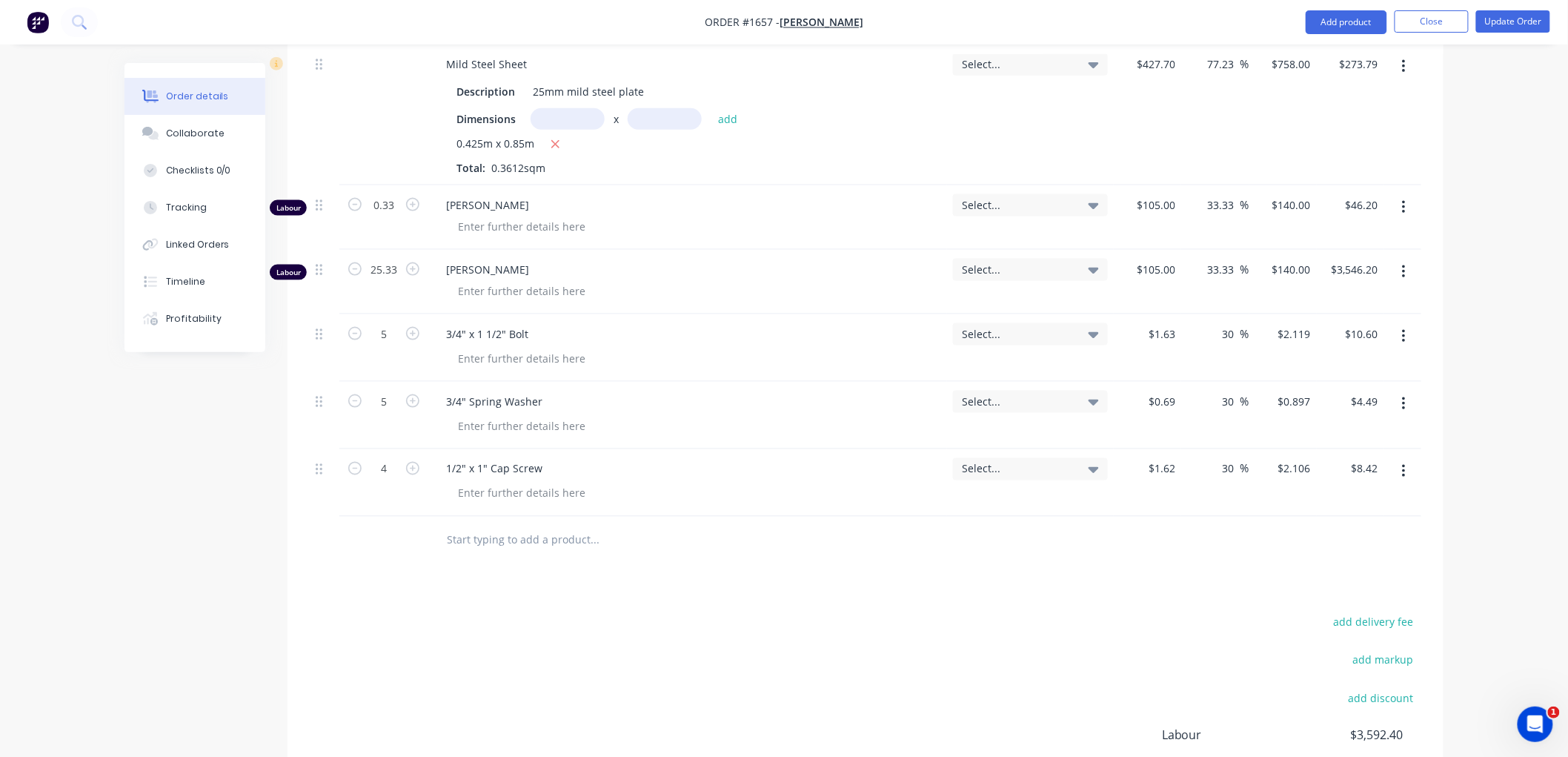
click at [483, 526] on input "text" at bounding box center [594, 540] width 297 height 29
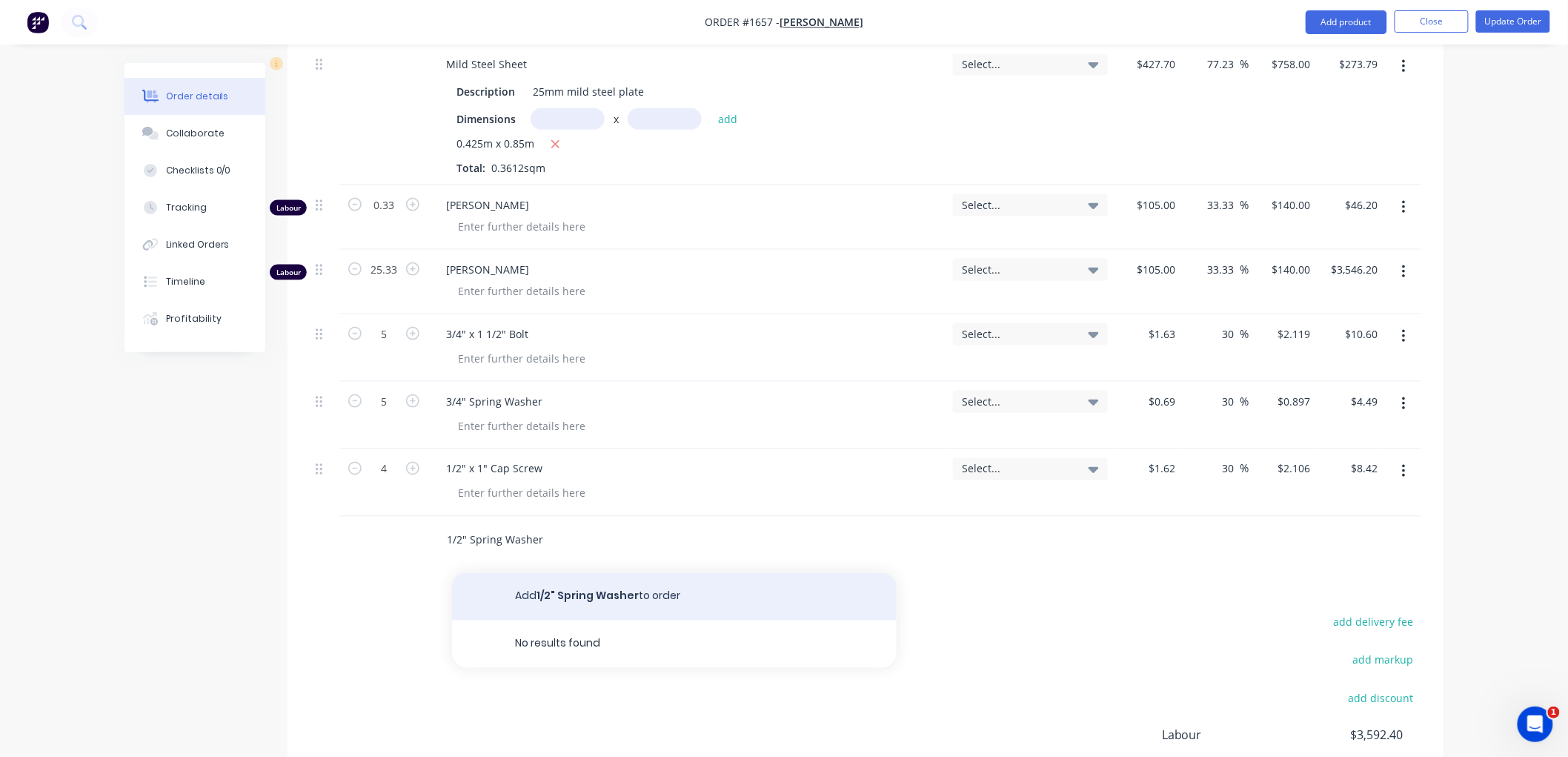
type input "1/2" Spring Washer"
click at [612, 573] on button "Add 1/2" Spring Washer to order" at bounding box center [674, 596] width 445 height 47
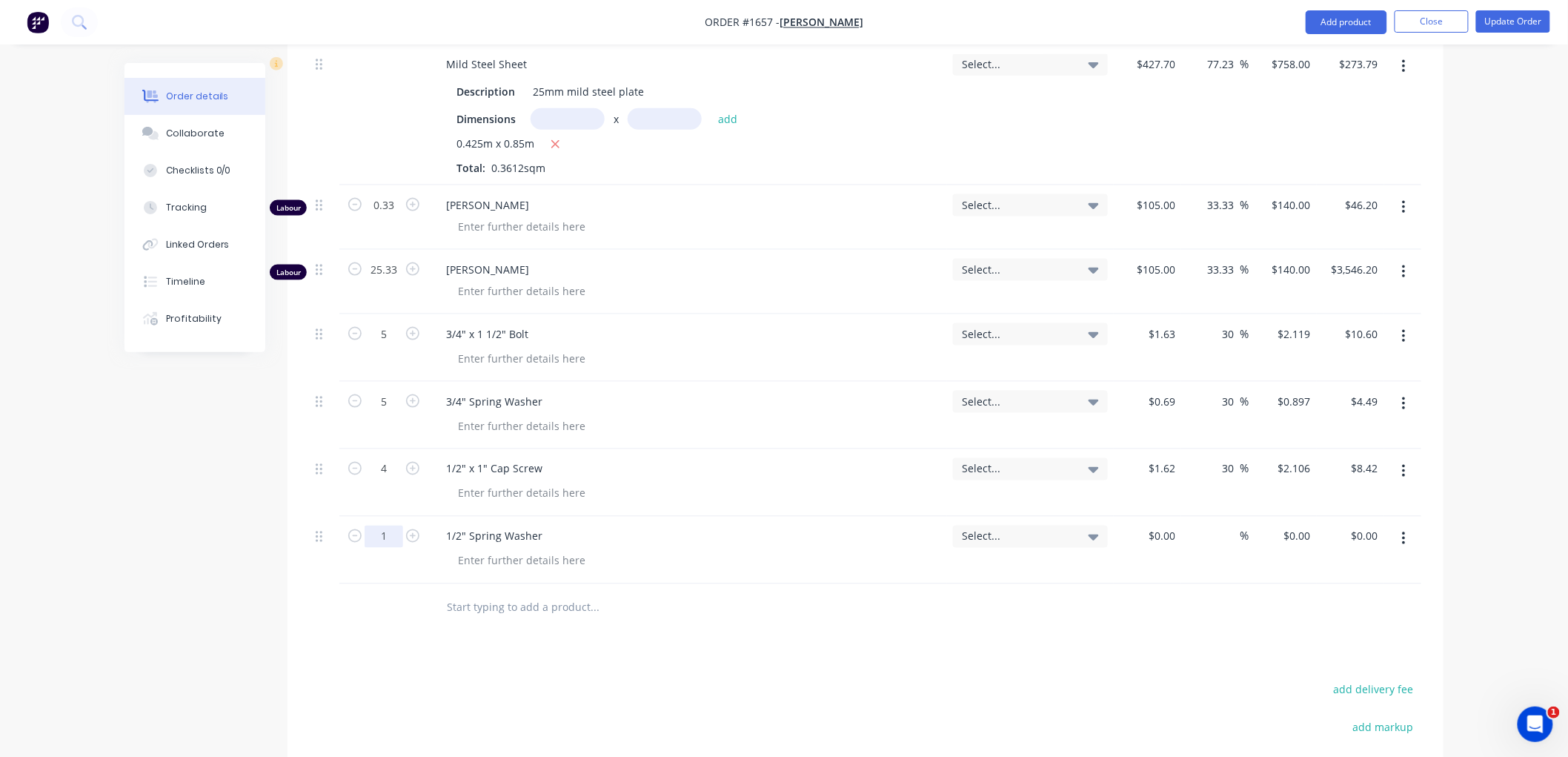
click at [383, 526] on input "1" at bounding box center [384, 537] width 39 height 22
type input "4"
click at [1146, 516] on div at bounding box center [1148, 550] width 67 height 67
type input "$0.24"
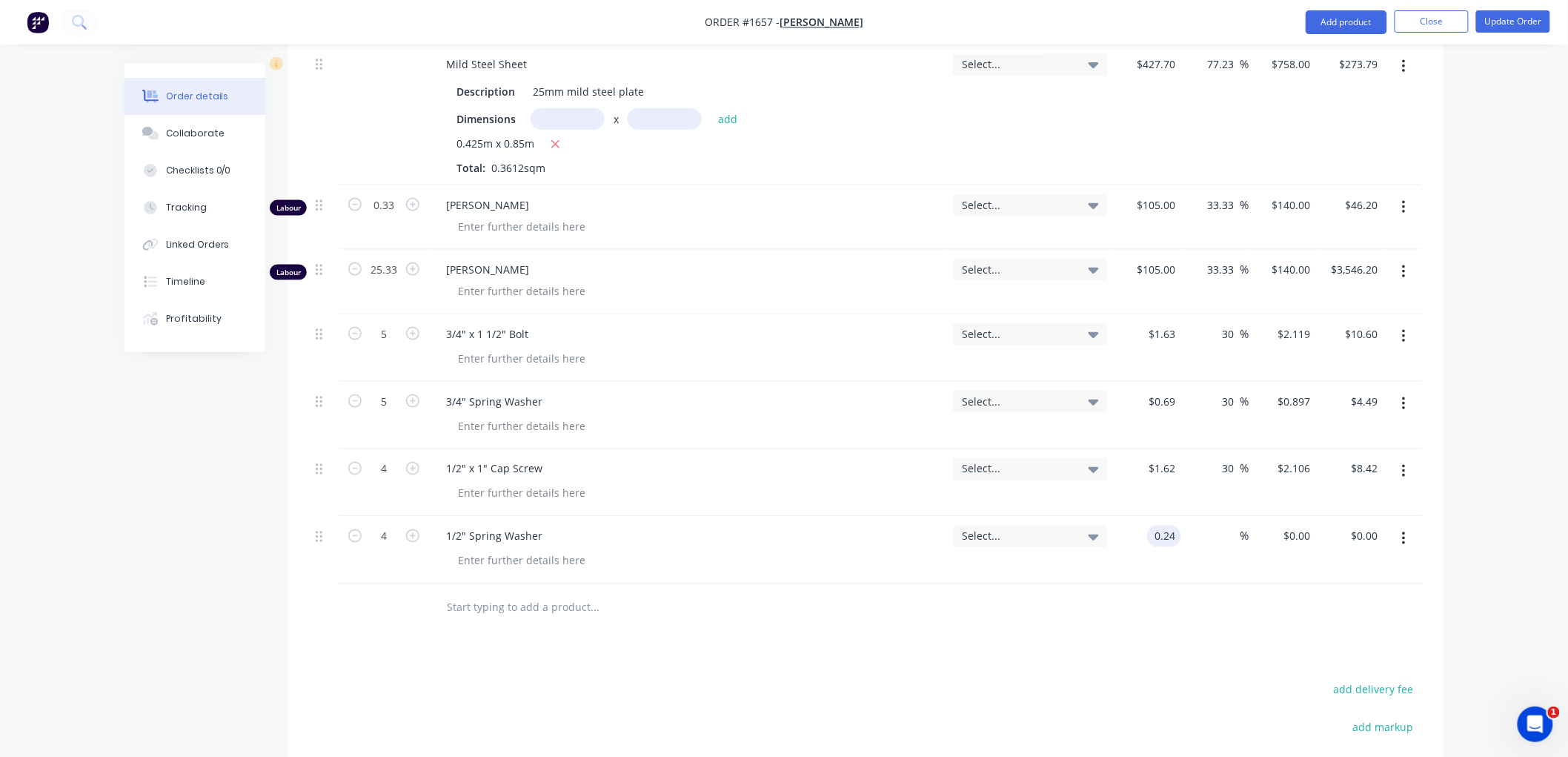
type input "$0.96"
type input "30"
type input "0.312"
type input "$1.25"
type input "$0.312"
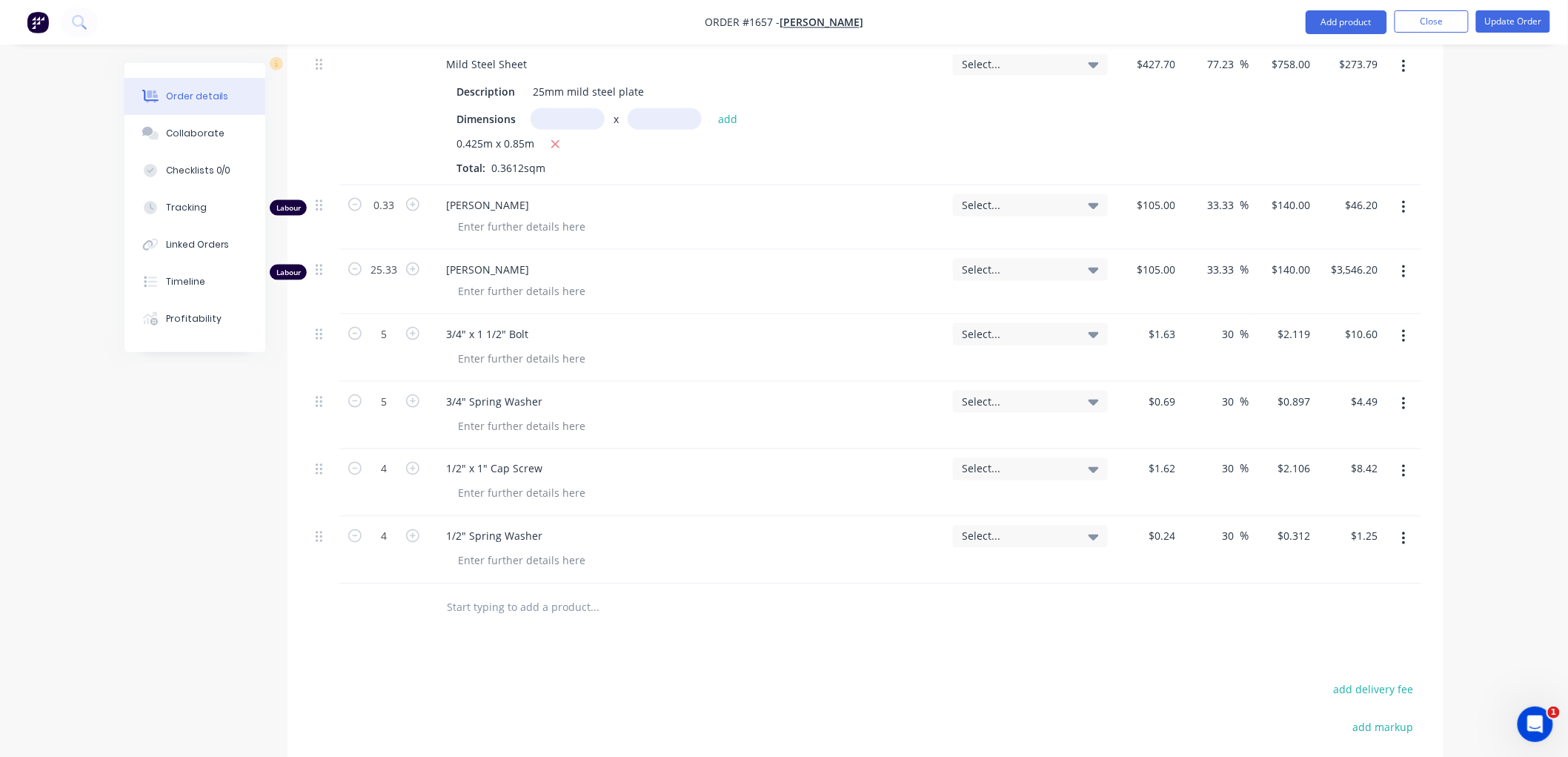
click at [1062, 584] on div at bounding box center [865, 607] width 1111 height 48
click at [1507, 16] on button "Update Order" at bounding box center [1513, 21] width 74 height 22
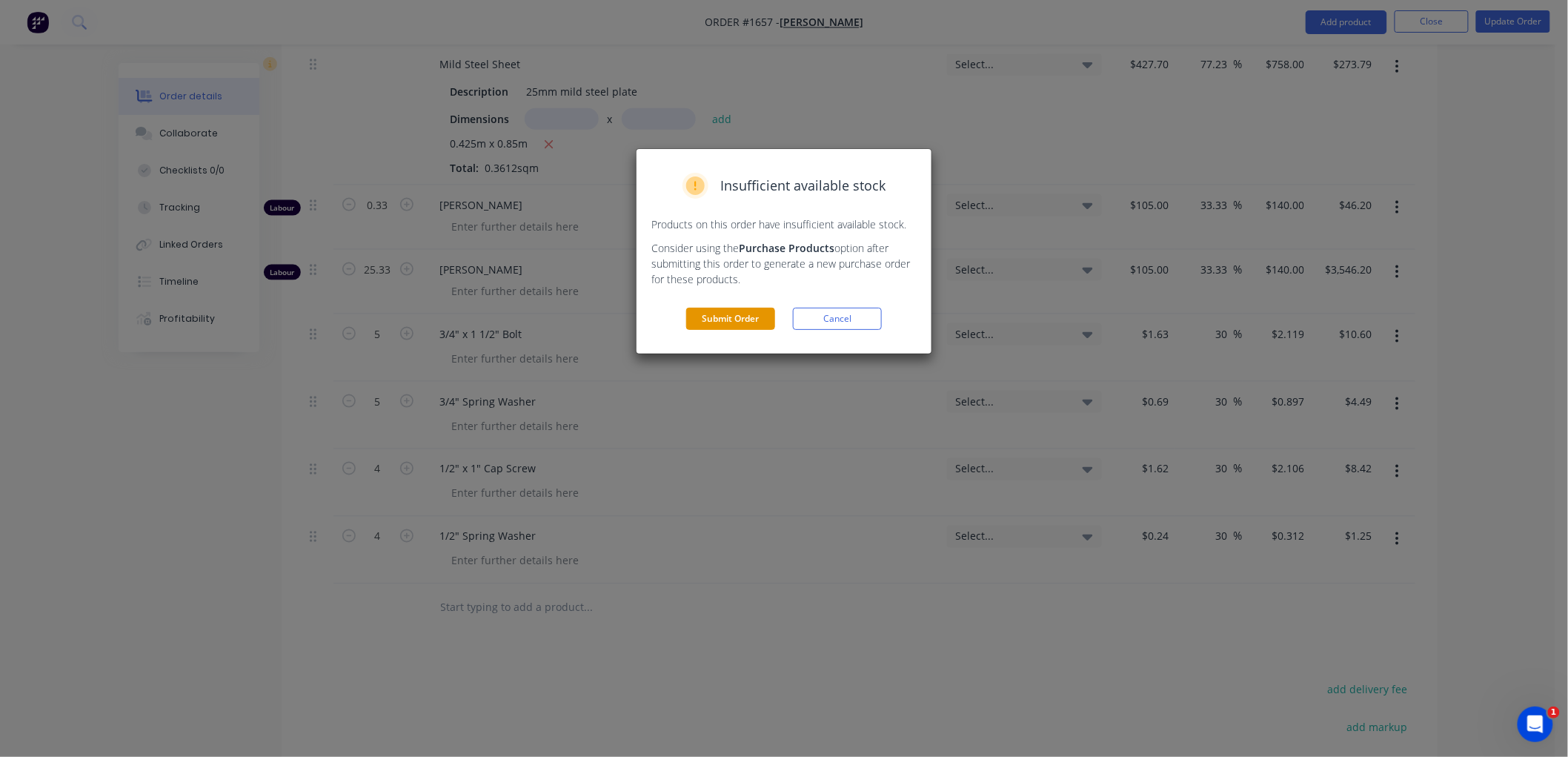
click at [713, 320] on button "Submit Order" at bounding box center [731, 319] width 89 height 22
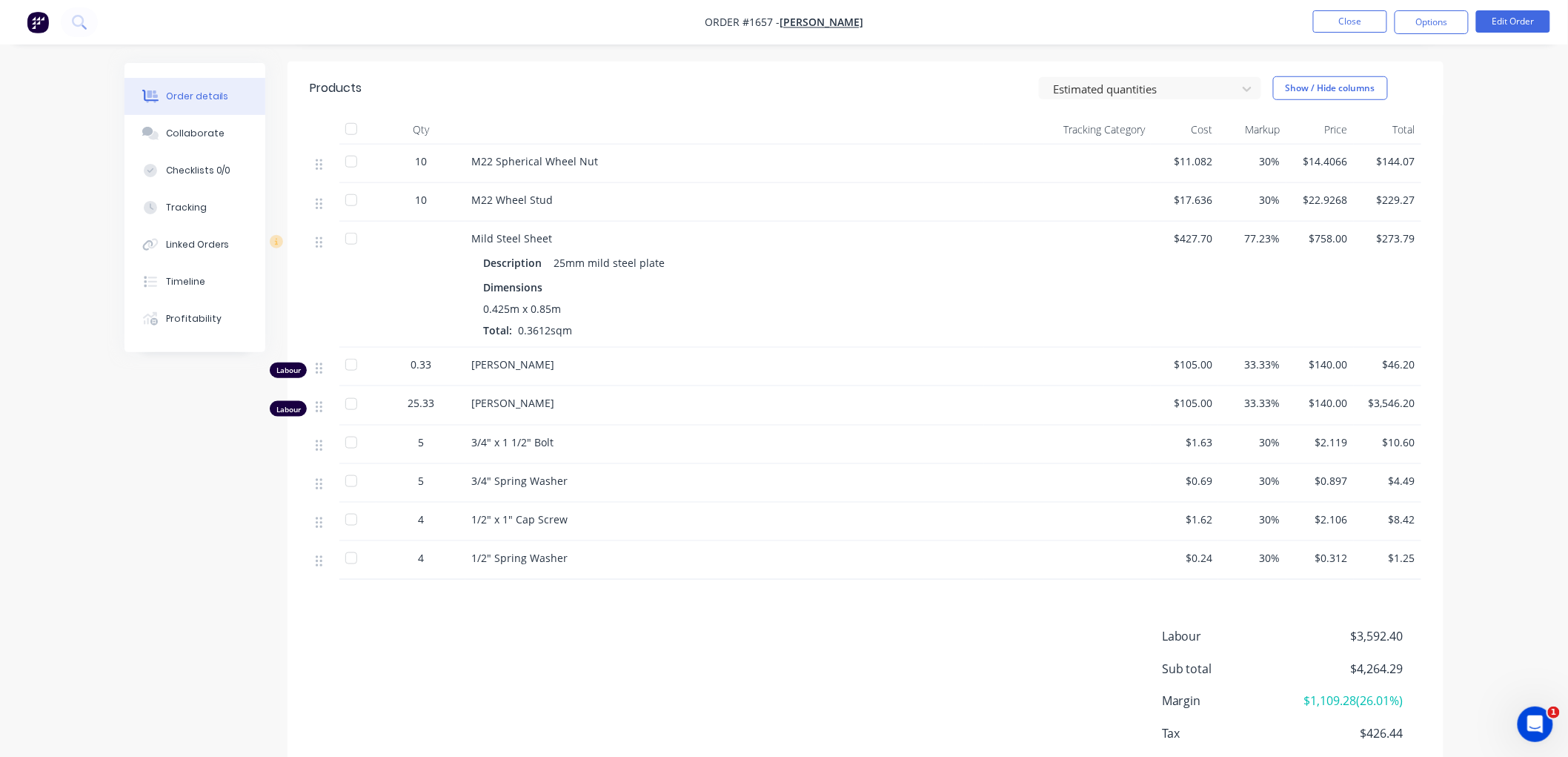
scroll to position [477, 0]
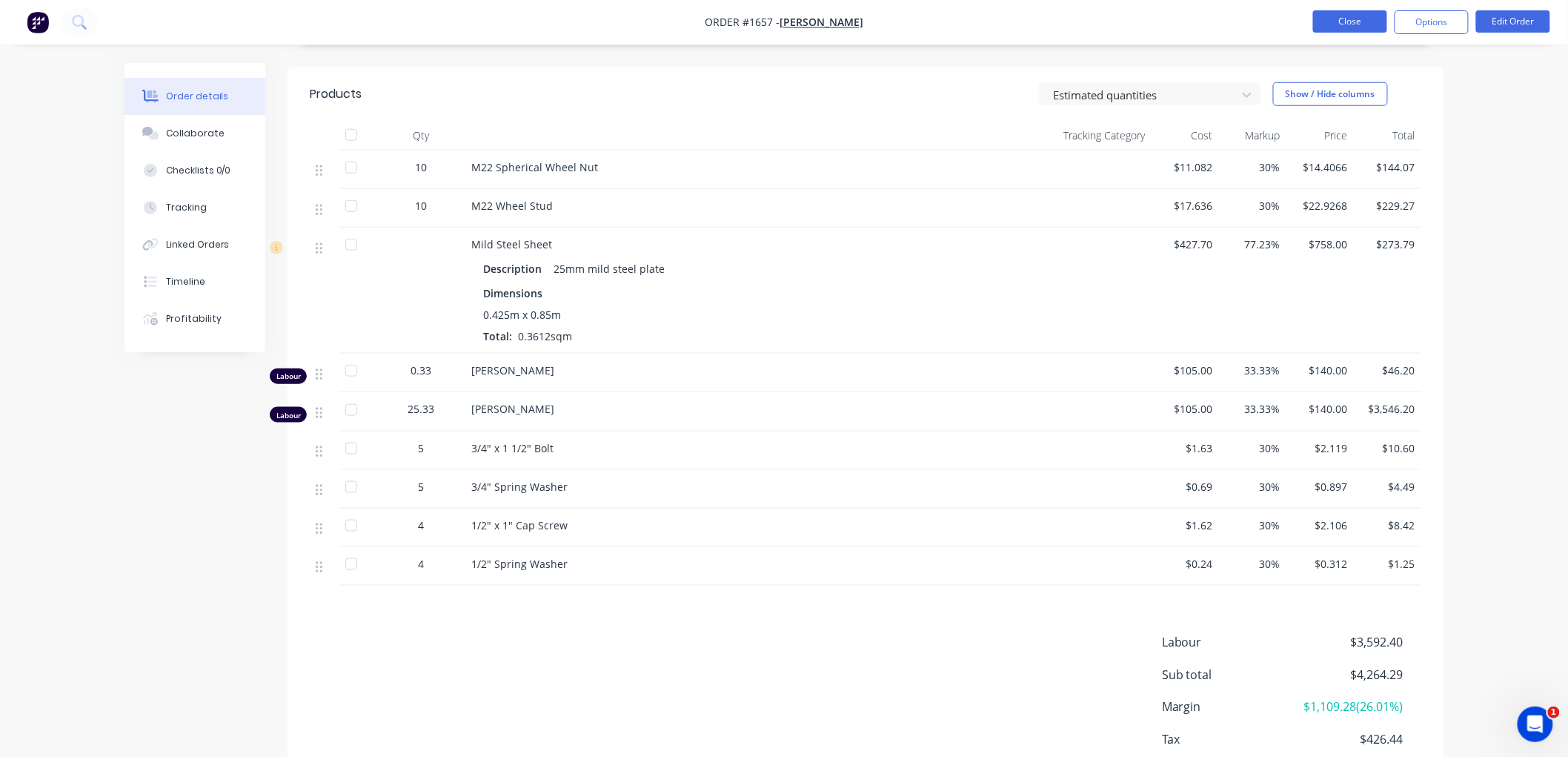
click at [1364, 21] on button "Close" at bounding box center [1350, 21] width 74 height 22
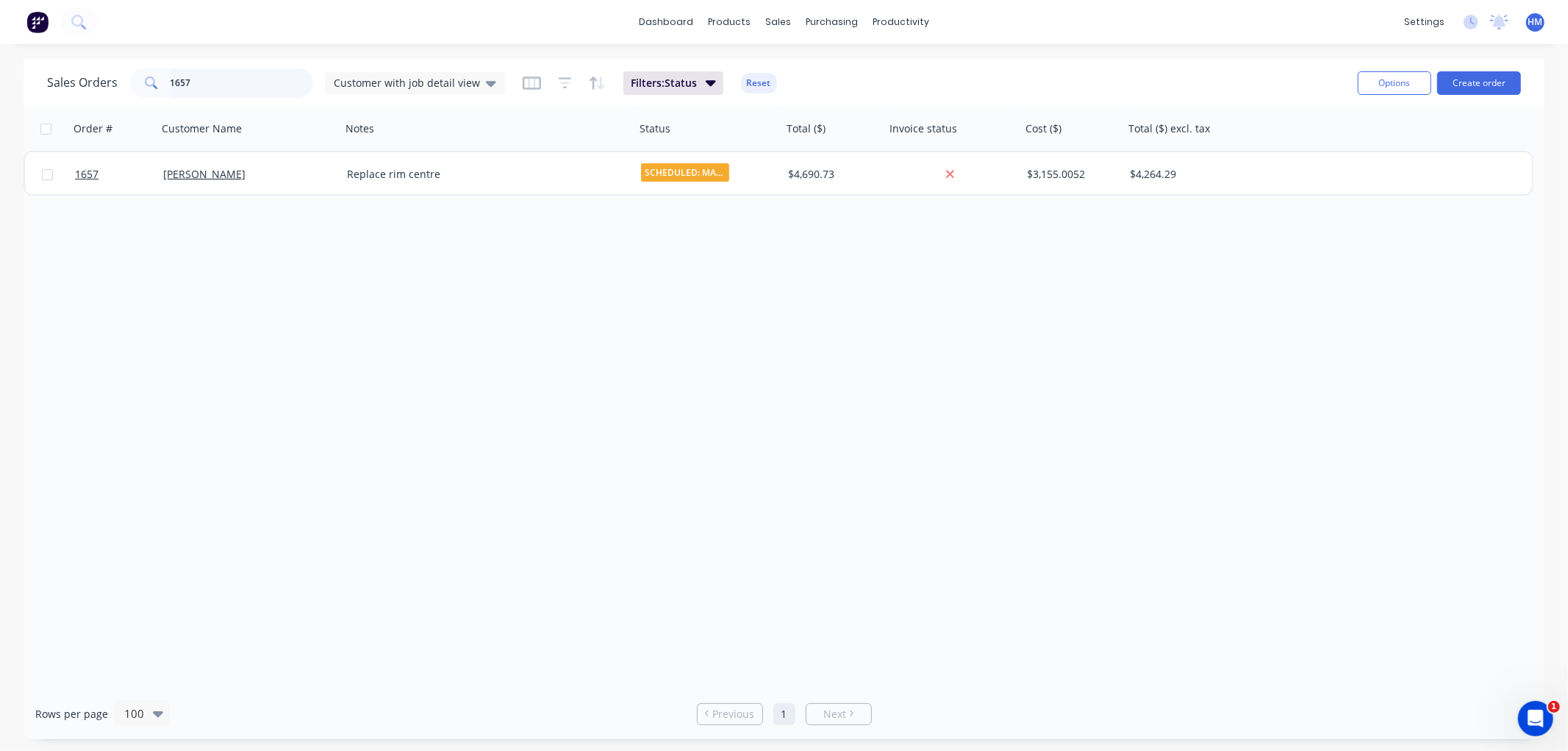
drag, startPoint x: 248, startPoint y: 84, endPoint x: 238, endPoint y: 84, distance: 10.0
click at [239, 84] on input "1657" at bounding box center [242, 83] width 143 height 29
drag, startPoint x: 235, startPoint y: 84, endPoint x: 138, endPoint y: 84, distance: 97.0
click at [138, 84] on div "1657" at bounding box center [221, 83] width 183 height 29
drag, startPoint x: 214, startPoint y: 81, endPoint x: 83, endPoint y: 81, distance: 131.0
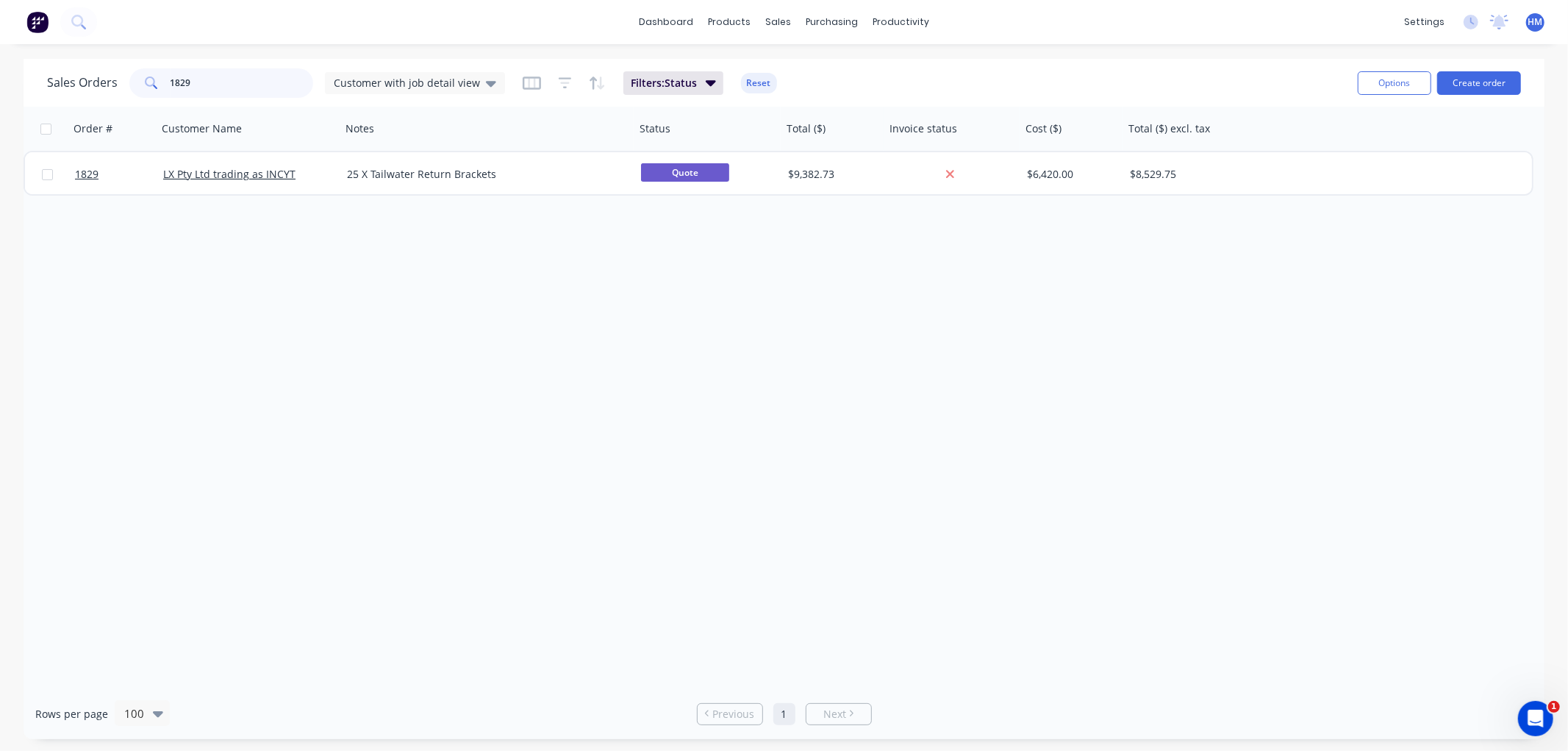
click at [83, 81] on div "Sales Orders 1829 Customer with job detail view" at bounding box center [275, 83] width 458 height 29
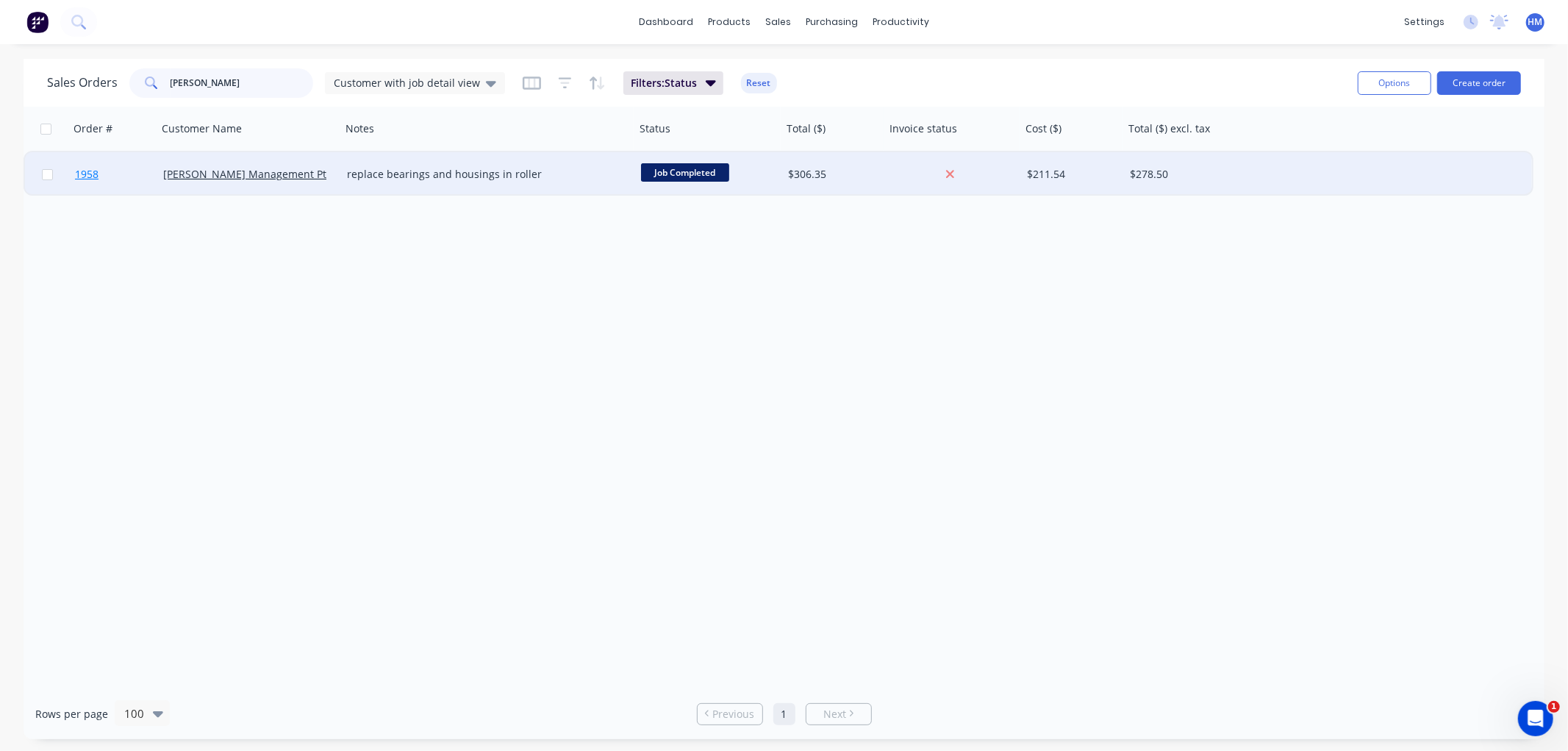
type input "corish"
click at [128, 175] on link "1958" at bounding box center [119, 174] width 88 height 44
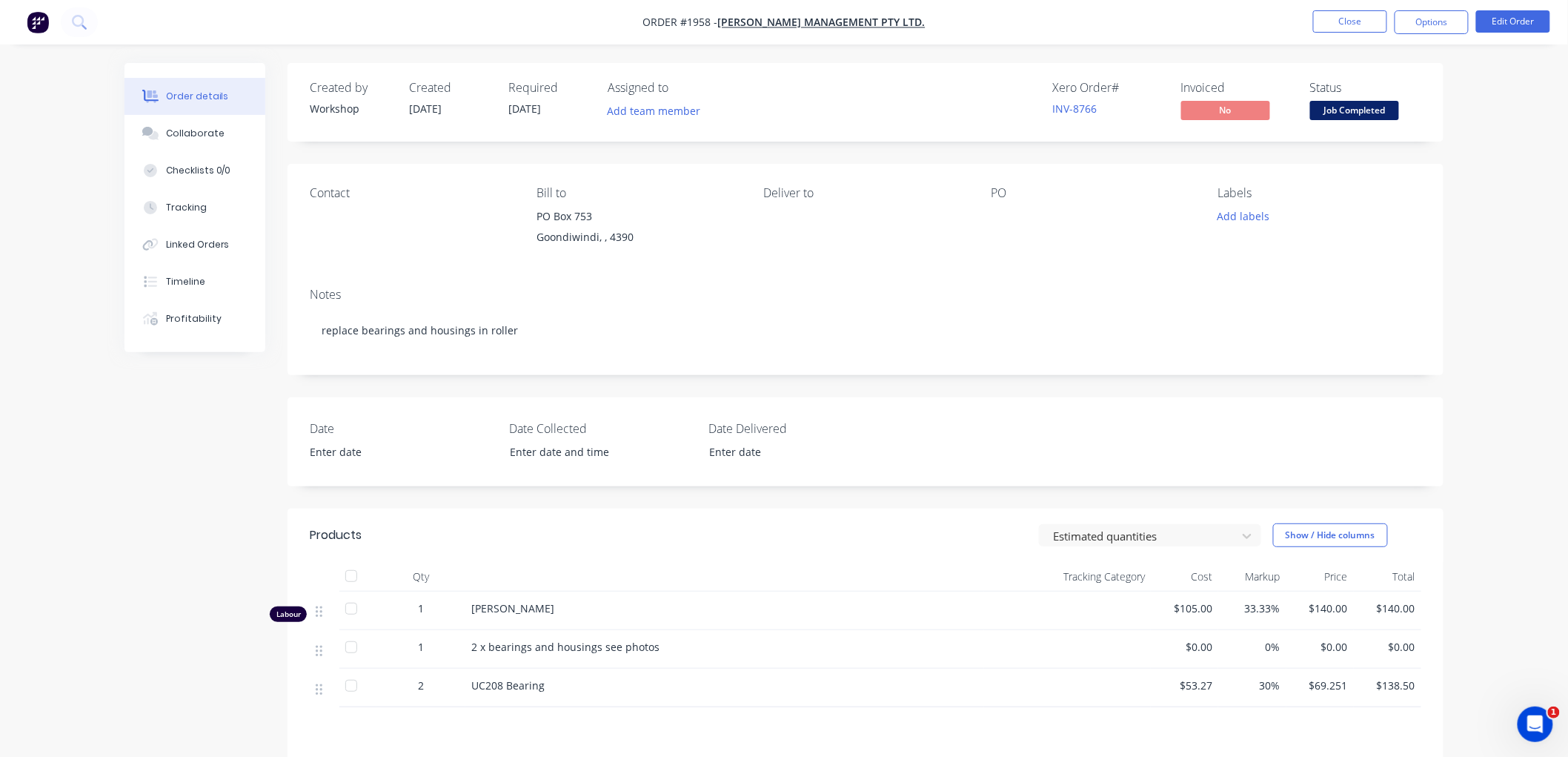
scroll to position [82, 0]
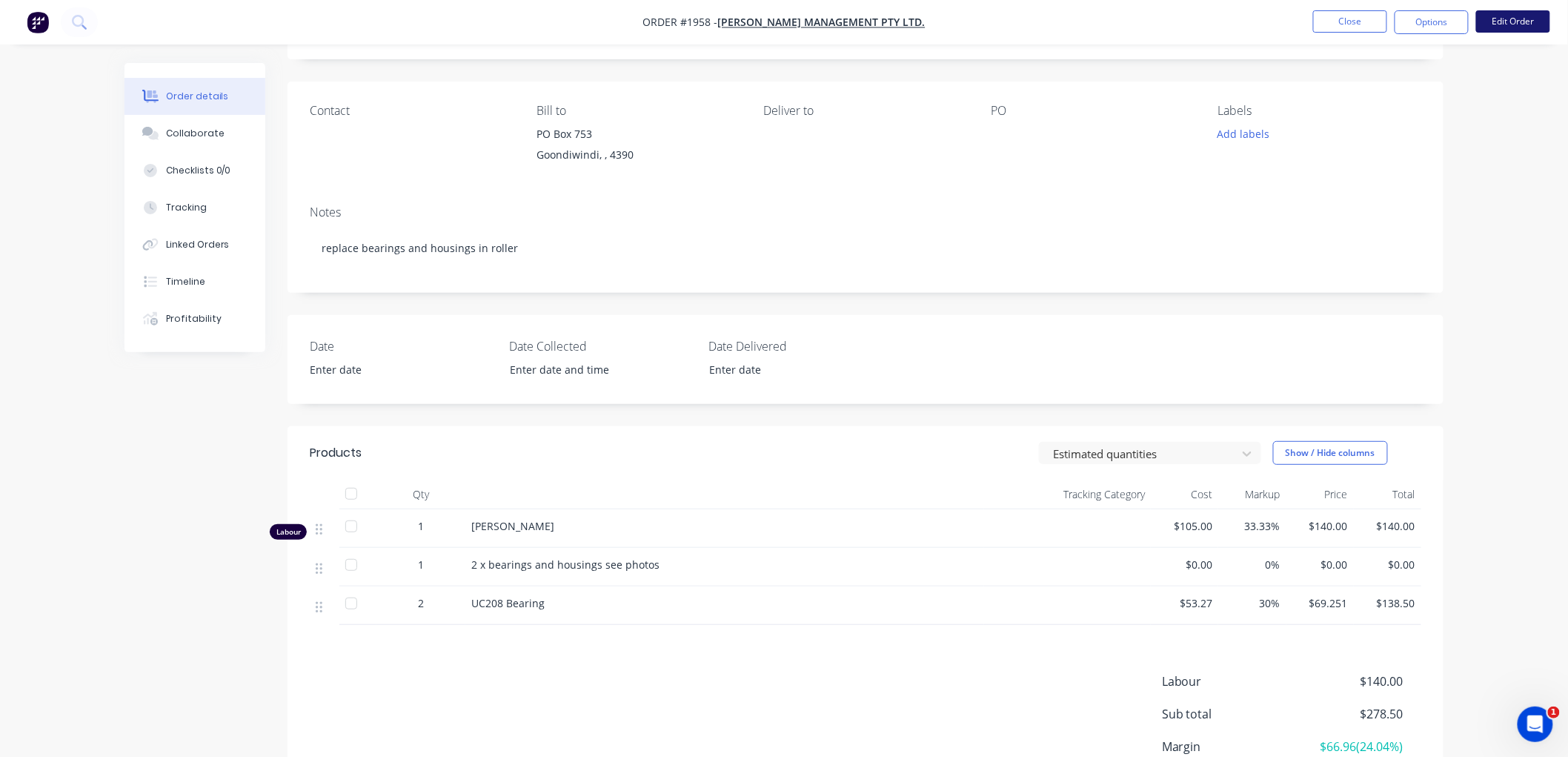
click at [1524, 18] on button "Edit Order" at bounding box center [1513, 21] width 74 height 22
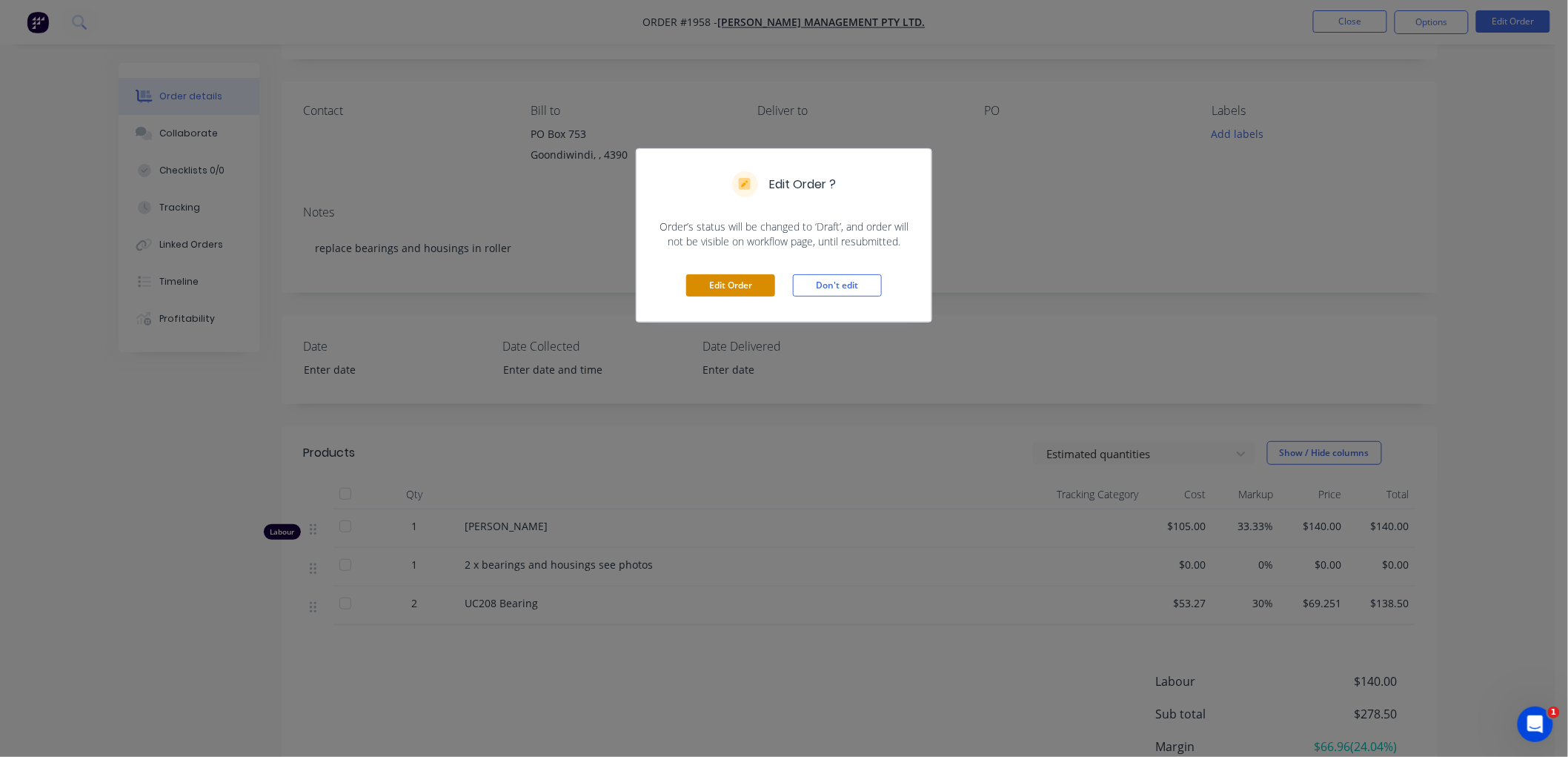
click at [717, 282] on button "Edit Order" at bounding box center [731, 285] width 89 height 22
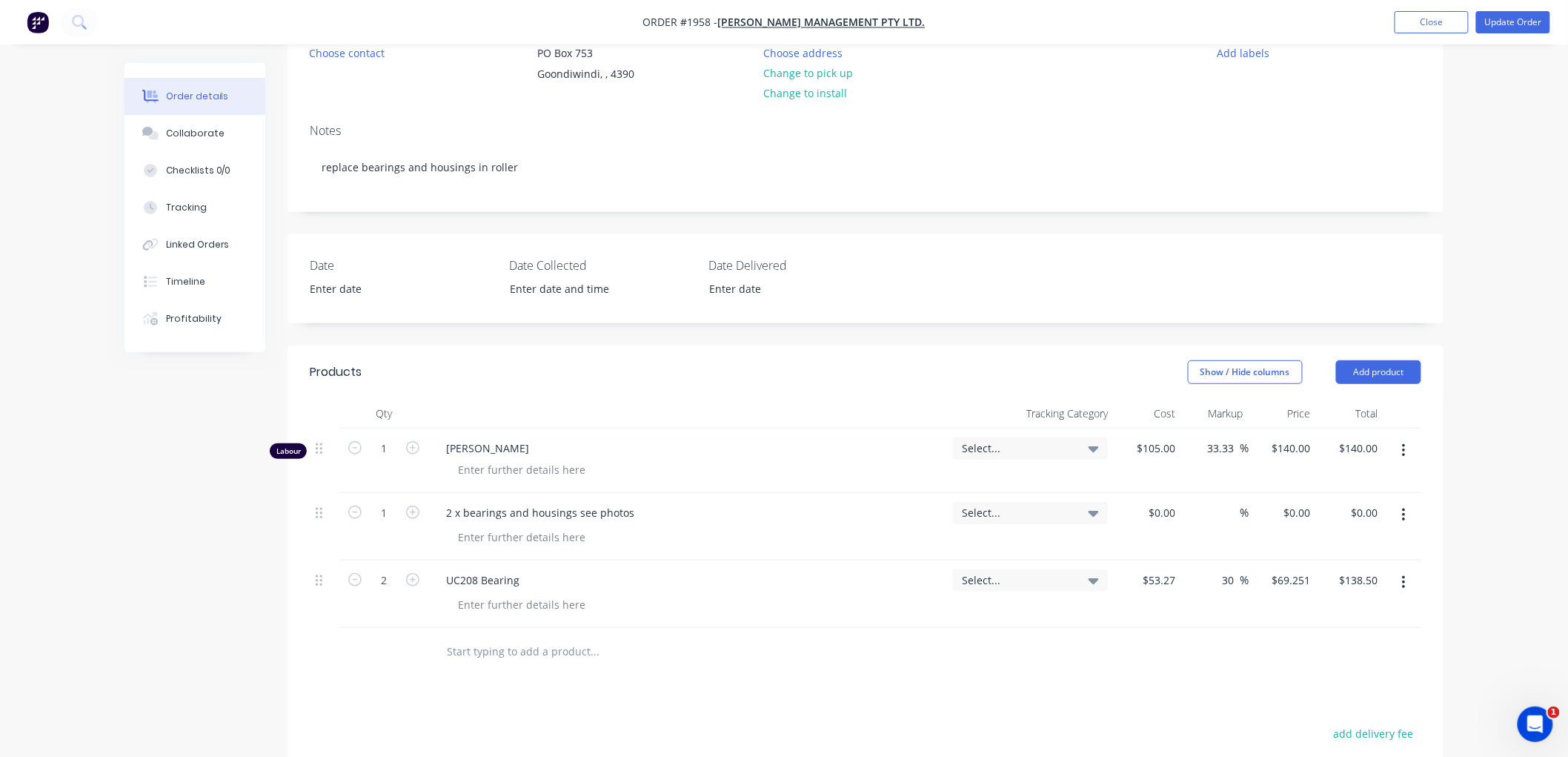
scroll to position [246, 0]
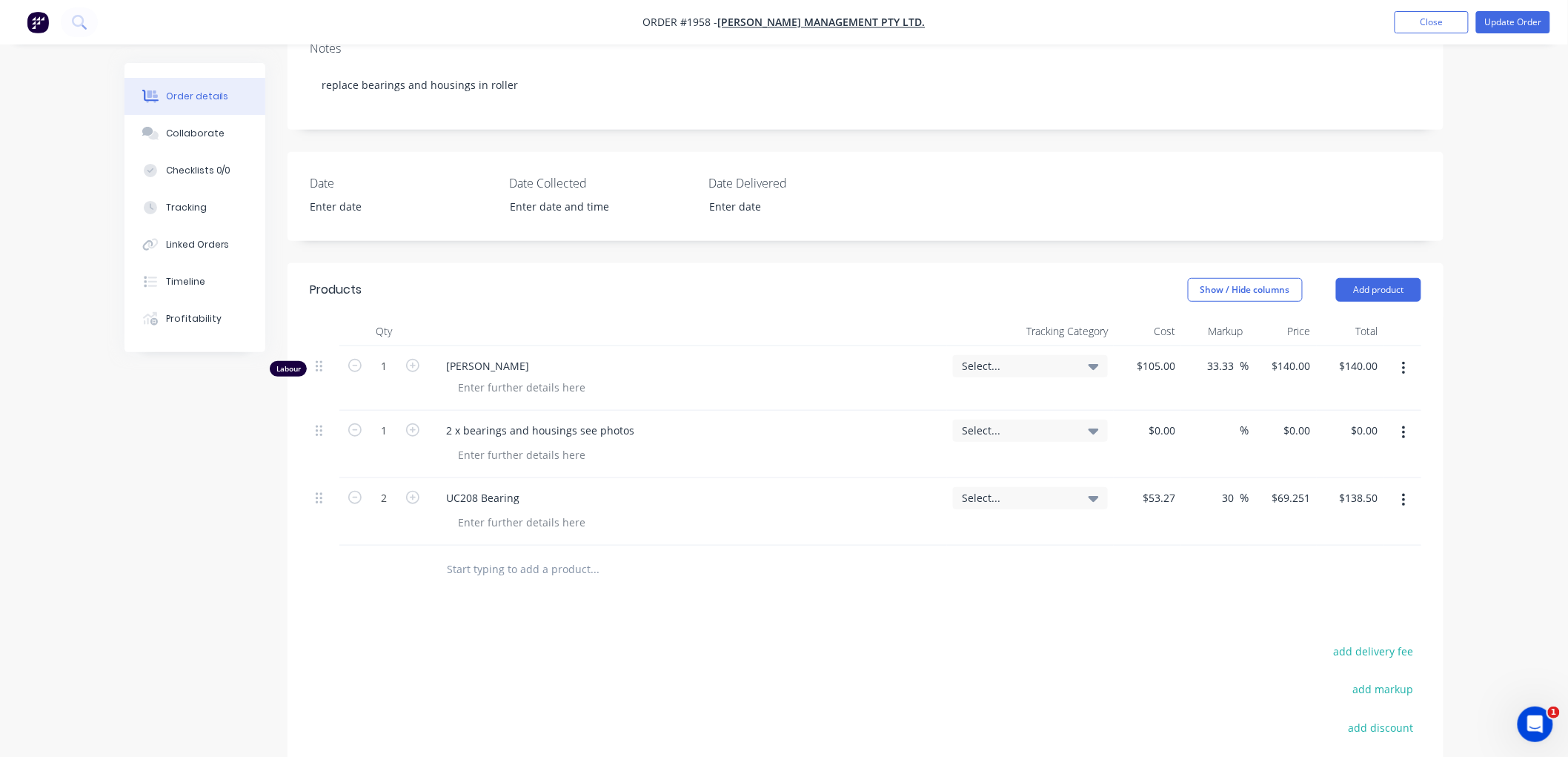
click at [496, 569] on input "text" at bounding box center [594, 569] width 297 height 29
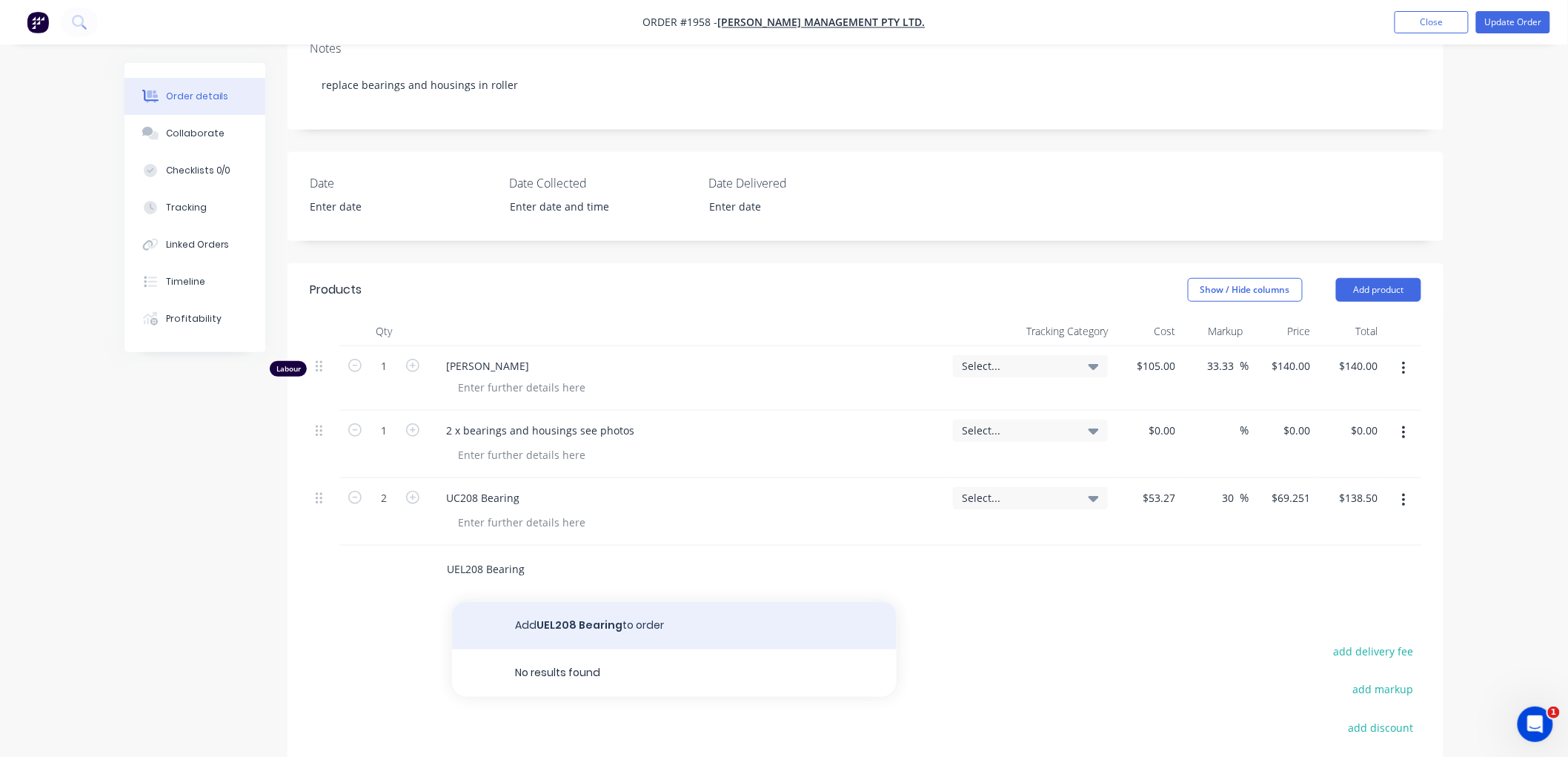
type input "UEL208 Bearing"
click at [577, 617] on button "Add UEL208 Bearing to order" at bounding box center [674, 626] width 445 height 47
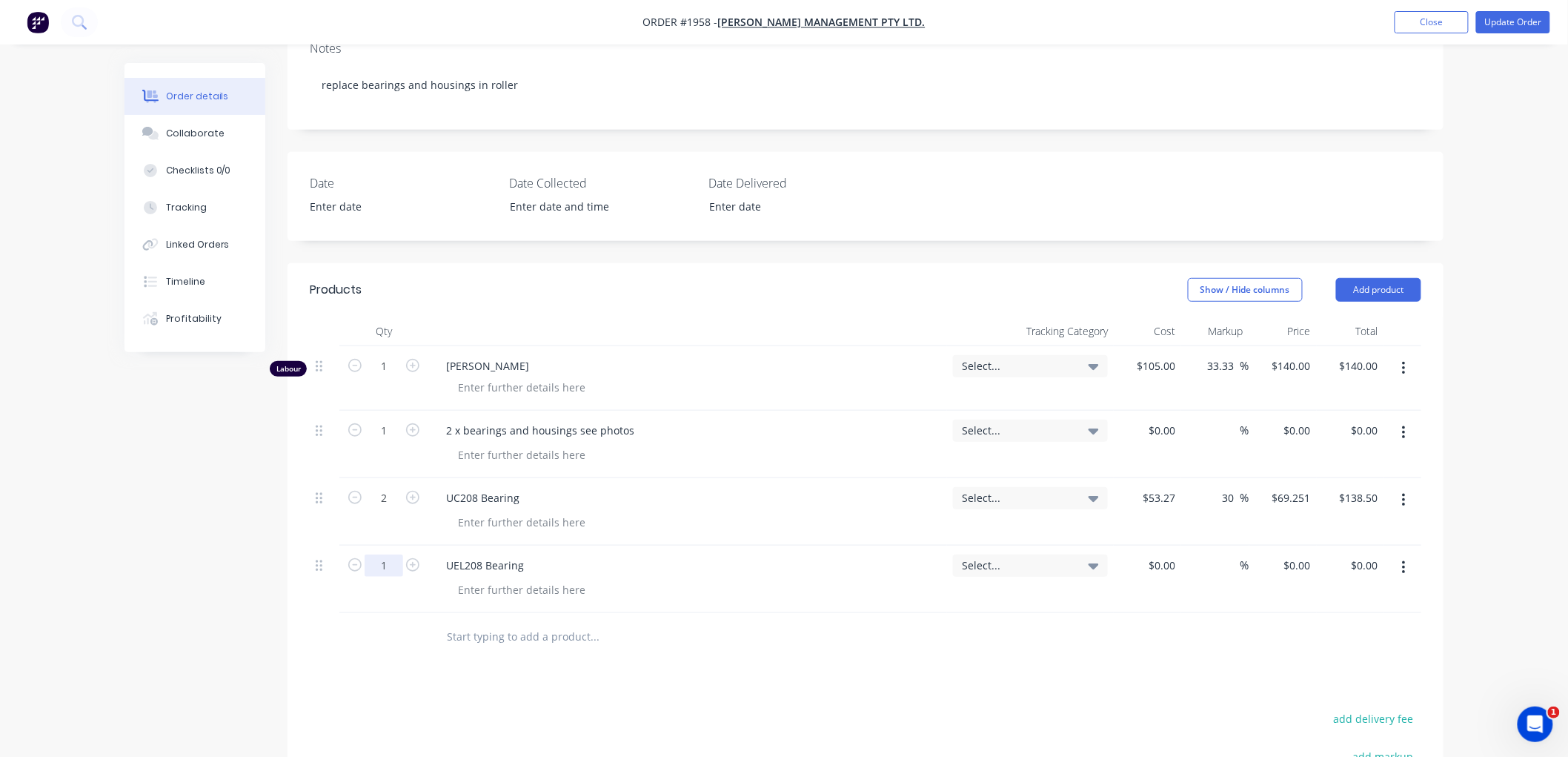
click at [382, 567] on input "1" at bounding box center [384, 565] width 39 height 22
type input "2"
click at [1142, 560] on div at bounding box center [1148, 580] width 67 height 67
type input "$44.97"
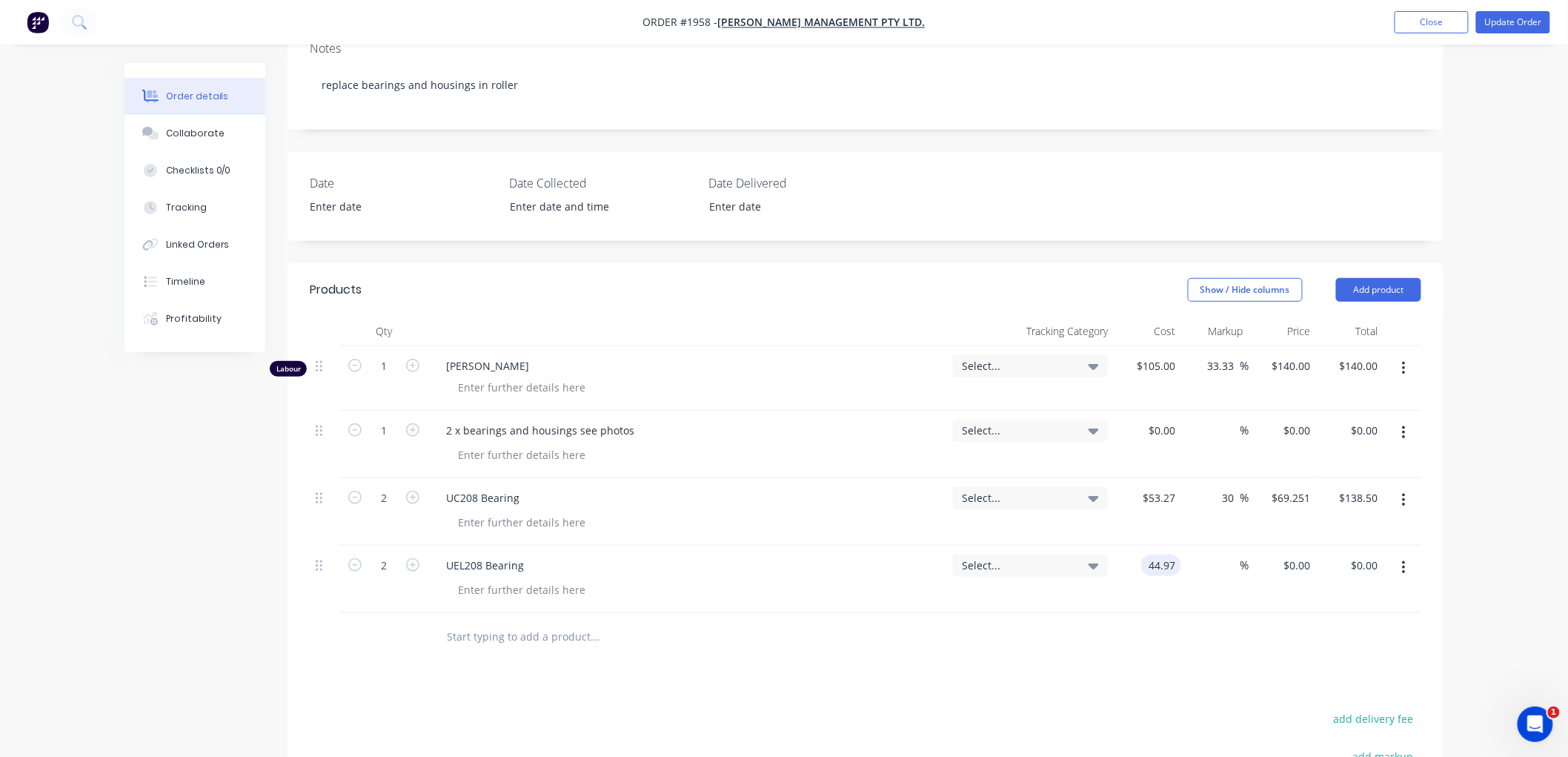
type input "$89.94"
type input "30"
type input "58.461"
type input "$116.92"
type input "$58.461"
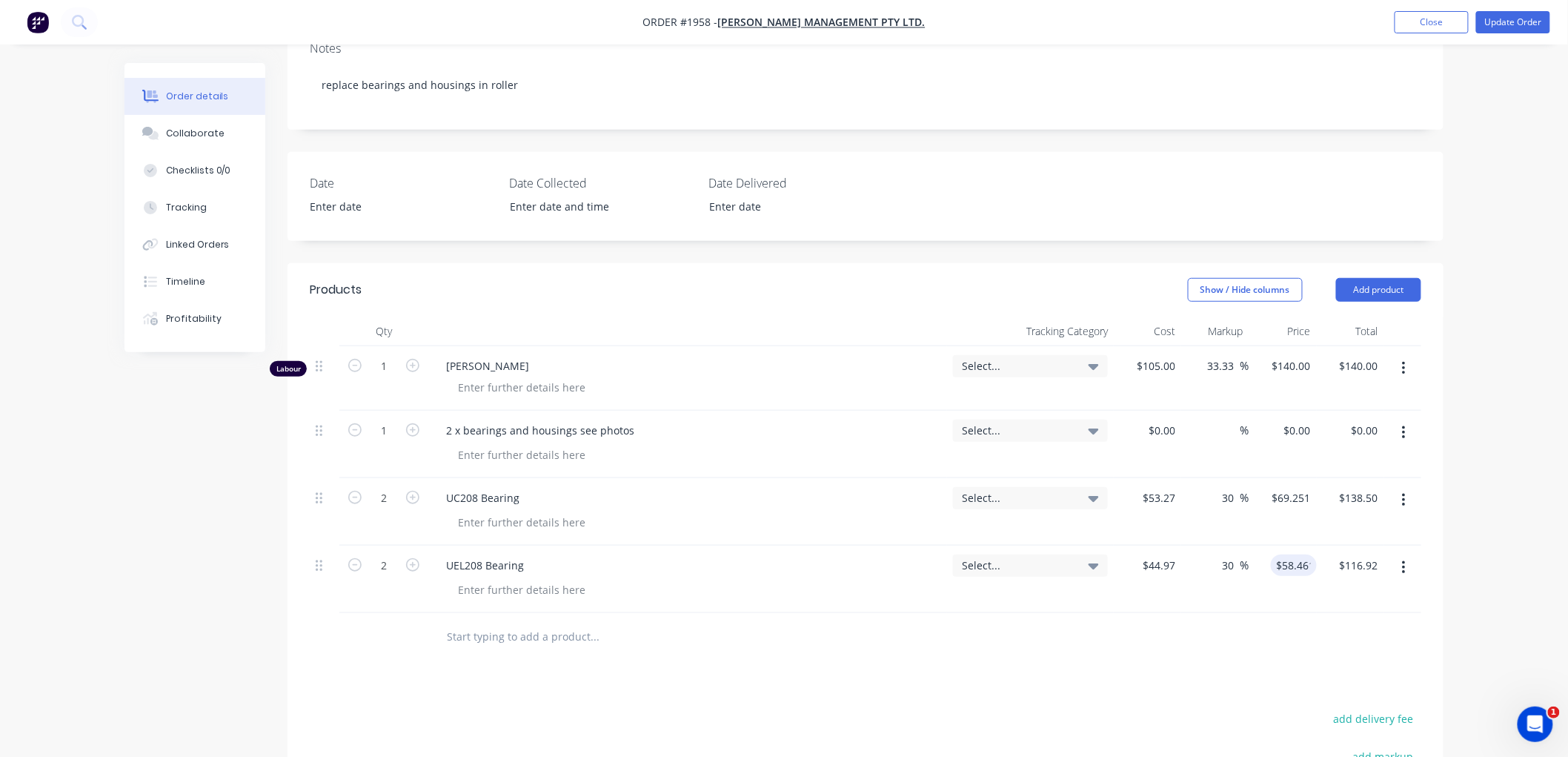
click at [491, 640] on input "text" at bounding box center [594, 636] width 297 height 29
click at [490, 638] on input "C208 HOusing" at bounding box center [594, 636] width 297 height 29
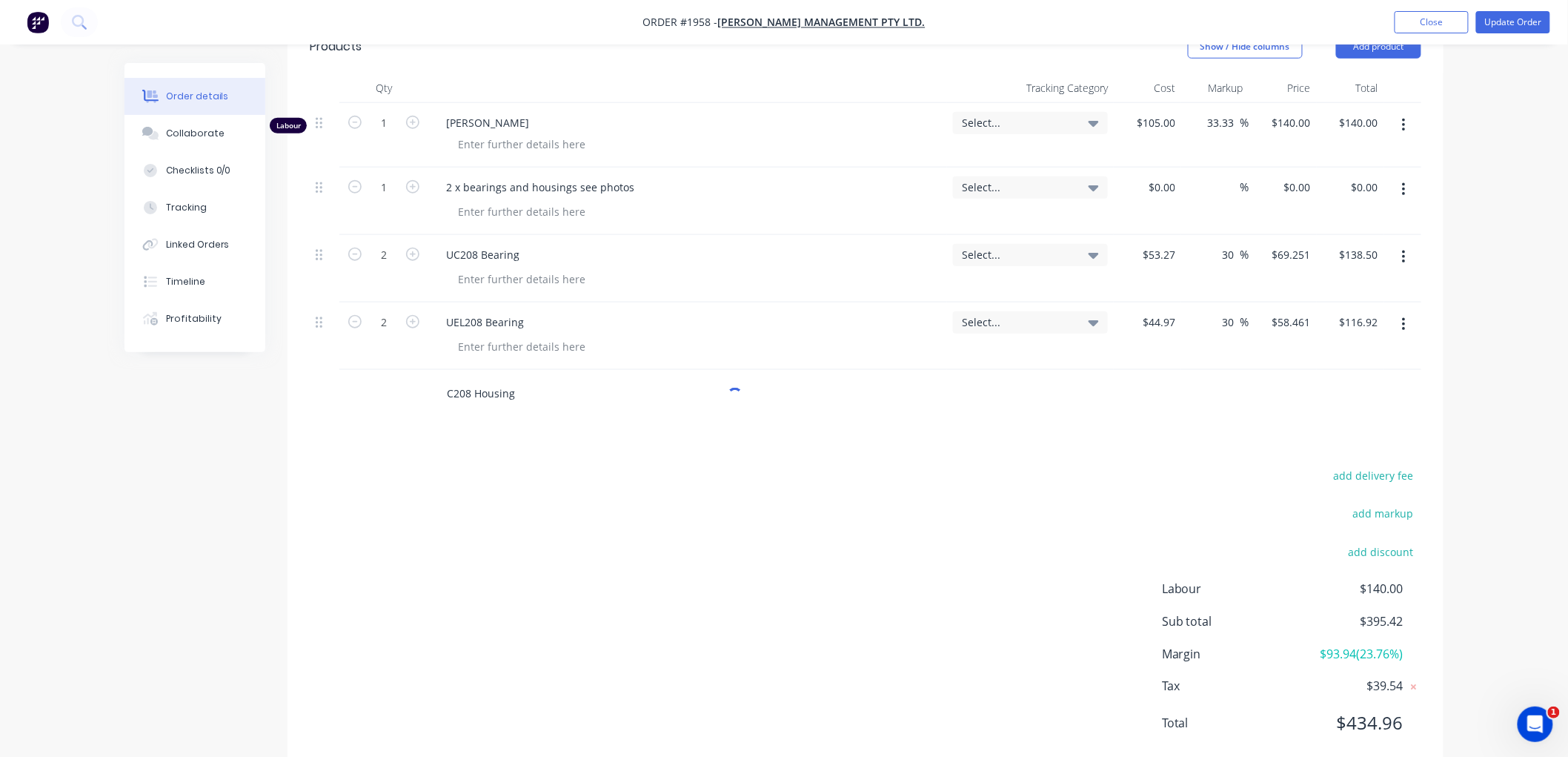
scroll to position [494, 0]
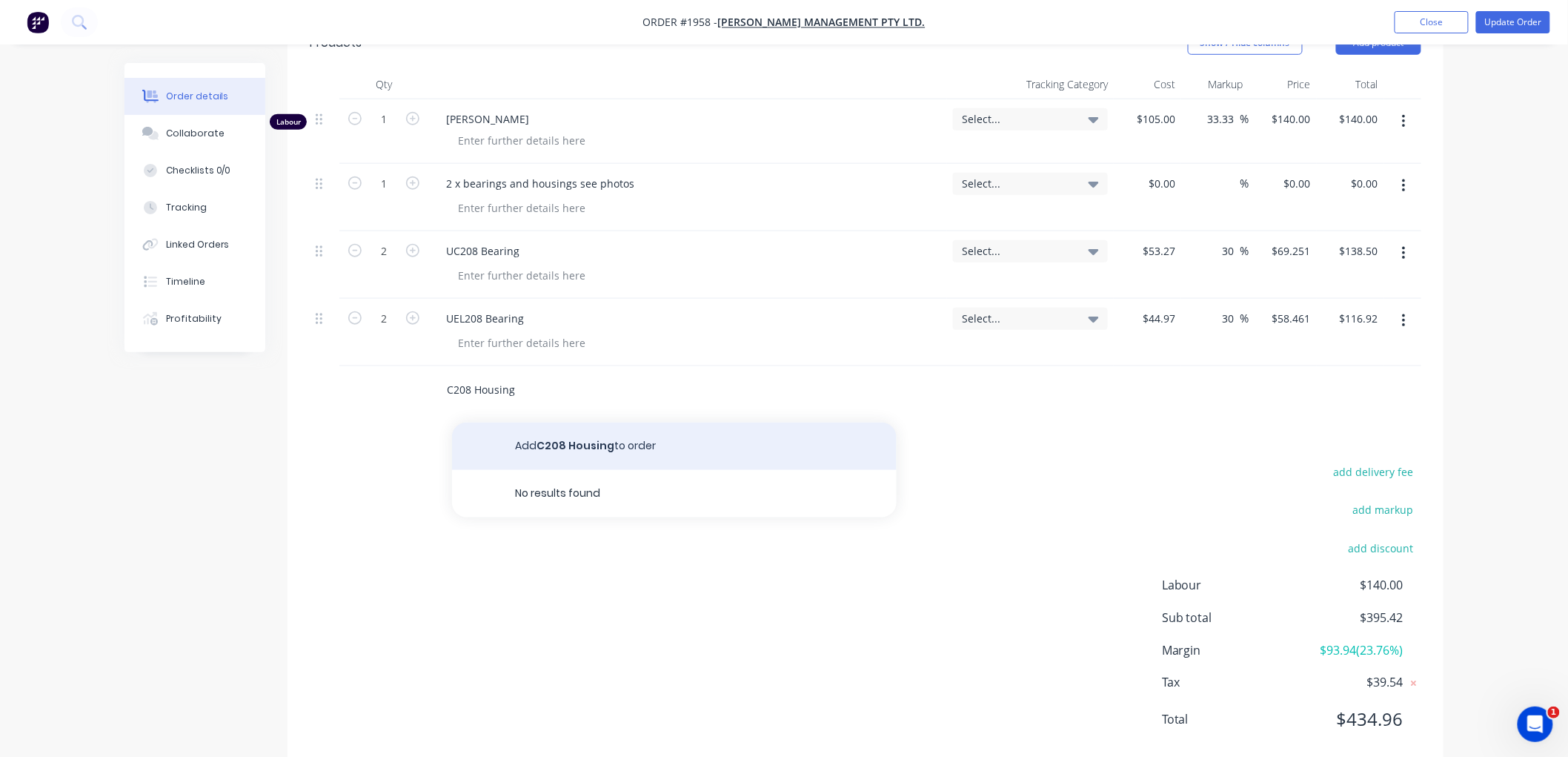
type input "C208 Housing"
click at [583, 447] on button "Add C208 Housing to order" at bounding box center [674, 446] width 445 height 47
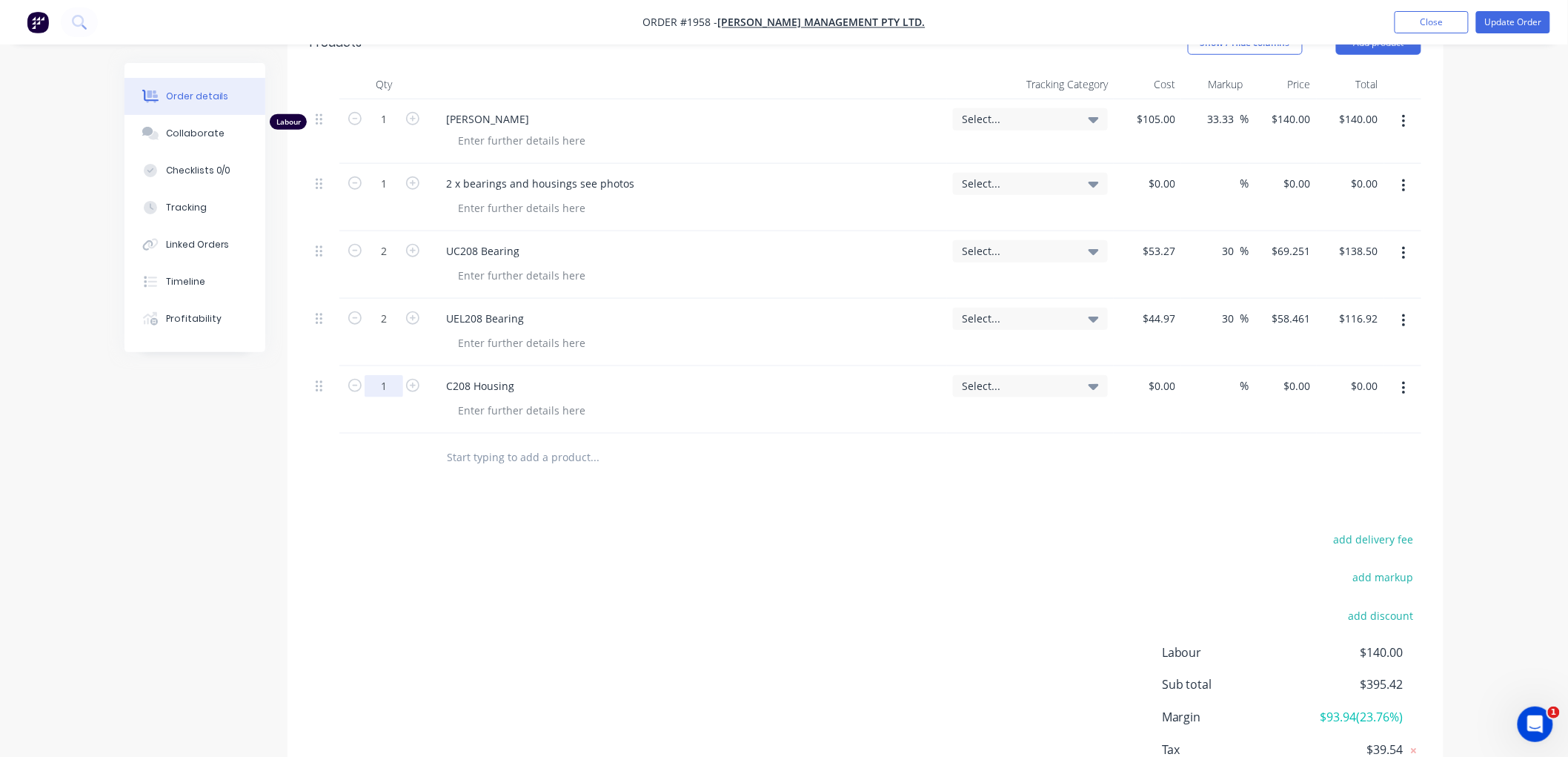
click at [383, 388] on input "1" at bounding box center [384, 386] width 39 height 22
type input "2"
click at [1174, 378] on input at bounding box center [1164, 386] width 34 height 22
type input "$9.185"
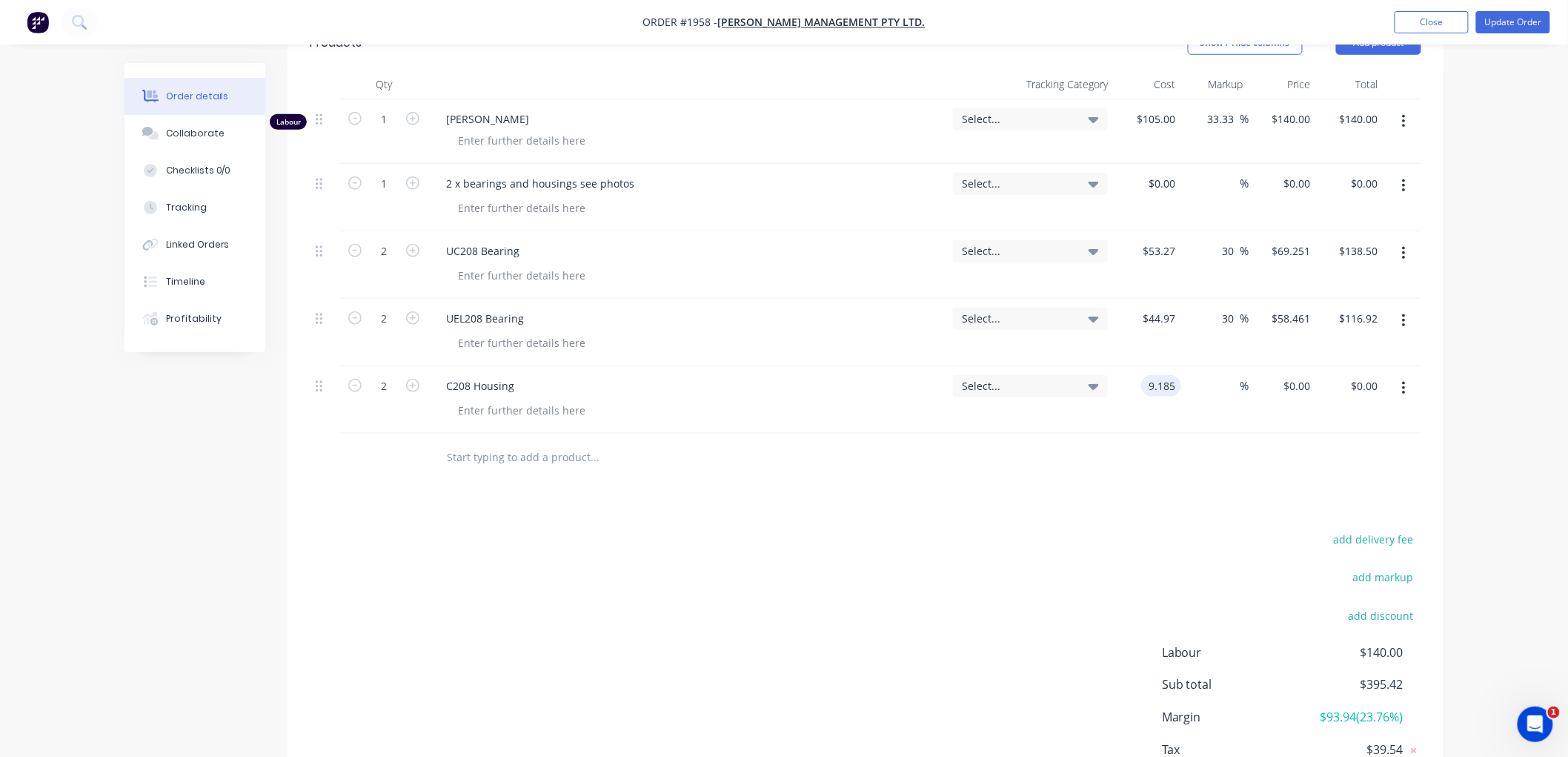
type input "$18.37"
type input "30"
type input "11.9405"
type input "$23.88"
click at [980, 640] on div "add delivery fee add markup add discount Labour $140.00 Sub total $419.30 Margi…" at bounding box center [865, 672] width 1111 height 286
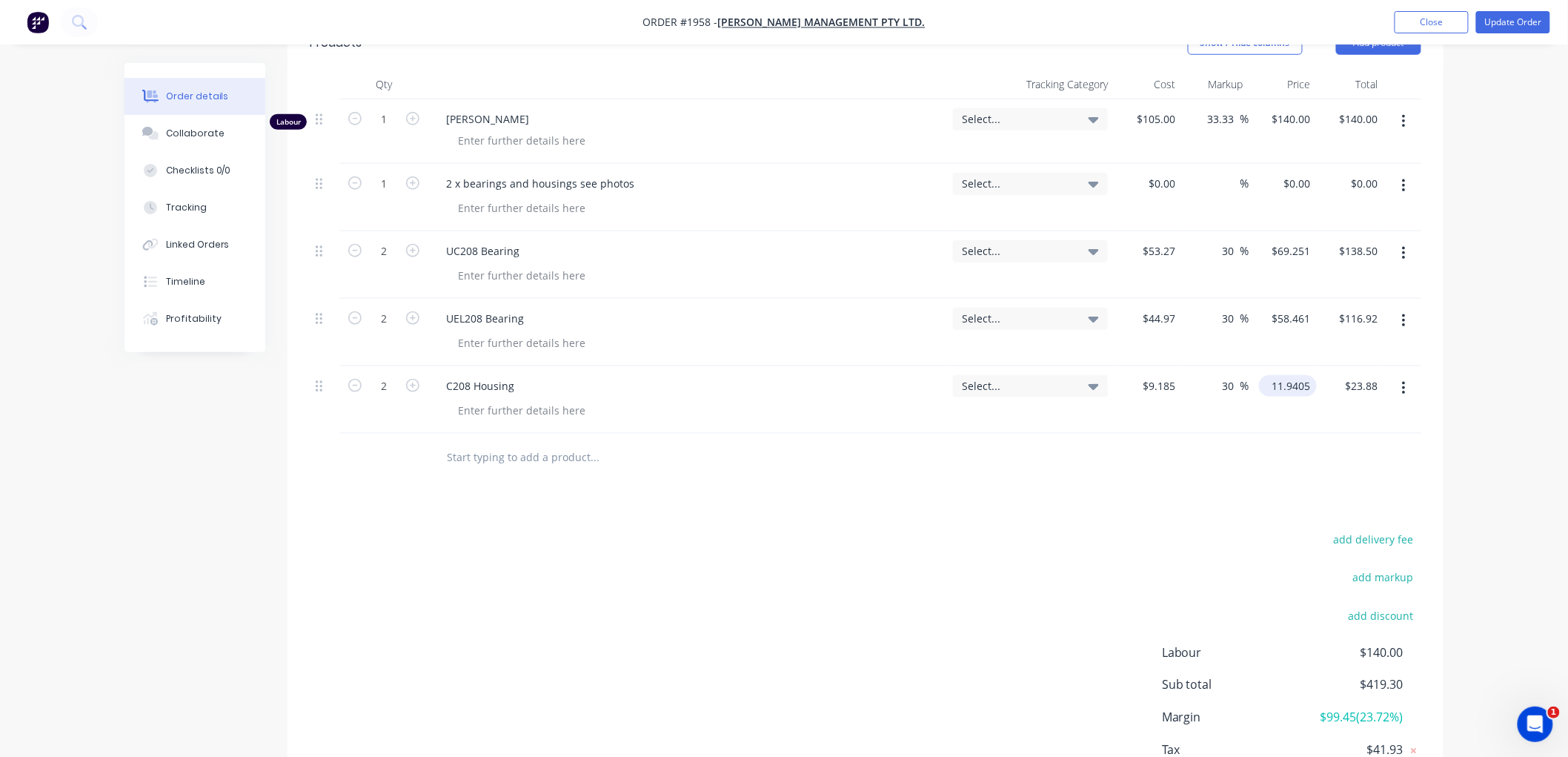
click at [1286, 388] on input "11.9405" at bounding box center [1291, 386] width 52 height 22
type input "$11.9405"
click at [1239, 479] on div at bounding box center [865, 458] width 1111 height 48
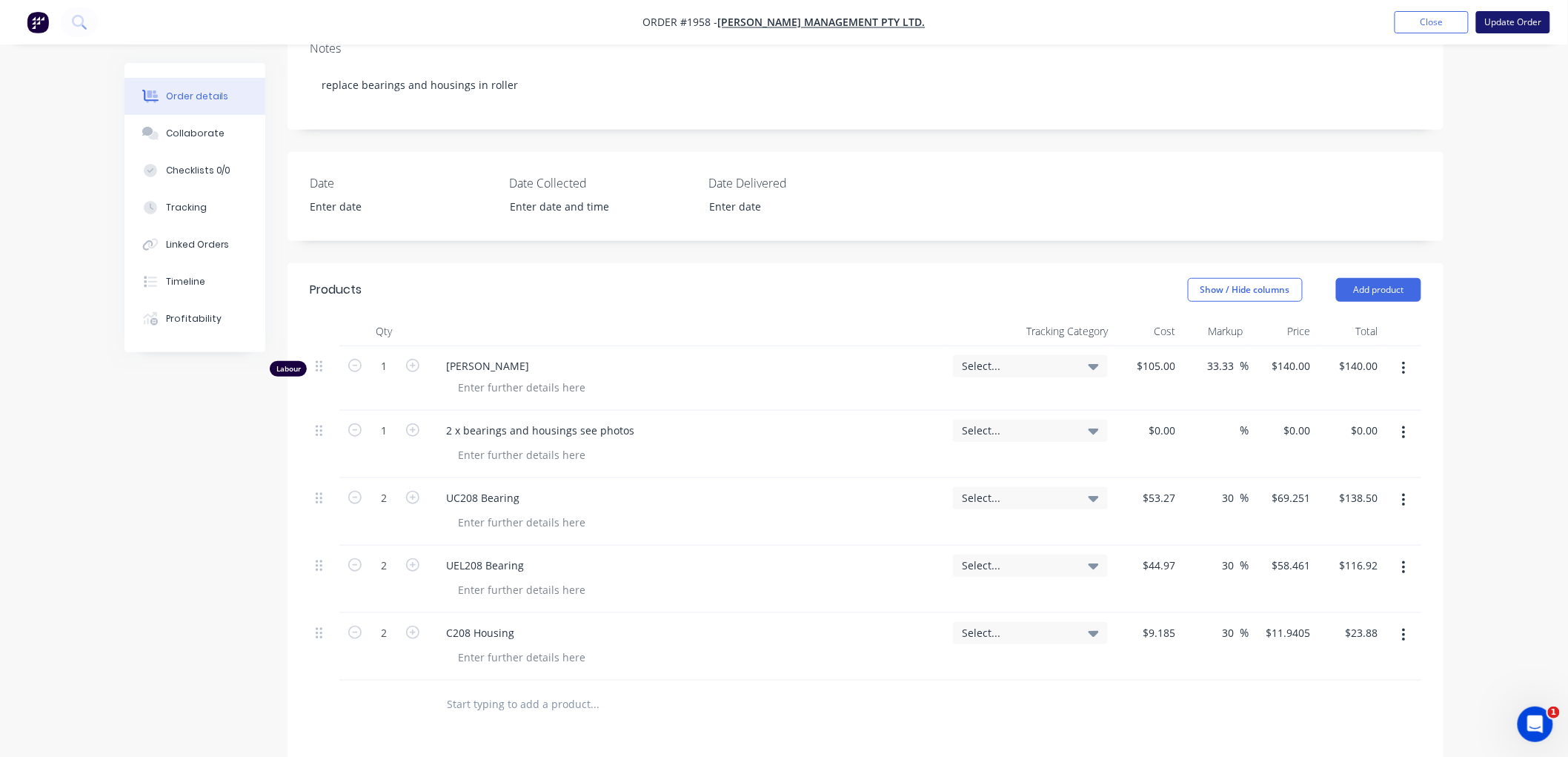
click at [1504, 16] on button "Update Order" at bounding box center [1513, 22] width 74 height 22
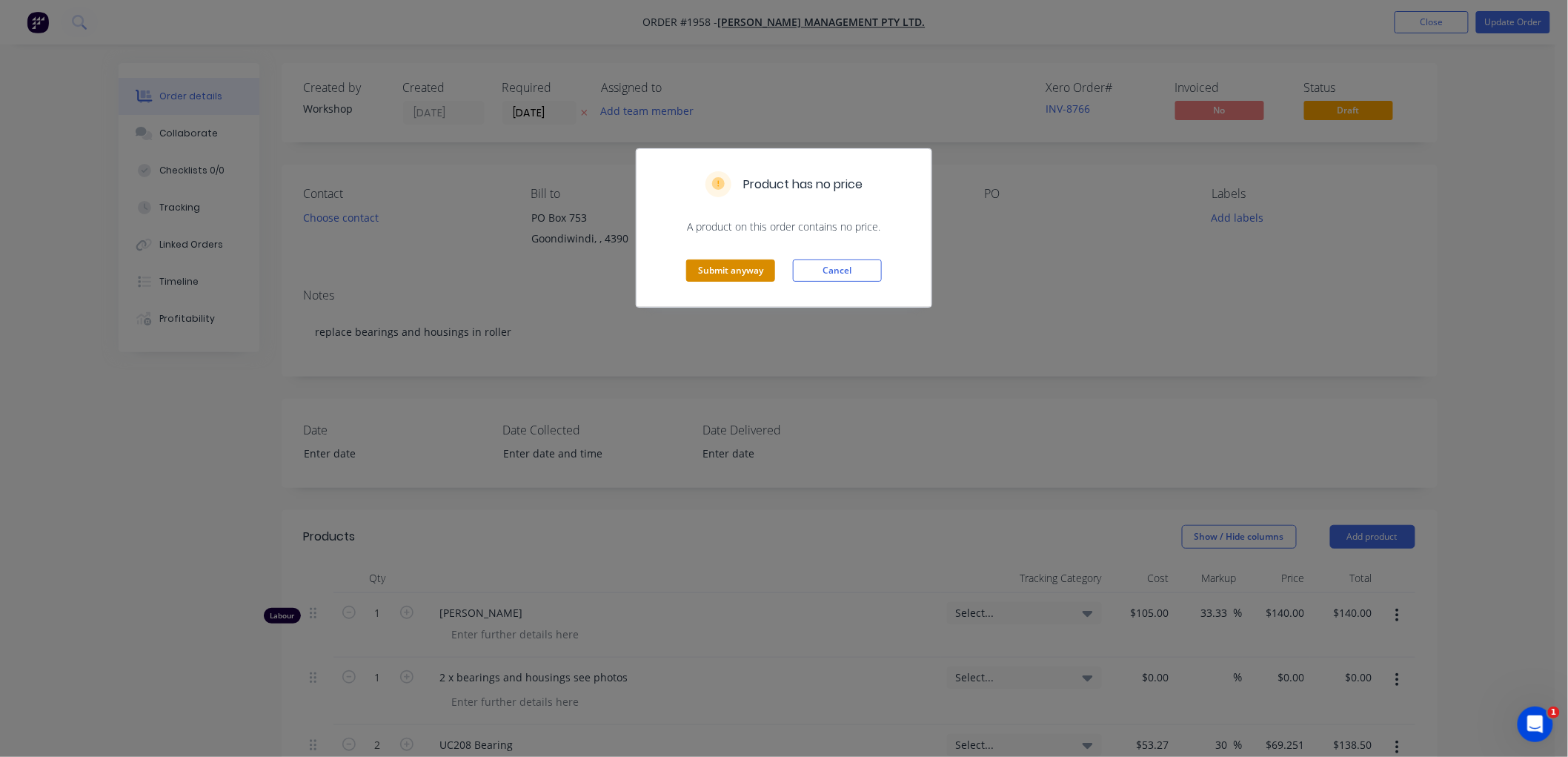
click at [721, 279] on button "Submit anyway" at bounding box center [731, 270] width 89 height 22
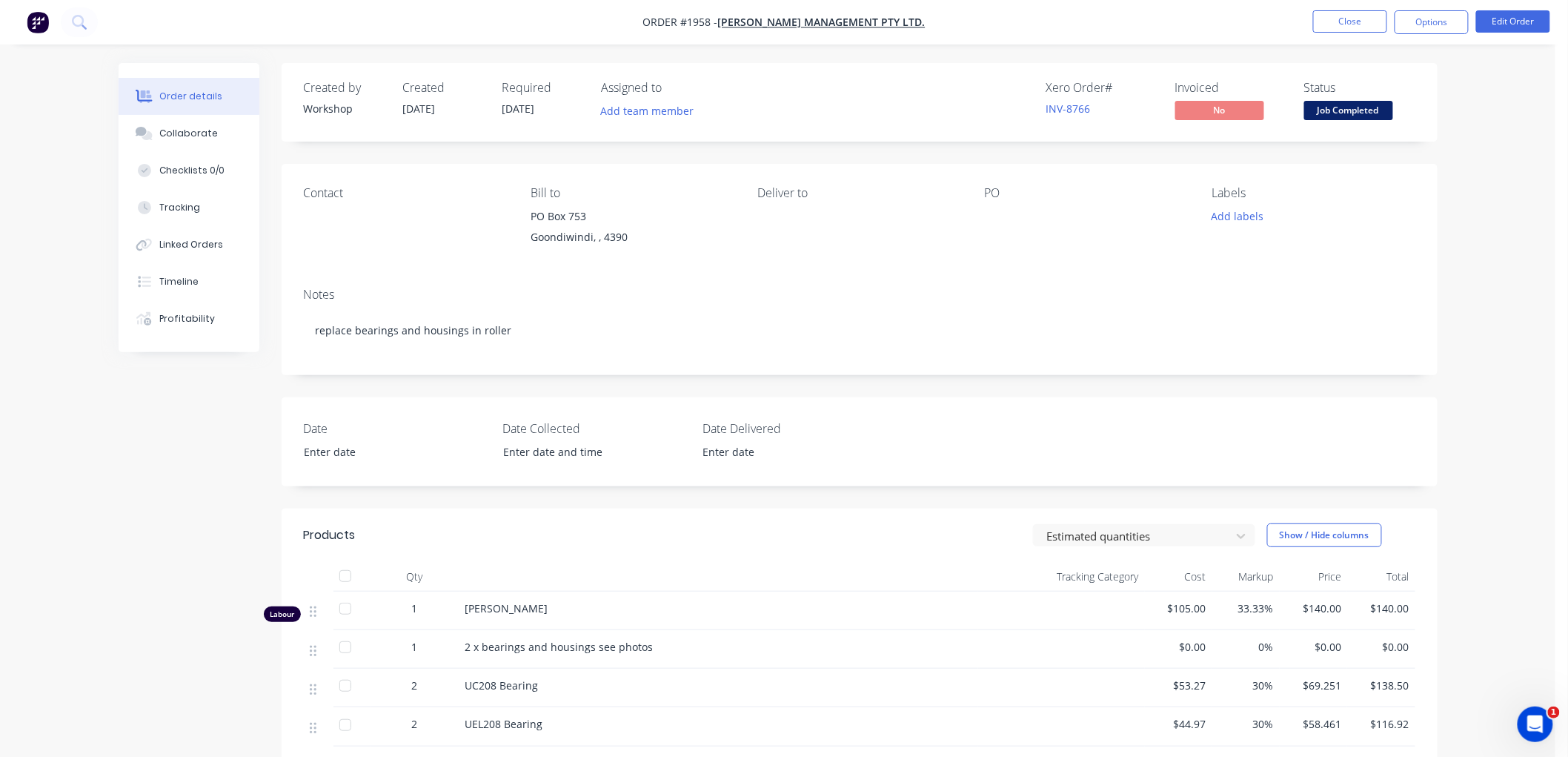
click at [1308, 22] on ul "Close Options Edit Order" at bounding box center [1432, 22] width 272 height 24
click at [1330, 22] on button "Close" at bounding box center [1350, 21] width 74 height 22
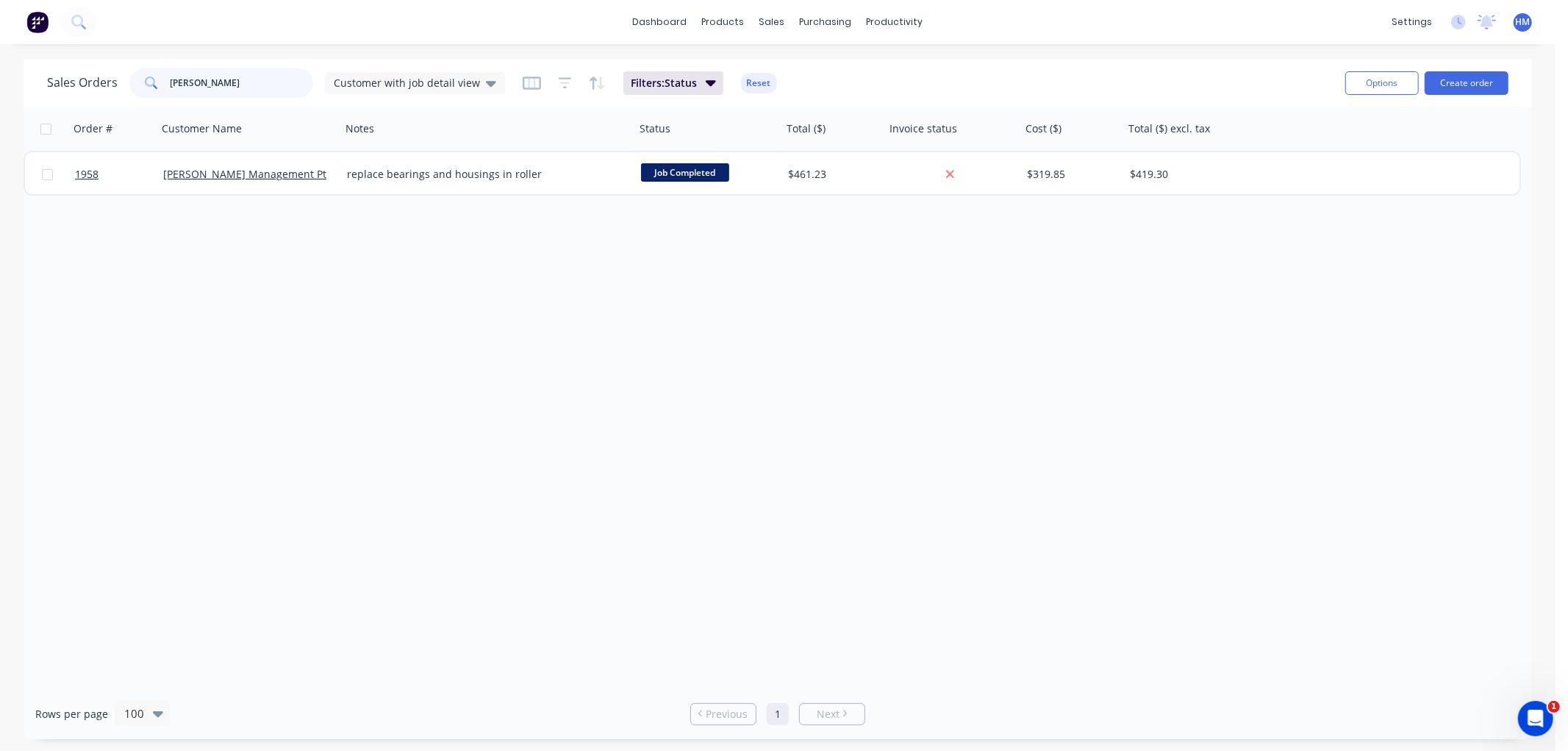
click at [239, 86] on input "corish" at bounding box center [242, 83] width 143 height 29
drag, startPoint x: 240, startPoint y: 84, endPoint x: 43, endPoint y: 76, distance: 197.2
click at [43, 76] on div "Sales Orders corish Customer with job detail view Filters: Status Reset Options…" at bounding box center [777, 83] width 1508 height 48
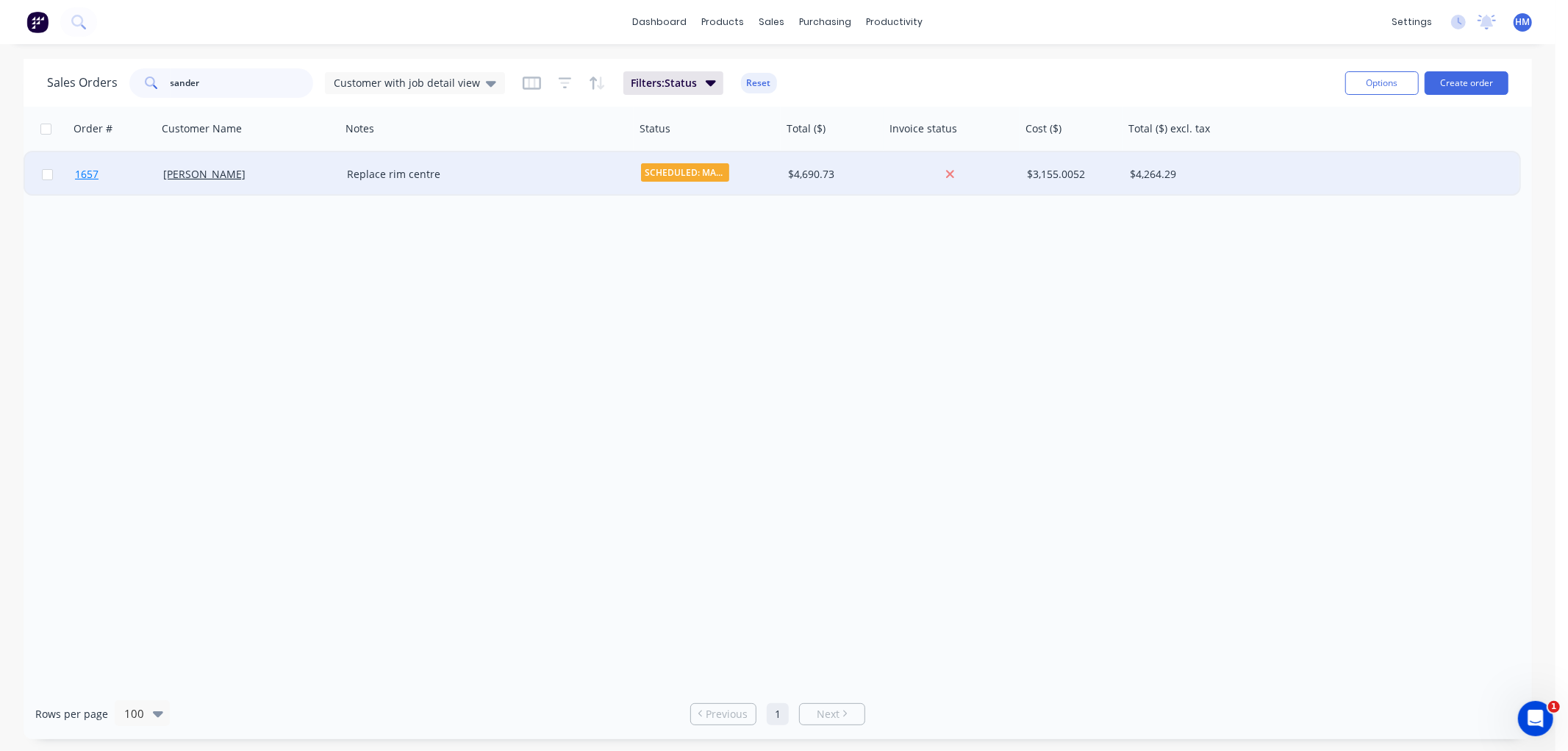
type input "sander"
click at [123, 170] on link "1657" at bounding box center [119, 174] width 88 height 44
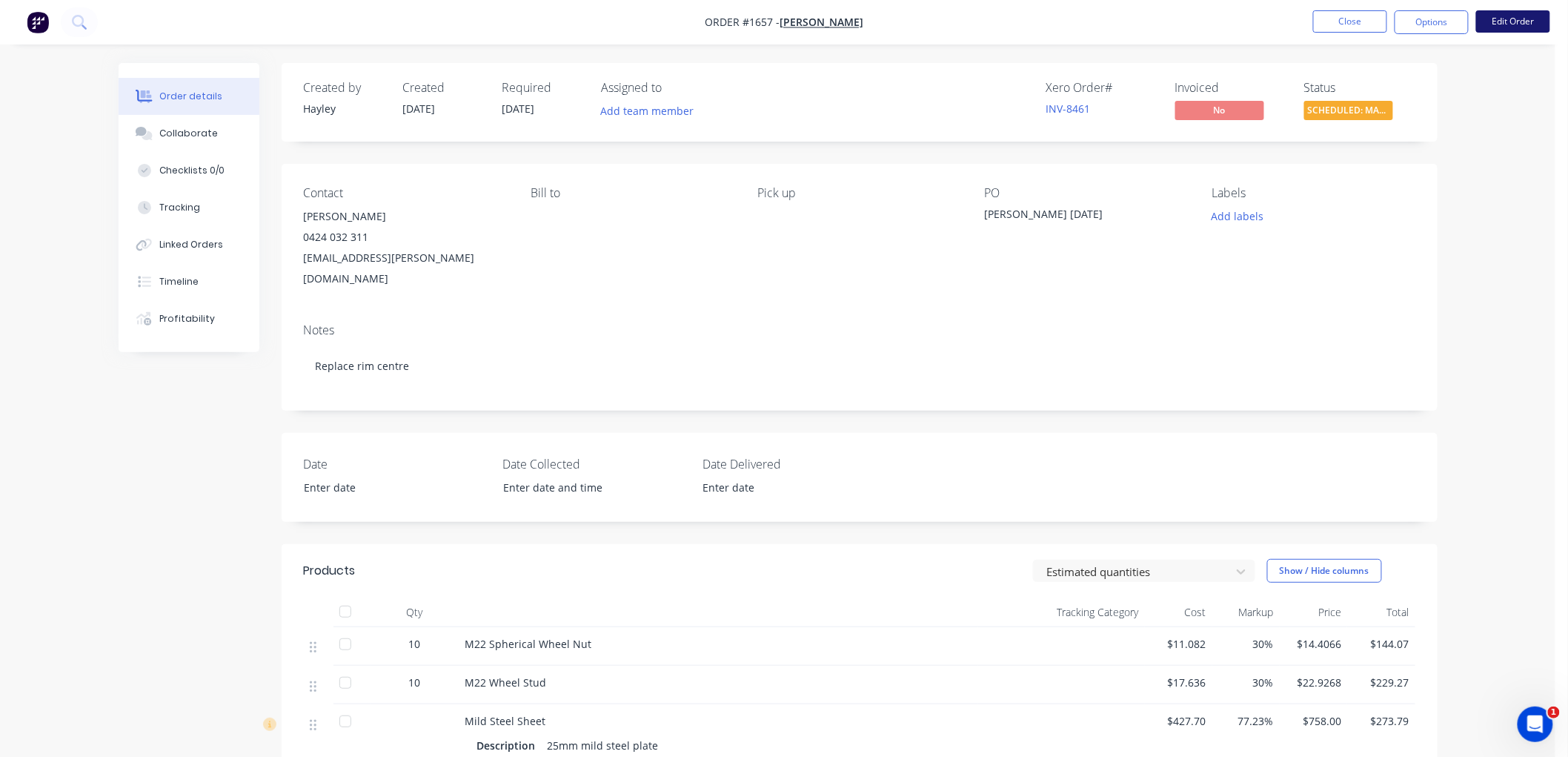
click at [1517, 19] on button "Edit Order" at bounding box center [1513, 21] width 74 height 22
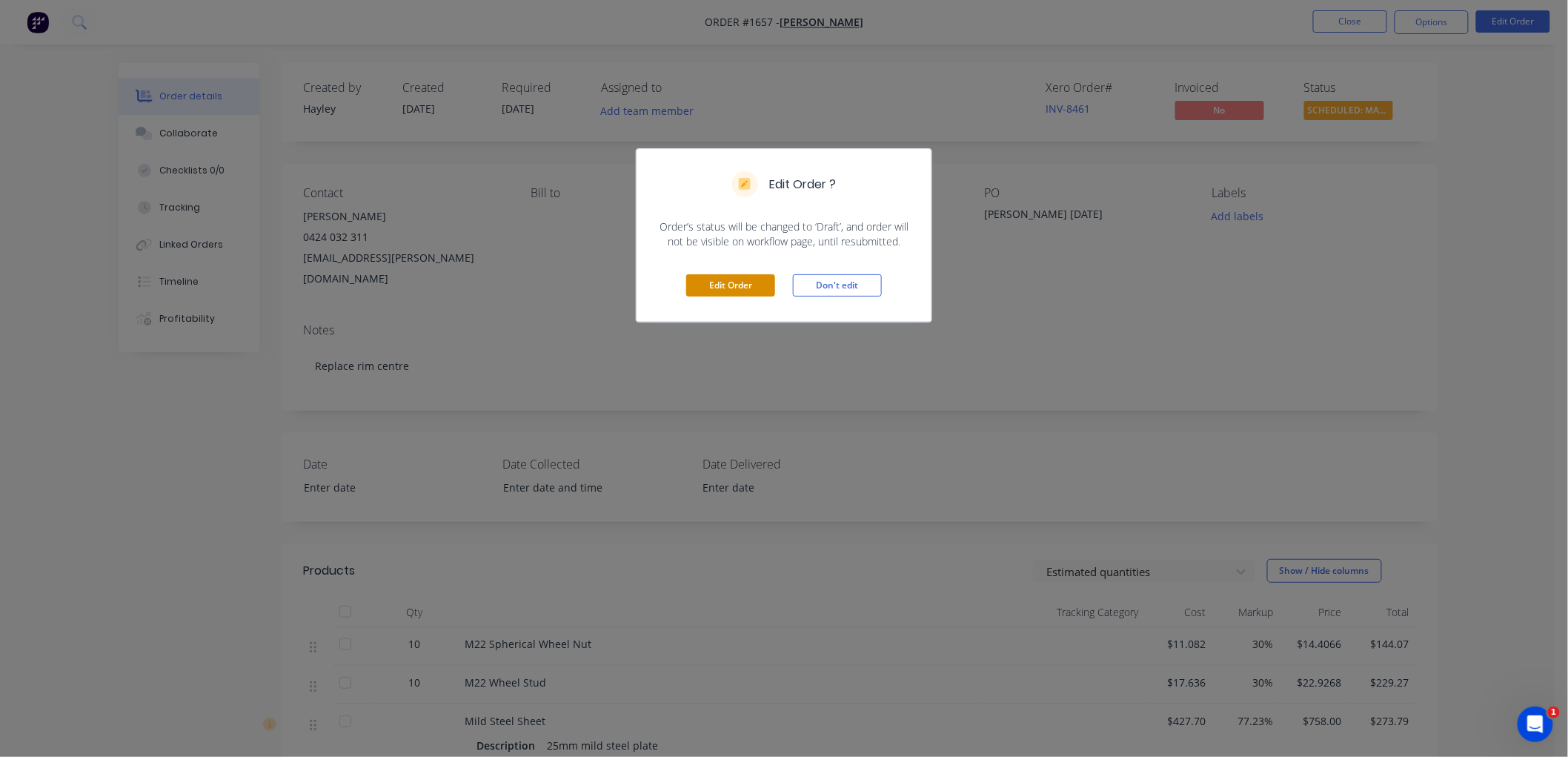
click at [736, 279] on button "Edit Order" at bounding box center [731, 285] width 89 height 22
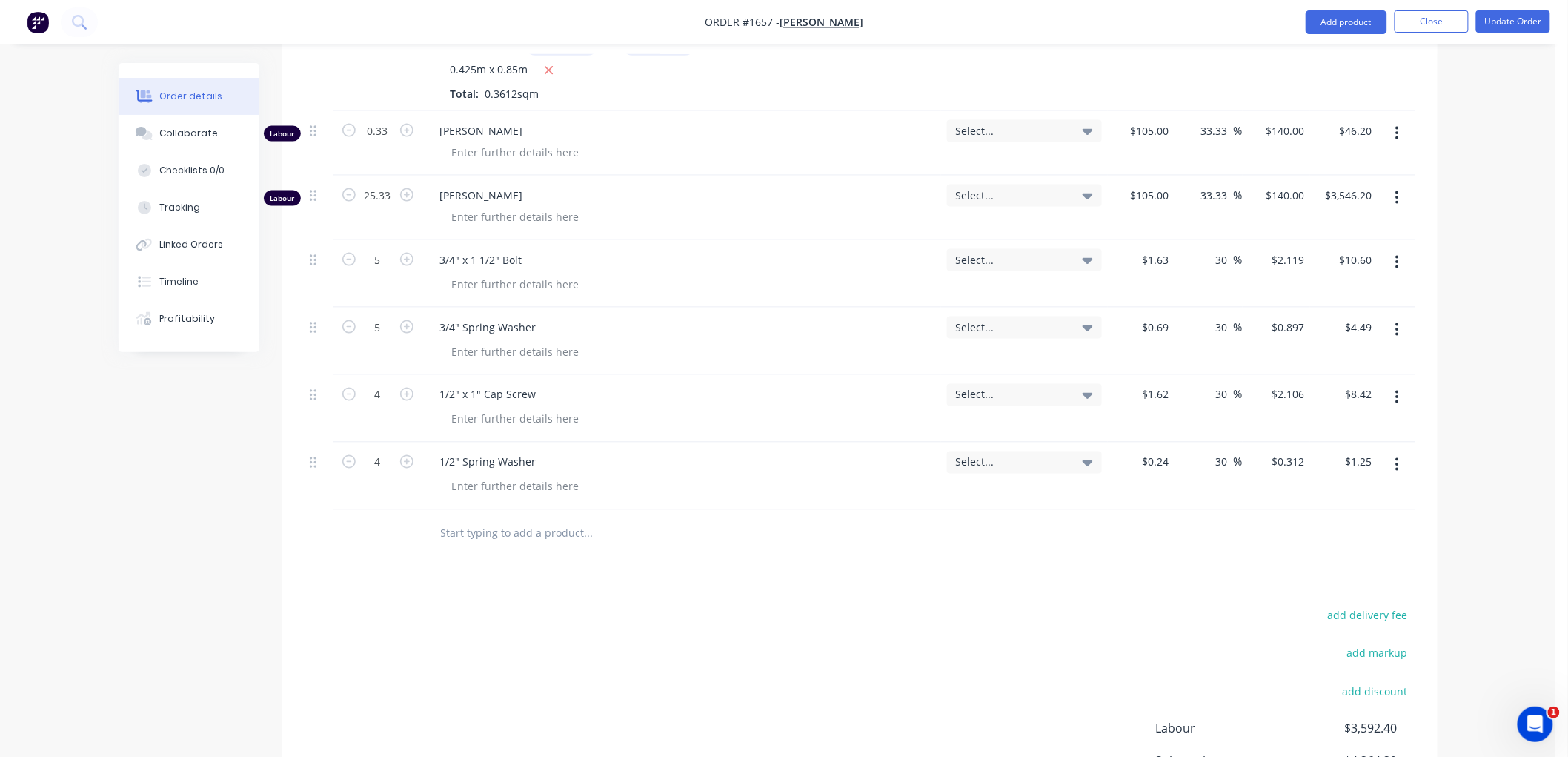
scroll to position [823, 0]
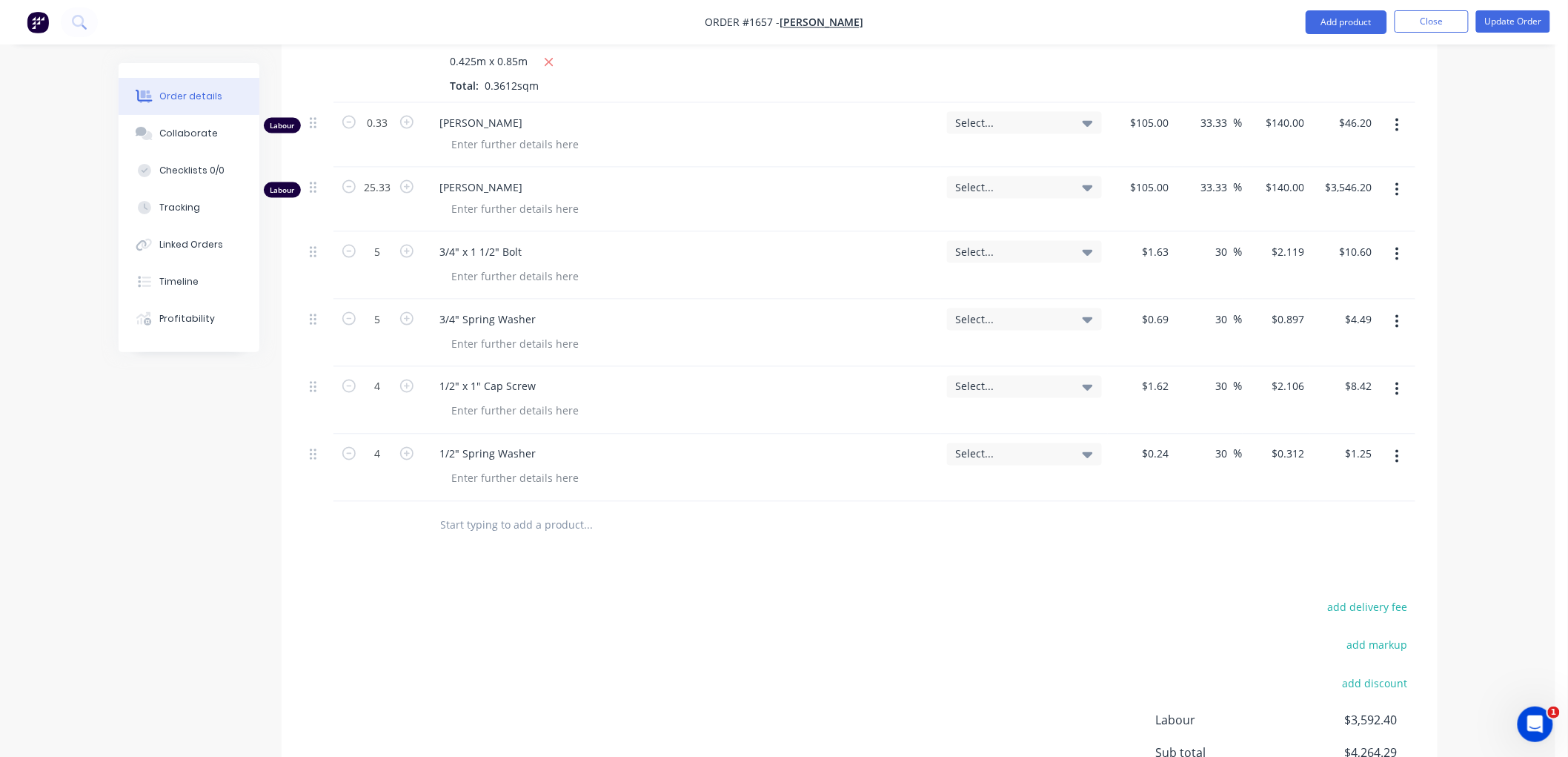
click at [473, 511] on input "text" at bounding box center [588, 525] width 297 height 29
type input "Bearing Taper 592"
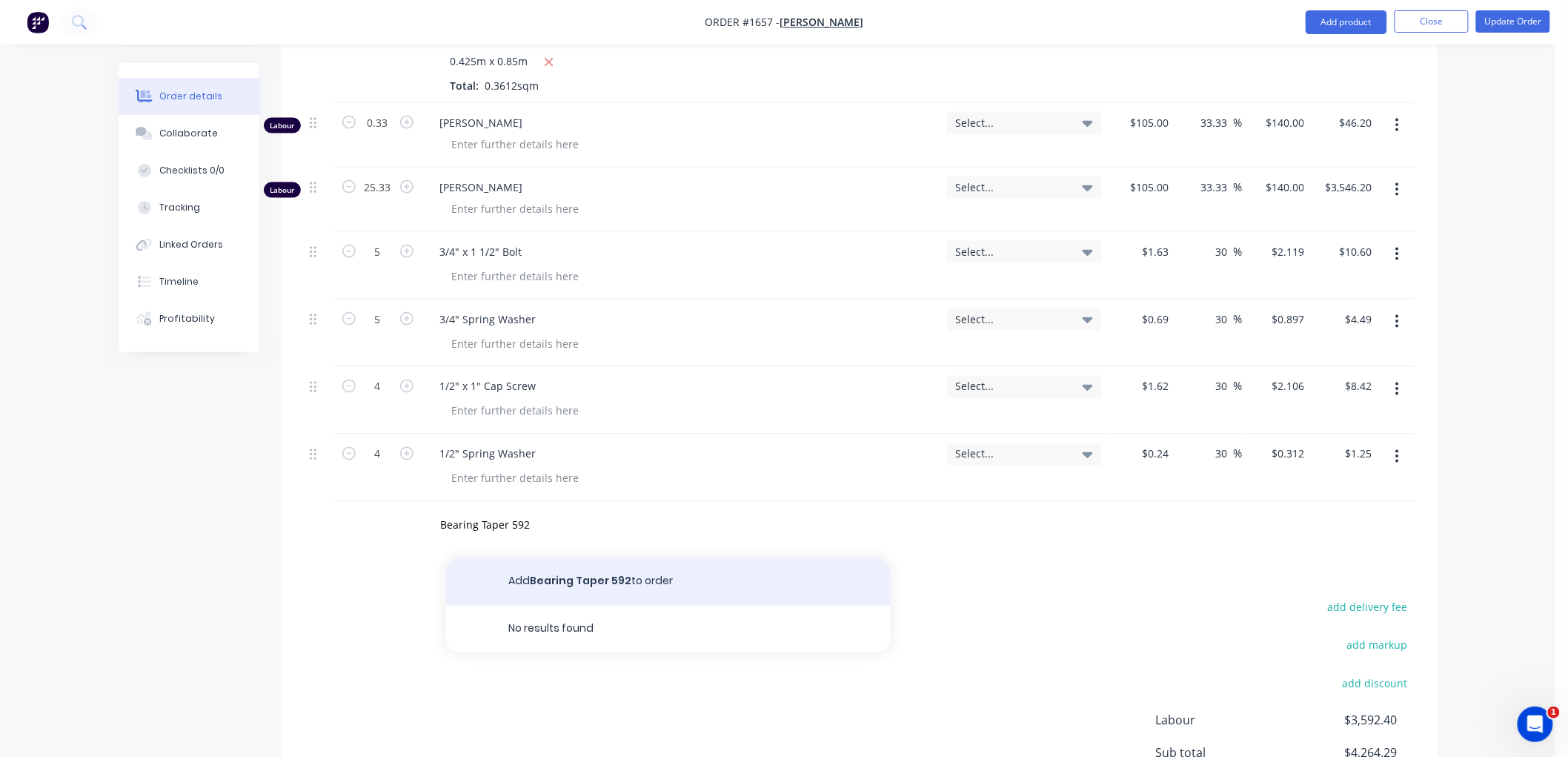
click at [548, 558] on button "Add Bearing Taper 592 to order" at bounding box center [668, 582] width 445 height 47
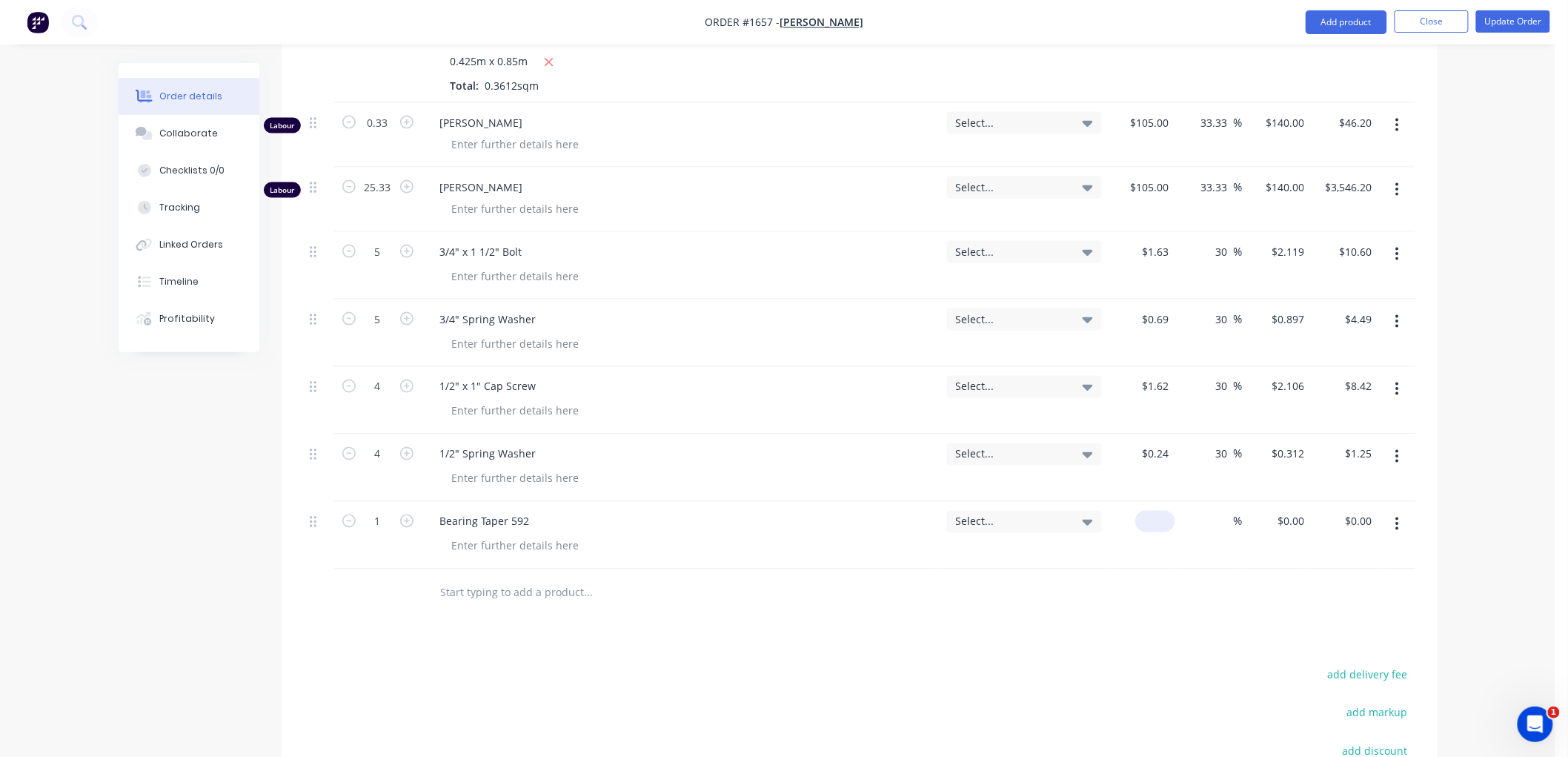
click at [1145, 502] on div "$0.00" at bounding box center [1142, 536] width 67 height 67
type input "$55.98"
type input "30"
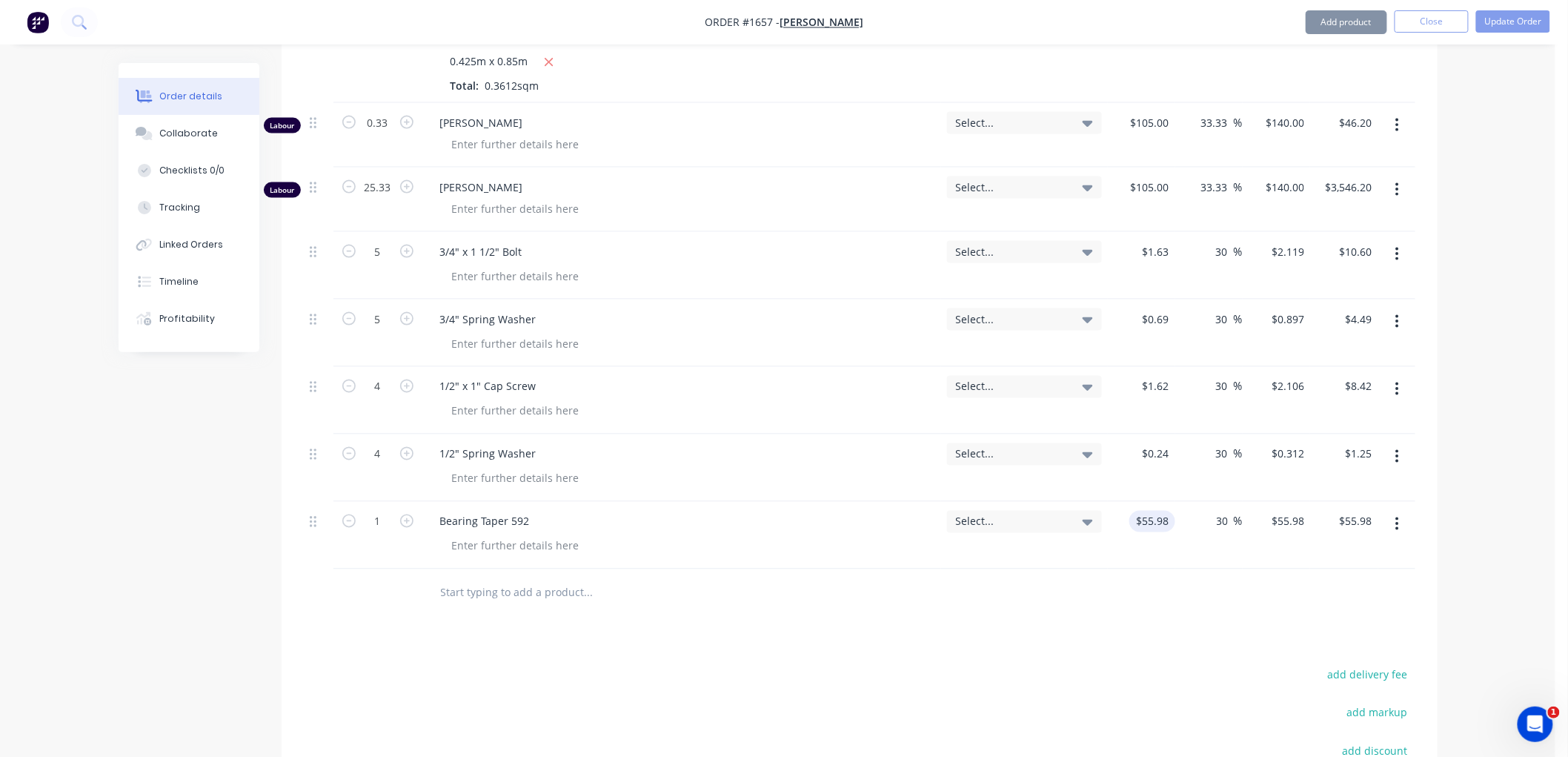
type input "72.774"
type input "$72.77"
type input "$72.774"
click at [505, 578] on input "text" at bounding box center [588, 592] width 297 height 29
type input "5"
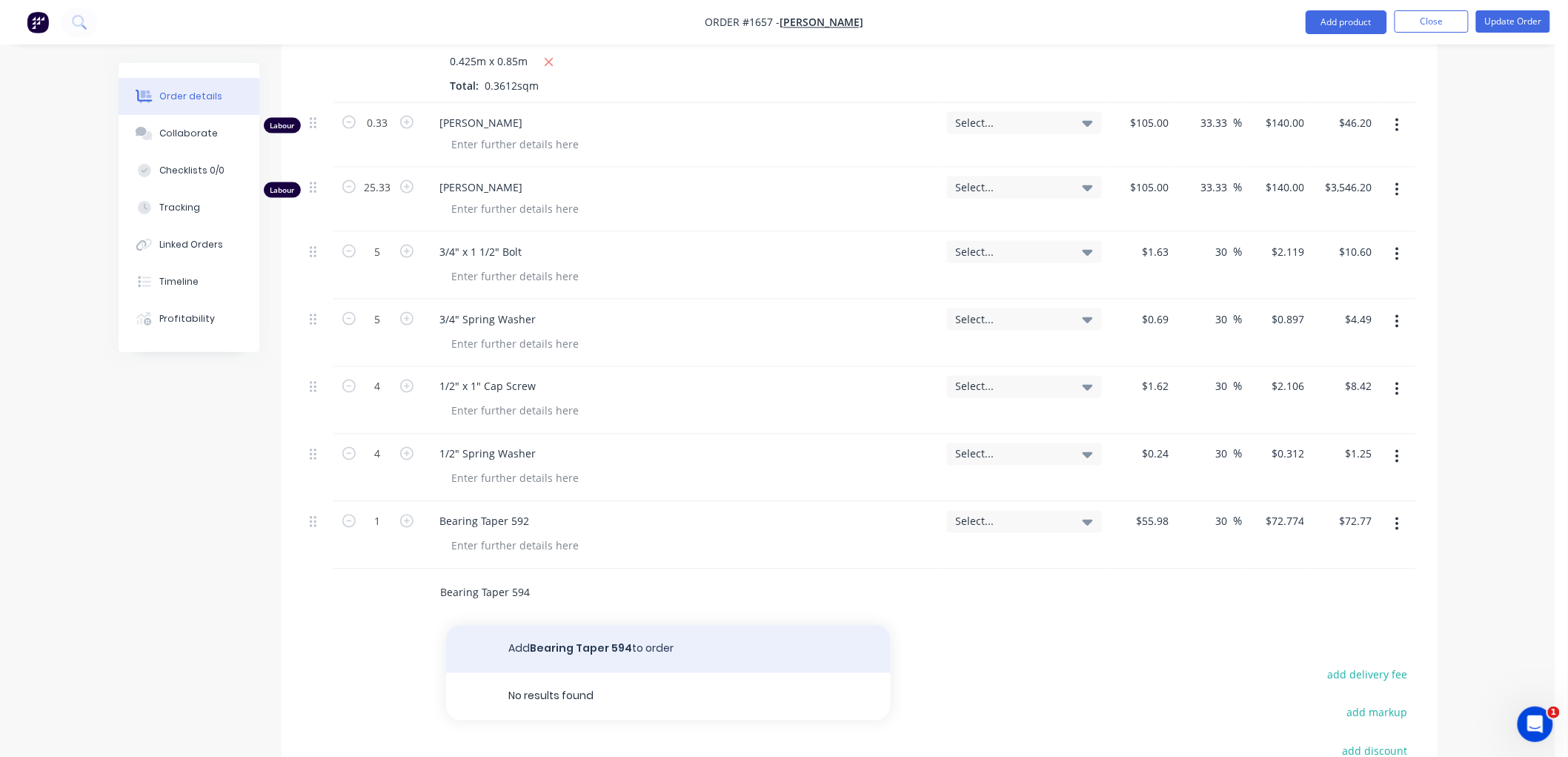
type input "Bearing Taper 594"
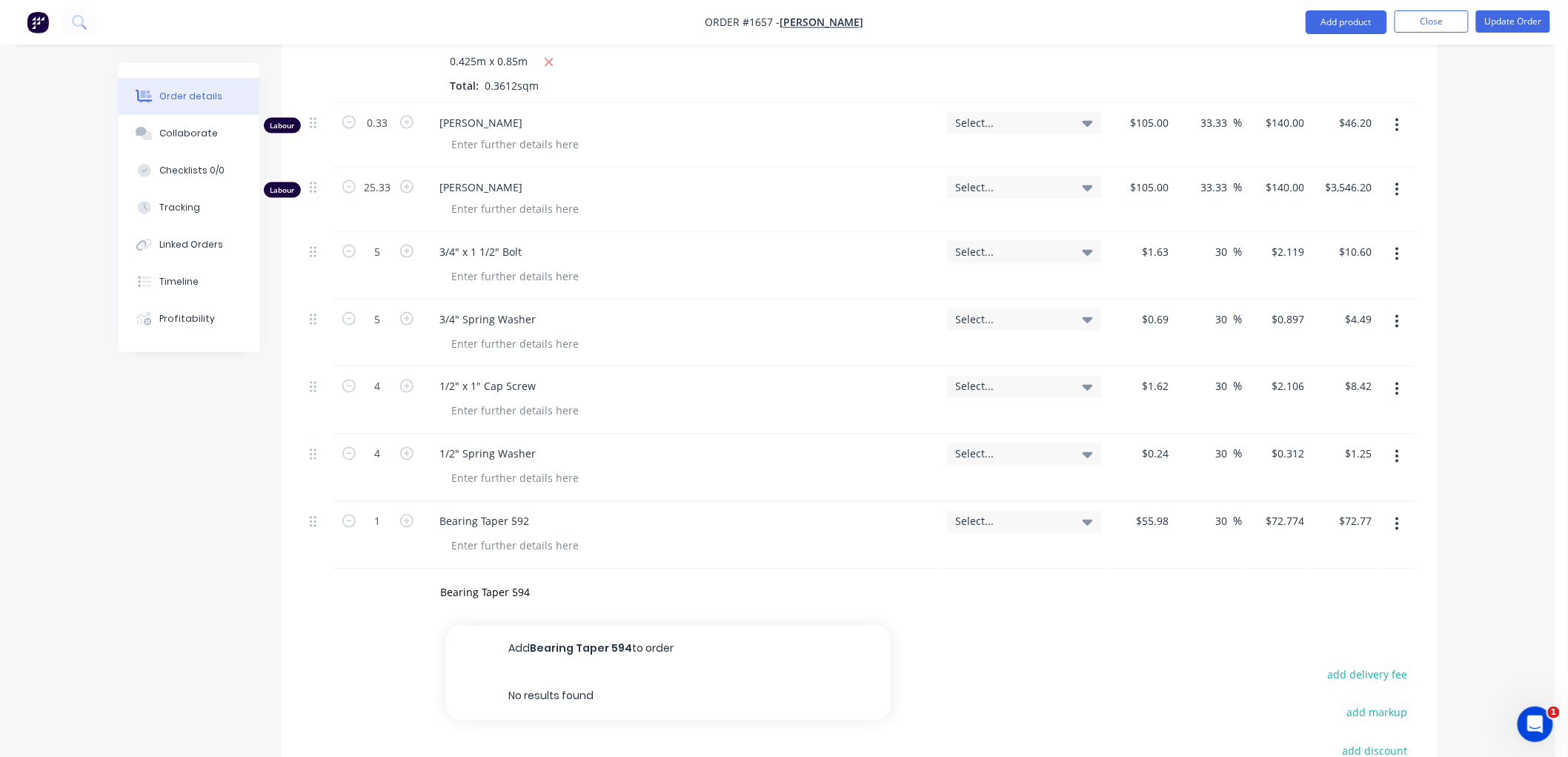
drag, startPoint x: 554, startPoint y: 609, endPoint x: 665, endPoint y: 602, distance: 111.2
click at [557, 626] on button "Add Bearing Taper 594 to order" at bounding box center [668, 649] width 445 height 47
click at [1153, 578] on div at bounding box center [1163, 589] width 23 height 22
type input "$147.42"
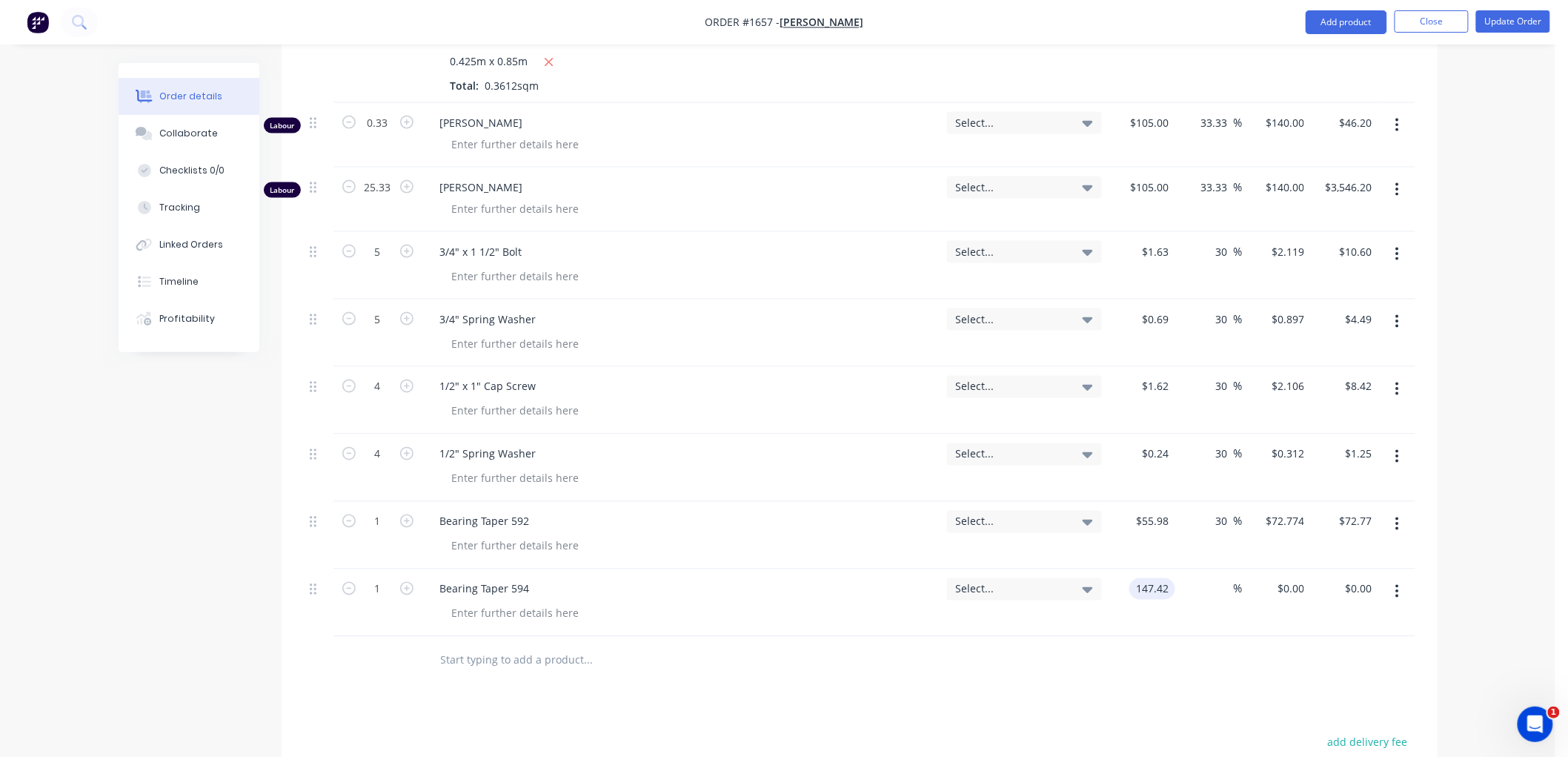
type input "$147.42"
type input "30"
type input "191.646"
type input "$191.65"
type input "$191.646"
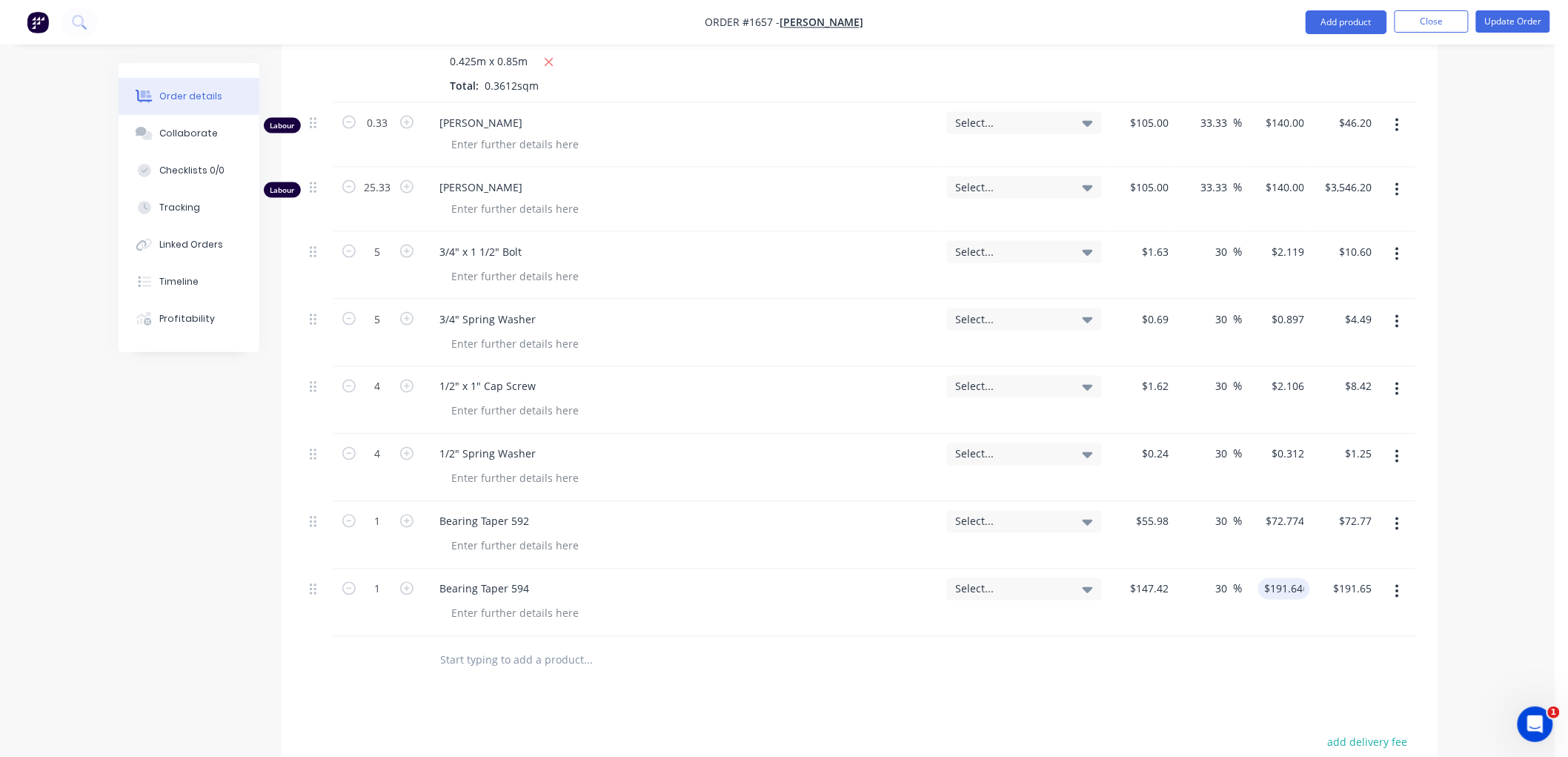
click at [480, 637] on div at bounding box center [689, 660] width 534 height 48
click at [483, 646] on input "text" at bounding box center [588, 660] width 297 height 29
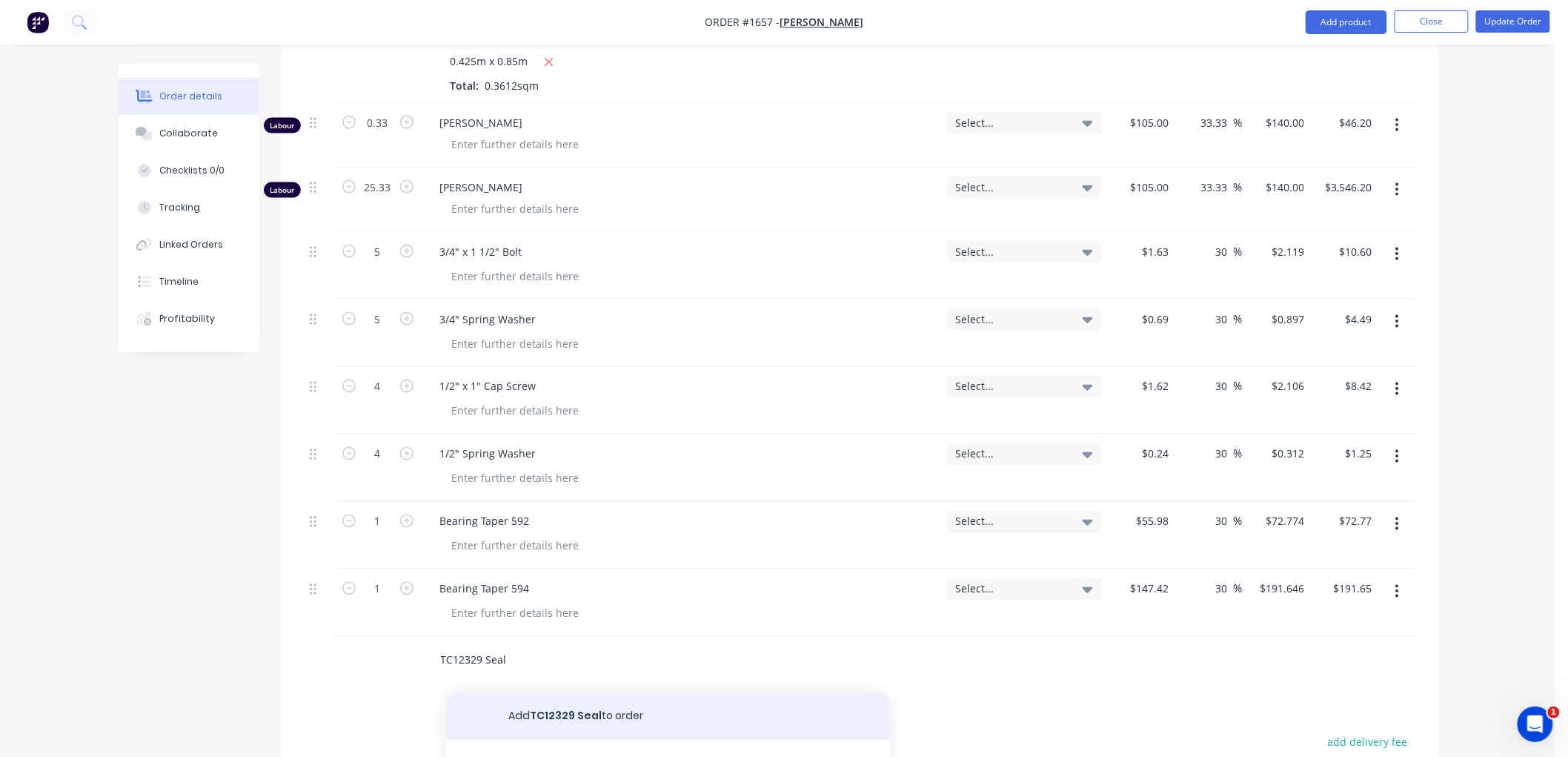
type input "TC12329 Seal"
click at [557, 693] on button "Add TC12329 Seal to order" at bounding box center [668, 717] width 445 height 47
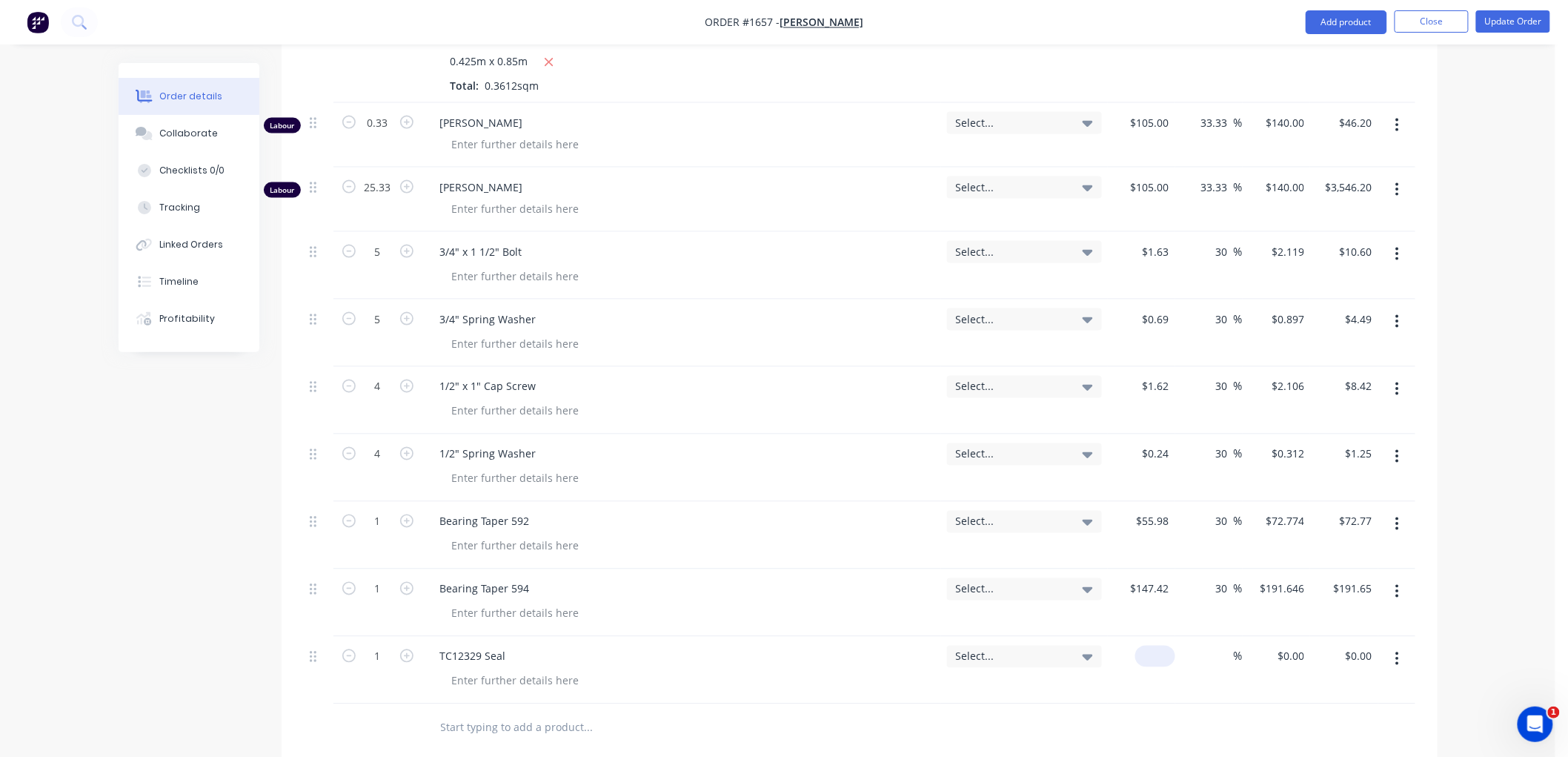
click at [1152, 646] on div "$0.00" at bounding box center [1155, 657] width 40 height 22
type input "4"
type input "$37.90"
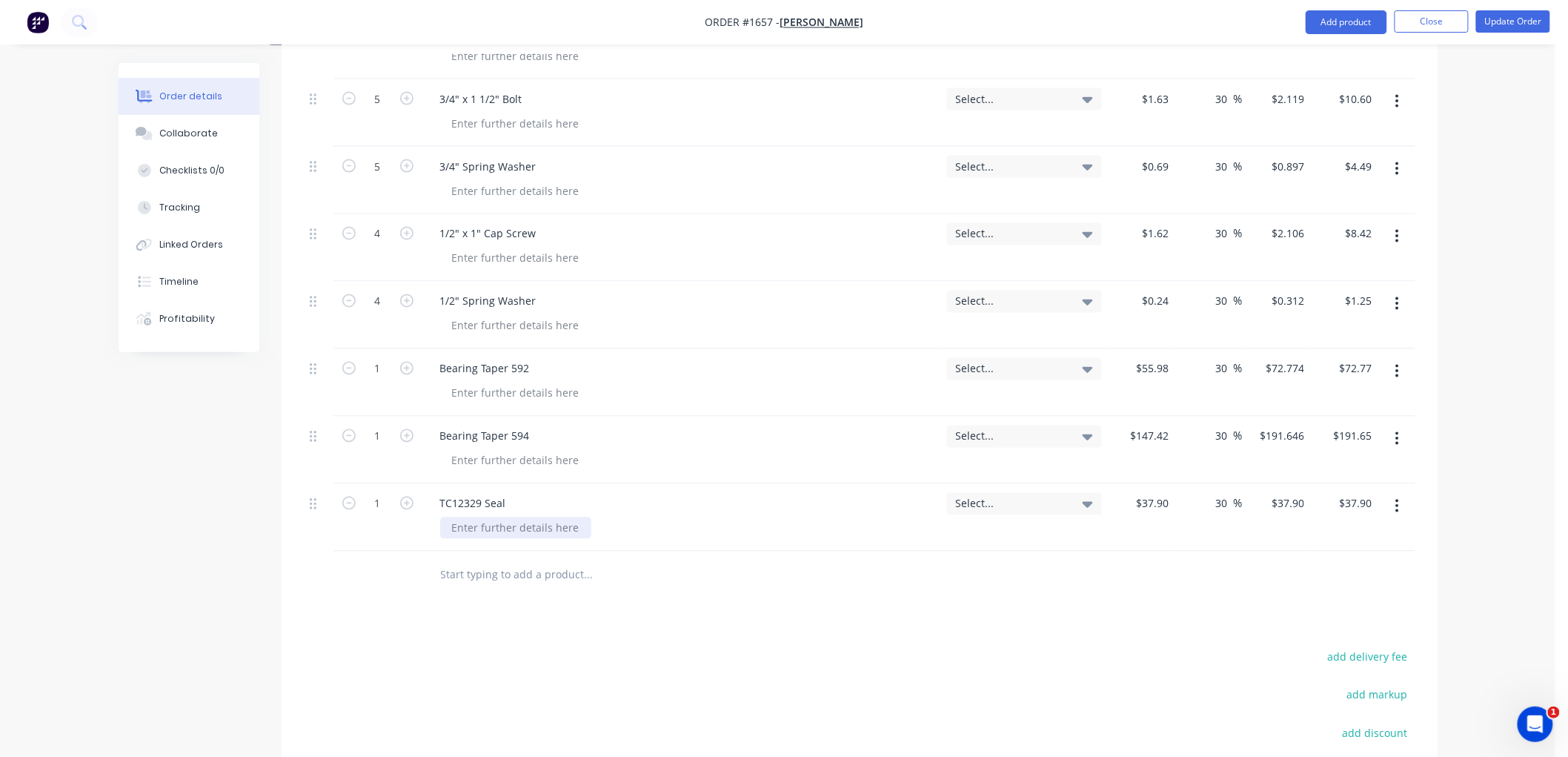
scroll to position [988, 0]
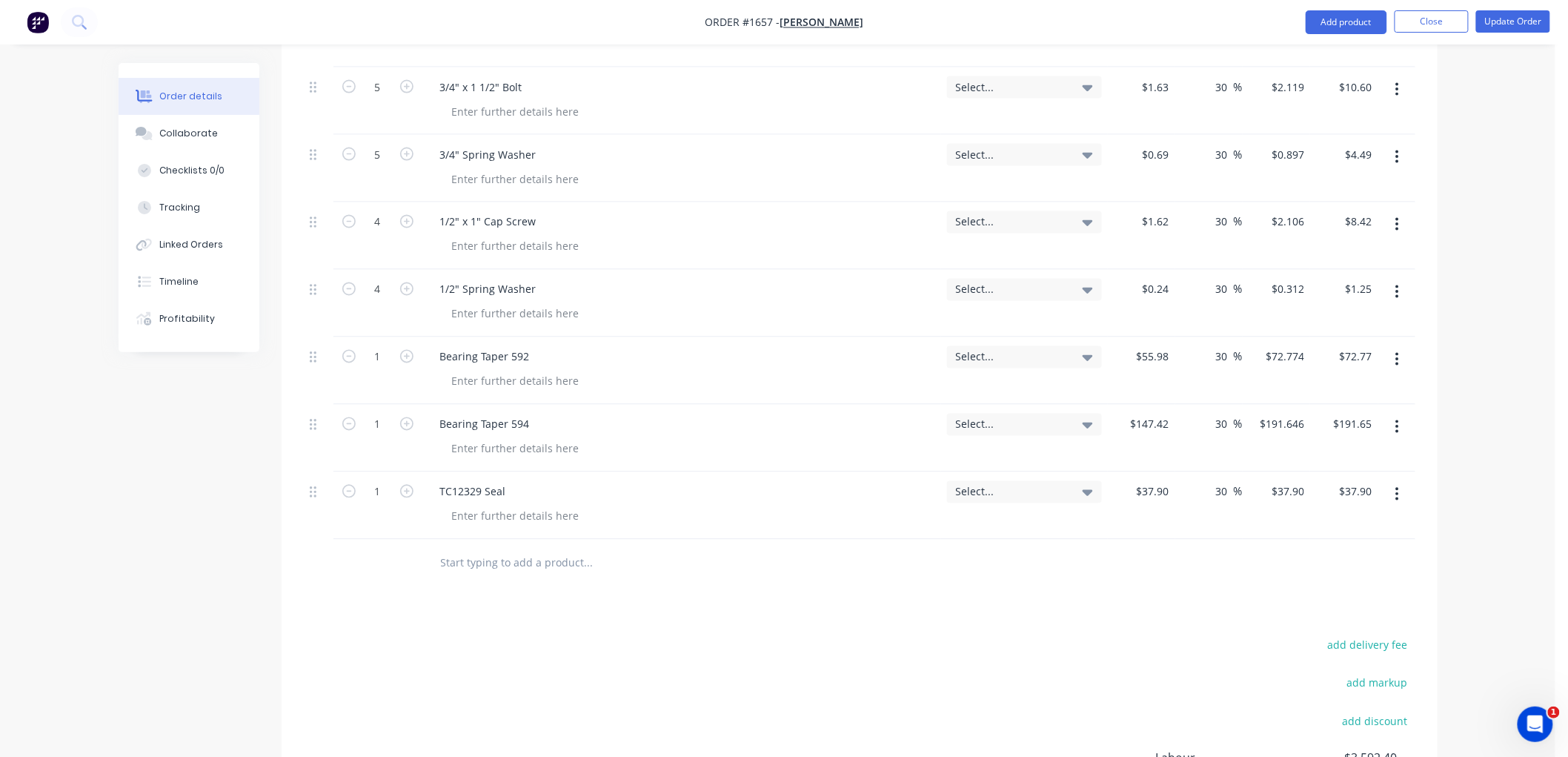
type input "30"
type input "$49.27"
click at [504, 548] on input "text" at bounding box center [588, 563] width 297 height 29
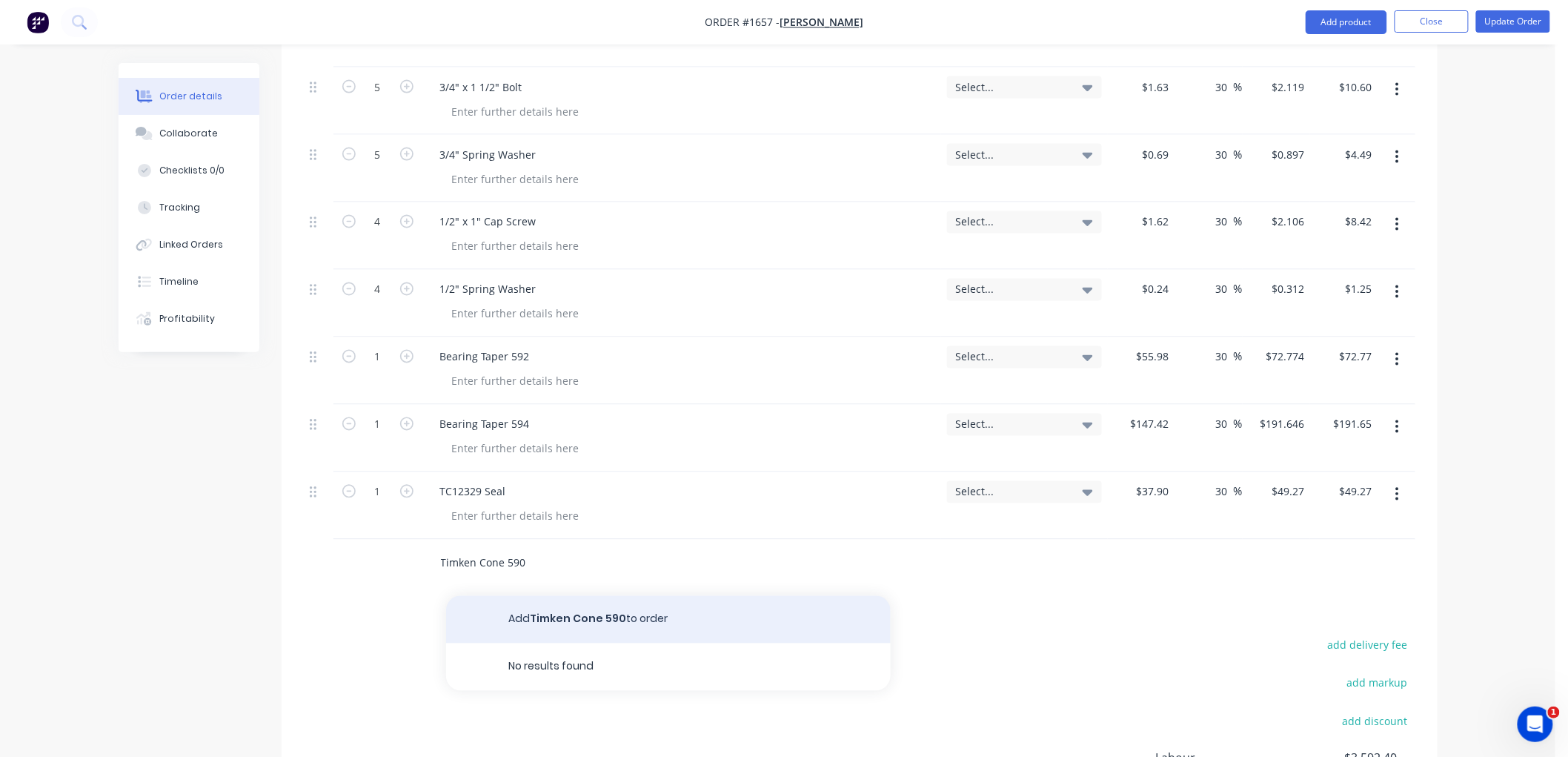
type input "Timken Cone 590"
click at [571, 596] on button "Add Timken Cone 590 to order" at bounding box center [668, 620] width 445 height 47
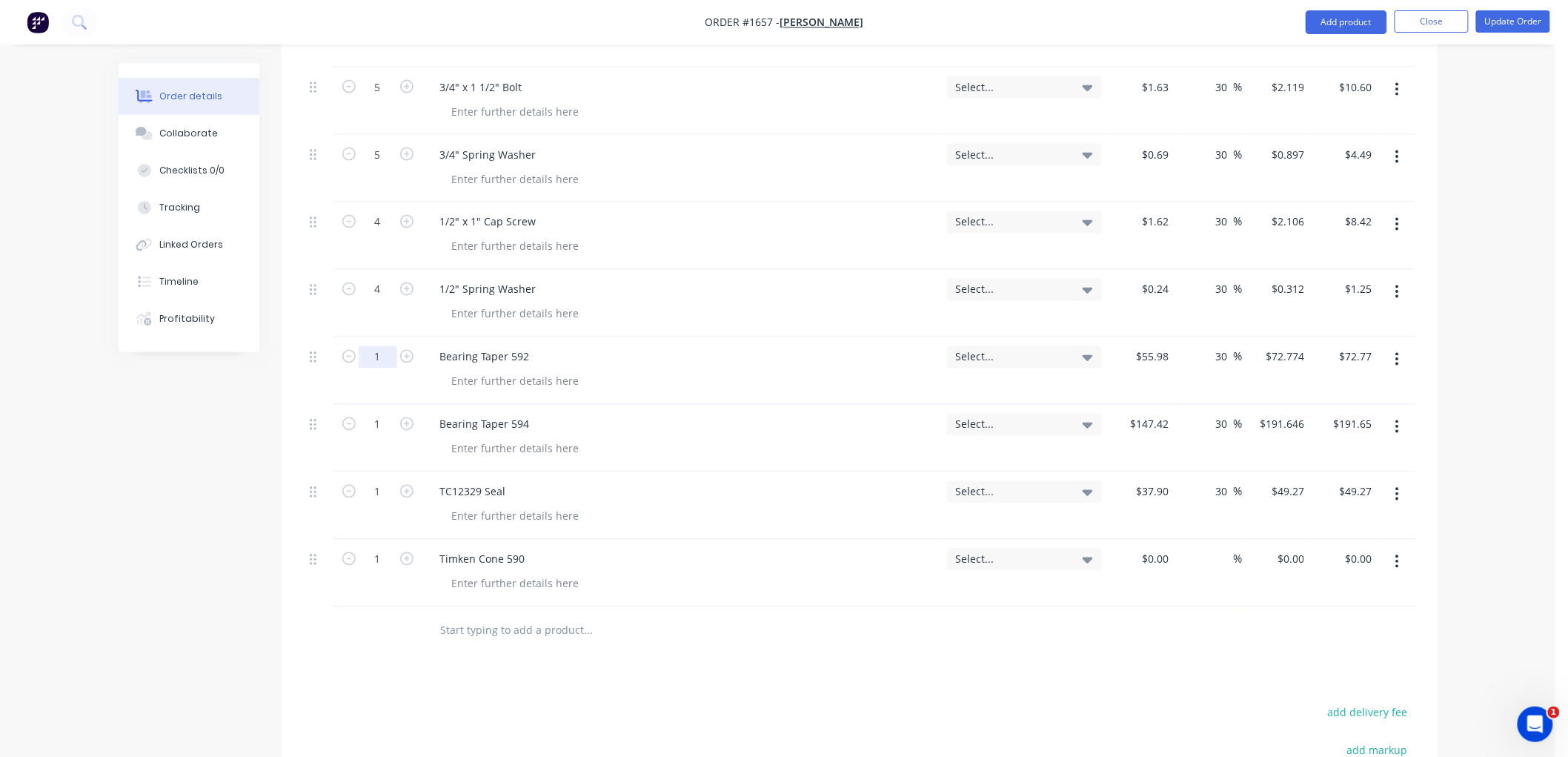
click at [388, 347] on input "1" at bounding box center [378, 357] width 39 height 22
type input "2"
type input "$145.55"
click at [552, 557] on div "Timken Cone 590" at bounding box center [681, 574] width 519 height 67
click at [1166, 548] on input at bounding box center [1158, 559] width 34 height 22
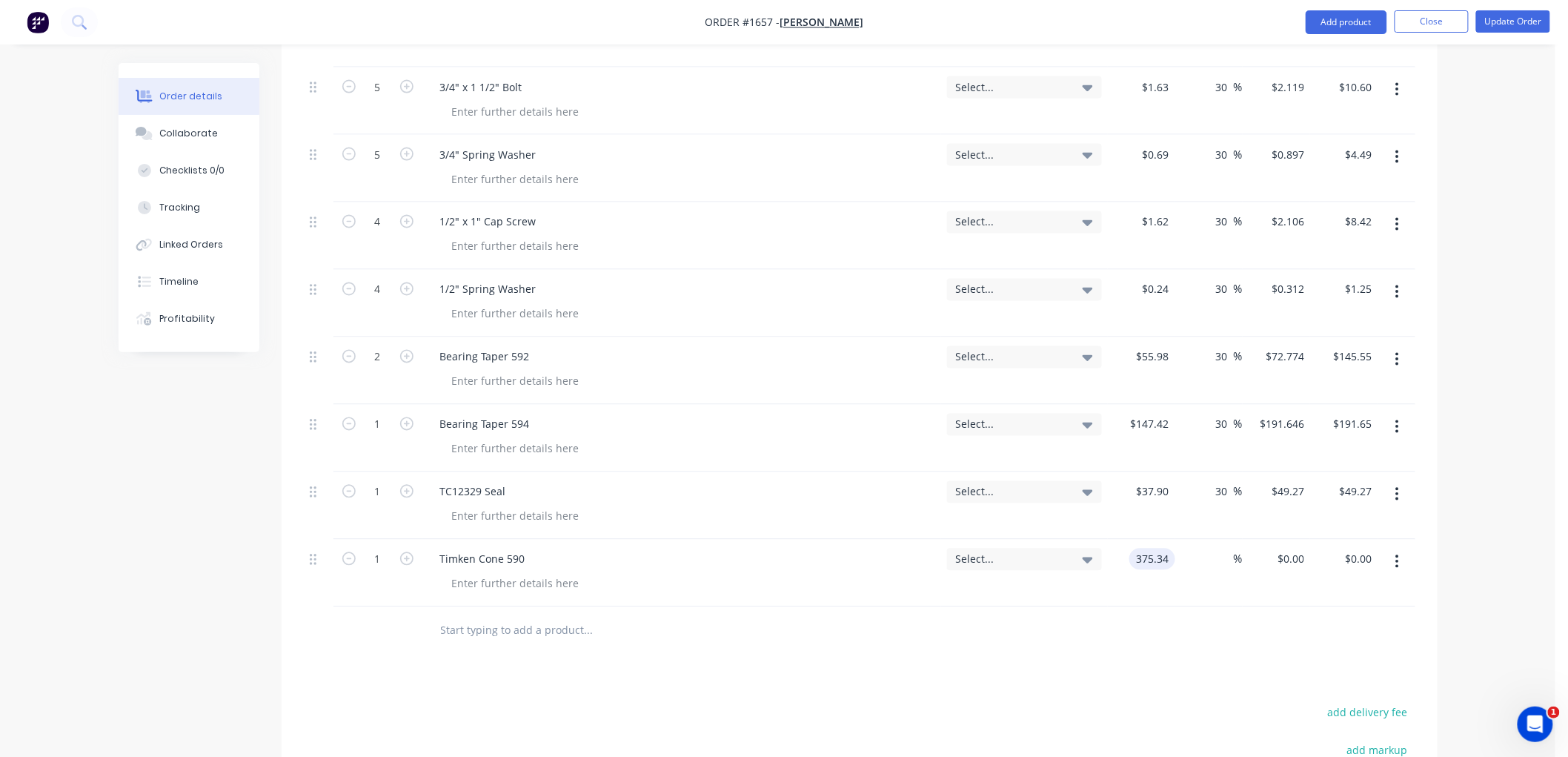
type input "$375.34"
type input "30"
type input "$487.942"
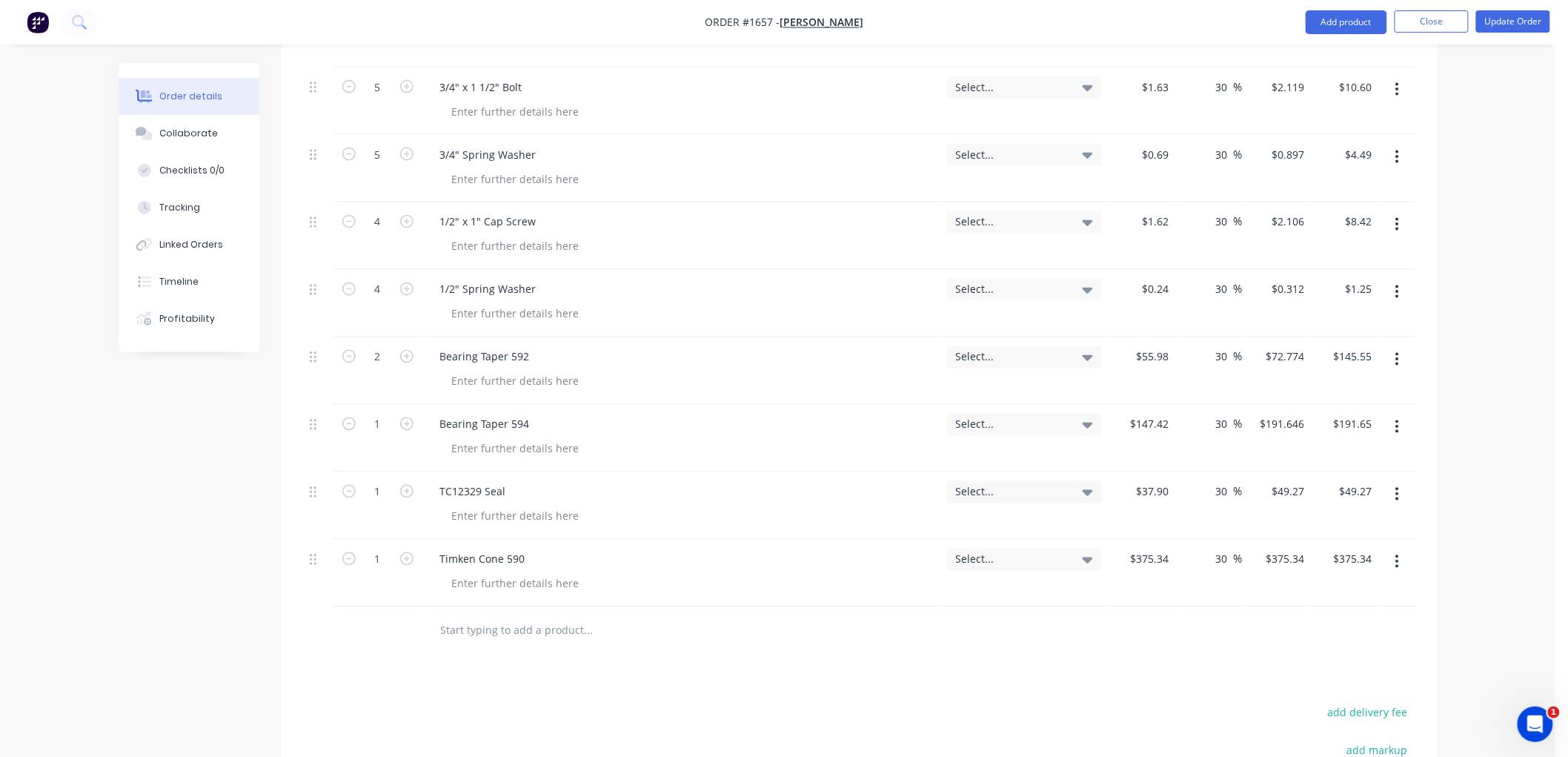
type input "$487.94"
click at [1130, 562] on div "$375.34 $375.34" at bounding box center [1142, 574] width 67 height 67
click at [1520, 17] on button "Update Order" at bounding box center [1513, 21] width 74 height 22
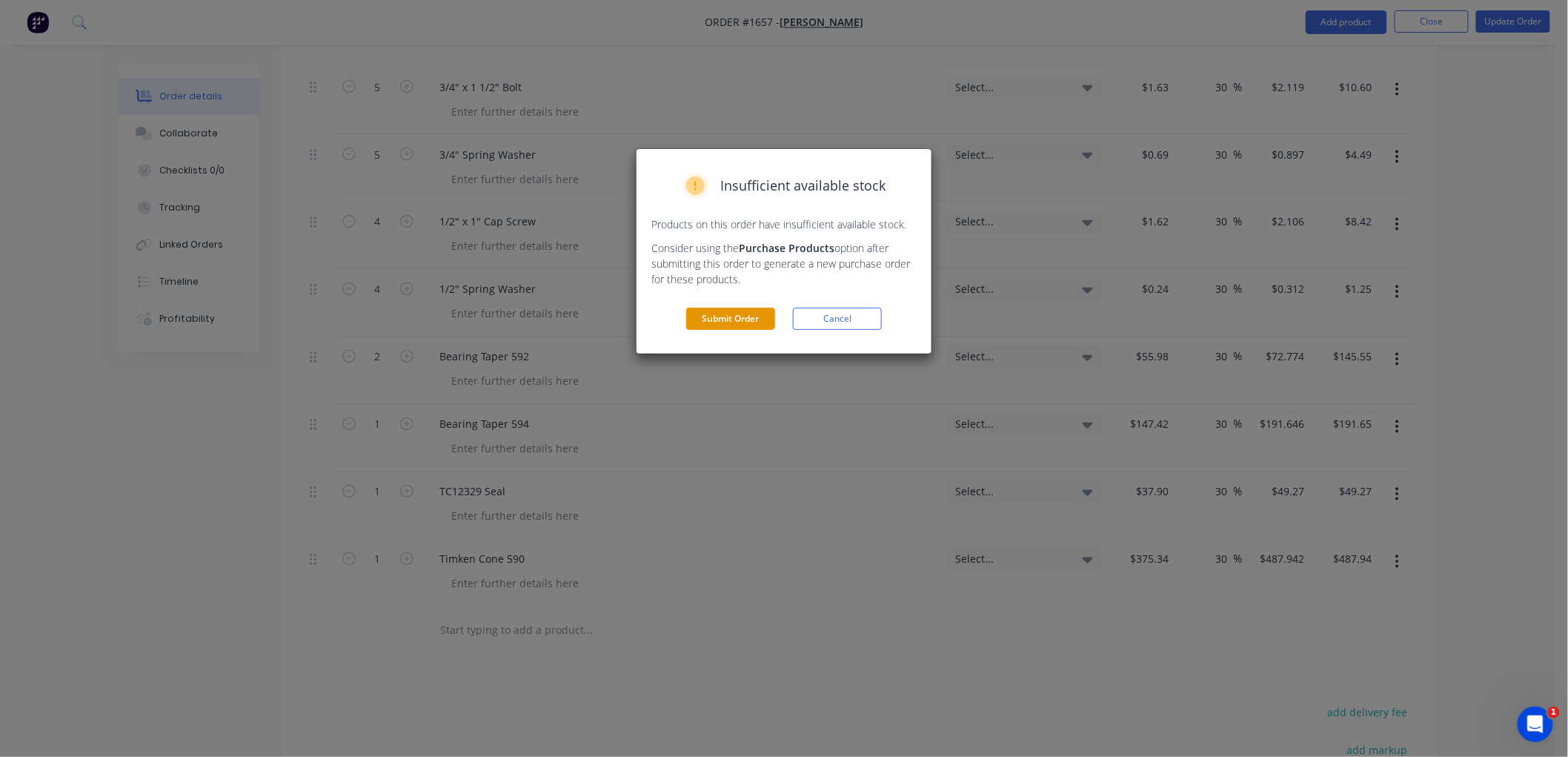
click at [733, 323] on button "Submit Order" at bounding box center [731, 319] width 89 height 22
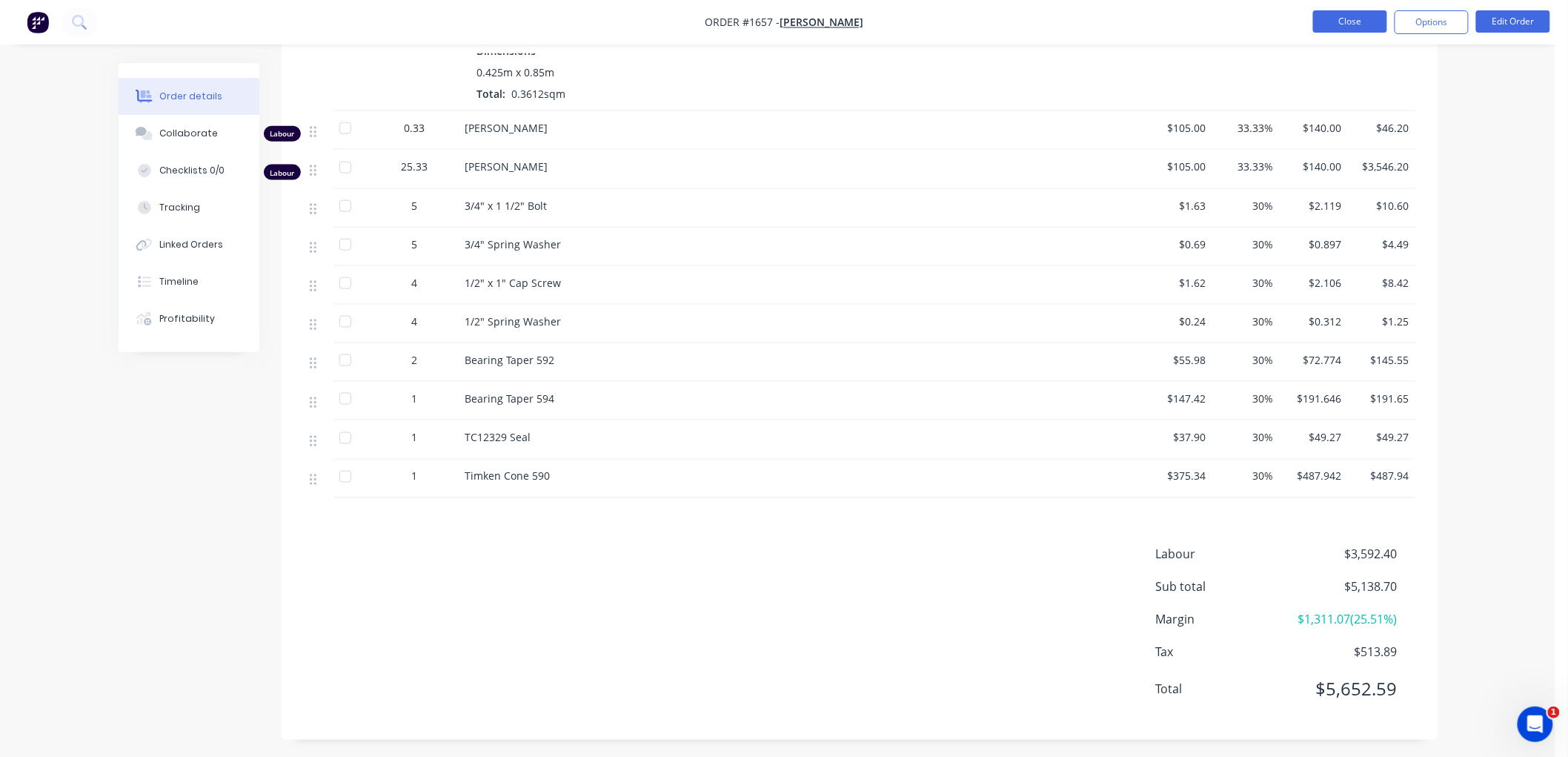
click at [1358, 16] on button "Close" at bounding box center [1350, 21] width 74 height 22
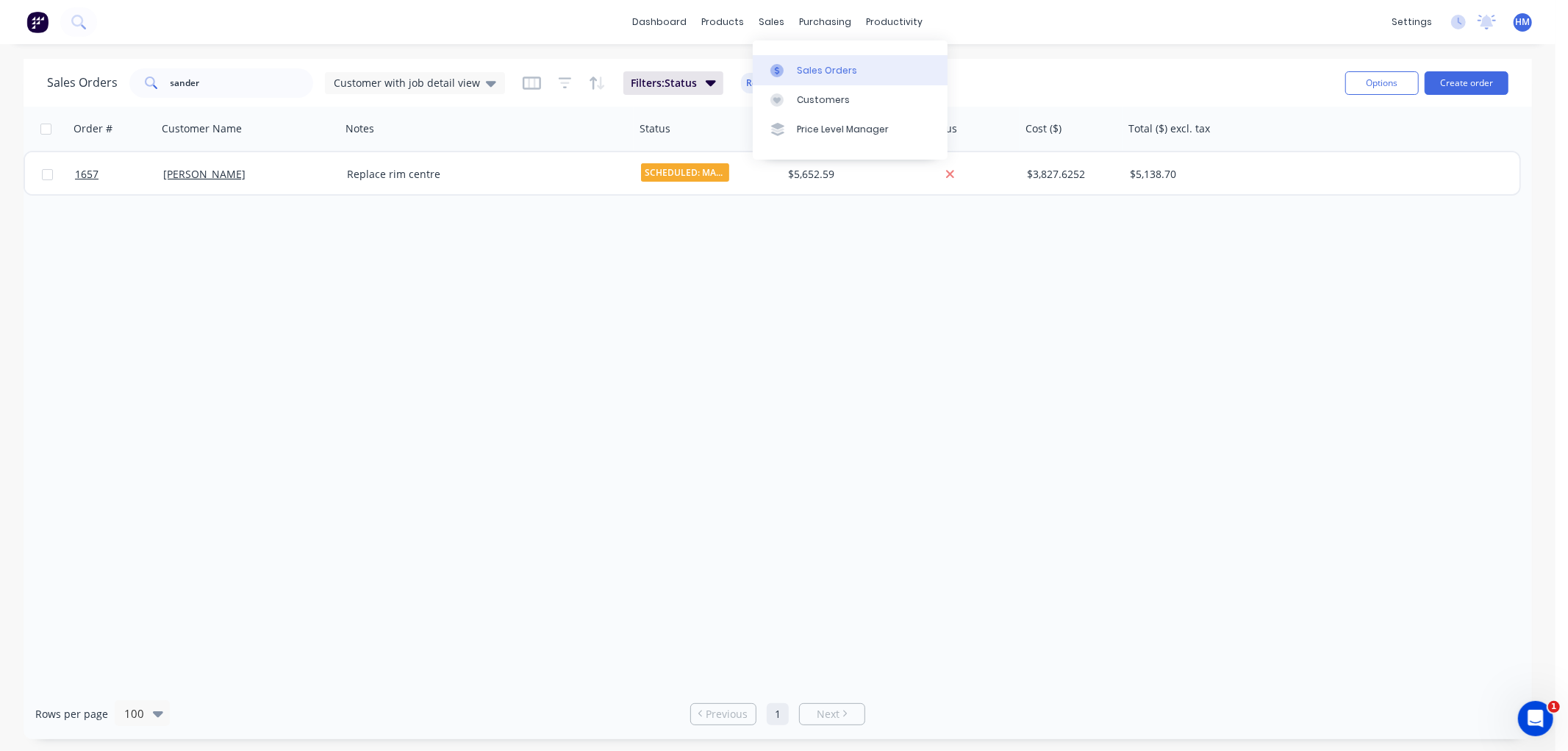
click at [835, 77] on div "Sales Orders" at bounding box center [827, 71] width 60 height 13
drag, startPoint x: 147, startPoint y: 83, endPoint x: 75, endPoint y: 83, distance: 72.0
click at [75, 83] on div "Sales Orders sander Customer with job detail view" at bounding box center [275, 83] width 458 height 29
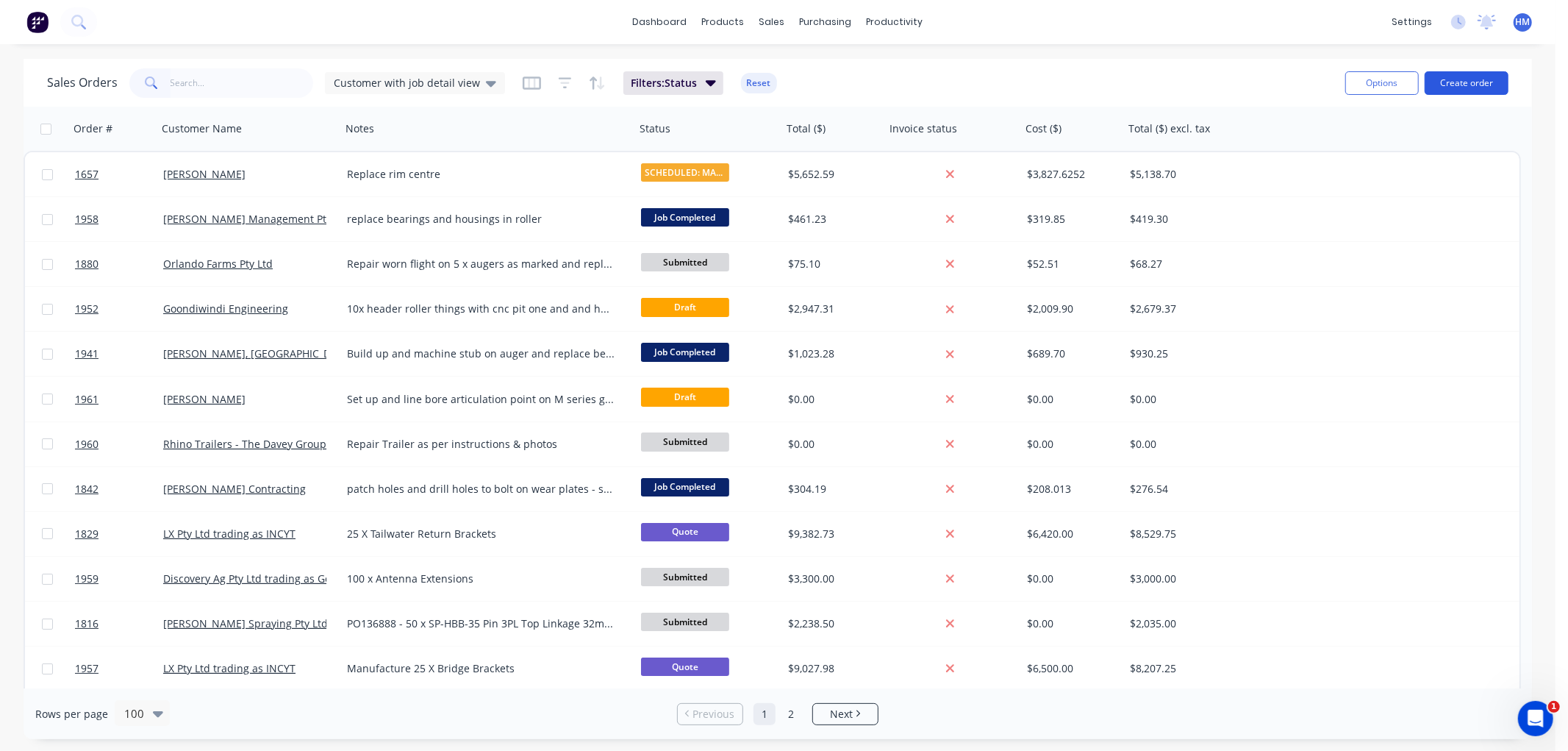
click at [1471, 82] on button "Create order" at bounding box center [1466, 83] width 83 height 23
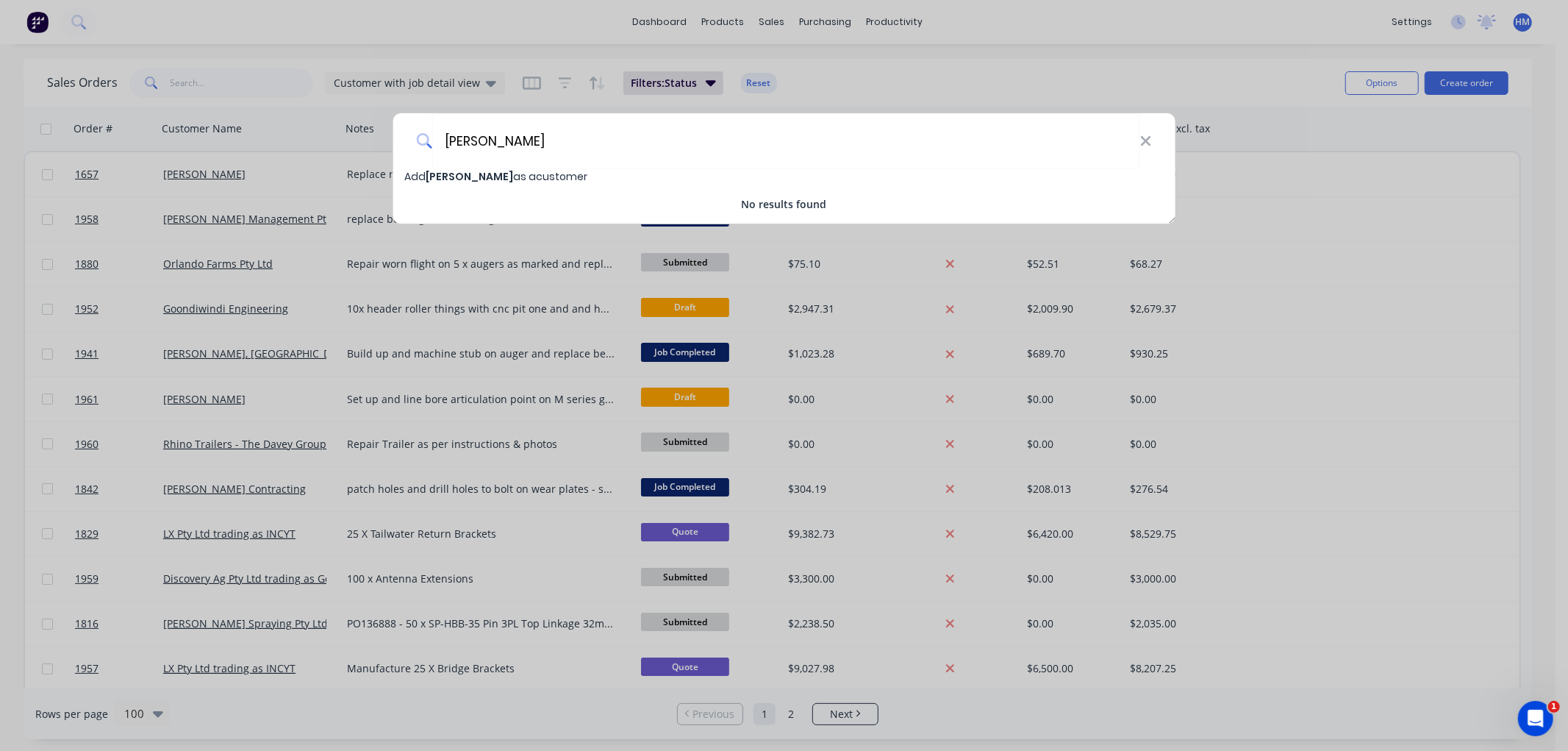
drag, startPoint x: 288, startPoint y: 143, endPoint x: 254, endPoint y: 143, distance: 34.0
click at [254, 143] on div "tollis Add tollis as a customer No results found" at bounding box center [784, 376] width 1568 height 751
type input "Tollis Paint & Panel"
click at [485, 175] on span "Tollis Paint & Panel" at bounding box center [506, 177] width 163 height 15
select select "AU"
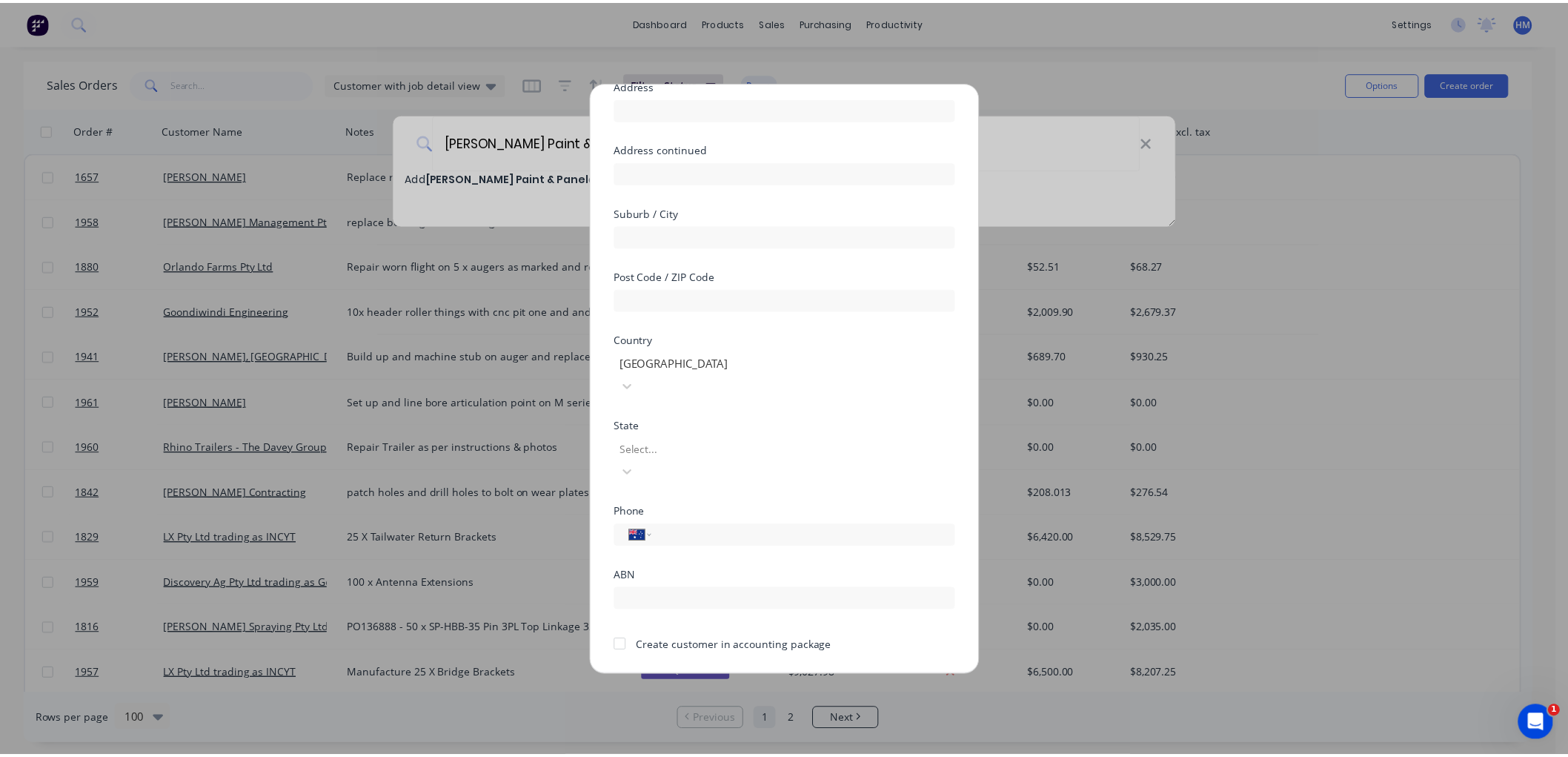
scroll to position [130, 0]
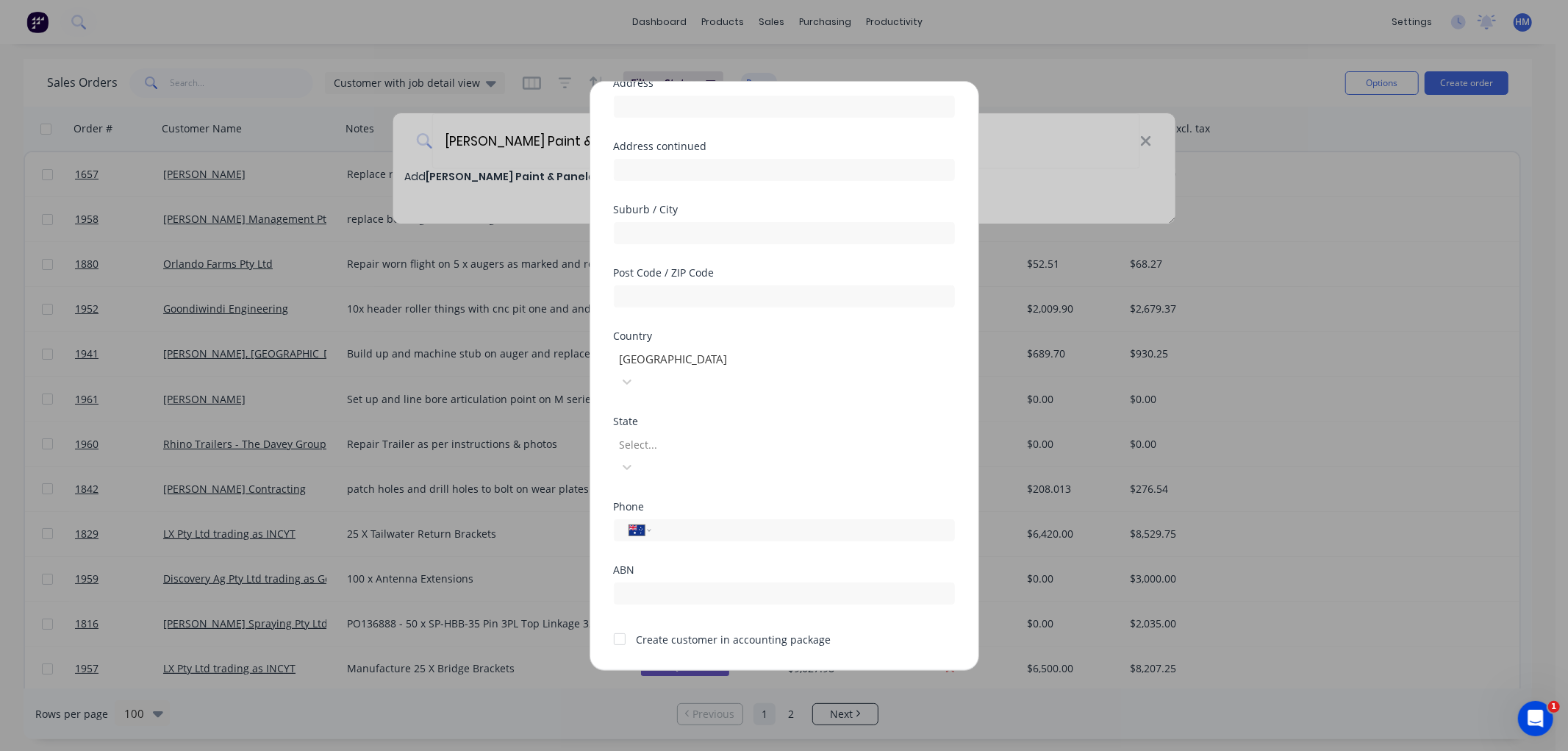
click at [620, 624] on div at bounding box center [619, 638] width 29 height 29
click at [752, 671] on button "Save" at bounding box center [737, 683] width 81 height 23
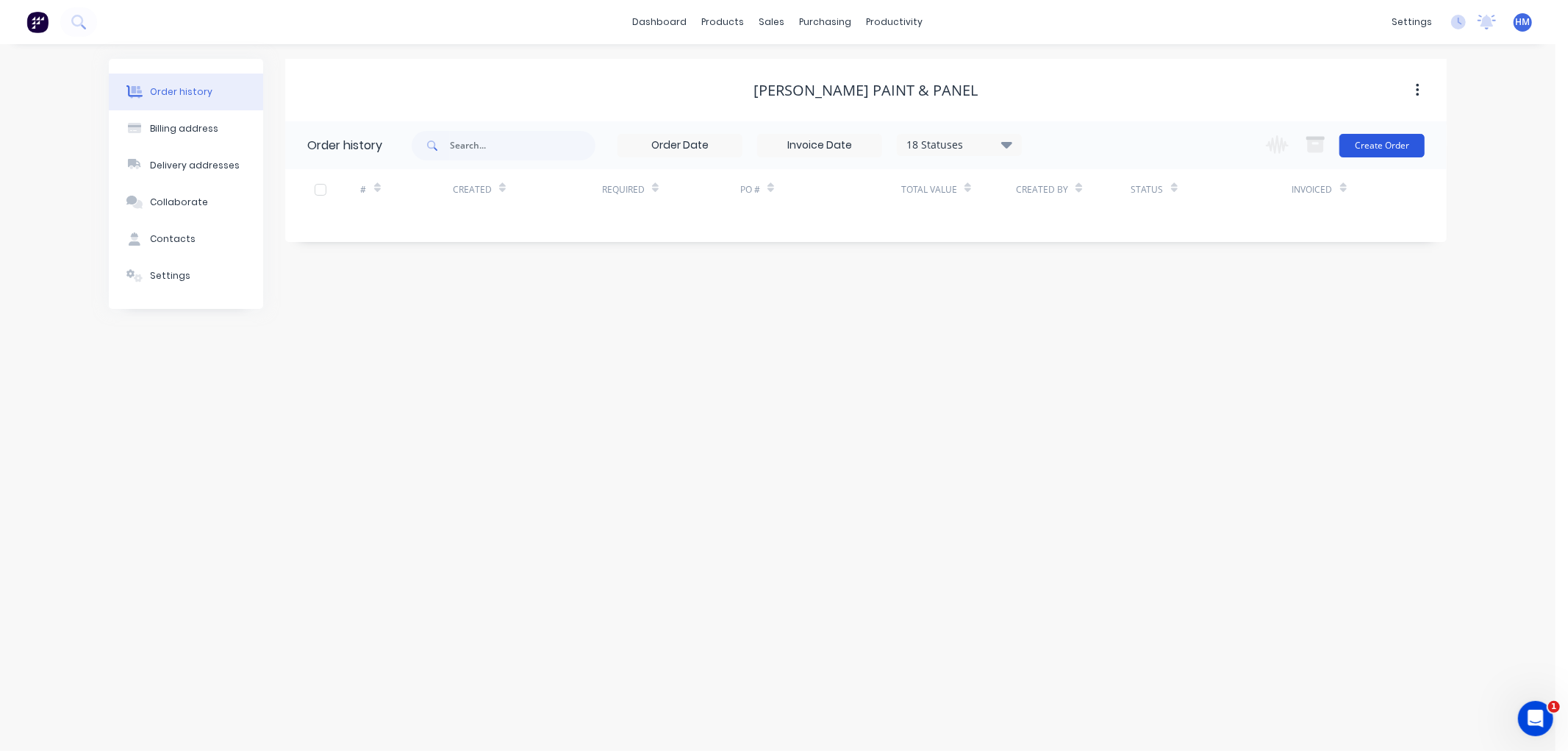
click at [1364, 143] on button "Create Order" at bounding box center [1382, 145] width 85 height 23
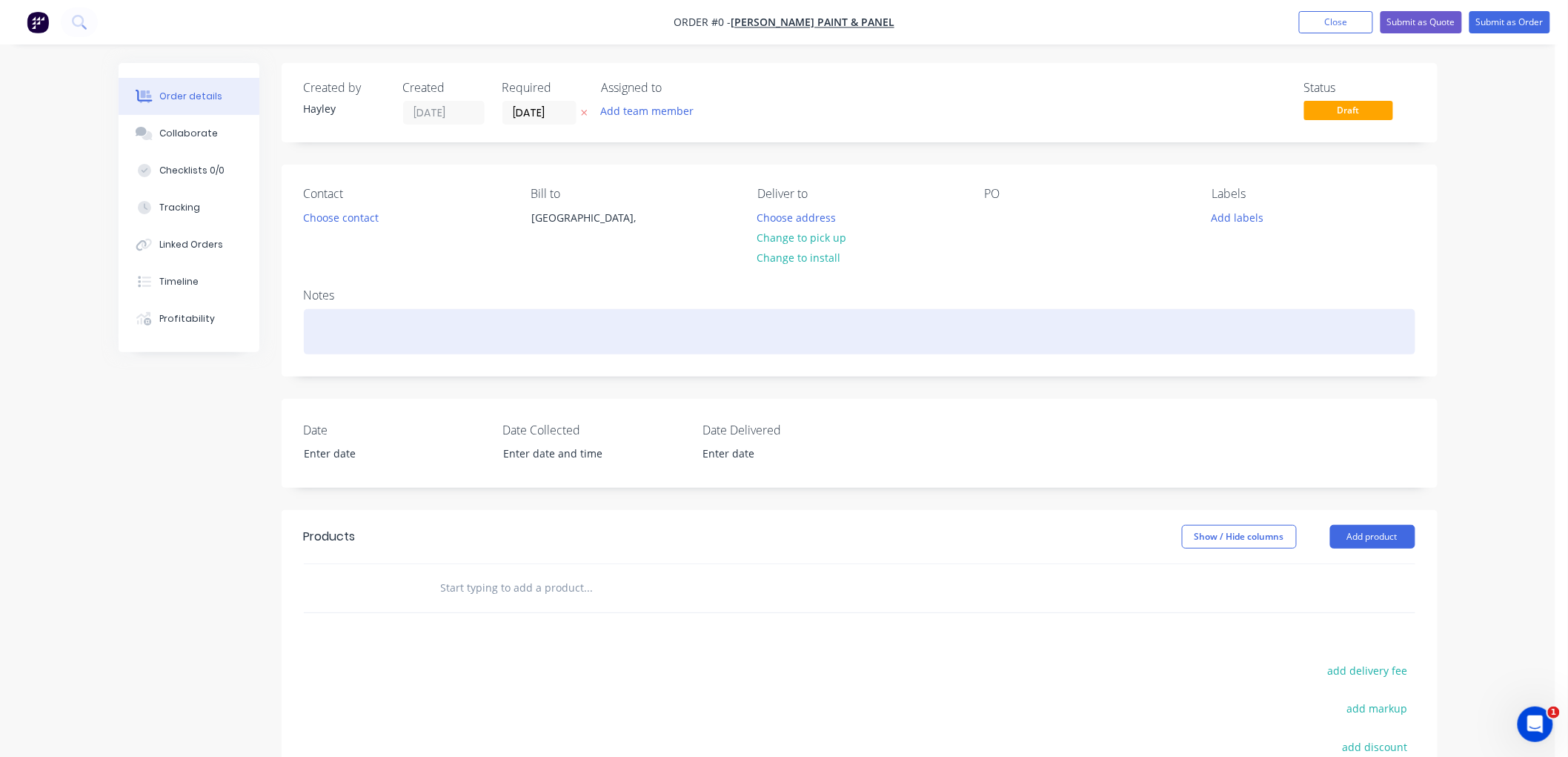
click at [334, 321] on div at bounding box center [859, 332] width 1111 height 45
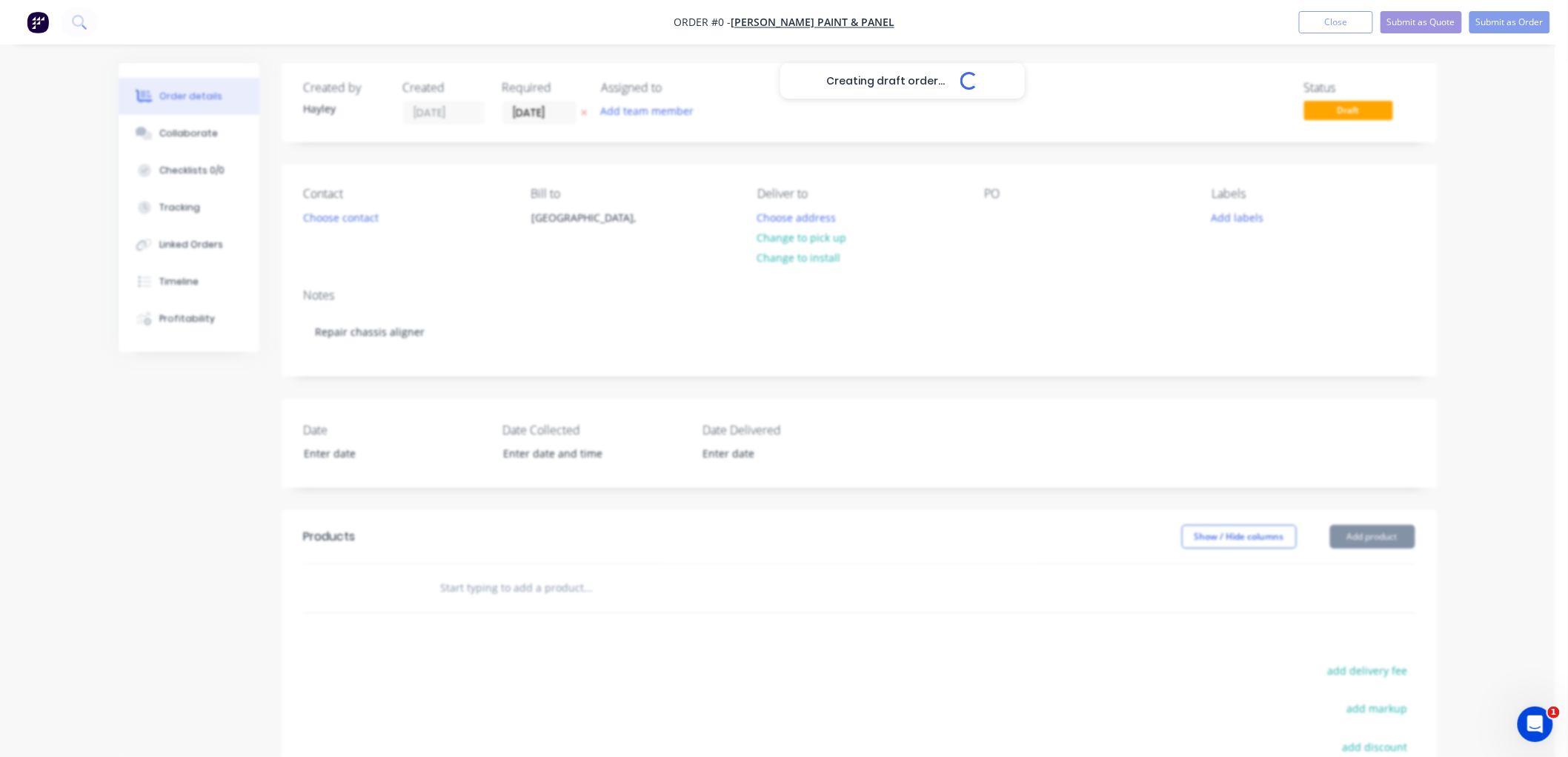
click at [509, 591] on div "Creating draft order... Loading... Order details Collaborate Checklists 0/0 Tra…" at bounding box center [778, 527] width 1349 height 928
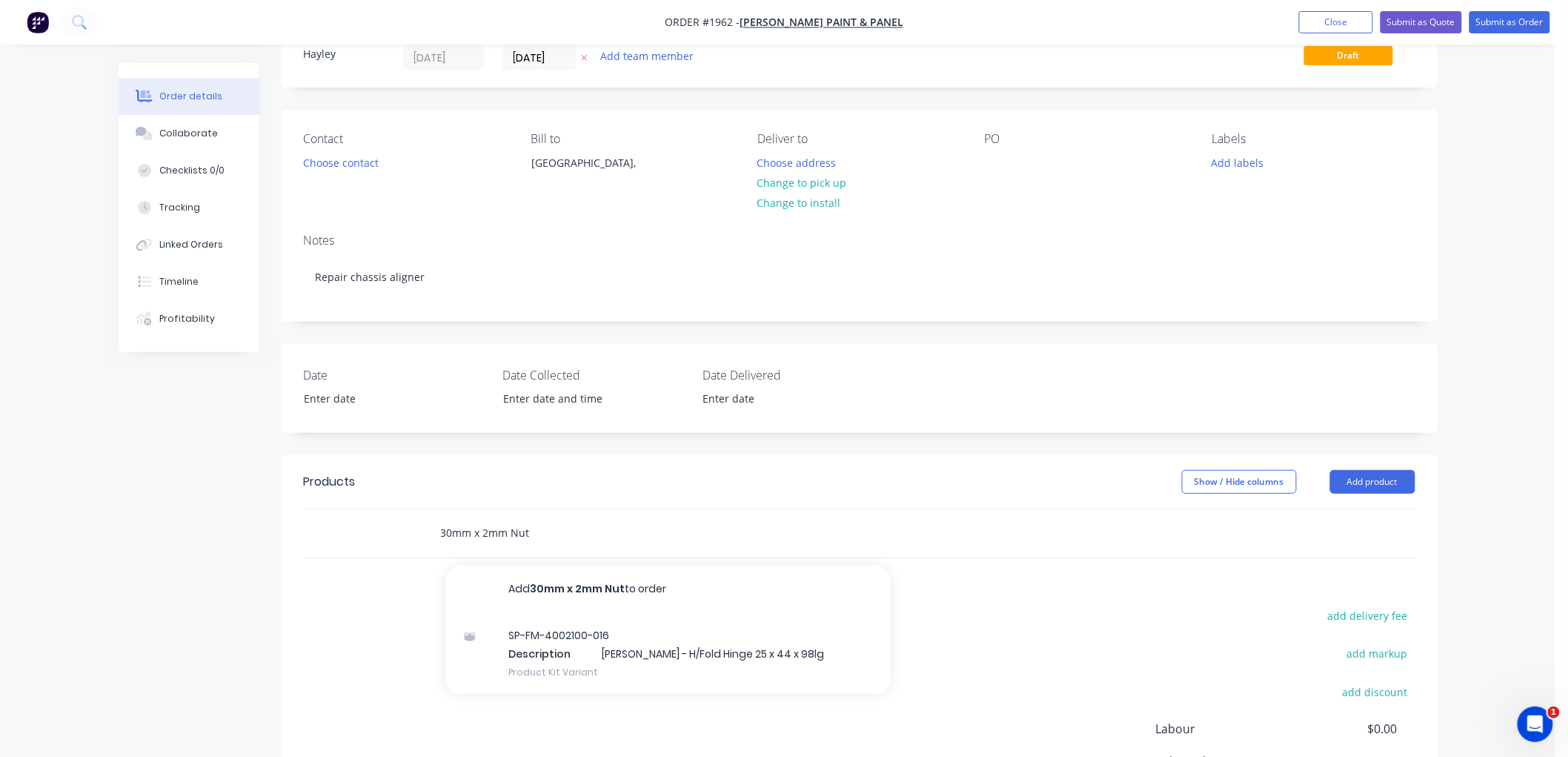
scroll to position [82, 0]
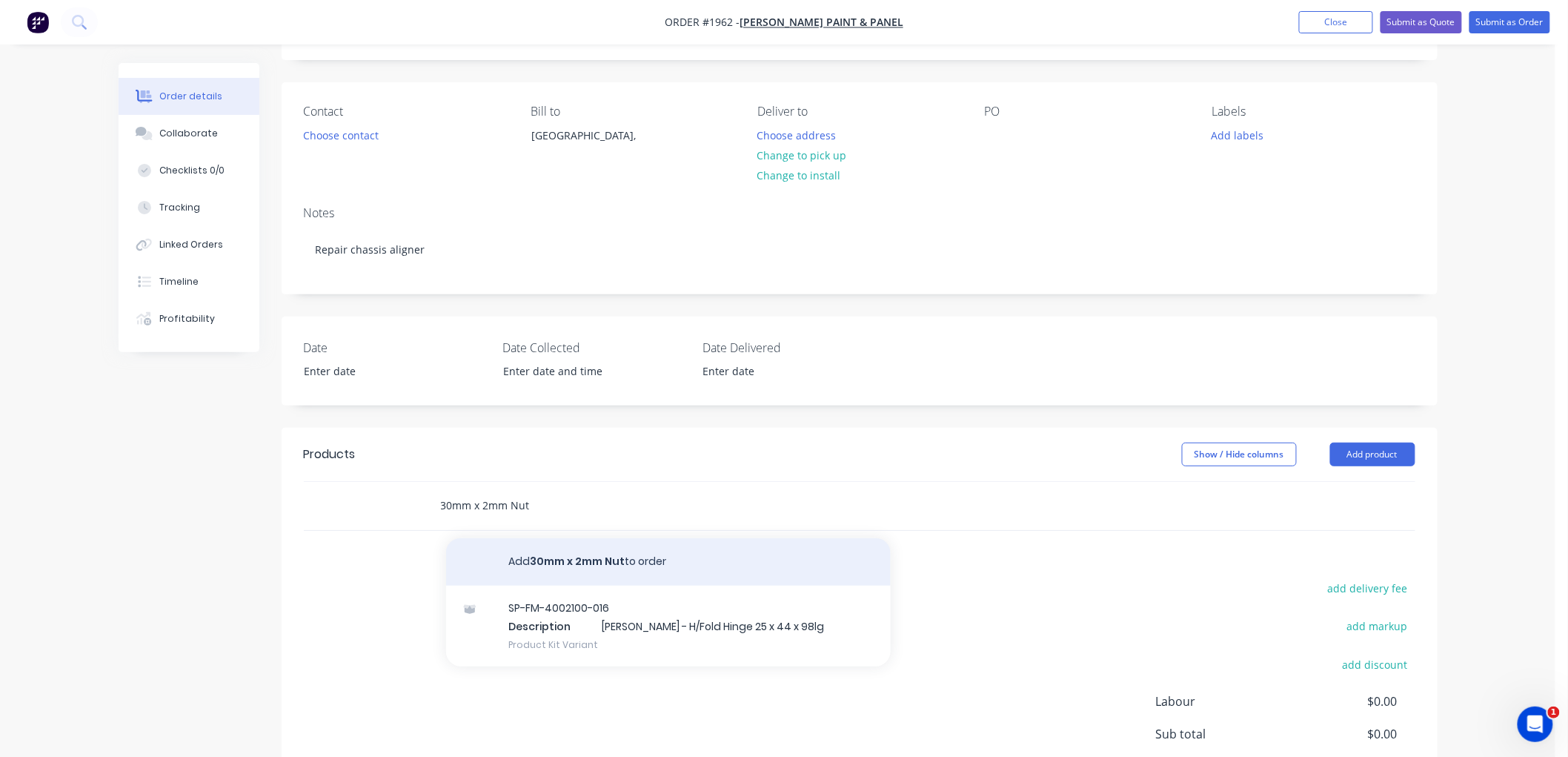
type input "30mm x 2mm Nut"
click at [605, 560] on button "Add 30mm x 2mm Nut to order" at bounding box center [668, 562] width 445 height 47
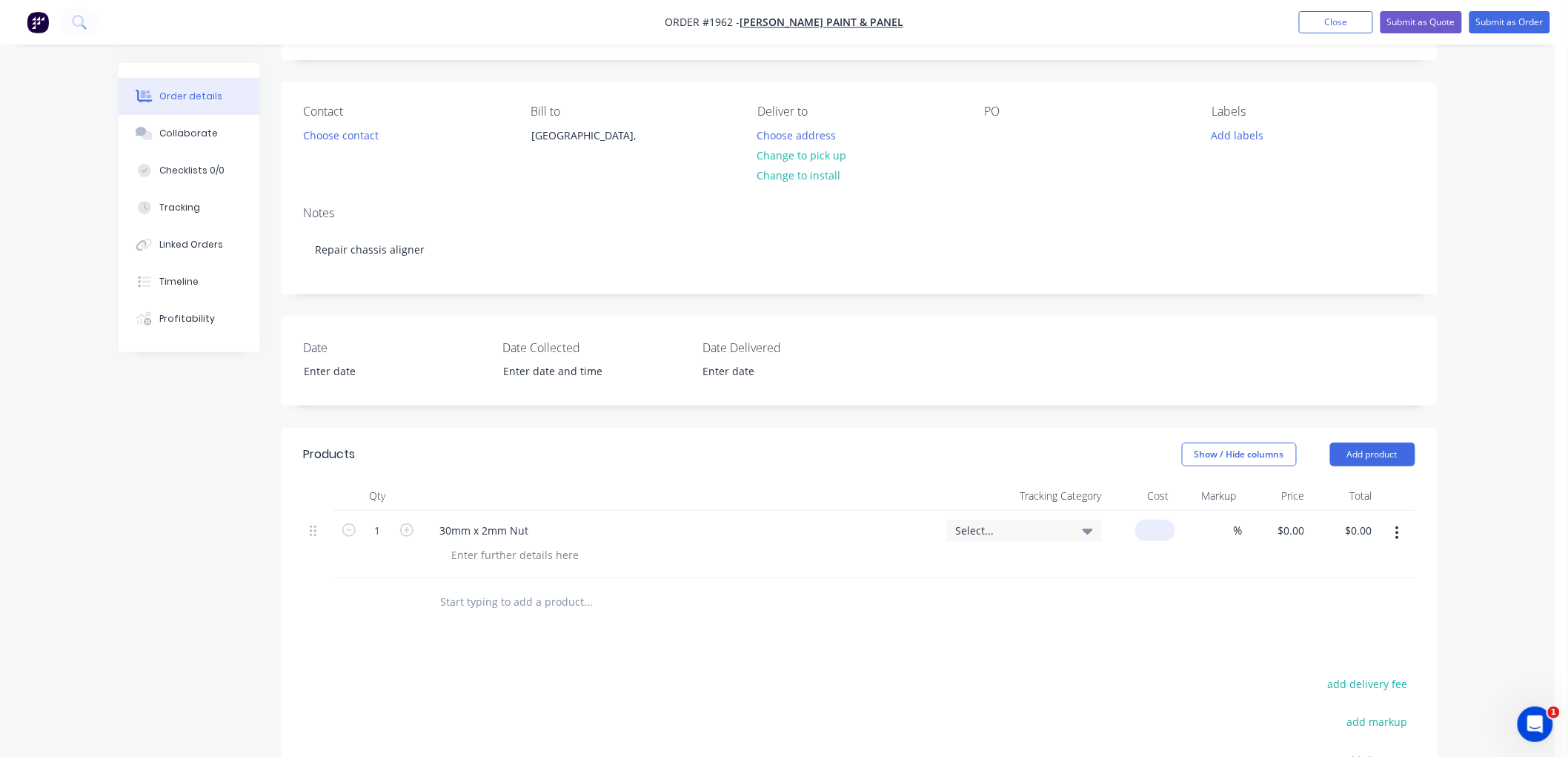
click at [1157, 528] on div "$0.00" at bounding box center [1155, 531] width 40 height 22
type input "$3.00"
click at [1199, 525] on div "%" at bounding box center [1209, 544] width 67 height 67
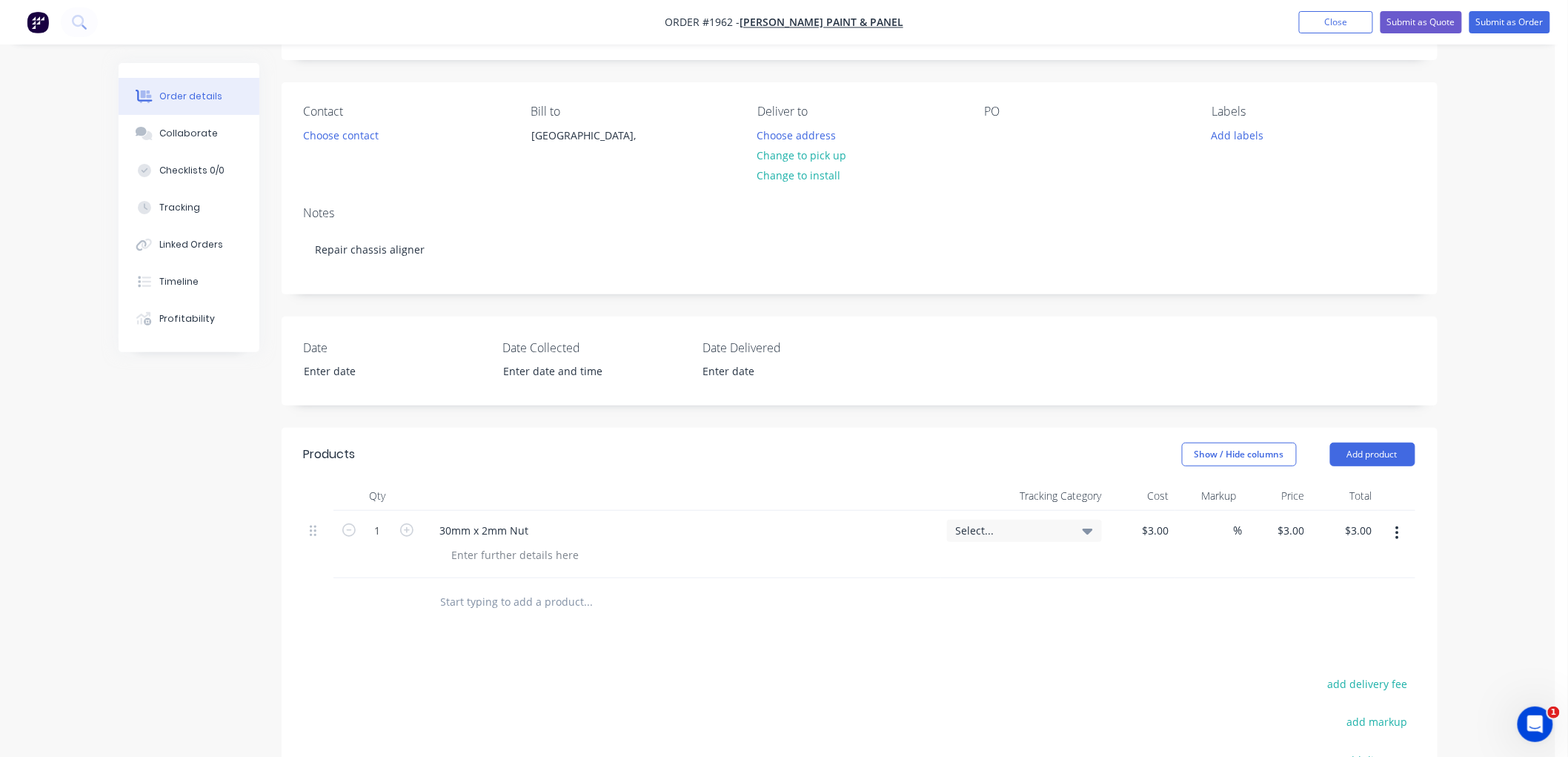
click at [1209, 530] on div "%" at bounding box center [1209, 544] width 67 height 67
click at [1211, 532] on div "%" at bounding box center [1227, 531] width 32 height 22
type input "30"
type input "3.9"
type input "$3.90"
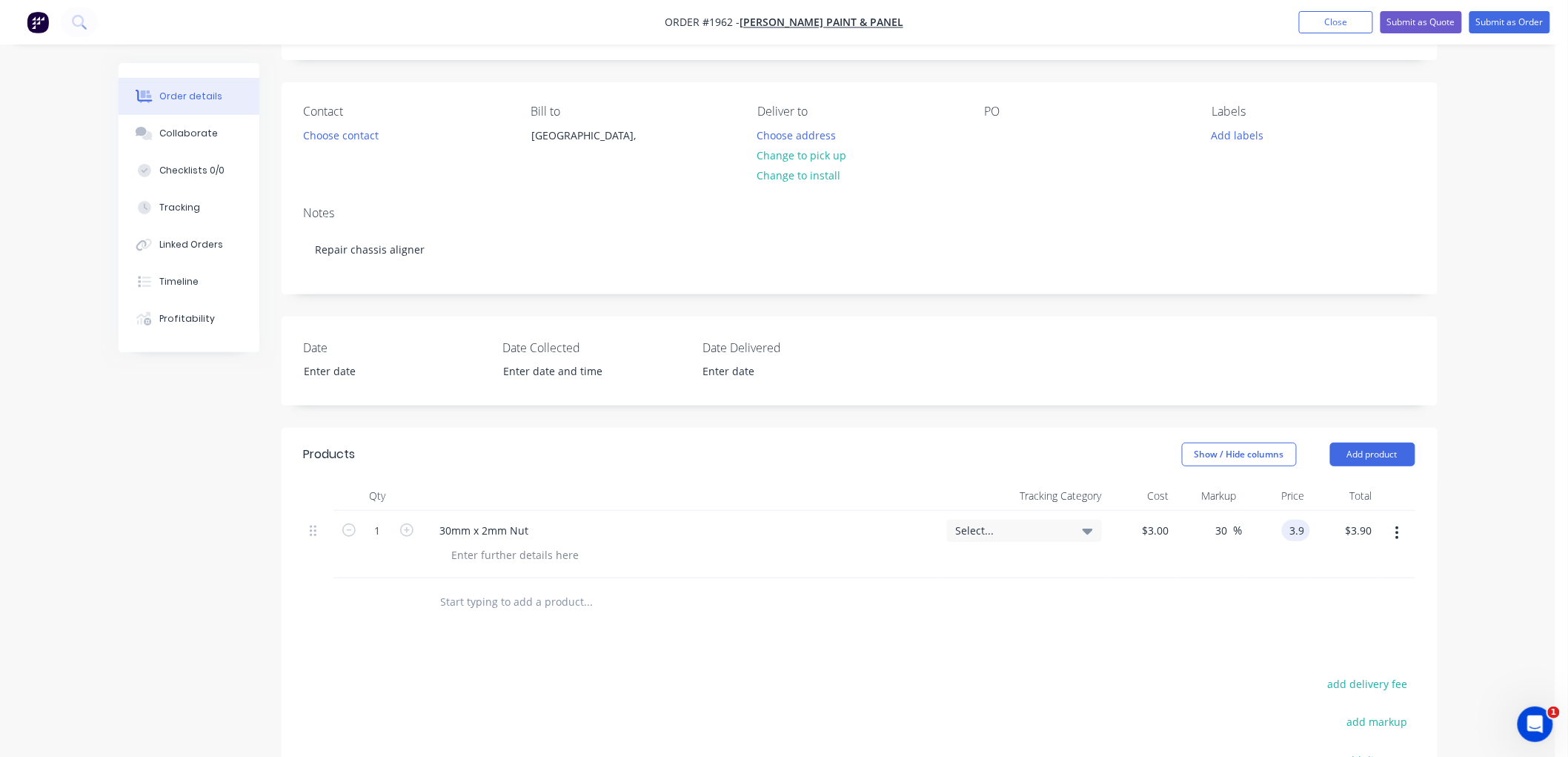
type input "$3.90"
click at [1220, 571] on div "30 30 %" at bounding box center [1209, 544] width 67 height 67
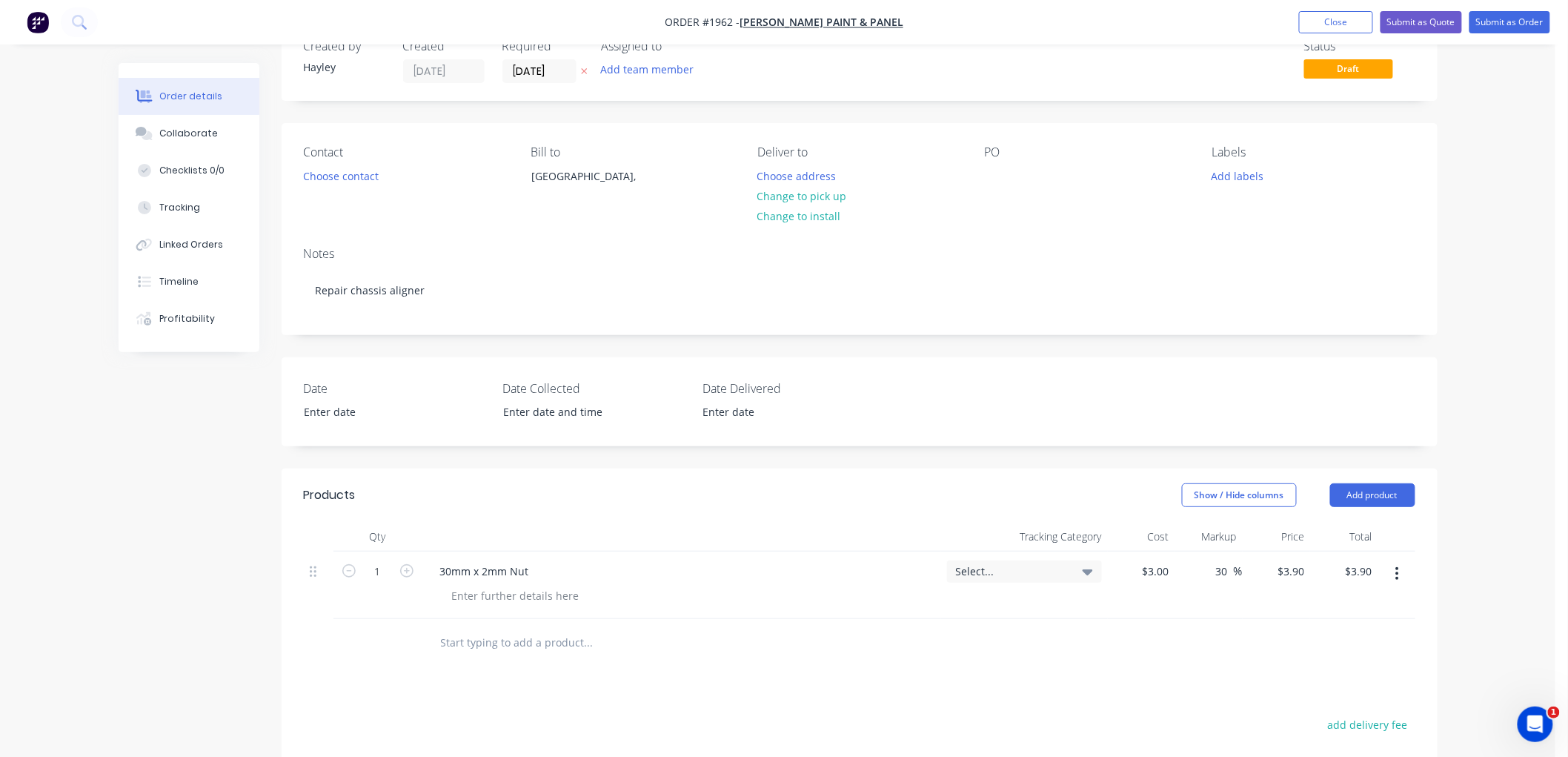
scroll to position [1, 0]
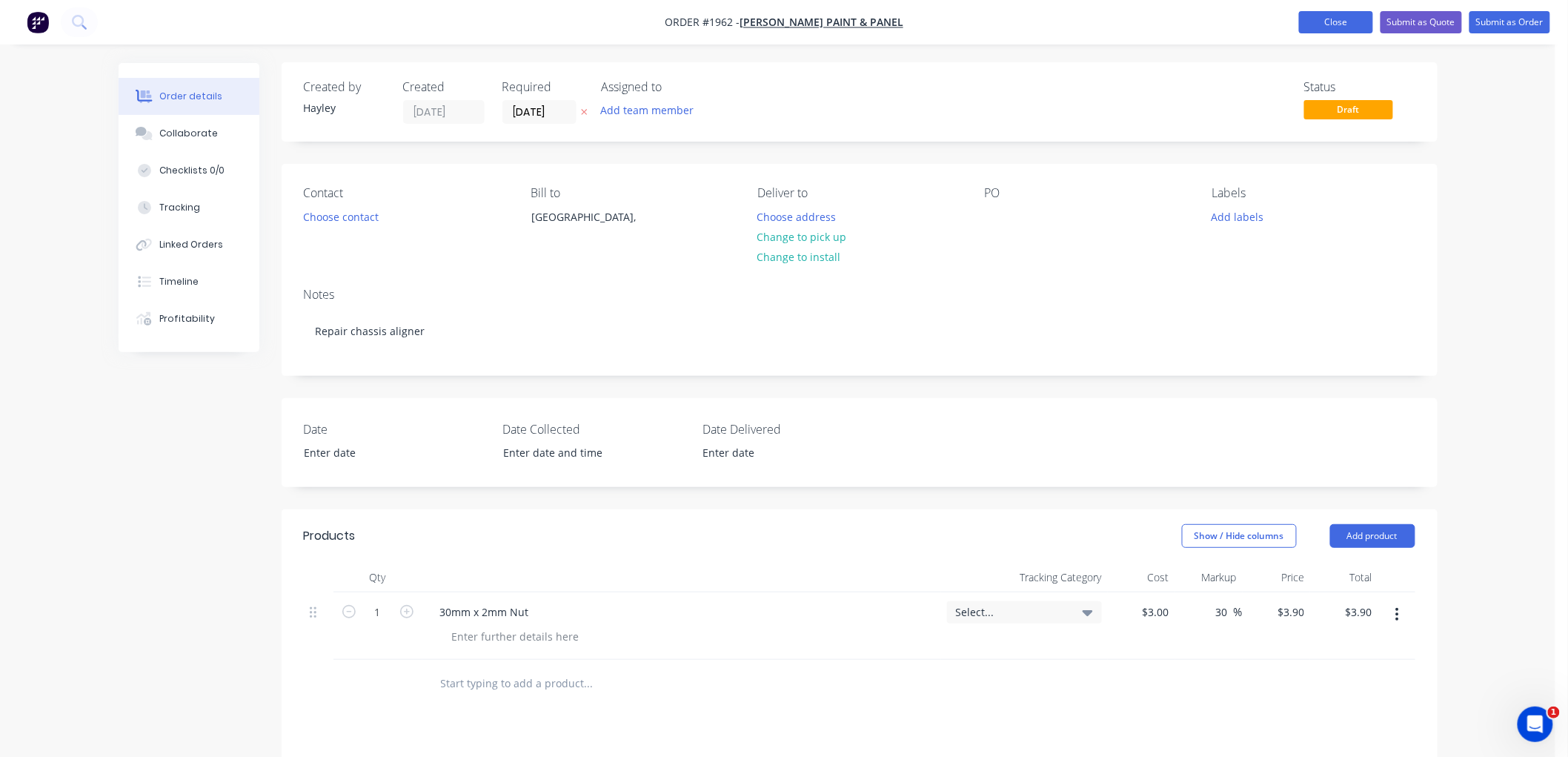
click at [1325, 20] on button "Close" at bounding box center [1336, 22] width 74 height 22
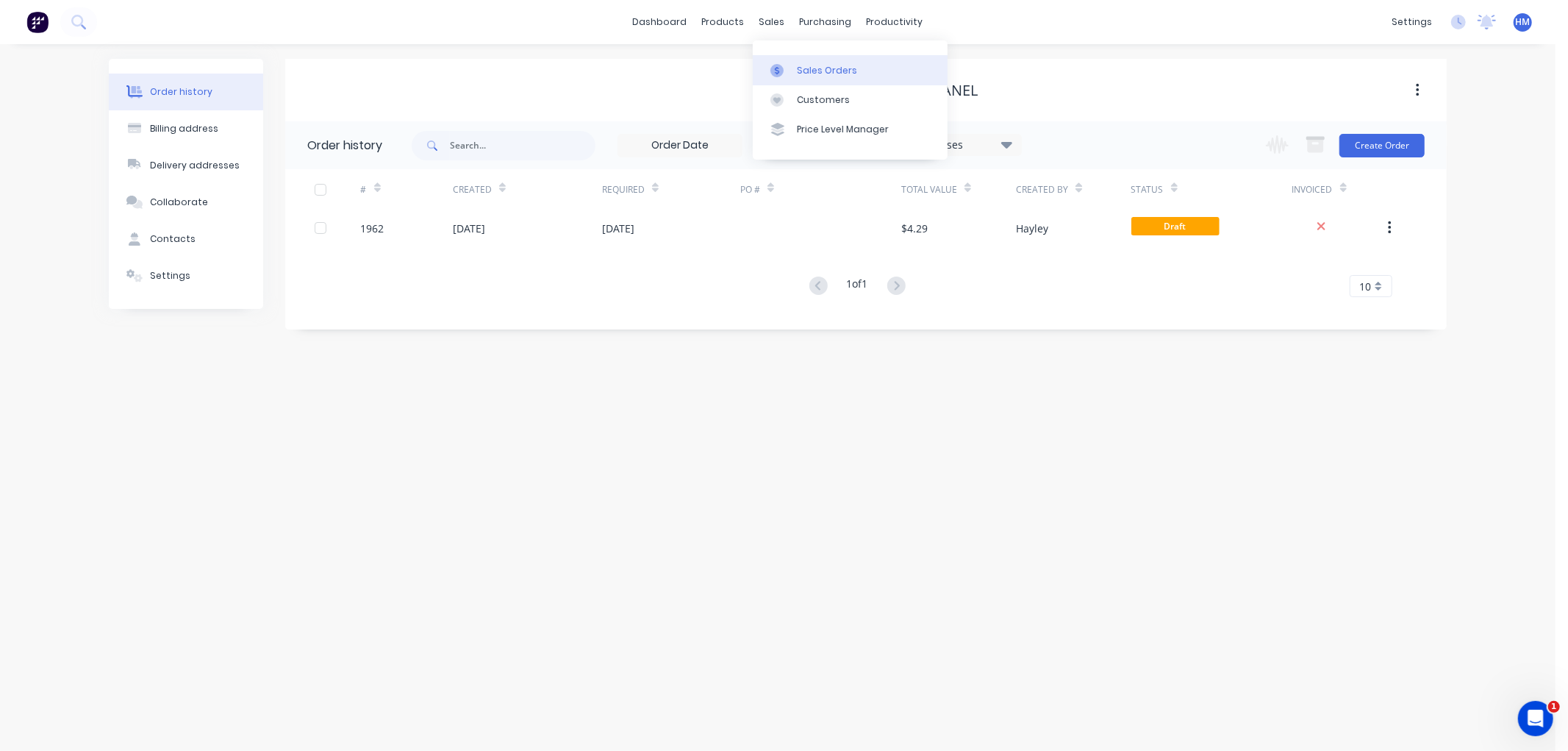
click at [809, 61] on link "Sales Orders" at bounding box center [850, 69] width 195 height 29
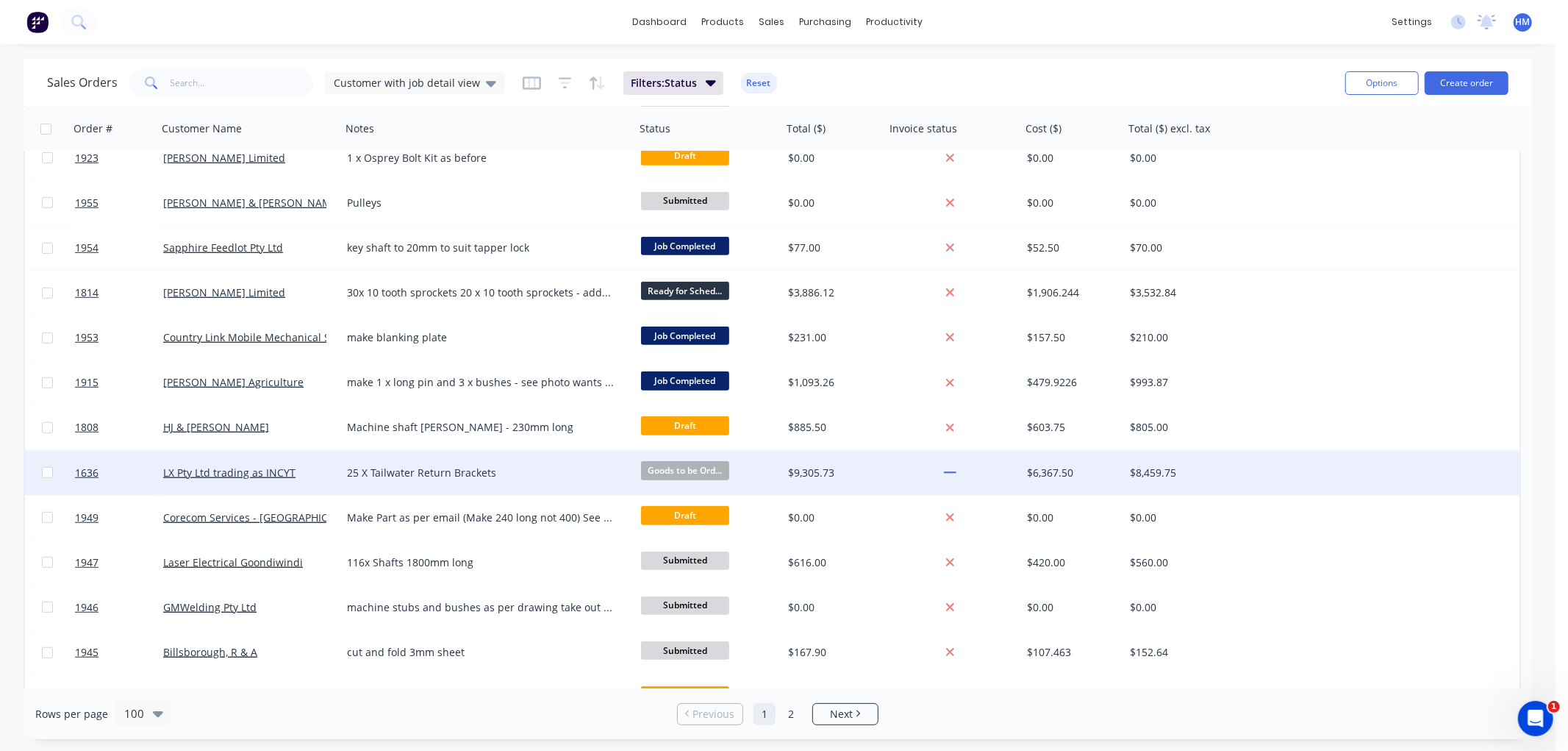
scroll to position [817, 0]
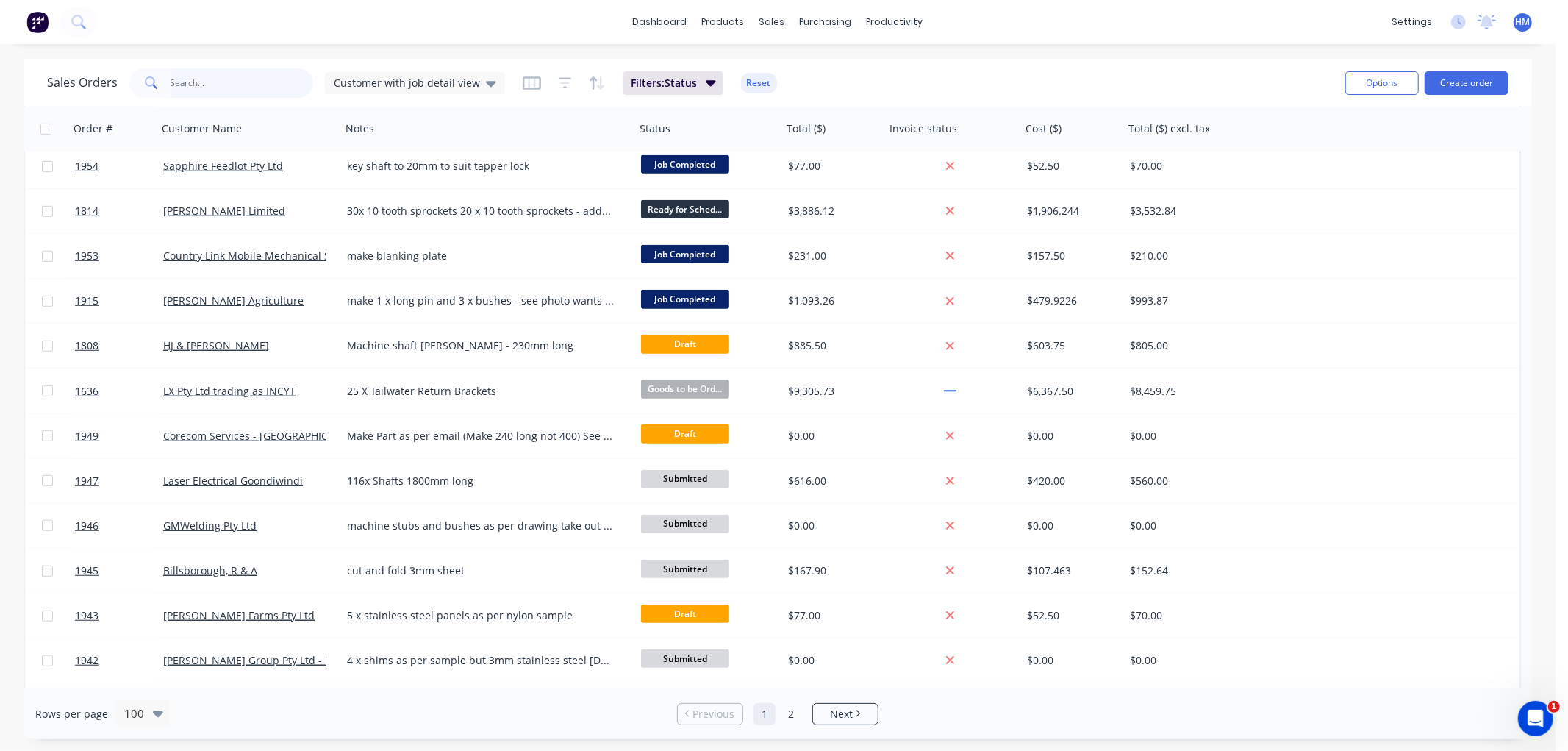
click at [228, 89] on input "text" at bounding box center [242, 83] width 143 height 29
type input "sapph"
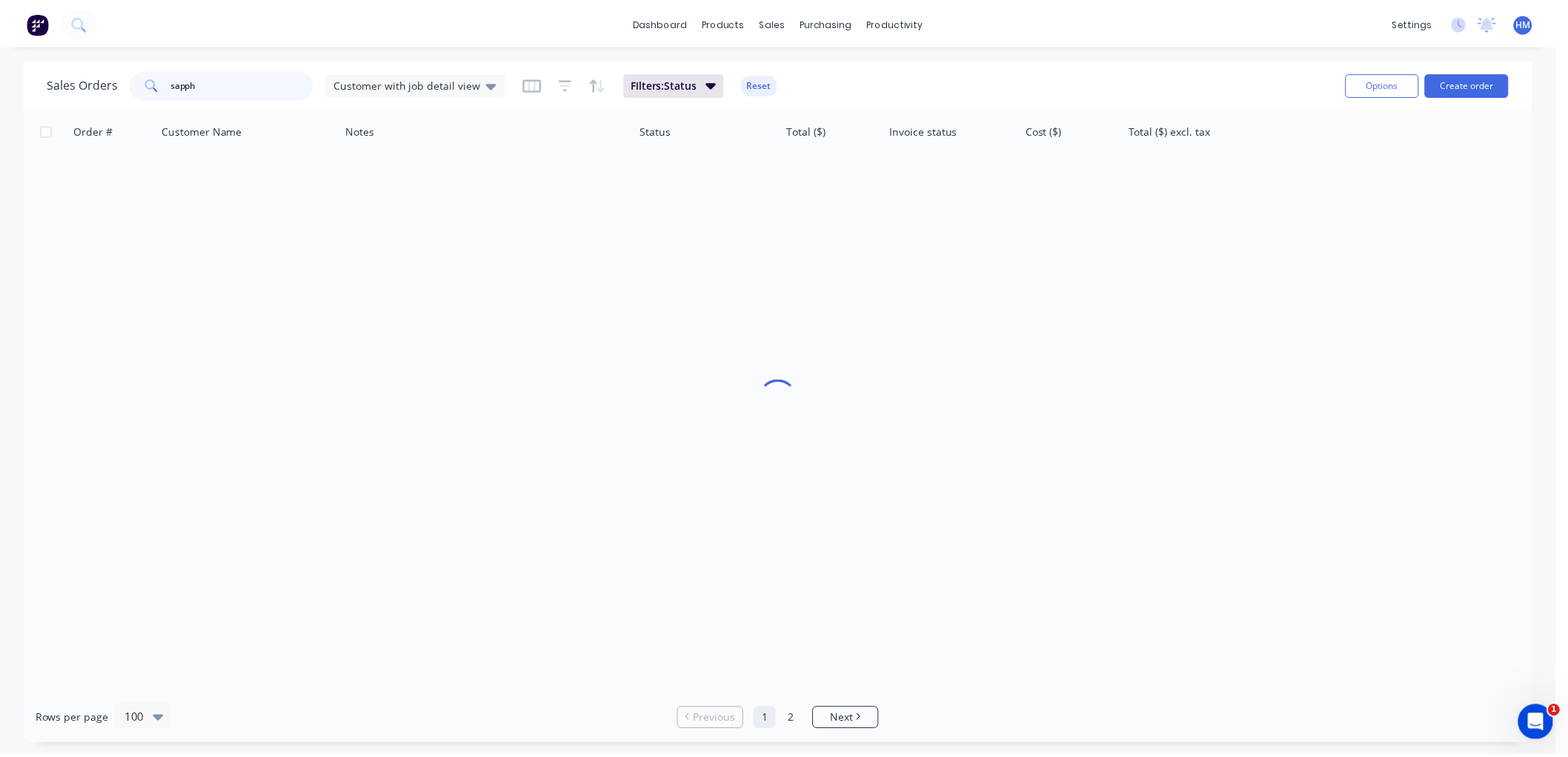
scroll to position [0, 0]
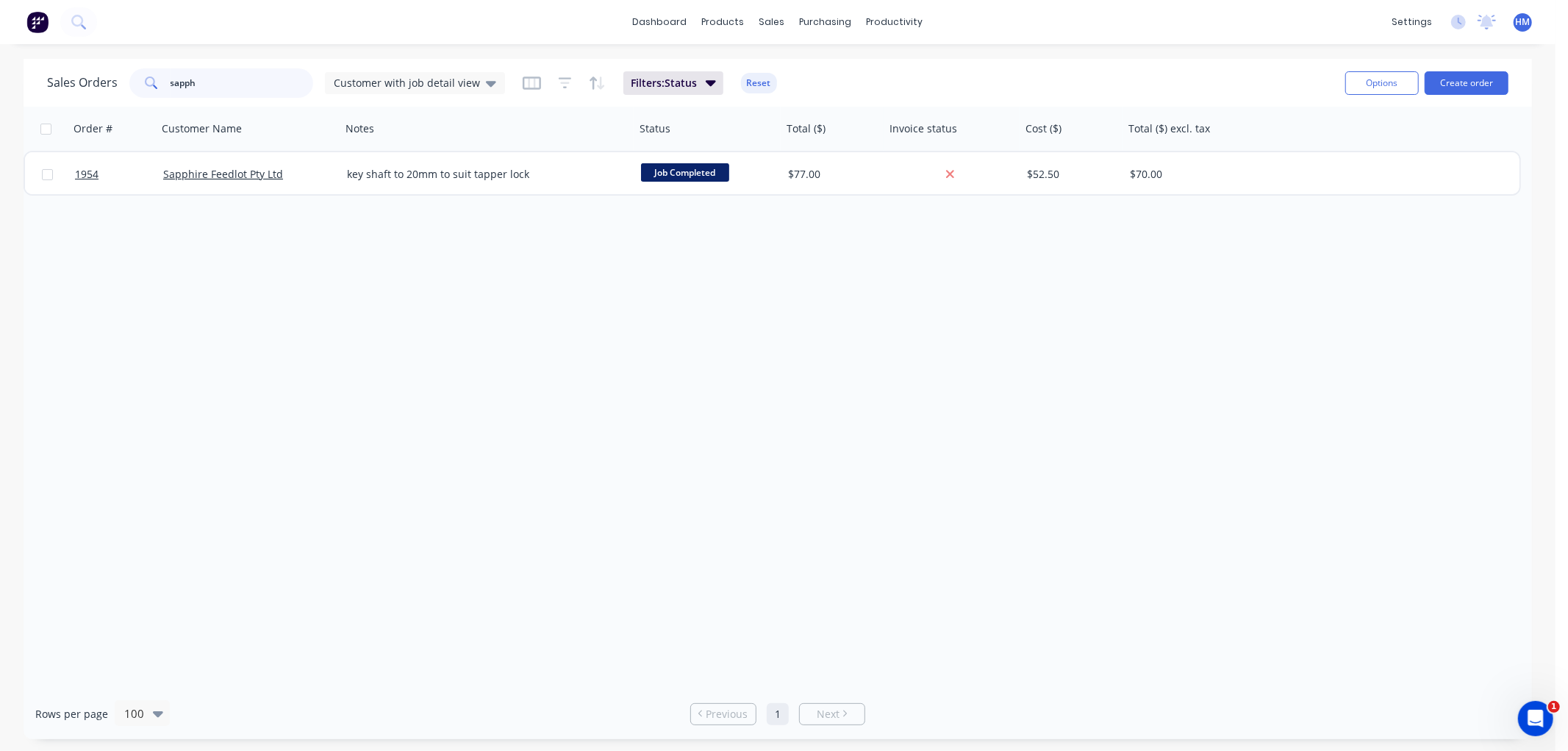
click at [45, 82] on div "Sales Orders sapph Customer with job detail view Filters: Status Reset Options …" at bounding box center [777, 83] width 1508 height 48
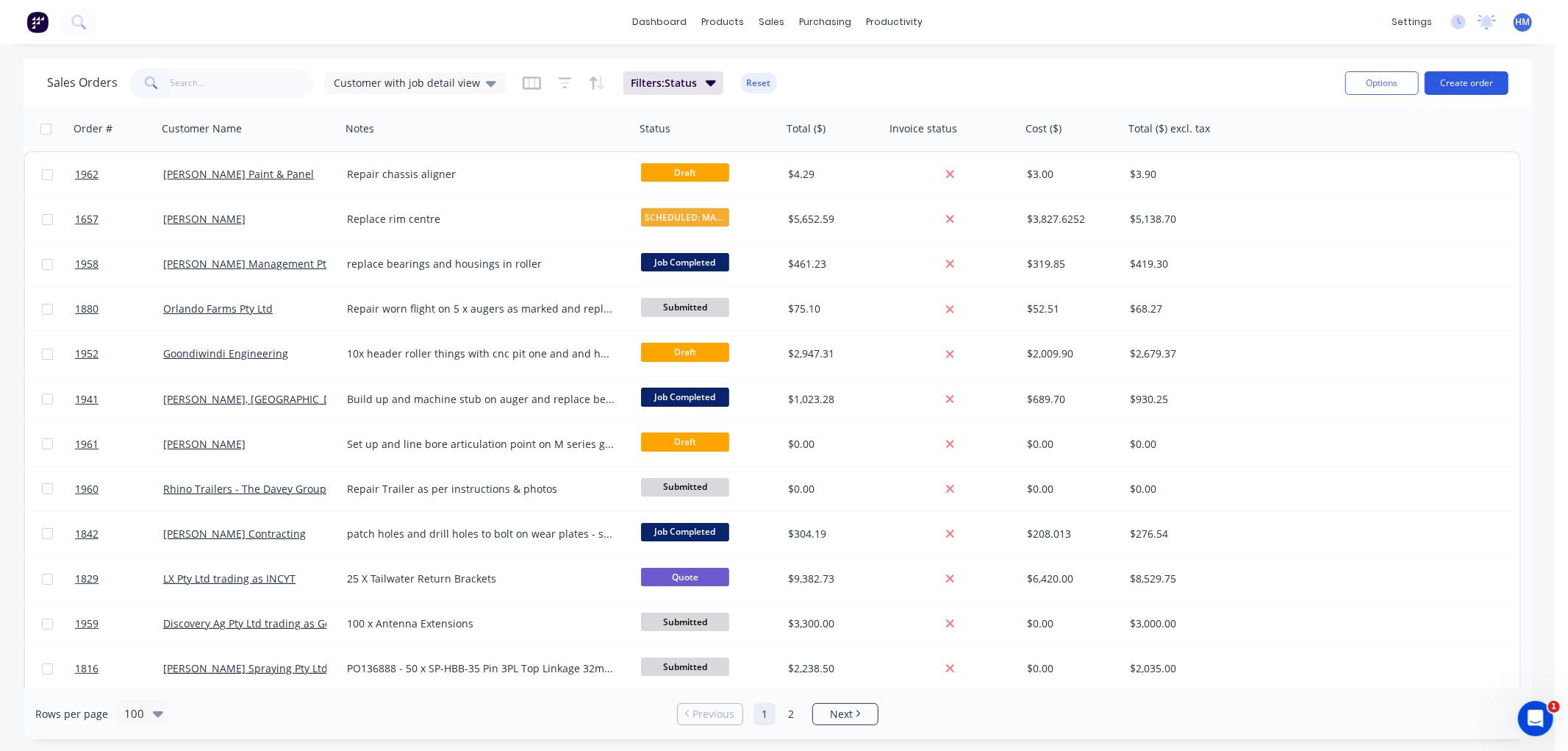
click at [1466, 83] on button "Create order" at bounding box center [1466, 83] width 83 height 23
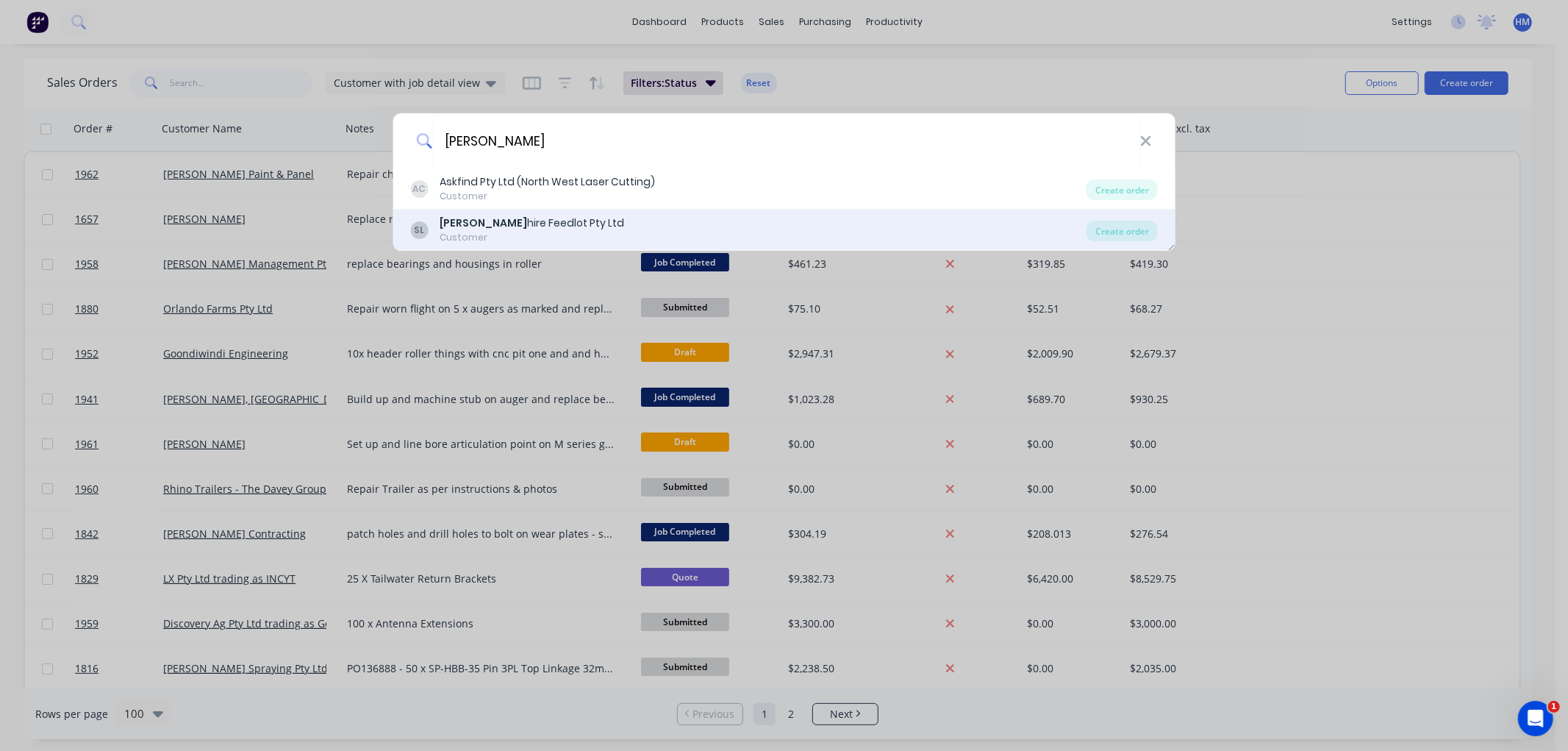
type input "sapp"
click at [483, 225] on div "Sapp hire Feedlot Pty Ltd" at bounding box center [531, 223] width 184 height 16
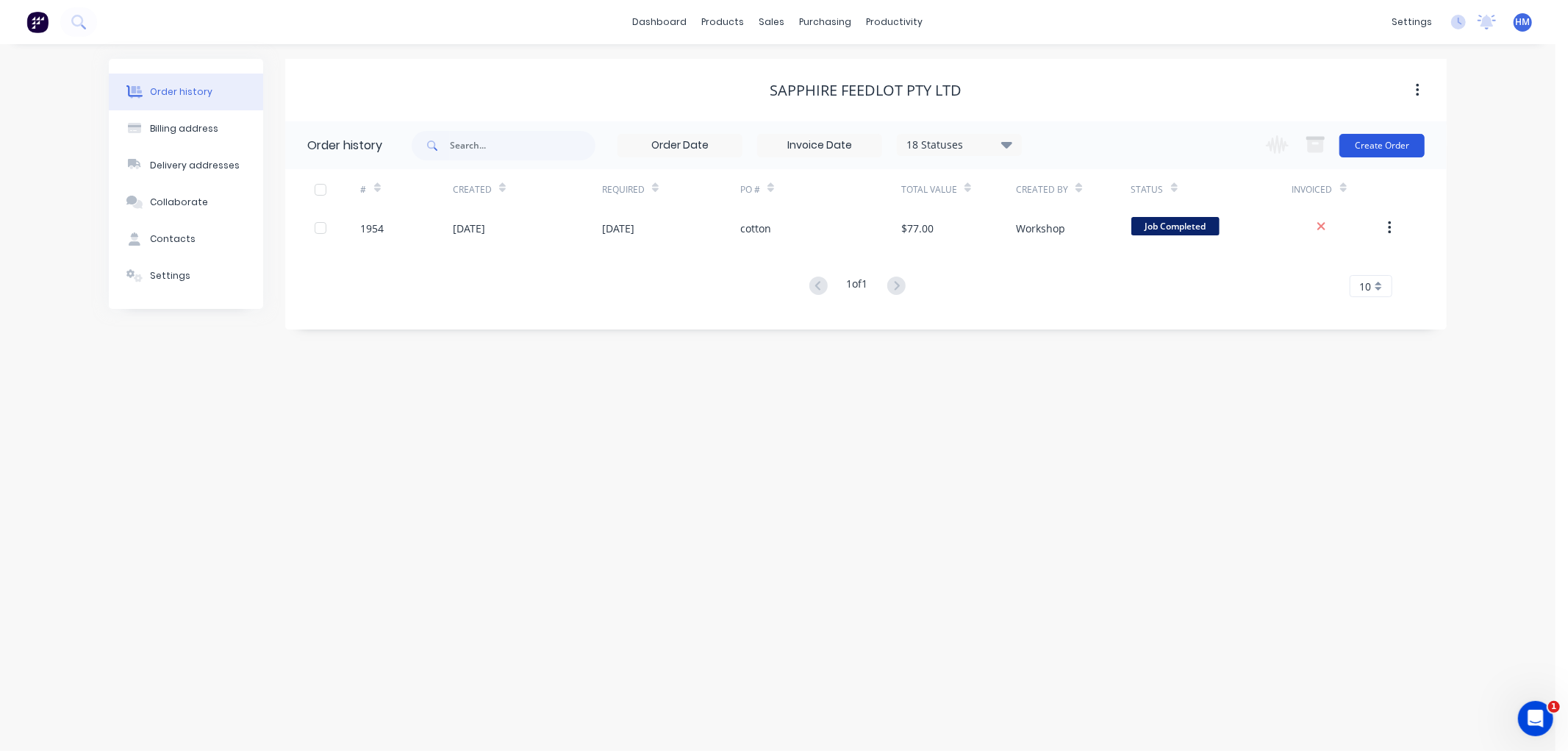
click at [1384, 137] on button "Create Order" at bounding box center [1382, 145] width 85 height 23
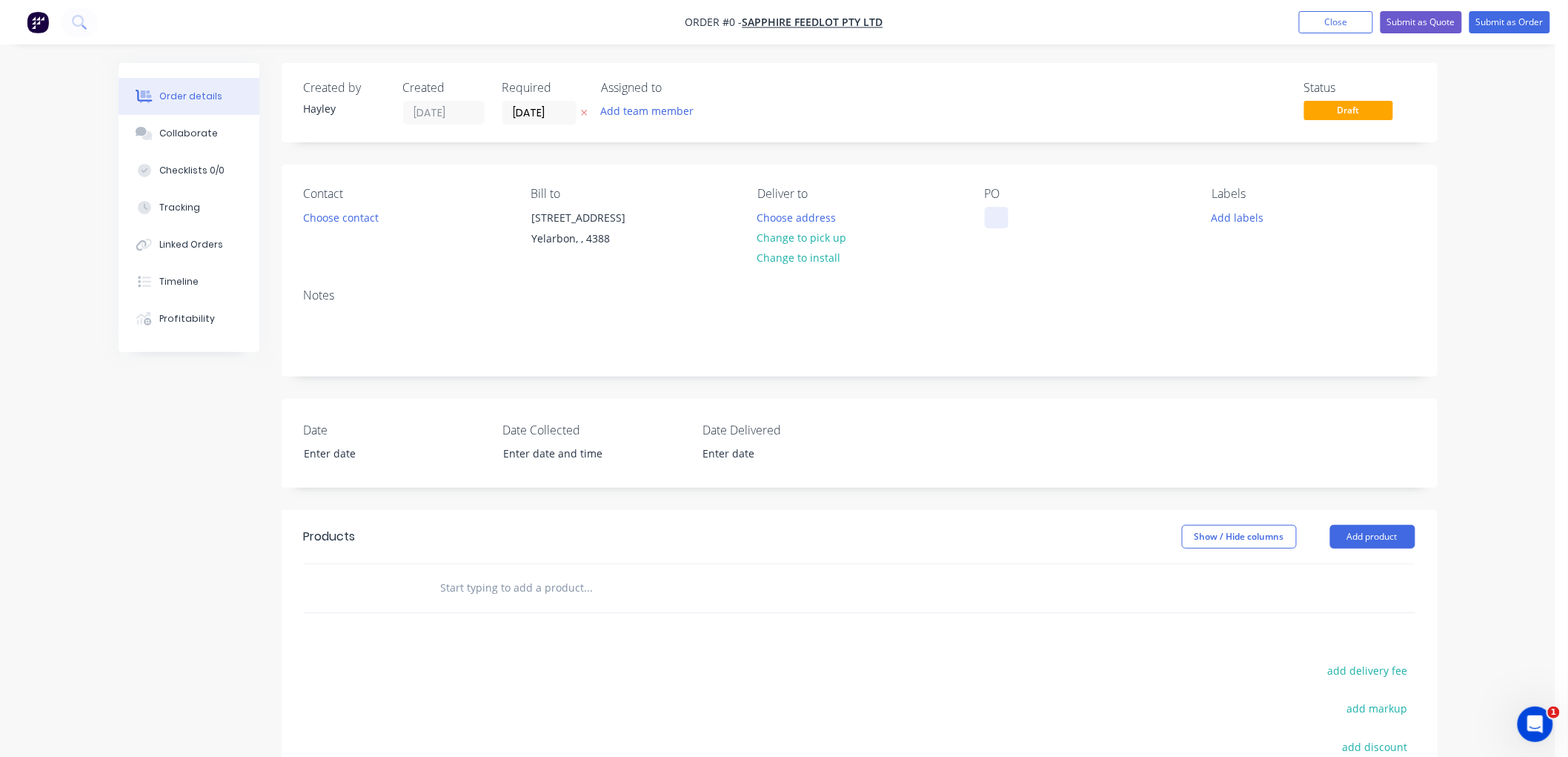
click at [994, 220] on div at bounding box center [996, 218] width 24 height 22
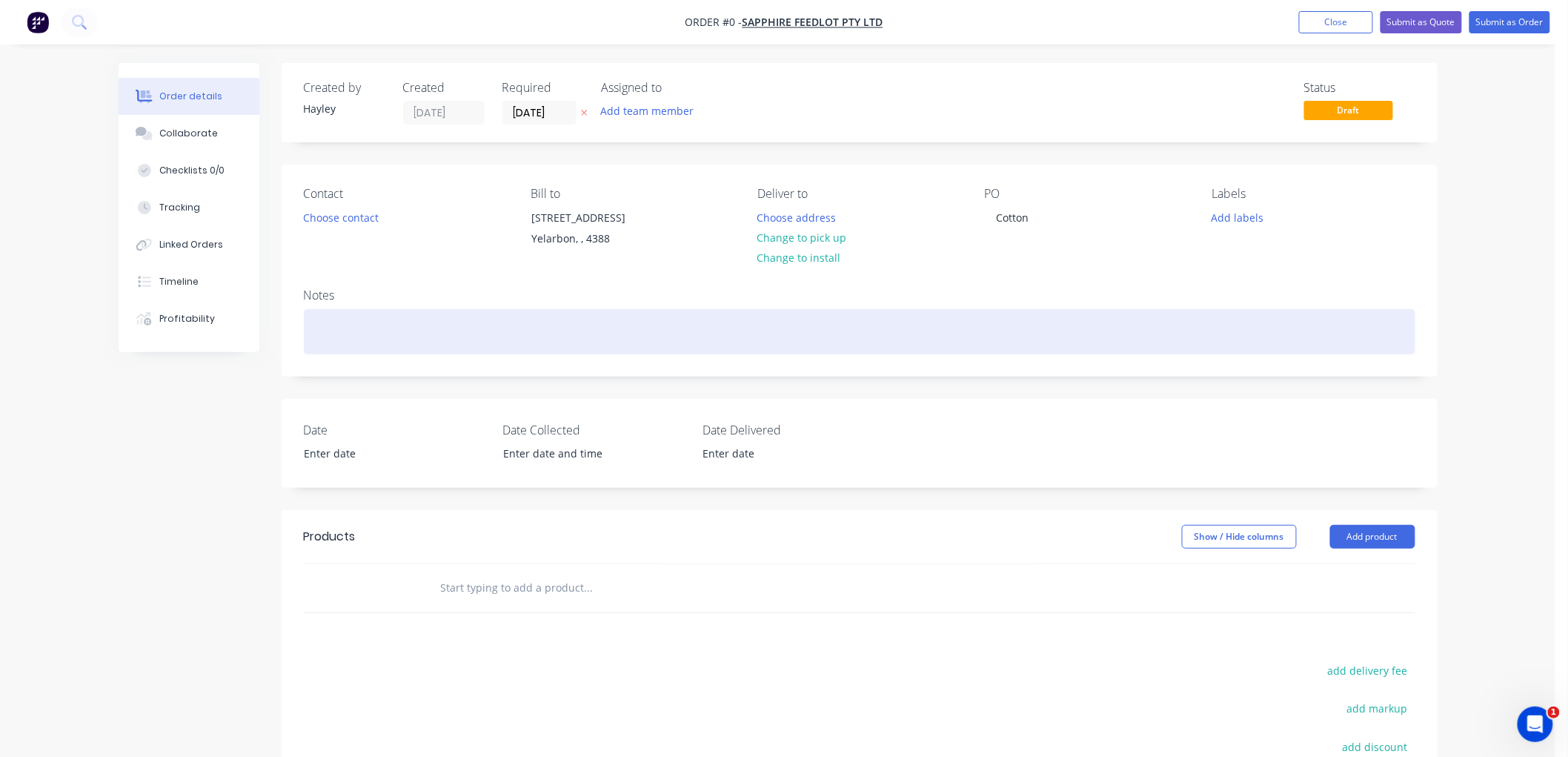
click at [387, 335] on div "Order details Collaborate Checklists 0/0 Tracking Linked Orders Timeline Profit…" at bounding box center [778, 527] width 1349 height 928
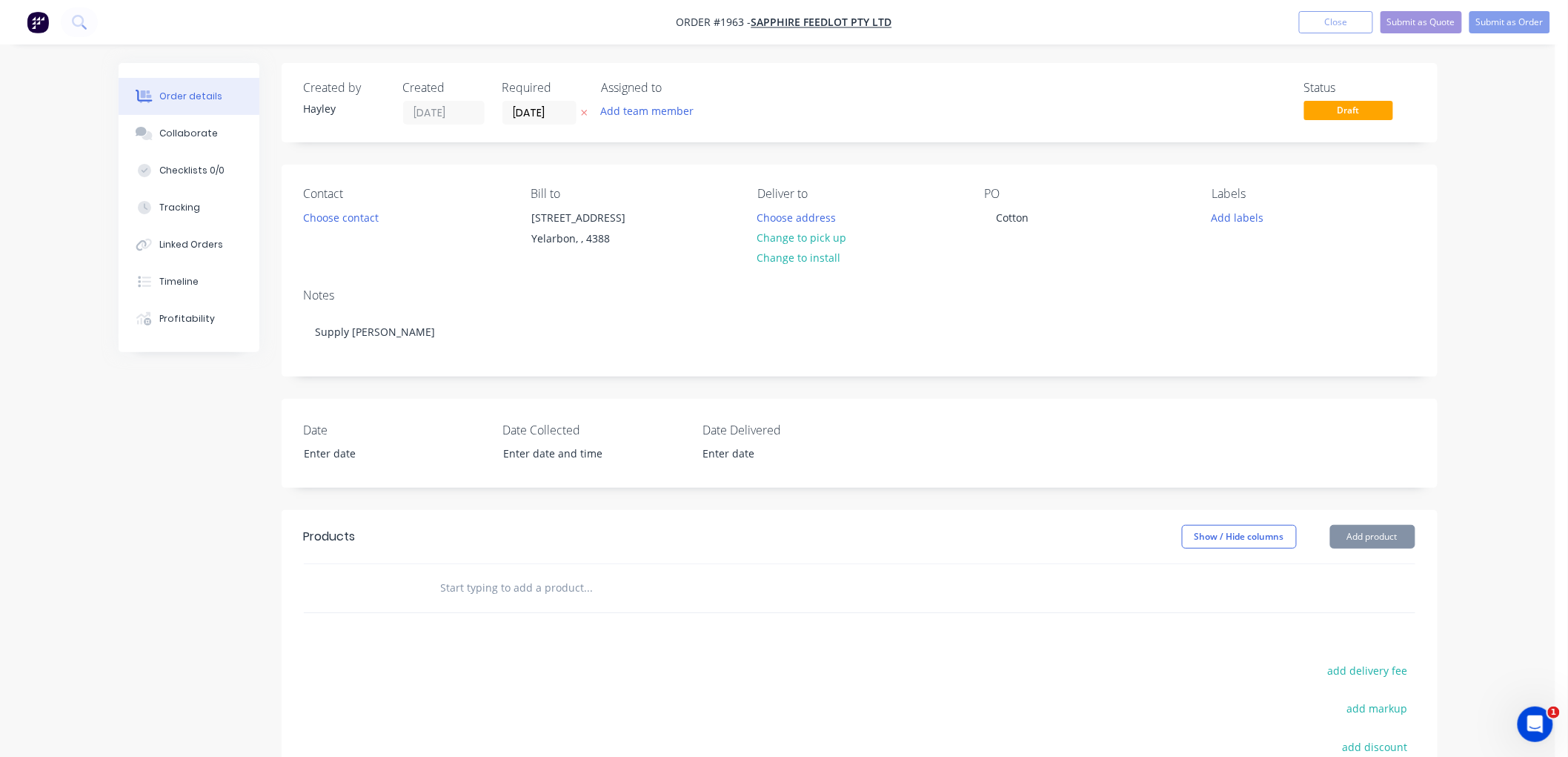
click at [515, 602] on input "text" at bounding box center [588, 587] width 297 height 29
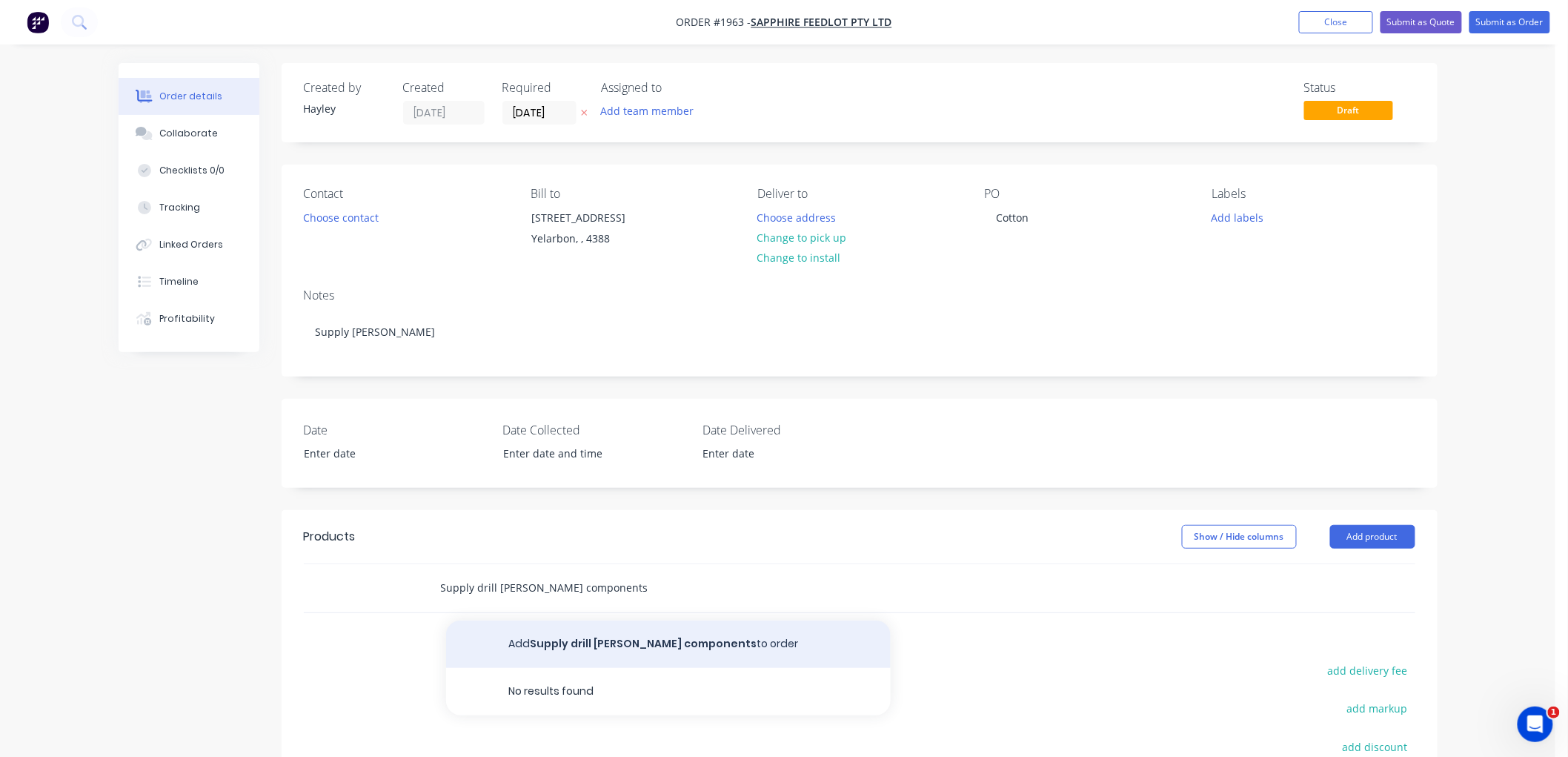
type input "Supply drill chuck components"
click at [600, 664] on button "Add Supply drill chuck components to order" at bounding box center [668, 644] width 445 height 47
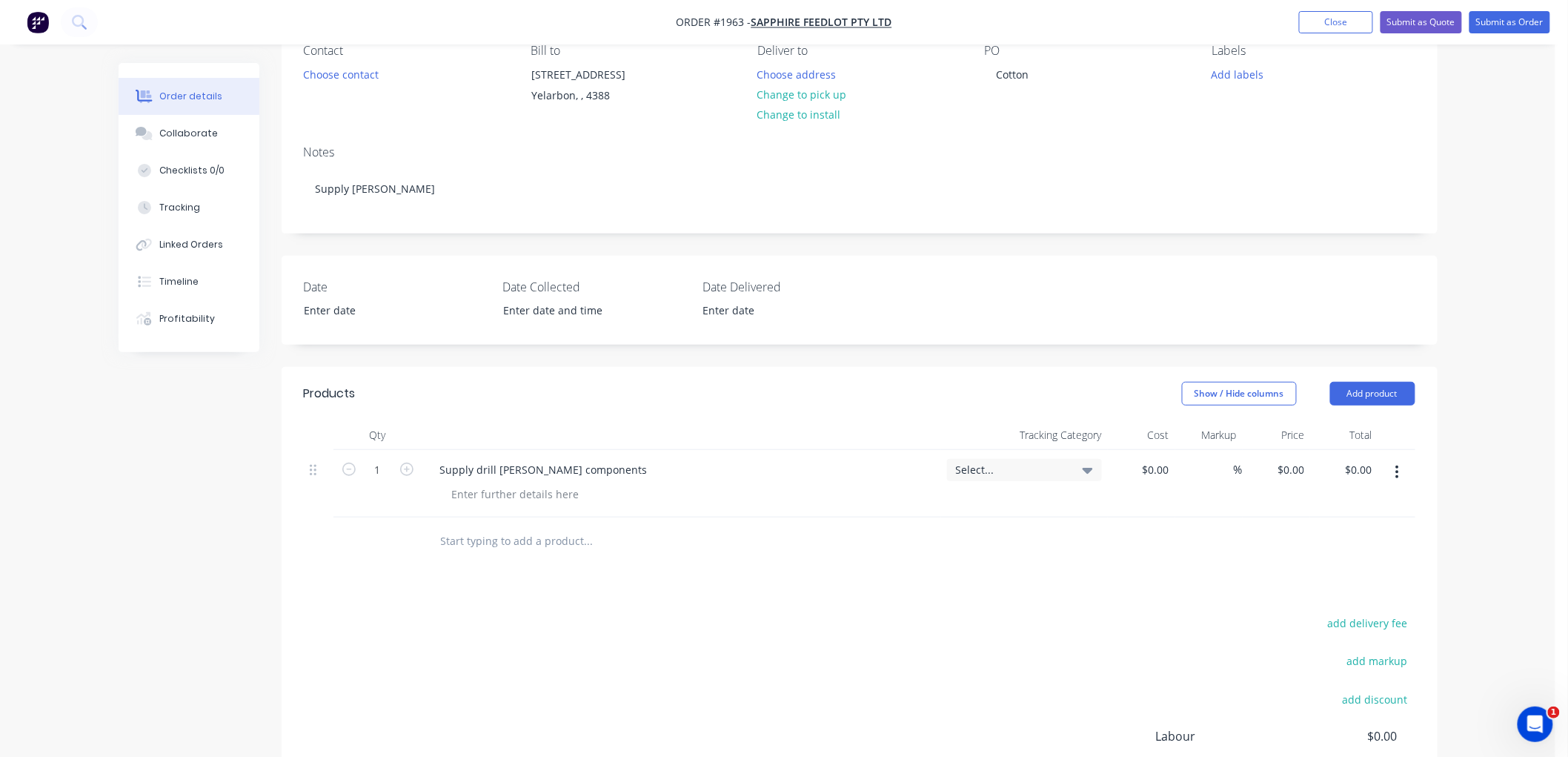
scroll to position [165, 0]
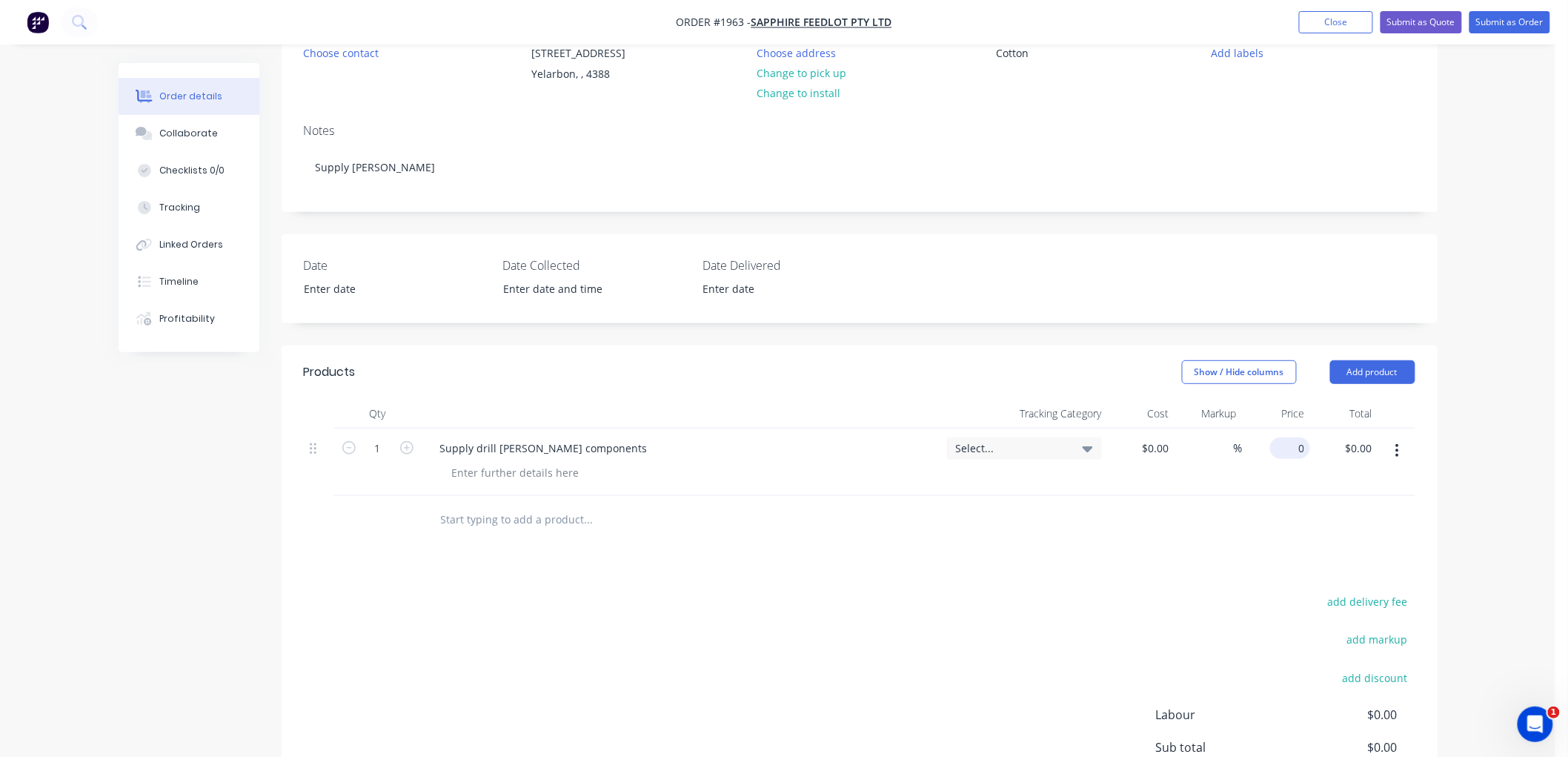
click at [1300, 458] on input "0" at bounding box center [1293, 448] width 34 height 22
type input "$311.36"
click at [1071, 496] on div "Select..." at bounding box center [1024, 462] width 166 height 67
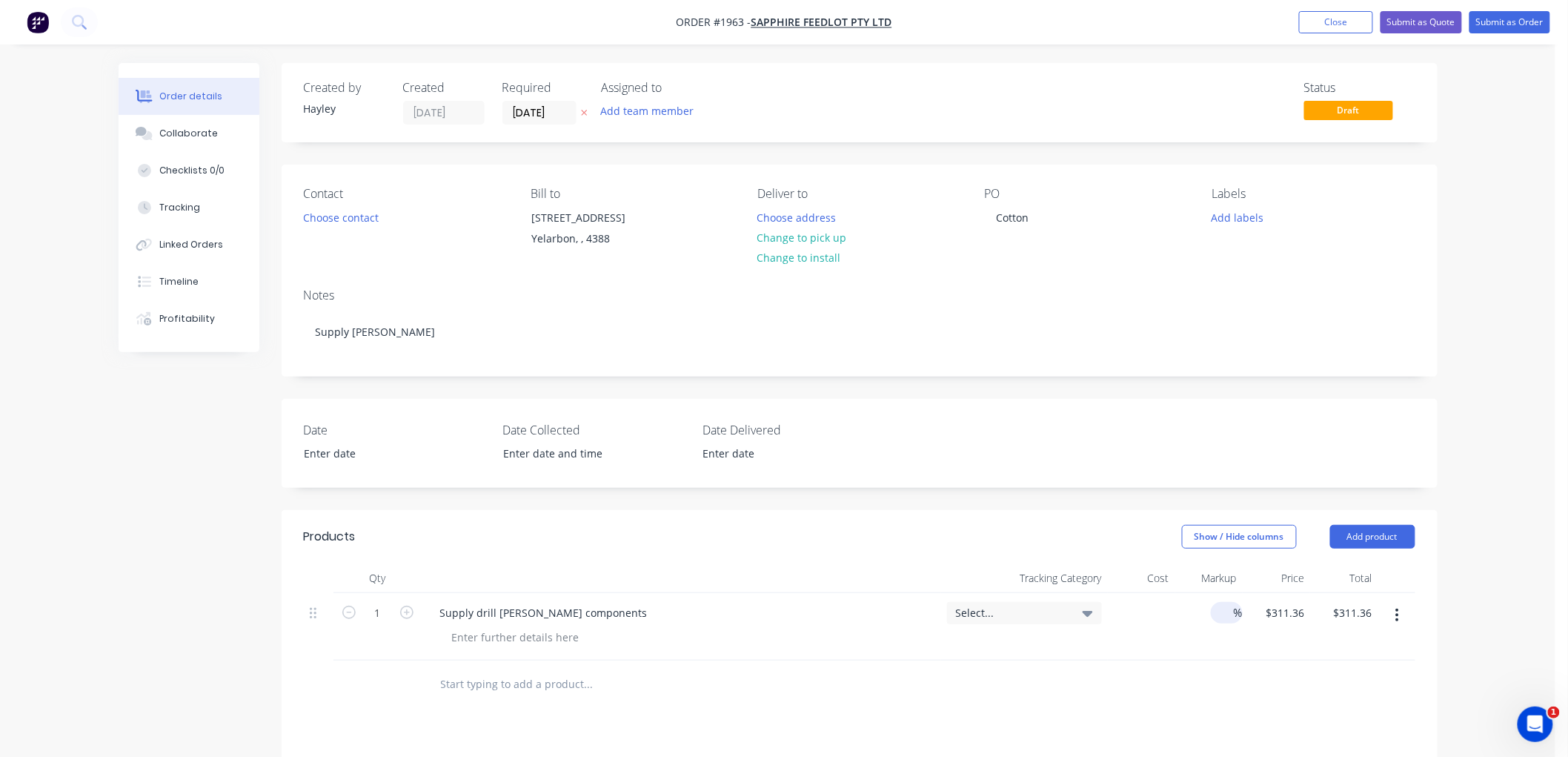
drag, startPoint x: 1071, startPoint y: 523, endPoint x: 1227, endPoint y: 634, distance: 191.5
click at [1158, 623] on div "$0.00" at bounding box center [1158, 613] width 34 height 22
type input "$311.36"
type input "45"
type input "451.472"
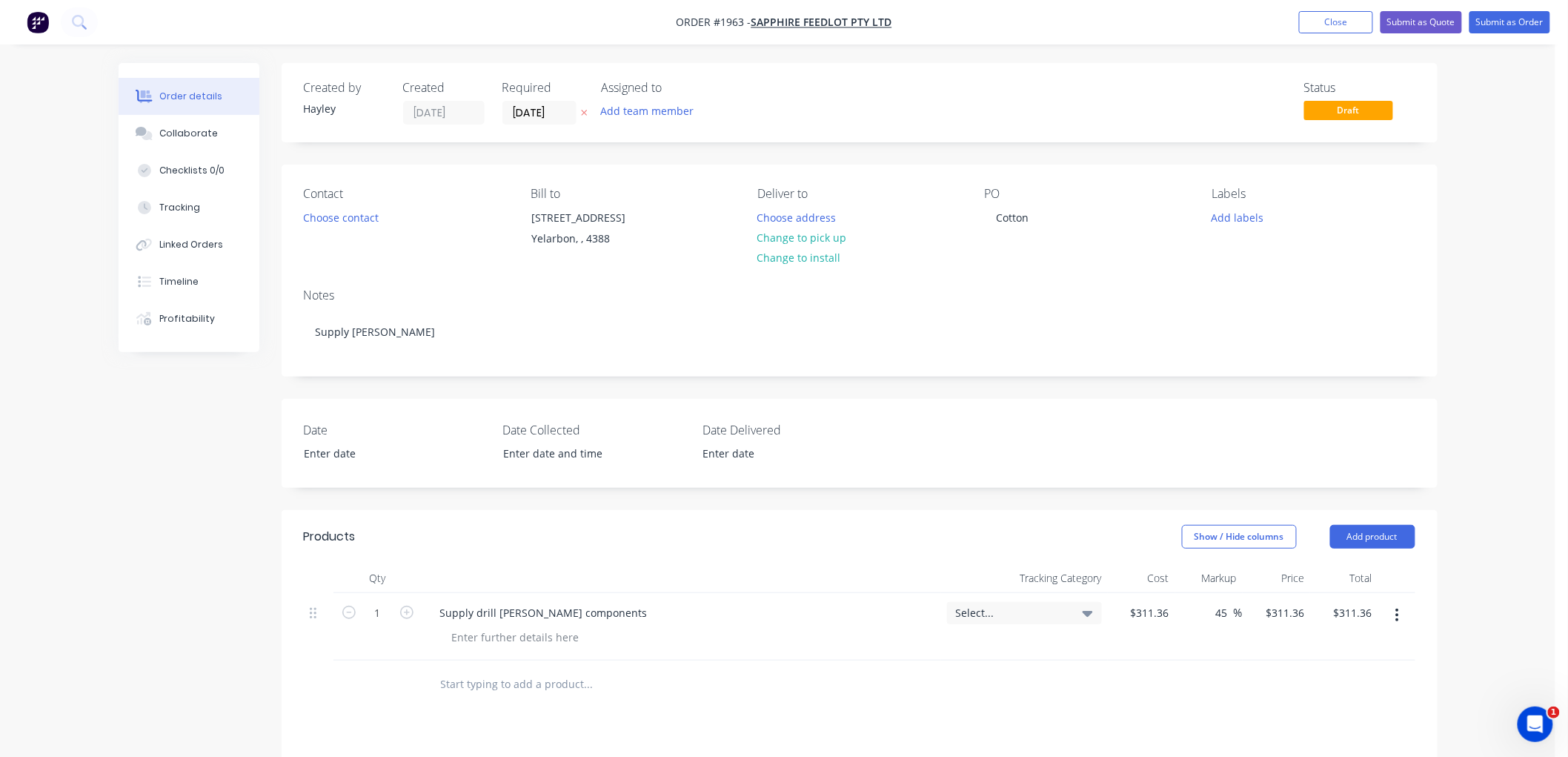
type input "$451.47"
type input "$451.472"
click at [1178, 699] on div at bounding box center [859, 684] width 1111 height 48
click at [1509, 15] on button "Submit as Order" at bounding box center [1510, 22] width 81 height 22
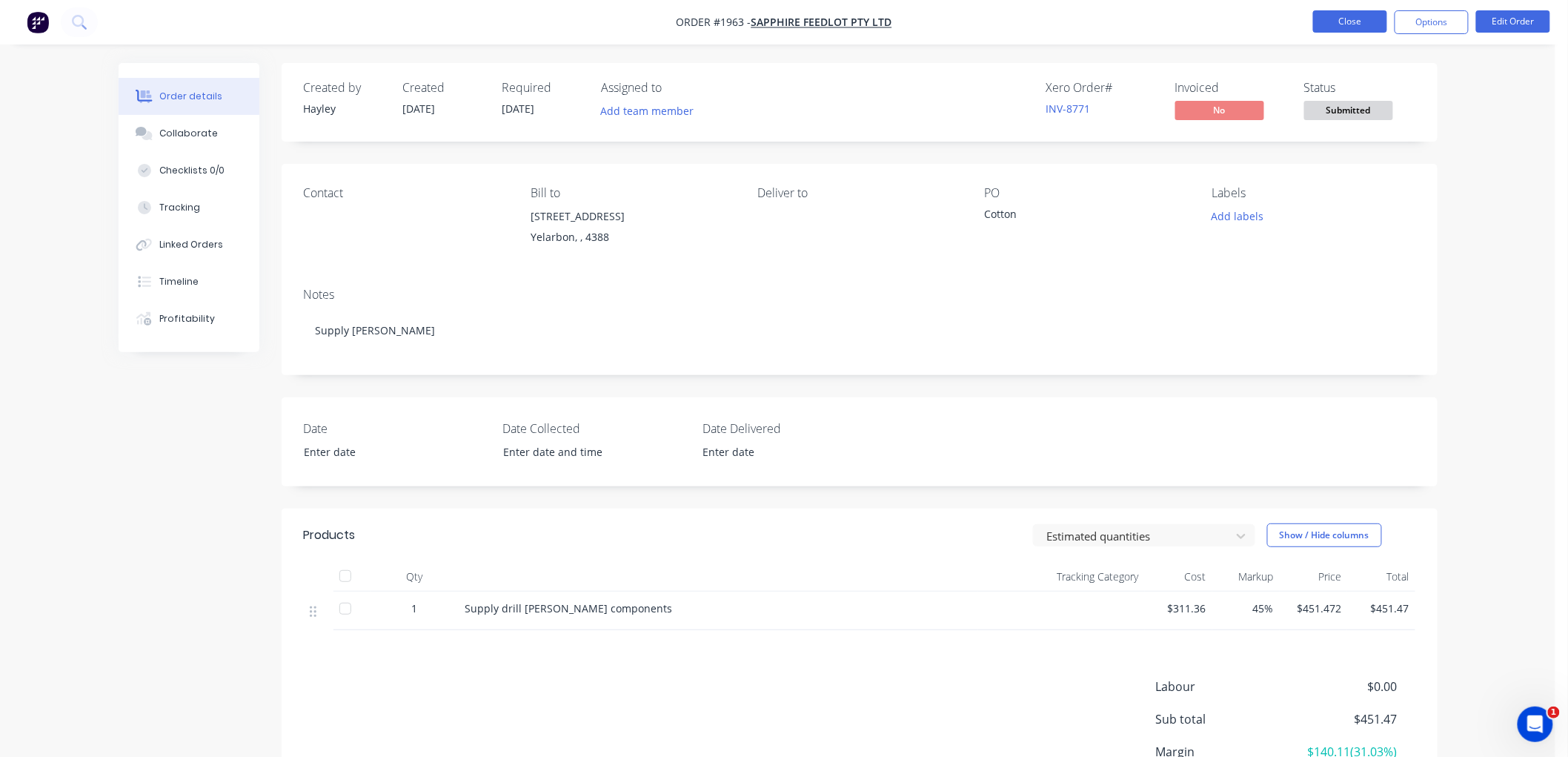
click at [1345, 19] on button "Close" at bounding box center [1350, 21] width 74 height 22
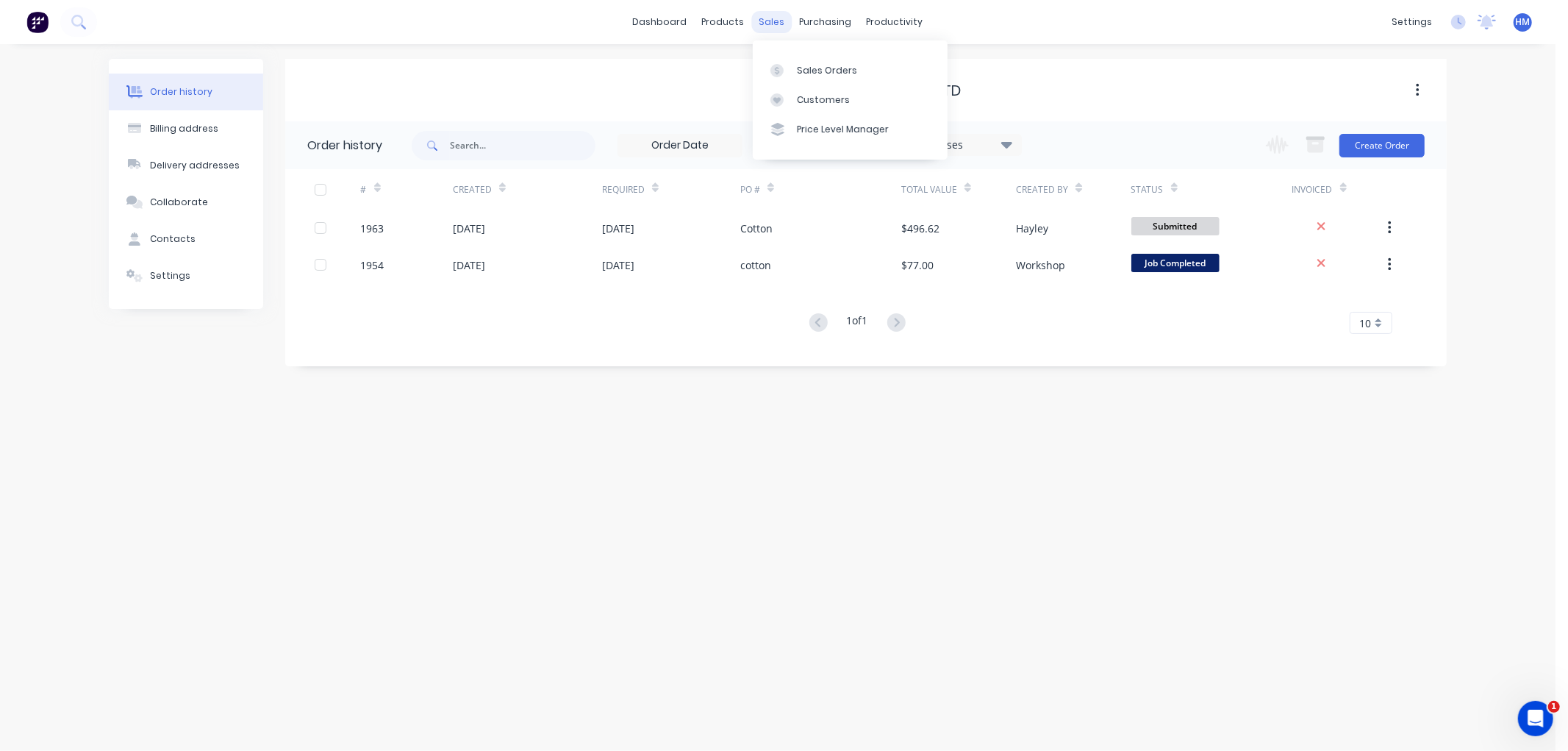
click at [782, 18] on div "sales" at bounding box center [772, 22] width 40 height 22
click at [847, 73] on div "Sales Orders" at bounding box center [827, 71] width 60 height 13
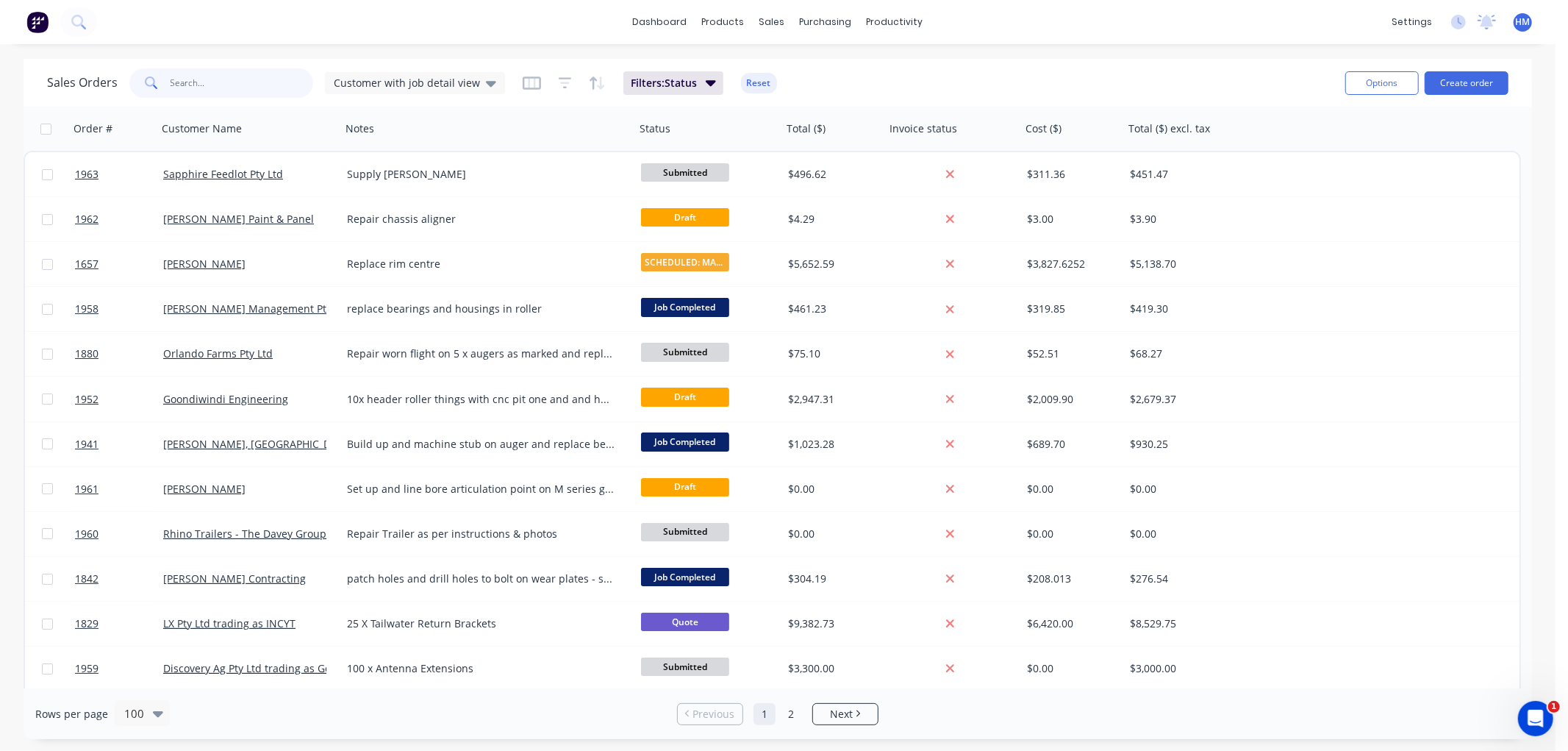
click at [214, 84] on input "text" at bounding box center [242, 83] width 143 height 29
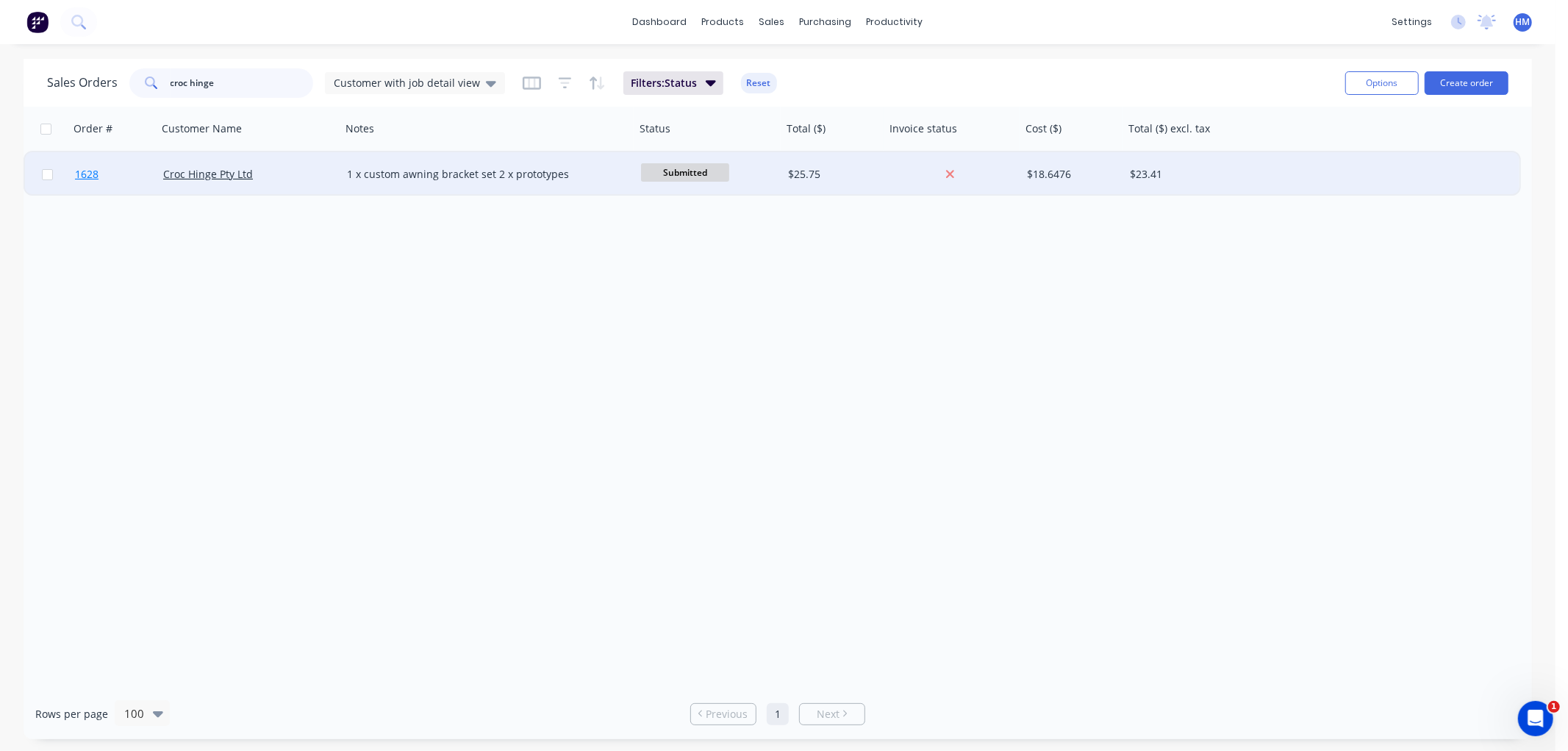
type input "croc hinge"
click at [127, 170] on link "1628" at bounding box center [119, 174] width 88 height 44
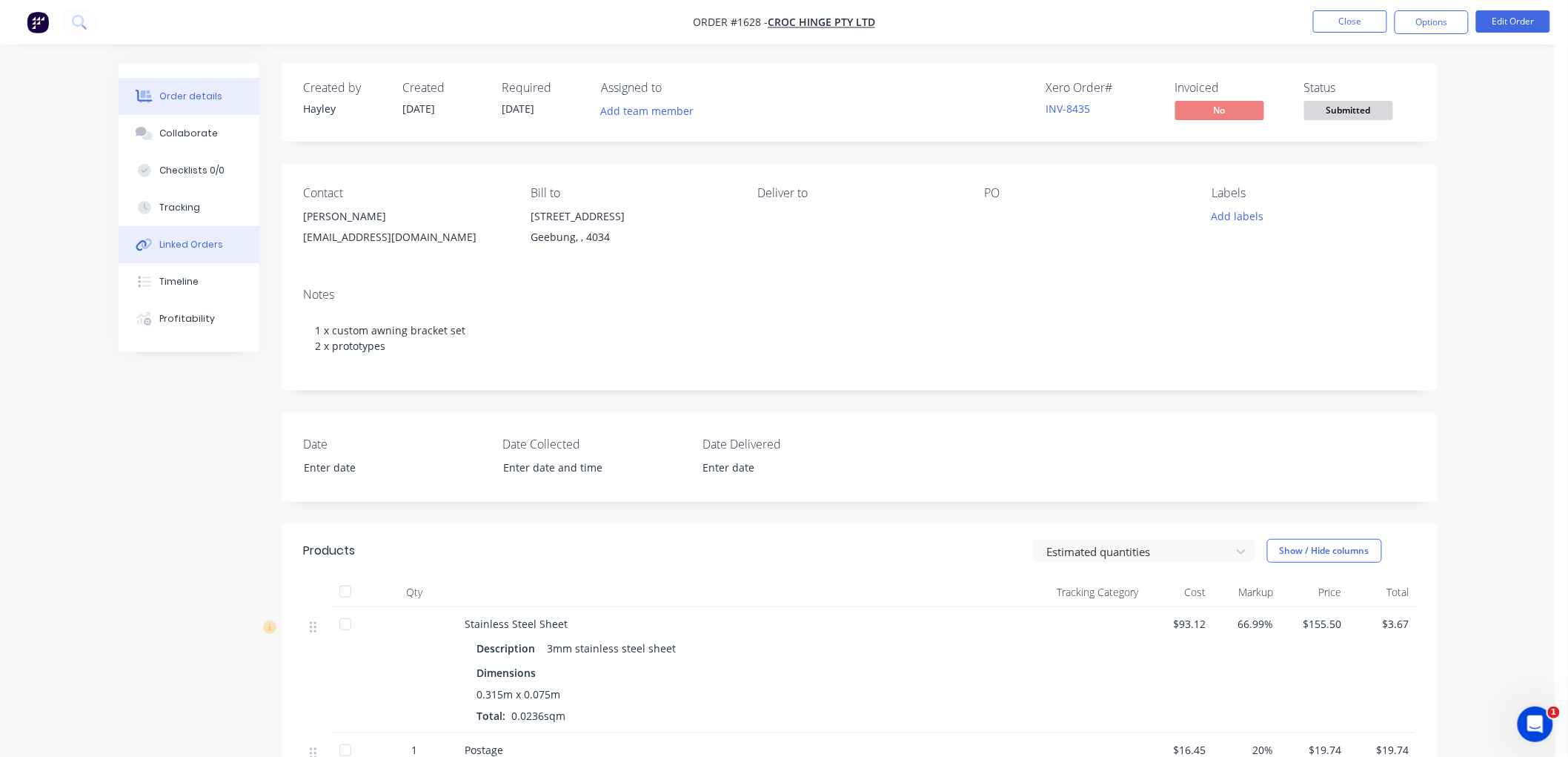
click at [203, 241] on div "Linked Orders" at bounding box center [191, 245] width 64 height 13
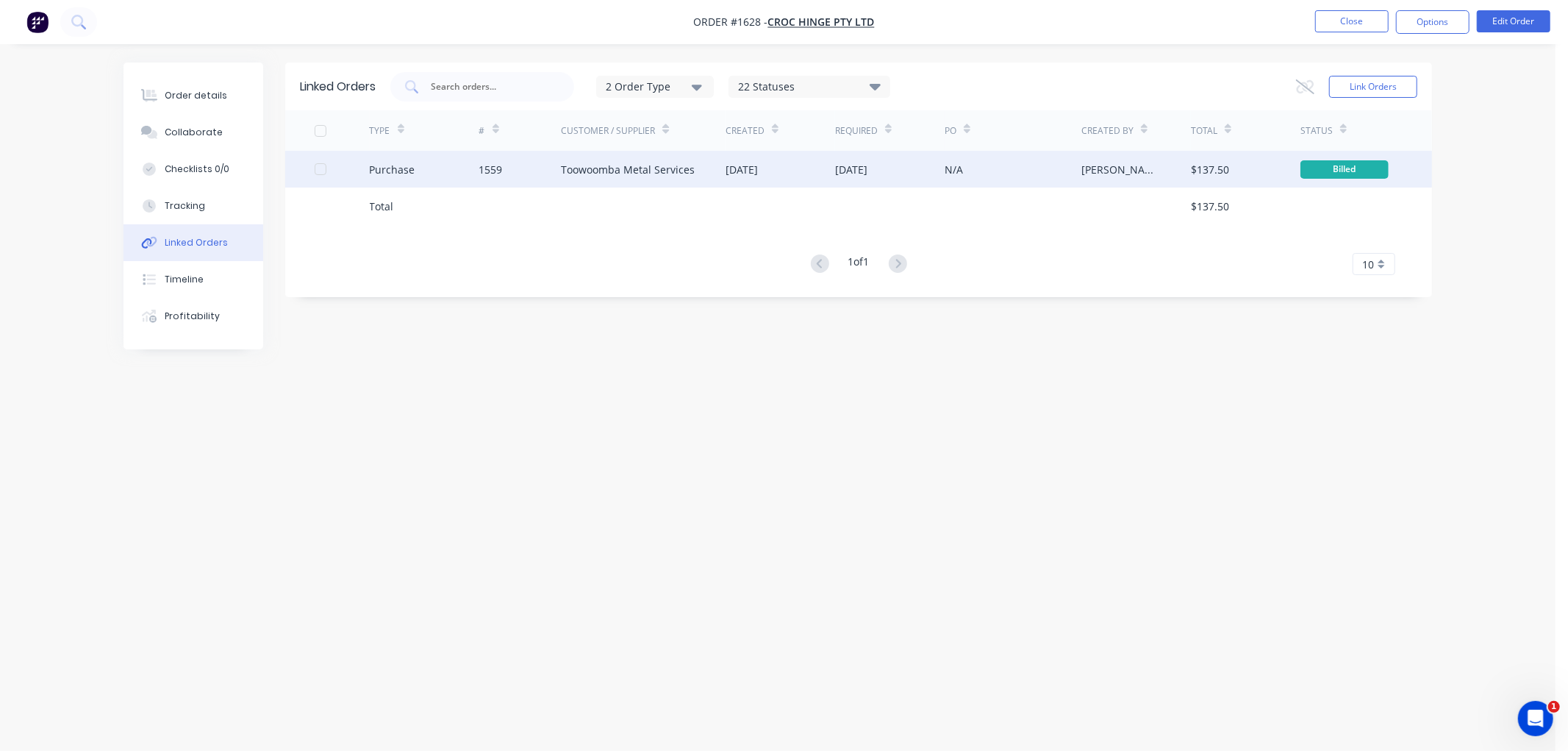
click at [407, 167] on div "Purchase" at bounding box center [392, 169] width 46 height 16
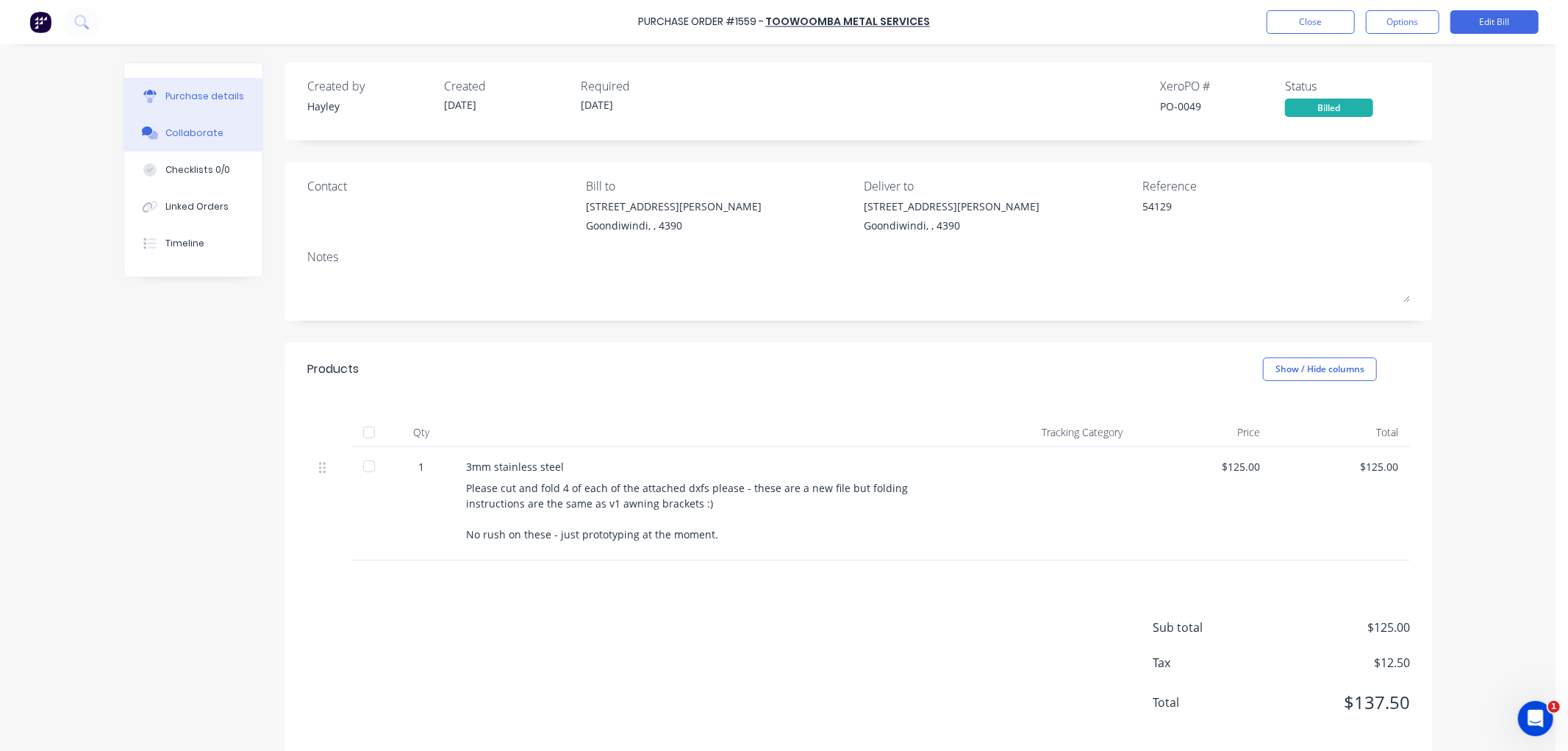
click at [180, 135] on div "Collaborate" at bounding box center [194, 134] width 58 height 13
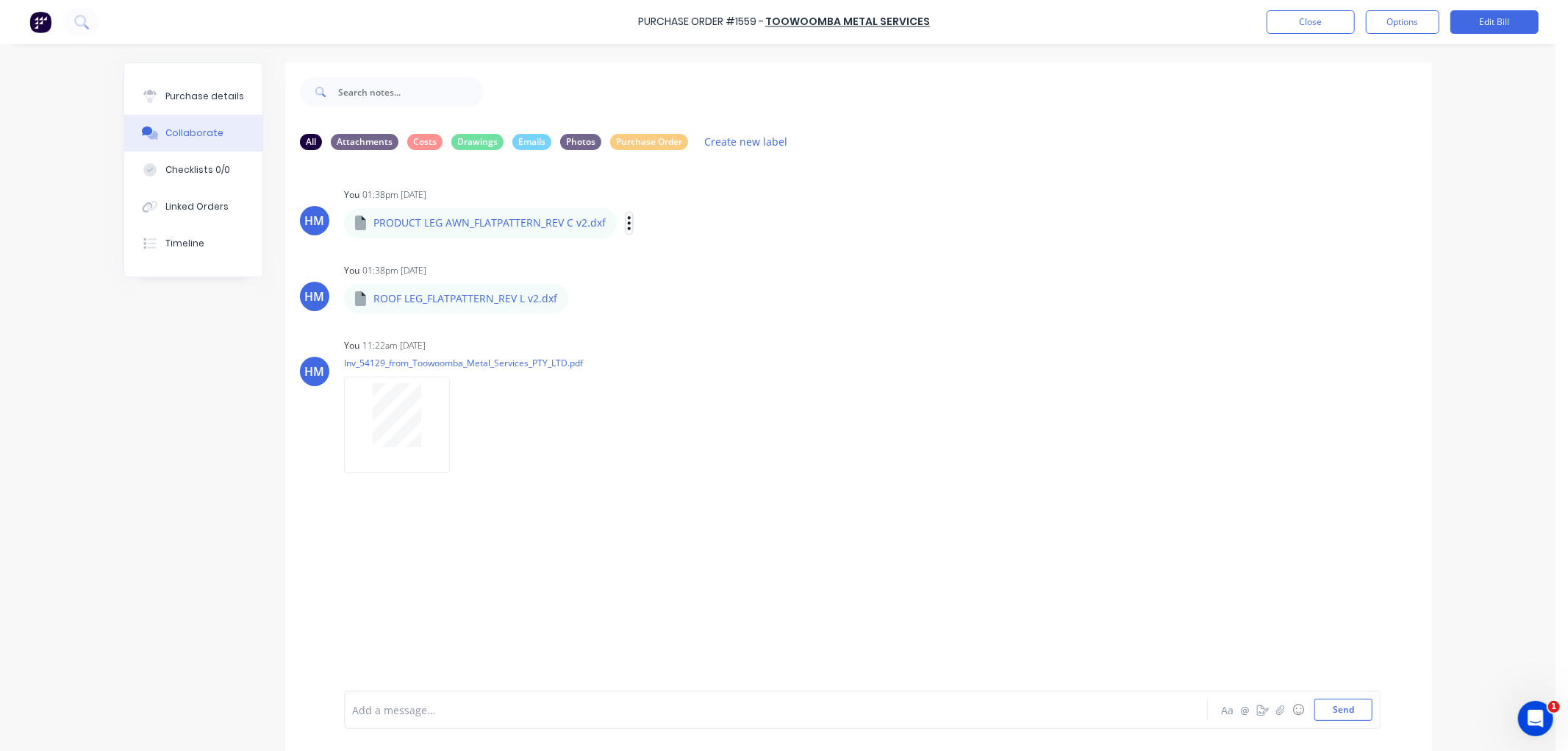
click at [627, 222] on icon "button" at bounding box center [629, 223] width 4 height 17
click at [522, 222] on p "PRODUCT LEG AWN_FLATPATTERN_REV C v2.dxf" at bounding box center [490, 223] width 232 height 15
click at [520, 222] on p "PRODUCT LEG AWN_FLATPATTERN_REV C v2.dxf" at bounding box center [490, 223] width 232 height 15
click at [611, 226] on div "PRODUCT LEG AWN_FLATPATTERN_REV C v2.dxf Labels Download Delete" at bounding box center [561, 223] width 436 height 31
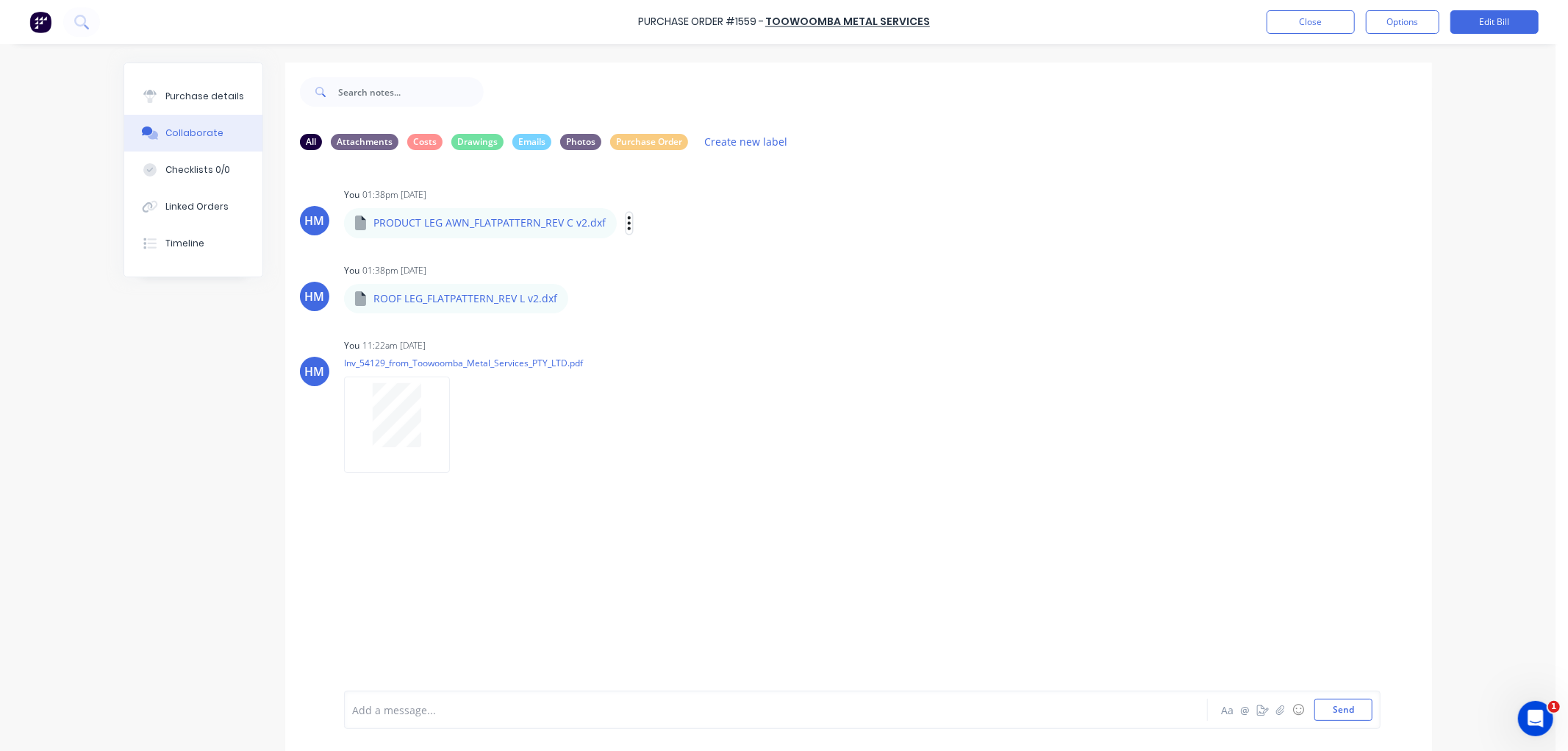
click at [627, 225] on icon "button" at bounding box center [629, 223] width 4 height 17
click at [654, 260] on button "Download" at bounding box center [726, 262] width 165 height 33
click at [579, 300] on icon "button" at bounding box center [580, 298] width 4 height 17
click at [621, 328] on button "Download" at bounding box center [677, 337] width 165 height 33
click at [194, 84] on button "Purchase details" at bounding box center [193, 96] width 138 height 37
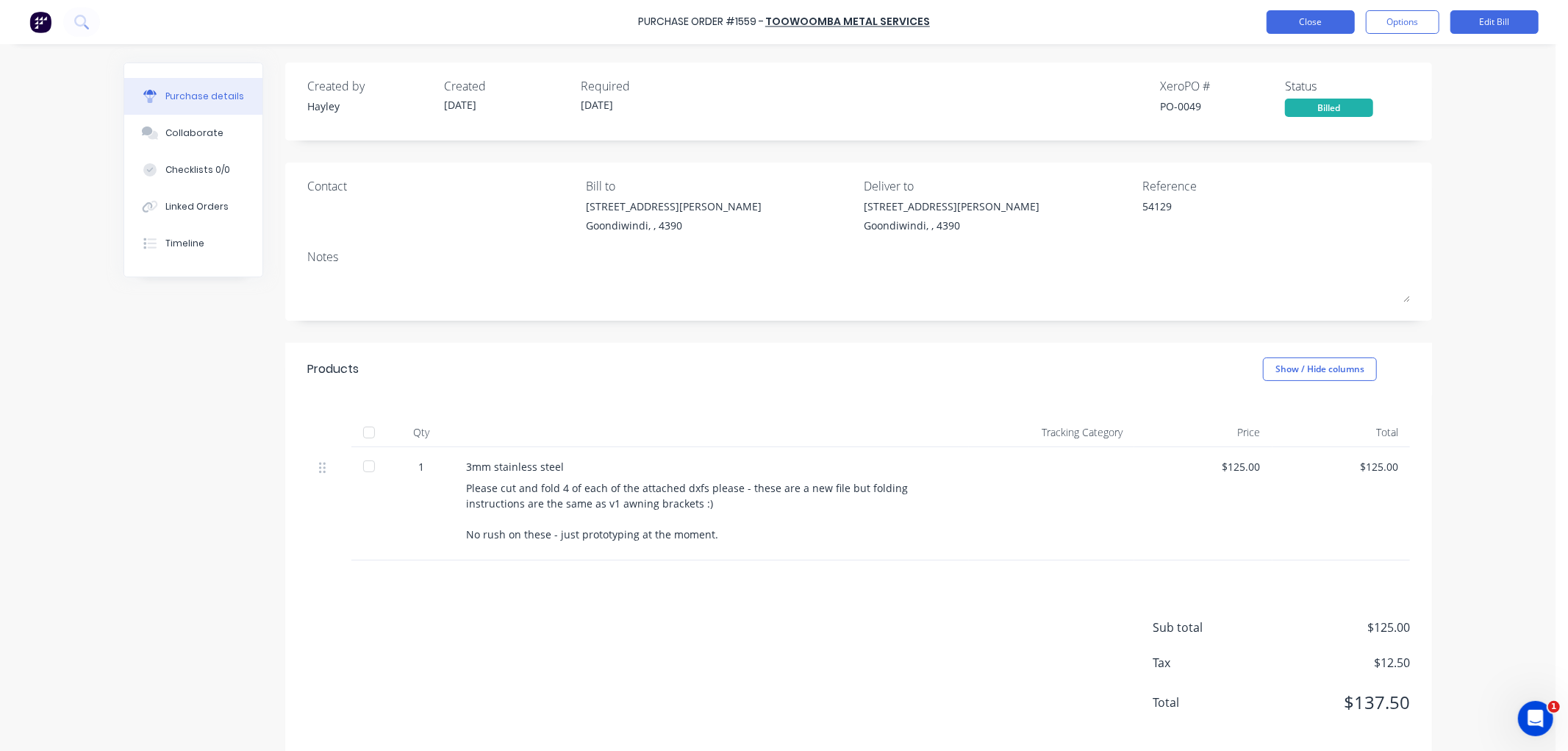
click at [1294, 22] on button "Close" at bounding box center [1310, 22] width 88 height 23
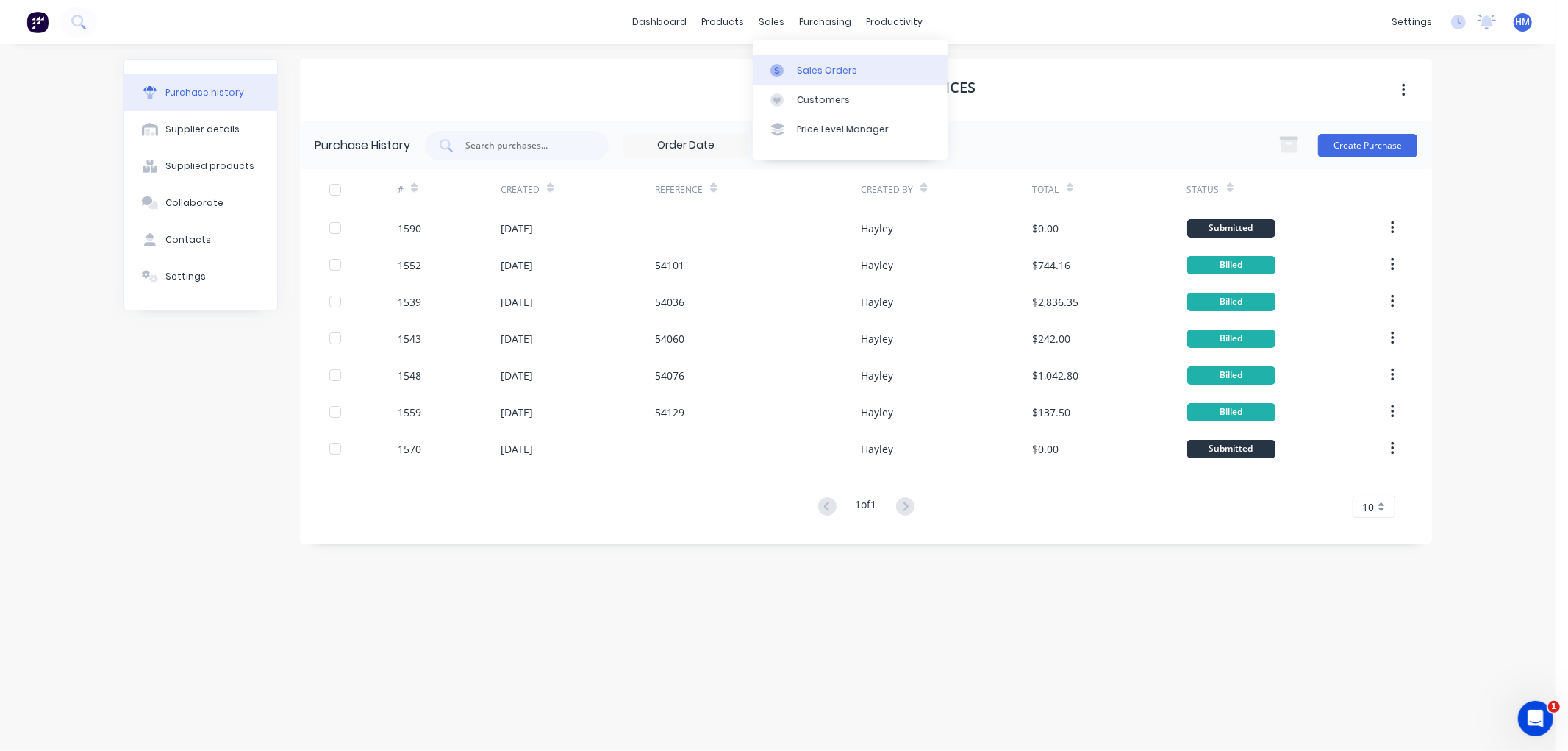
click at [817, 67] on div "Sales Orders" at bounding box center [827, 71] width 60 height 13
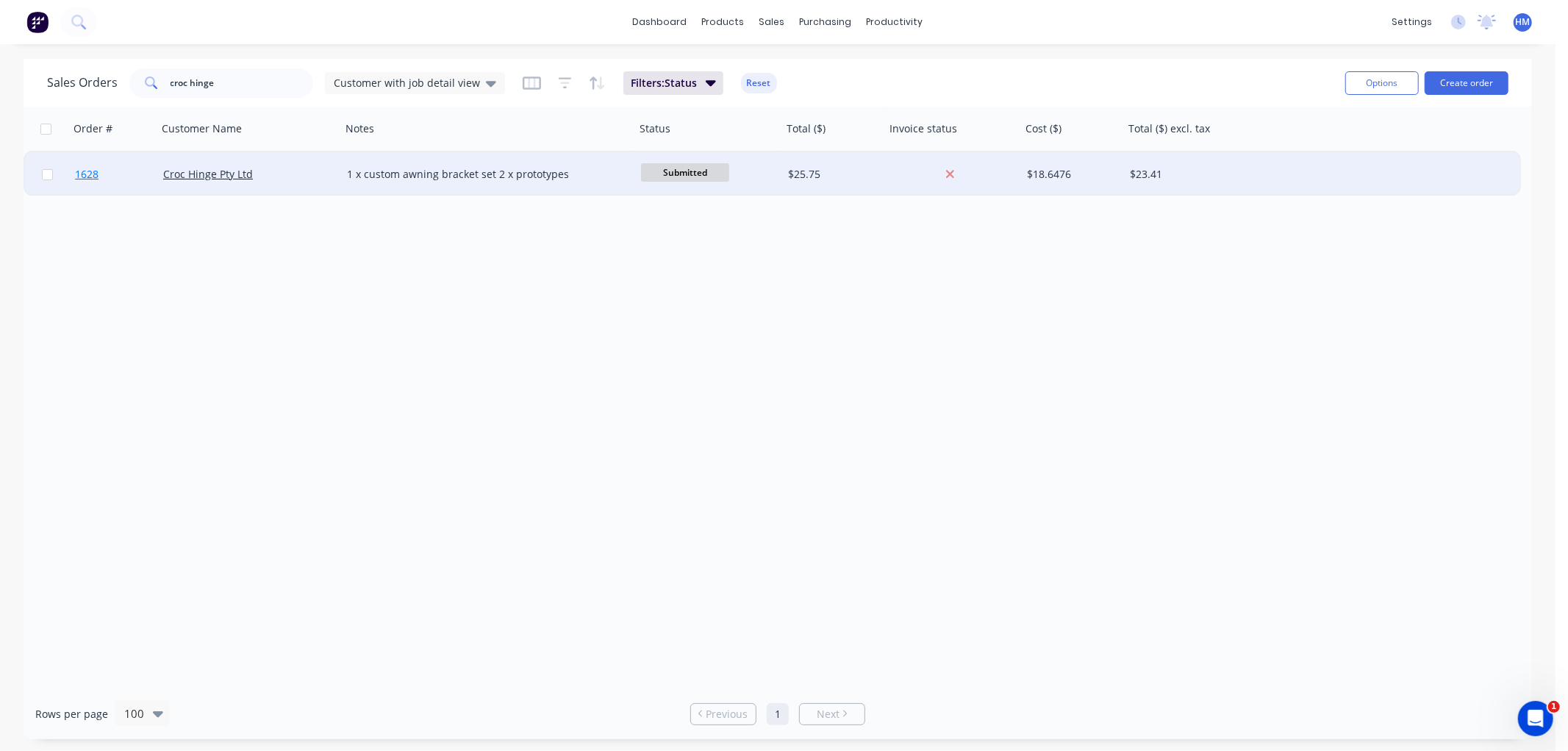
click at [126, 174] on link "1628" at bounding box center [119, 174] width 88 height 44
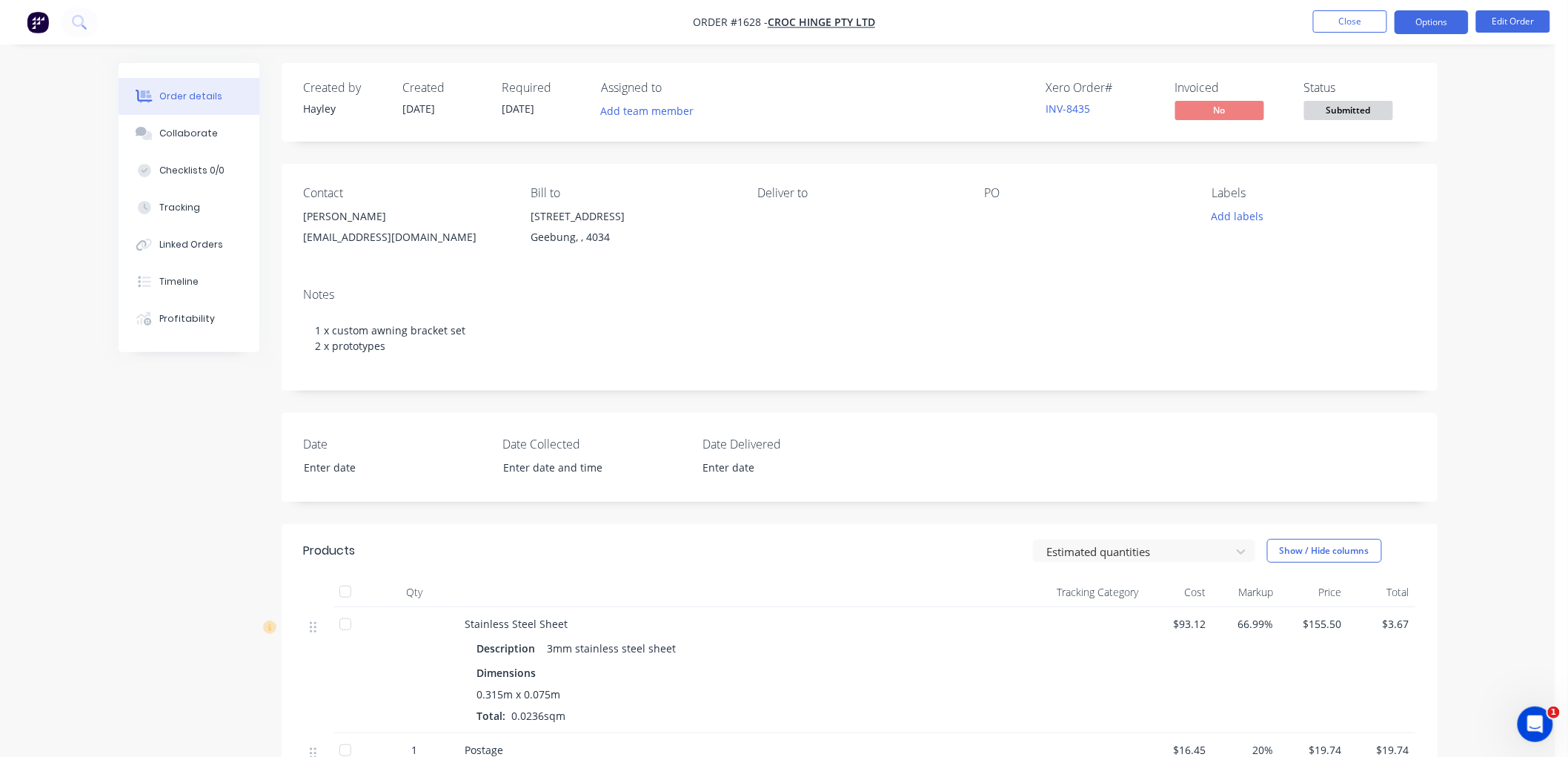
click at [1451, 28] on button "Options" at bounding box center [1432, 22] width 74 height 24
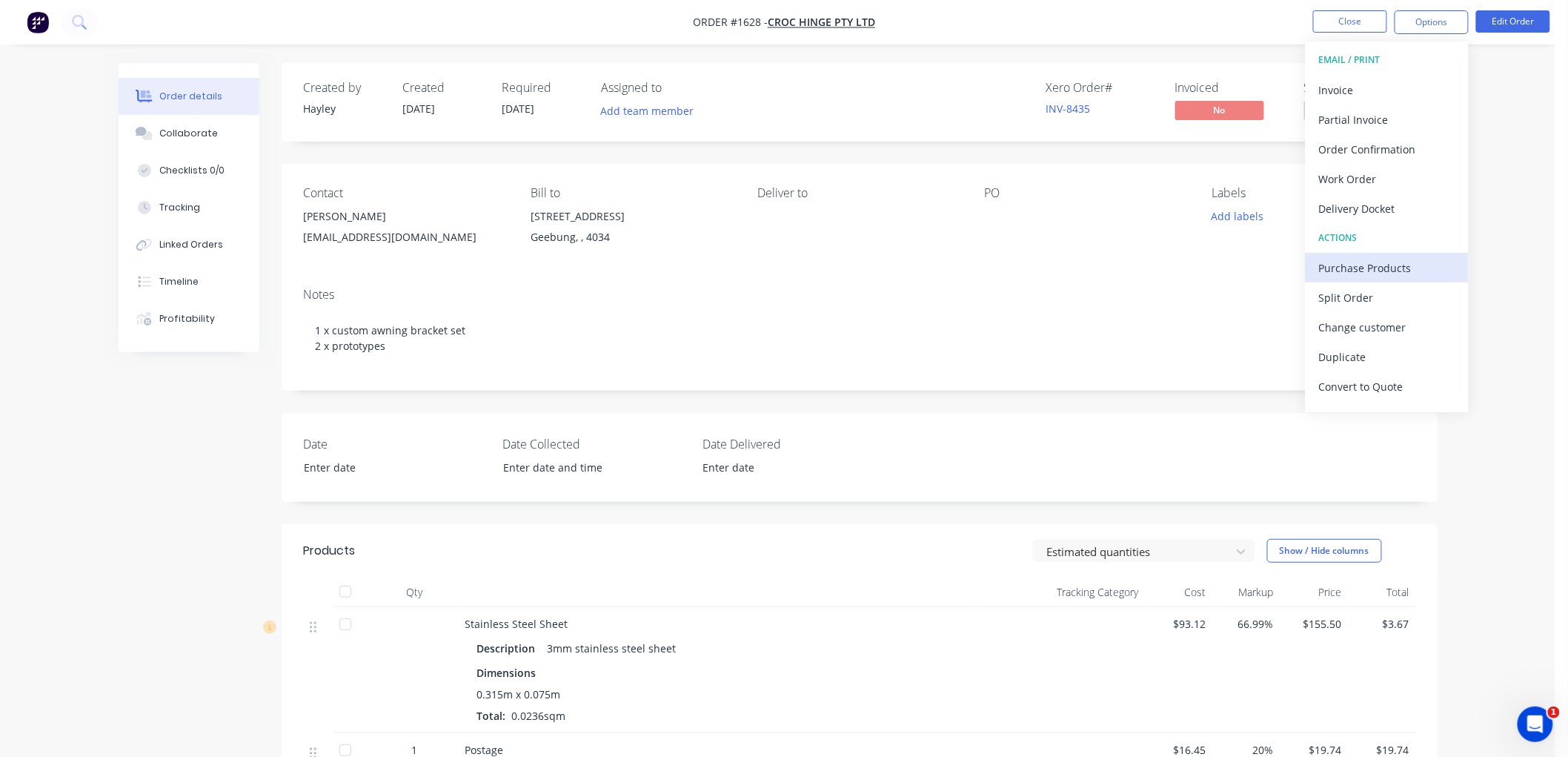
click at [1378, 270] on div "Purchase Products" at bounding box center [1387, 268] width 136 height 22
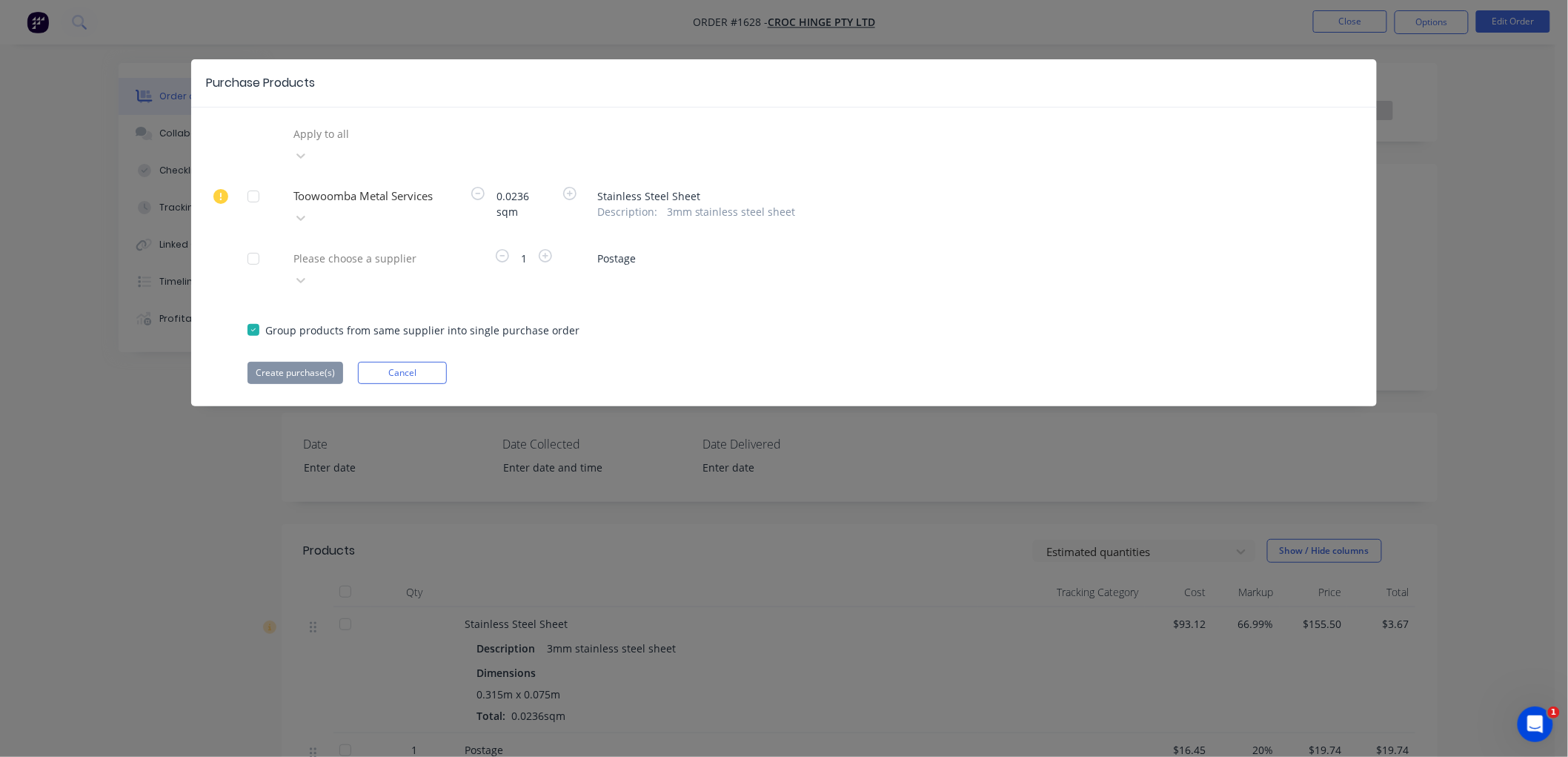
click at [253, 182] on div at bounding box center [253, 196] width 29 height 29
click at [290, 362] on button "Create purchase(s)" at bounding box center [295, 373] width 96 height 22
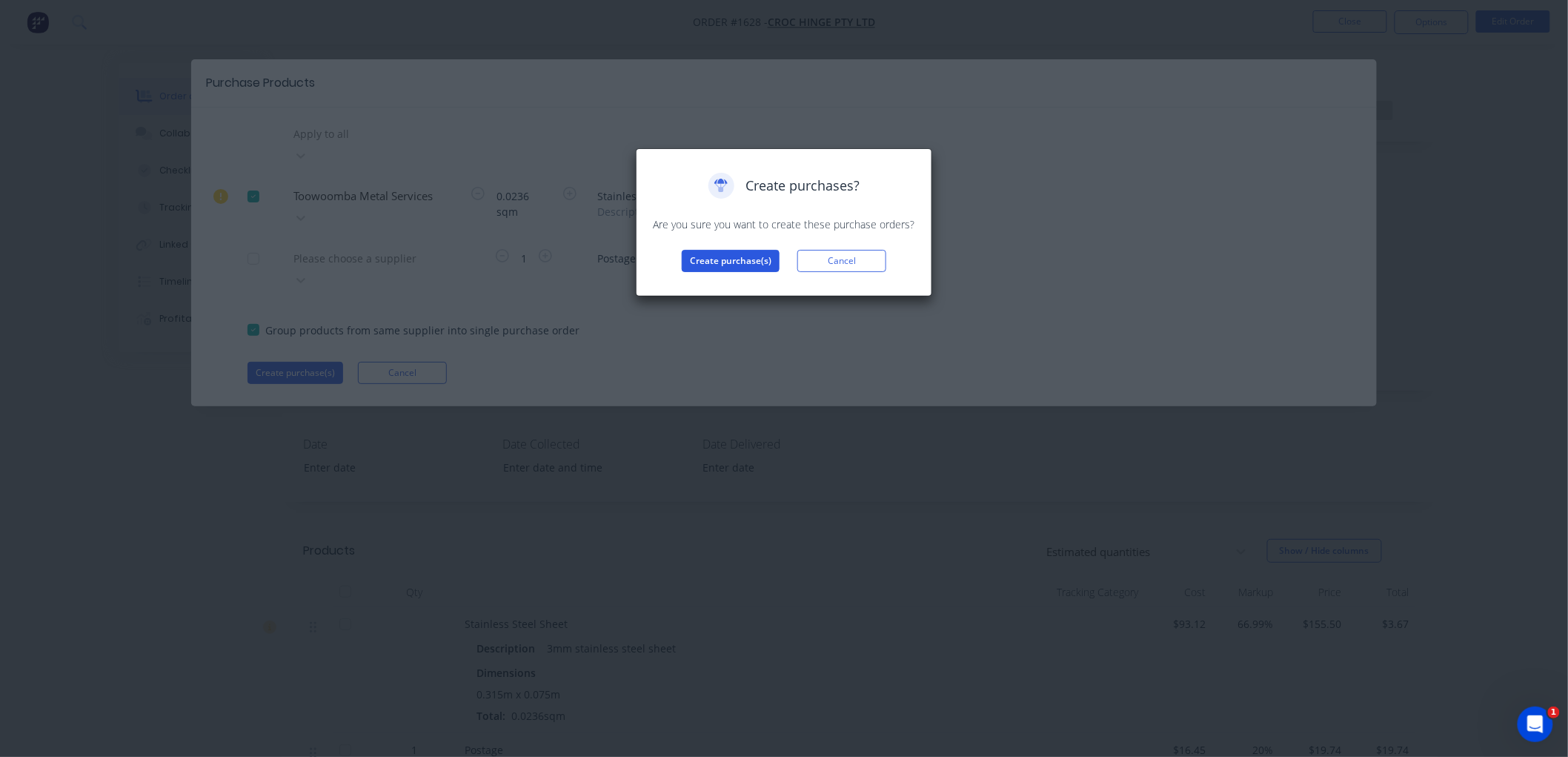
click at [723, 257] on button "Create purchase(s)" at bounding box center [731, 261] width 98 height 22
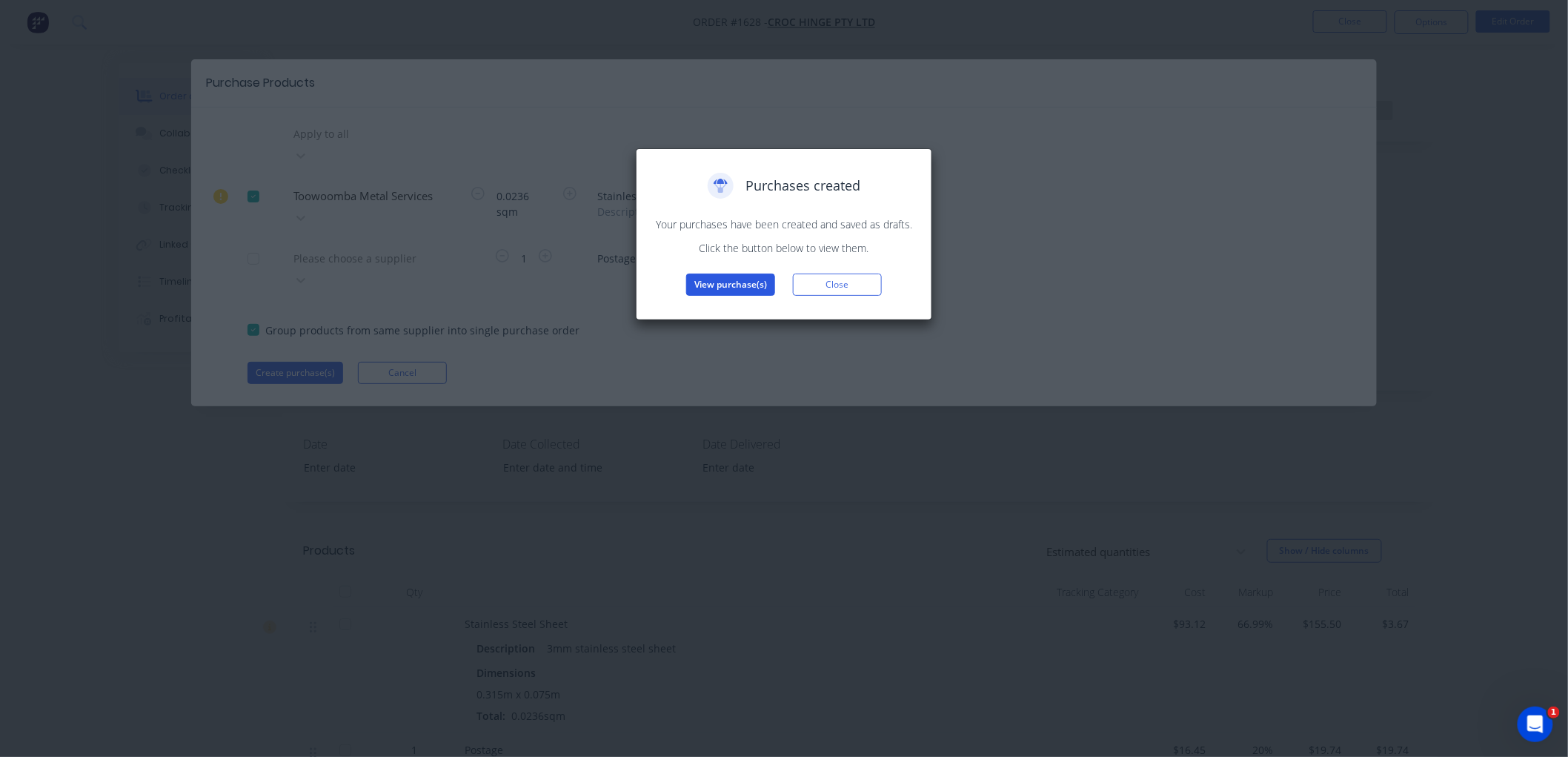
click at [737, 278] on button "View purchase(s)" at bounding box center [731, 284] width 89 height 22
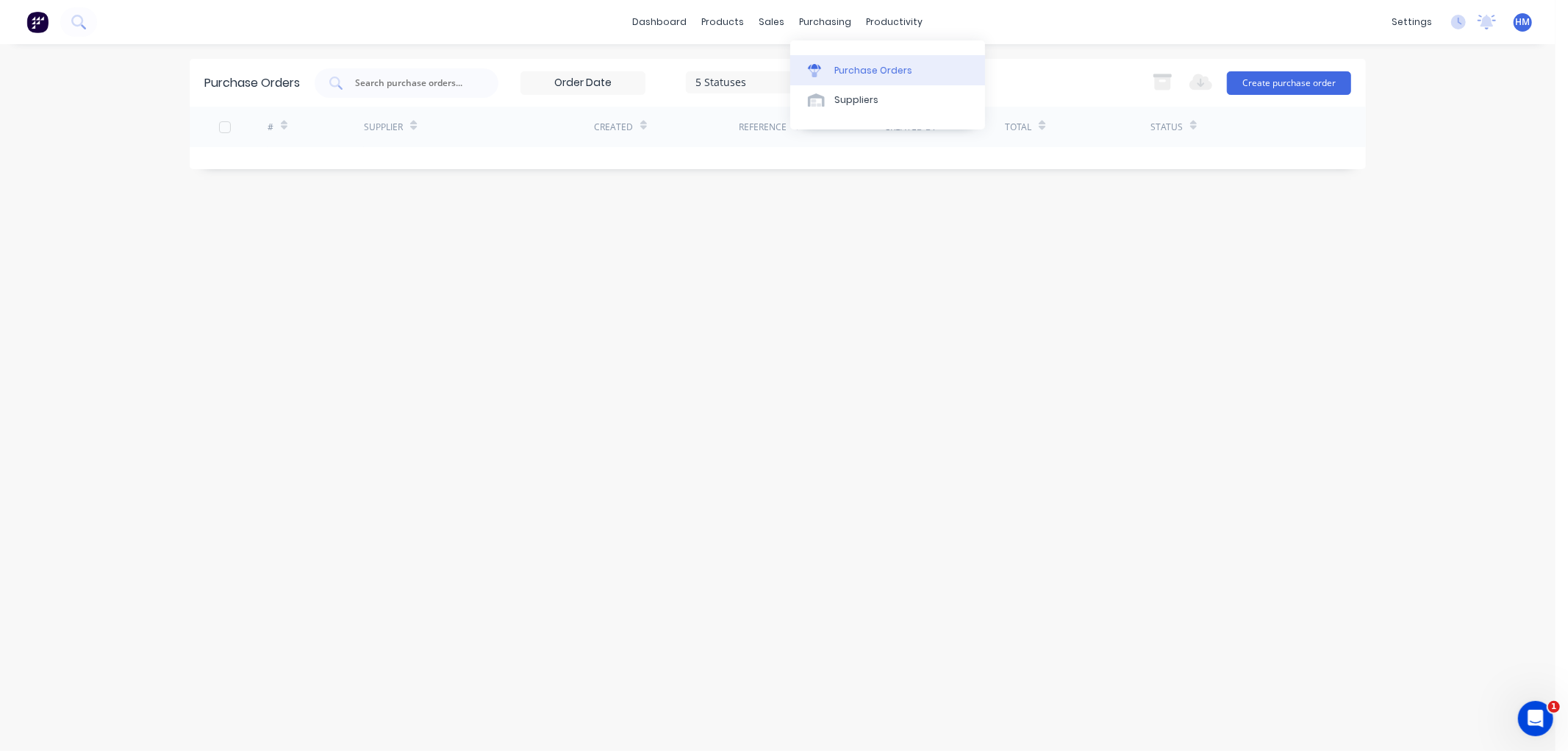
click at [817, 61] on link "Purchase Orders" at bounding box center [887, 69] width 195 height 29
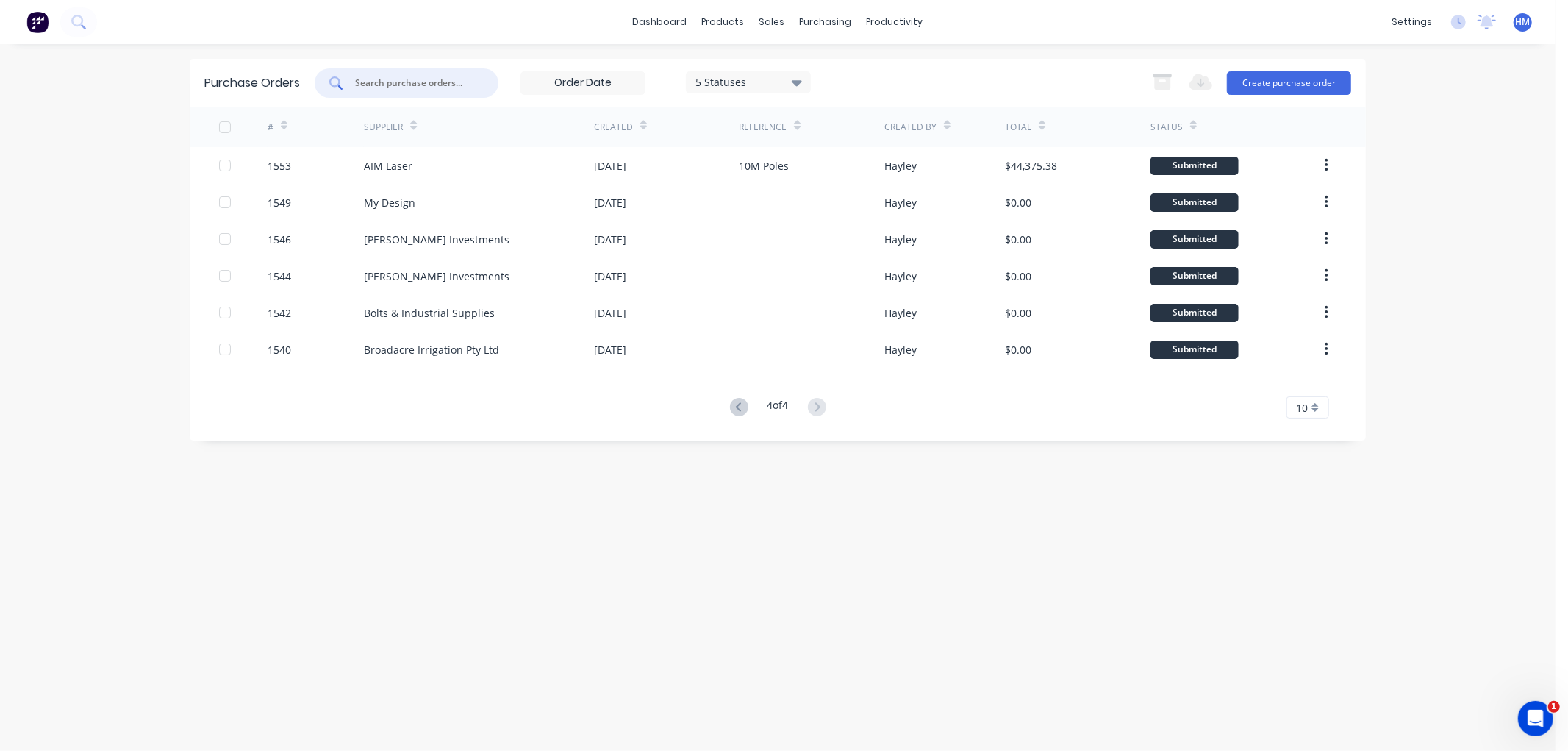
click at [418, 83] on input "text" at bounding box center [415, 83] width 122 height 15
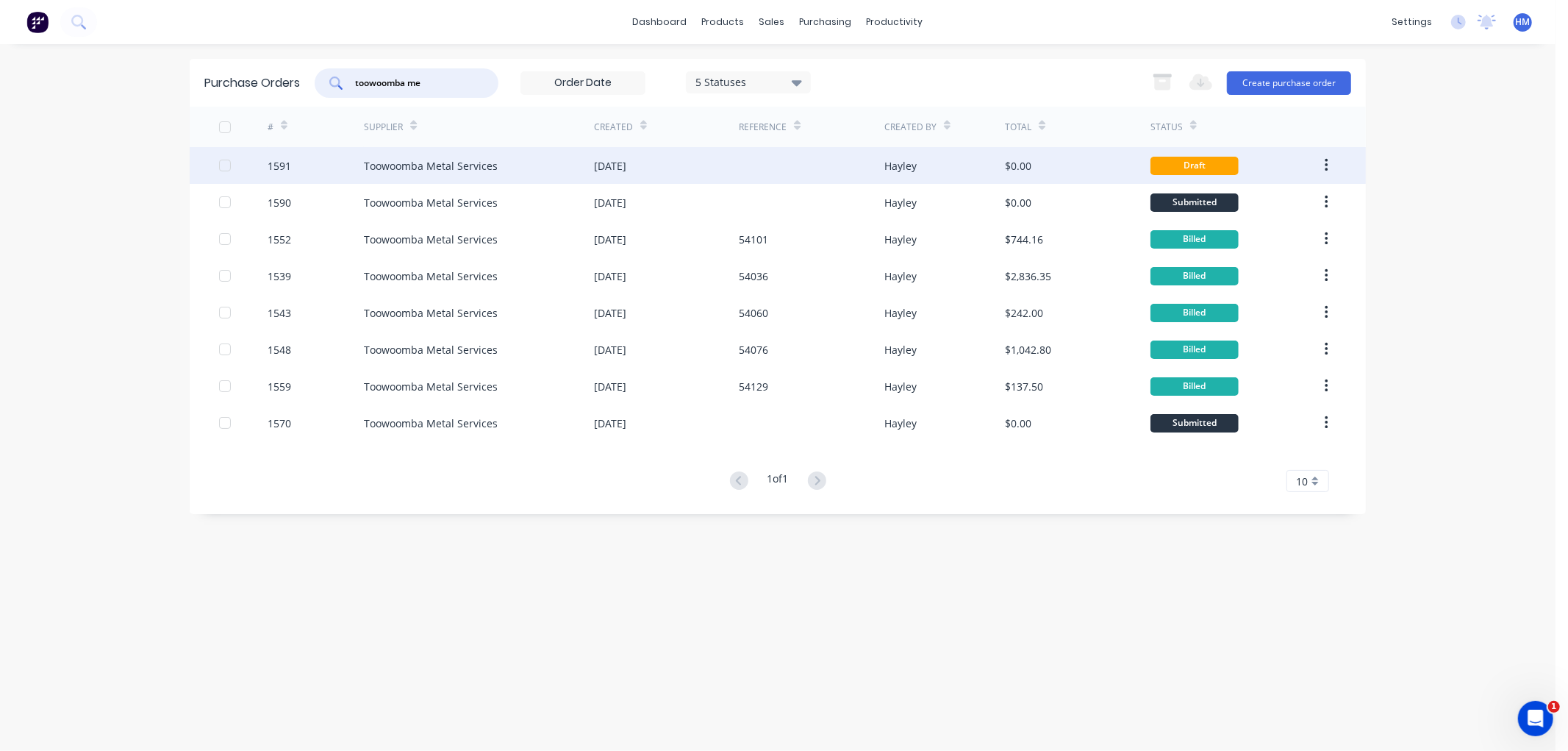
type input "toowoomba me"
click at [331, 160] on div "1591" at bounding box center [316, 165] width 97 height 37
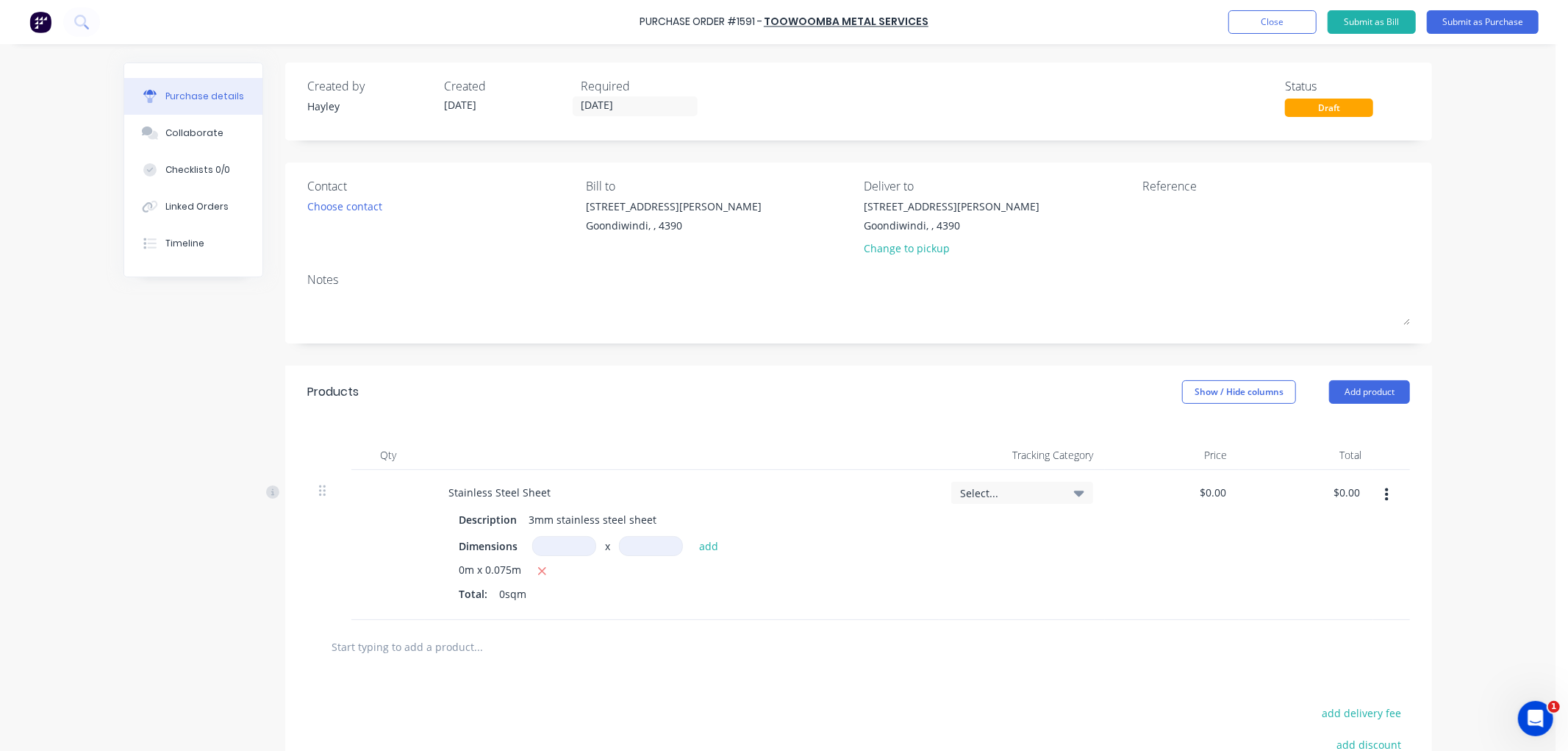
click at [1369, 493] on button "button" at bounding box center [1386, 495] width 34 height 27
click at [1316, 617] on button "Delete" at bounding box center [1341, 622] width 125 height 29
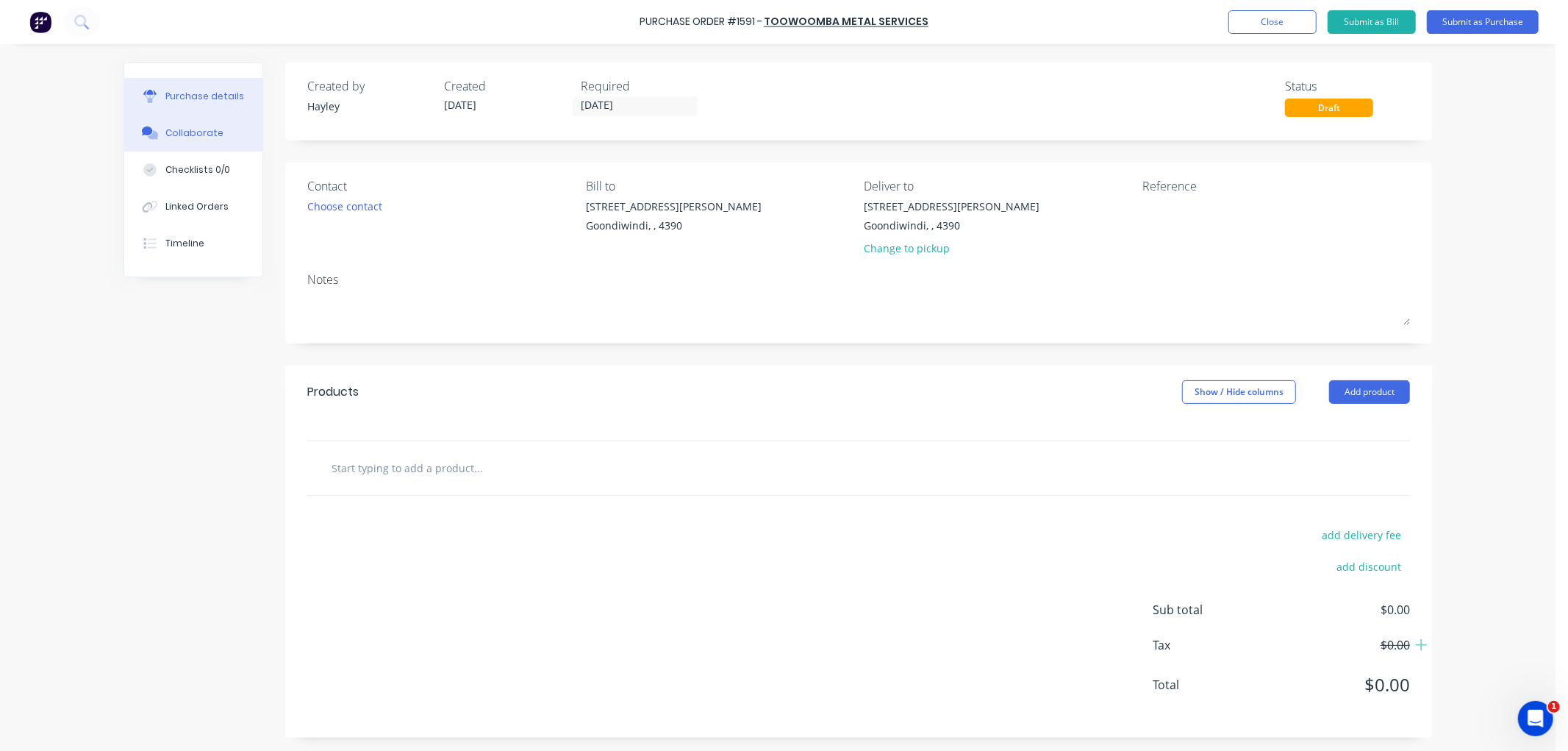
click at [165, 139] on div "Collaborate" at bounding box center [194, 134] width 58 height 13
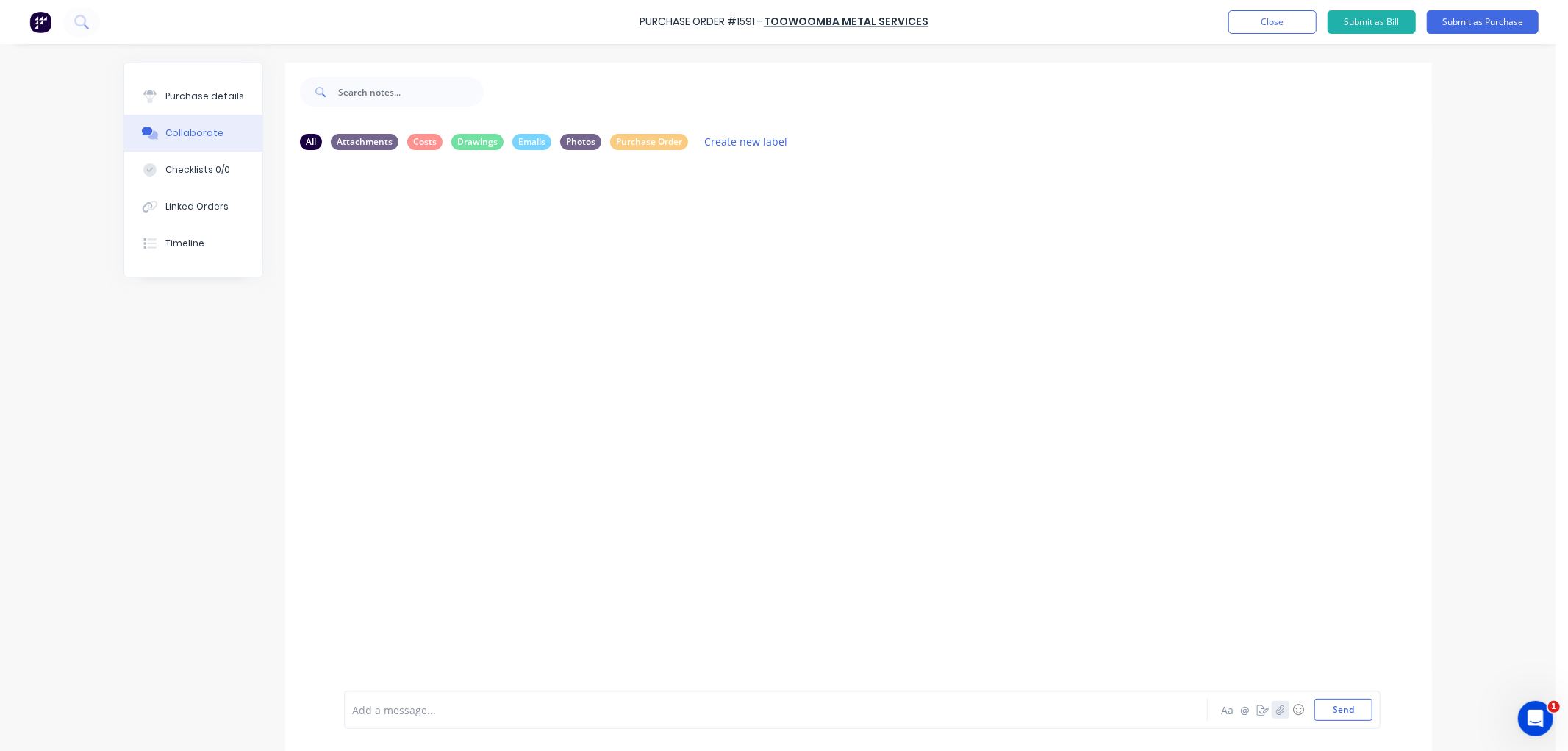
click at [1272, 716] on button "button" at bounding box center [1280, 709] width 18 height 18
click at [1318, 709] on button "Send" at bounding box center [1344, 709] width 58 height 22
click at [1276, 711] on icon "button" at bounding box center [1280, 708] width 8 height 9
click at [1327, 713] on button "Send" at bounding box center [1344, 709] width 58 height 22
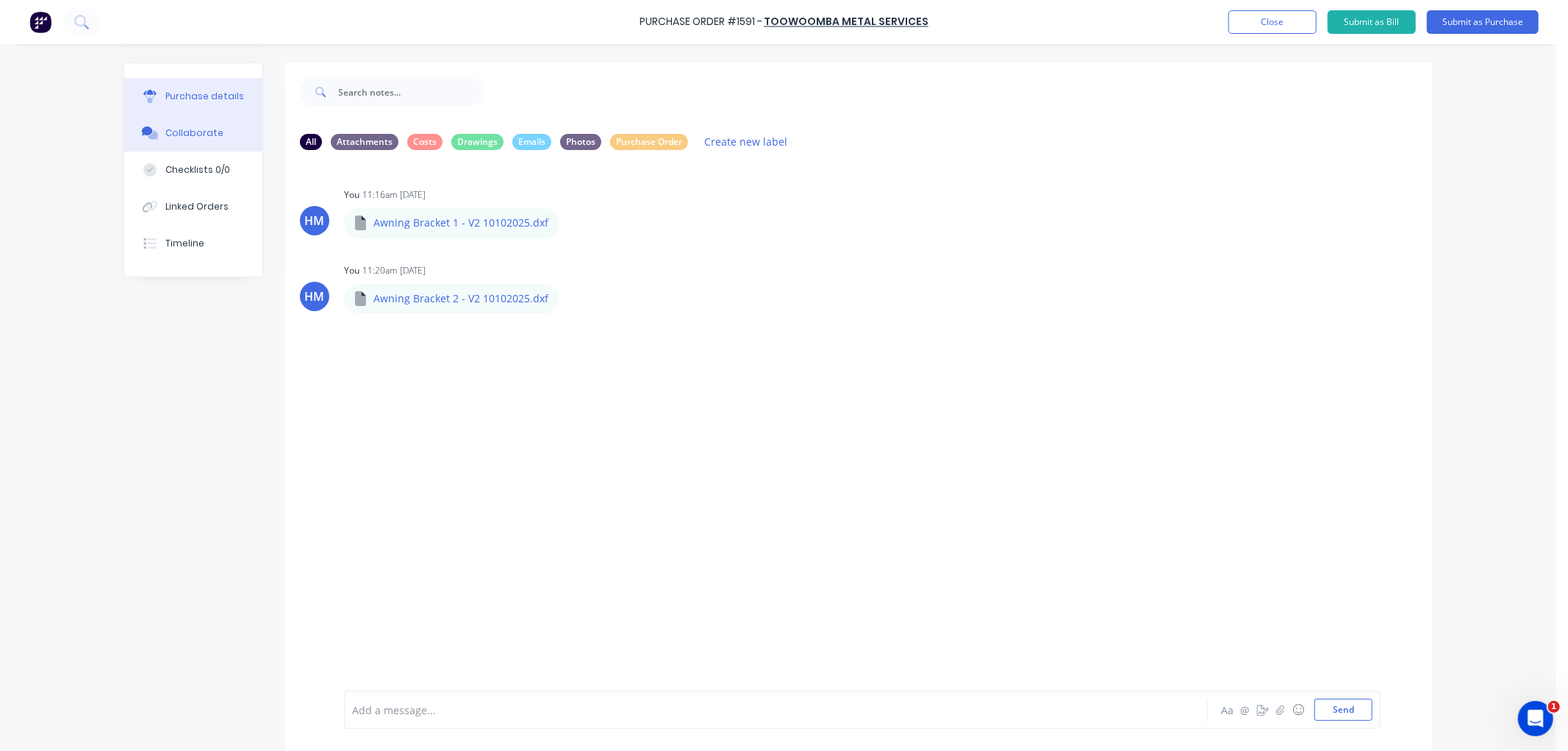
click at [188, 90] on div "Purchase details" at bounding box center [204, 97] width 78 height 13
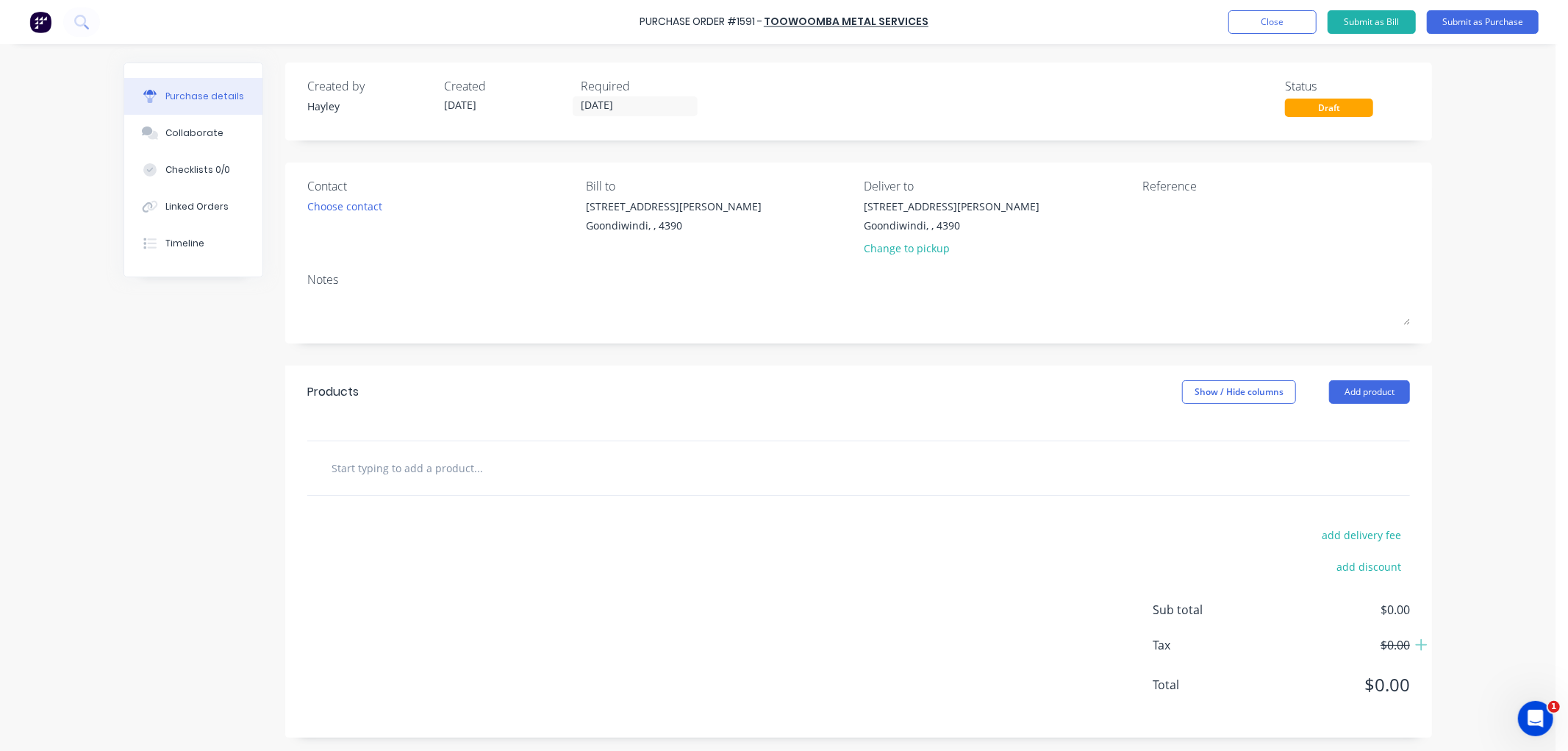
click at [481, 468] on input "text" at bounding box center [478, 467] width 294 height 29
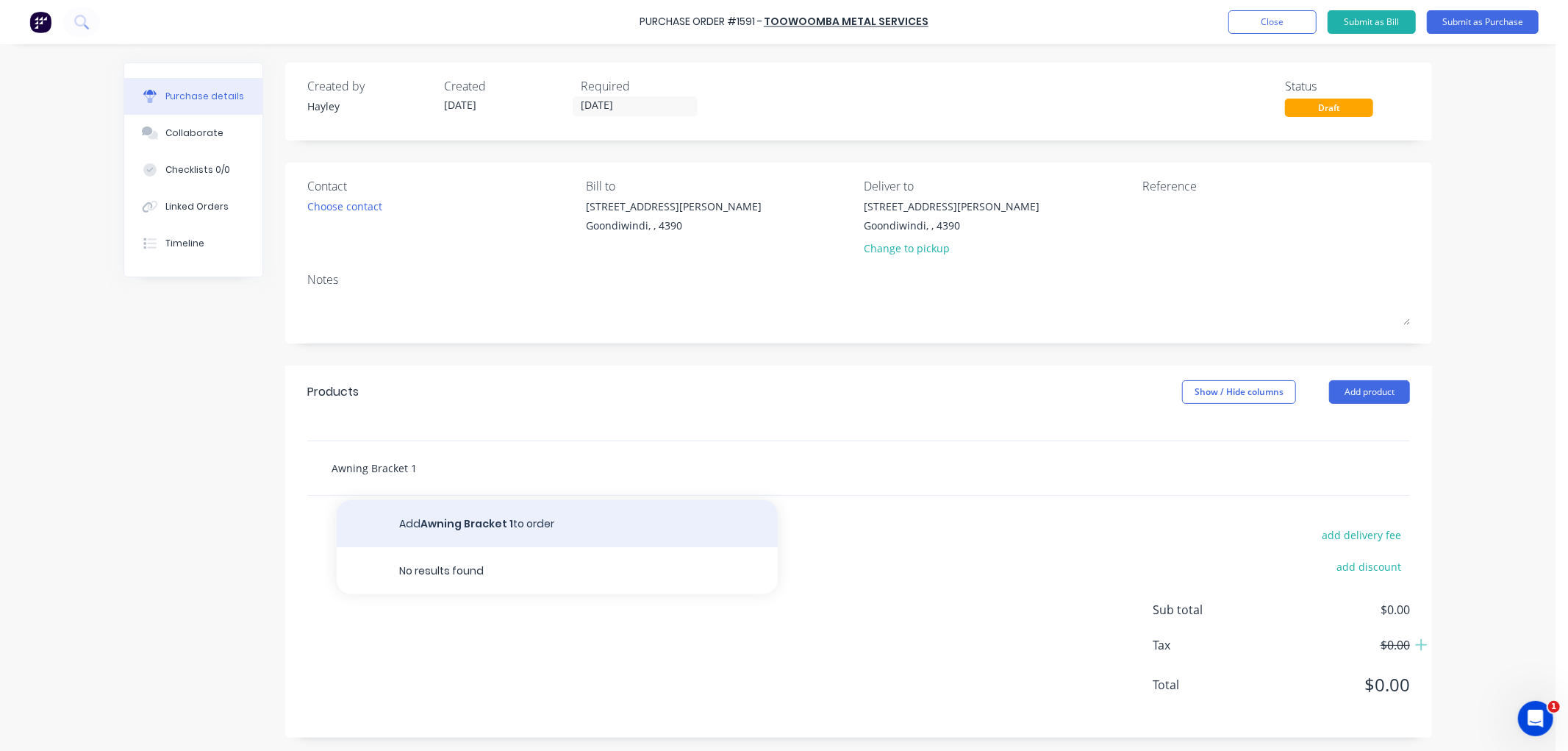
type input "Awning Bracket 1"
click at [455, 522] on button "Add Awning Bracket 1 to order" at bounding box center [557, 523] width 441 height 47
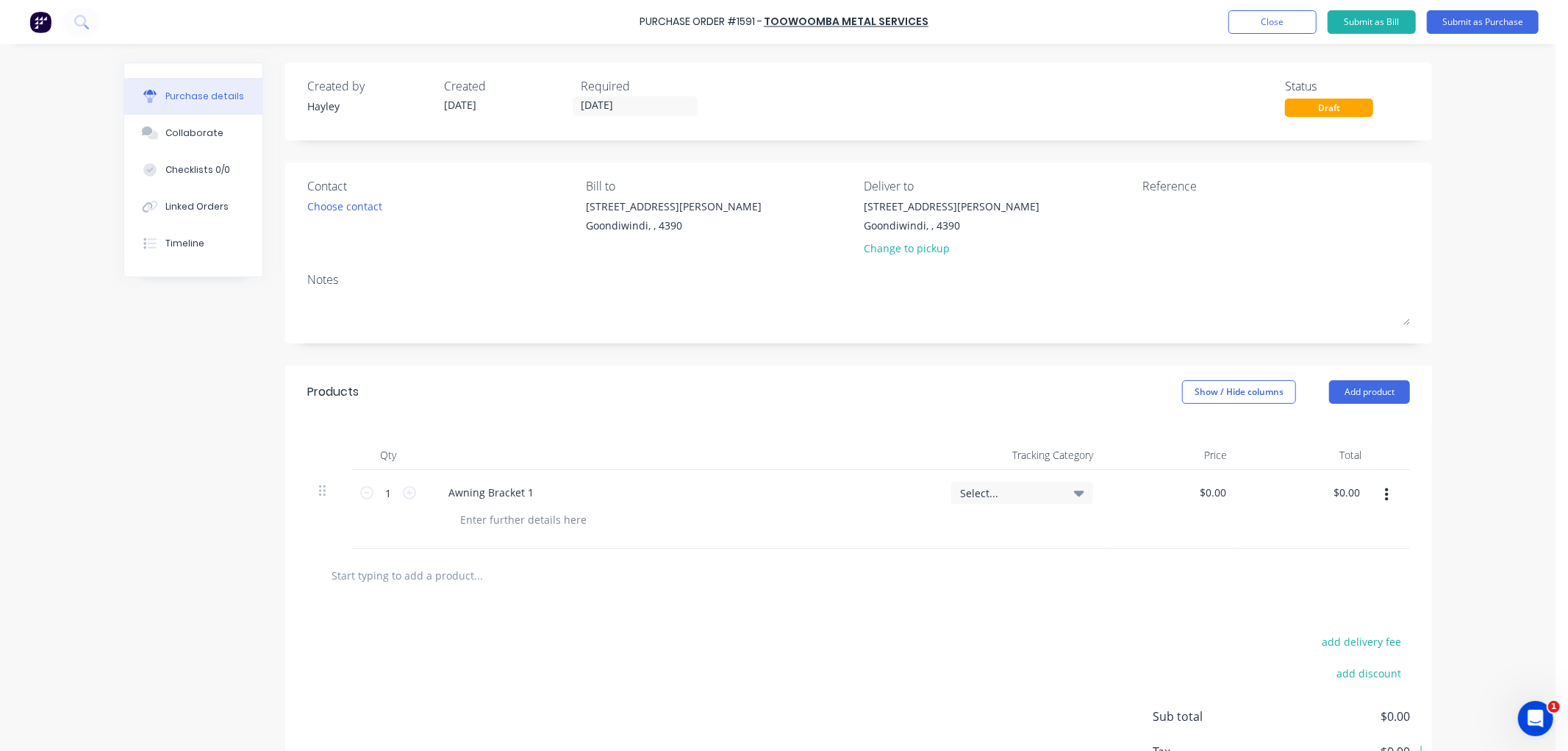
click at [431, 582] on input "text" at bounding box center [478, 575] width 294 height 29
drag, startPoint x: 414, startPoint y: 578, endPoint x: 275, endPoint y: 578, distance: 139.0
click at [275, 578] on div "Created by Hayley Created 10/10/25 Required 10/10/25 Status Draft Contact Choos…" at bounding box center [777, 453] width 1309 height 782
type input "Awning Bracket 2"
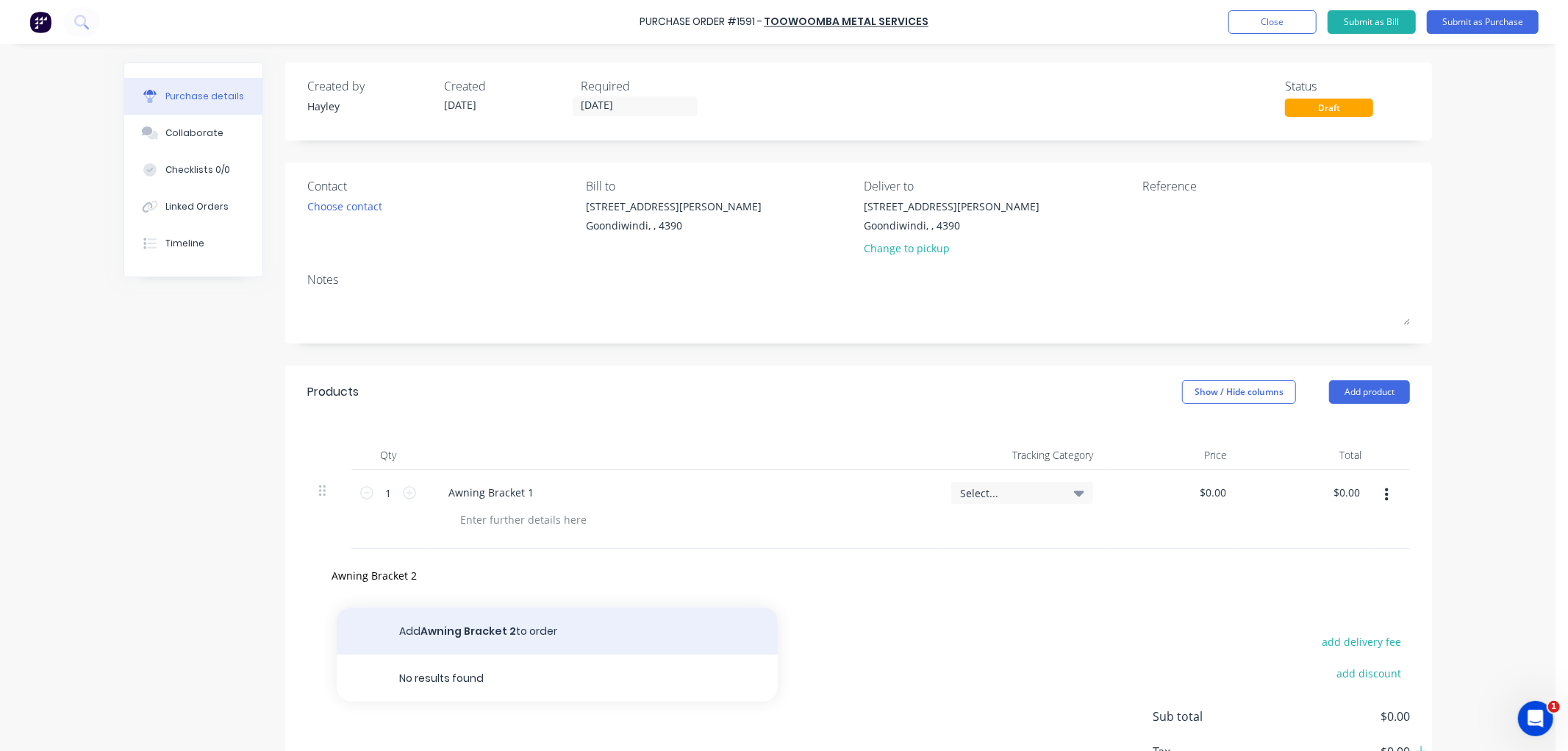
click at [469, 635] on button "Add Awning Bracket 2 to order" at bounding box center [557, 631] width 441 height 47
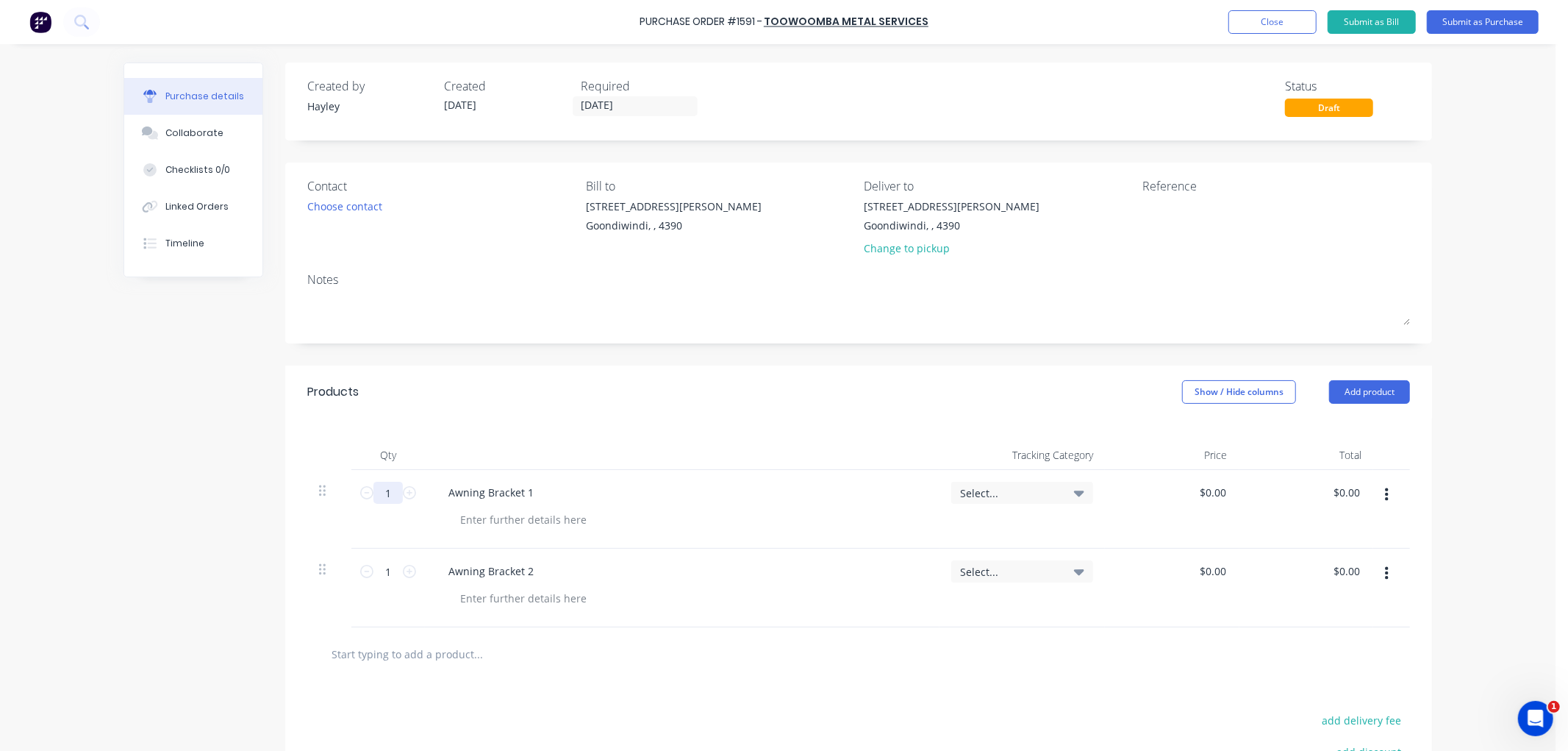
click at [387, 500] on input "1" at bounding box center [388, 492] width 29 height 22
type input "2"
click at [382, 578] on input "1" at bounding box center [388, 572] width 29 height 22
type input "2"
click at [484, 515] on div at bounding box center [524, 520] width 150 height 22
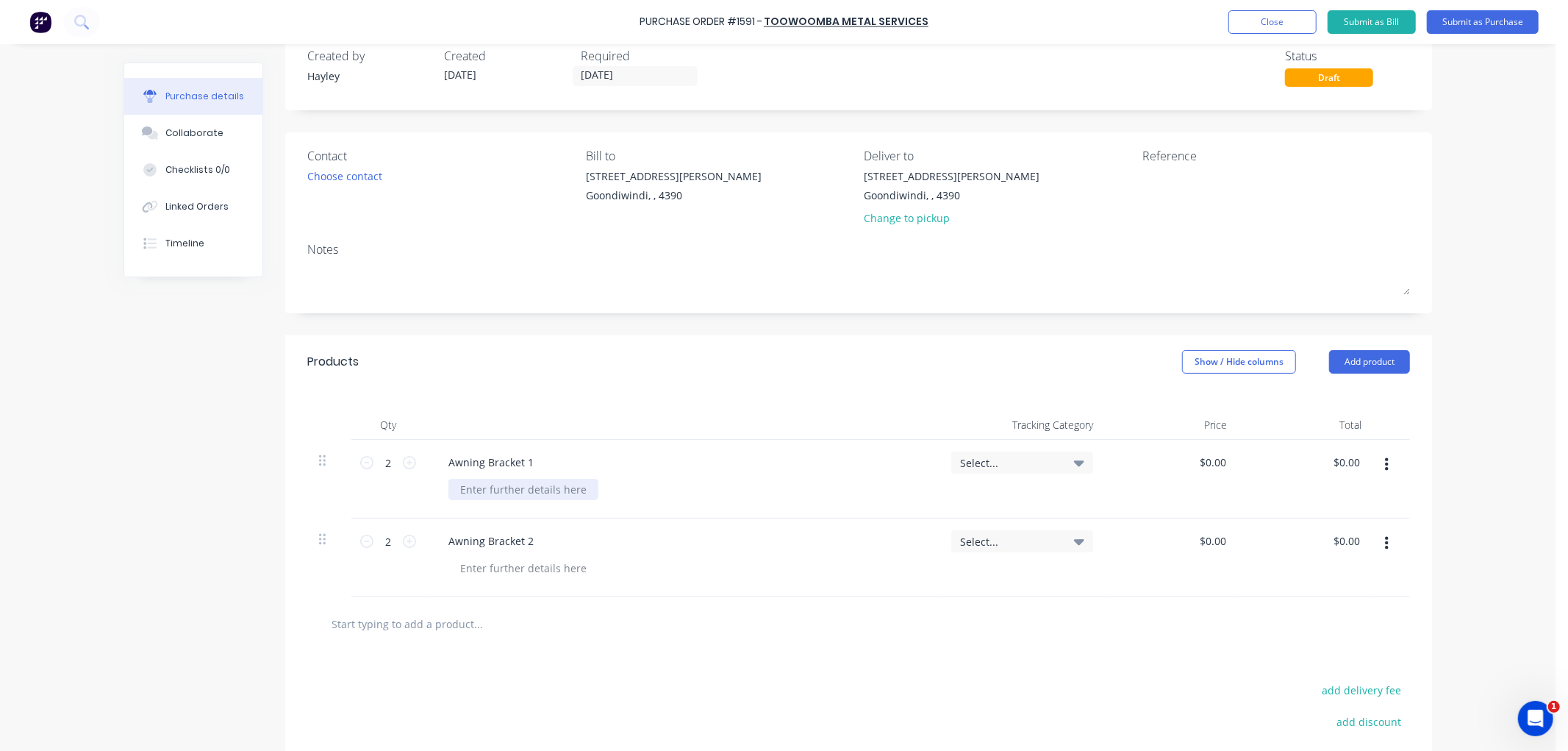
scroll to position [82, 0]
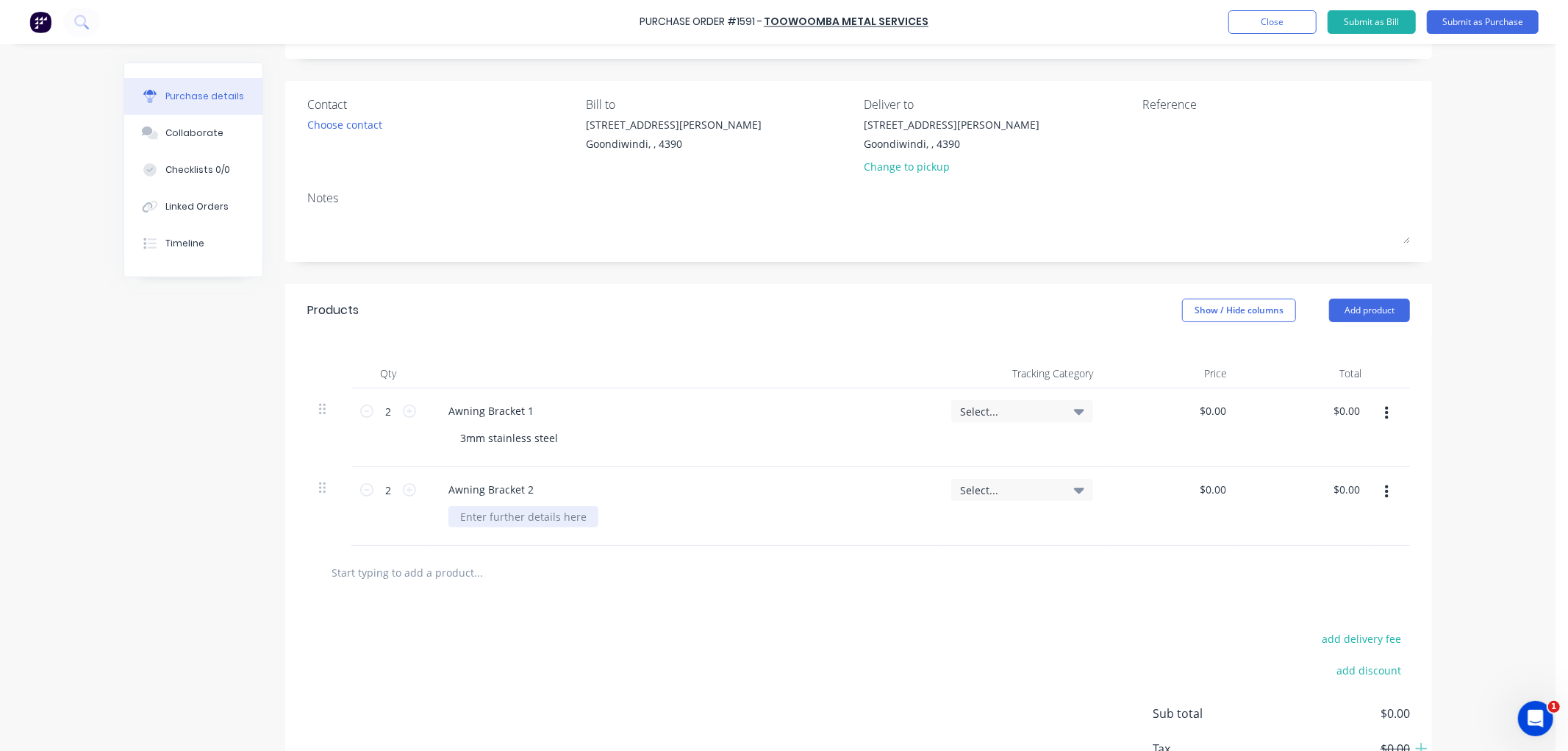
click at [485, 523] on div at bounding box center [524, 517] width 150 height 22
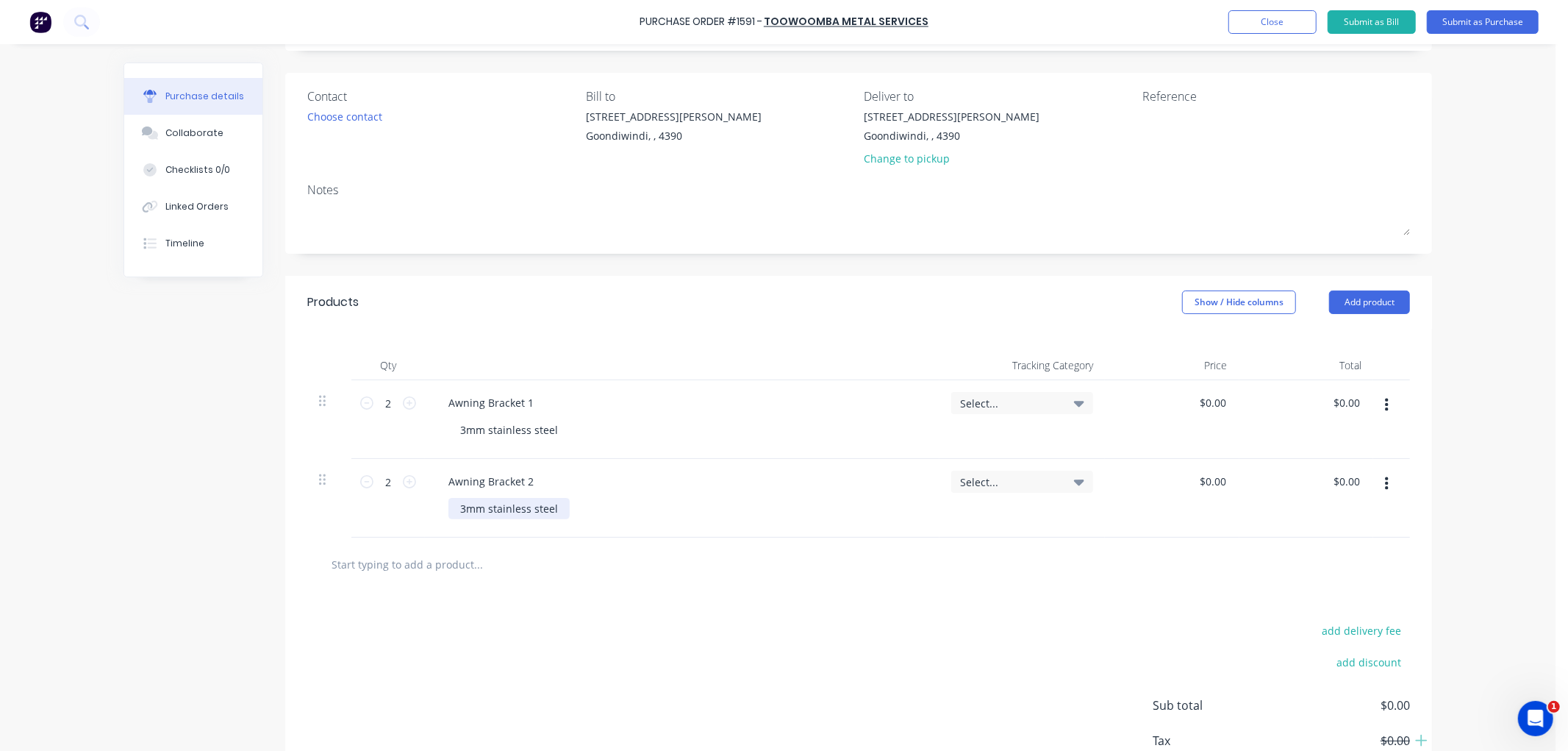
scroll to position [0, 0]
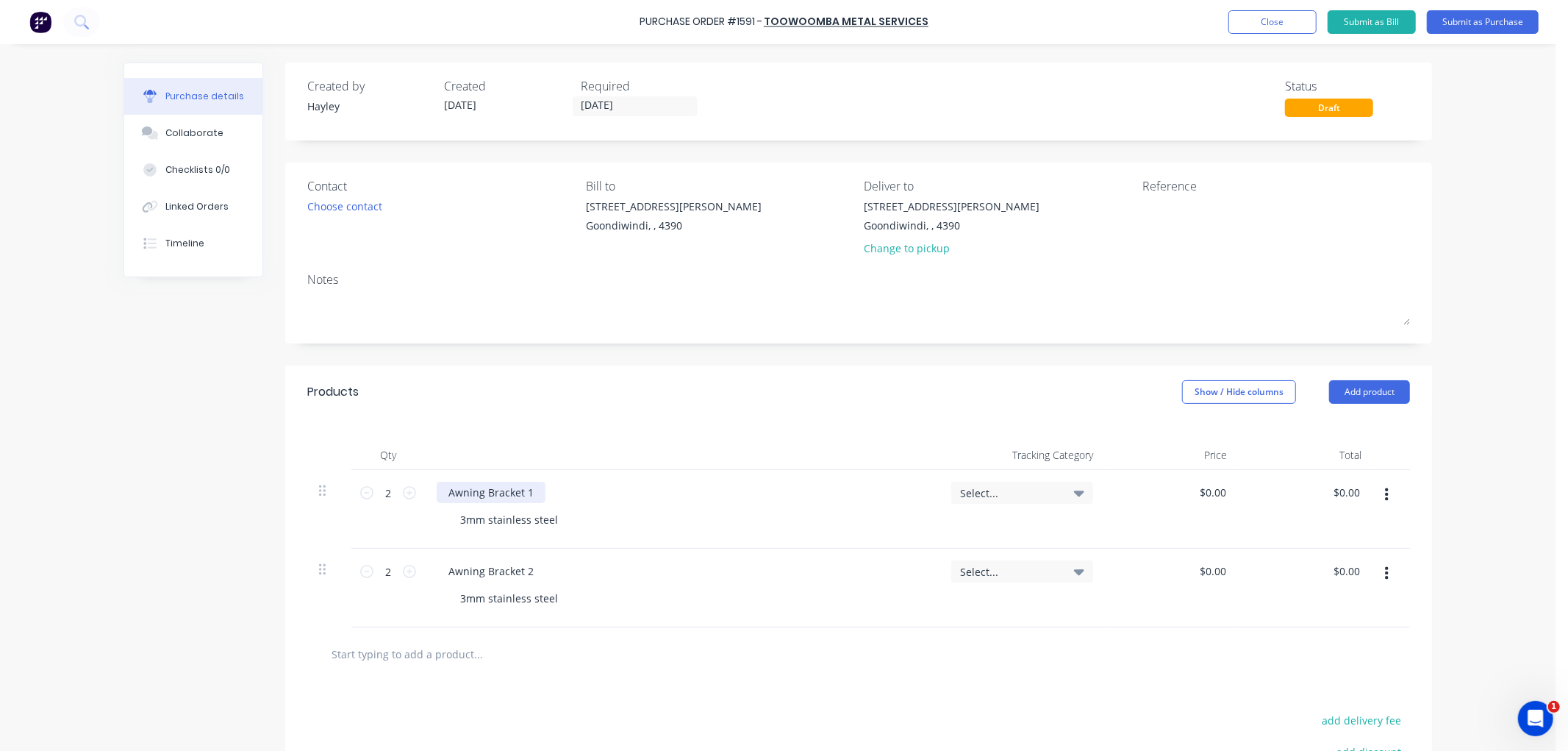
click at [530, 492] on div "Awning Bracket 1" at bounding box center [490, 492] width 108 height 22
click at [534, 567] on div "Awning Bracket 2" at bounding box center [490, 572] width 108 height 22
click at [520, 628] on div at bounding box center [858, 654] width 1103 height 53
click at [461, 655] on input "text" at bounding box center [478, 653] width 294 height 29
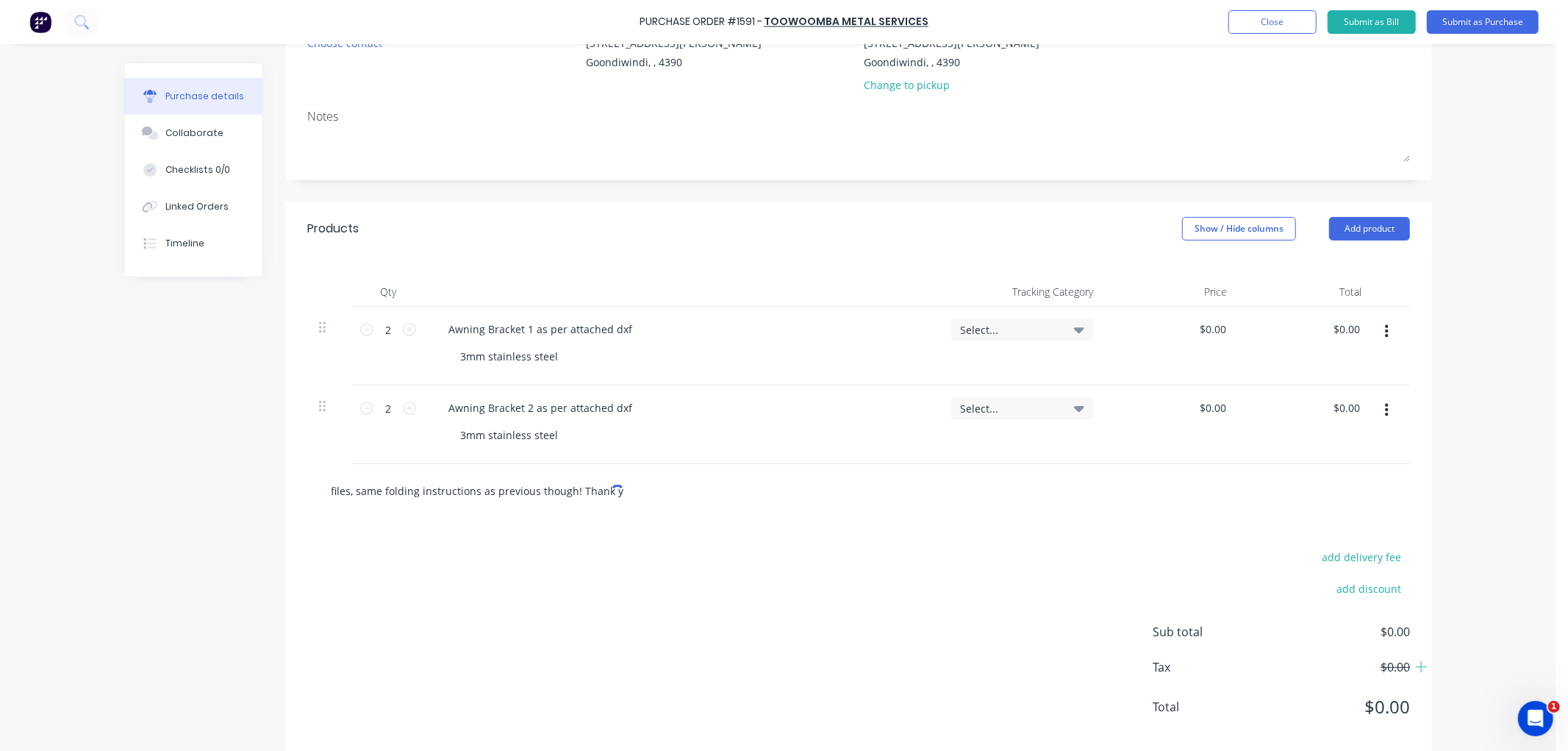
scroll to position [0, 29]
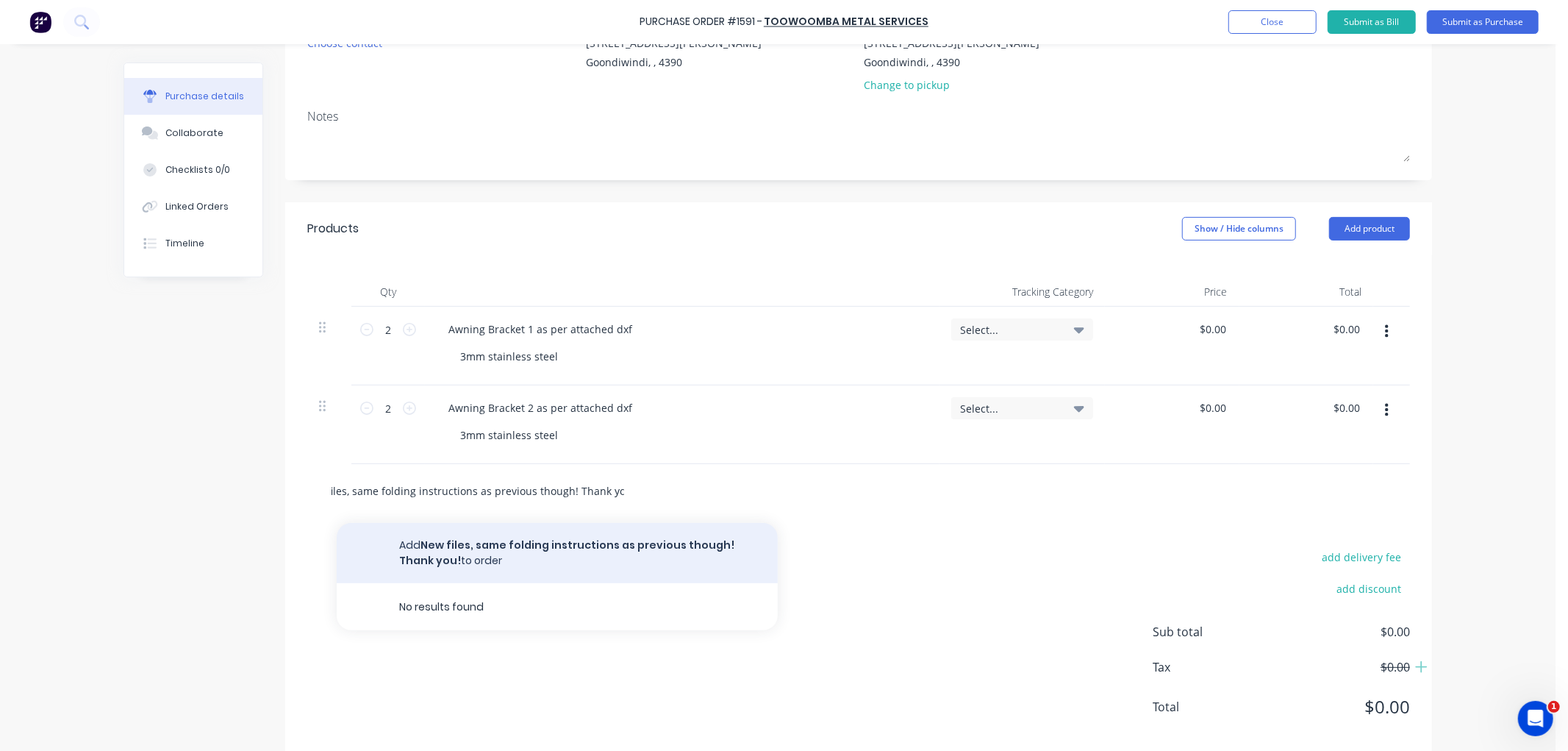
type input "New files, same folding instructions as previous though! Thank you!"
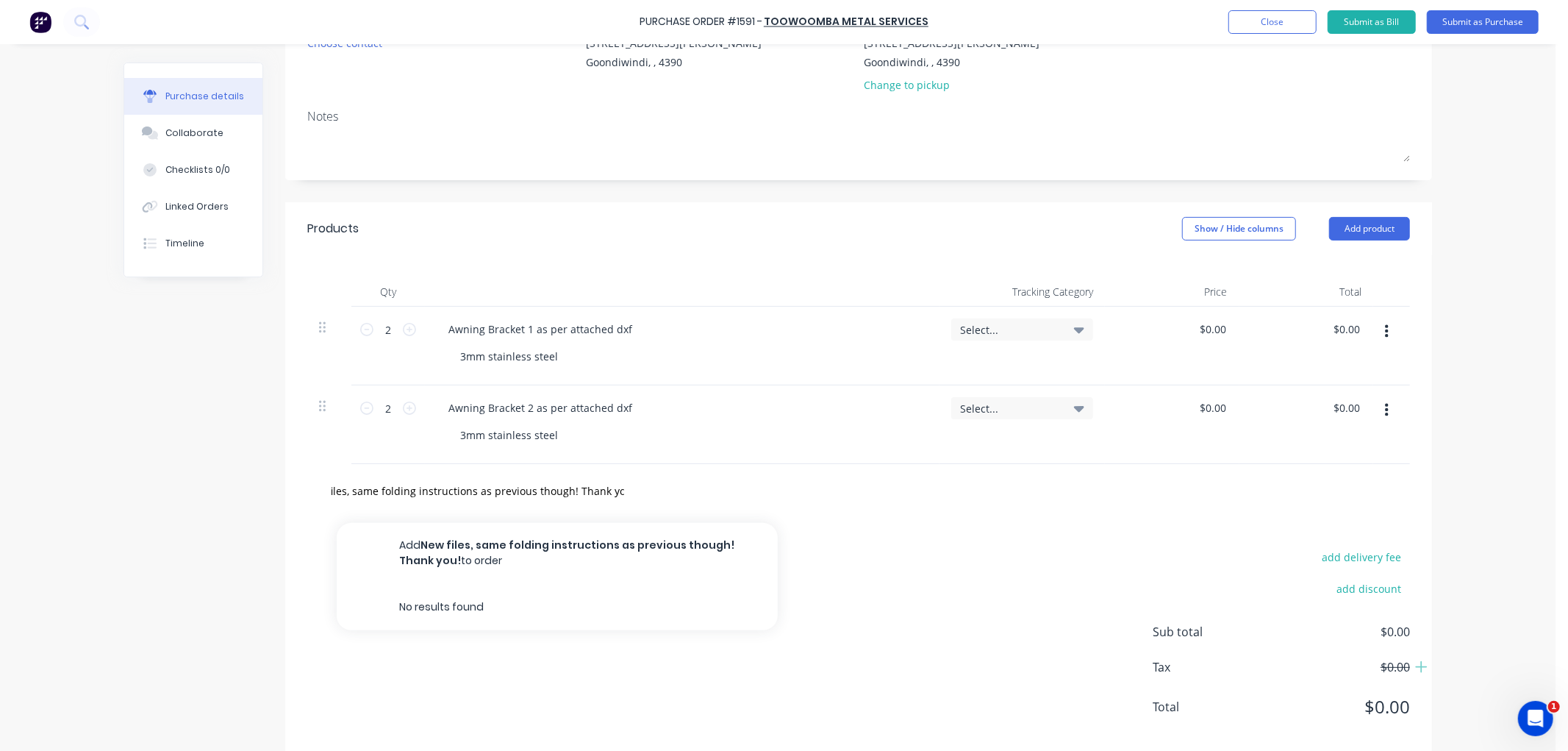
click at [530, 552] on button "Add New files, same folding instructions as previous though! Thank you! to order" at bounding box center [557, 553] width 441 height 60
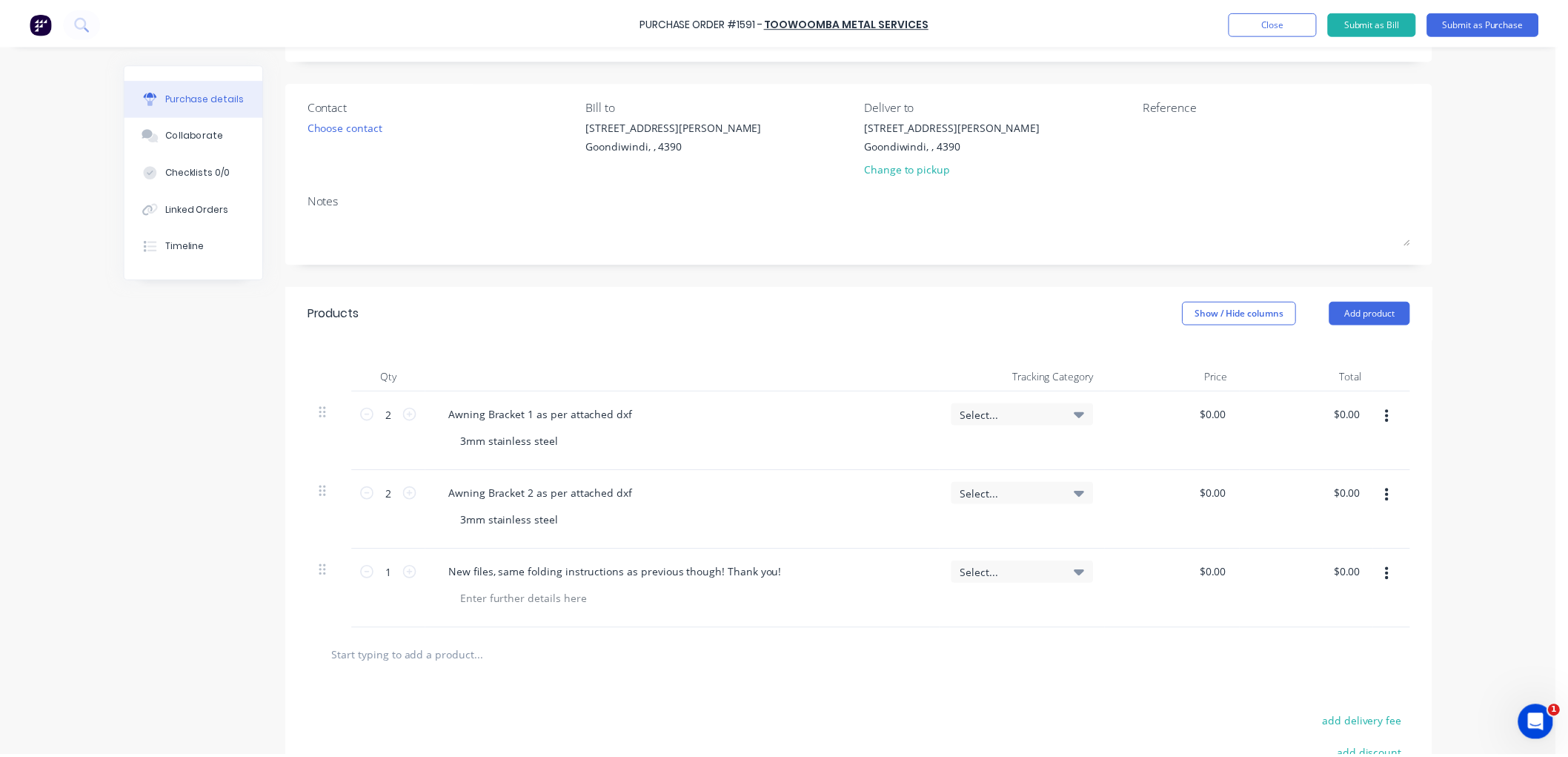
scroll to position [0, 0]
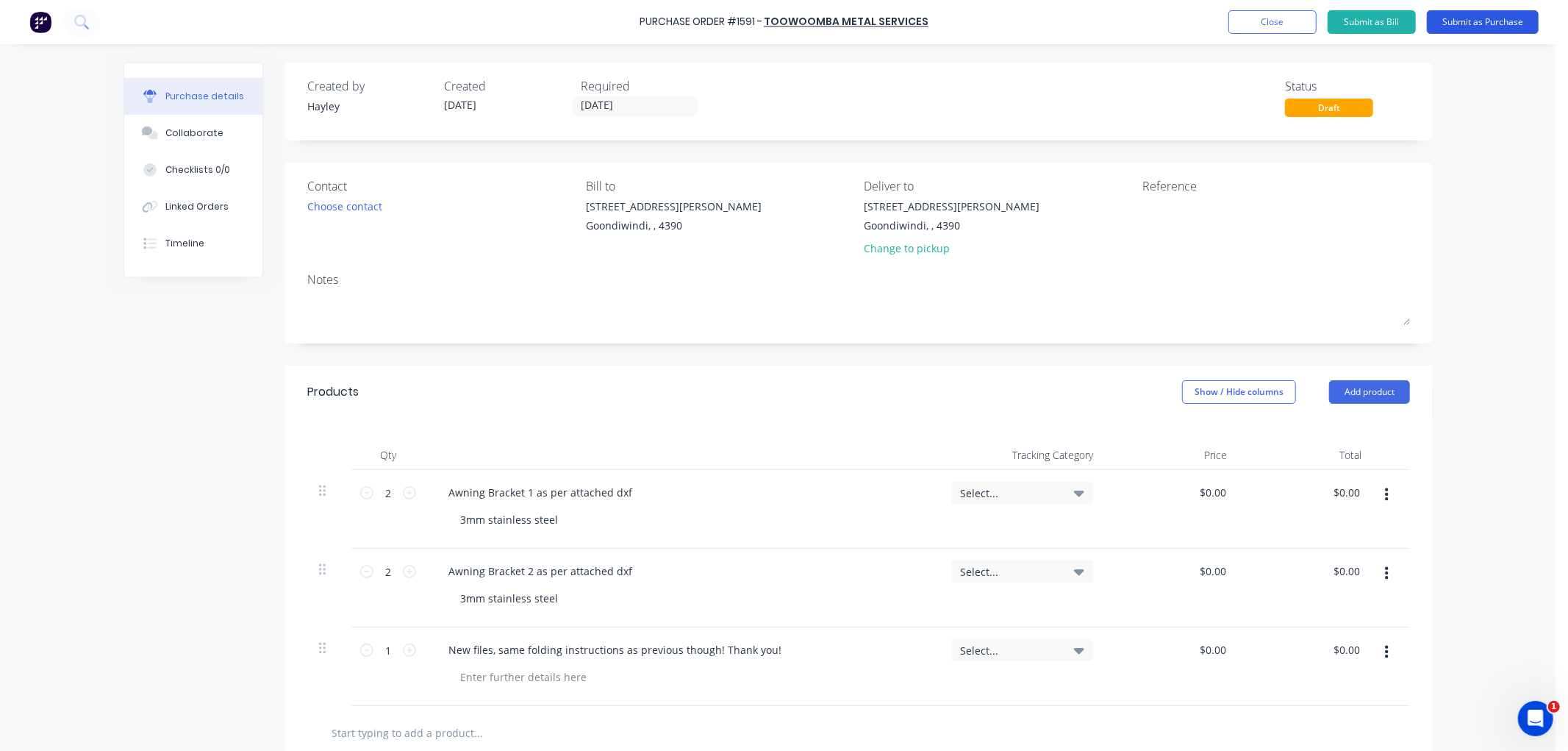
click at [1485, 17] on button "Submit as Purchase" at bounding box center [1483, 22] width 112 height 23
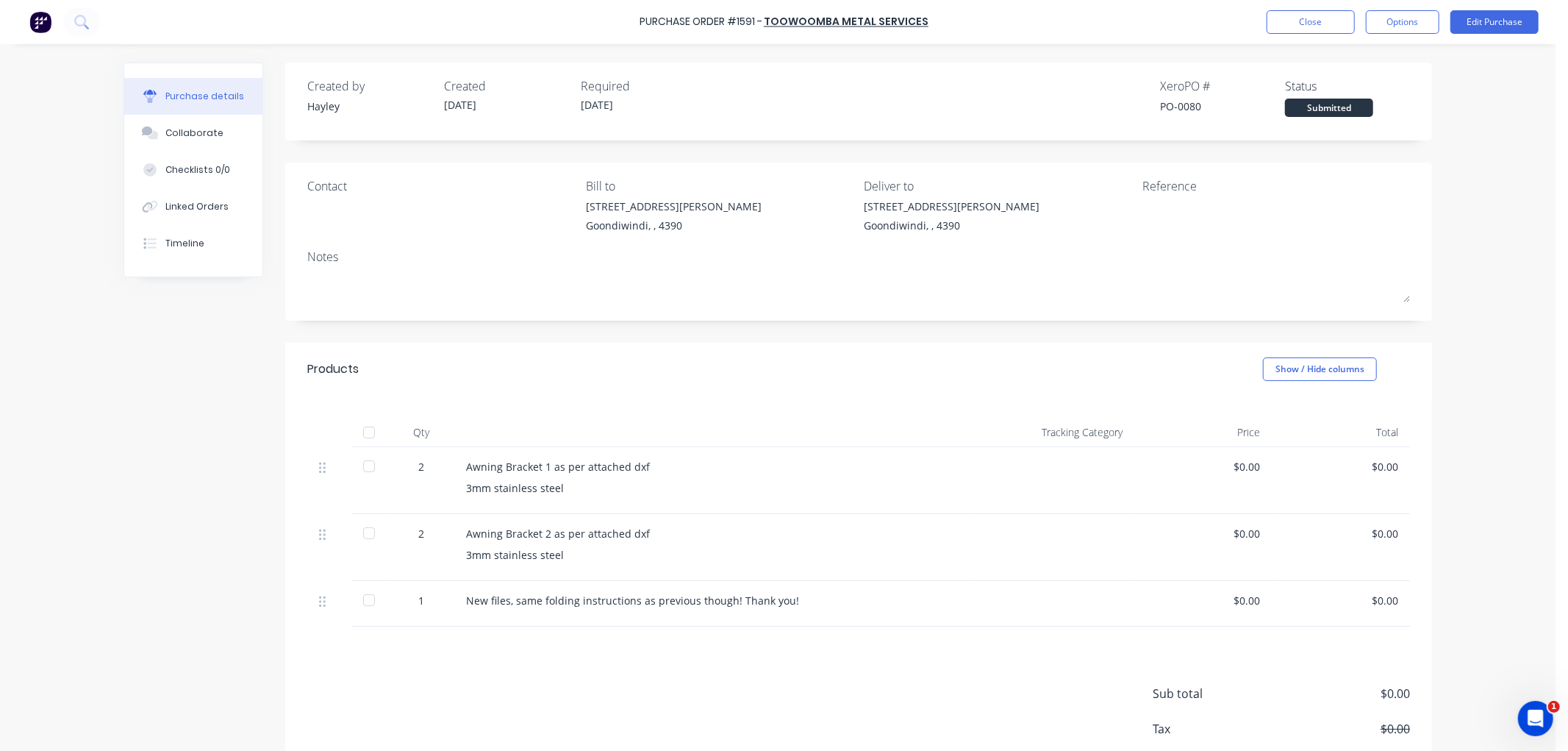
click at [1395, 8] on div "Purchase Order #1591 - Toowoomba Metal Services Close Options Edit Purchase" at bounding box center [784, 22] width 1568 height 44
drag, startPoint x: 1396, startPoint y: 8, endPoint x: 1402, endPoint y: 15, distance: 9.2
click at [1397, 8] on div "Purchase Order #1591 - Toowoomba Metal Services Close Options Edit Purchase" at bounding box center [784, 22] width 1568 height 44
click at [1402, 15] on button "Options" at bounding box center [1402, 22] width 73 height 23
click at [1378, 58] on div "Print / Email" at bounding box center [1369, 60] width 113 height 22
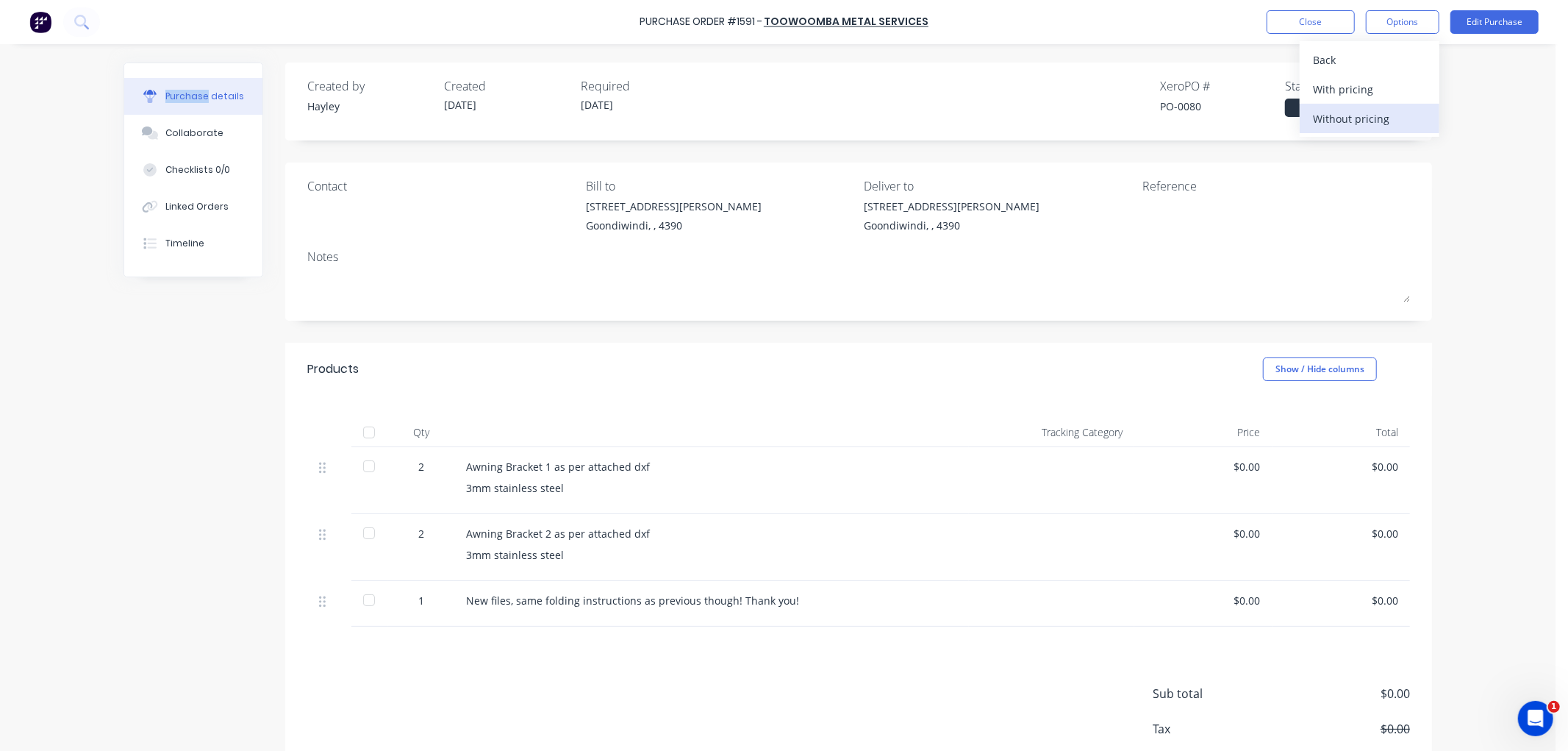
click at [1354, 121] on div "Without pricing" at bounding box center [1369, 119] width 113 height 22
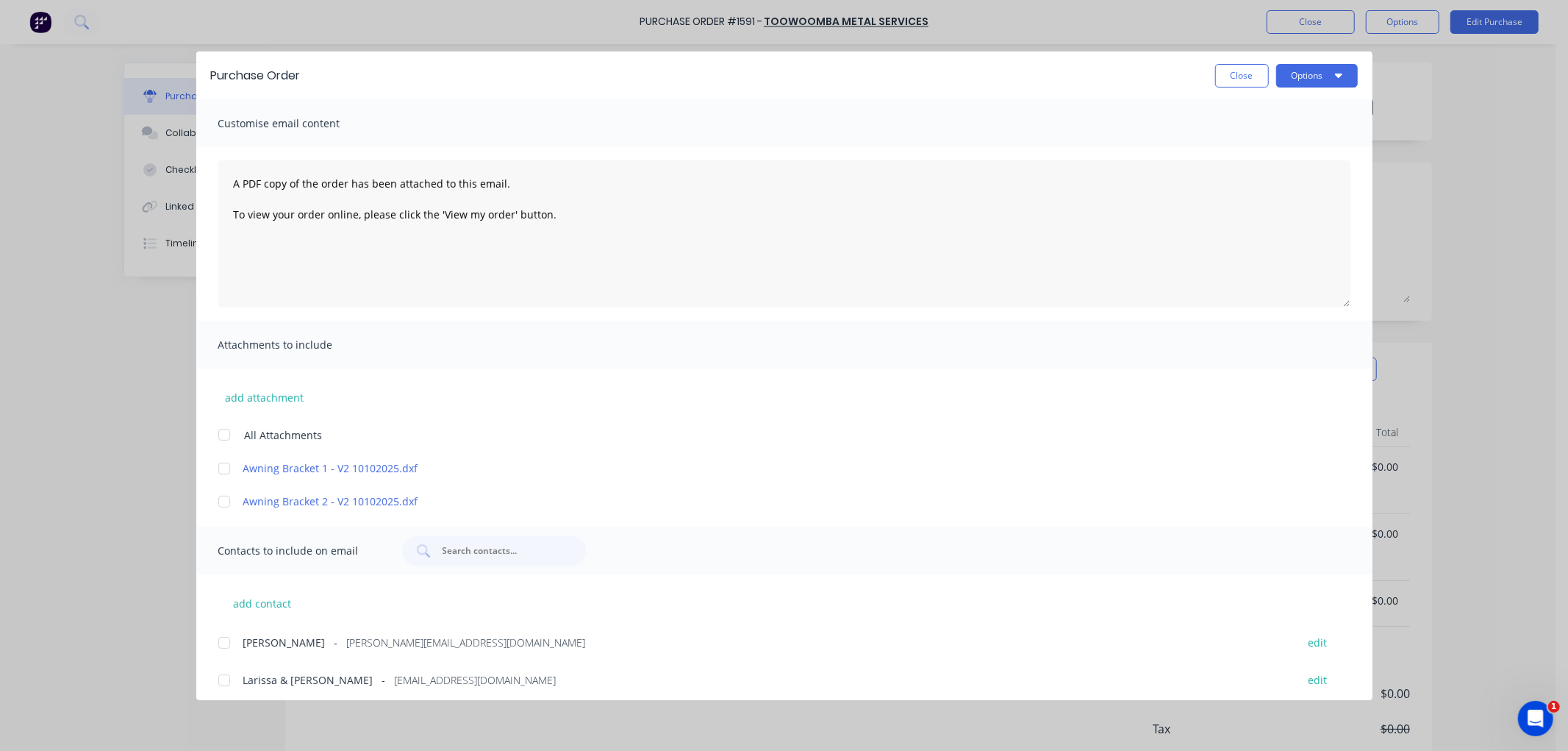
click at [224, 679] on div at bounding box center [224, 680] width 29 height 29
click at [225, 436] on div at bounding box center [224, 434] width 29 height 29
drag, startPoint x: 1325, startPoint y: 78, endPoint x: 1342, endPoint y: 82, distance: 17.5
click at [1329, 78] on button "Options" at bounding box center [1317, 76] width 82 height 23
click at [1299, 165] on div "Email" at bounding box center [1288, 172] width 113 height 22
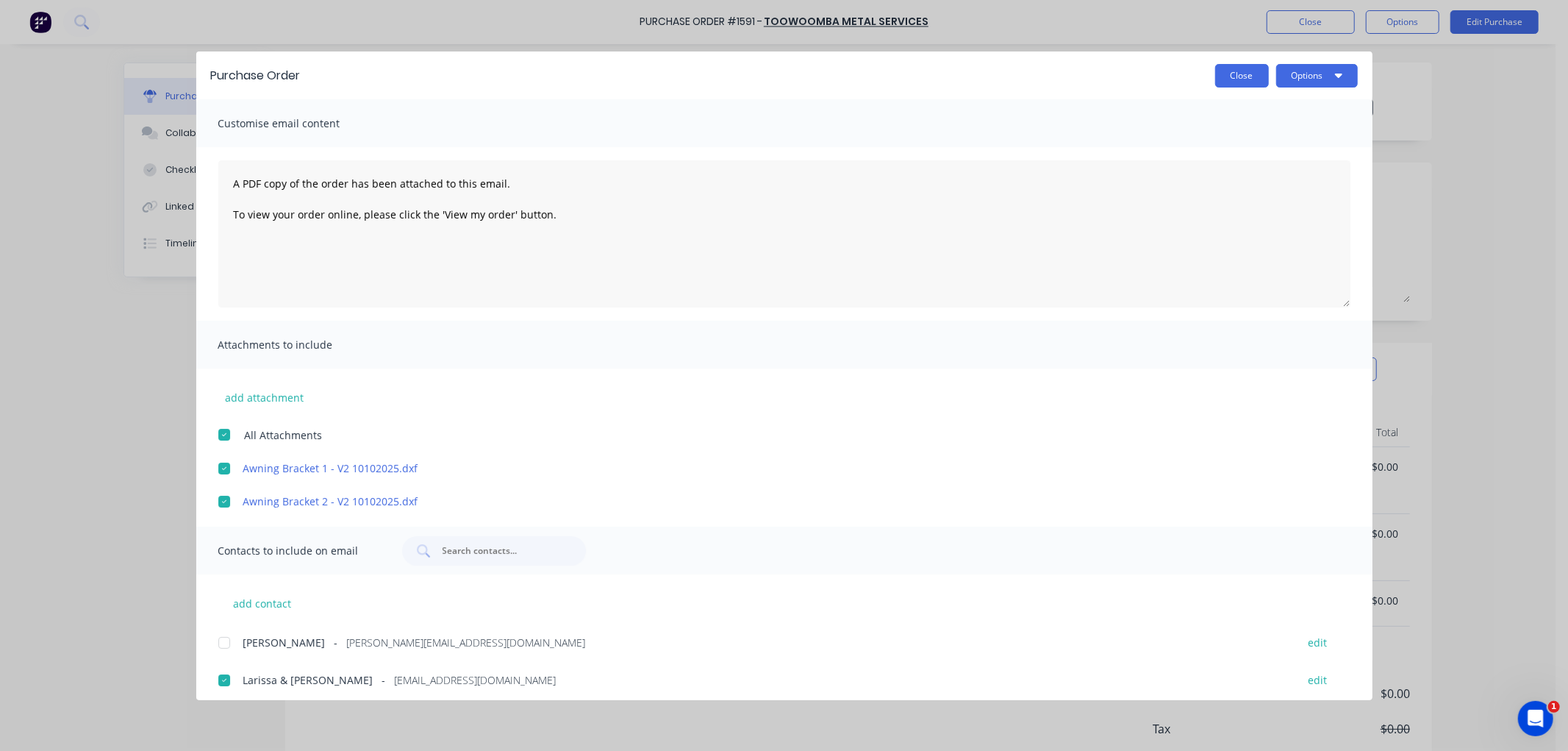
click at [1231, 84] on button "Close" at bounding box center [1242, 76] width 53 height 23
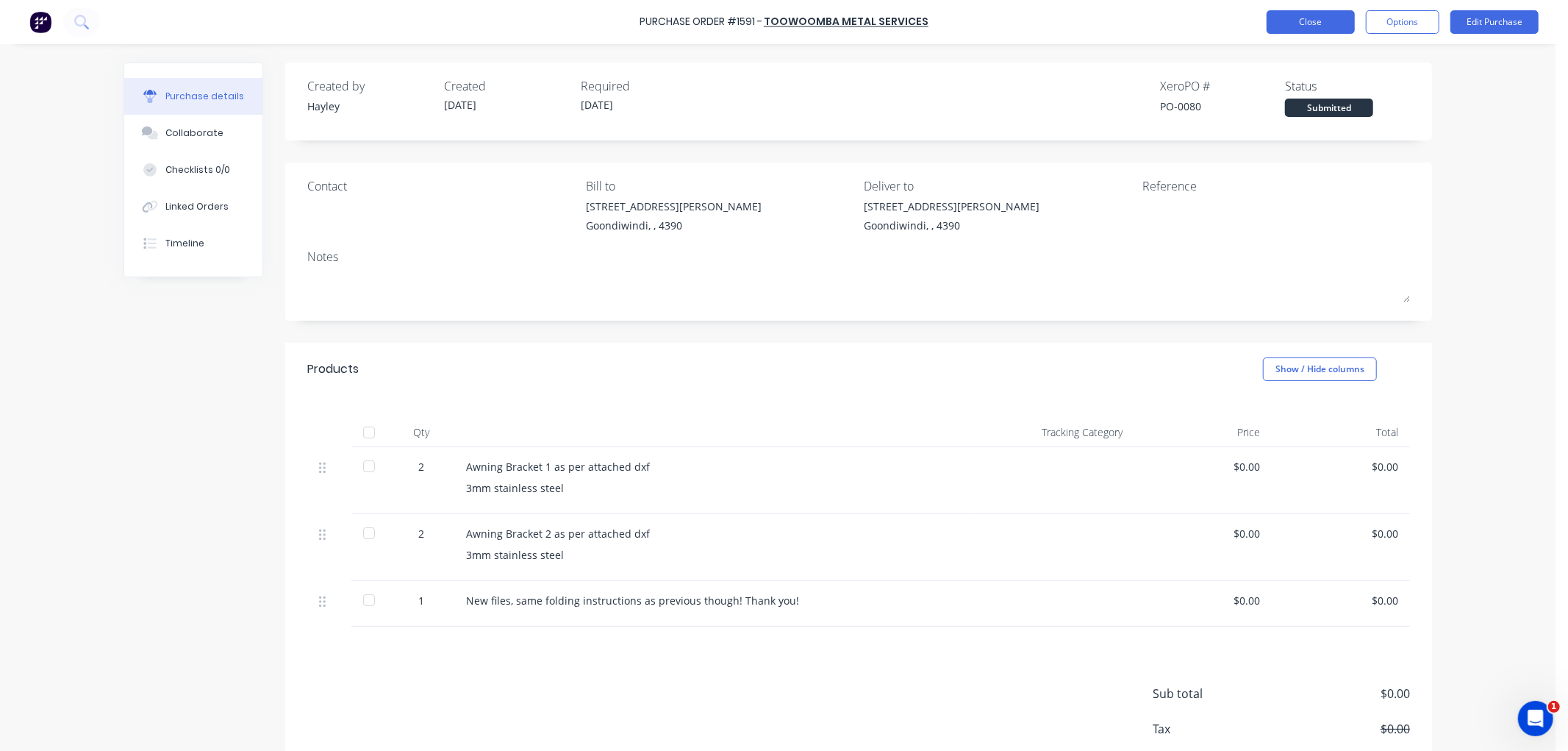
click at [1312, 16] on button "Close" at bounding box center [1310, 22] width 88 height 23
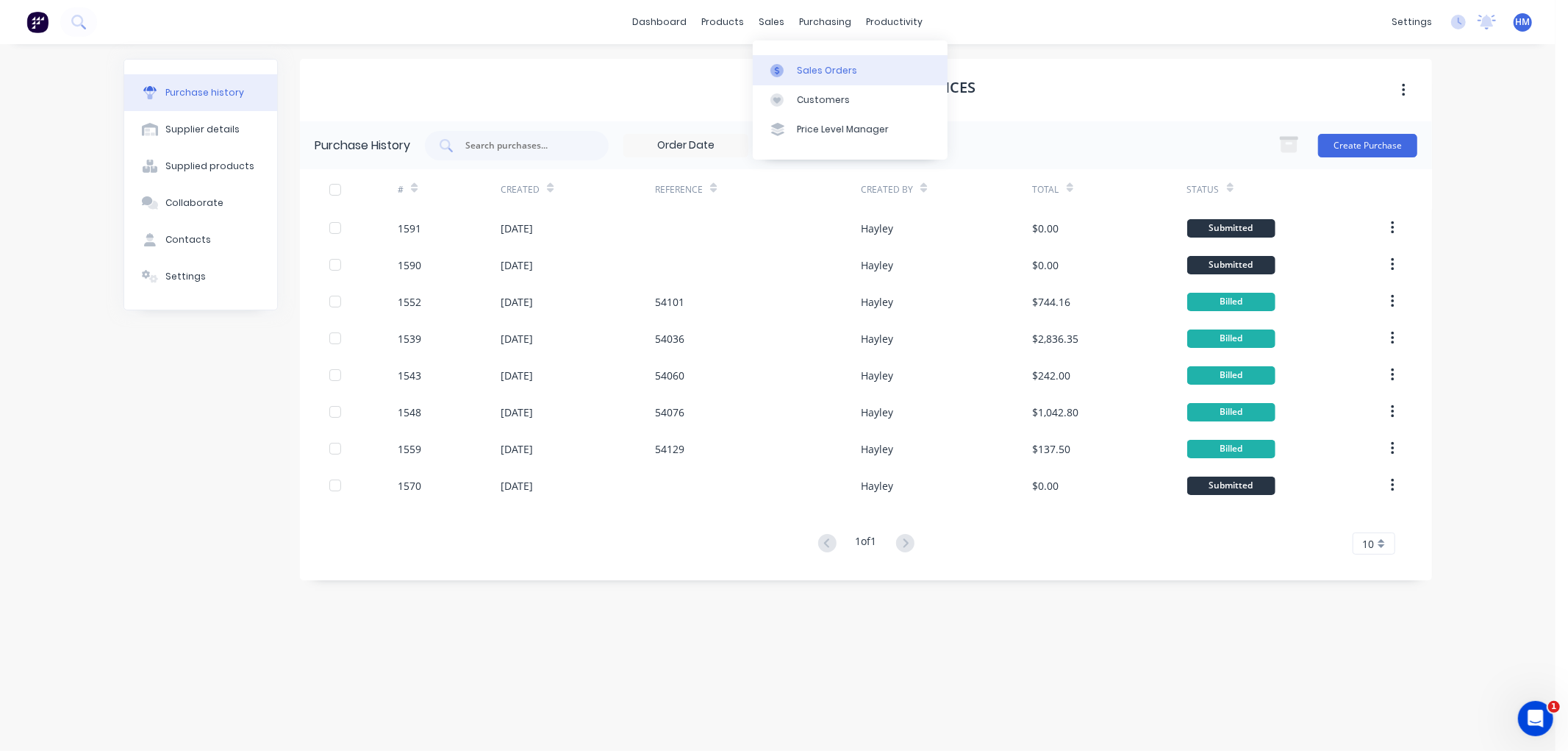
click at [802, 65] on div "Sales Orders" at bounding box center [827, 71] width 60 height 13
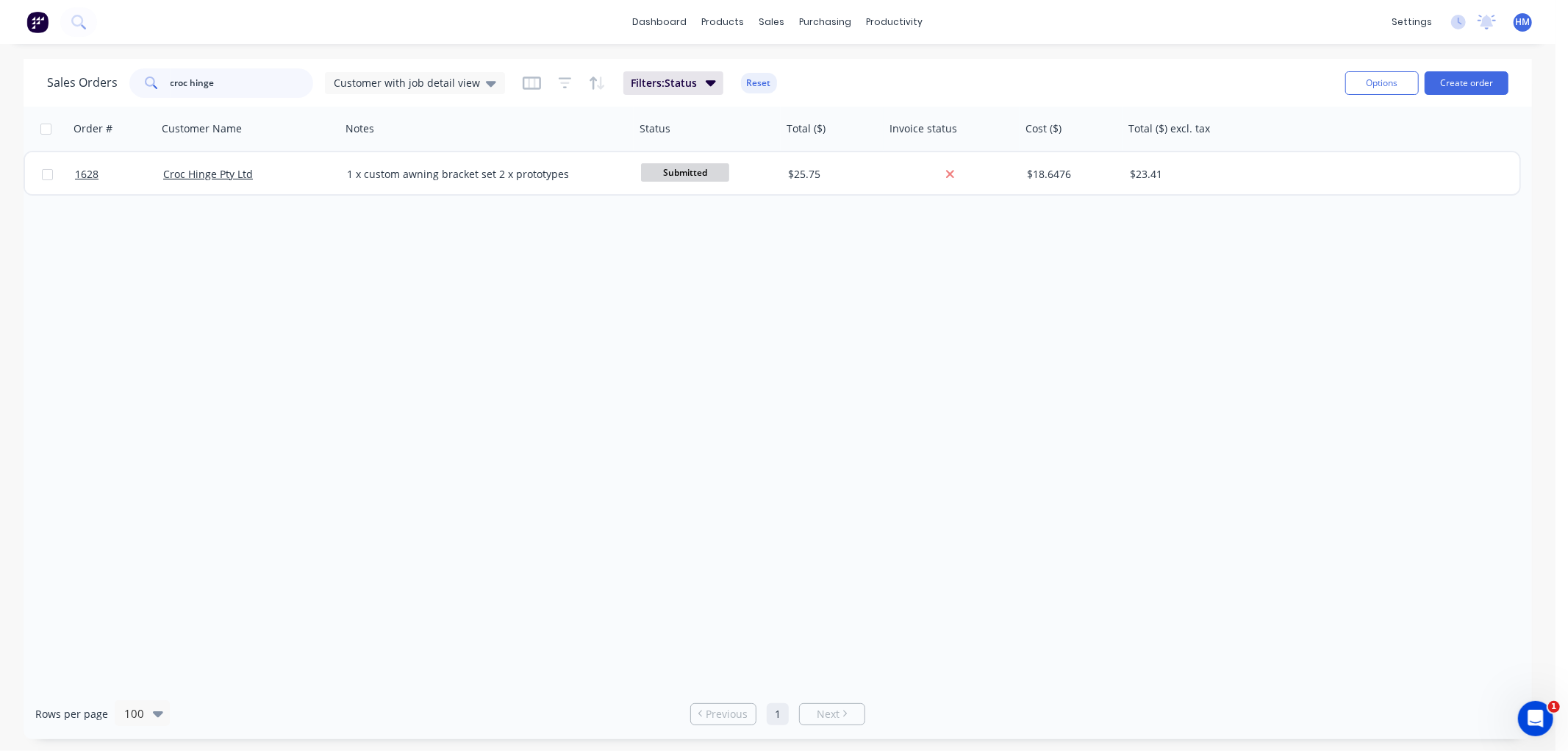
drag, startPoint x: 127, startPoint y: 81, endPoint x: 83, endPoint y: 81, distance: 44.0
click at [83, 81] on div "Sales Orders croc hinge Customer with job detail view" at bounding box center [275, 83] width 458 height 29
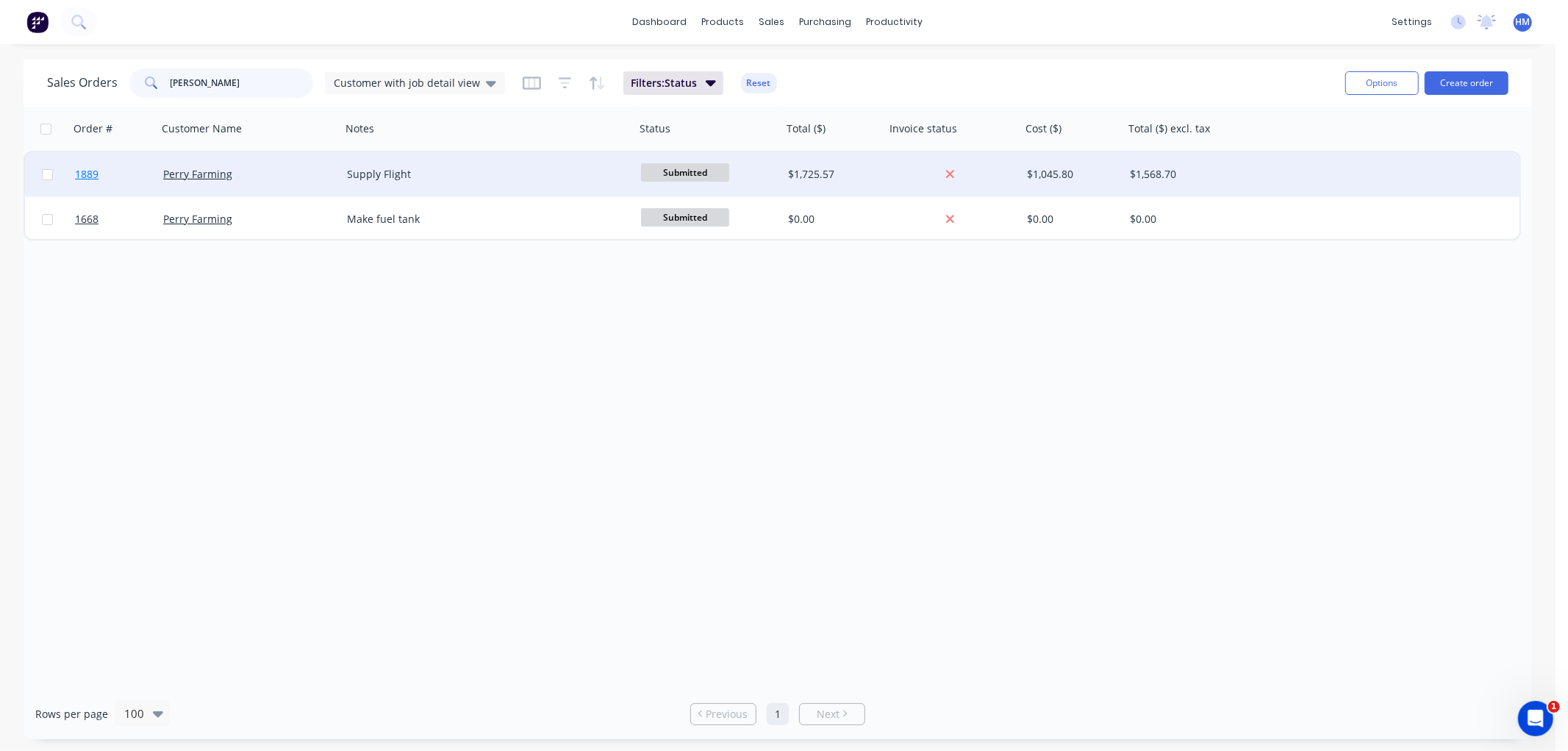
type input "perry"
click at [141, 179] on link "1889" at bounding box center [119, 174] width 88 height 44
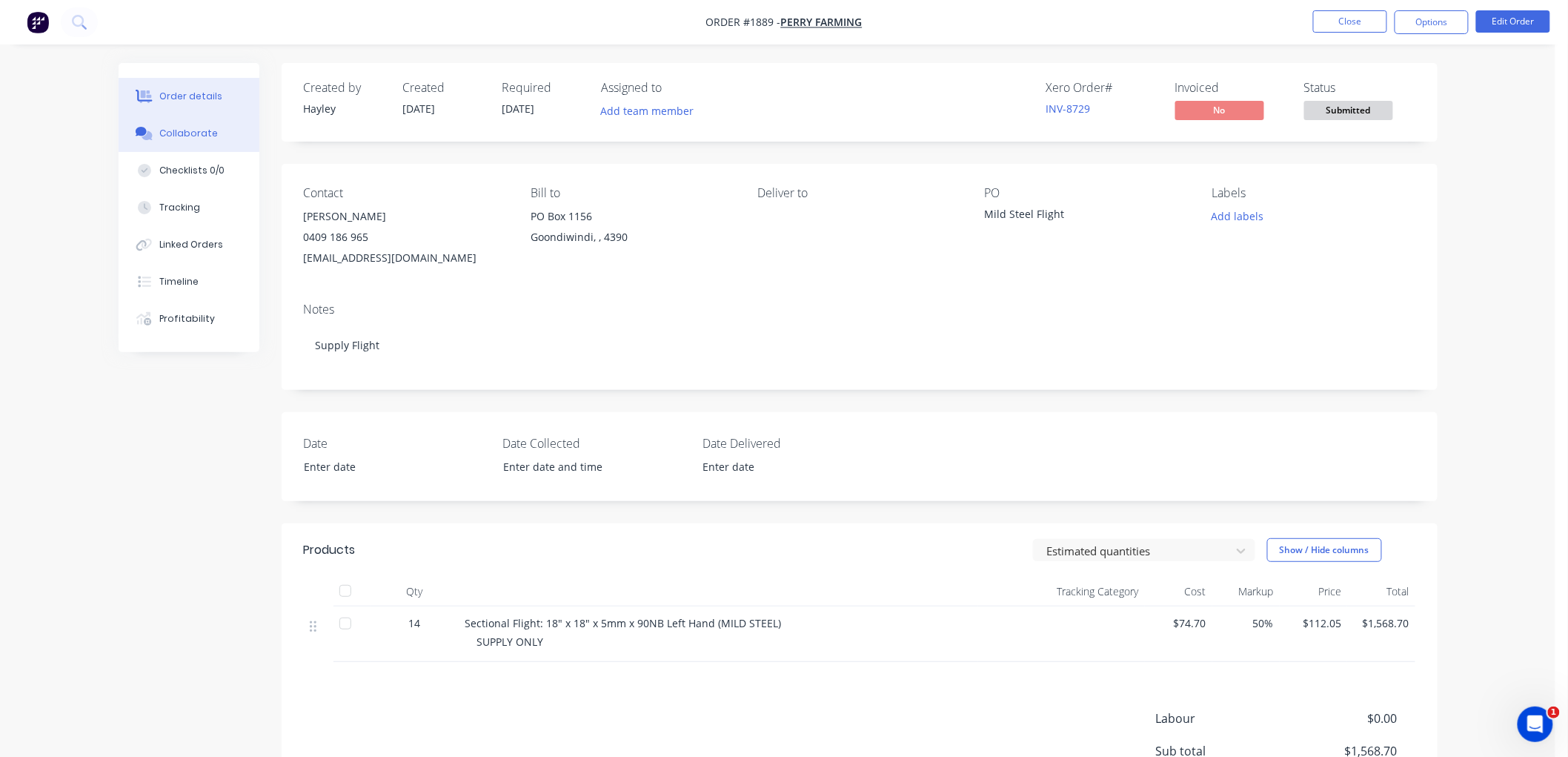
click at [166, 128] on div "Collaborate" at bounding box center [188, 134] width 59 height 13
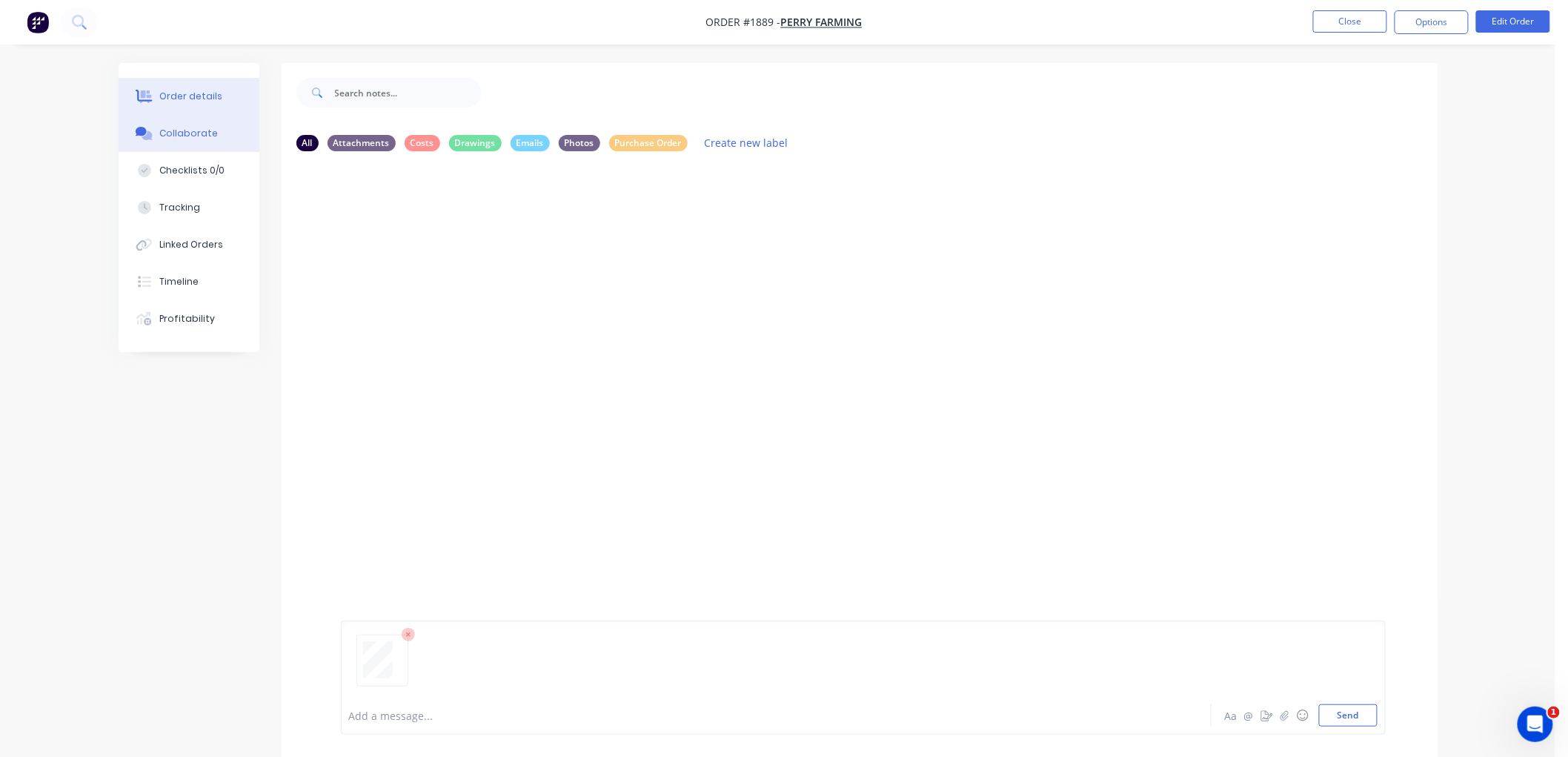
click at [182, 101] on div "Order details" at bounding box center [190, 97] width 63 height 13
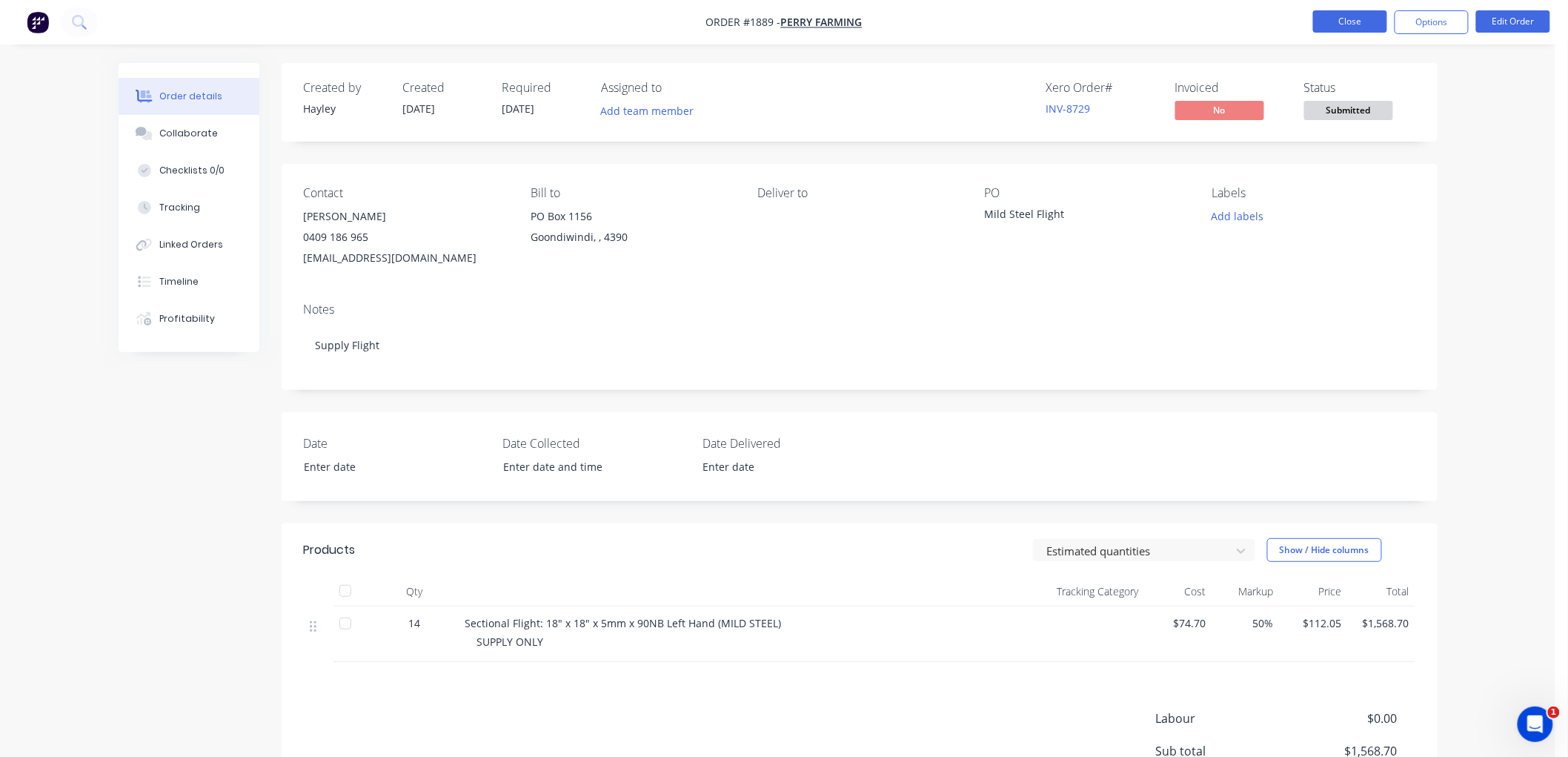
click at [1351, 22] on button "Close" at bounding box center [1350, 21] width 74 height 22
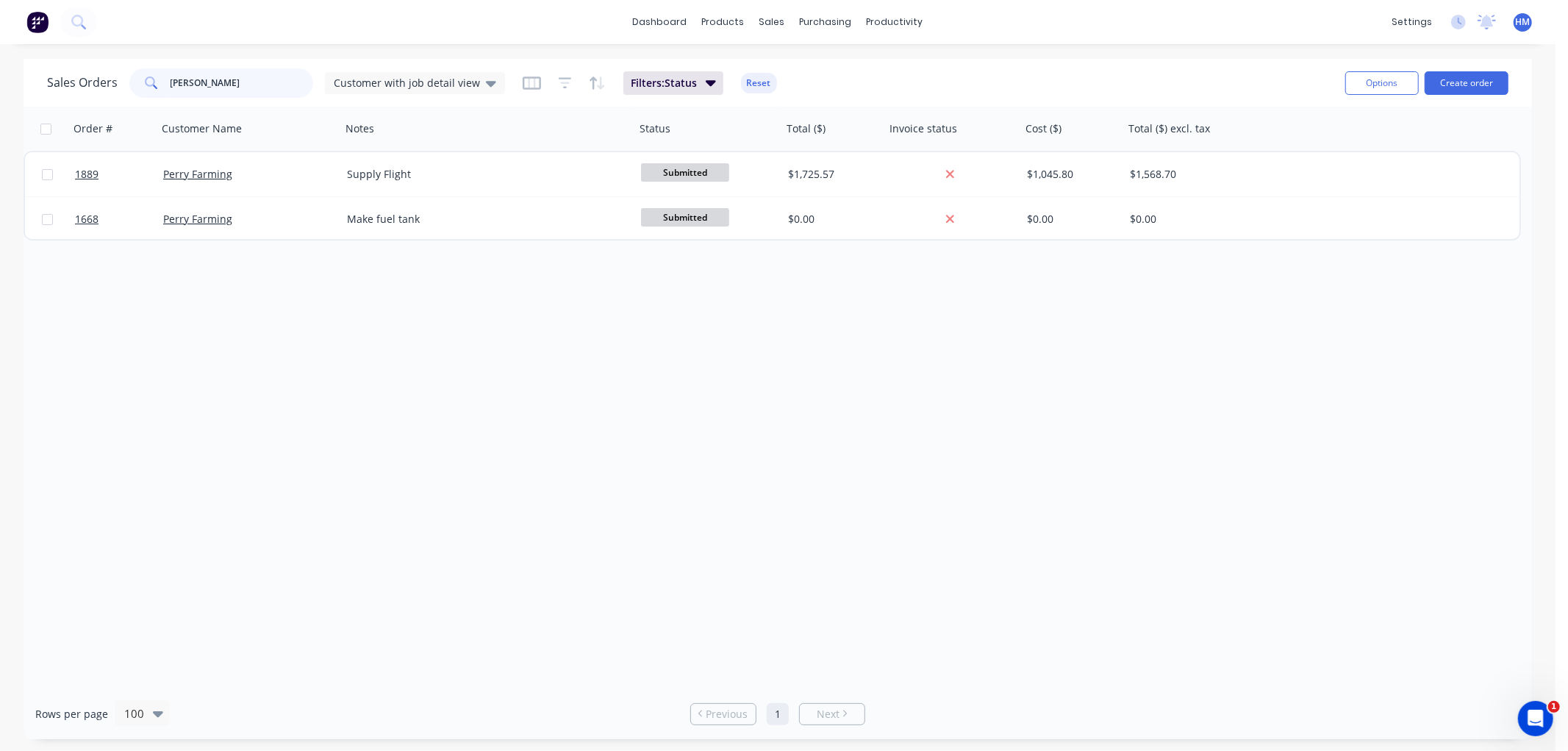
drag, startPoint x: 219, startPoint y: 88, endPoint x: 87, endPoint y: 86, distance: 132.0
click at [87, 86] on div "Sales Orders perry Customer with job detail view" at bounding box center [275, 83] width 458 height 29
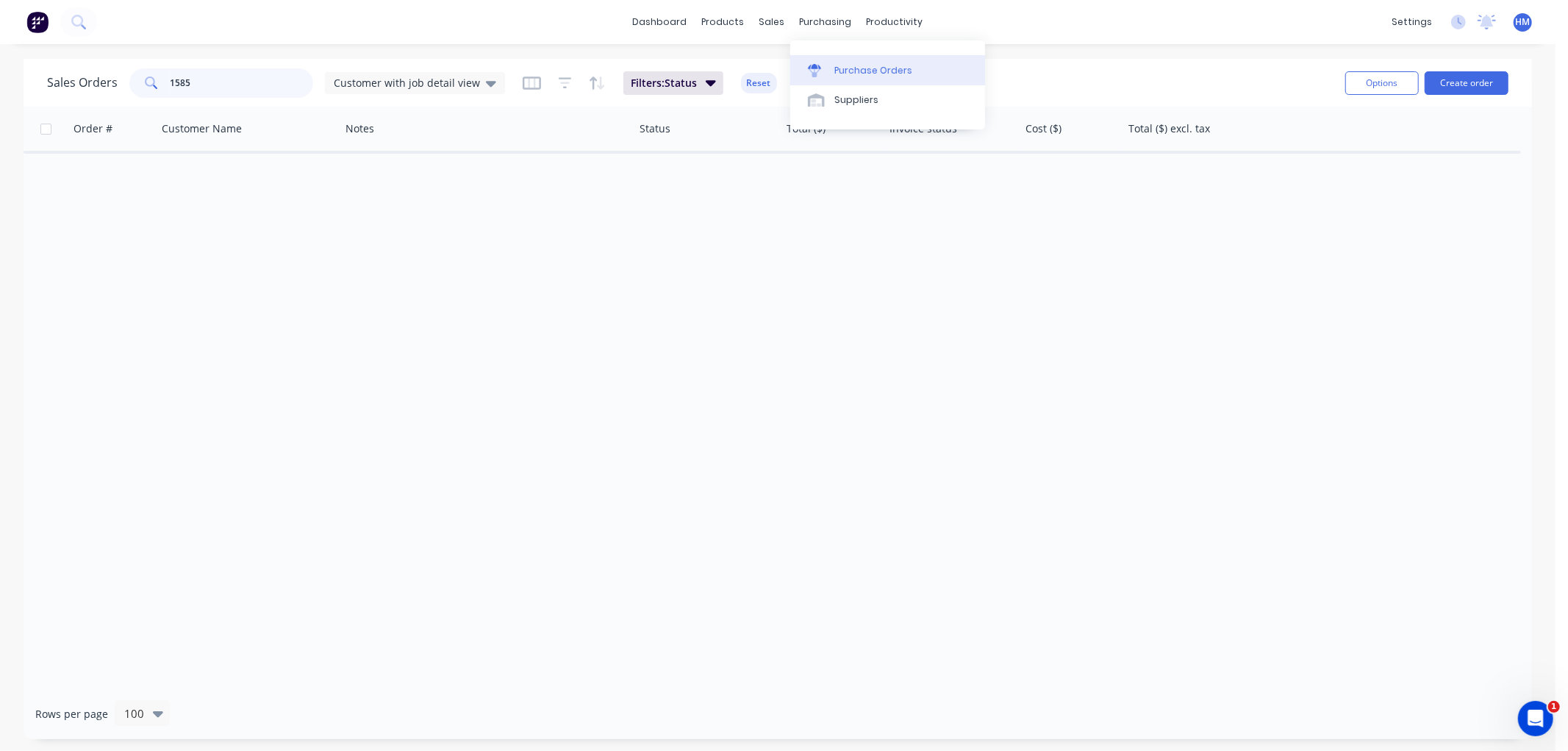
type input "1585"
click at [842, 62] on link "Purchase Orders" at bounding box center [887, 69] width 195 height 29
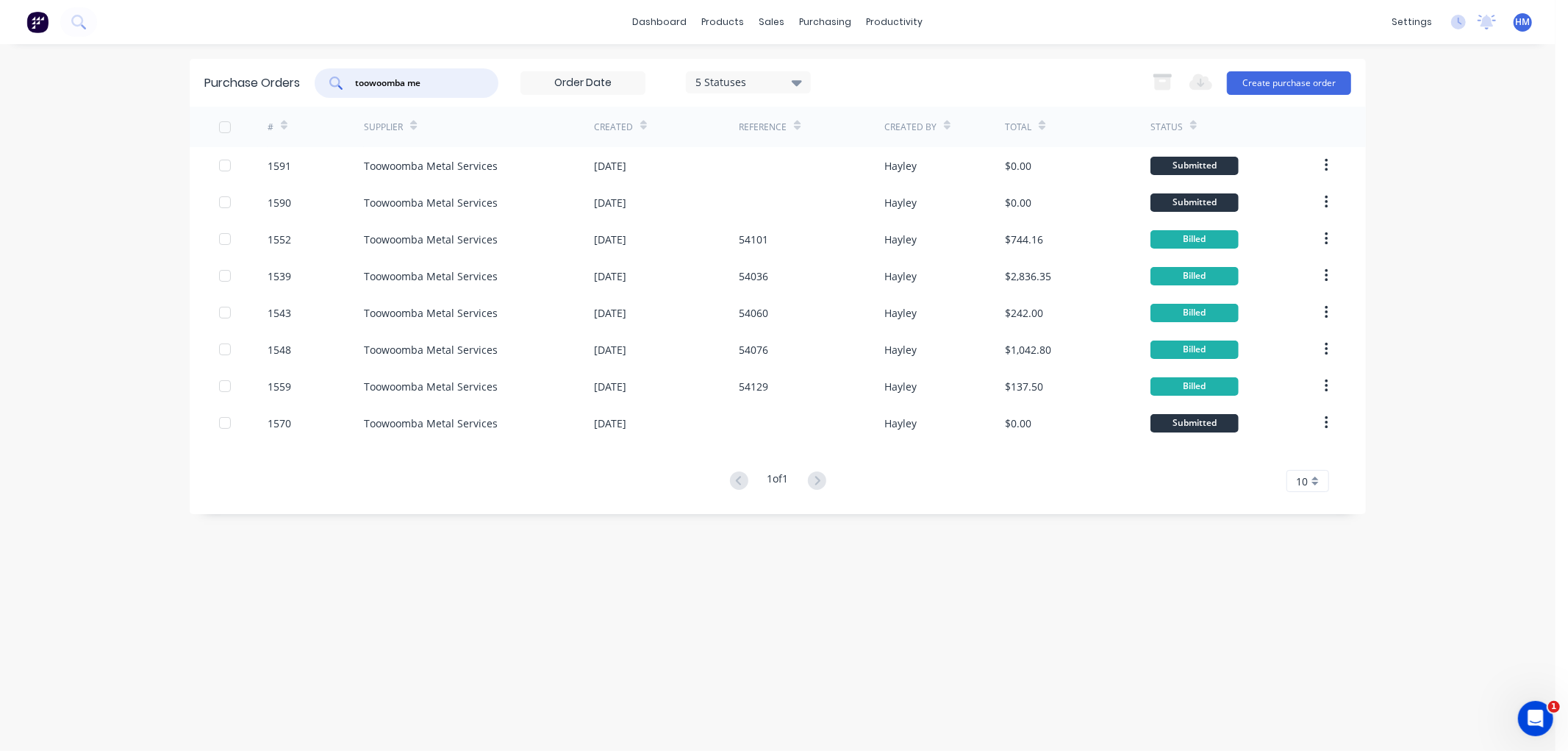
drag, startPoint x: 435, startPoint y: 83, endPoint x: 329, endPoint y: 83, distance: 106.0
click at [329, 83] on div "toowoomba me" at bounding box center [406, 83] width 183 height 29
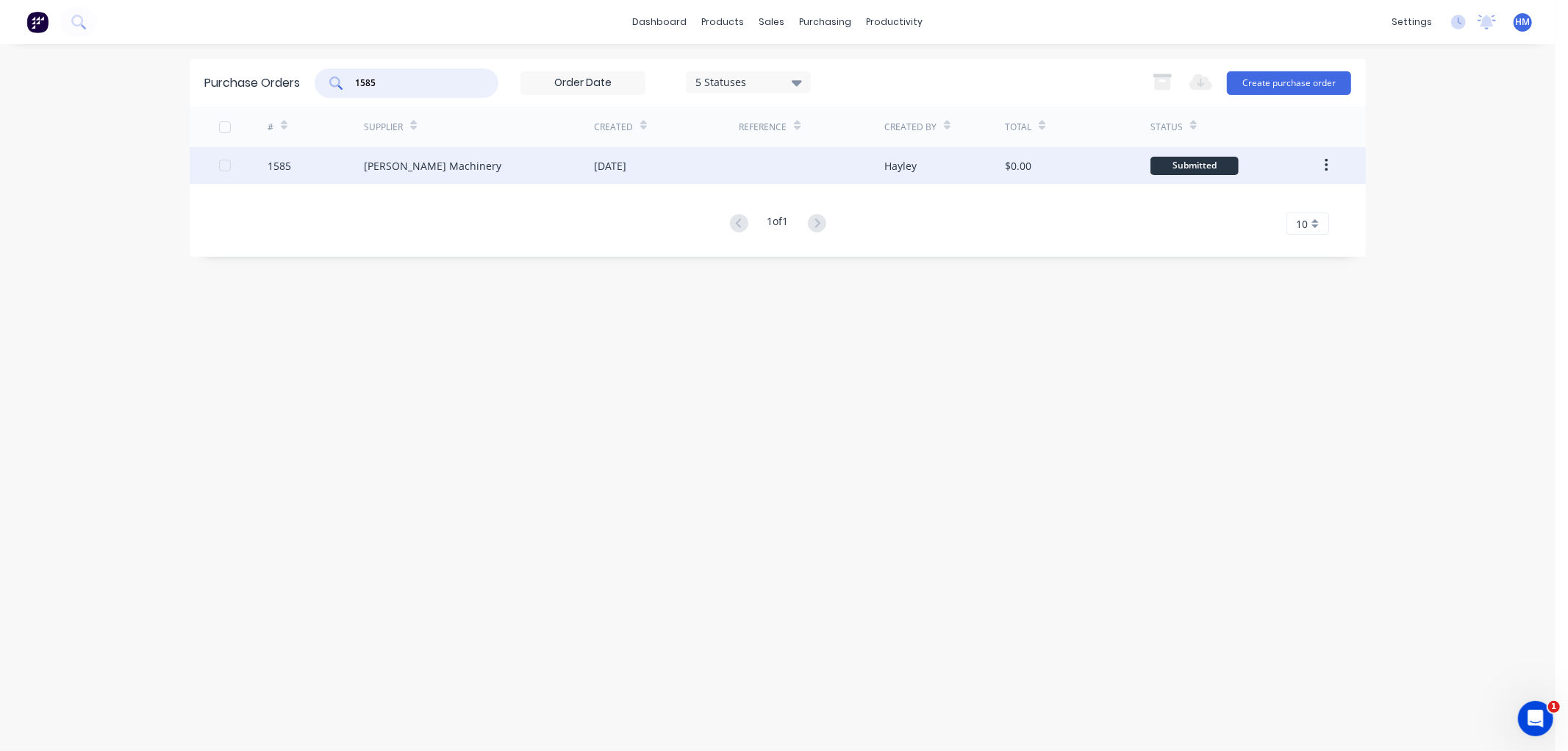
type input "1585"
click at [299, 170] on div "1585" at bounding box center [316, 165] width 97 height 37
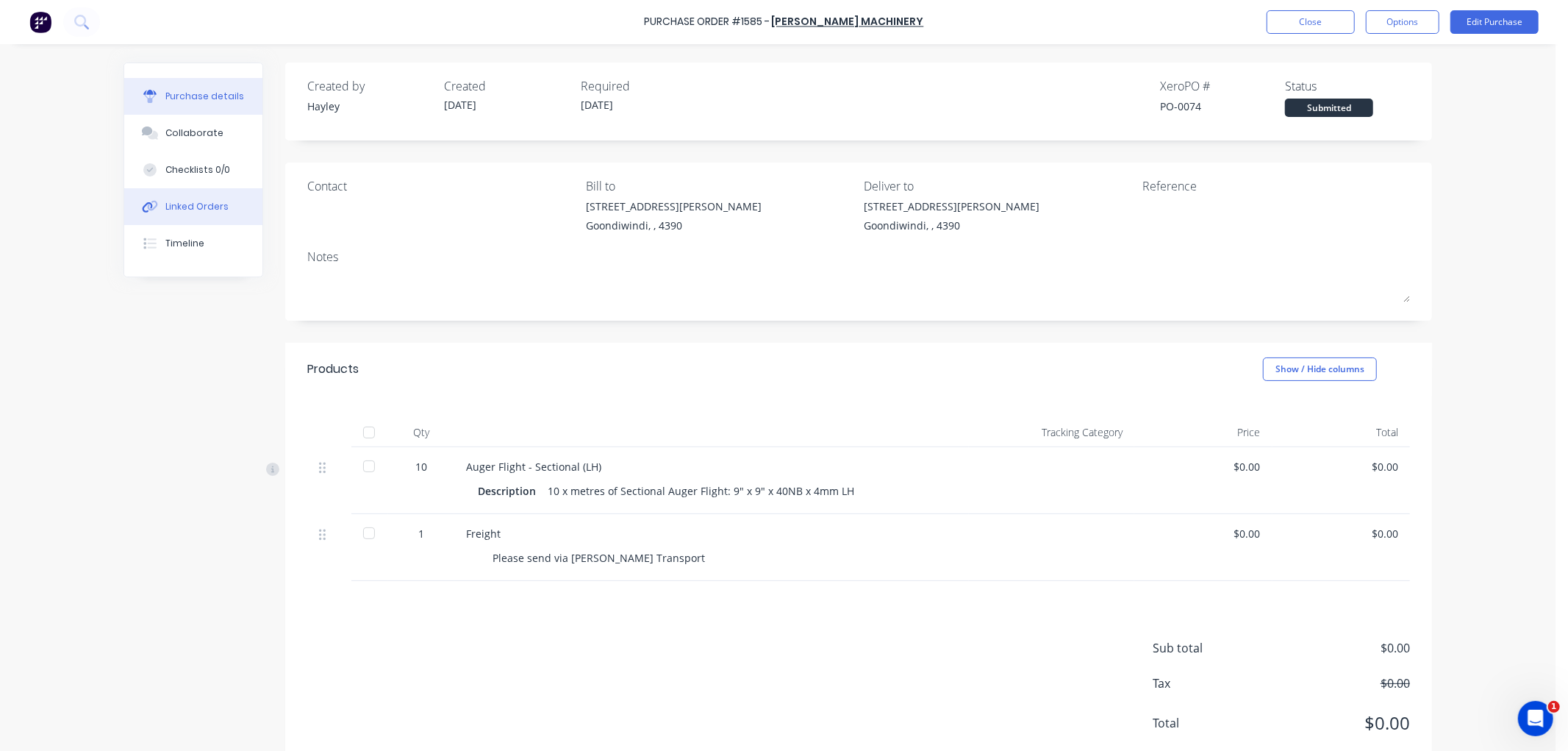
click at [201, 197] on button "Linked Orders" at bounding box center [193, 207] width 138 height 37
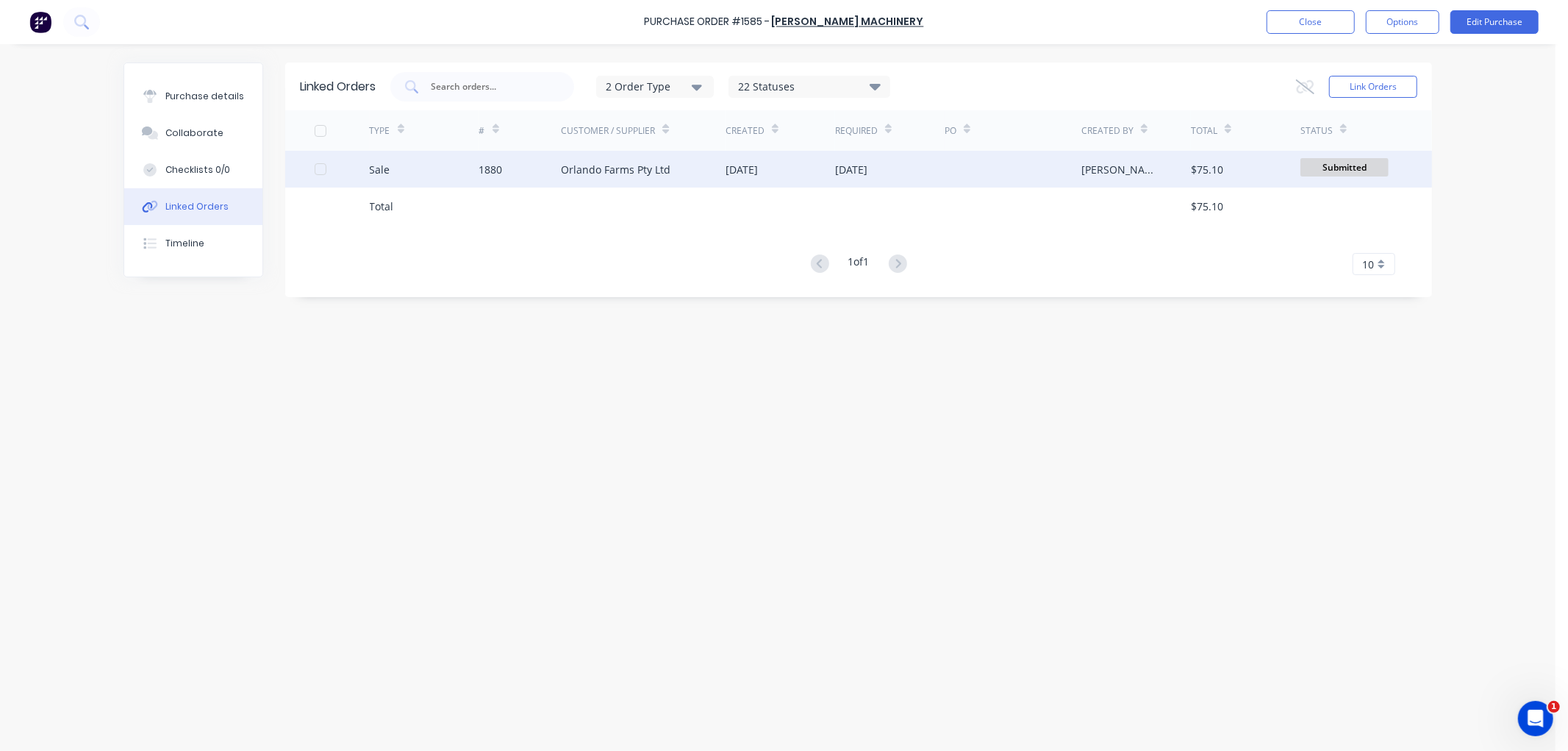
click at [415, 166] on div "Sale" at bounding box center [424, 169] width 109 height 37
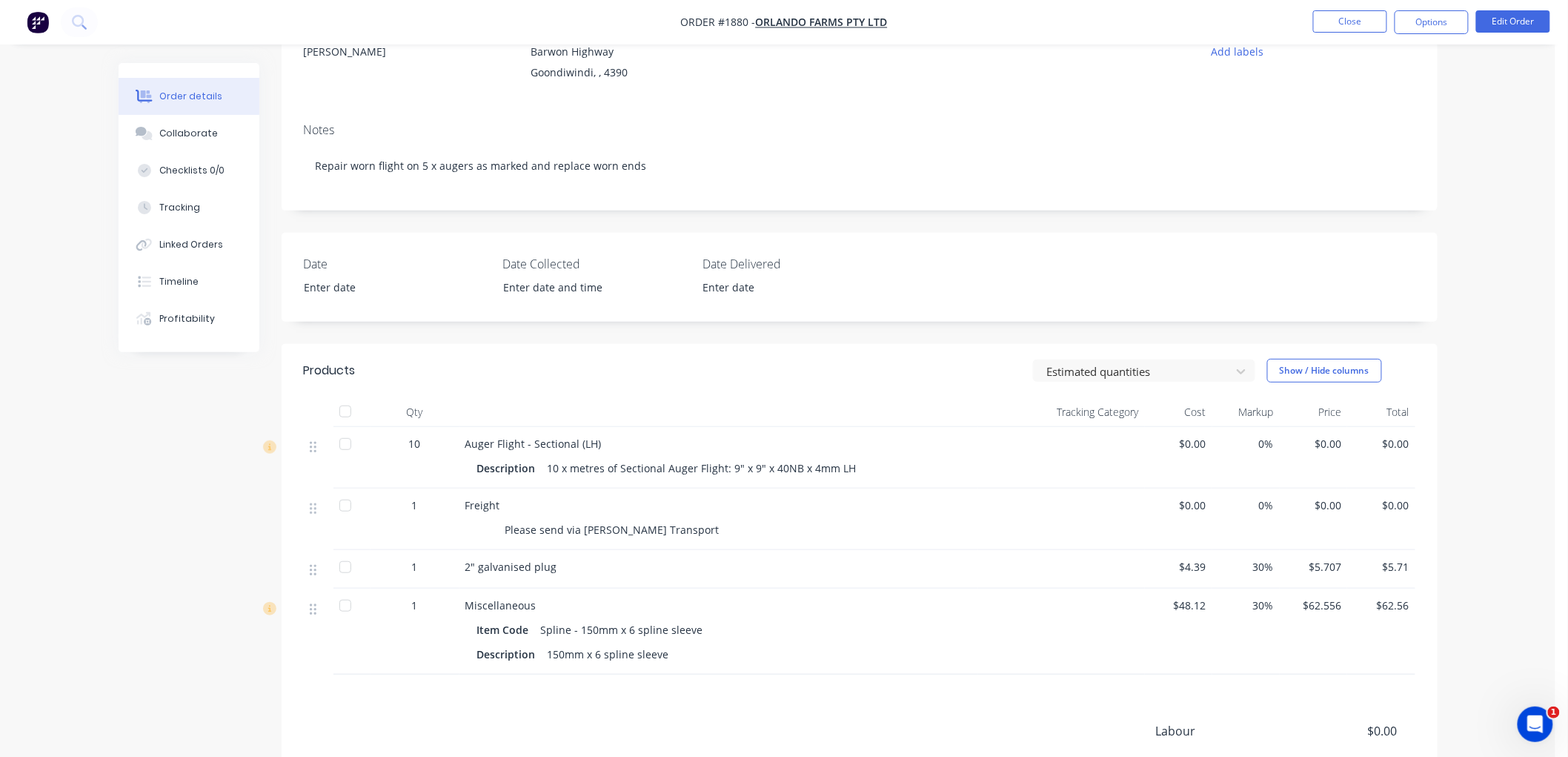
scroll to position [246, 0]
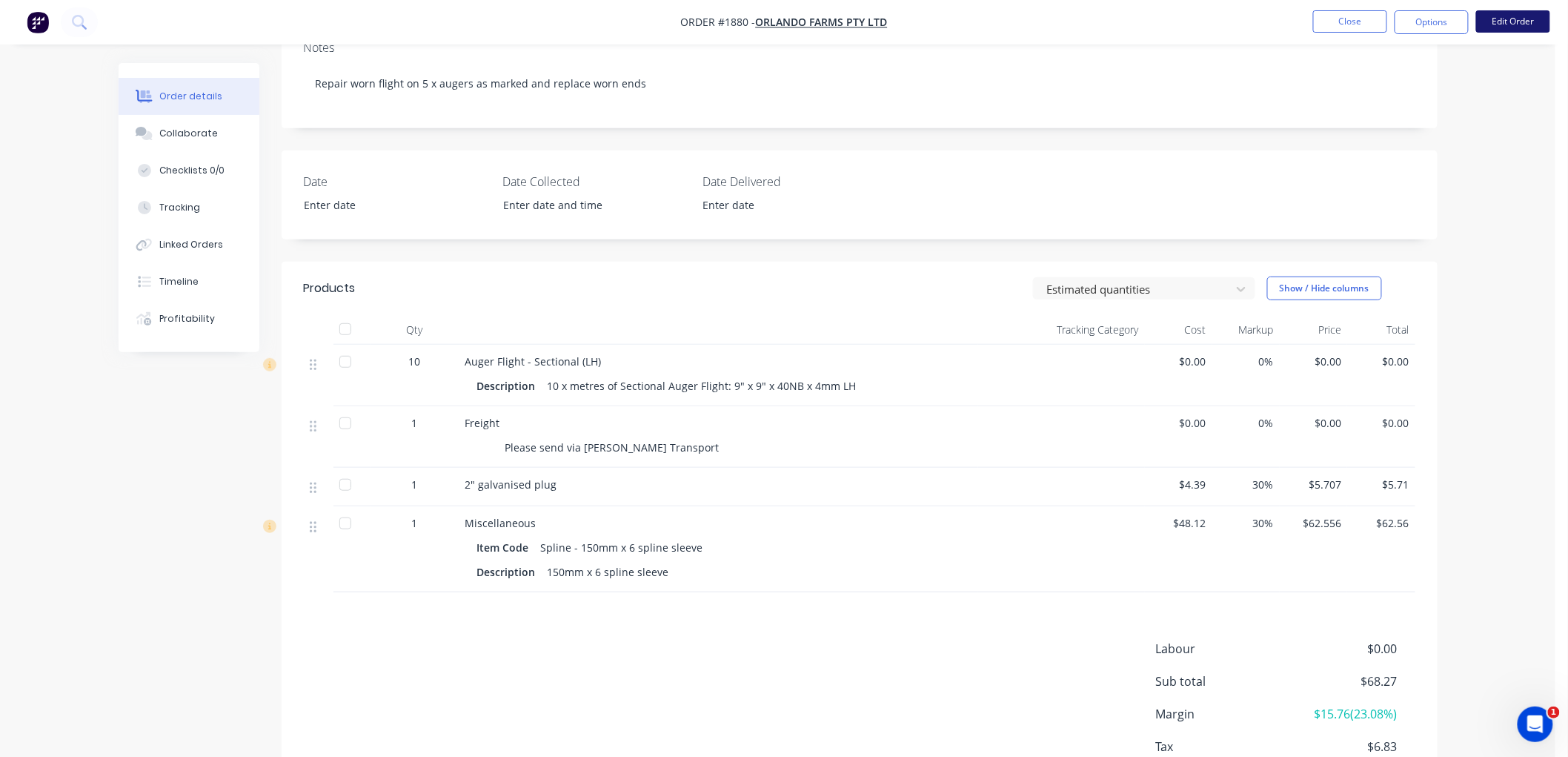
click at [1513, 28] on button "Edit Order" at bounding box center [1513, 21] width 74 height 22
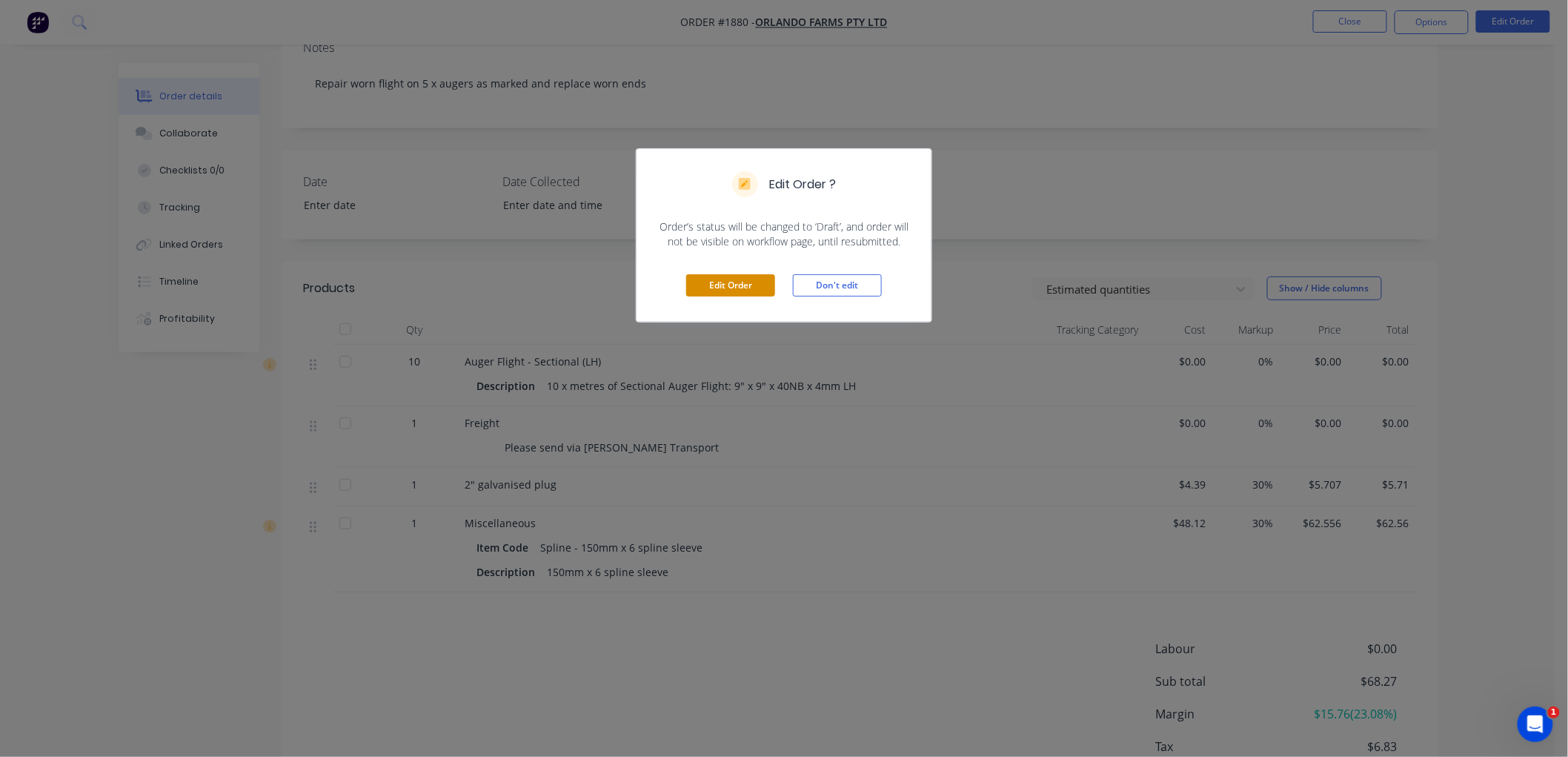
click at [710, 278] on button "Edit Order" at bounding box center [731, 285] width 89 height 22
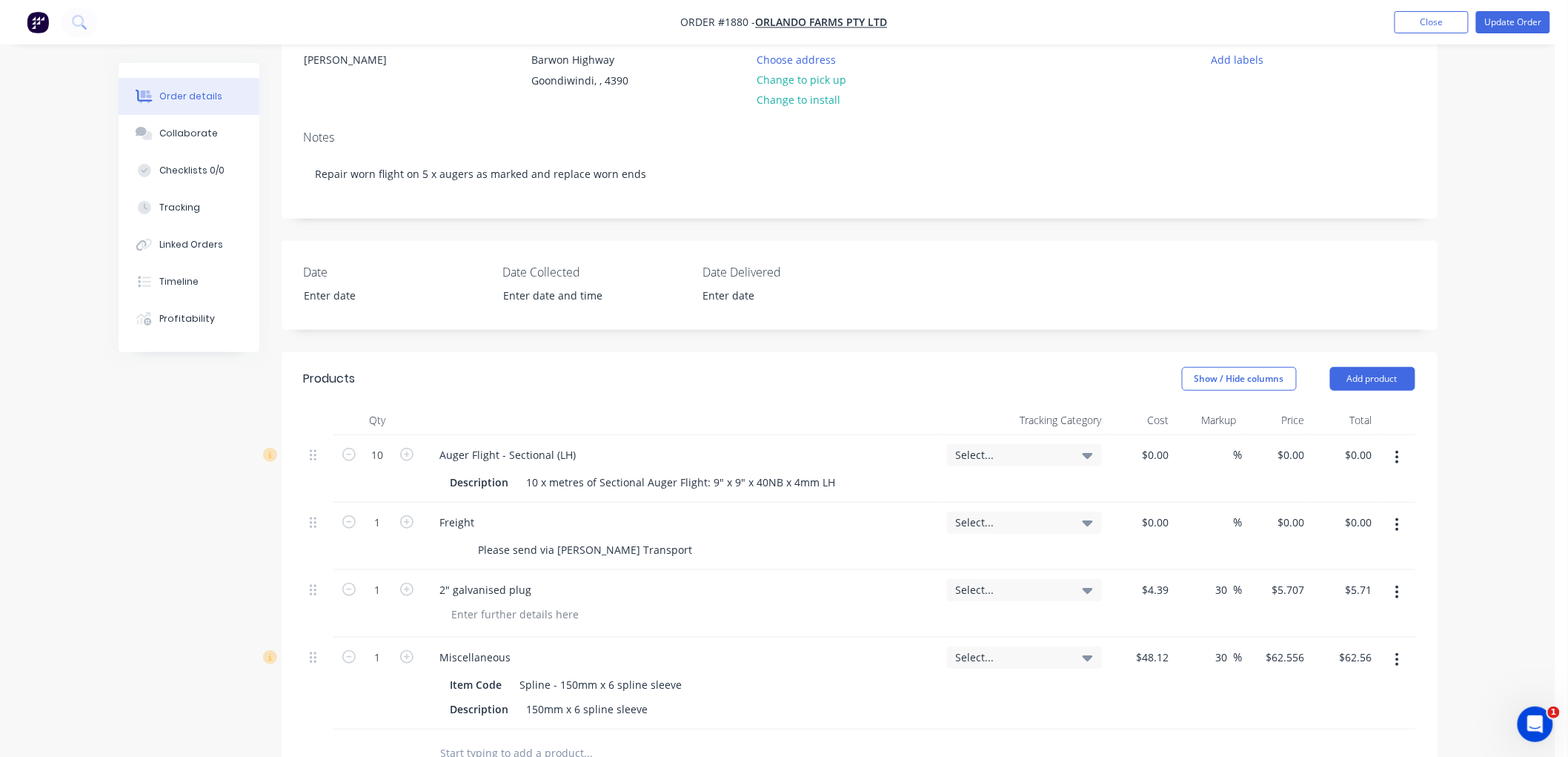
scroll to position [165, 0]
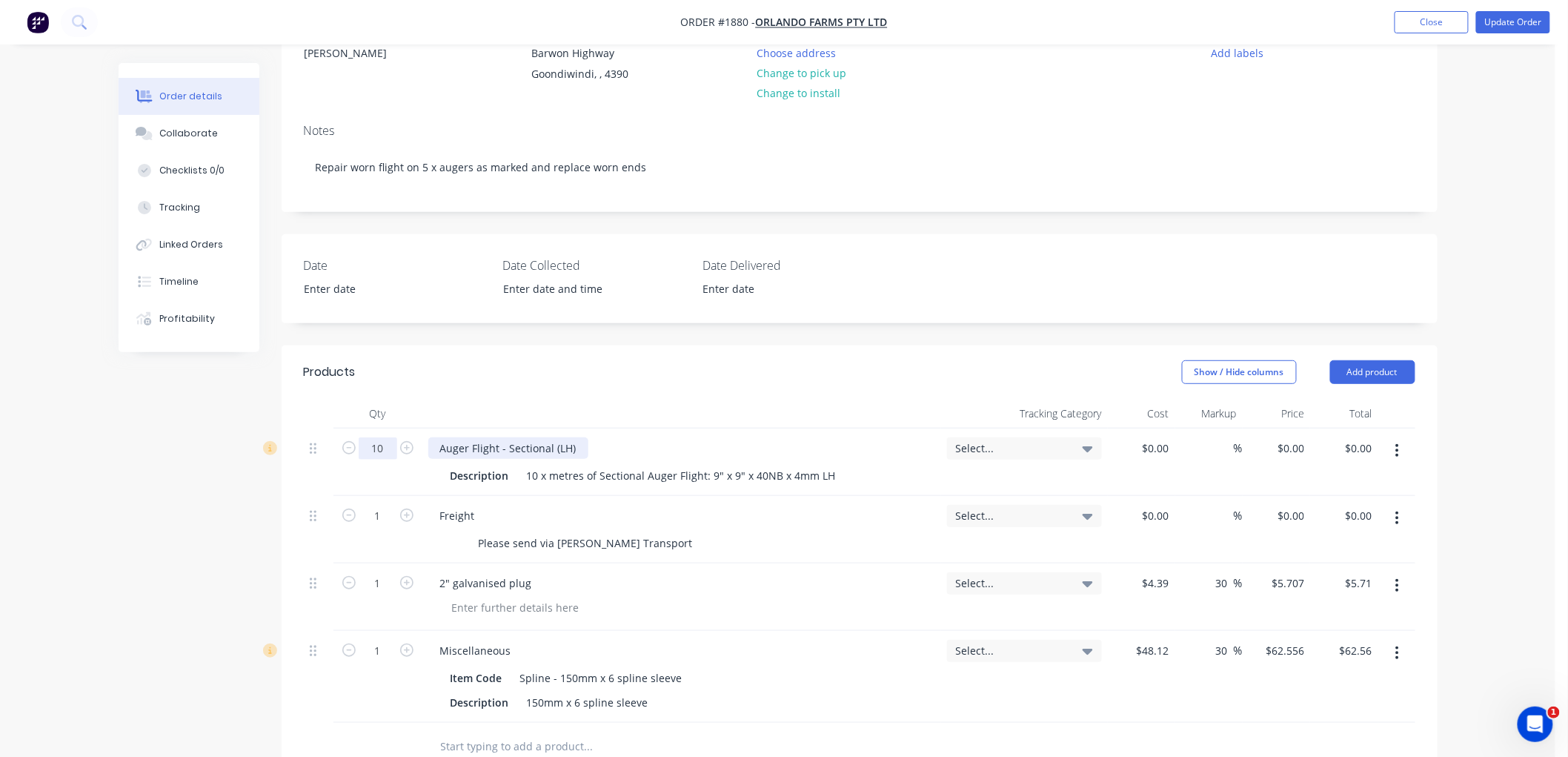
drag, startPoint x: 378, startPoint y: 447, endPoint x: 439, endPoint y: 447, distance: 61.0
click at [379, 447] on input "10" at bounding box center [378, 448] width 39 height 22
type input "44"
drag, startPoint x: 548, startPoint y: 478, endPoint x: 562, endPoint y: 476, distance: 14.1
click at [550, 477] on div "10 x metres of Sectional Auger Flight: 9" x 9" x 40NB x 4mm LH" at bounding box center [682, 476] width 321 height 22
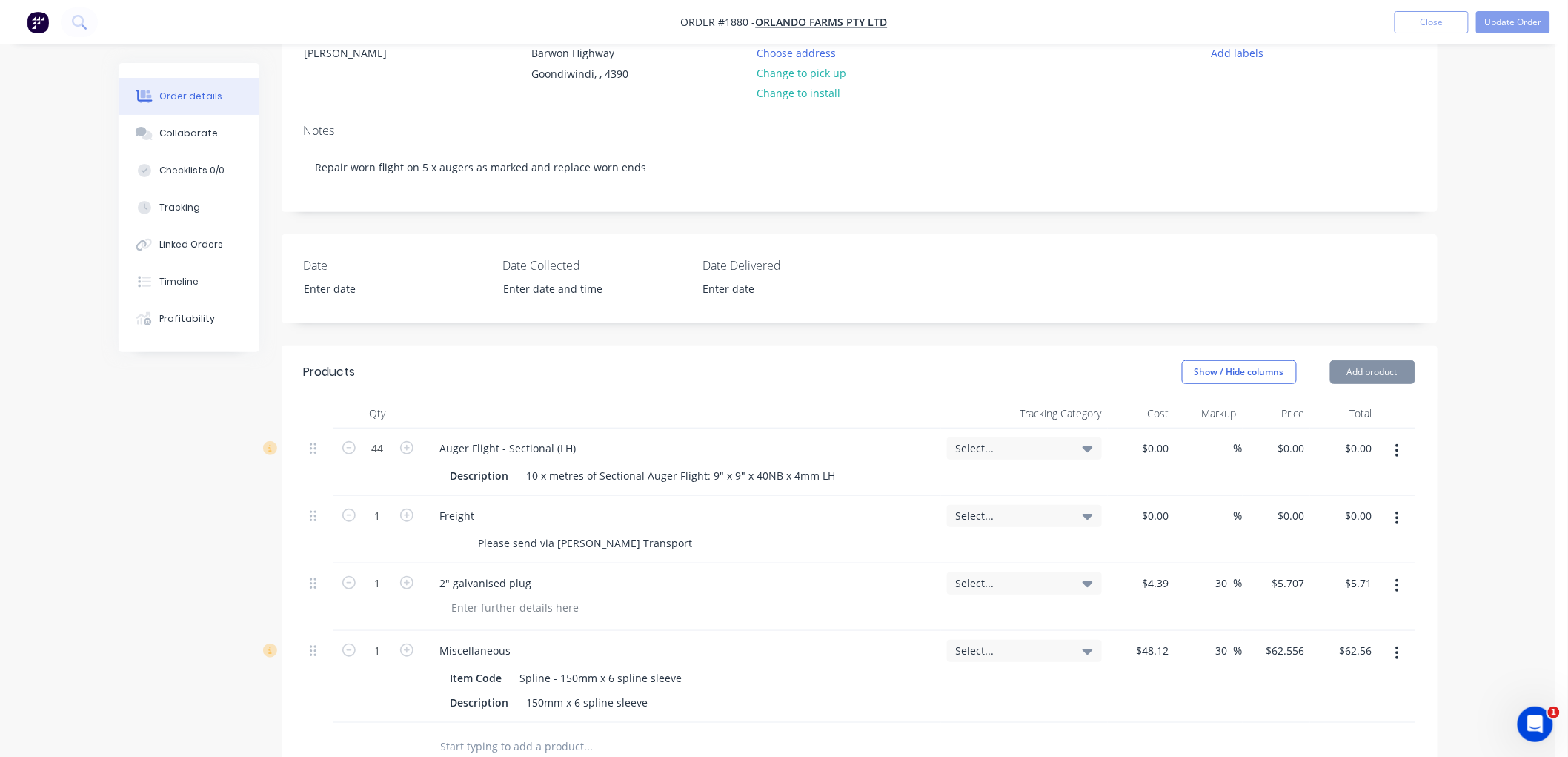
drag, startPoint x: 580, startPoint y: 476, endPoint x: 615, endPoint y: 472, distance: 35.2
click at [583, 476] on div "10 x metres of Sectional Auger Flight: 9" x 9" x 40NB x 4mm LH" at bounding box center [682, 476] width 321 height 22
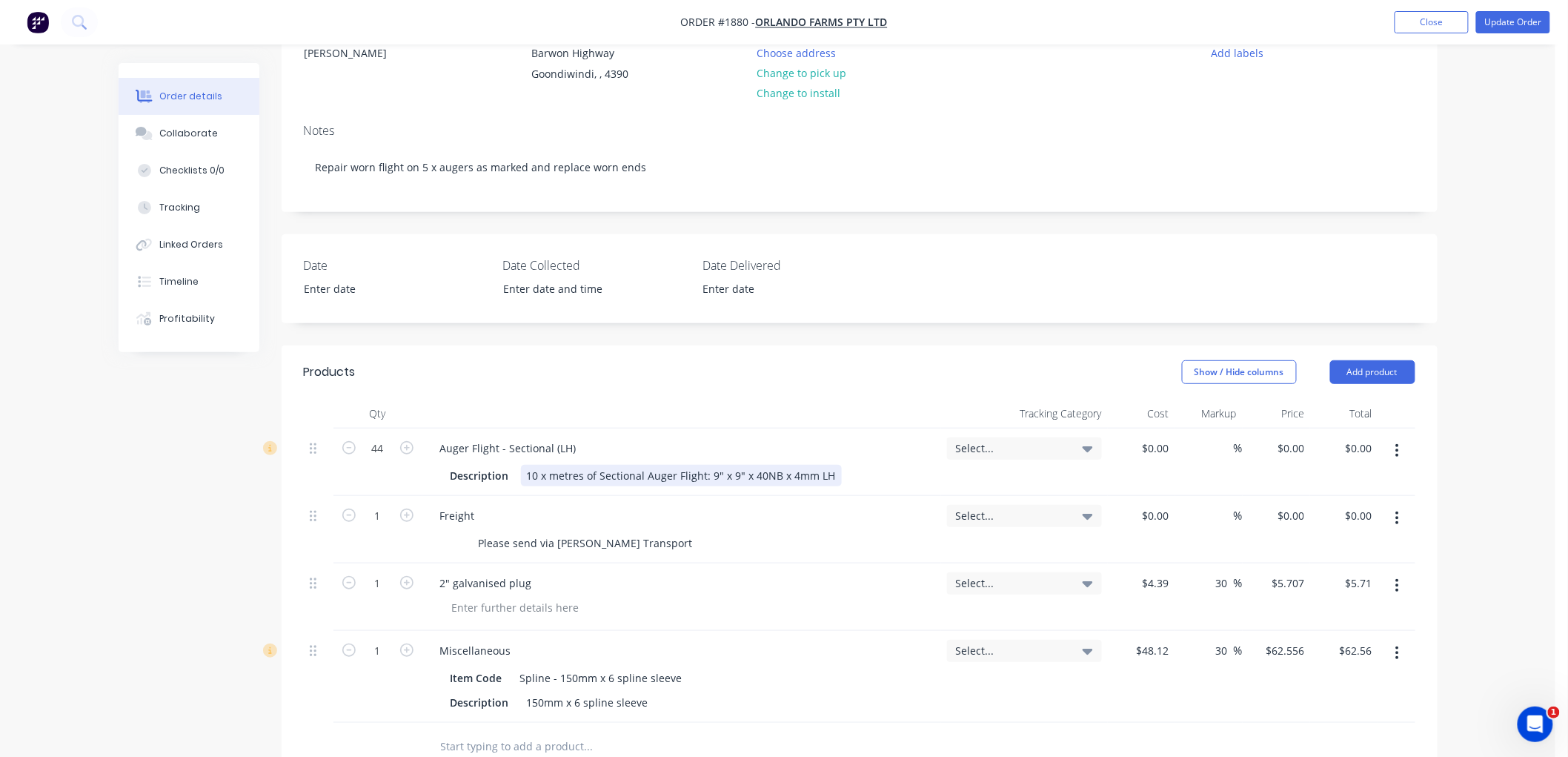
click at [583, 473] on div "10 x metres of Sectional Auger Flight: 9" x 9" x 40NB x 4mm LH" at bounding box center [682, 476] width 321 height 22
click at [1145, 446] on div "0 0" at bounding box center [1142, 462] width 67 height 67
type input "$32.40"
type input "$1,425.60"
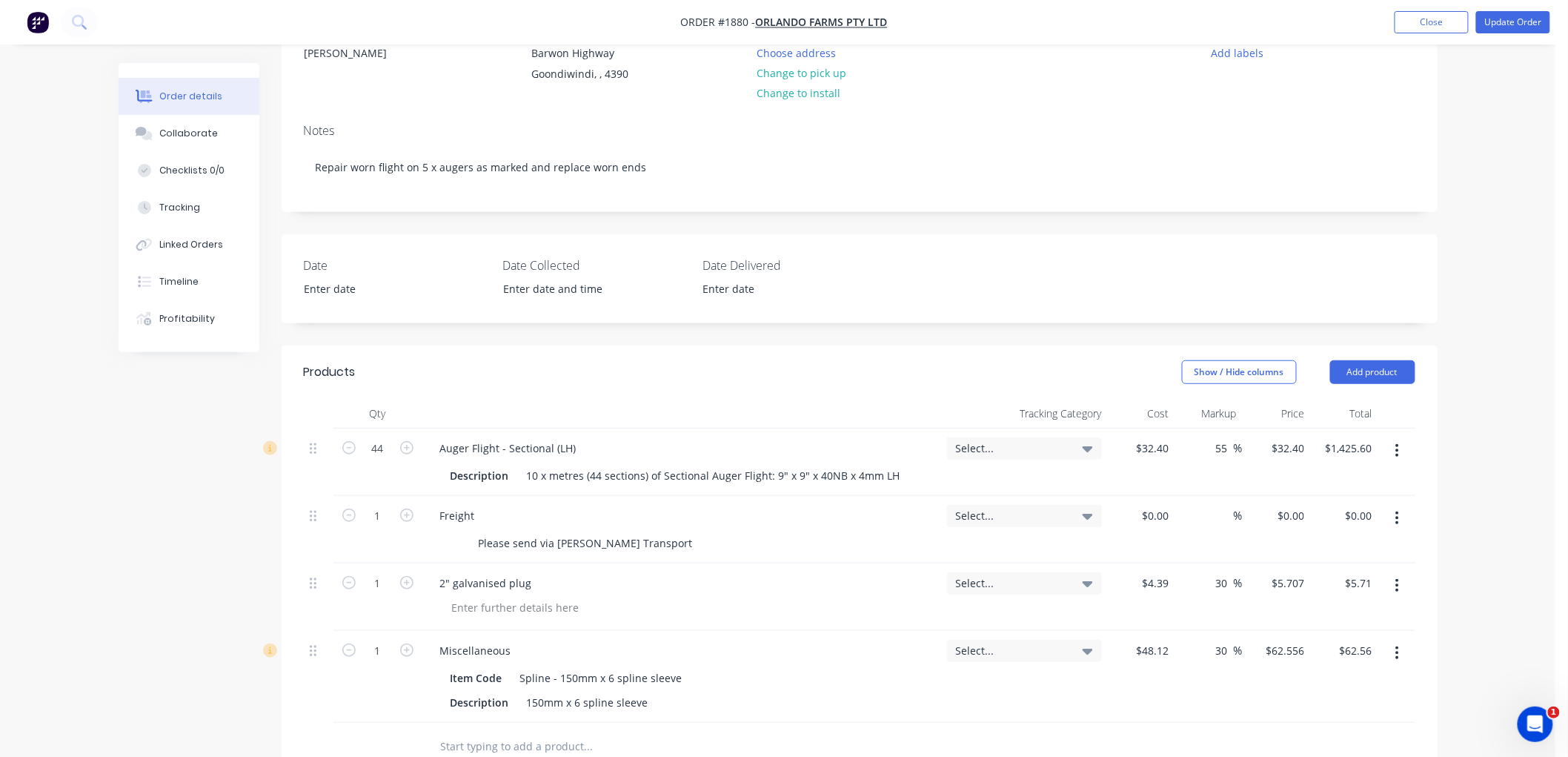
type input "55"
type input "50.22"
type input "$2,209.68"
type input "$50.22"
click at [1027, 352] on header "Products Show / Hide columns Add product" at bounding box center [859, 372] width 1156 height 53
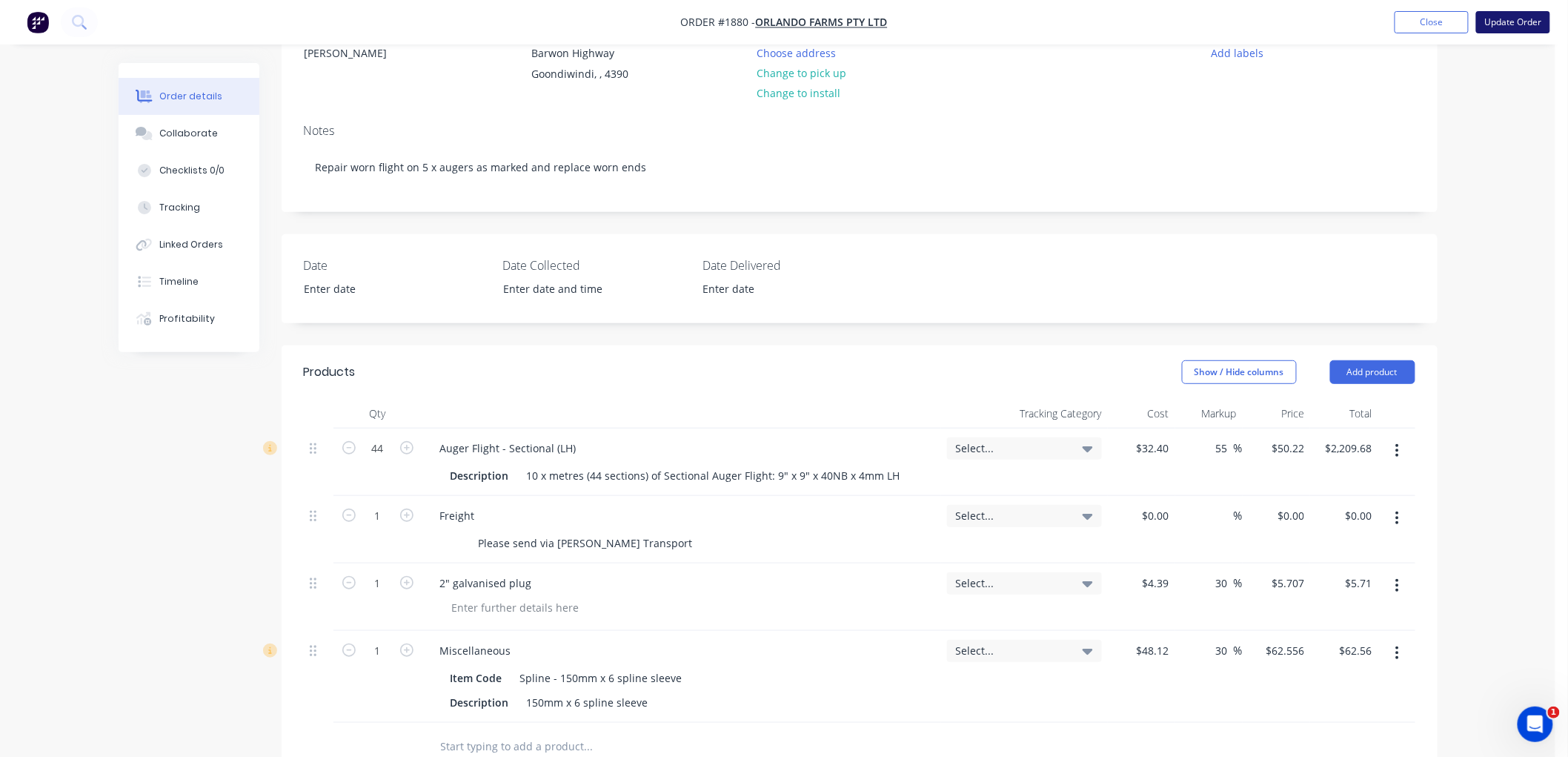
click at [1505, 19] on button "Update Order" at bounding box center [1513, 22] width 74 height 22
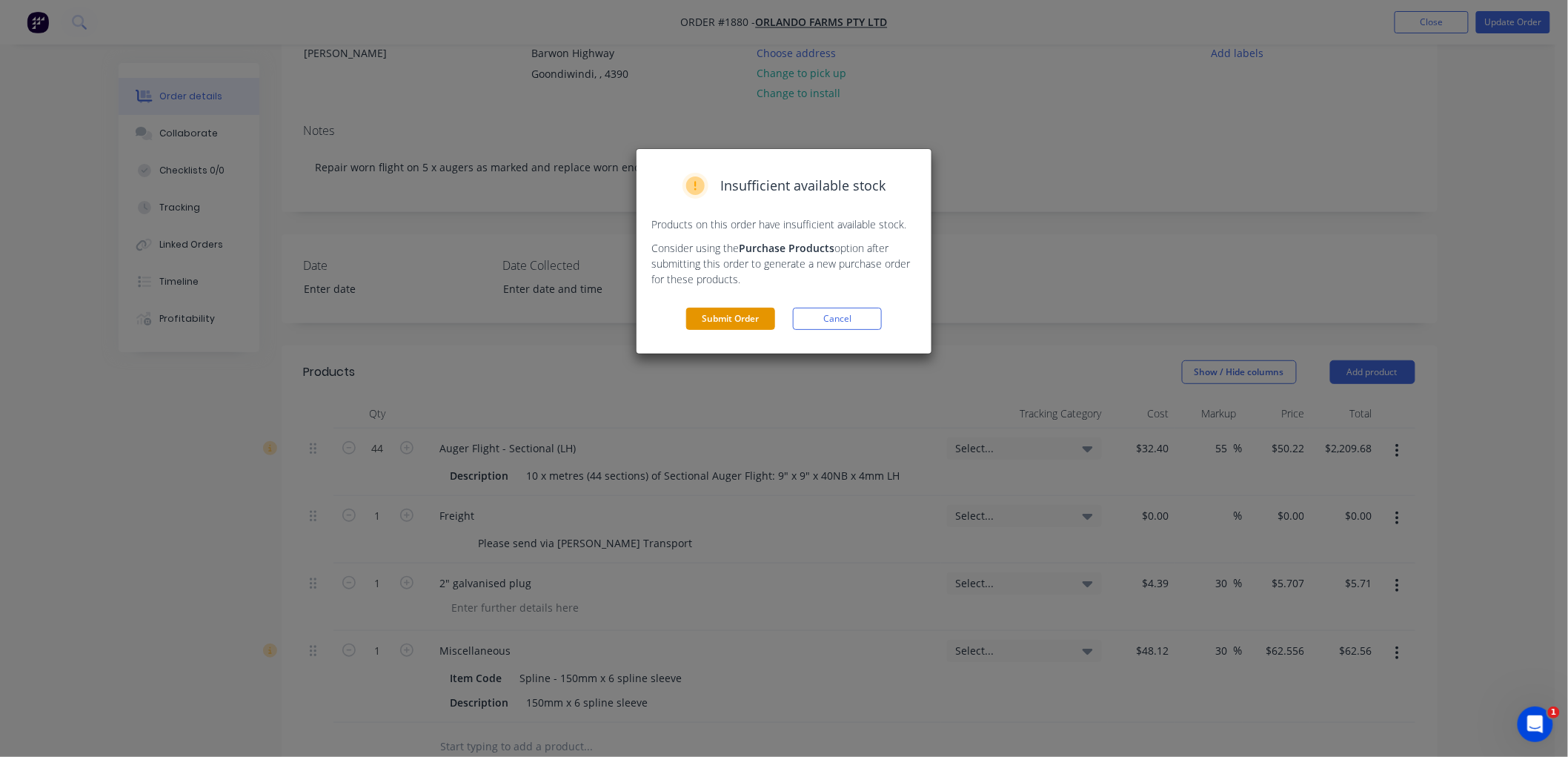
click at [707, 314] on button "Submit Order" at bounding box center [731, 319] width 89 height 22
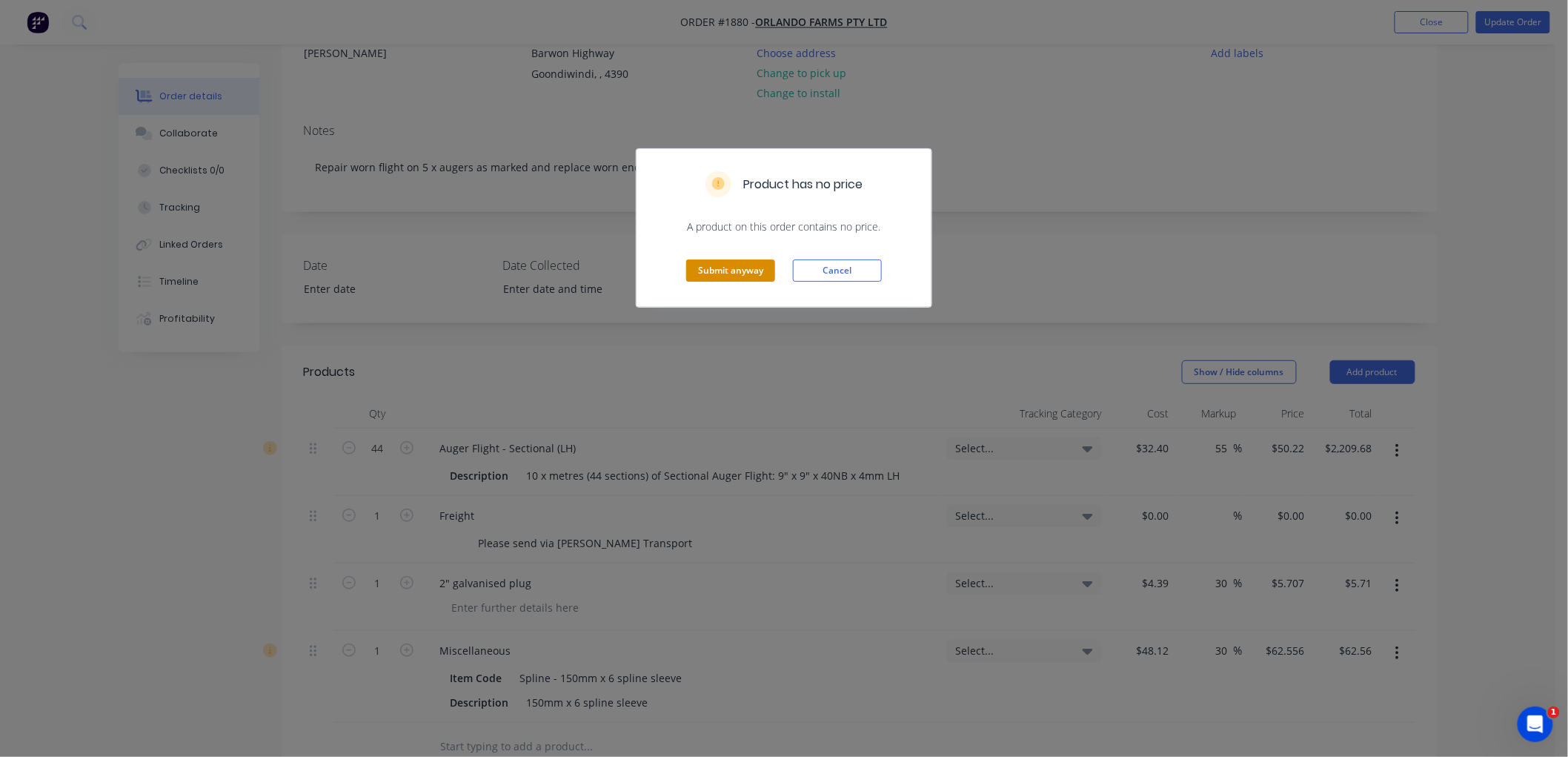
click at [719, 272] on button "Submit anyway" at bounding box center [731, 270] width 89 height 22
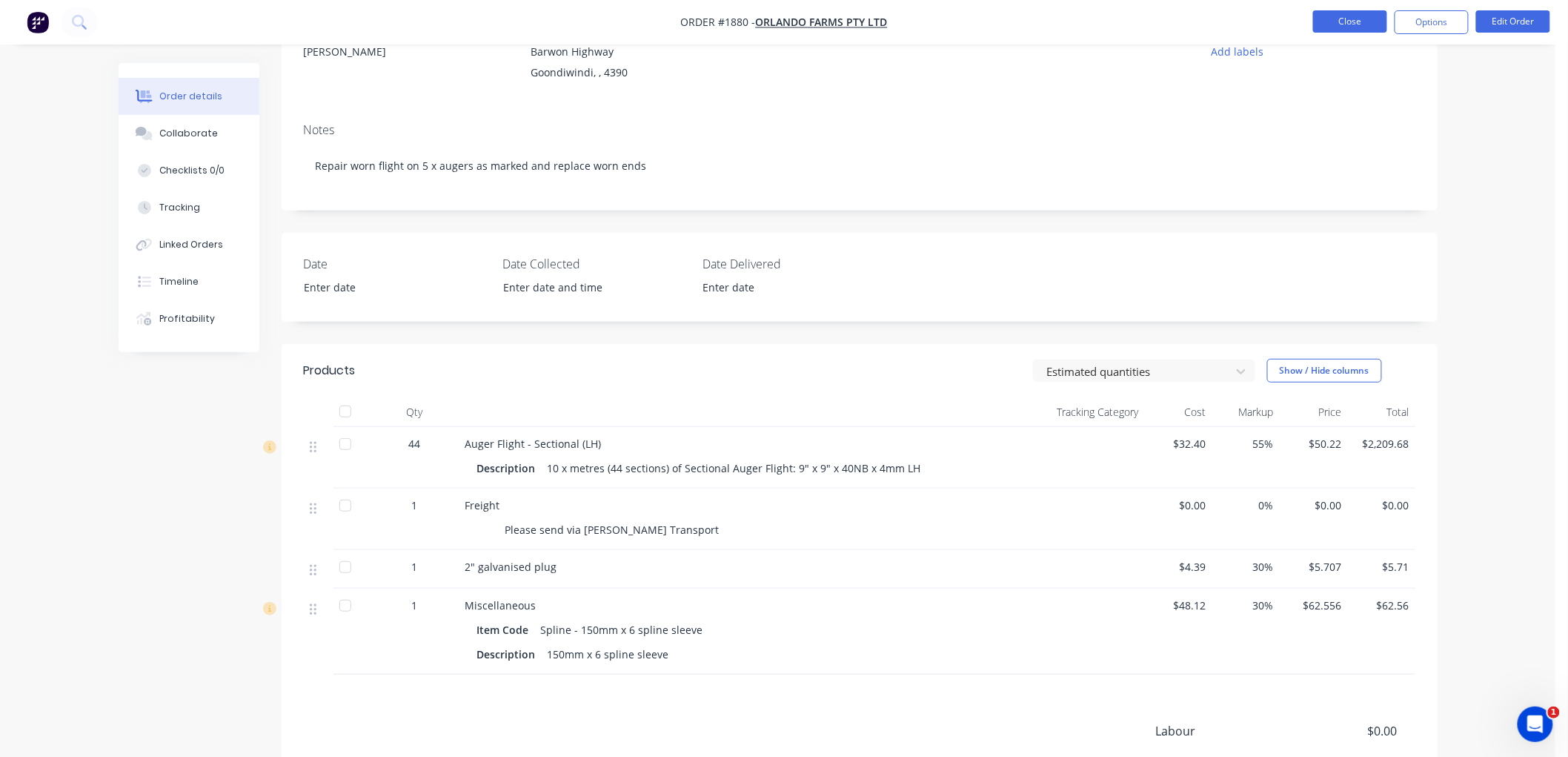
click at [1359, 16] on button "Close" at bounding box center [1350, 21] width 74 height 22
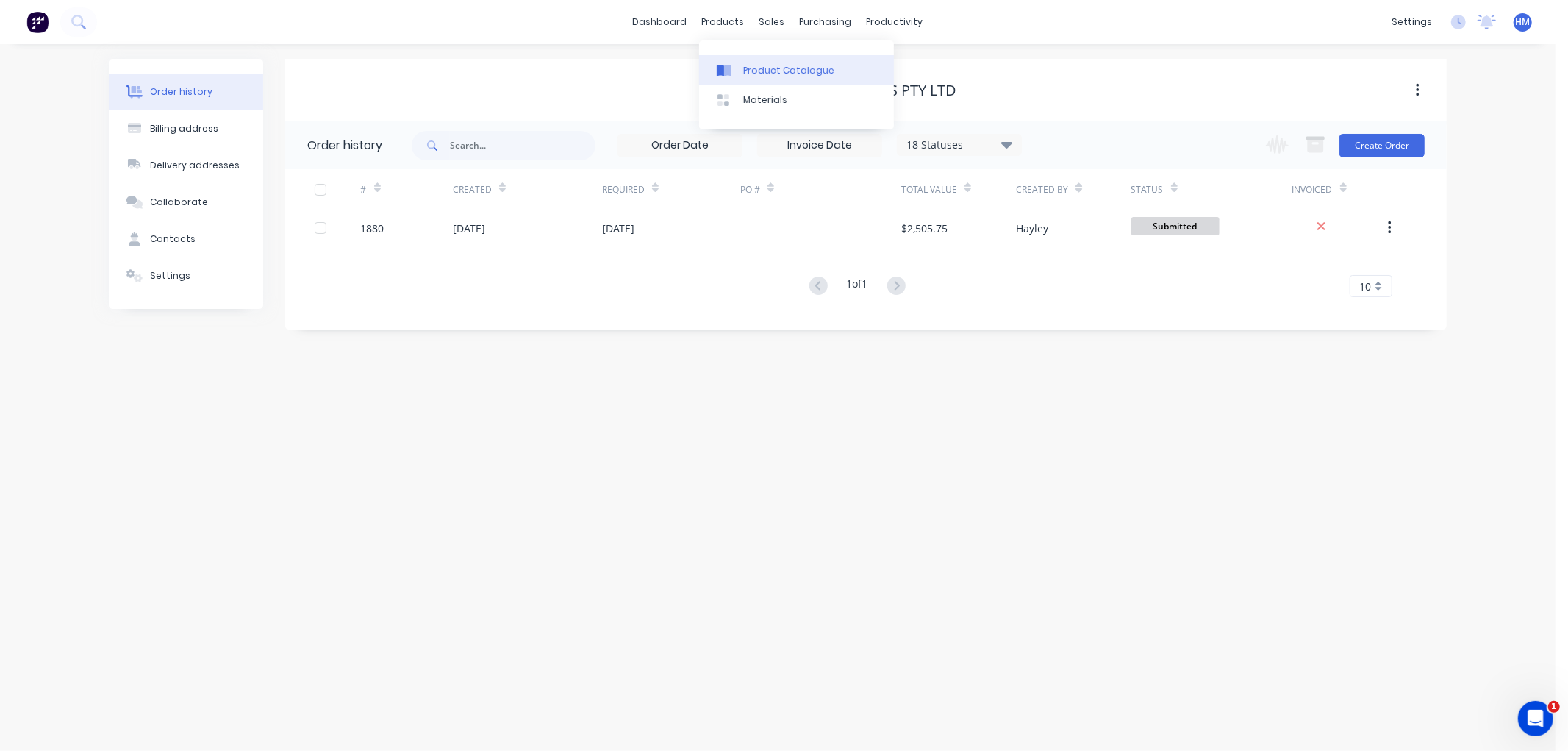
click at [781, 72] on div "Product Catalogue" at bounding box center [788, 71] width 91 height 13
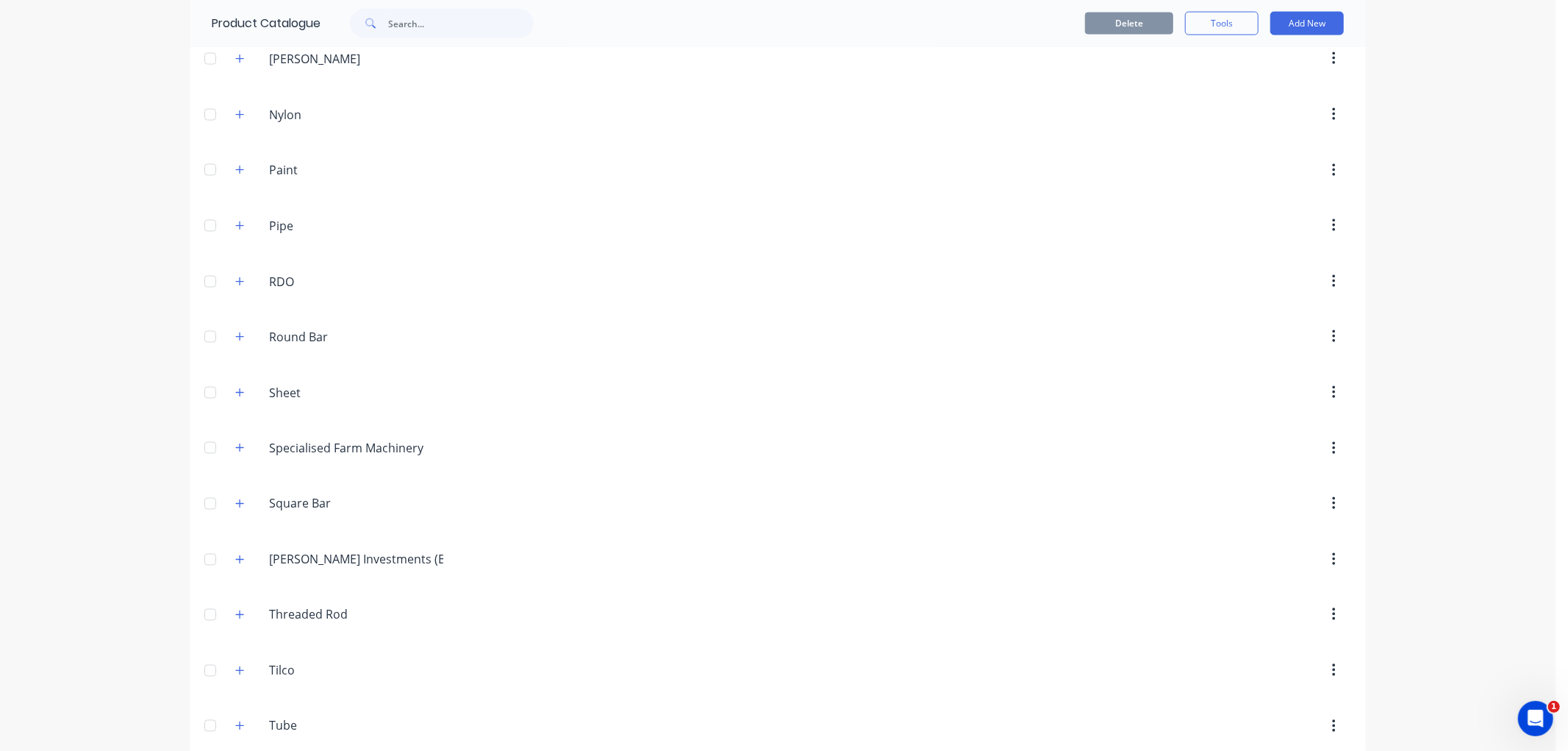
scroll to position [1870, 0]
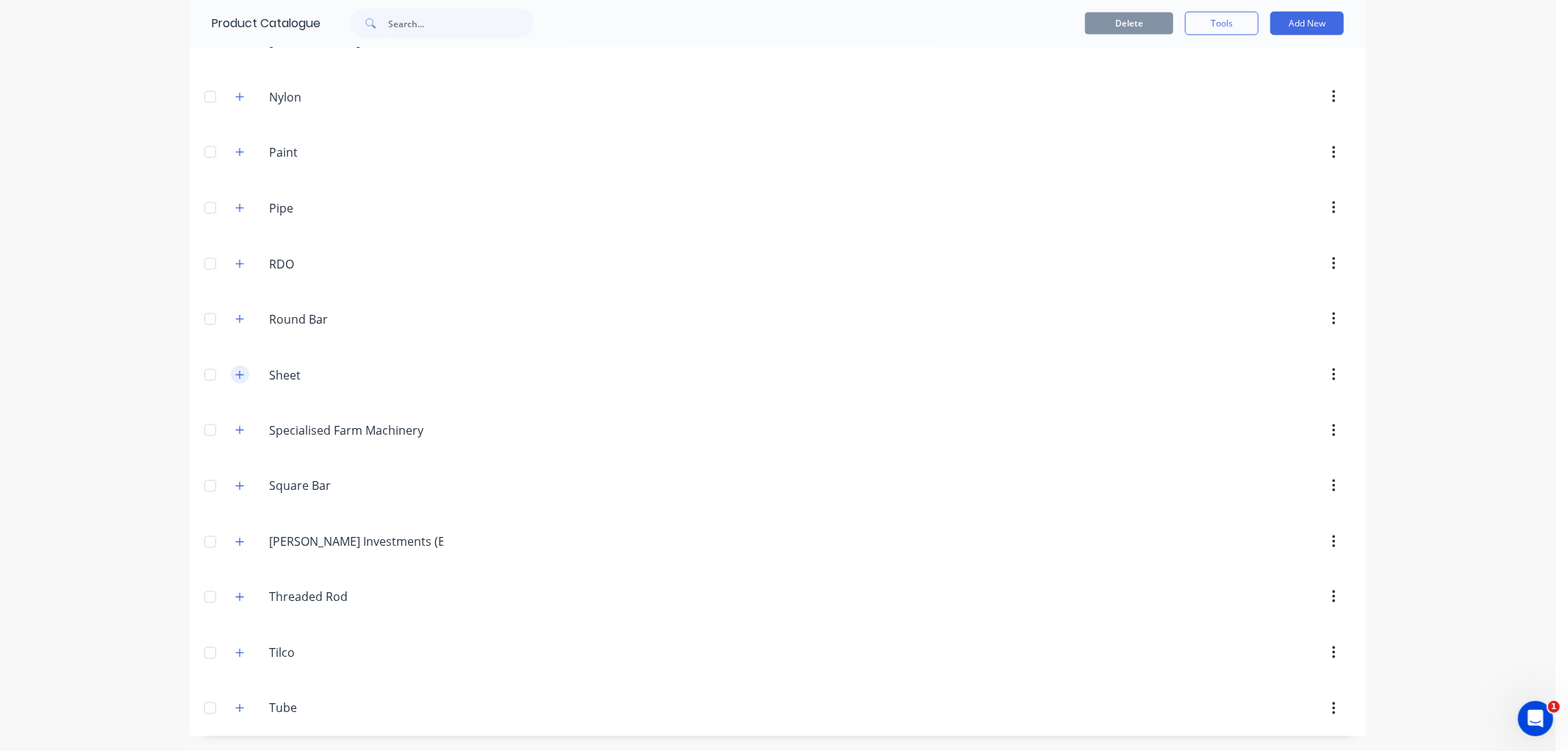
click at [235, 375] on icon "button" at bounding box center [239, 375] width 9 height 10
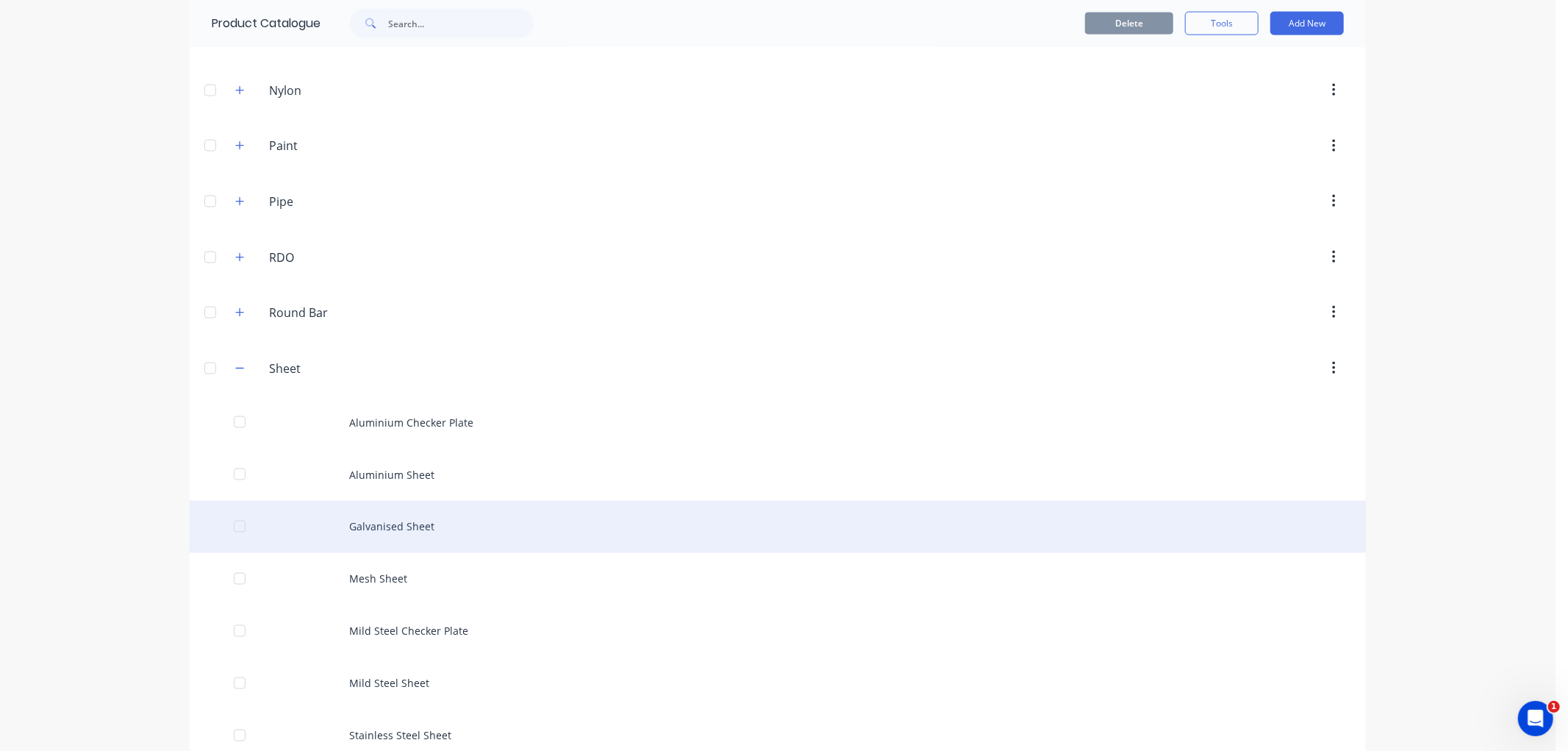
click at [389, 531] on div "Galvanised Sheet" at bounding box center [777, 527] width 1176 height 53
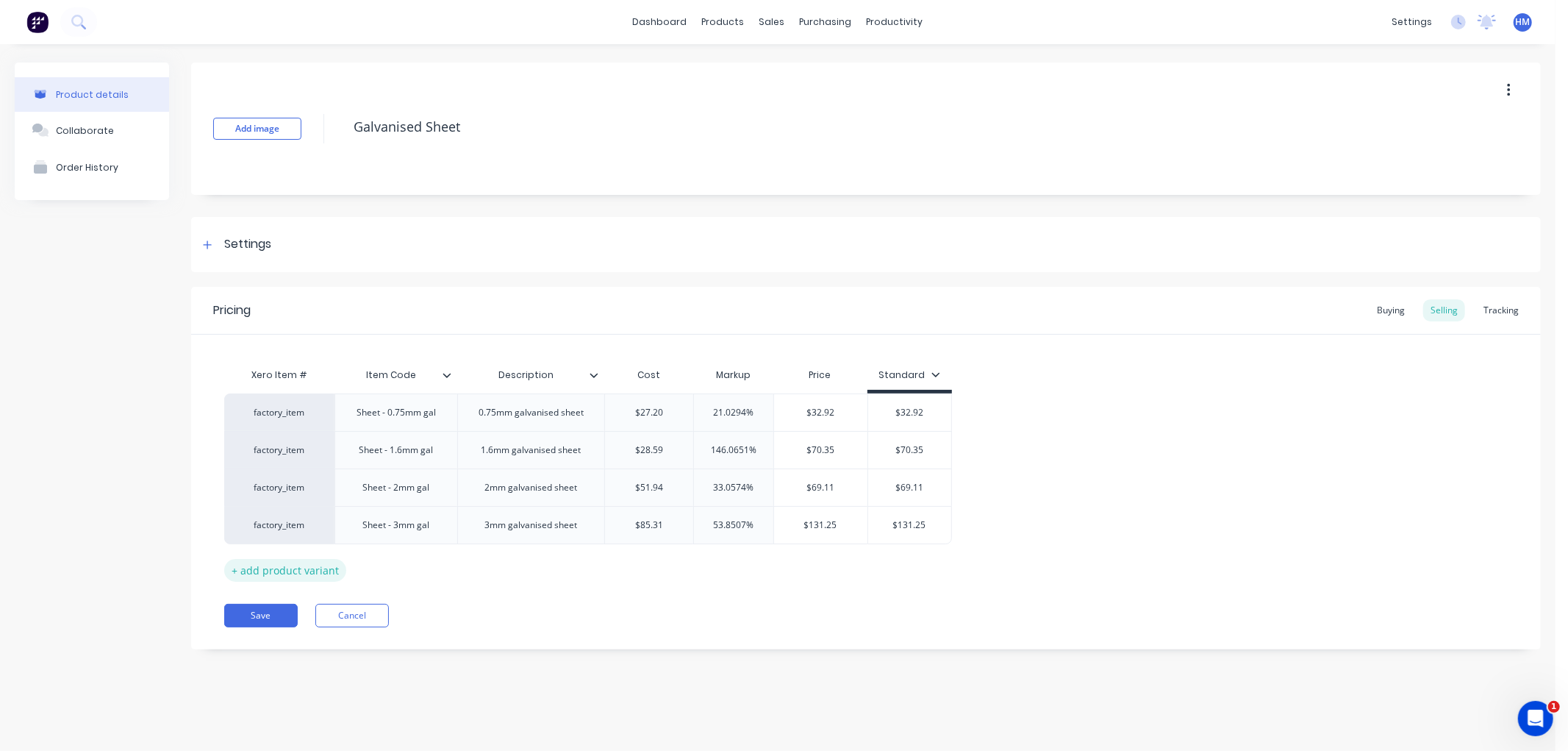
click at [291, 567] on div "+ add product variant" at bounding box center [285, 570] width 122 height 23
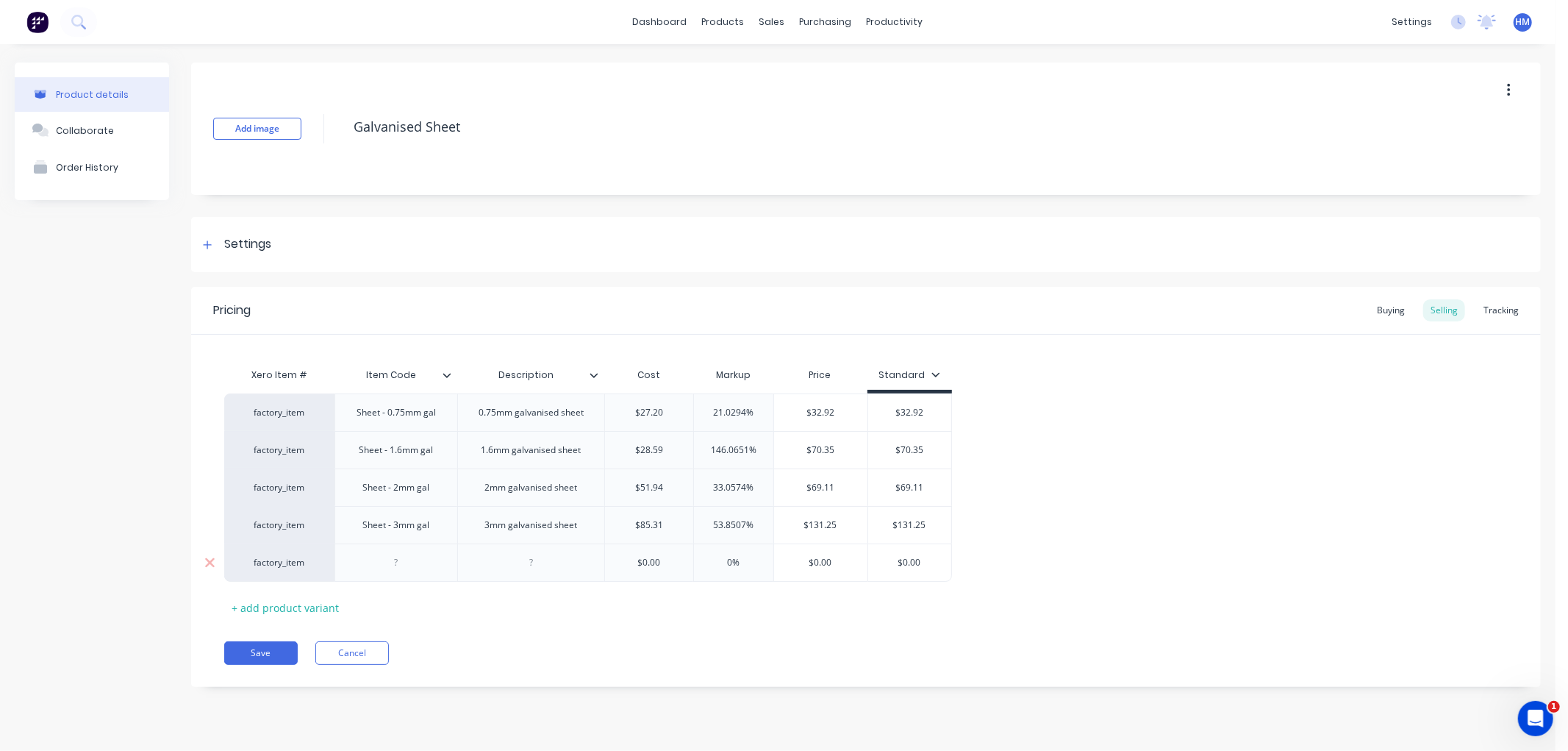
click at [400, 567] on div at bounding box center [396, 562] width 73 height 19
click at [206, 564] on icon at bounding box center [209, 562] width 11 height 15
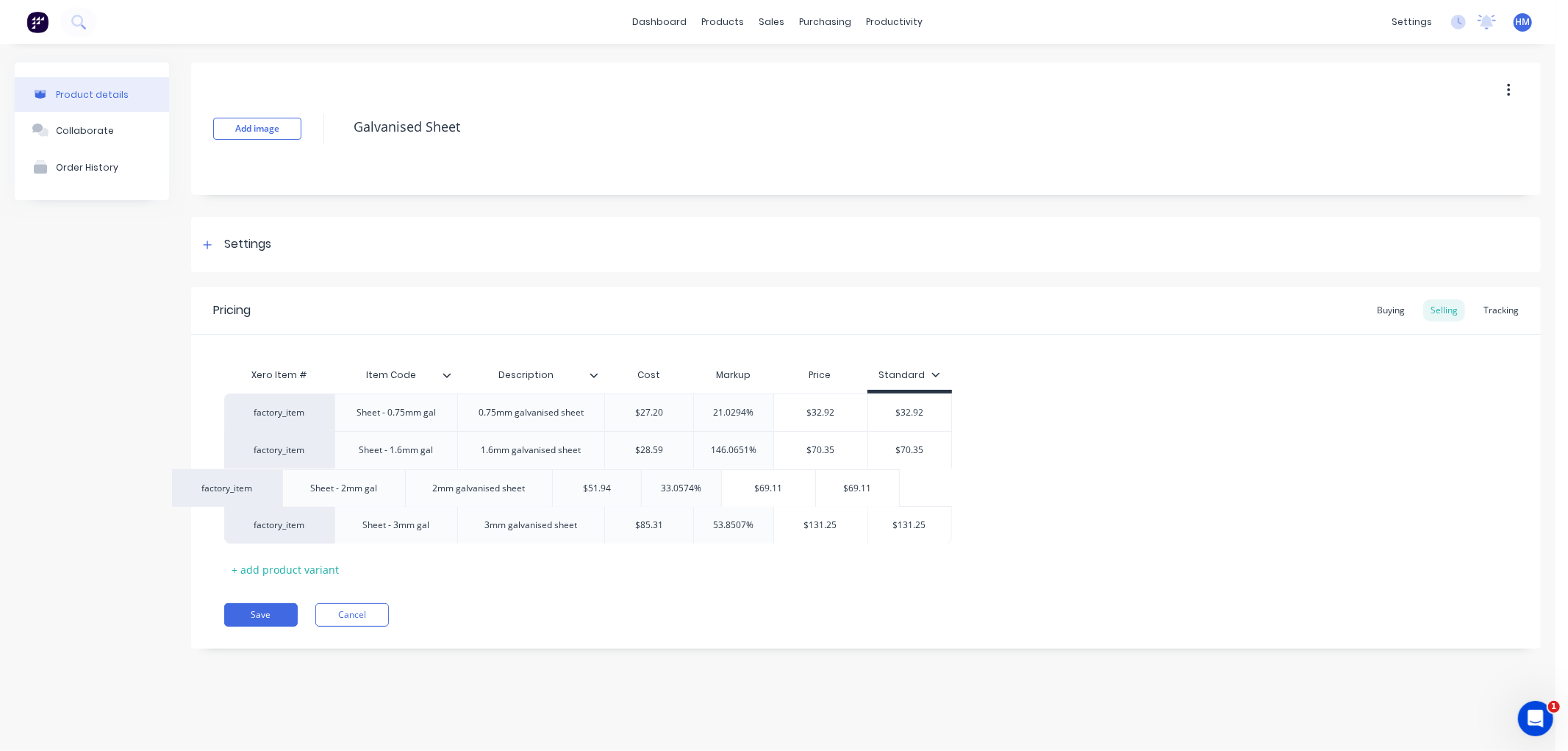
drag, startPoint x: 692, startPoint y: 478, endPoint x: 653, endPoint y: 480, distance: 39.1
click at [628, 480] on div "factory_item Sheet - 0.75mm gal 0.75mm galvanised sheet $27.20 21.0294% $32.92 …" at bounding box center [866, 468] width 1284 height 150
drag, startPoint x: 669, startPoint y: 490, endPoint x: 621, endPoint y: 490, distance: 48.0
click at [621, 490] on input "$51.94" at bounding box center [649, 487] width 89 height 13
type input "47.97"
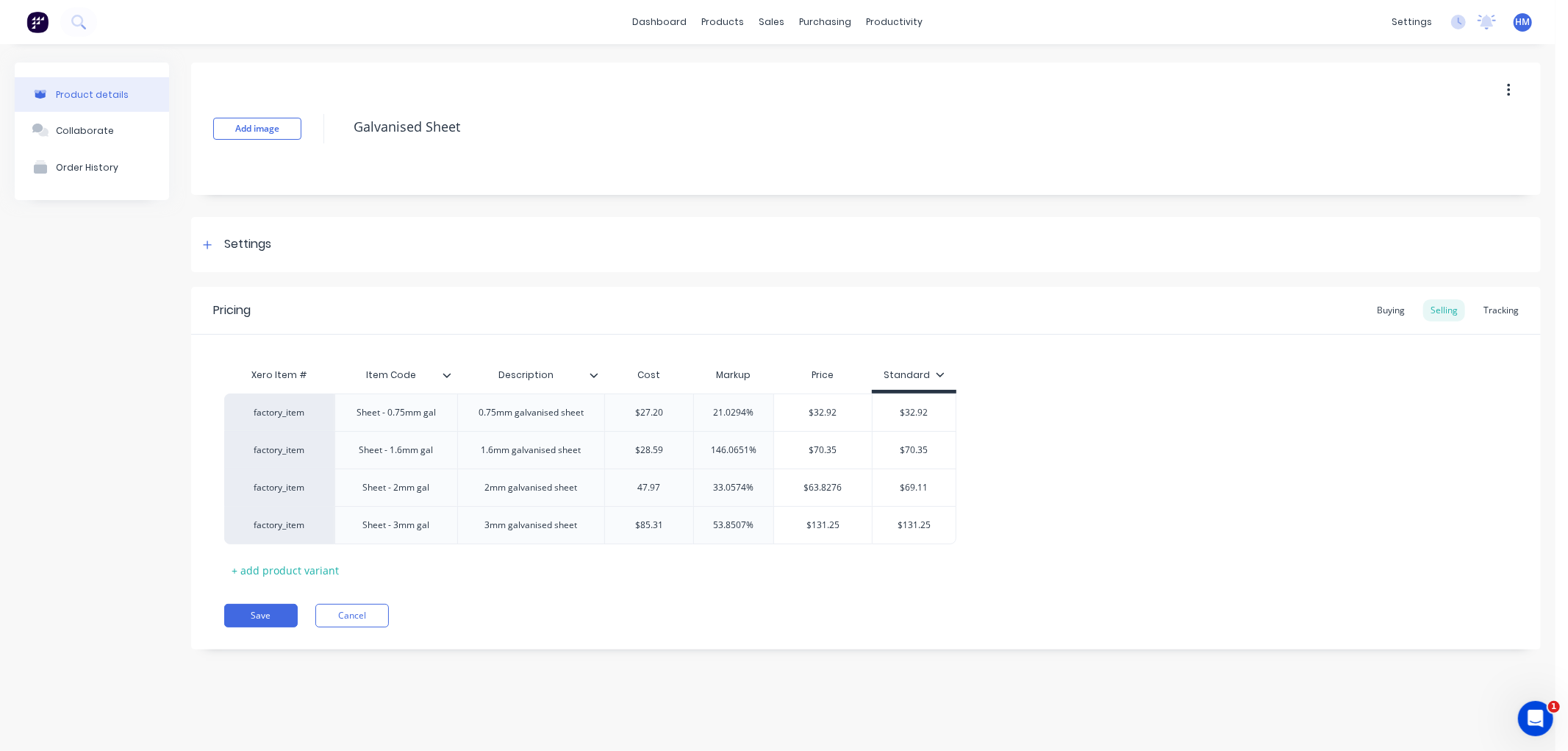
click at [731, 560] on div "Xero Item # Item Code Description Cost Markup Price Standard factory_item Sheet…" at bounding box center [866, 471] width 1284 height 221
click at [251, 607] on button "Save" at bounding box center [261, 616] width 73 height 23
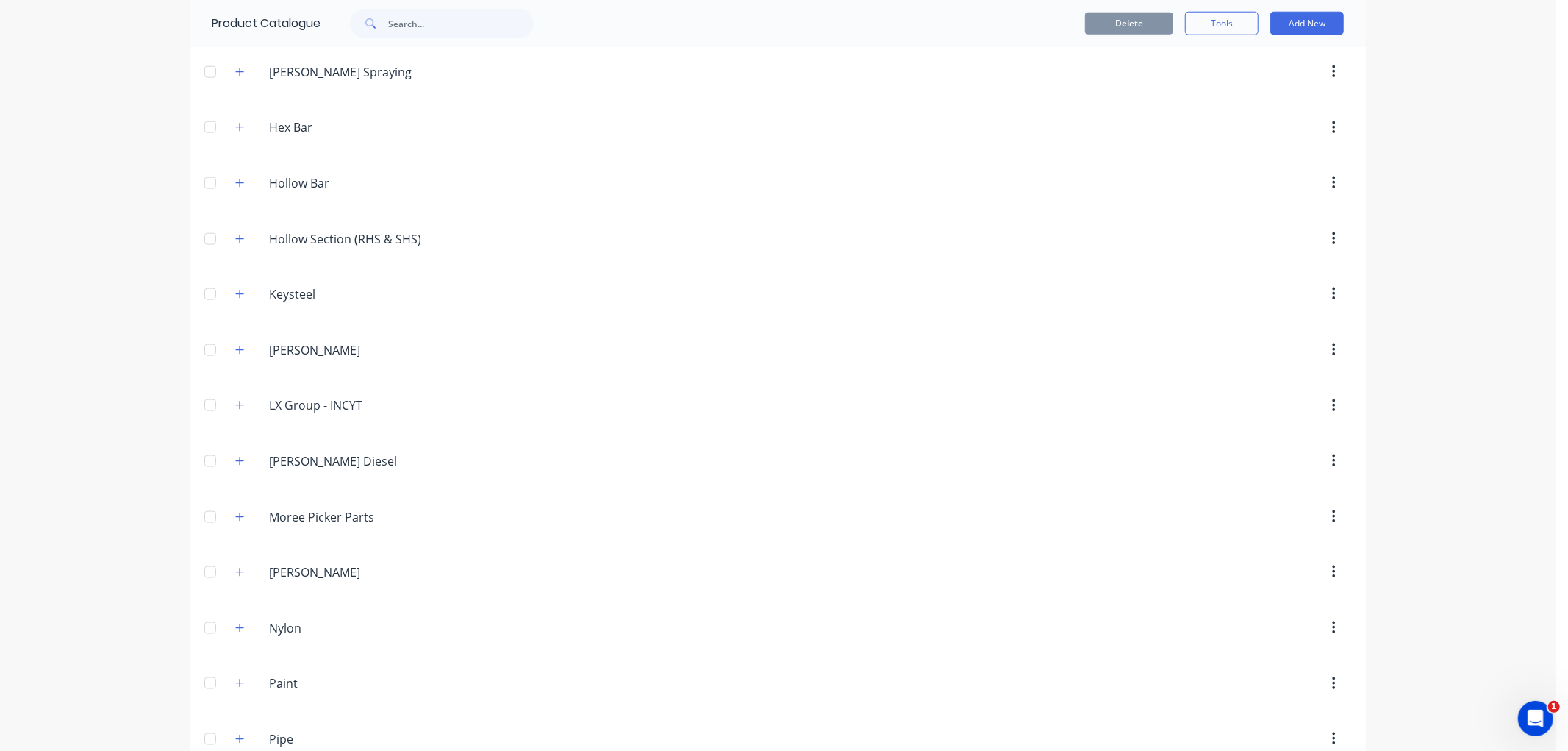
scroll to position [1389, 0]
click at [231, 184] on button "button" at bounding box center [240, 183] width 18 height 18
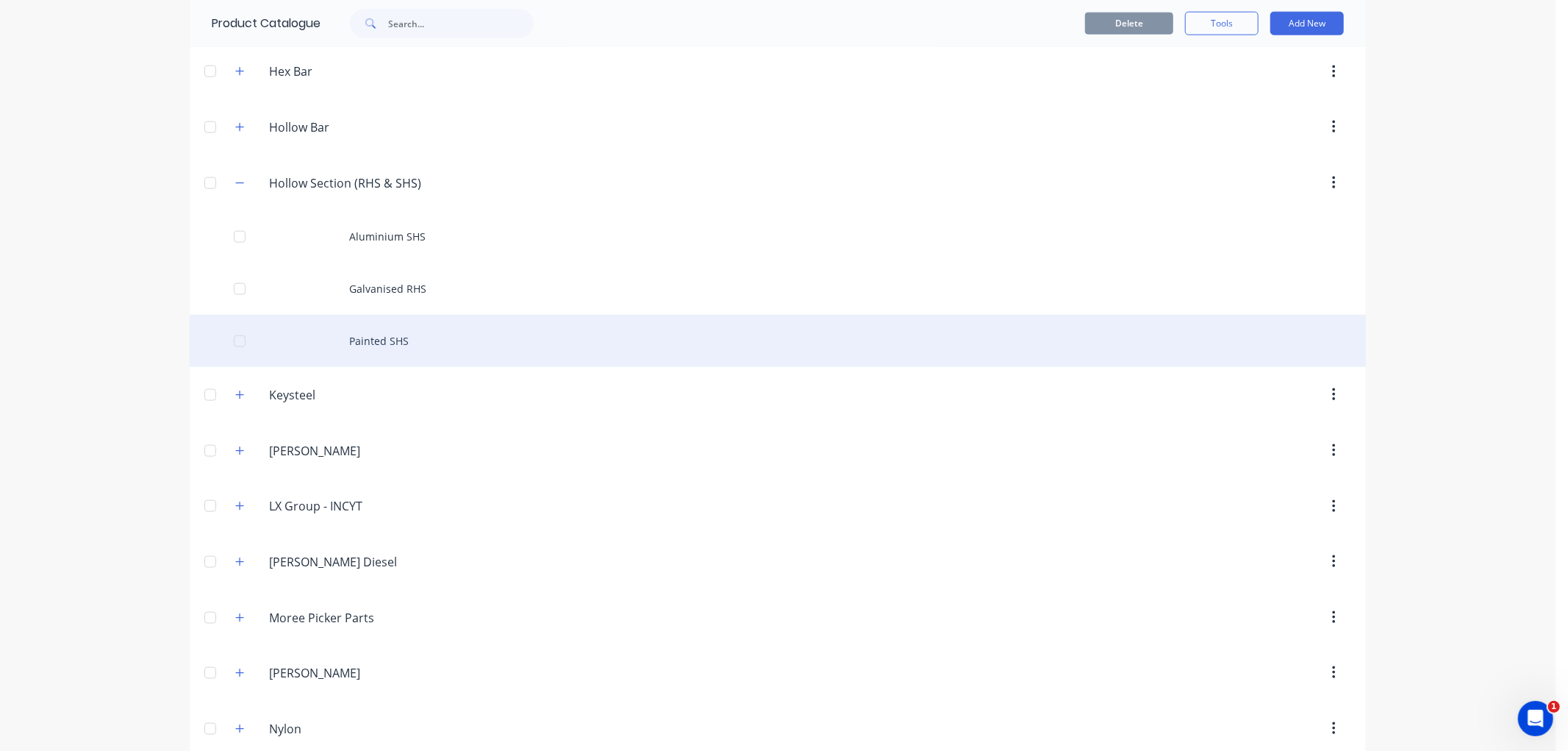
click at [392, 334] on div "Painted SHS" at bounding box center [777, 340] width 1176 height 53
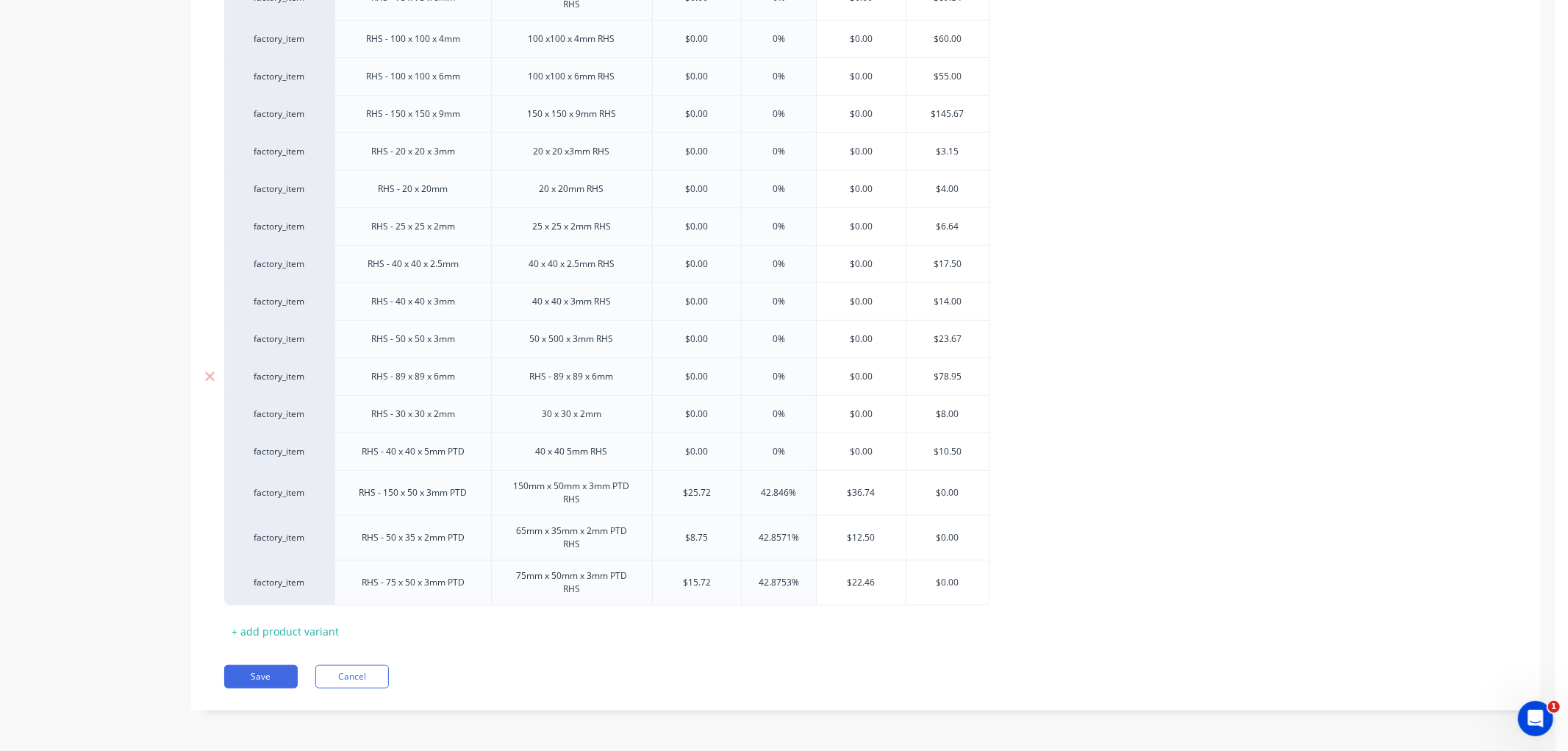
scroll to position [577, 0]
click at [283, 629] on div "+ add product variant" at bounding box center [285, 631] width 122 height 23
click at [402, 636] on div at bounding box center [413, 622] width 157 height 38
click at [436, 633] on div at bounding box center [413, 622] width 157 height 38
click at [425, 633] on div at bounding box center [413, 622] width 157 height 38
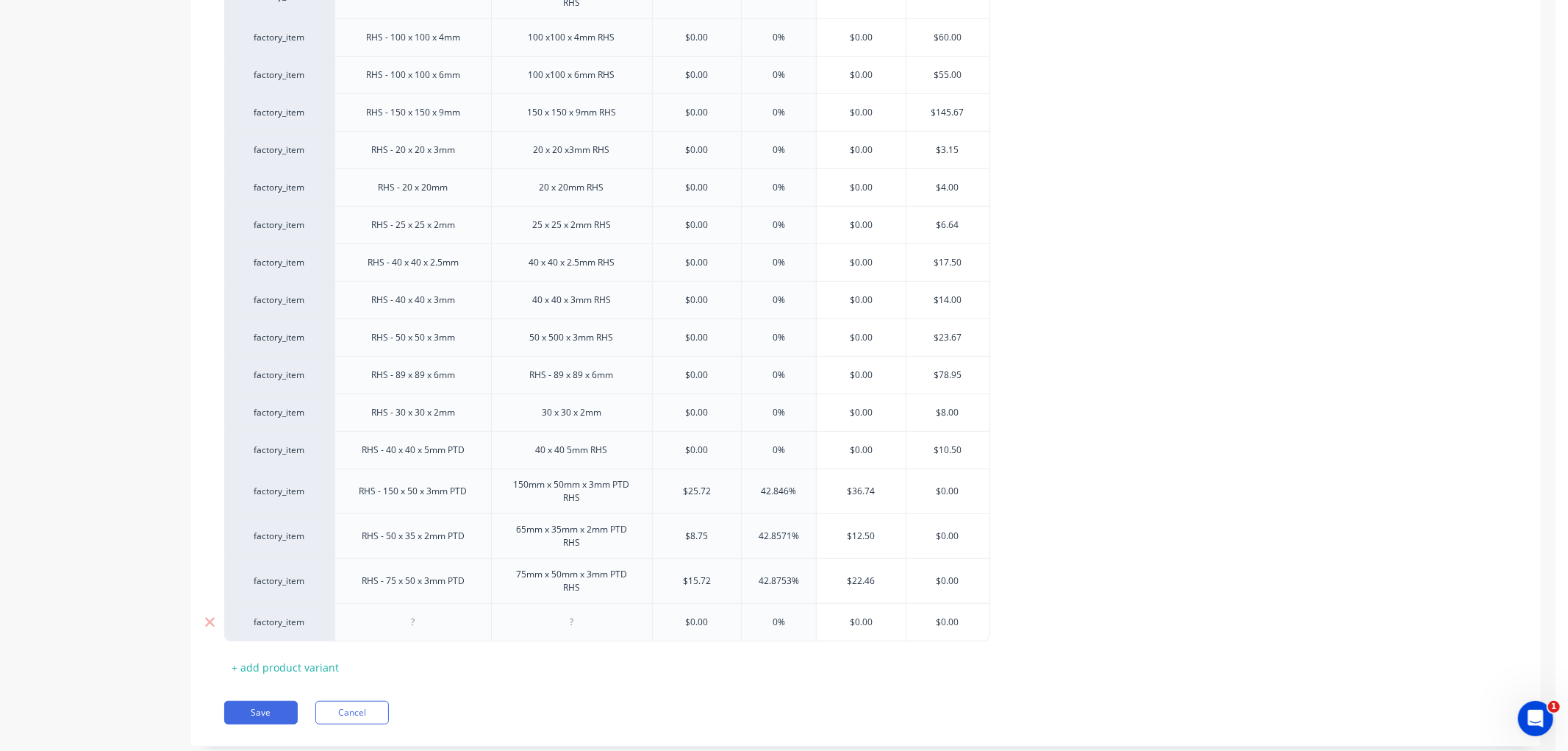
click at [423, 617] on div at bounding box center [413, 622] width 73 height 19
drag, startPoint x: 441, startPoint y: 628, endPoint x: 334, endPoint y: 629, distance: 107.0
click at [334, 629] on div "RHS - 65 x 35 x 3mm PTD" at bounding box center [413, 622] width 157 height 38
click at [443, 625] on div "RHS - 65 x 35 x 3mm PTD" at bounding box center [413, 622] width 127 height 19
click at [593, 628] on div at bounding box center [572, 622] width 73 height 19
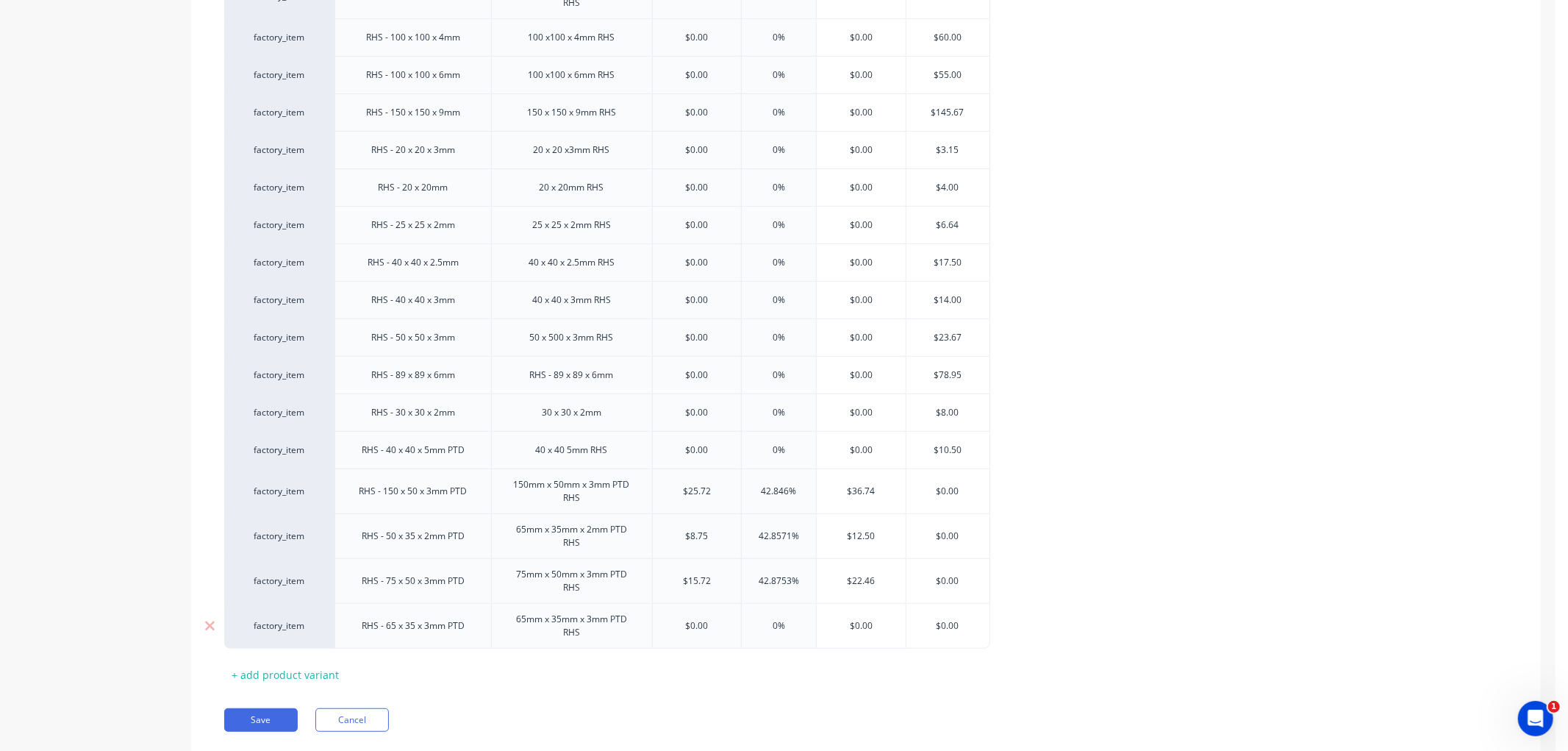
click at [696, 631] on input "text" at bounding box center [697, 626] width 89 height 13
drag, startPoint x: 670, startPoint y: 625, endPoint x: 651, endPoint y: 625, distance: 19.0
click at [652, 625] on div "$0.00 $0.00" at bounding box center [697, 626] width 90 height 46
click at [765, 629] on input "0%" at bounding box center [778, 626] width 74 height 13
click at [734, 693] on div "Pricing Buying Selling Tracking Xero Item # Item Code Description Cost Markup P…" at bounding box center [866, 231] width 1349 height 1044
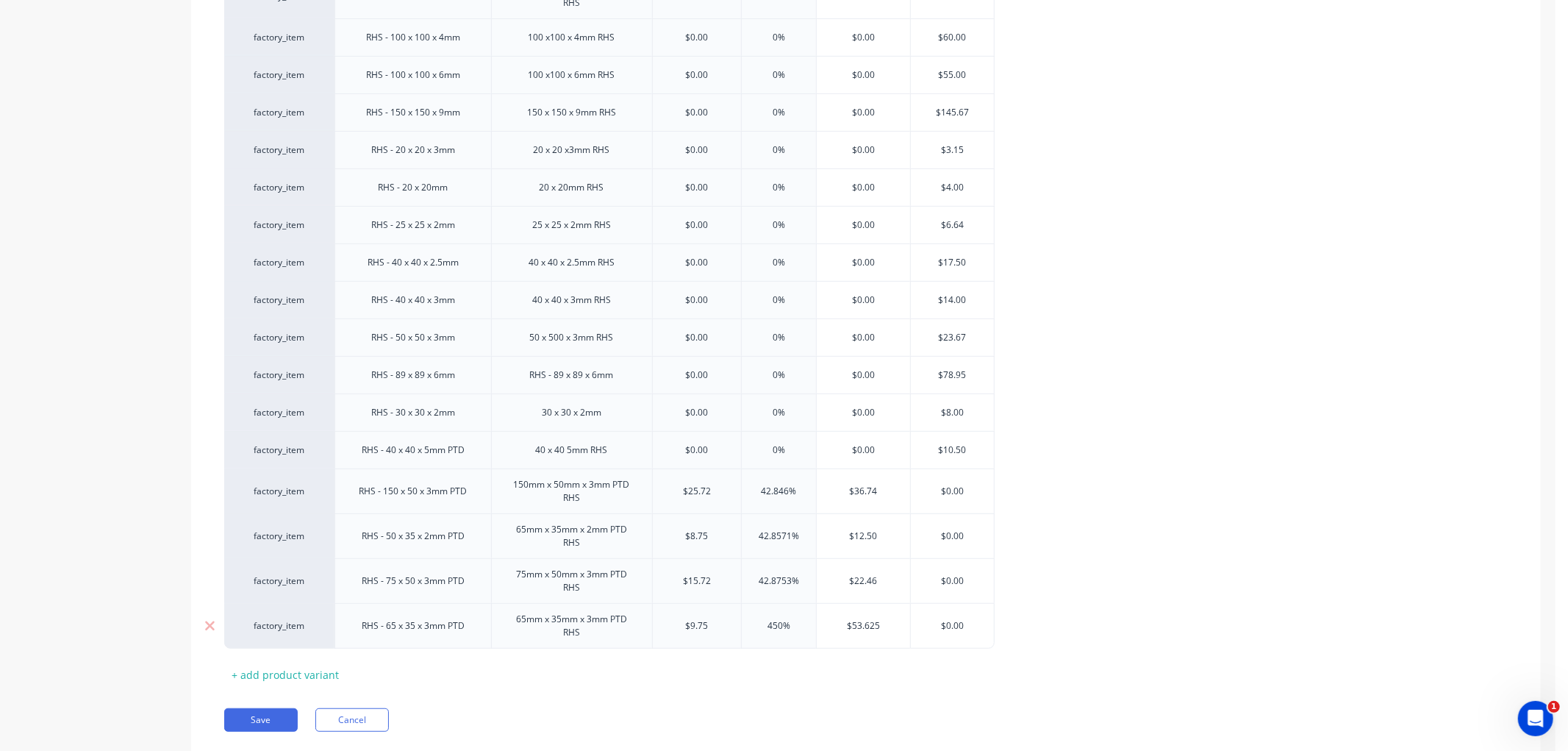
drag, startPoint x: 776, startPoint y: 628, endPoint x: 873, endPoint y: 611, distance: 98.5
click at [777, 628] on input "450%" at bounding box center [778, 626] width 74 height 13
click at [807, 686] on div "Xero Item # Item Code Description Cost Markup Price Standard factory_item RHS -…" at bounding box center [866, 234] width 1284 height 903
click at [268, 722] on button "Save" at bounding box center [261, 720] width 73 height 23
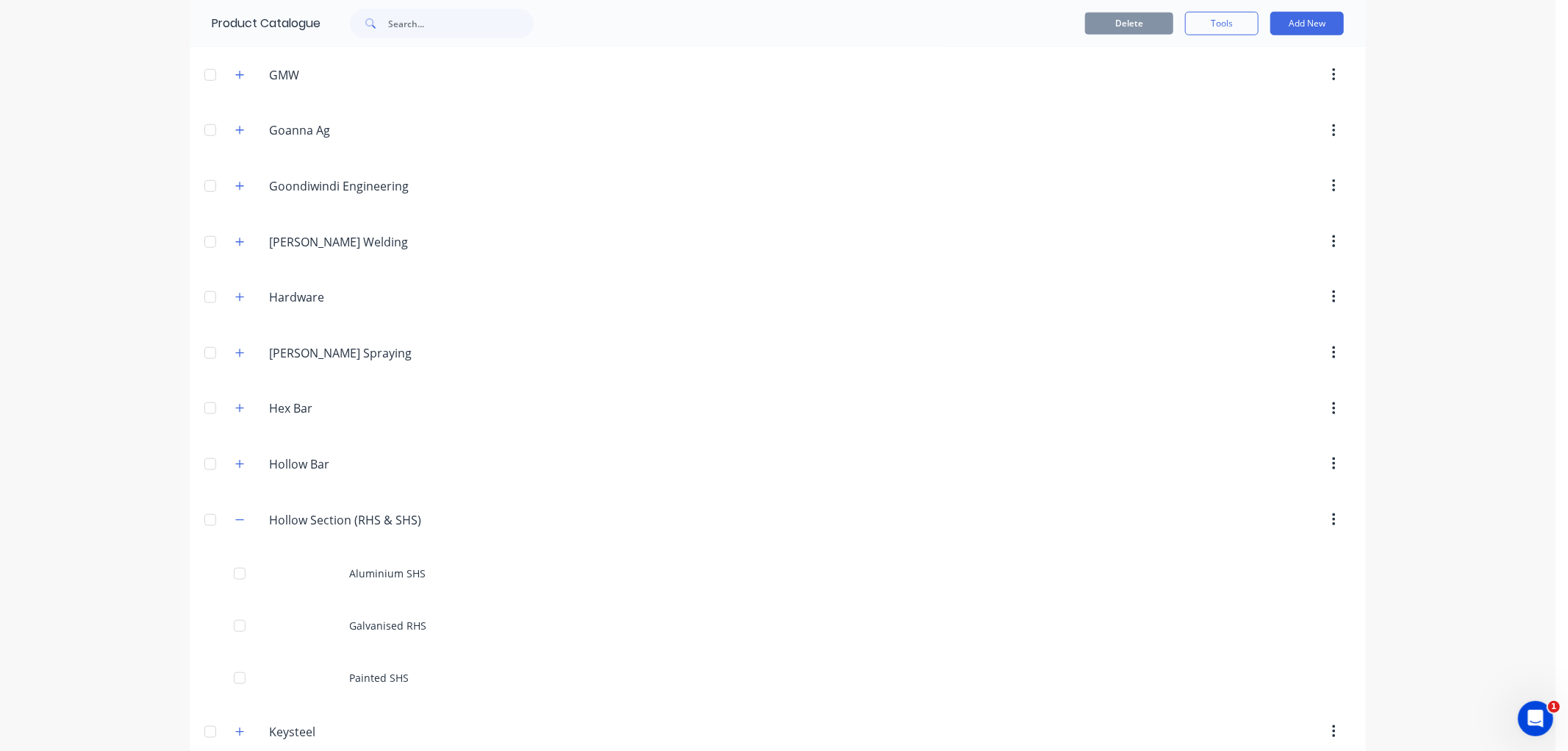
scroll to position [1062, 0]
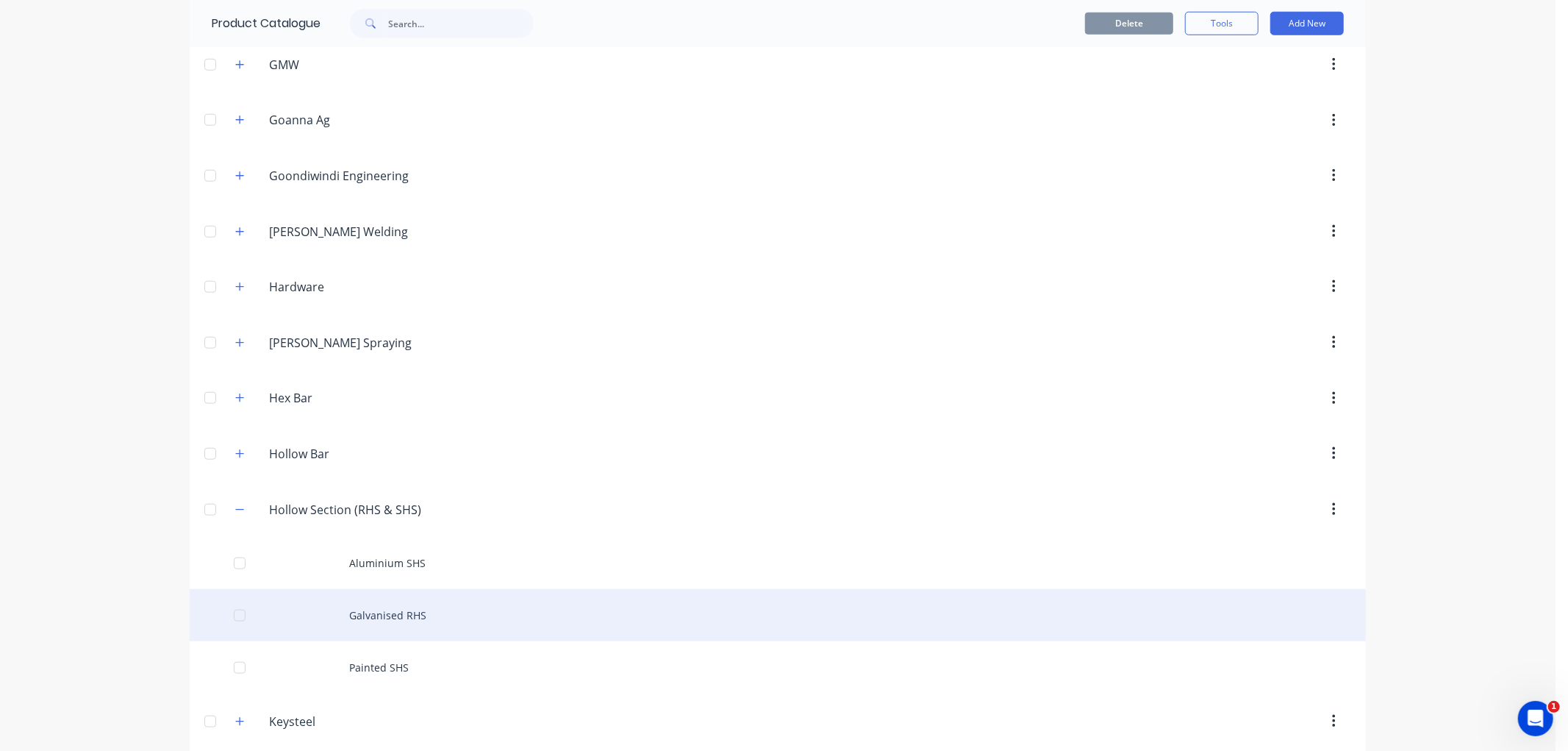
click at [354, 618] on div "Galvanised RHS" at bounding box center [777, 615] width 1176 height 53
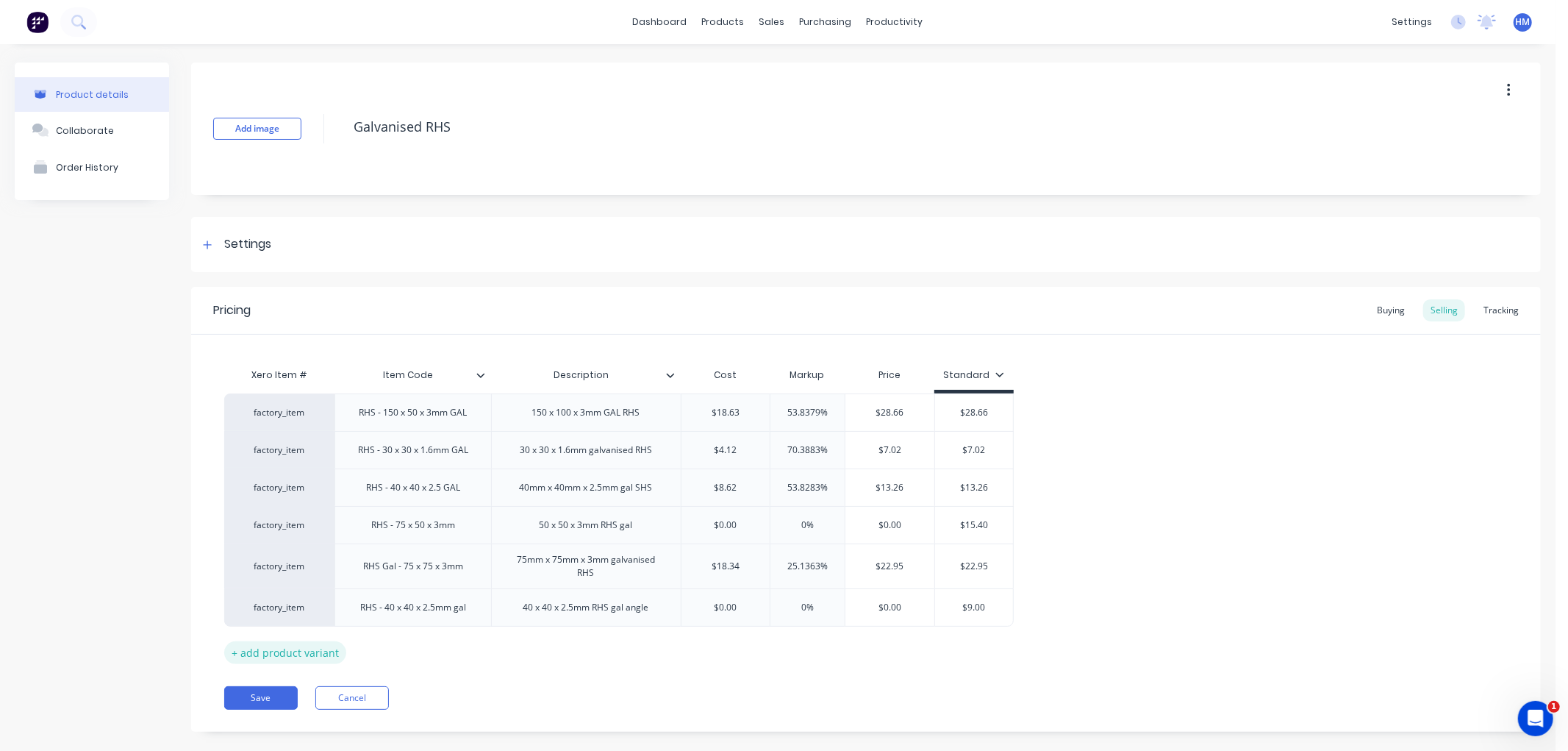
click at [291, 646] on div "+ add product variant" at bounding box center [285, 652] width 122 height 23
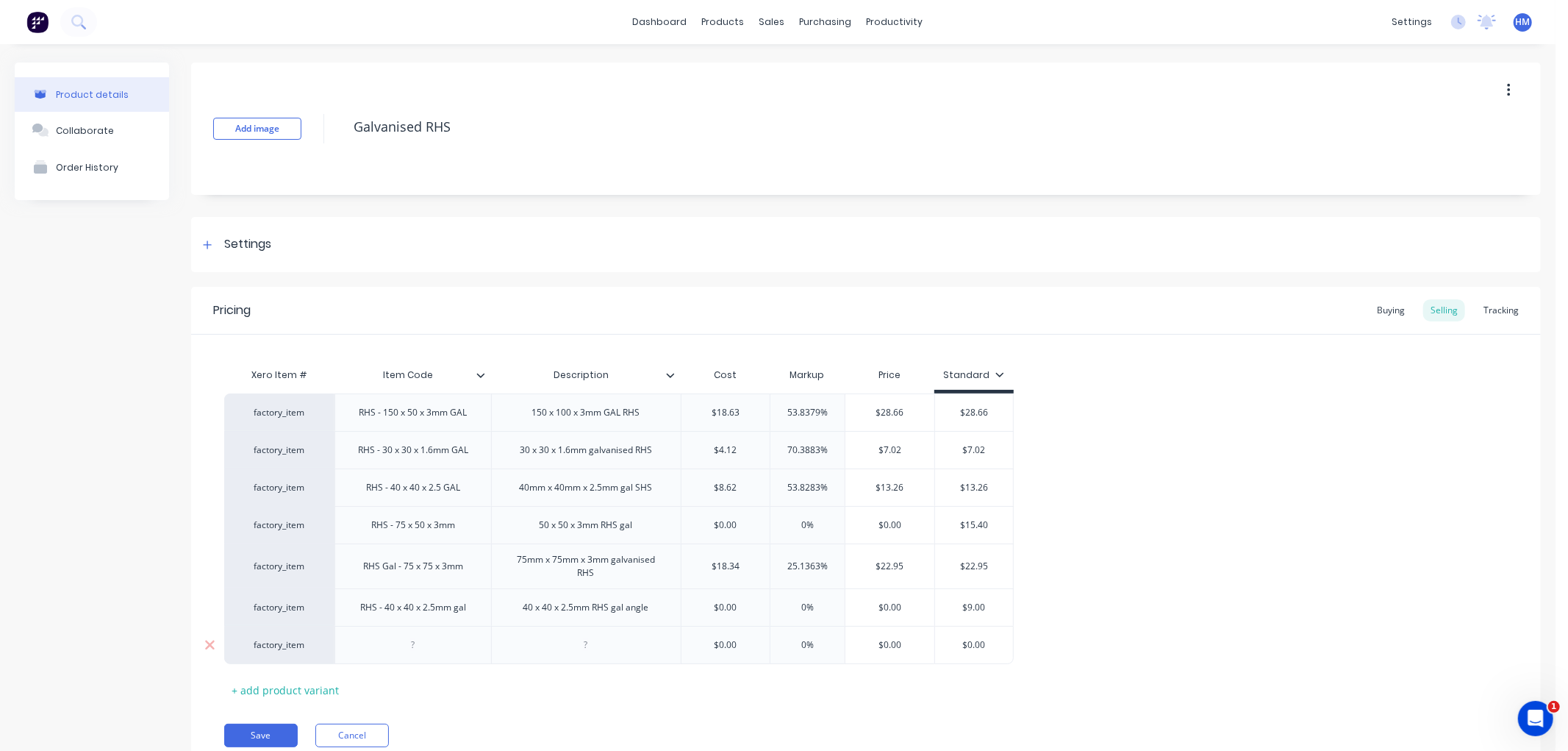
click at [394, 637] on div at bounding box center [413, 644] width 73 height 19
click at [570, 643] on div at bounding box center [585, 644] width 73 height 19
drag, startPoint x: 743, startPoint y: 643, endPoint x: 682, endPoint y: 642, distance: 61.0
click at [682, 642] on input "$0.00" at bounding box center [726, 645] width 89 height 13
click at [1222, 574] on div "factory_item RHS - 150 x 50 x 3mm GAL 150 x 100 x 3mm GAL RHS $18.63 53.8379% $…" at bounding box center [866, 528] width 1284 height 270
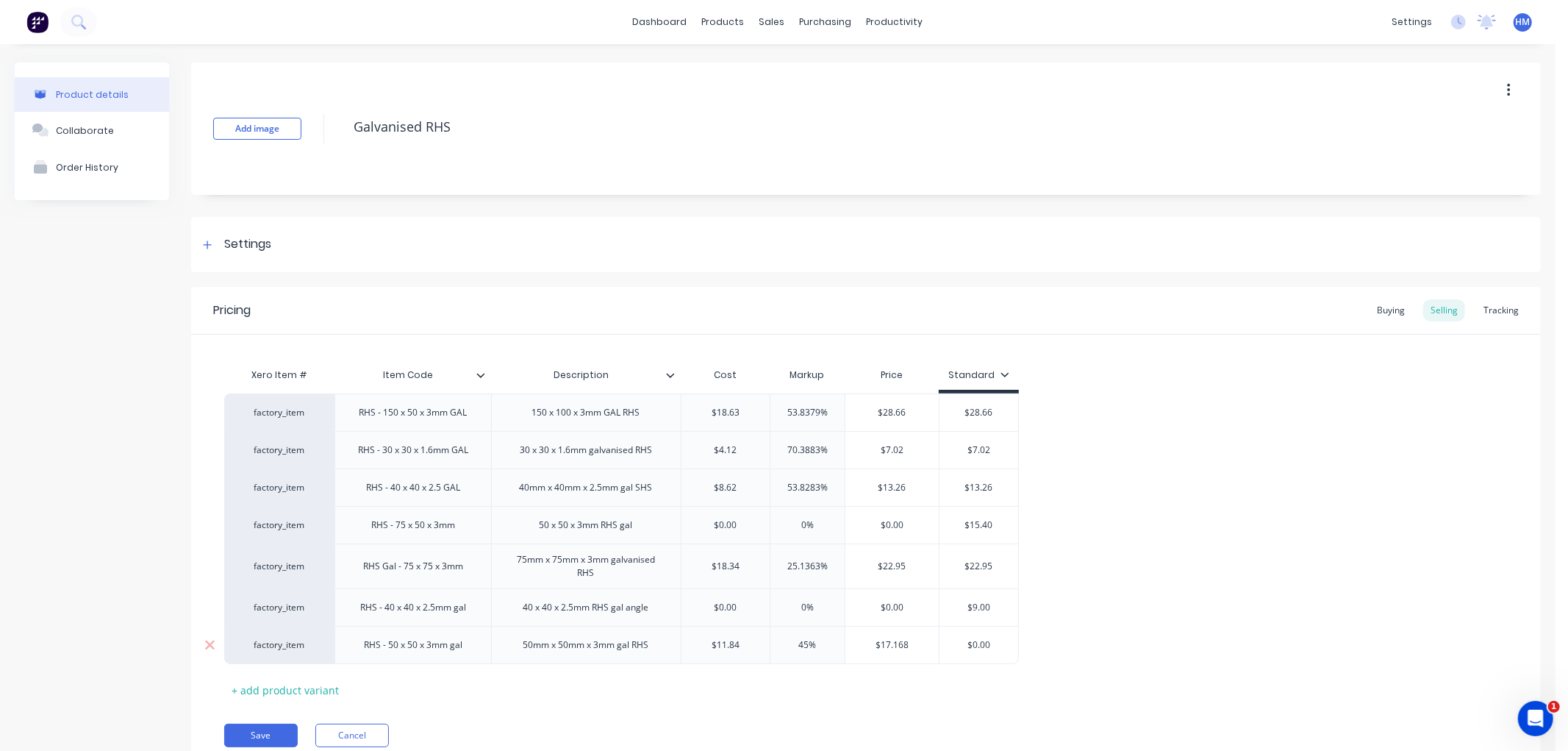
drag, startPoint x: 998, startPoint y: 646, endPoint x: 947, endPoint y: 643, distance: 51.1
click at [947, 643] on input "$0.00" at bounding box center [978, 645] width 78 height 13
click at [1064, 622] on div "factory_item RHS - 150 x 50 x 3mm GAL 150 x 100 x 3mm GAL RHS $18.63 53.8379% $…" at bounding box center [866, 528] width 1284 height 270
